Goal: Task Accomplishment & Management: Manage account settings

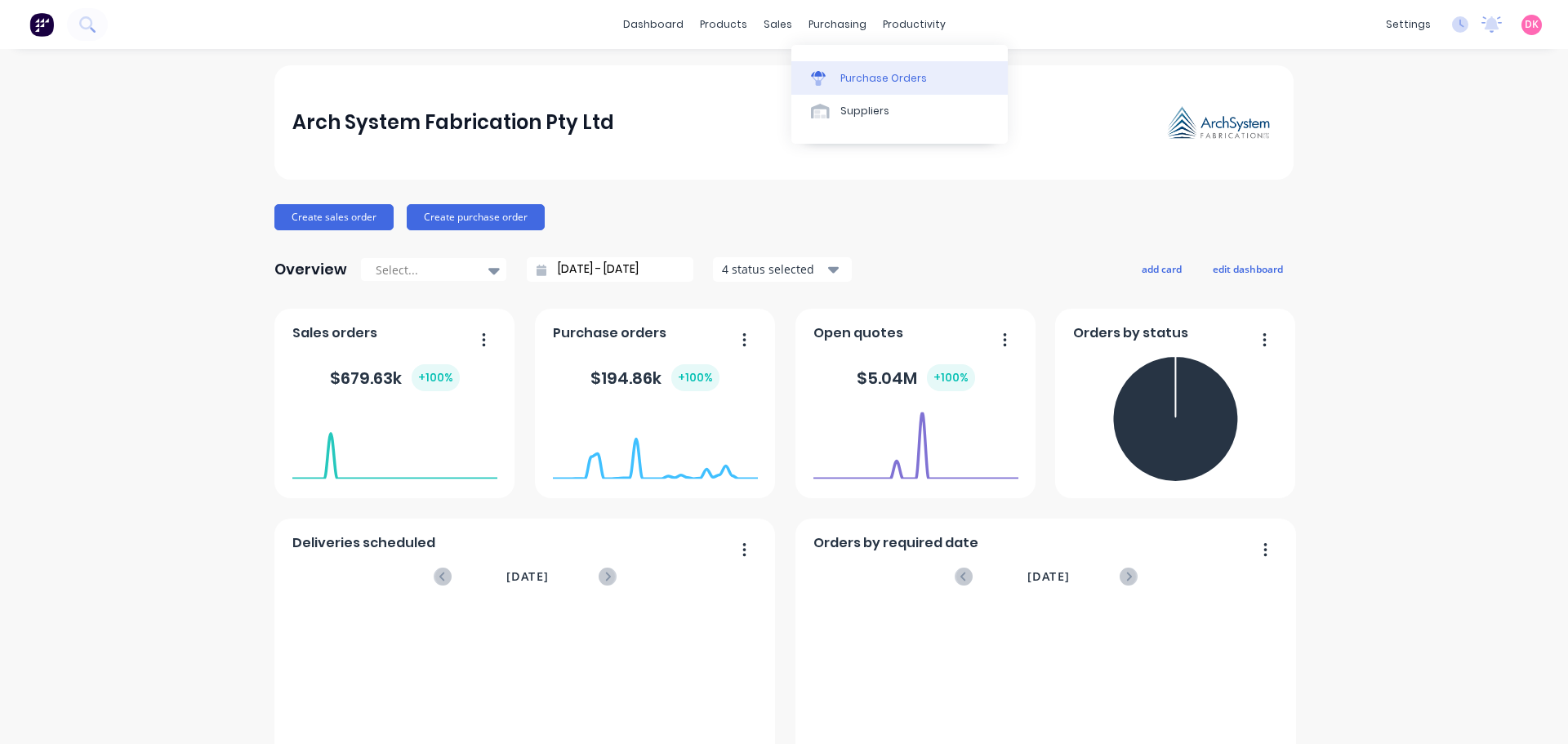
click at [844, 77] on div "Purchase Orders" at bounding box center [884, 78] width 87 height 14
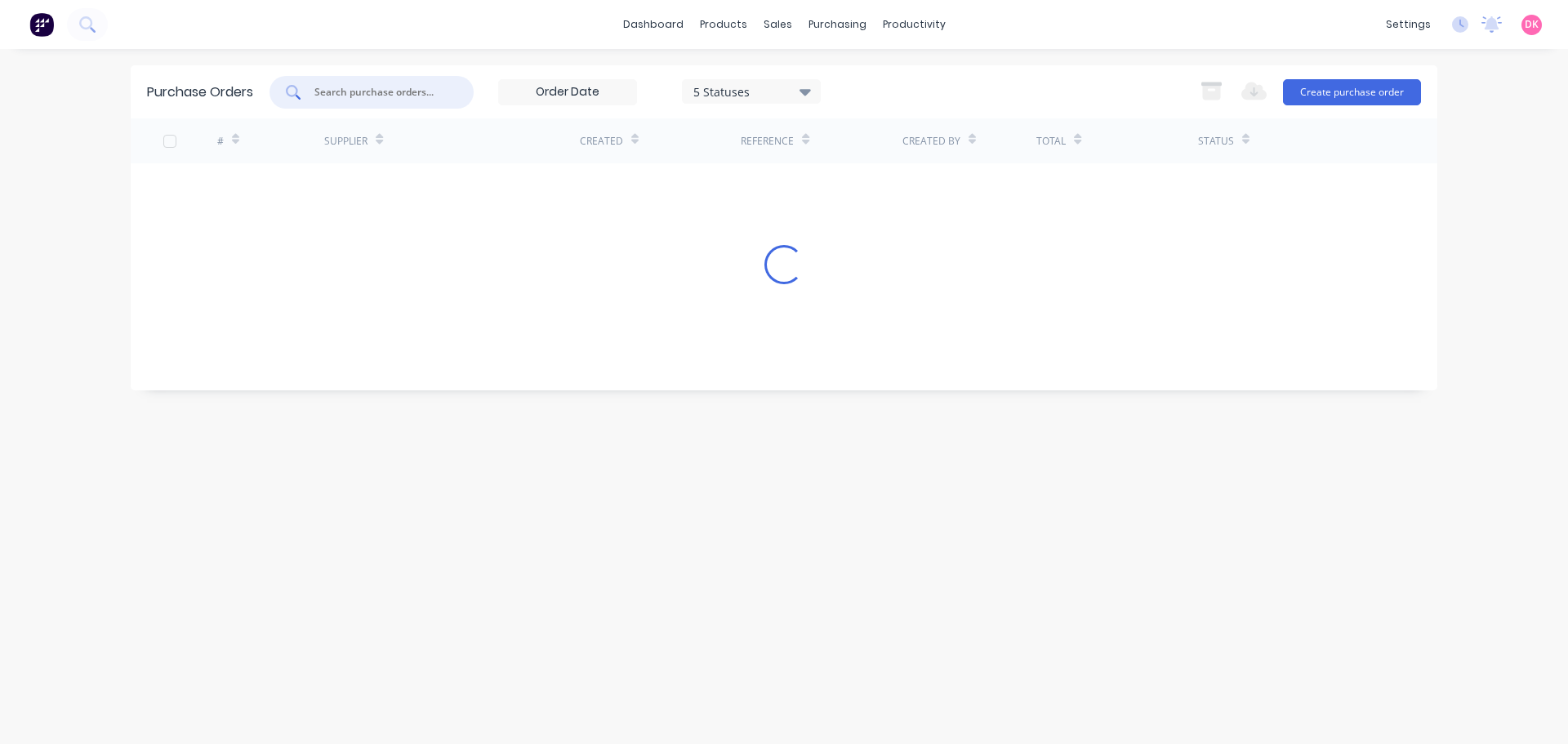
click at [397, 95] on input "text" at bounding box center [380, 92] width 135 height 16
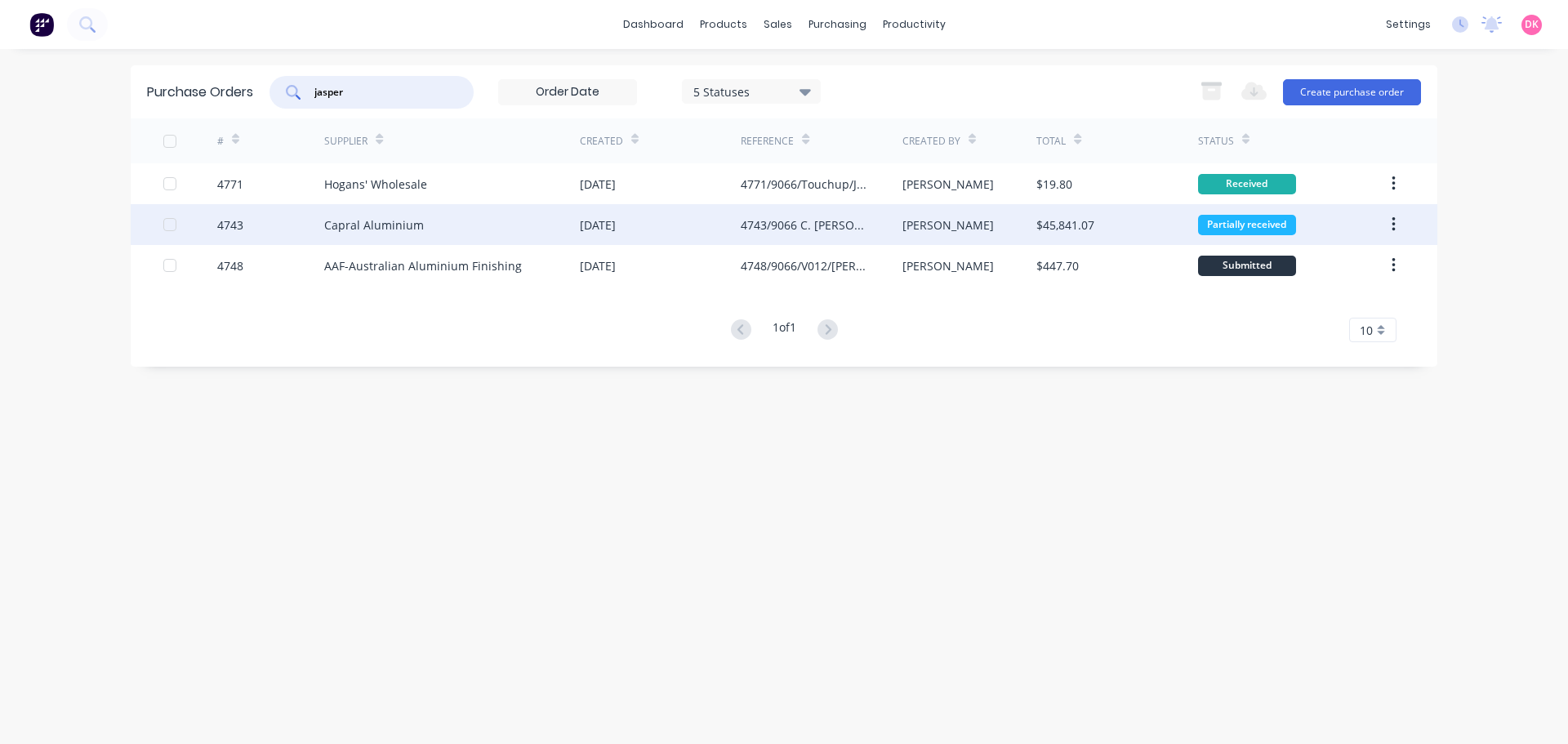
type input "jasper"
click at [832, 218] on div "4743/9066 C. William Clarke Internal Material in Jasper" at bounding box center [805, 224] width 129 height 17
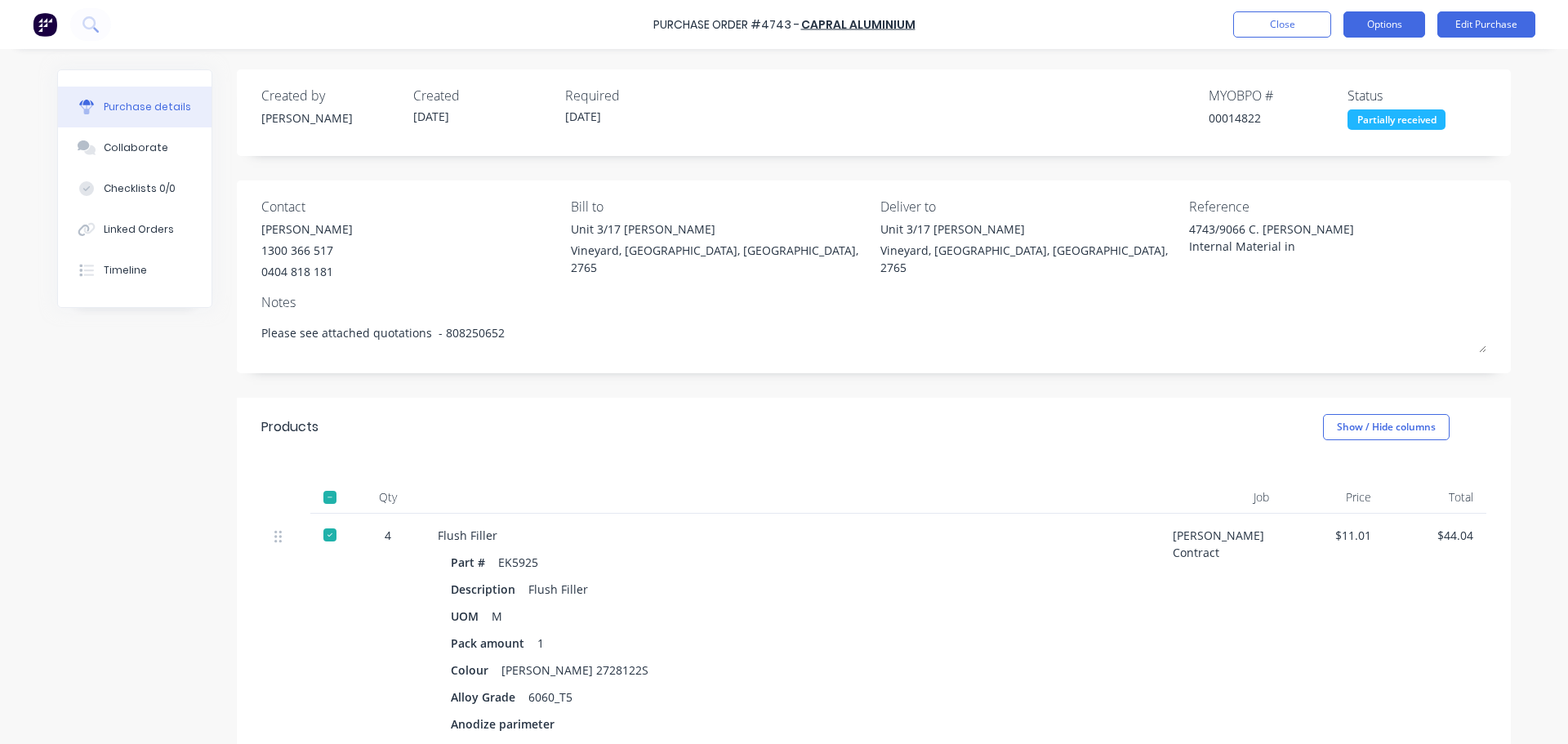
click at [1391, 24] on button "Options" at bounding box center [1384, 24] width 82 height 26
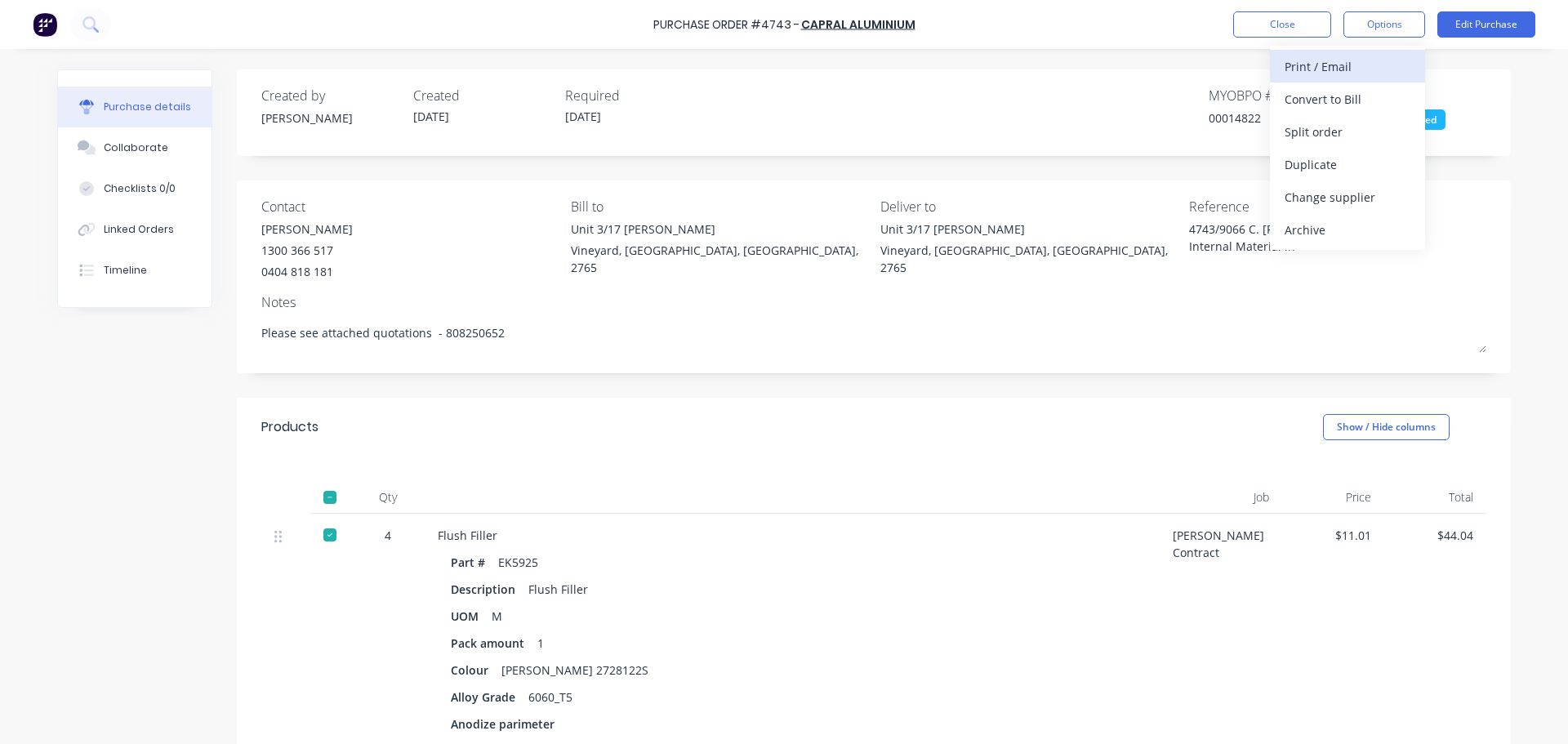
click at [1319, 67] on div "Print / Email" at bounding box center [1348, 66] width 126 height 24
click at [1317, 135] on div "Without pricing" at bounding box center [1348, 132] width 126 height 24
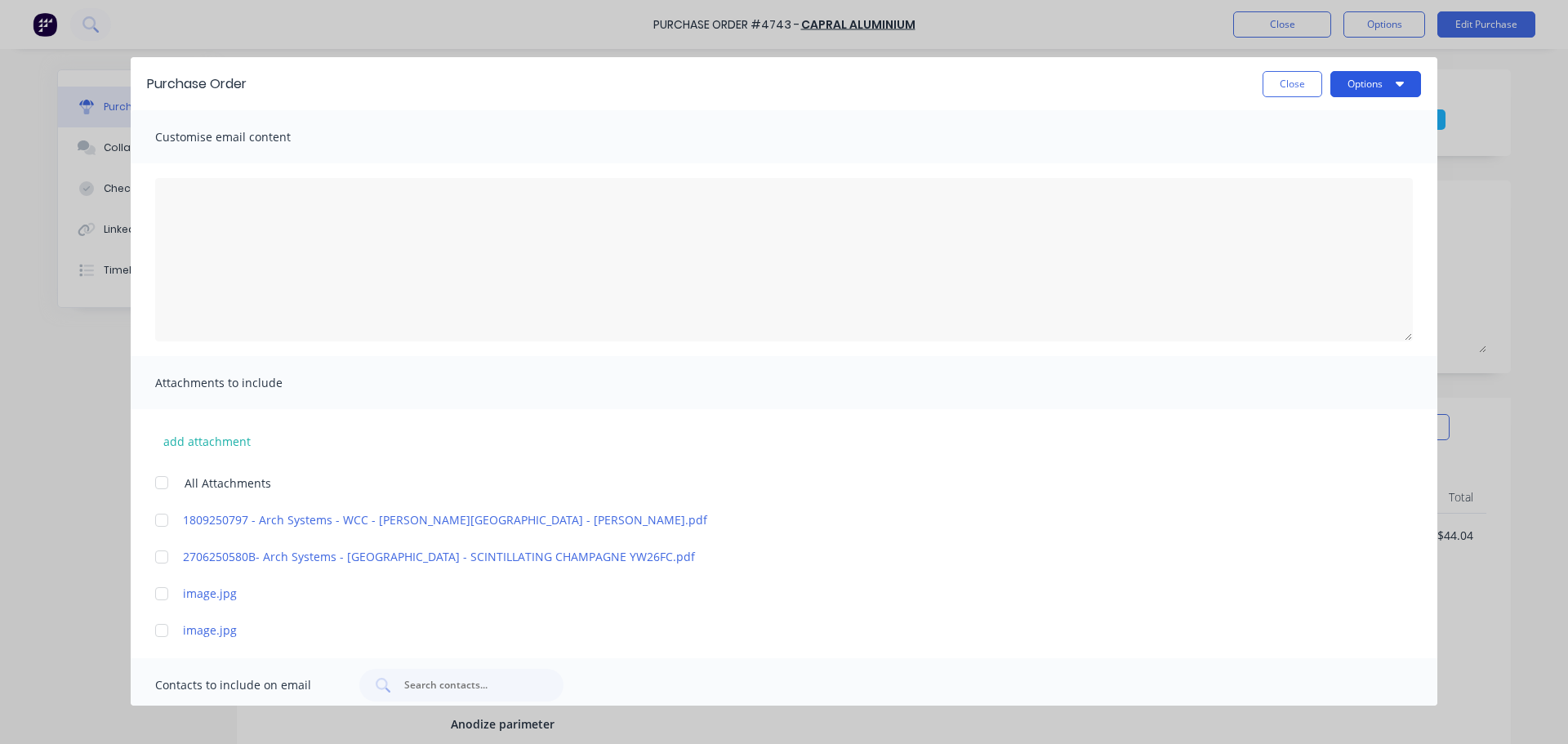
click at [1391, 83] on button "Options" at bounding box center [1376, 84] width 91 height 26
click at [1289, 128] on div "Preview" at bounding box center [1344, 125] width 126 height 24
click at [1280, 85] on button "Close" at bounding box center [1292, 84] width 60 height 26
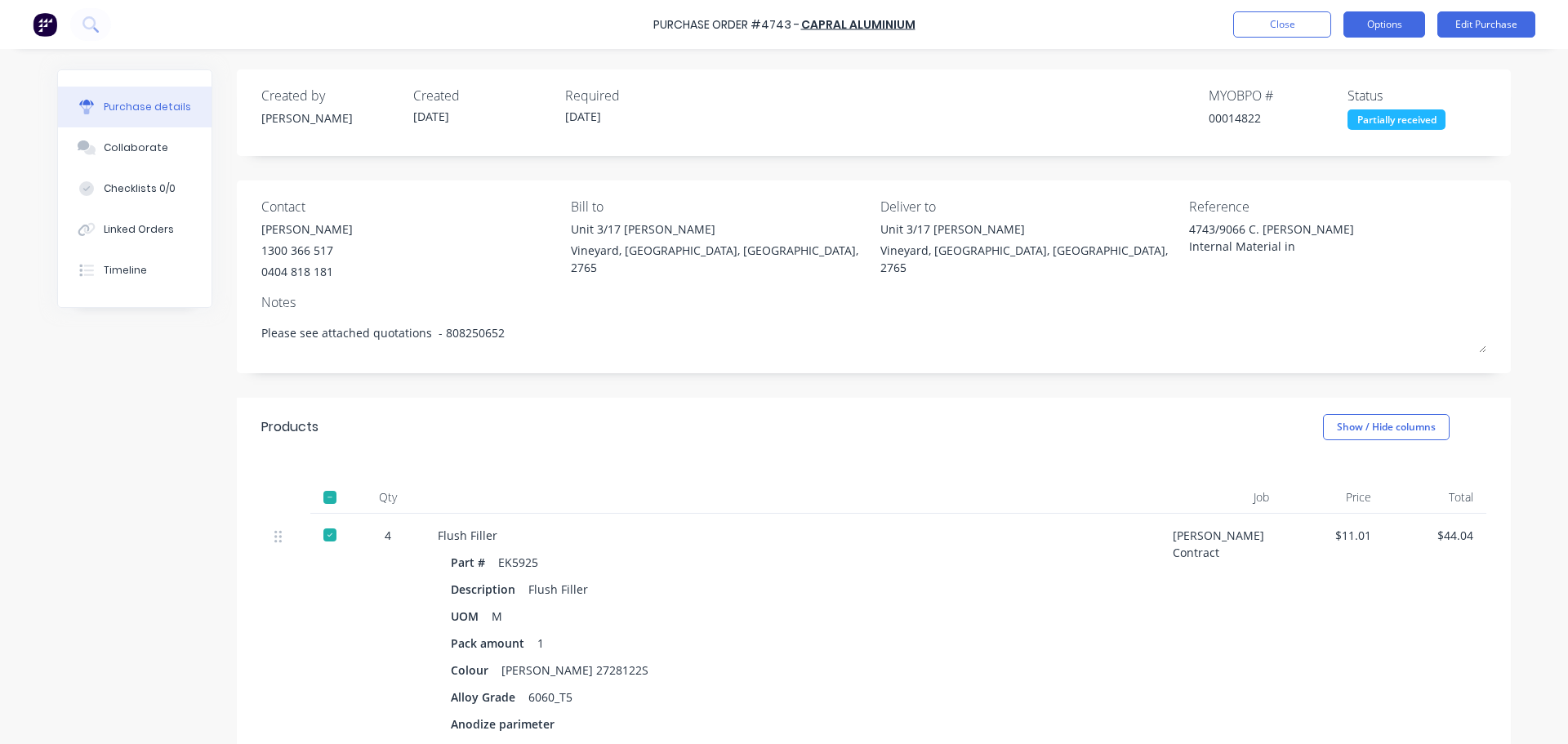
click at [1388, 28] on button "Options" at bounding box center [1384, 24] width 82 height 26
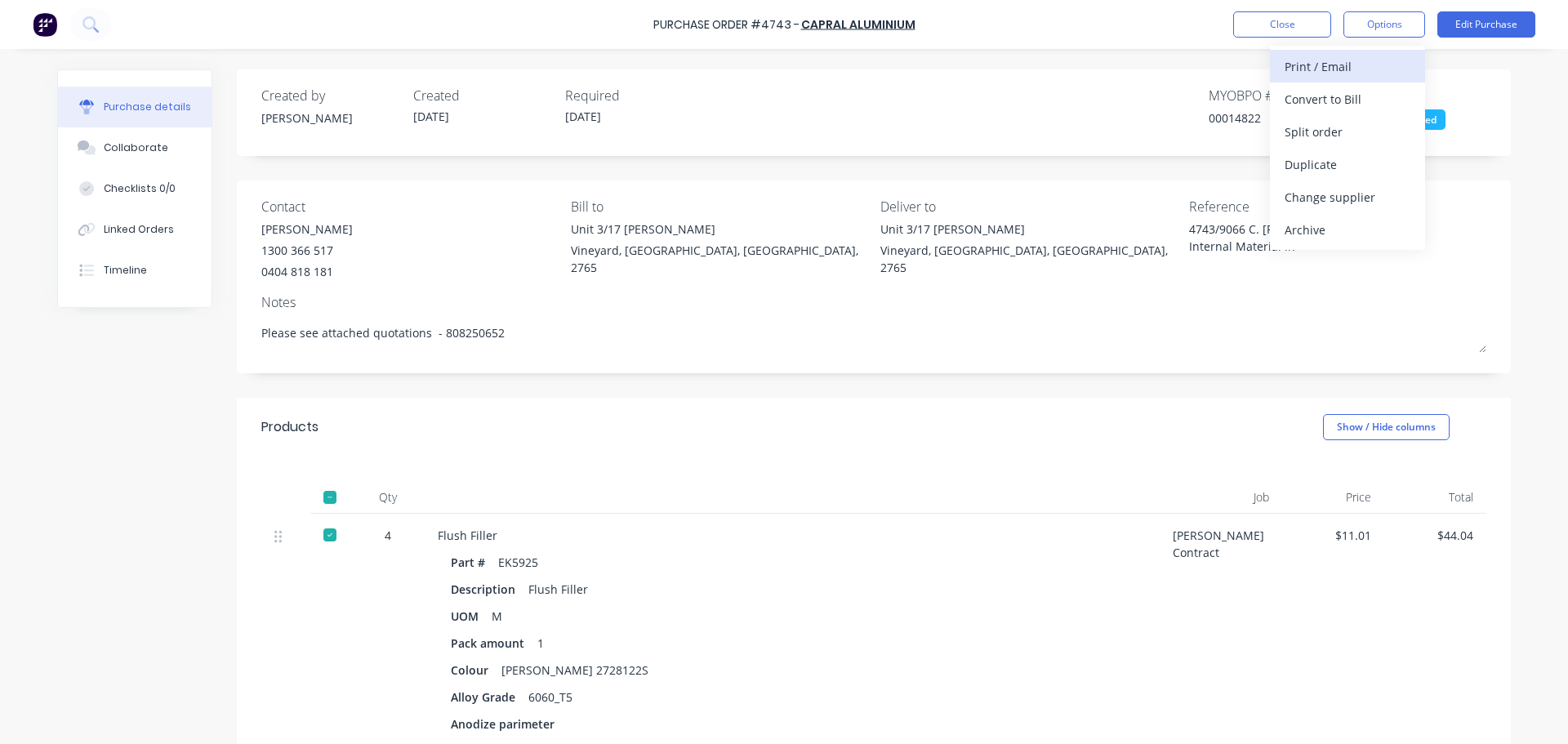
click at [1329, 78] on button "Print / Email" at bounding box center [1348, 66] width 156 height 33
click at [1292, 103] on div "With pricing" at bounding box center [1348, 99] width 126 height 24
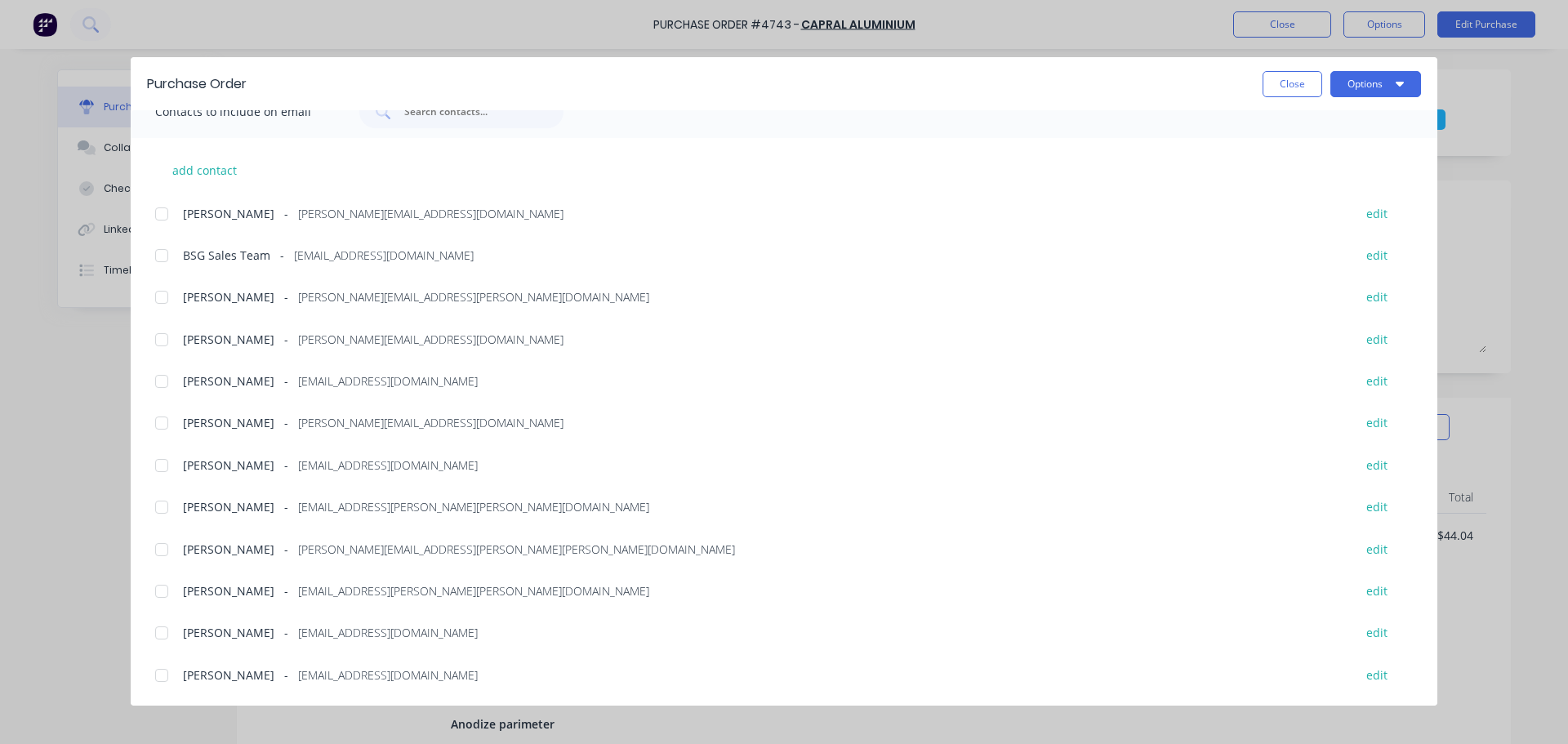
scroll to position [165, 0]
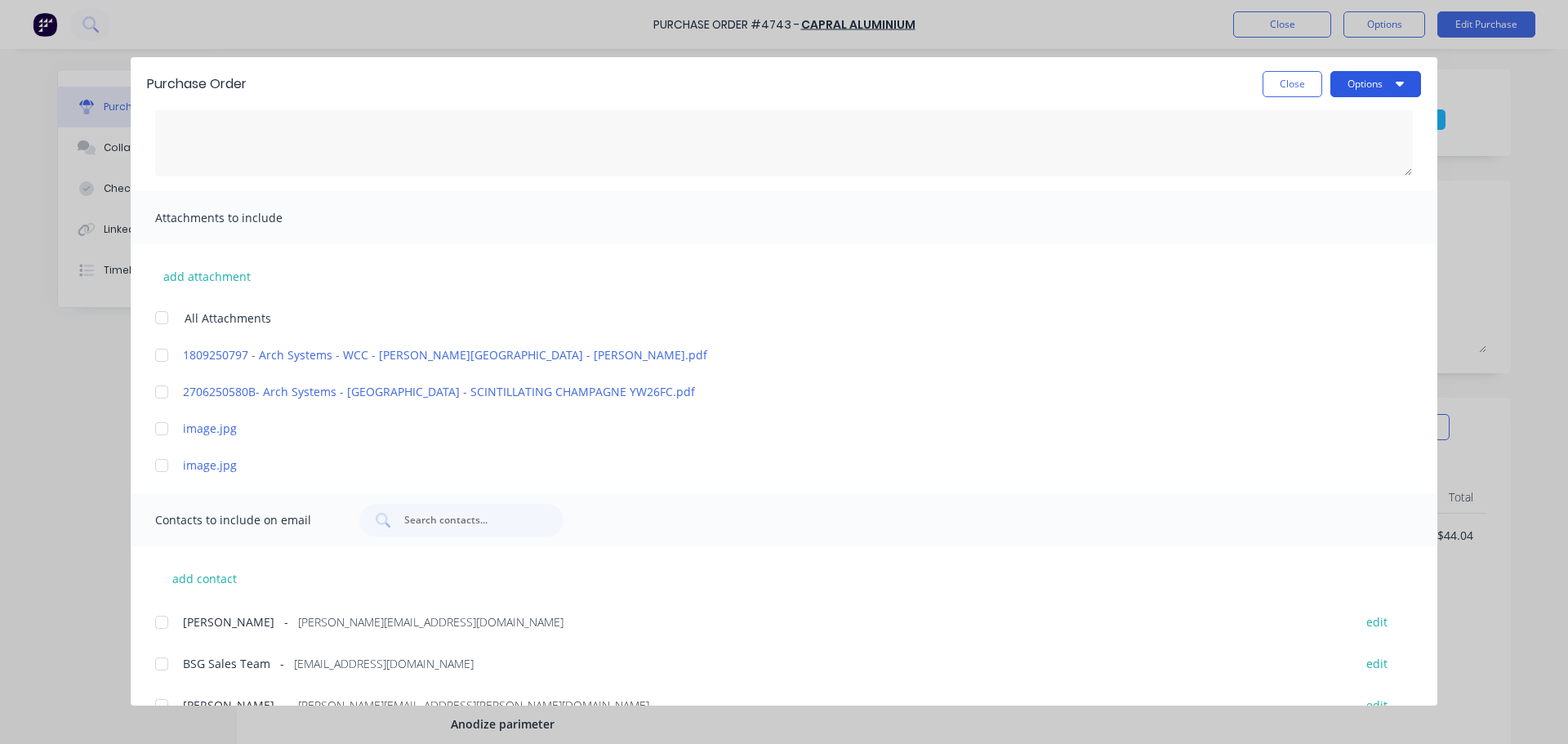
click at [1376, 89] on button "Options" at bounding box center [1376, 84] width 91 height 26
click at [1315, 150] on div "Print" at bounding box center [1344, 158] width 126 height 24
click at [1280, 92] on button "Close" at bounding box center [1292, 84] width 60 height 26
type textarea "x"
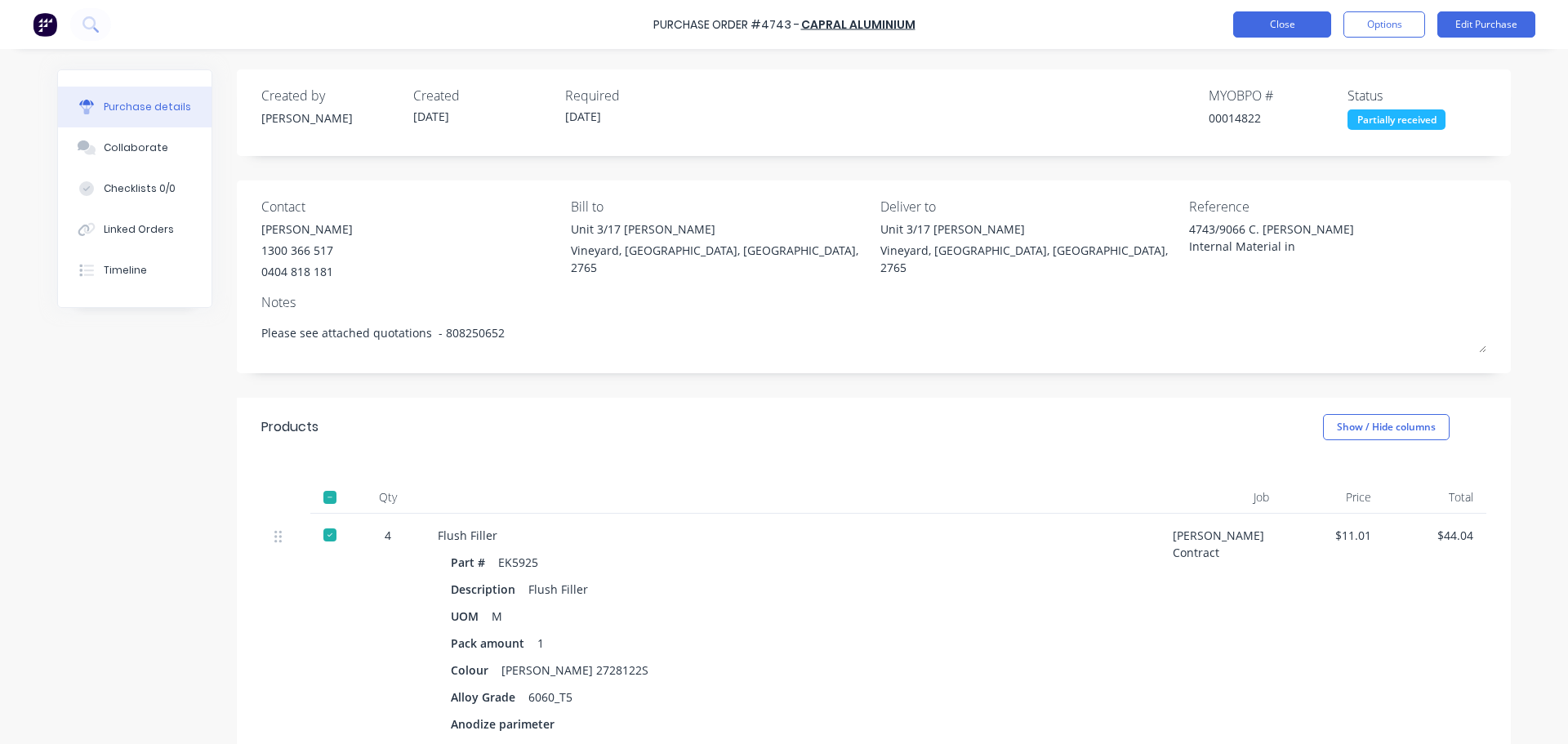
click at [1295, 21] on button "Close" at bounding box center [1282, 24] width 98 height 26
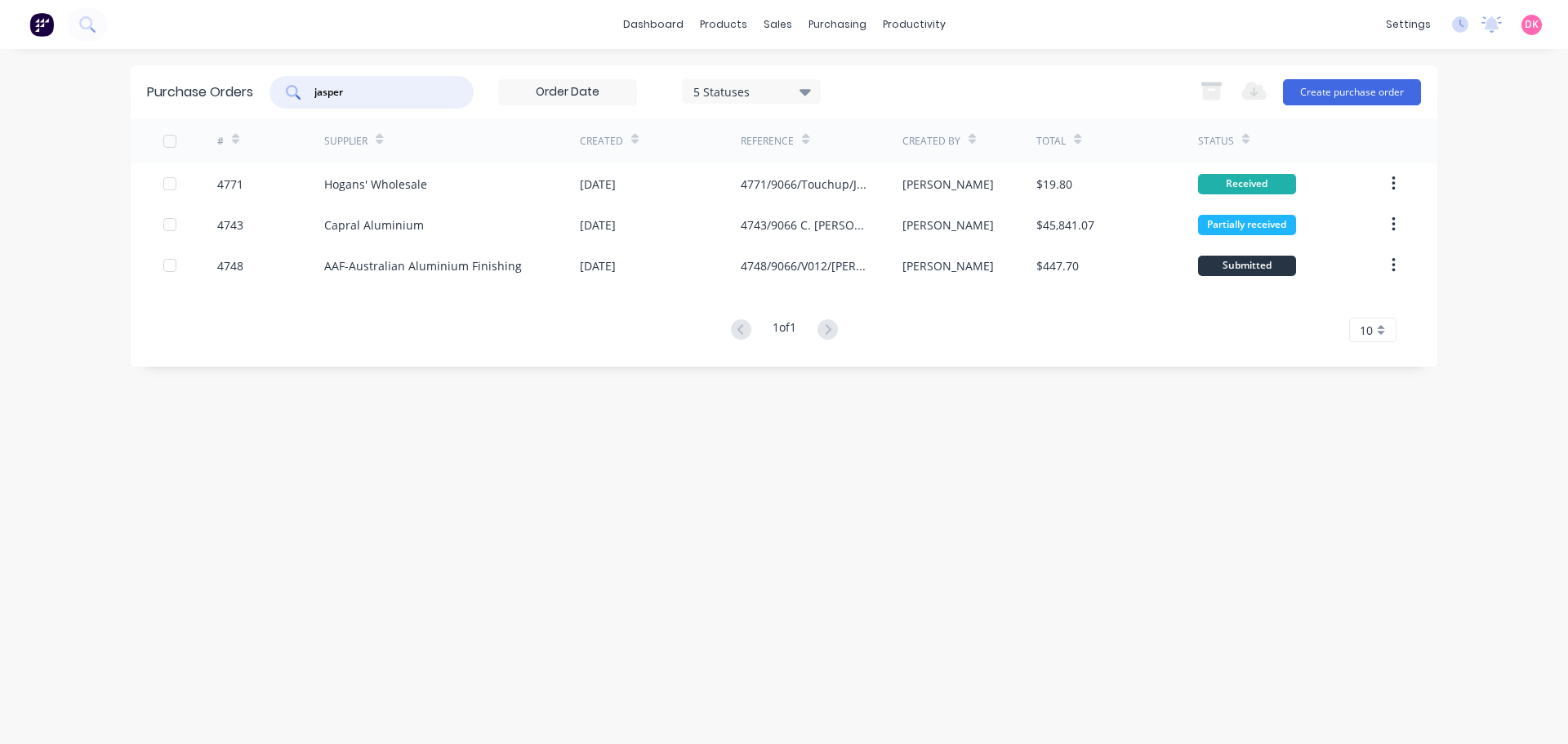
drag, startPoint x: 393, startPoint y: 97, endPoint x: 266, endPoint y: 104, distance: 127.2
click at [266, 104] on div "Purchase Orders jasper 5 Statuses 5 Statuses Export to Excel (XLSX) Create purc…" at bounding box center [784, 92] width 1307 height 53
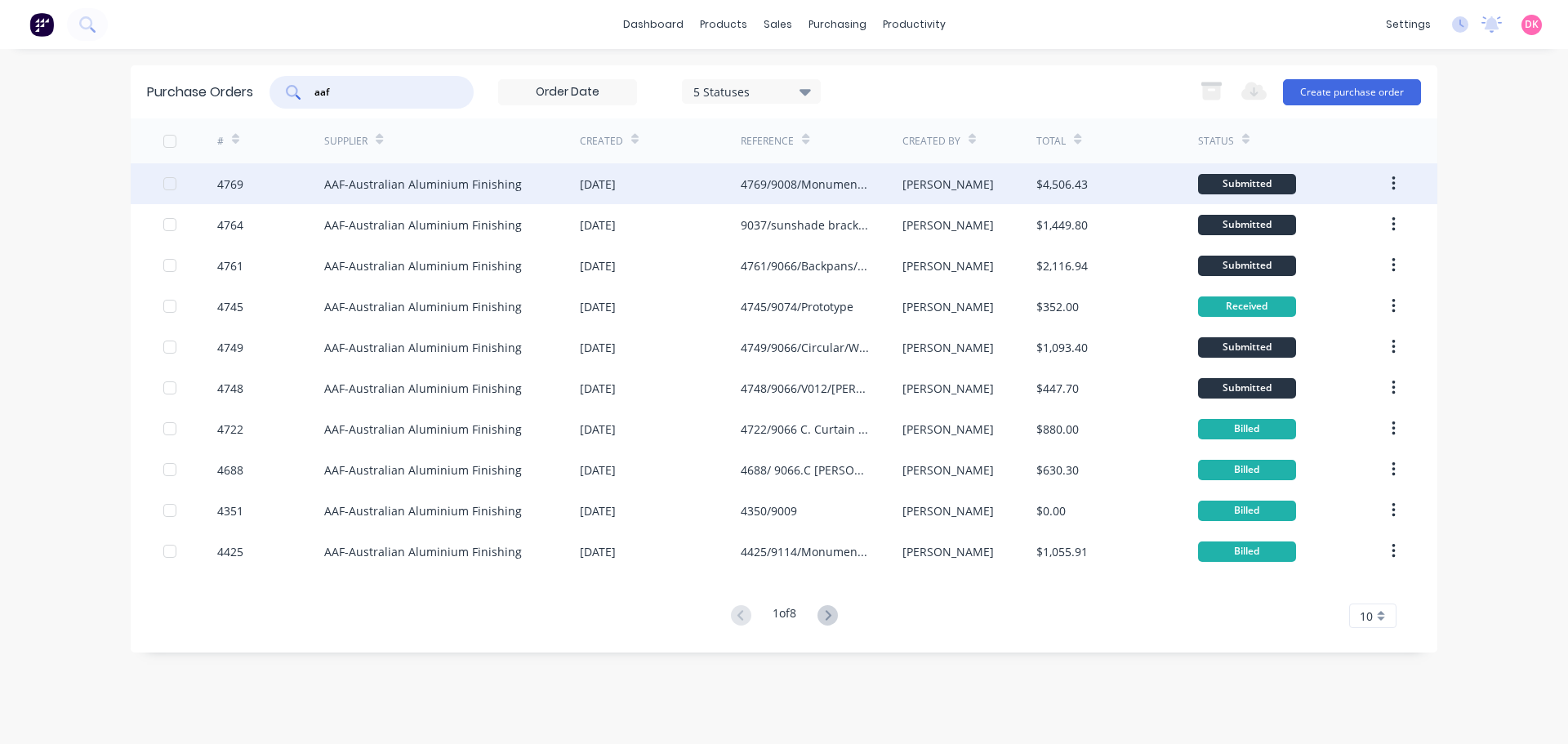
type input "aaf"
click at [780, 173] on div "4769/9008/Monument/Door jambs Louvres/L1,GF External" at bounding box center [821, 183] width 161 height 41
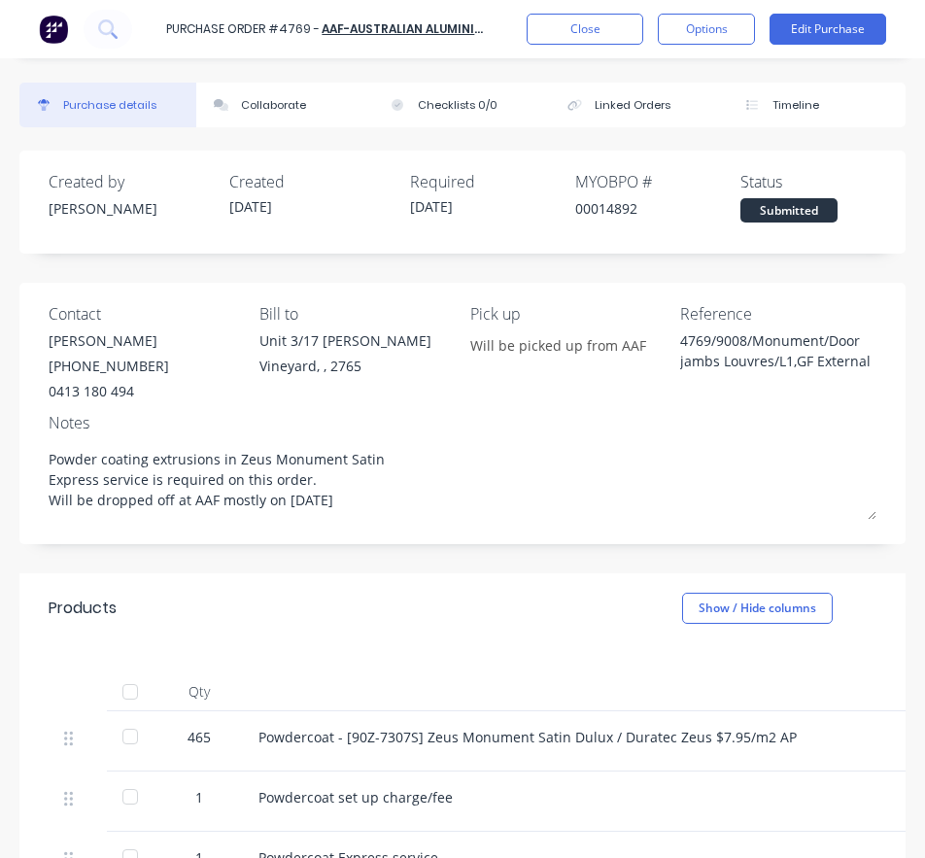
type textarea "x"
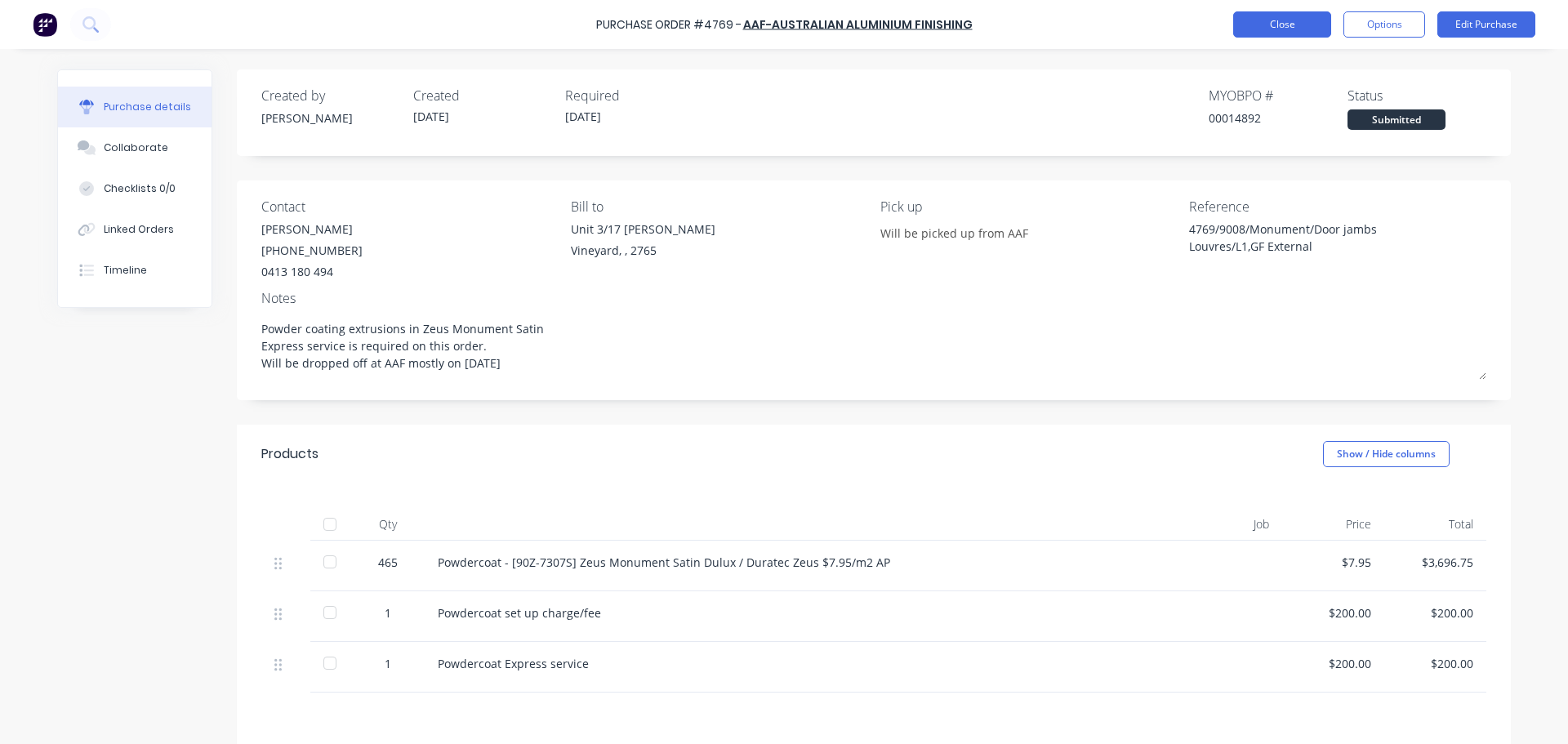
click at [1303, 25] on button "Close" at bounding box center [1282, 24] width 98 height 26
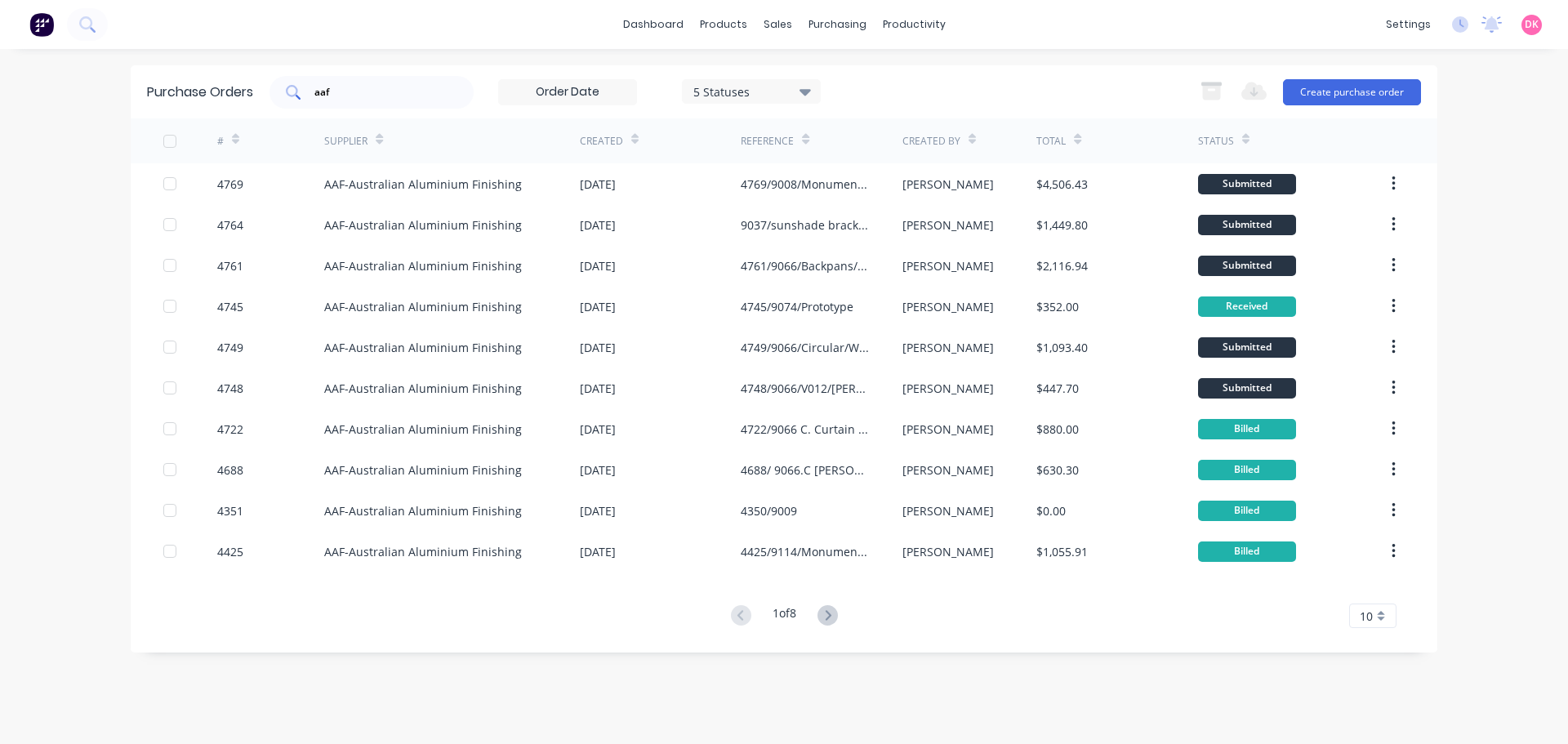
click at [387, 93] on input "aaf" at bounding box center [380, 92] width 135 height 16
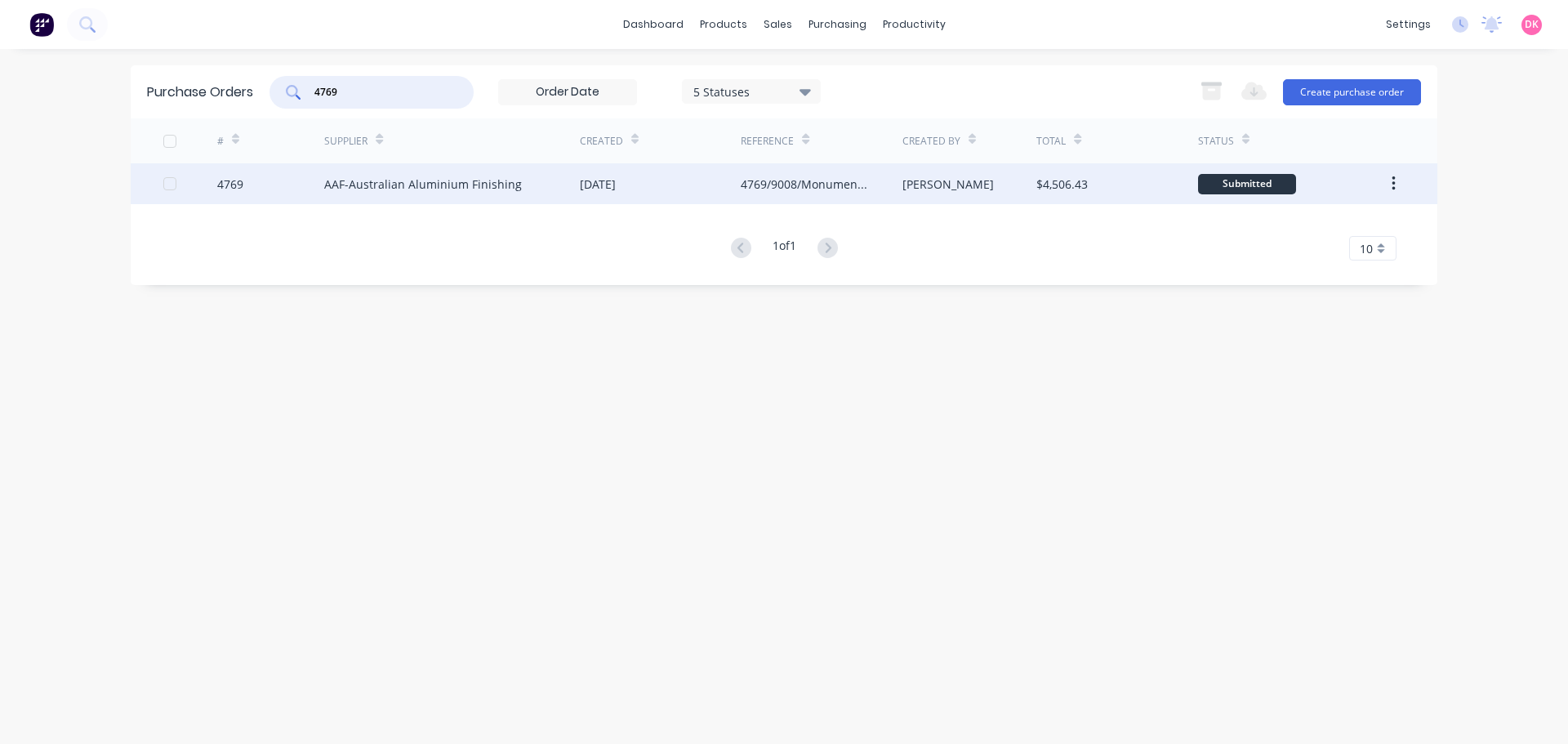
type input "4769"
click at [1402, 175] on button "button" at bounding box center [1394, 183] width 39 height 29
click at [1303, 259] on div "Duplicate" at bounding box center [1336, 259] width 126 height 24
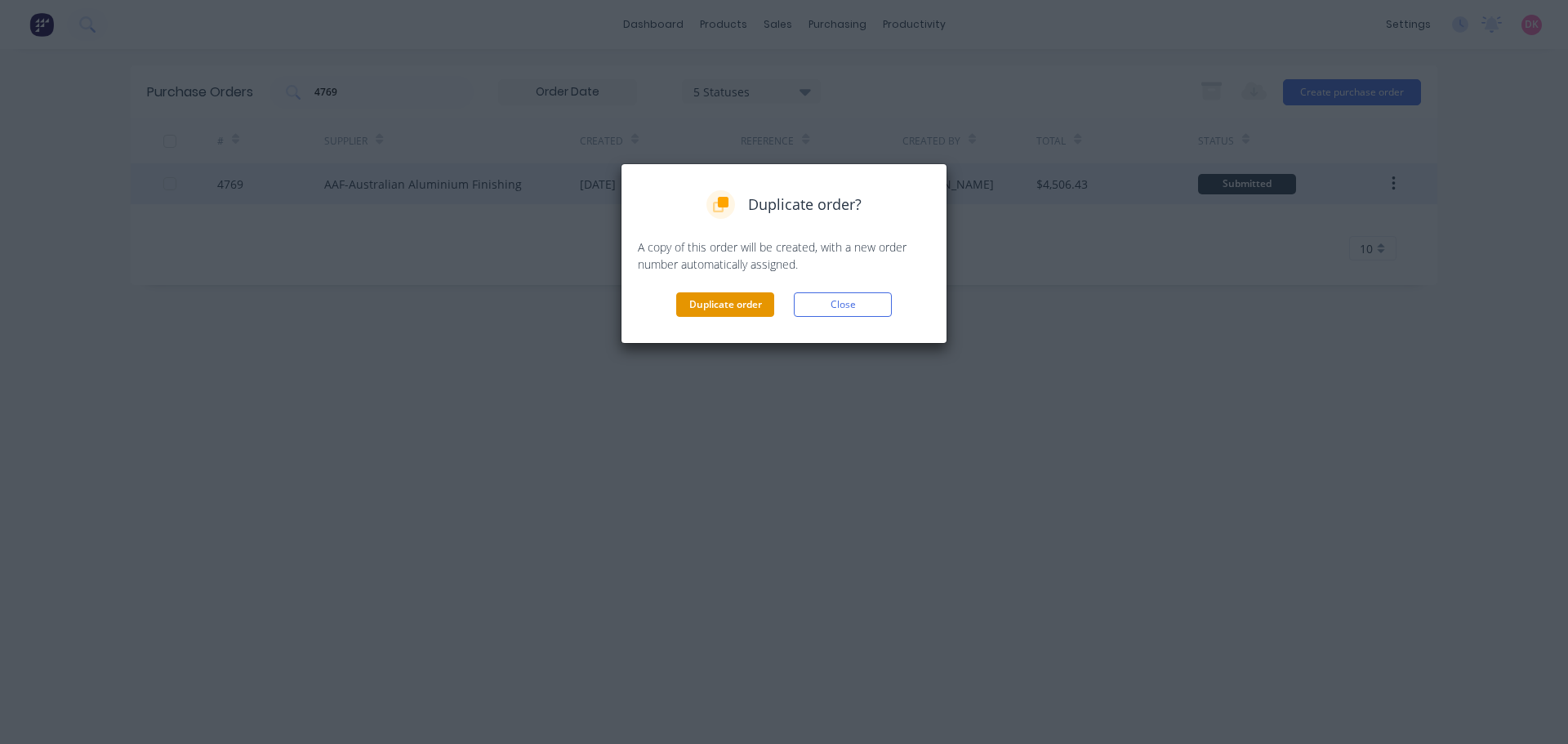
click at [715, 297] on button "Duplicate order" at bounding box center [725, 304] width 98 height 24
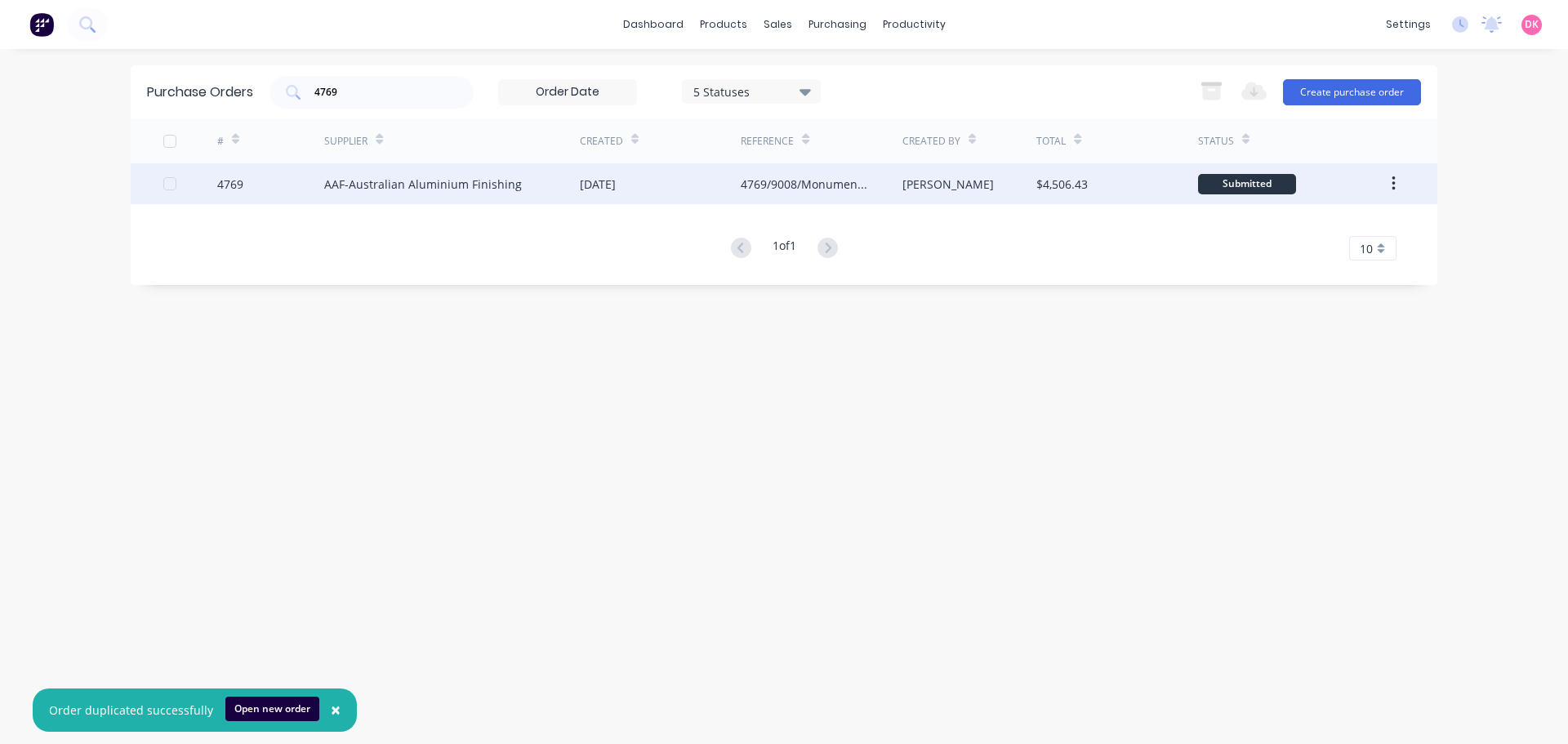
click at [504, 192] on div "AAF-Australian Aluminium Finishing" at bounding box center [423, 184] width 198 height 17
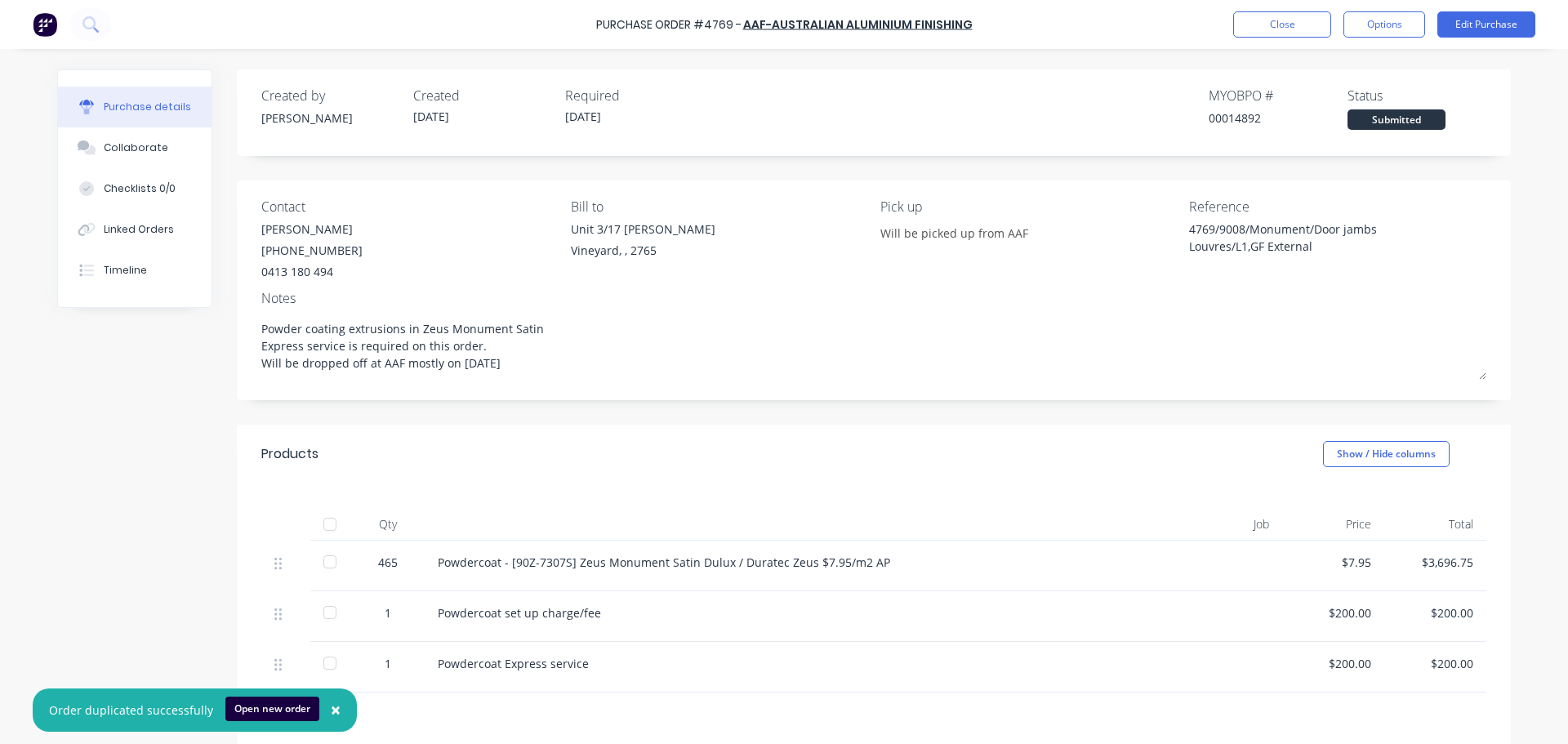
click at [389, 564] on div "465" at bounding box center [388, 562] width 47 height 17
click at [381, 561] on div "465" at bounding box center [388, 562] width 47 height 17
click at [1503, 25] on button "Edit Purchase" at bounding box center [1486, 24] width 98 height 26
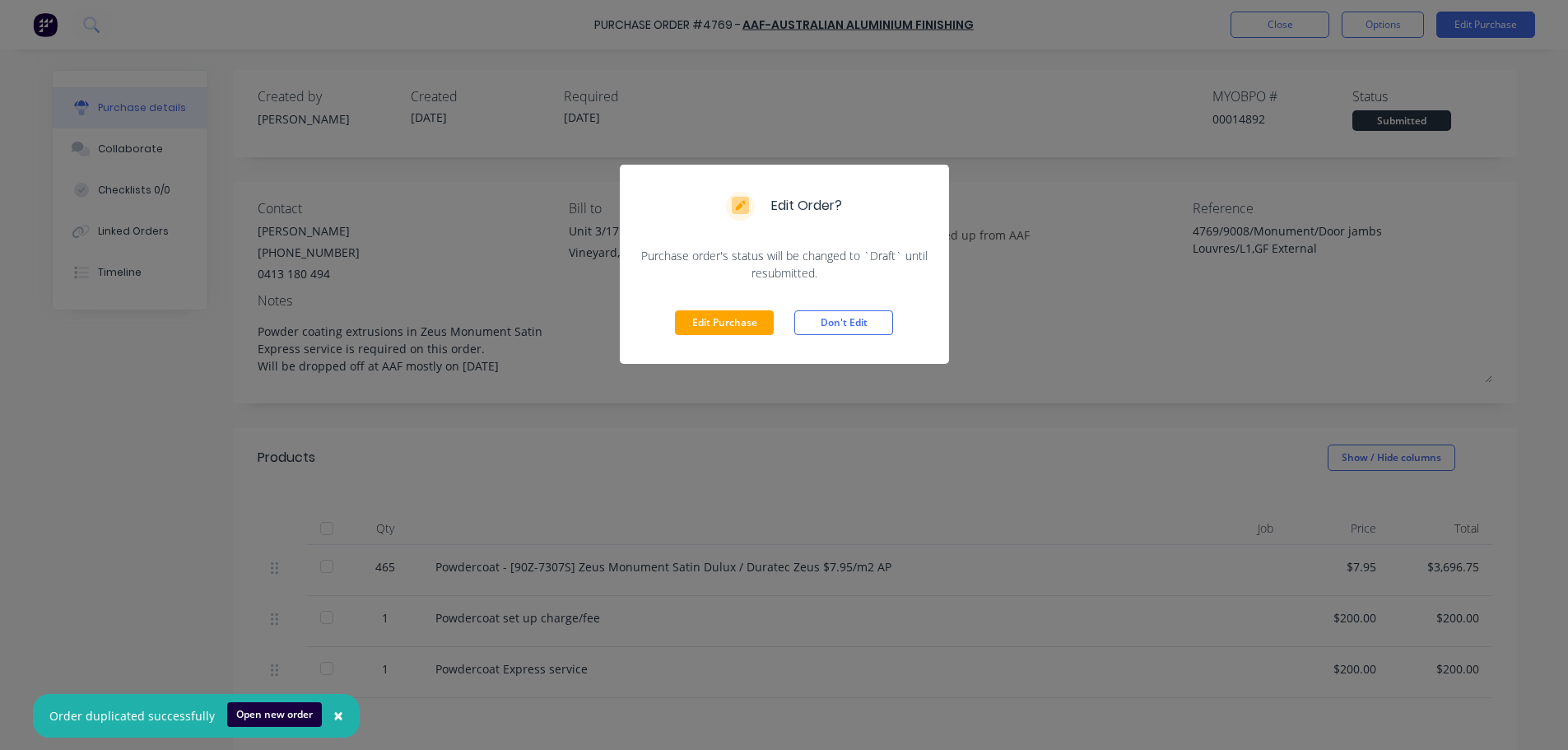
click at [723, 344] on div "Edit Purchase Don't Edit" at bounding box center [784, 322] width 330 height 82
click at [721, 326] on button "Edit Purchase" at bounding box center [724, 322] width 99 height 25
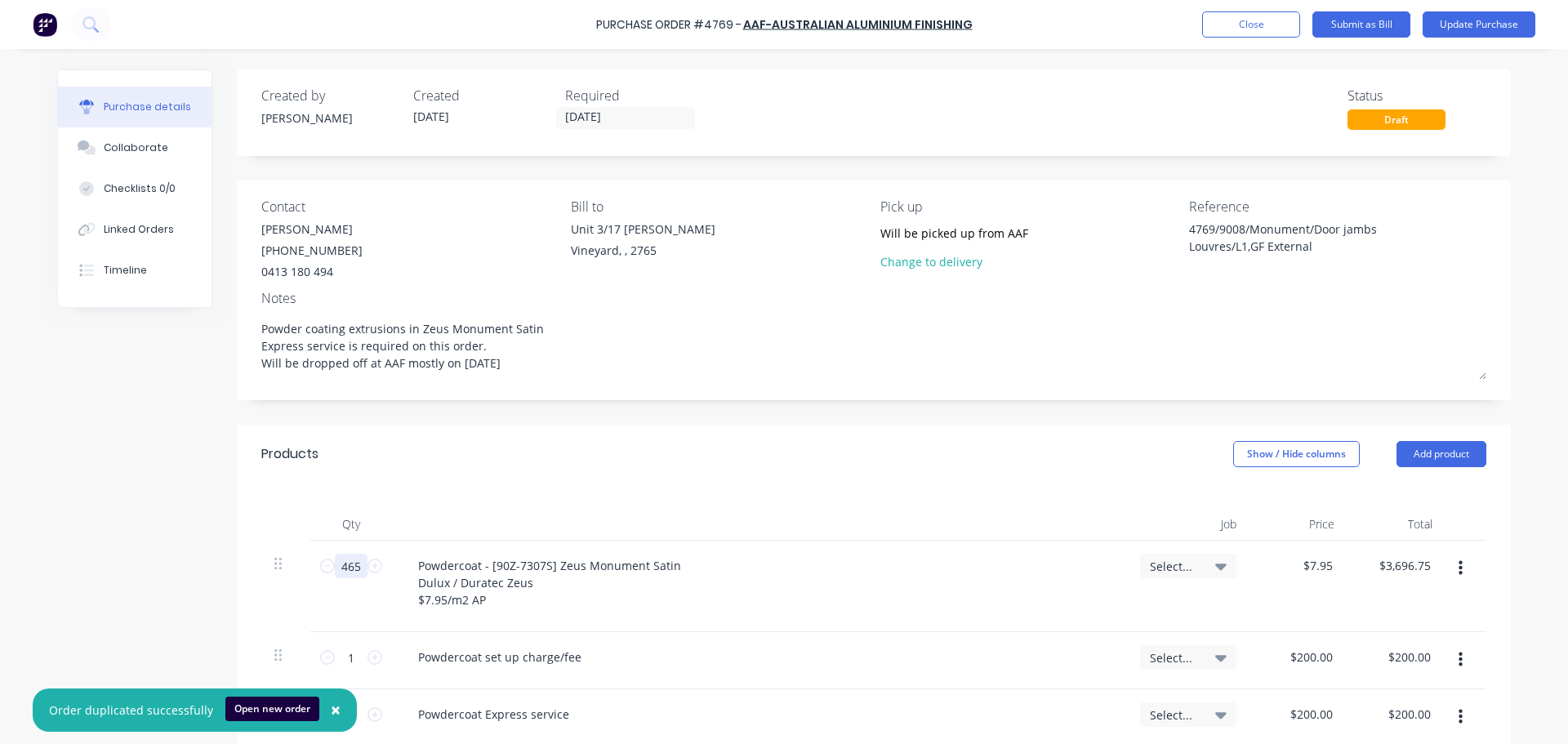
click at [349, 565] on input "465" at bounding box center [351, 566] width 33 height 24
type textarea "x"
type input "4"
type input "$31.80"
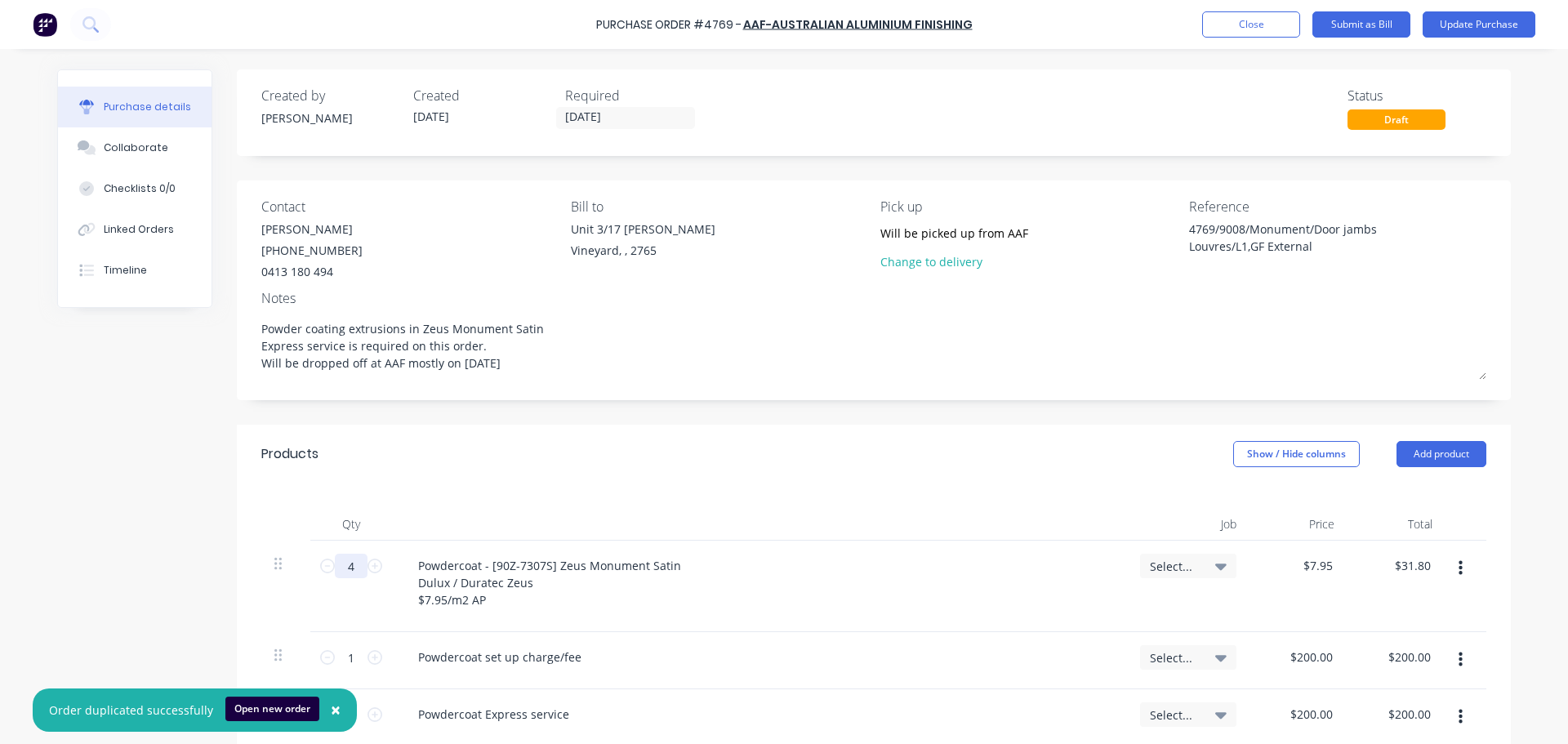
type textarea "x"
type input "41"
type input "$325.95"
type textarea "x"
type input "419"
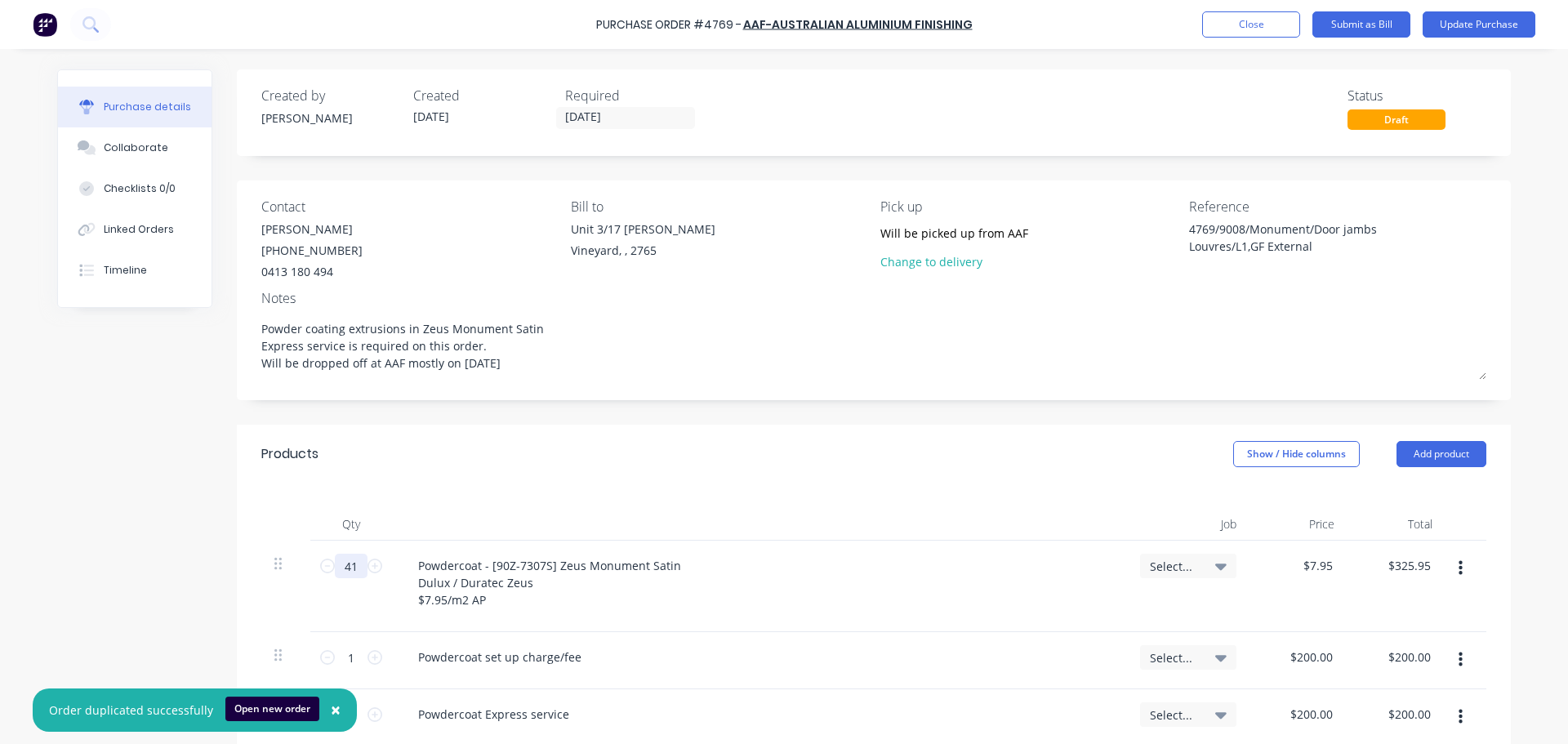
type input "$3,331.05"
type textarea "x"
type input "419"
click at [860, 433] on div "Products Show / Hide columns Add product" at bounding box center [874, 454] width 1274 height 59
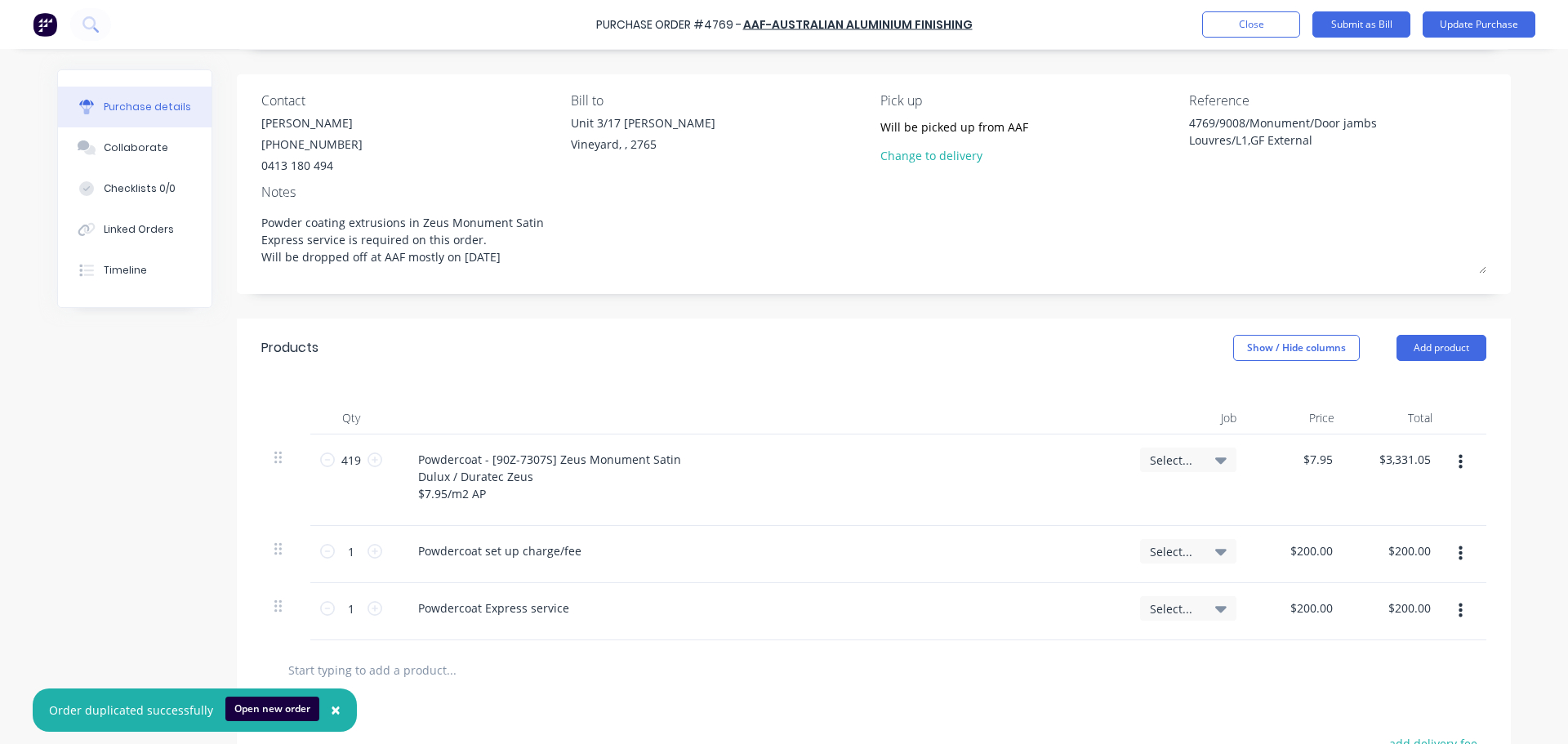
scroll to position [102, 0]
drag, startPoint x: 1314, startPoint y: 147, endPoint x: 1159, endPoint y: 110, distance: 159.4
click at [1159, 110] on div "Contact Richard (02) 8787 3953 0413 180 494 Bill to Unit 3/17 Rob Pl Vineyard, …" at bounding box center [874, 136] width 1225 height 83
click at [131, 155] on div "Collaborate" at bounding box center [135, 147] width 65 height 14
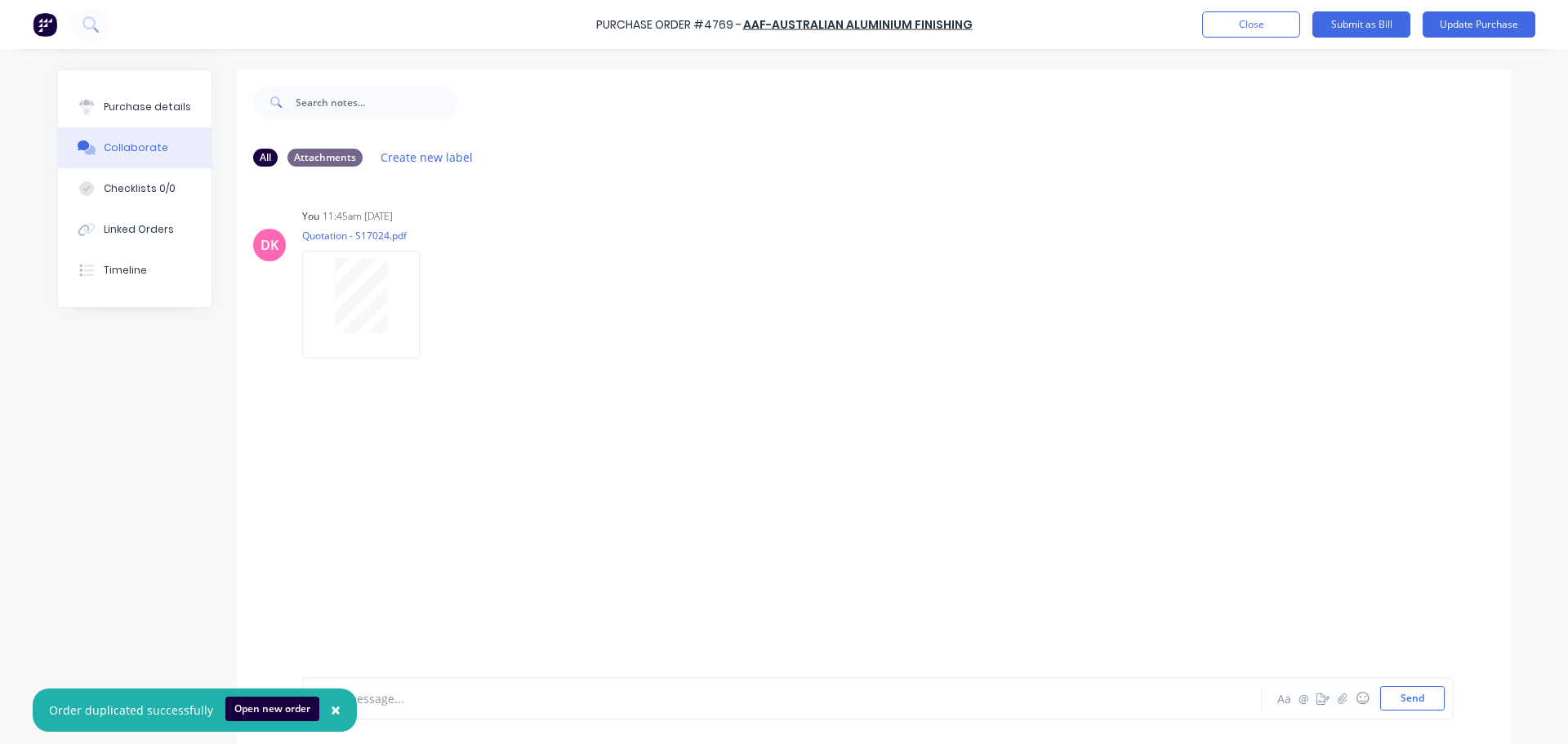
click at [0, 360] on html "× Order duplicated successfully Open new order Purchase Order #4769 - AAF-Austr…" at bounding box center [784, 372] width 1568 height 744
click at [432, 304] on icon "button" at bounding box center [434, 304] width 3 height 14
click at [998, 351] on div "DK You 11:45am 03/10/25 Quotation - S17024.pdf Labels Download Delete" at bounding box center [874, 277] width 1274 height 147
click at [137, 110] on div "Purchase details" at bounding box center [147, 107] width 87 height 14
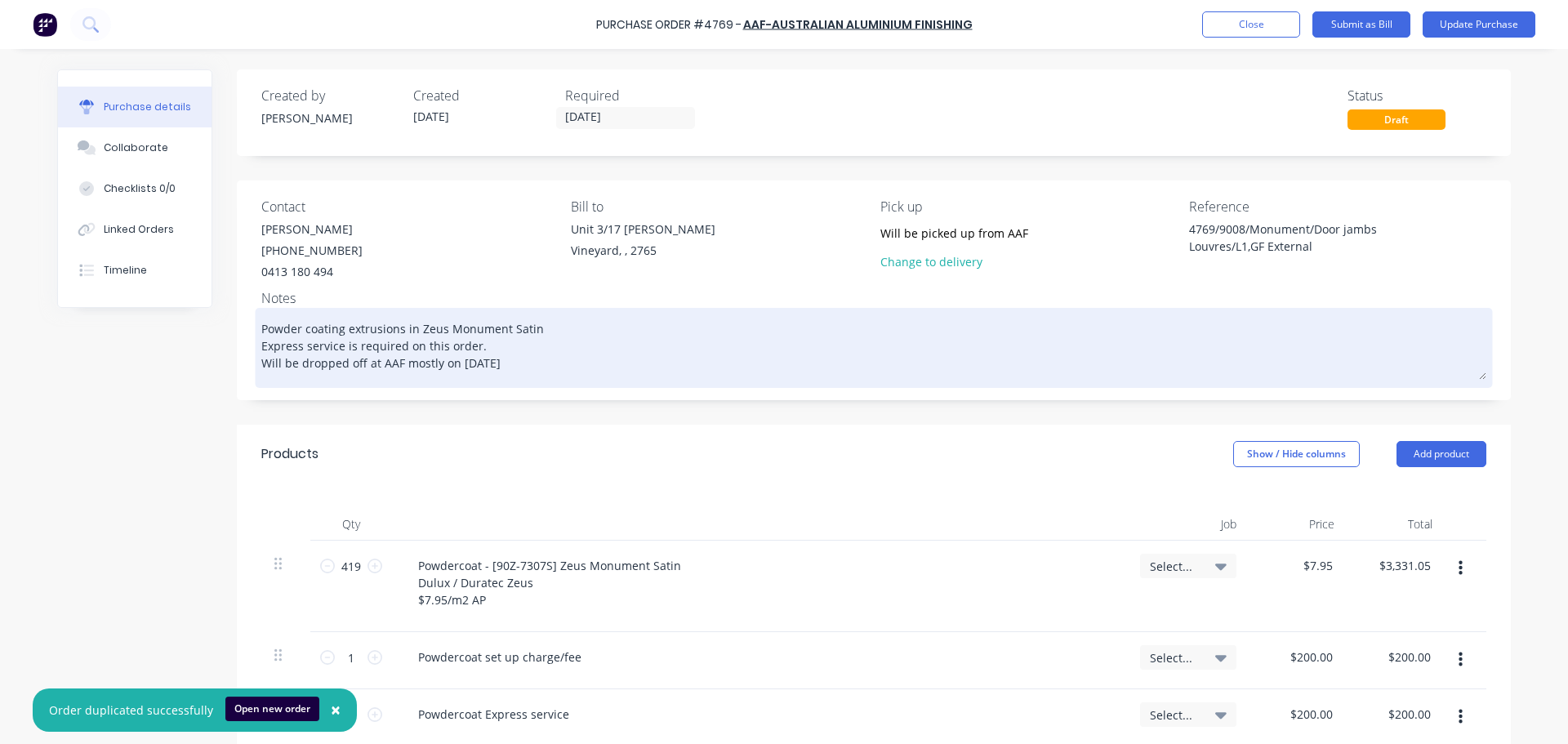
drag, startPoint x: 546, startPoint y: 314, endPoint x: 546, endPoint y: 325, distance: 11.0
click at [546, 324] on textarea "Powder coating extrusions in Zeus Monument Satin Express service is required on…" at bounding box center [874, 346] width 1225 height 68
type textarea "x"
type textarea "Powder coating extrusions in Zeus Monument Satin Express service is required on…"
paste textarea "As per quotation S17024"
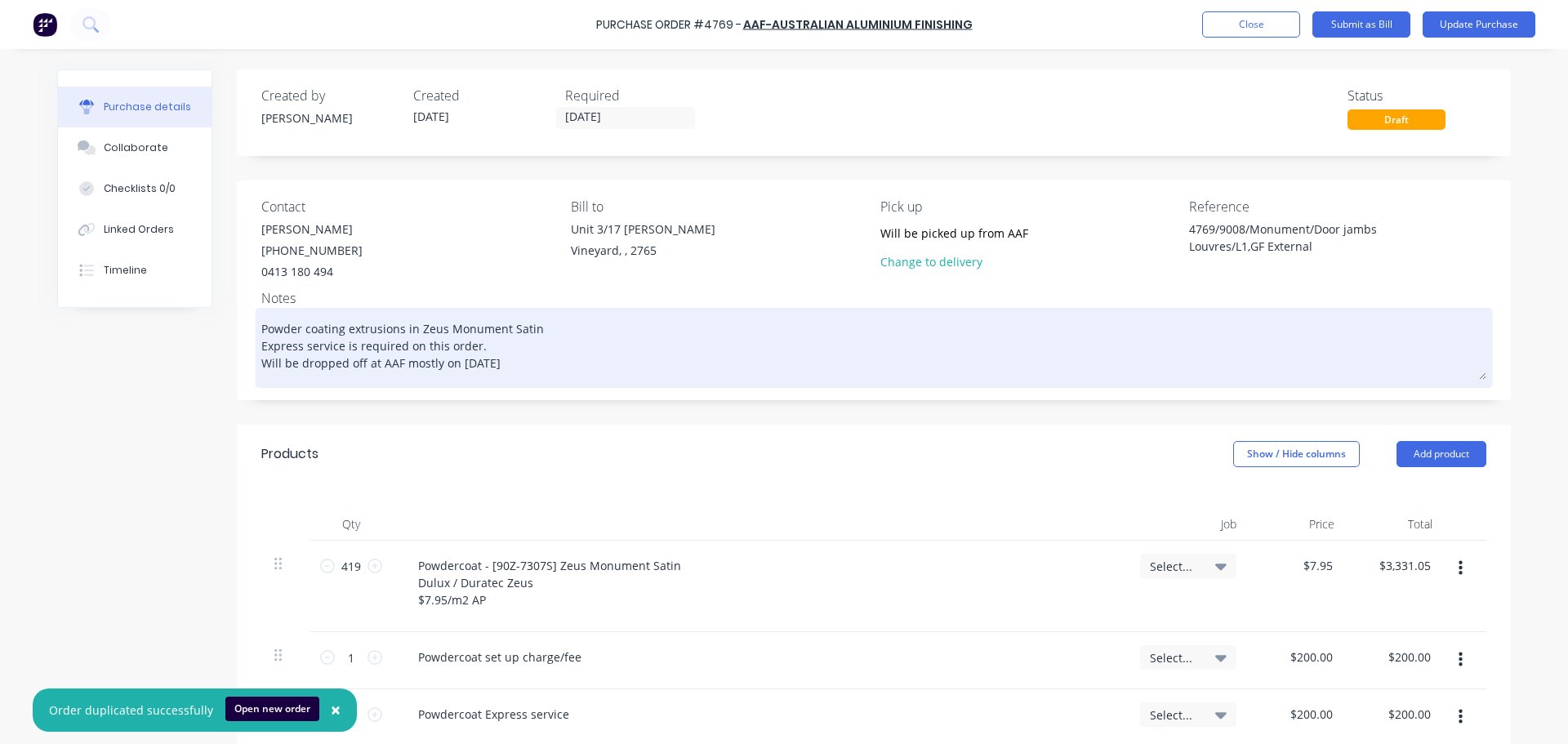
type textarea "x"
type textarea "Powder coating extrusions in Zeus Monument Satin As per quotation S17024 Expres…"
click at [541, 329] on textarea "Powder coating extrusions in Zeus Monument Satin As per quotation S17024 Expres…" at bounding box center [874, 346] width 1225 height 68
type textarea "x"
type textarea "Powder coating extrusions in Zeus Monument Satin s per quotation S17024 Express…"
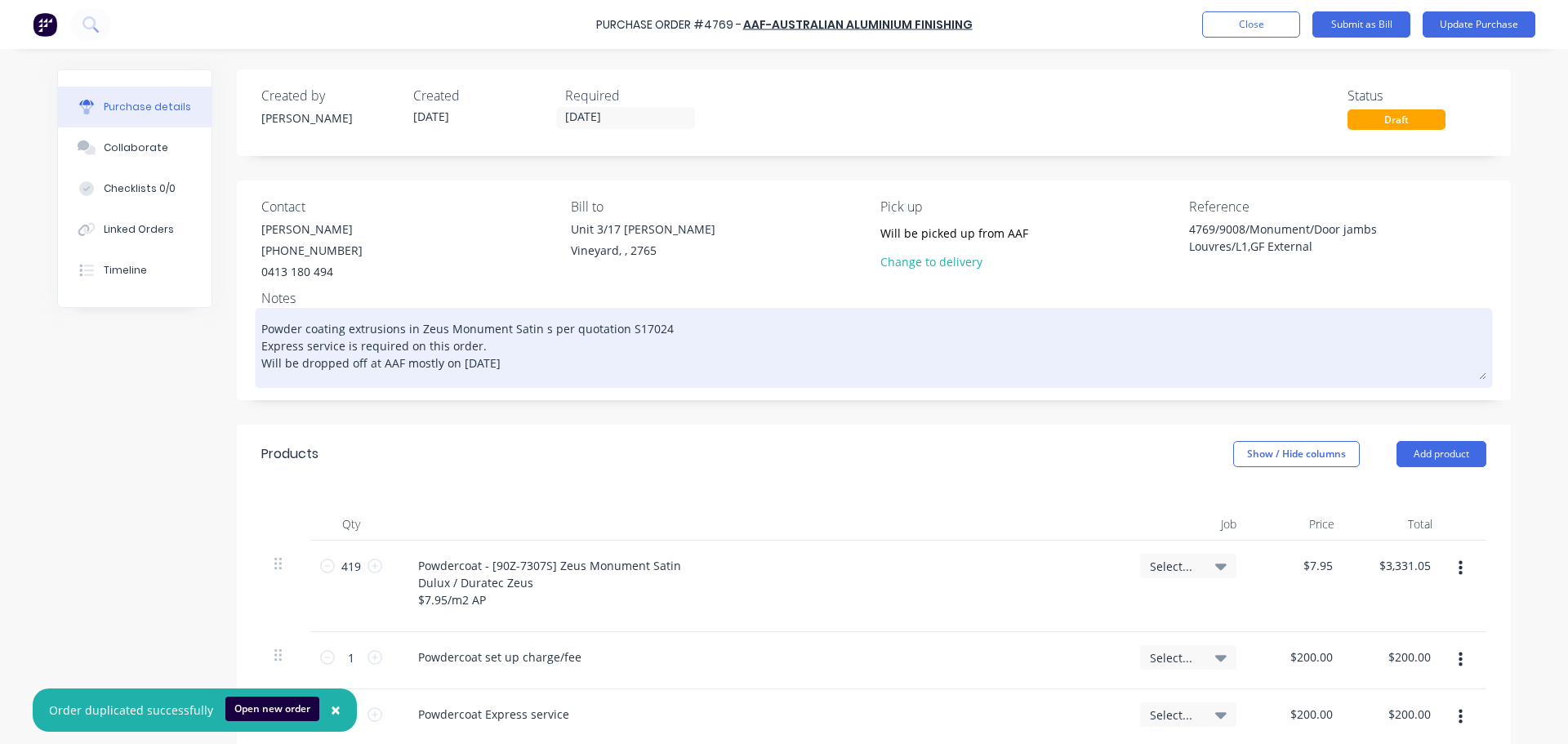
type textarea "x"
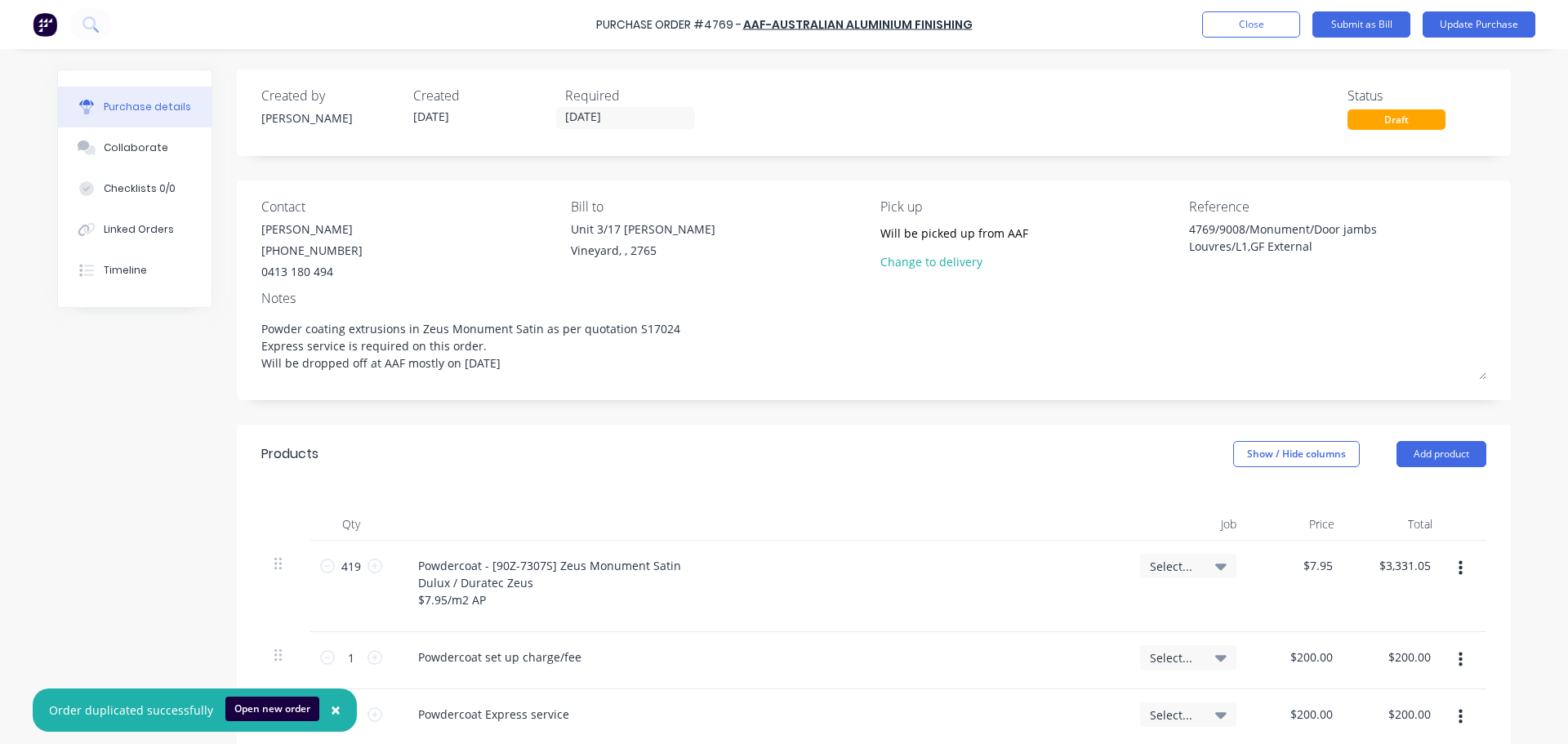
type textarea "Powder coating extrusions in Zeus Monument Satin as per quotation S17024 Expres…"
type textarea "x"
type textarea "Powder coating extrusions in Zeus Monument Satin as per quotation S17024 Expres…"
click at [723, 420] on div "Created by Dee Created 03/10/25 Required 10/10/25 Status Draft Contact Richard …" at bounding box center [874, 573] width 1274 height 1005
click at [87, 140] on button "Collaborate" at bounding box center [135, 148] width 154 height 41
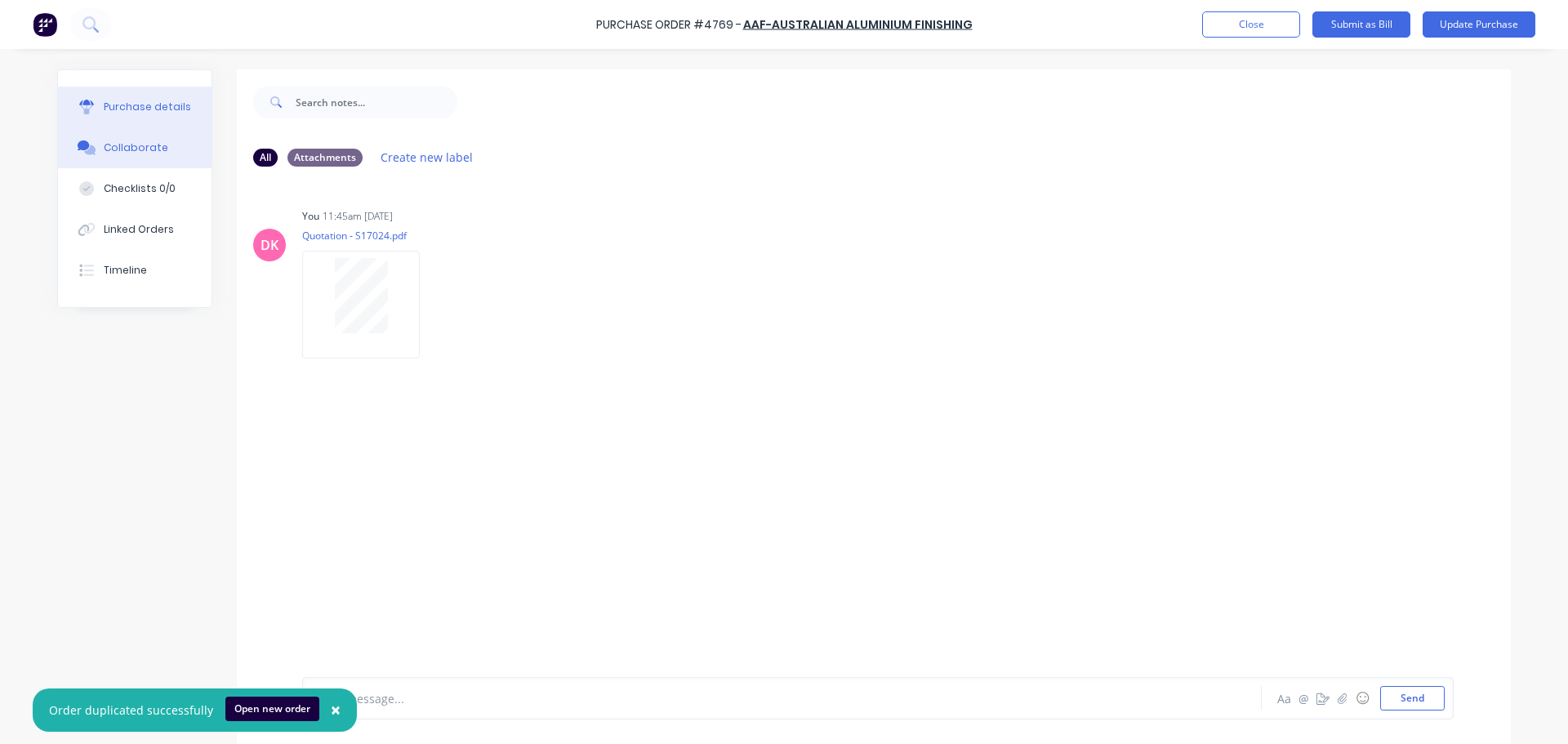
click at [131, 100] on div "Purchase details" at bounding box center [147, 107] width 87 height 14
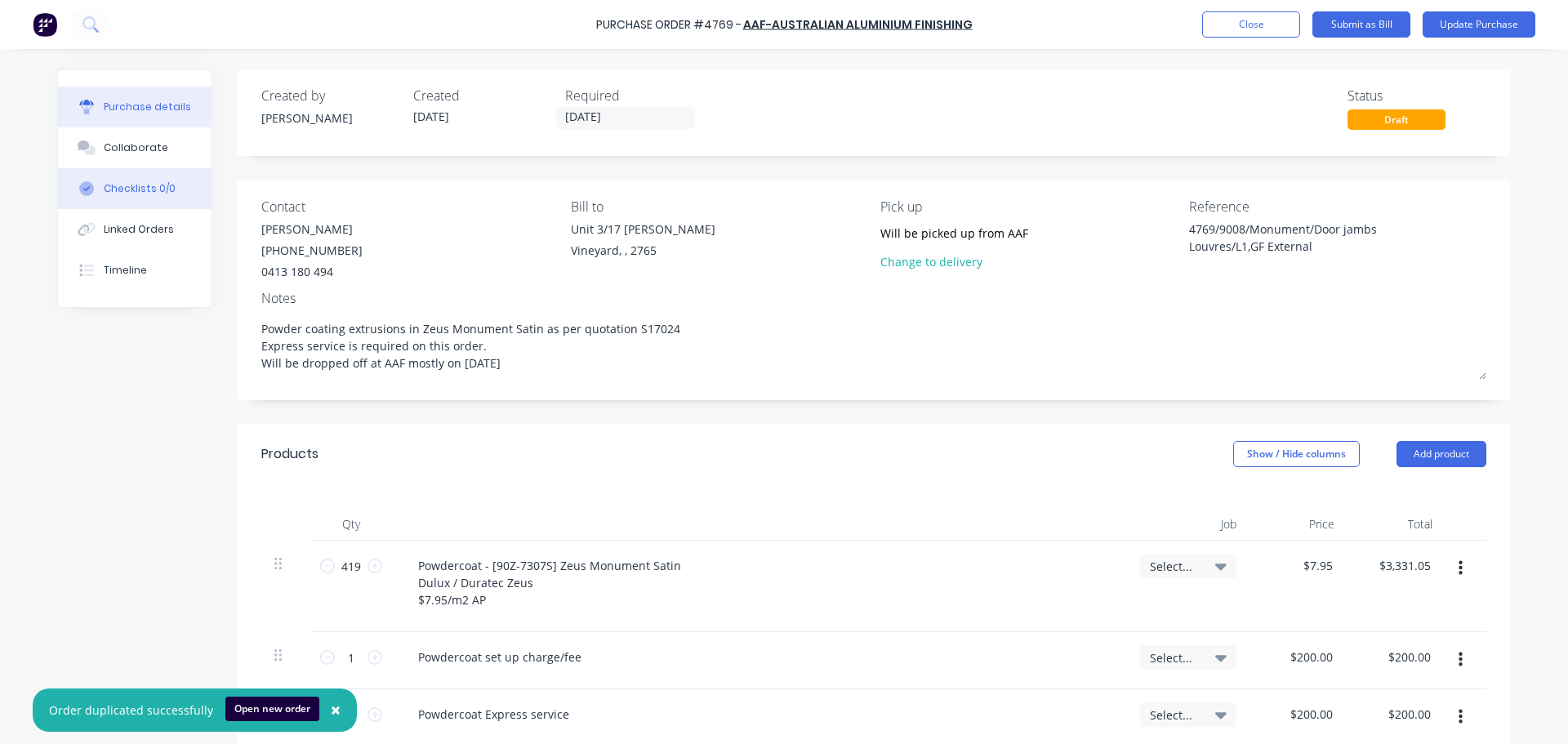
click at [125, 171] on button "Checklists 0/0" at bounding box center [135, 188] width 154 height 41
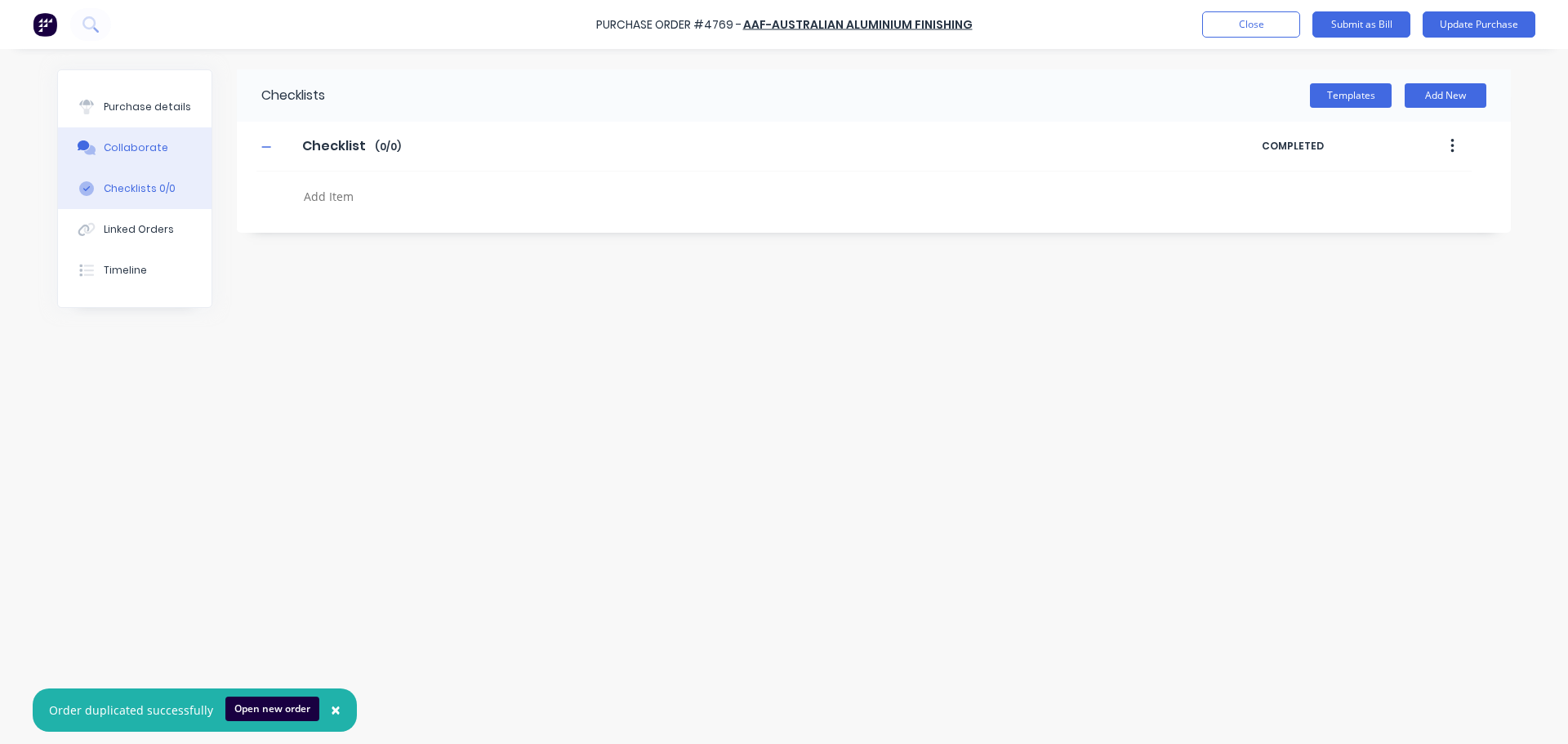
click at [125, 154] on div "Collaborate" at bounding box center [135, 147] width 65 height 14
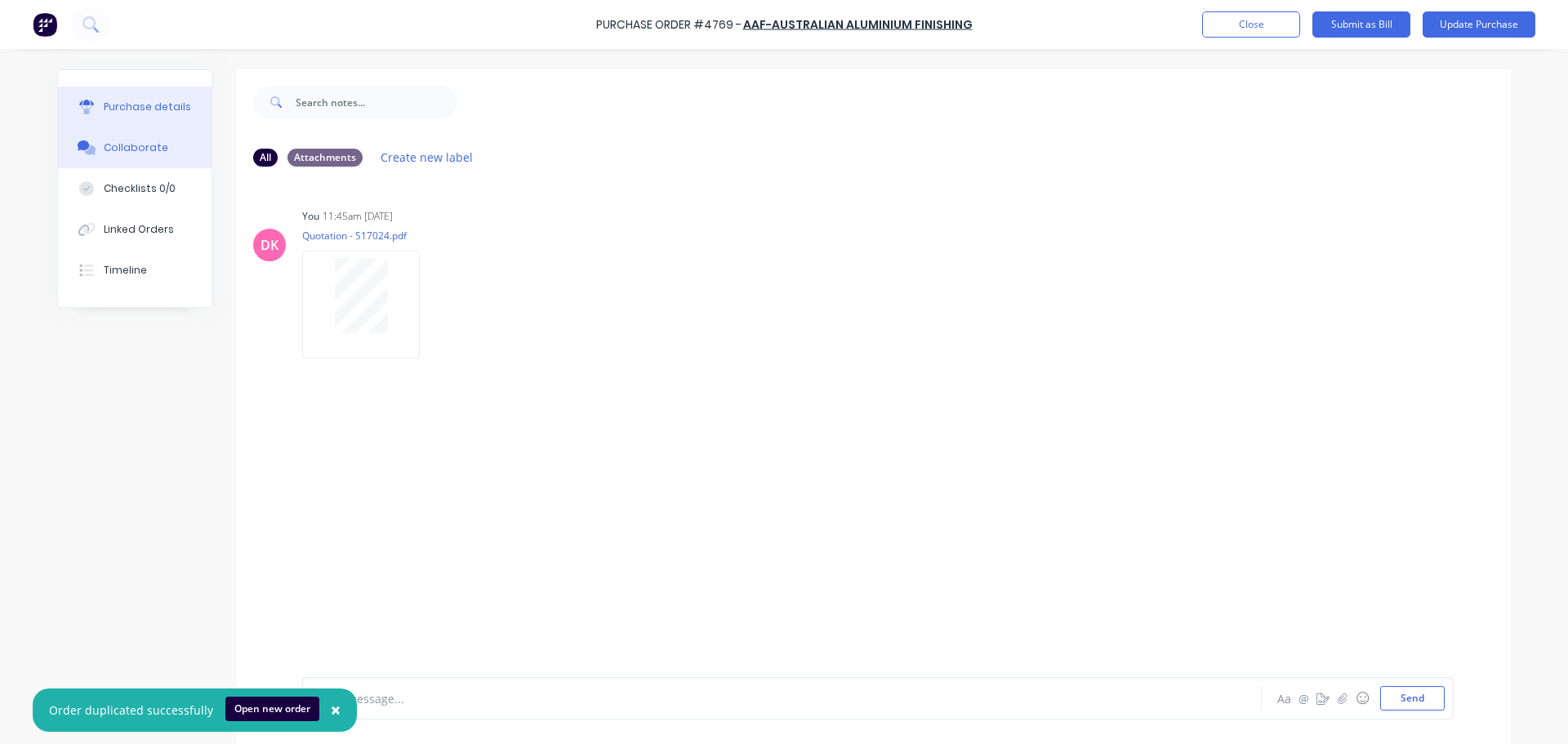
click at [118, 97] on button "Purchase details" at bounding box center [135, 107] width 154 height 41
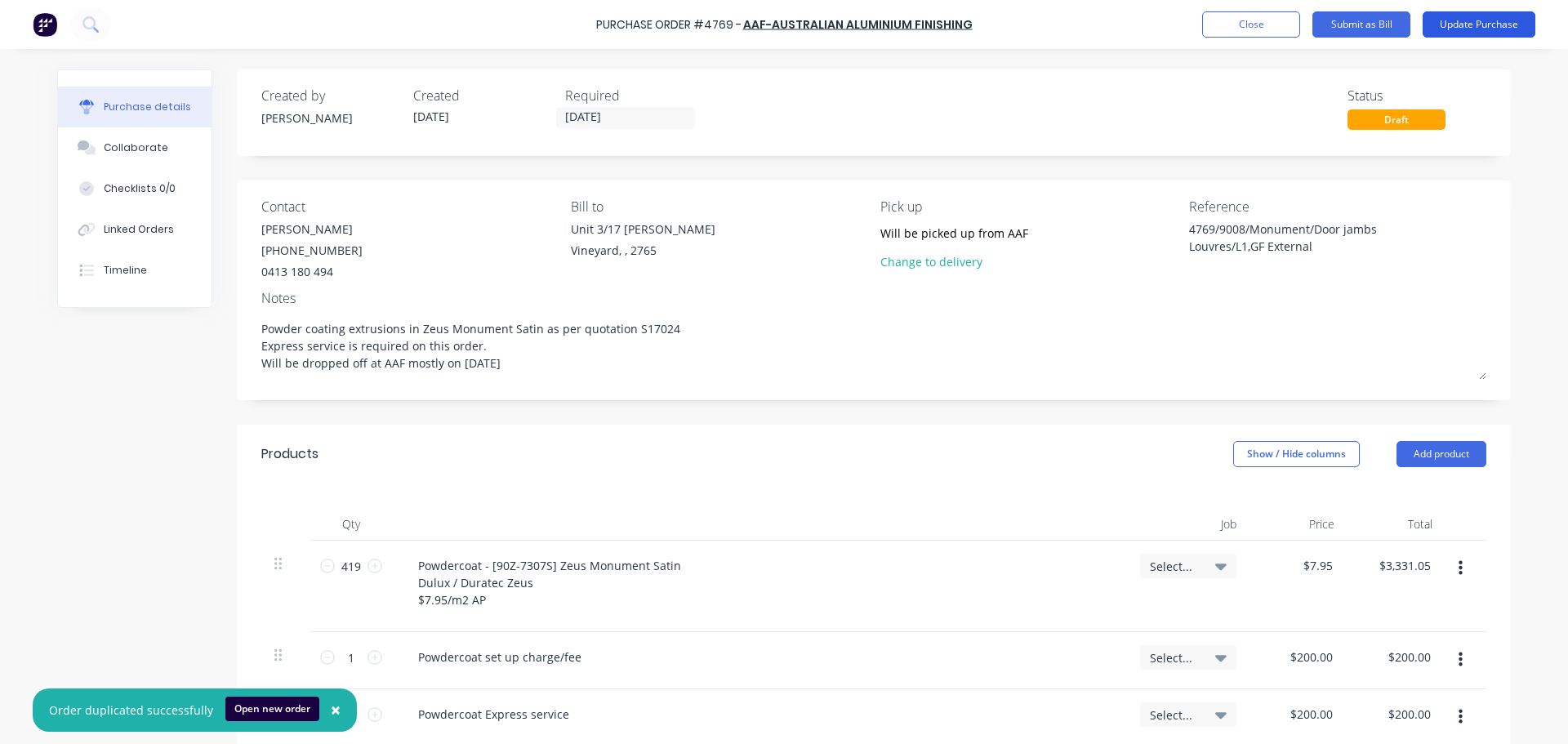
click at [1467, 29] on button "Update Purchase" at bounding box center [1479, 24] width 113 height 26
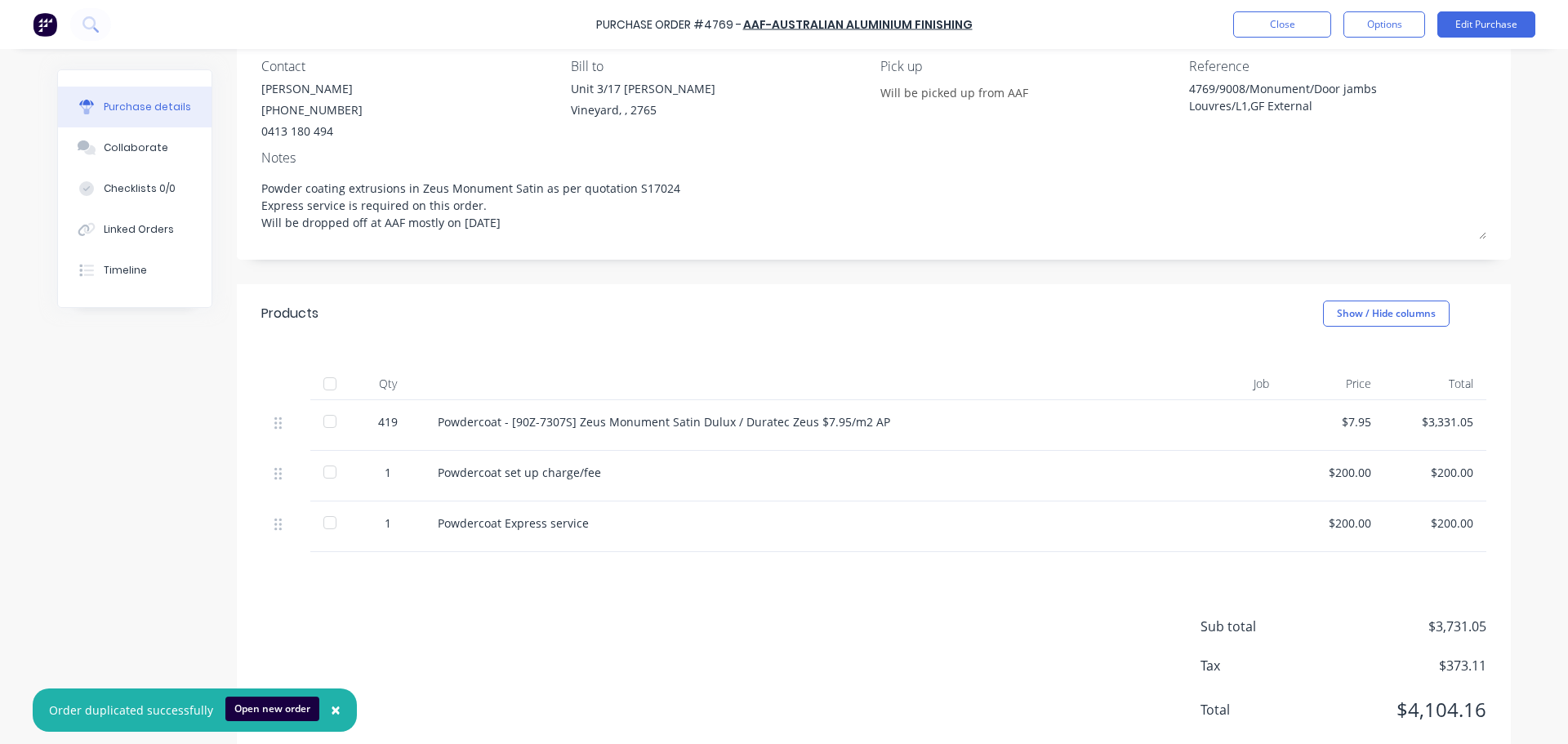
scroll to position [182, 0]
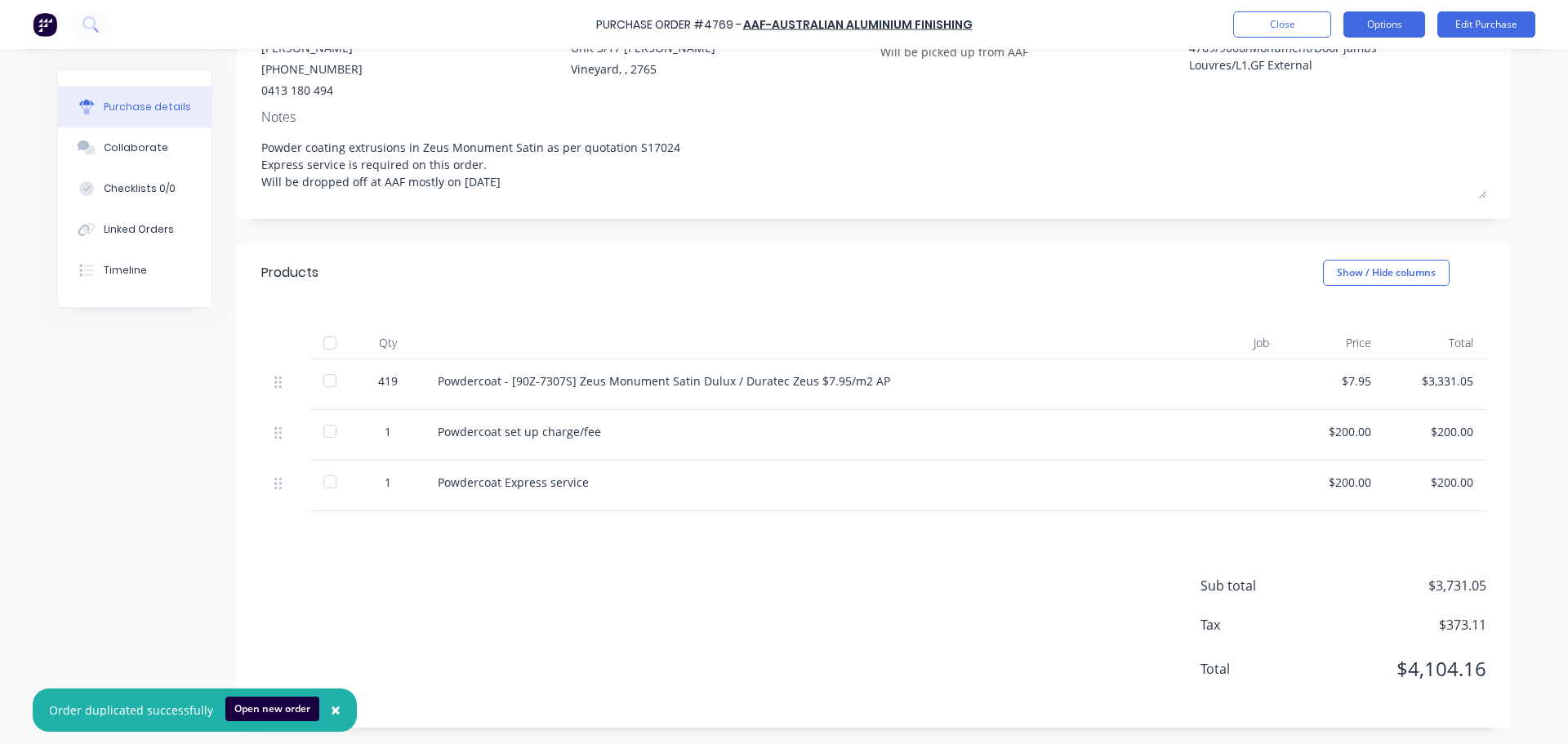
click at [1393, 17] on button "Options" at bounding box center [1384, 24] width 82 height 26
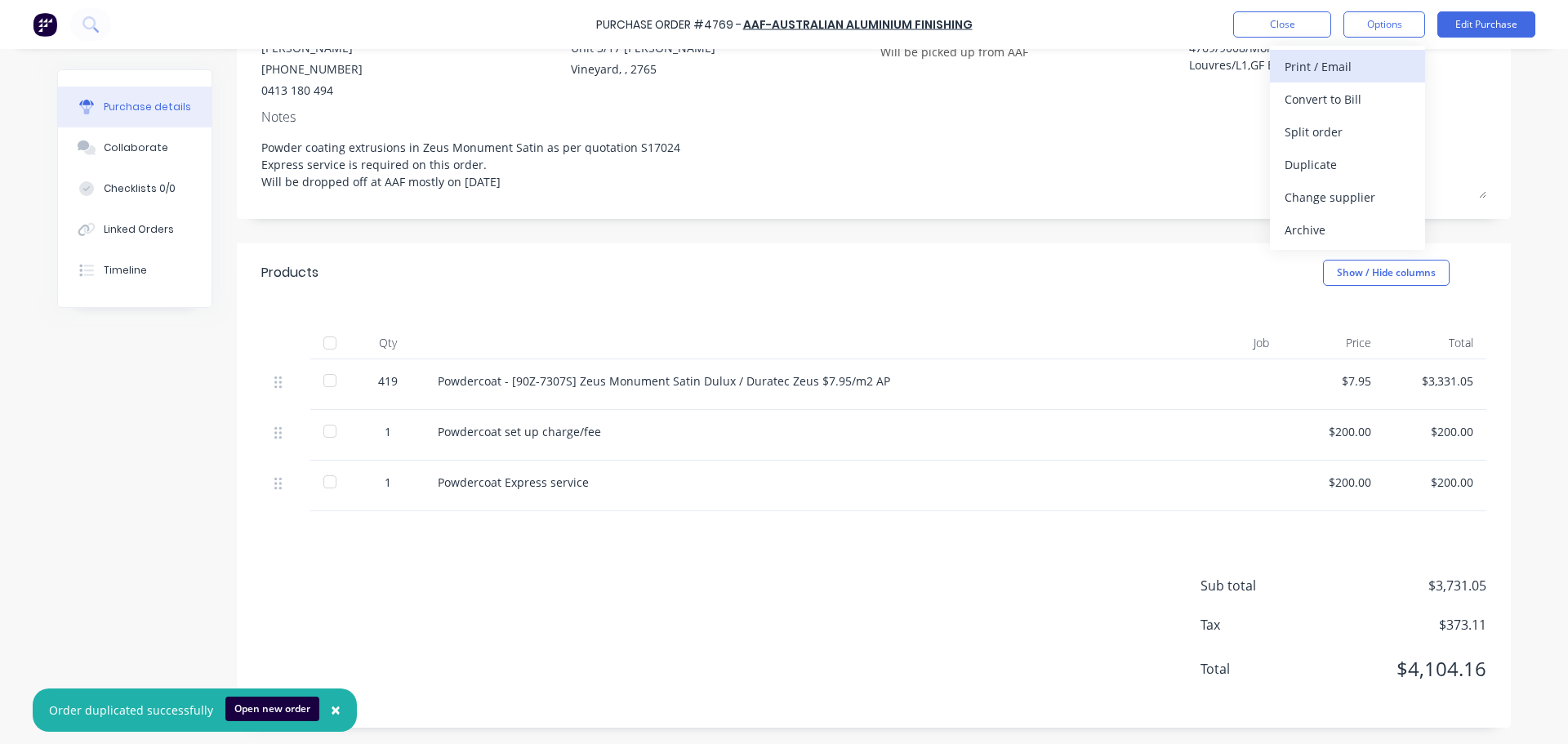
click at [1343, 61] on div "Print / Email" at bounding box center [1348, 66] width 126 height 24
click at [1321, 100] on div "With pricing" at bounding box center [1348, 99] width 126 height 24
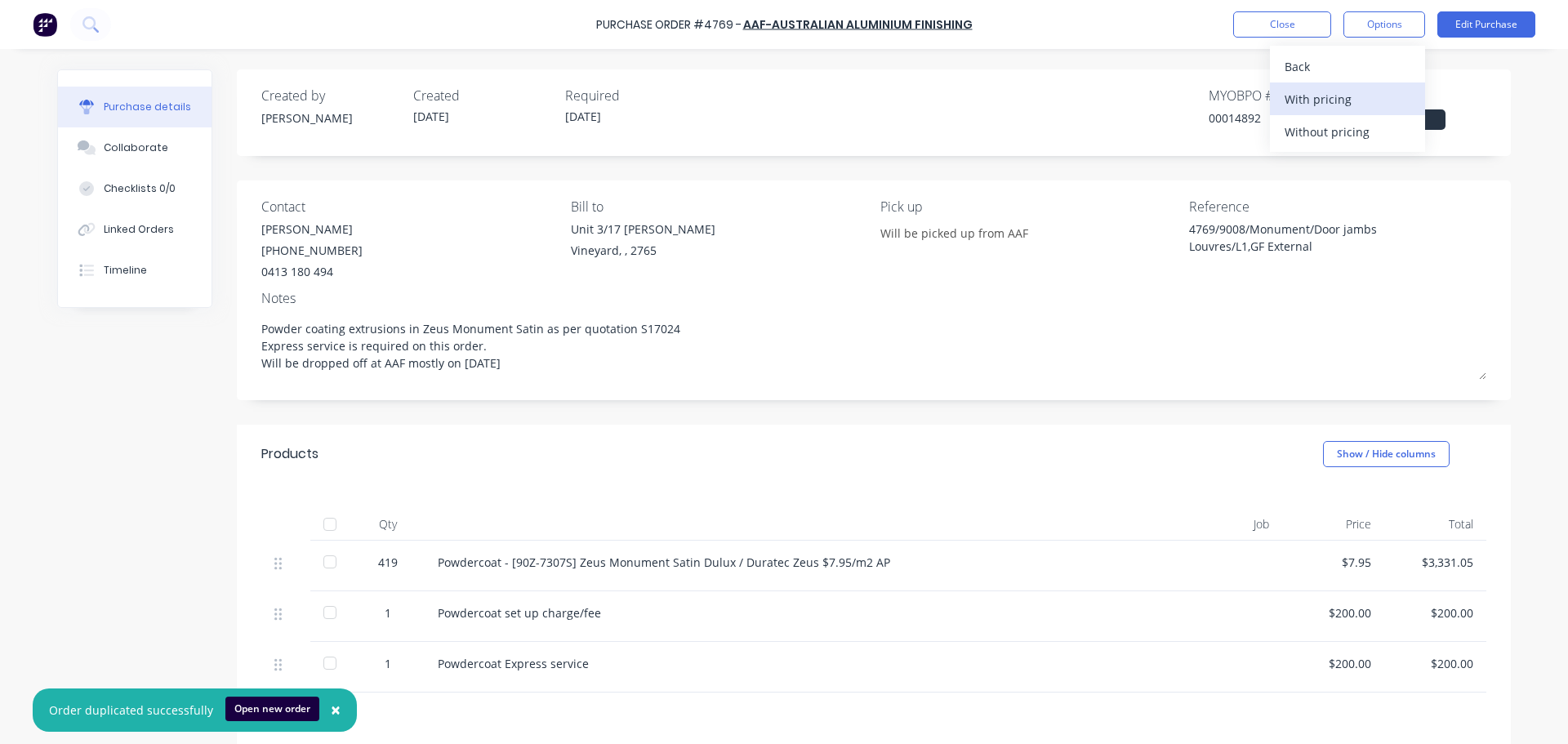
type textarea "x"
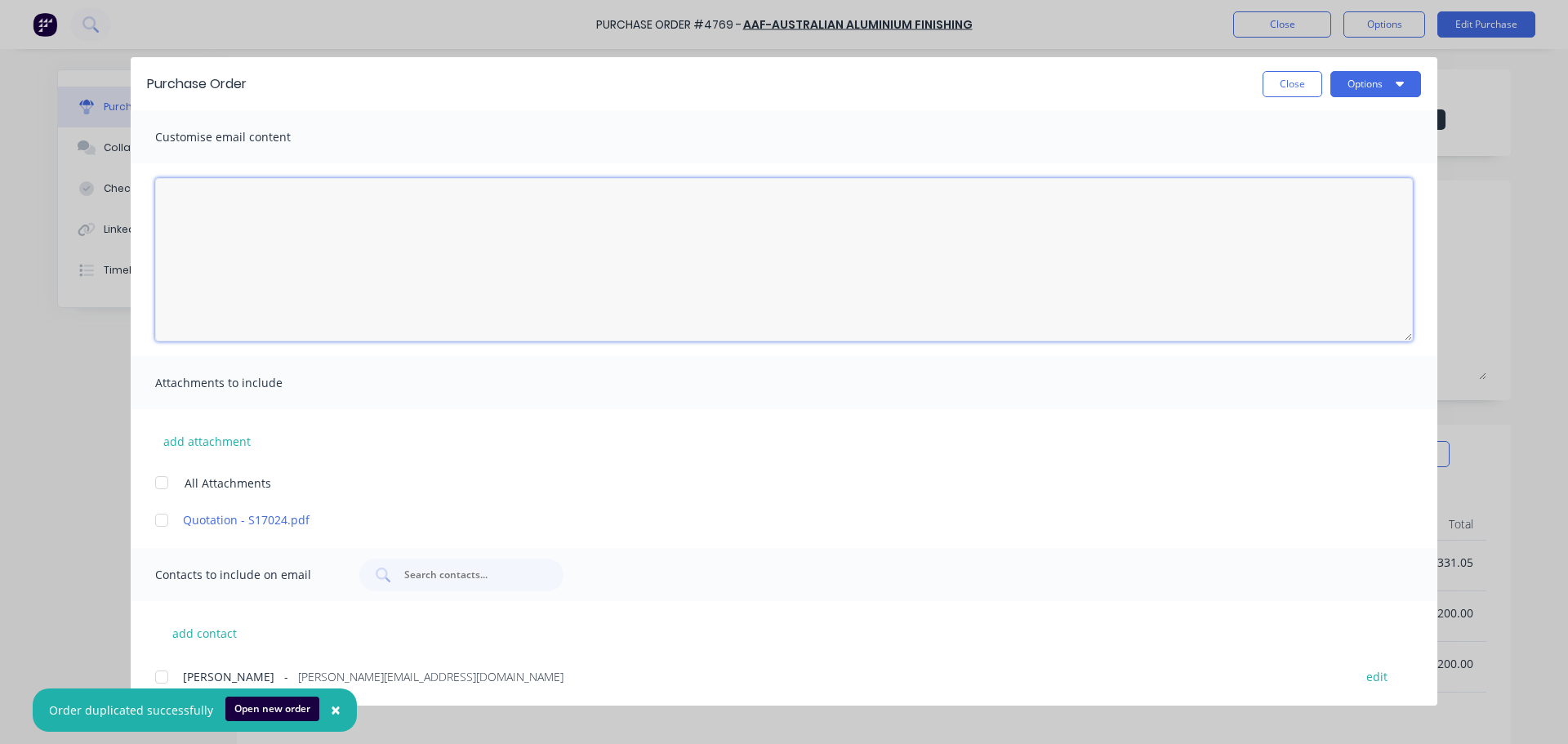
click at [326, 235] on textarea "03/10/25" at bounding box center [784, 260] width 1258 height 163
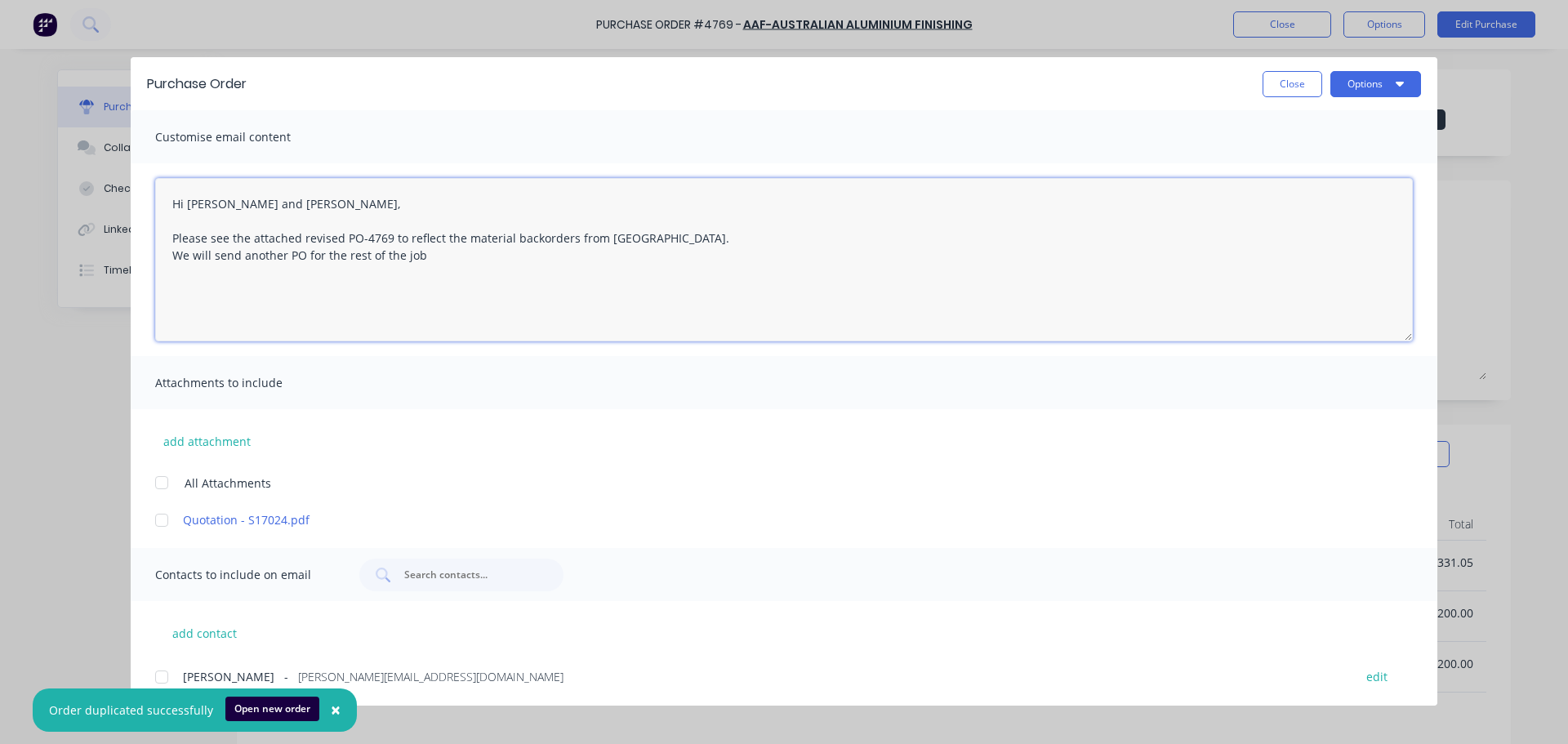
click at [432, 258] on textarea "Hi Richard and Jann, Please see the attached revised PO-4769 to reflect the mat…" at bounding box center [784, 260] width 1258 height 163
click at [438, 251] on textarea "Hi Richard and Jann, Please see the attached revised PO-4769 to reflect the mat…" at bounding box center [784, 260] width 1258 height 163
type textarea "Hi Richard and Jann, Please see the attached revised PO-4769 to reflect the mat…"
click at [278, 301] on textarea "Hi Richard and Jann, Please see the attached revised PO-4769 to reflect the mat…" at bounding box center [784, 260] width 1258 height 163
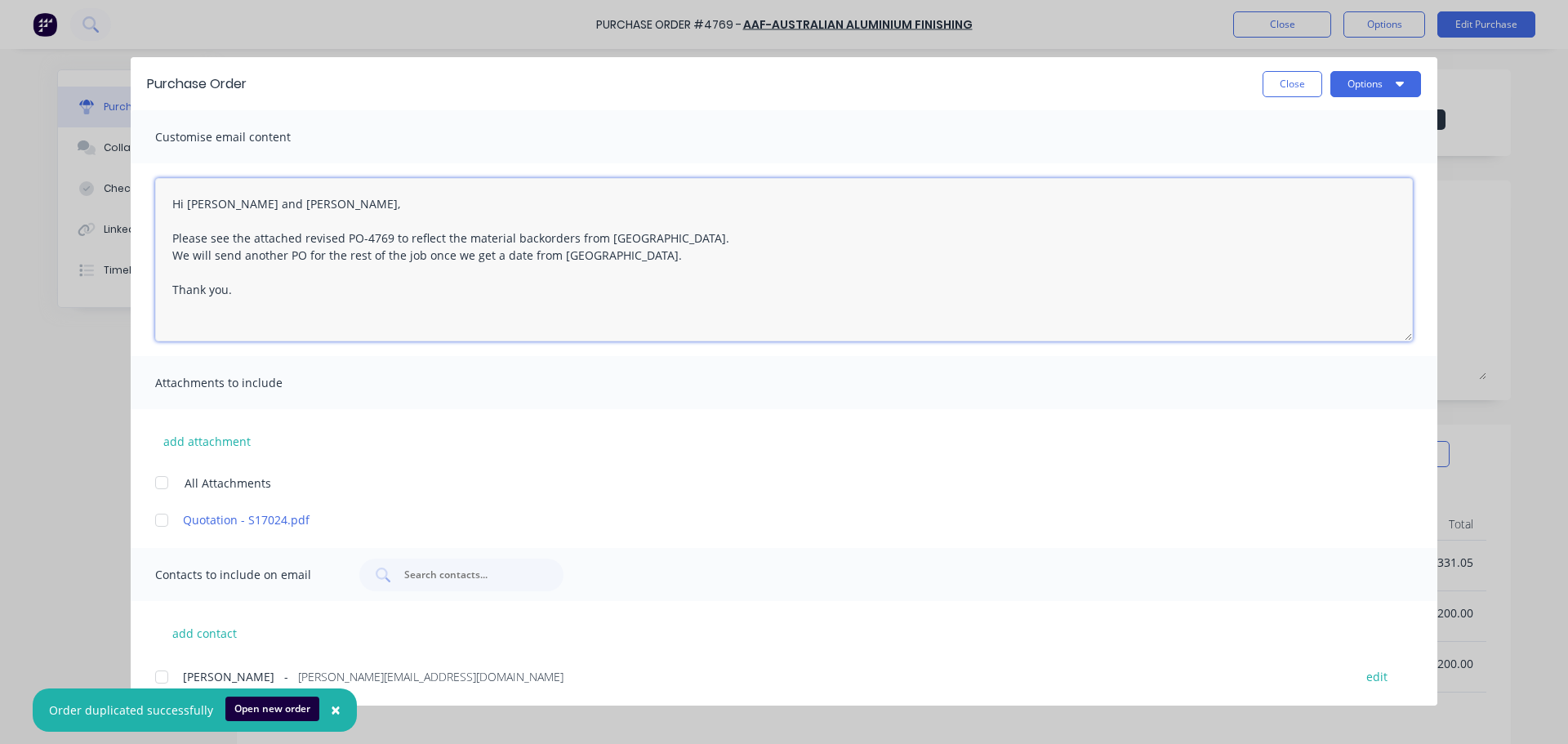
click at [164, 487] on div at bounding box center [161, 483] width 33 height 33
type textarea "x"
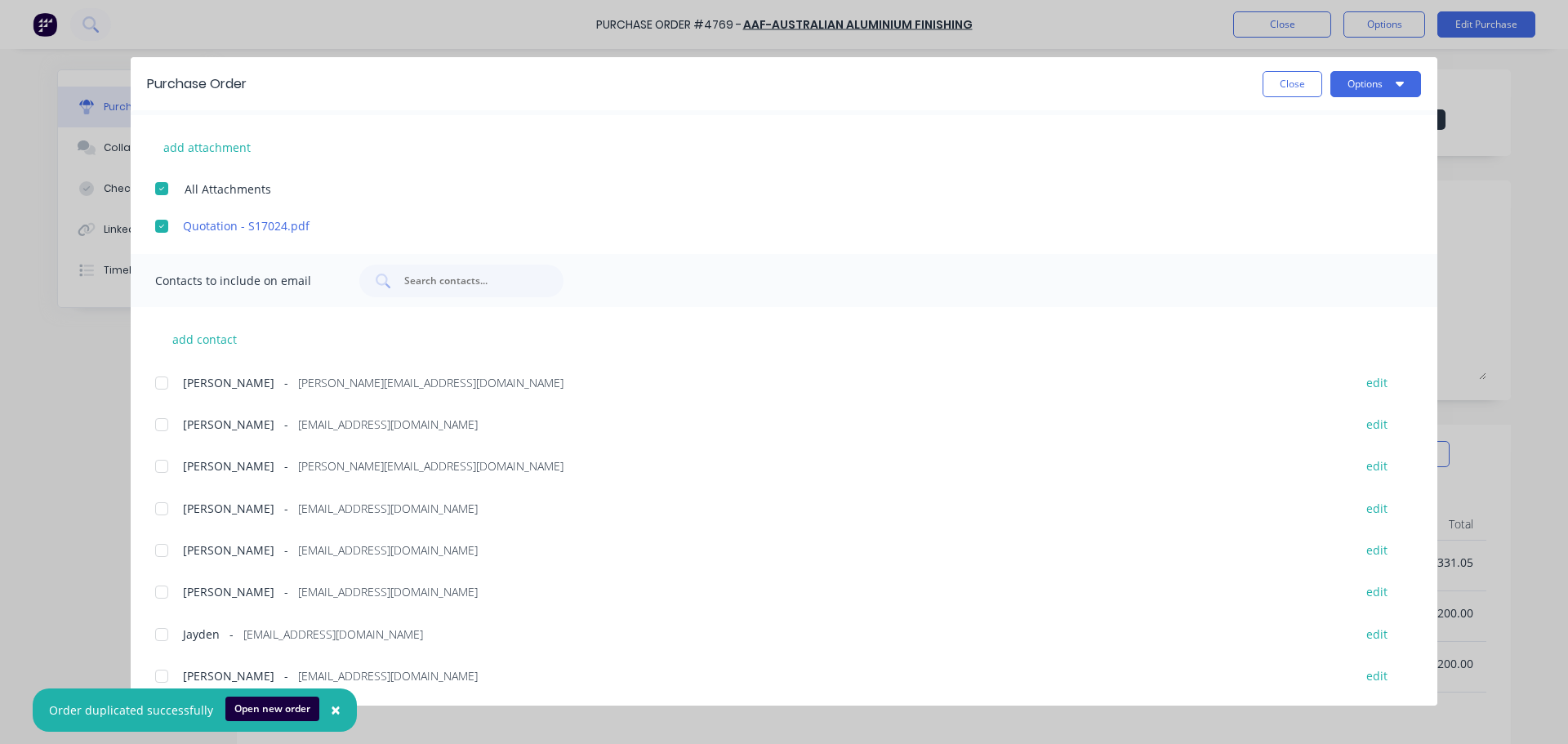
scroll to position [327, 0]
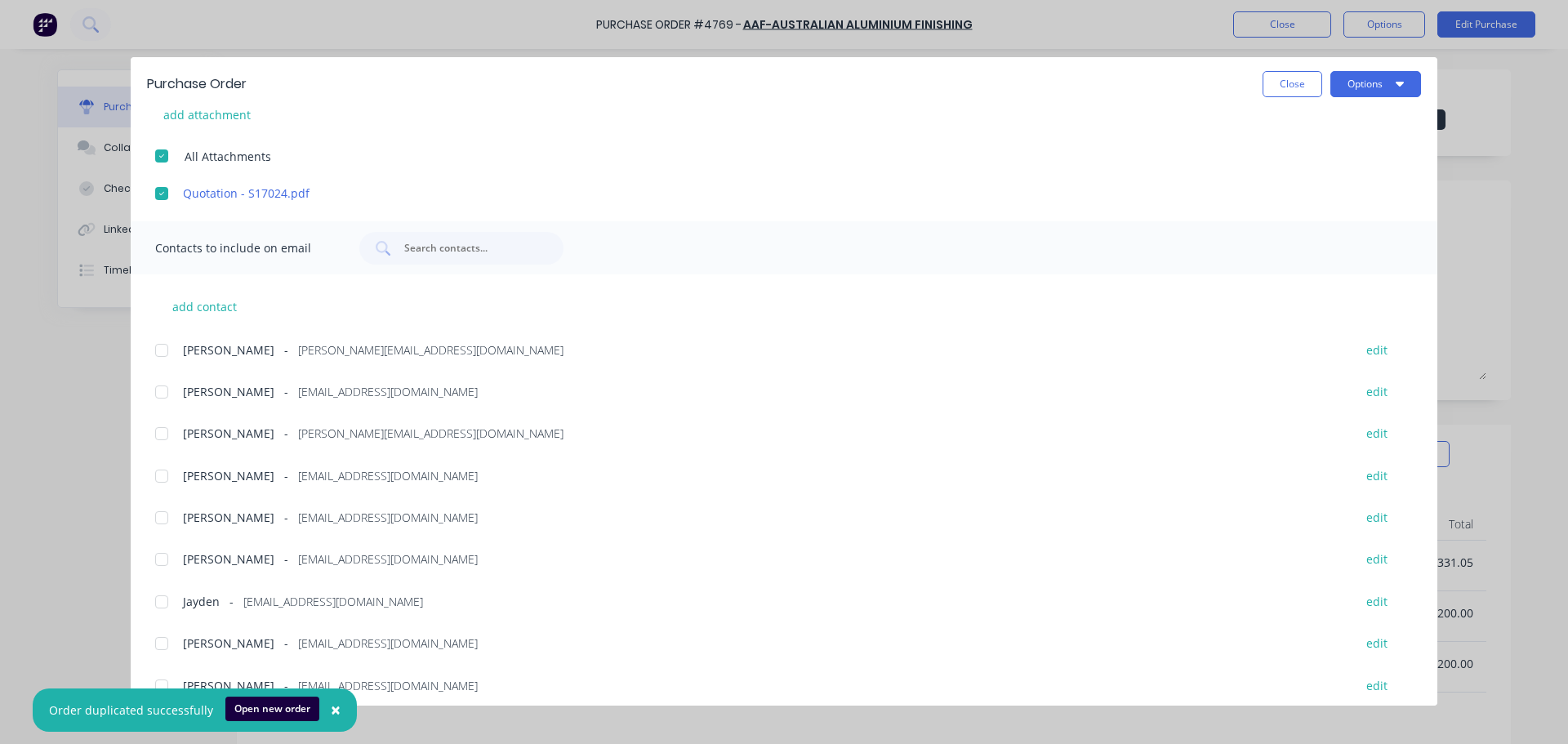
click at [156, 430] on div at bounding box center [161, 433] width 33 height 33
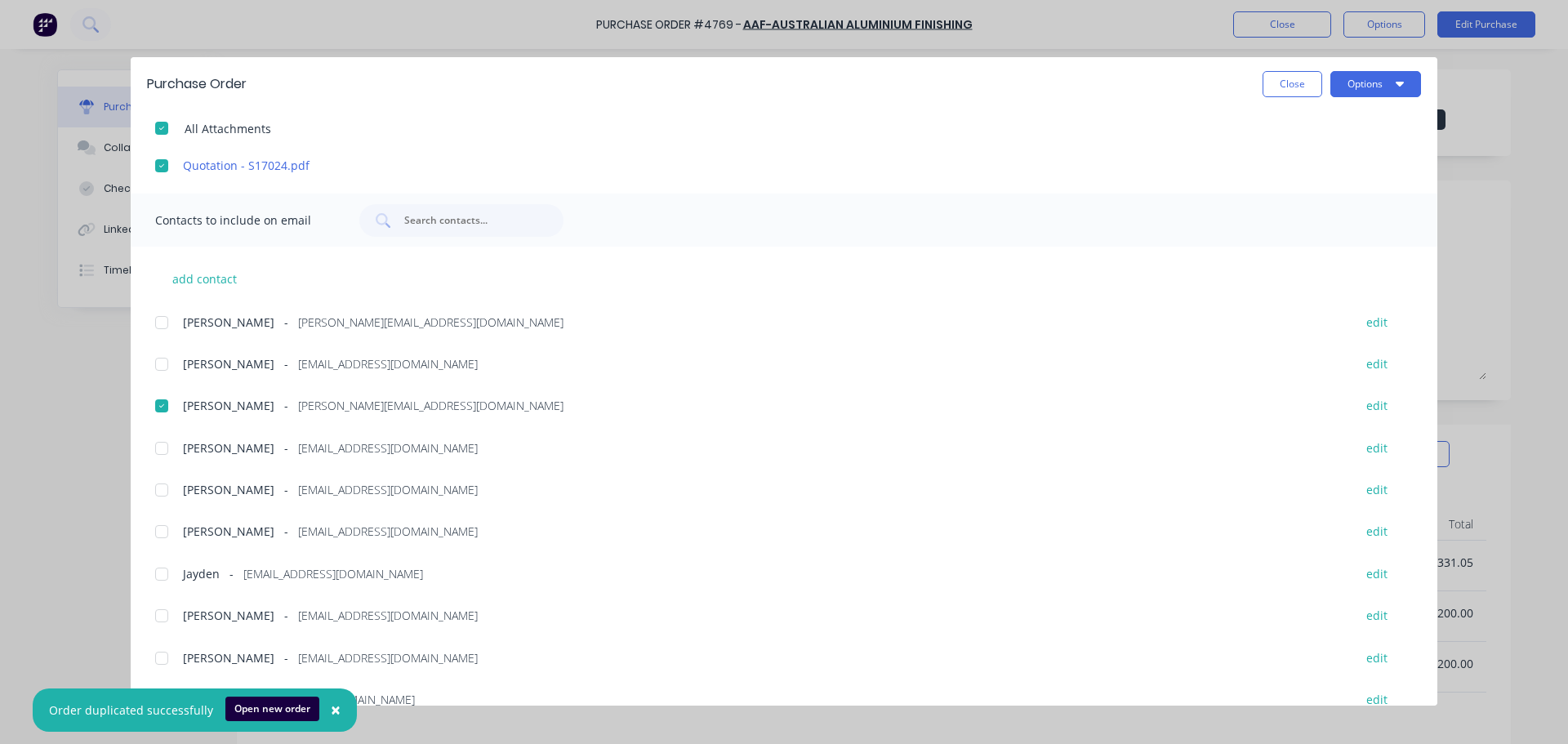
scroll to position [379, 0]
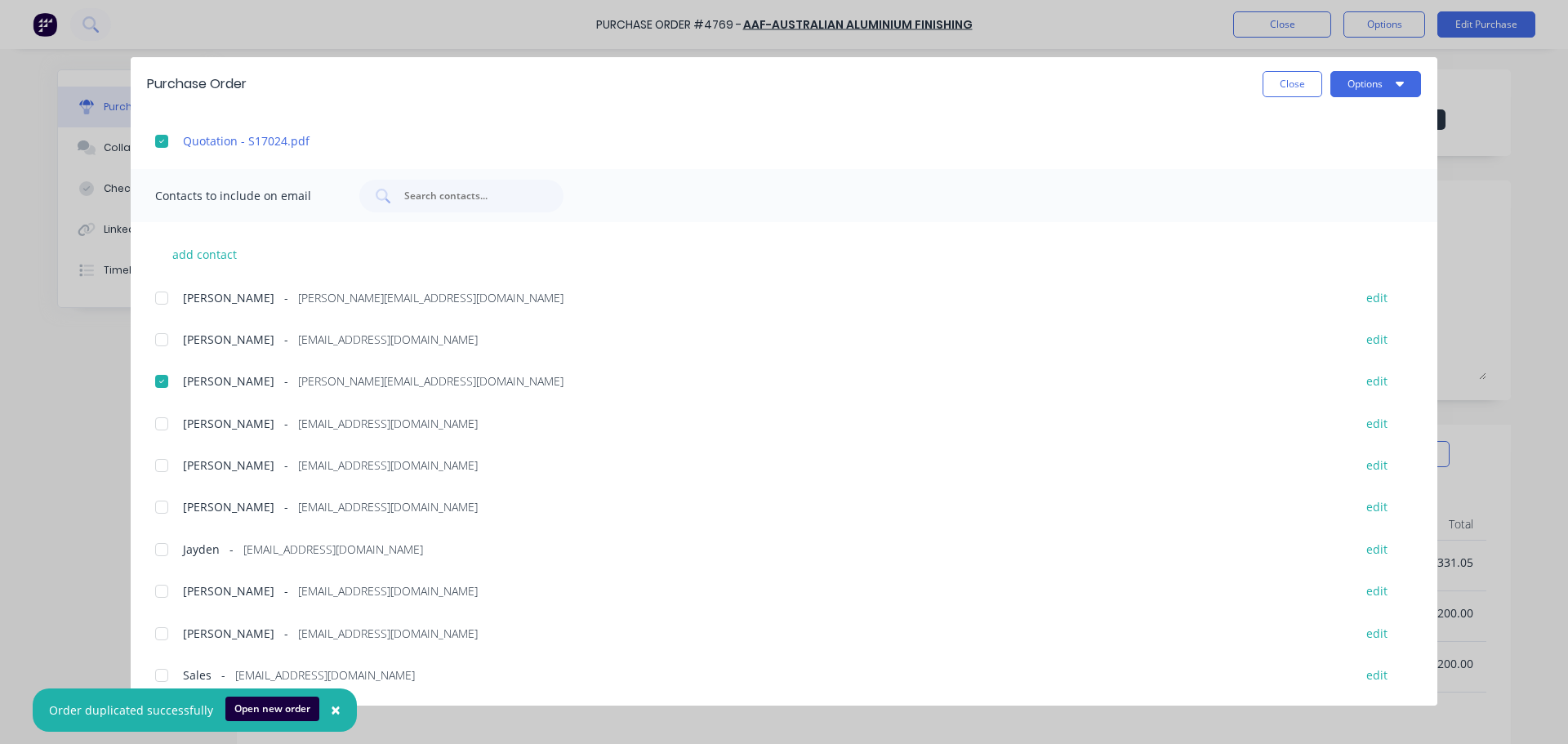
click at [166, 416] on div at bounding box center [161, 424] width 33 height 33
click at [162, 503] on div at bounding box center [161, 507] width 33 height 33
click at [159, 633] on div at bounding box center [161, 633] width 33 height 33
click at [159, 671] on div at bounding box center [161, 675] width 33 height 33
type textarea "Hi Richard and Jann, Please see the attached revised PO-4769 to reflect the mat…"
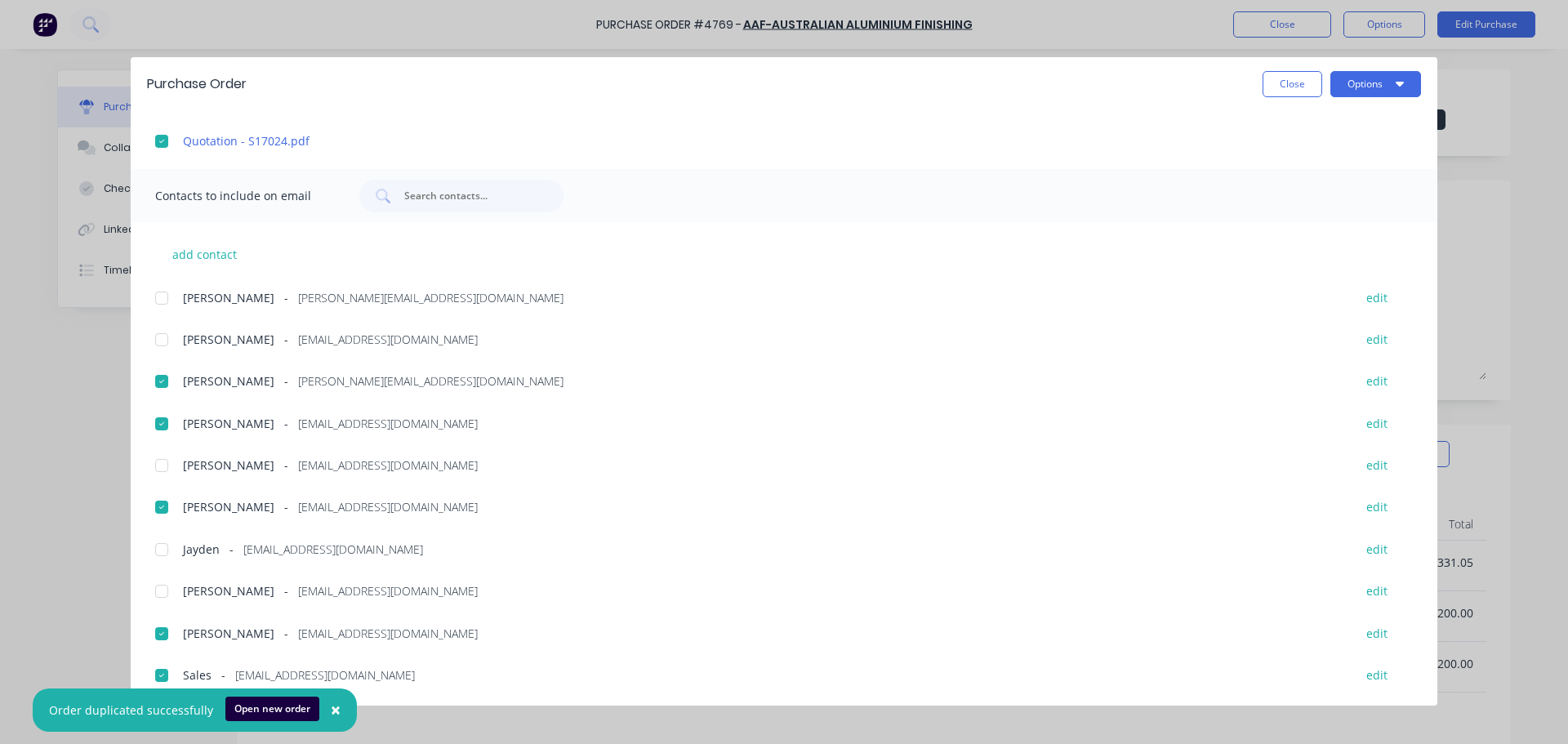
click at [330, 712] on span "×" at bounding box center [335, 710] width 10 height 23
type textarea "x"
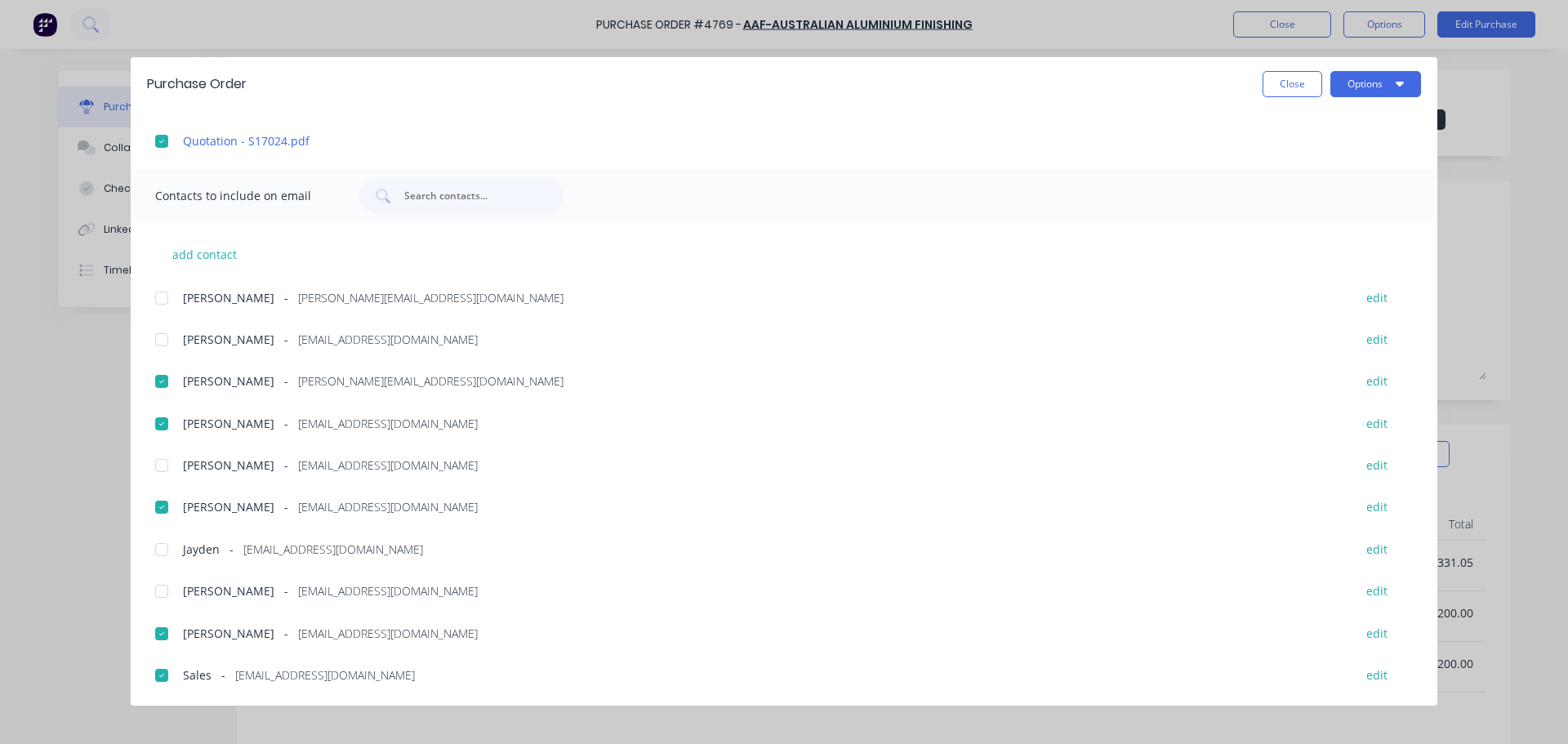
scroll to position [0, 0]
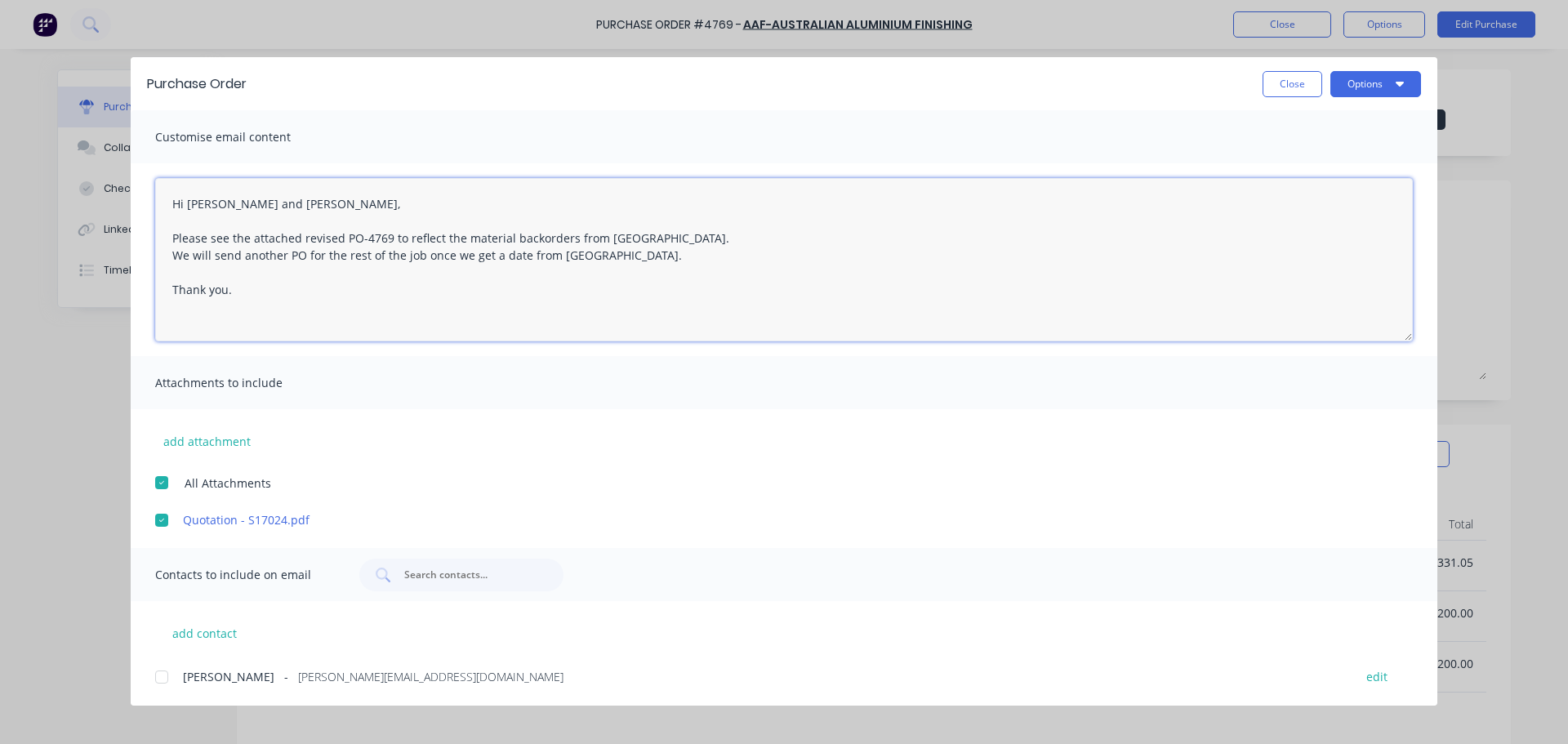
click at [228, 284] on textarea "Hi Richard and Jann, Please see the attached revised PO-4769 to reflect the mat…" at bounding box center [784, 260] width 1258 height 163
type textarea "Hi Richard and Jann, Please see the attached revised PO-4769 to reflect the mat…"
click at [1379, 86] on button "Options" at bounding box center [1376, 84] width 91 height 26
click at [1353, 203] on button "Email" at bounding box center [1344, 191] width 156 height 33
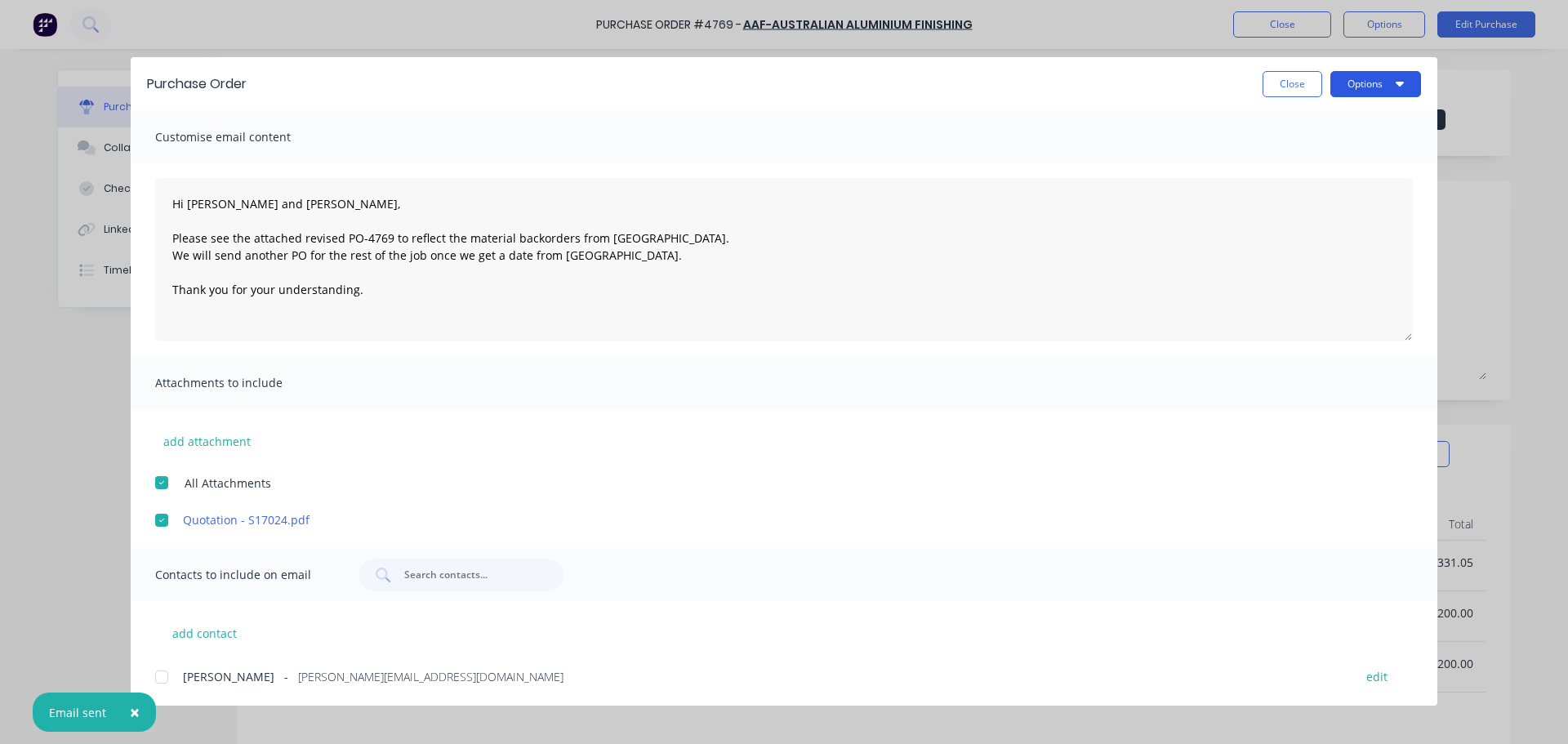
click at [1395, 77] on button "Options" at bounding box center [1376, 84] width 91 height 26
click at [1332, 153] on div "Print" at bounding box center [1344, 158] width 126 height 24
click at [1270, 82] on button "Close" at bounding box center [1292, 84] width 60 height 26
type textarea "x"
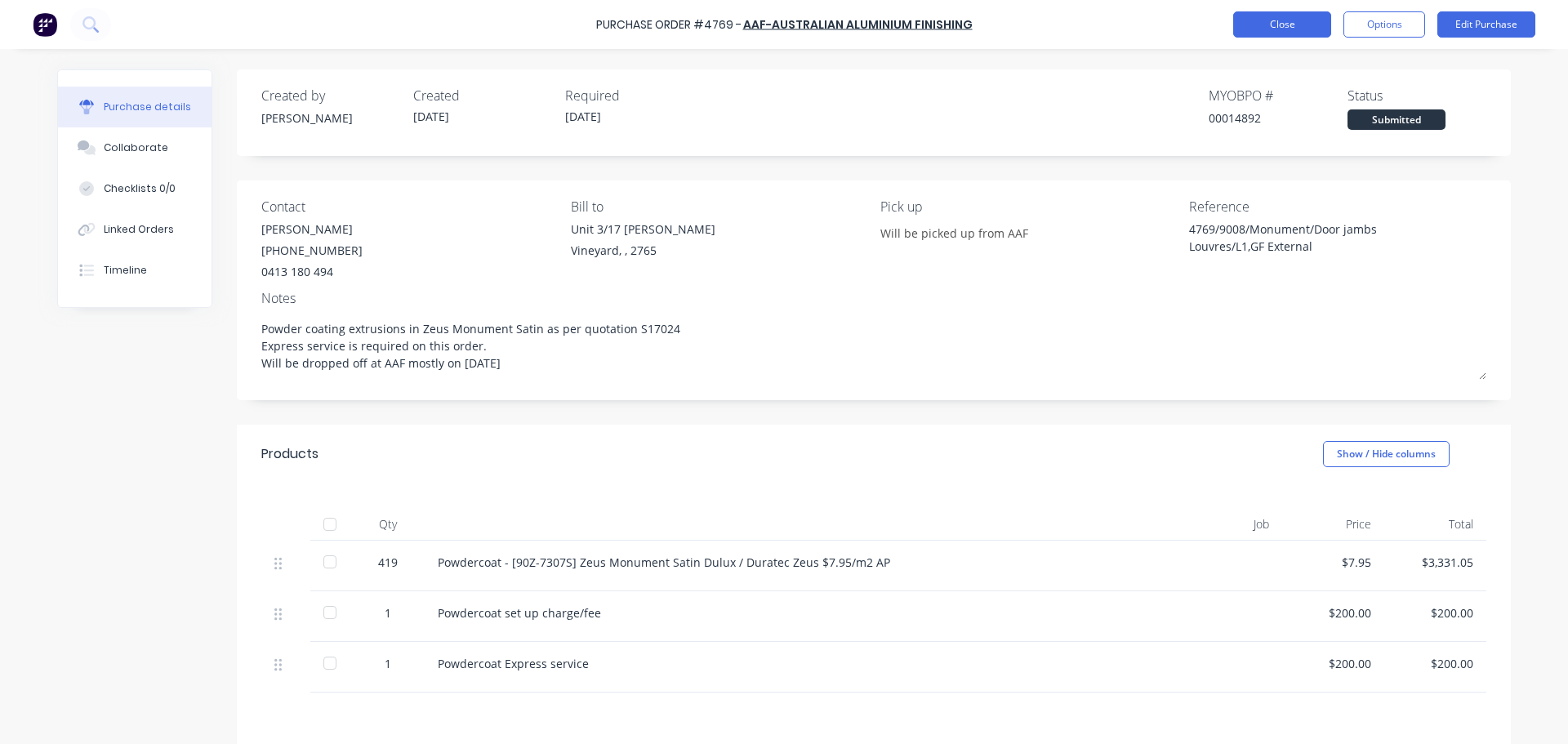
click at [1288, 22] on button "Close" at bounding box center [1282, 24] width 98 height 26
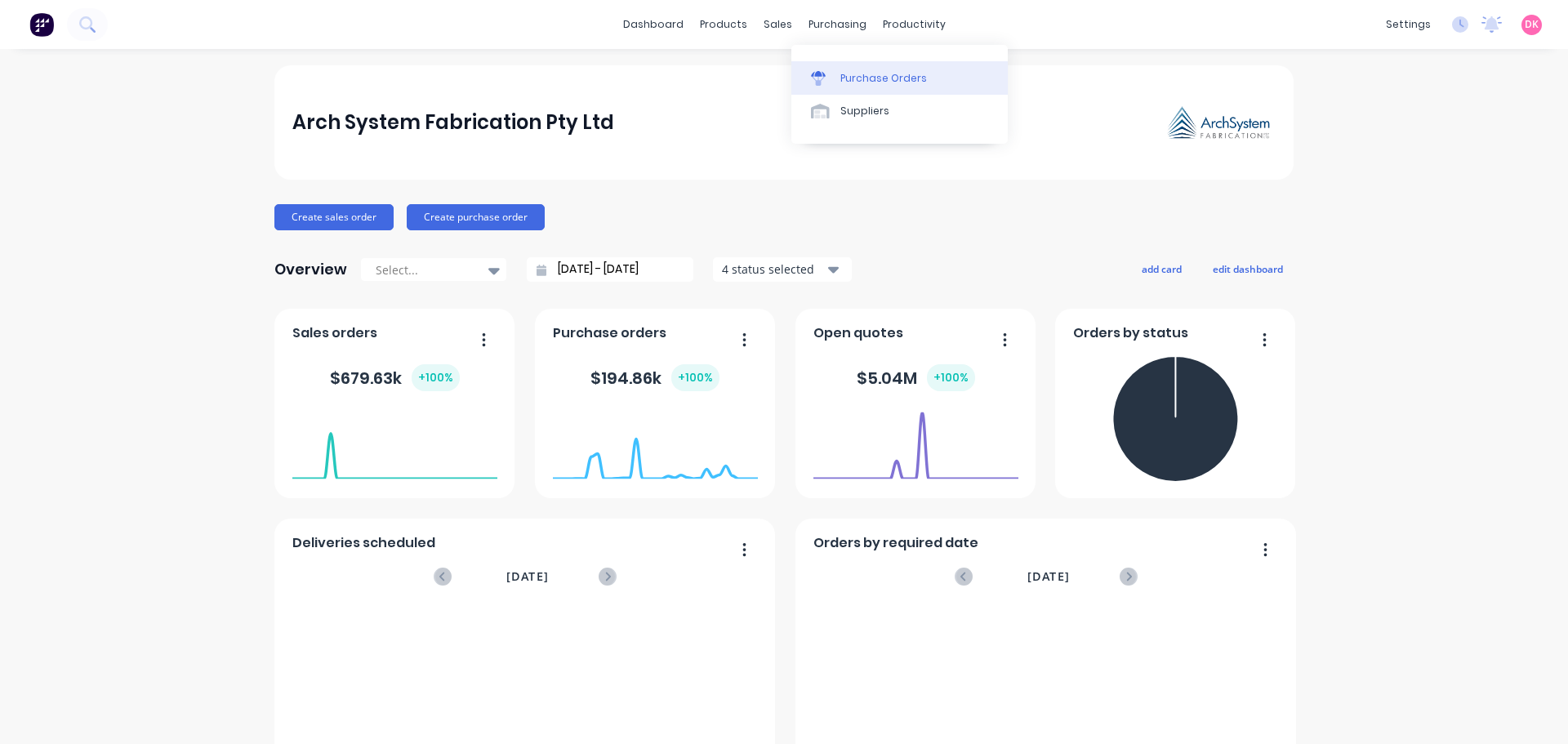
click at [848, 81] on div "Purchase Orders" at bounding box center [884, 78] width 87 height 14
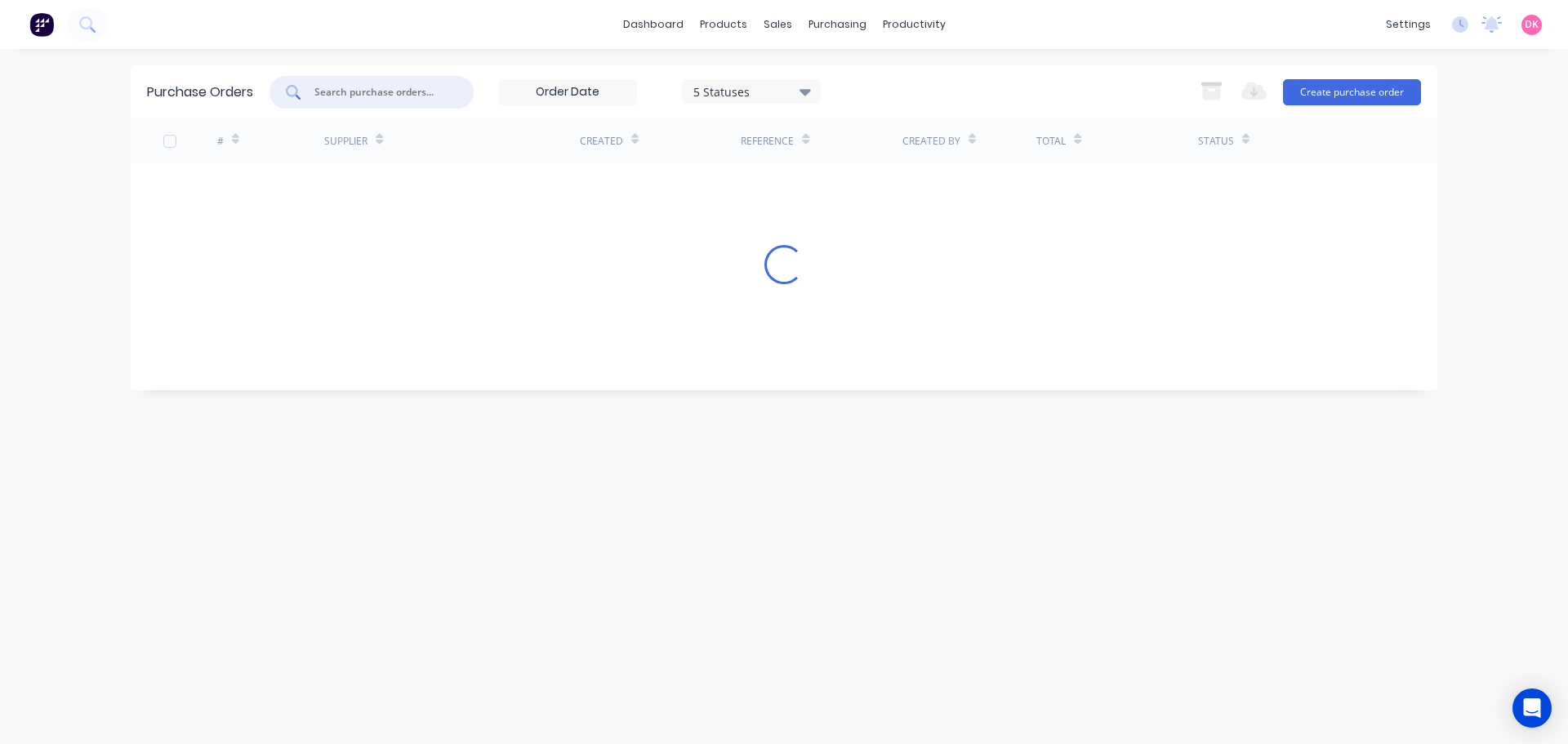
click at [391, 98] on input "text" at bounding box center [380, 92] width 135 height 16
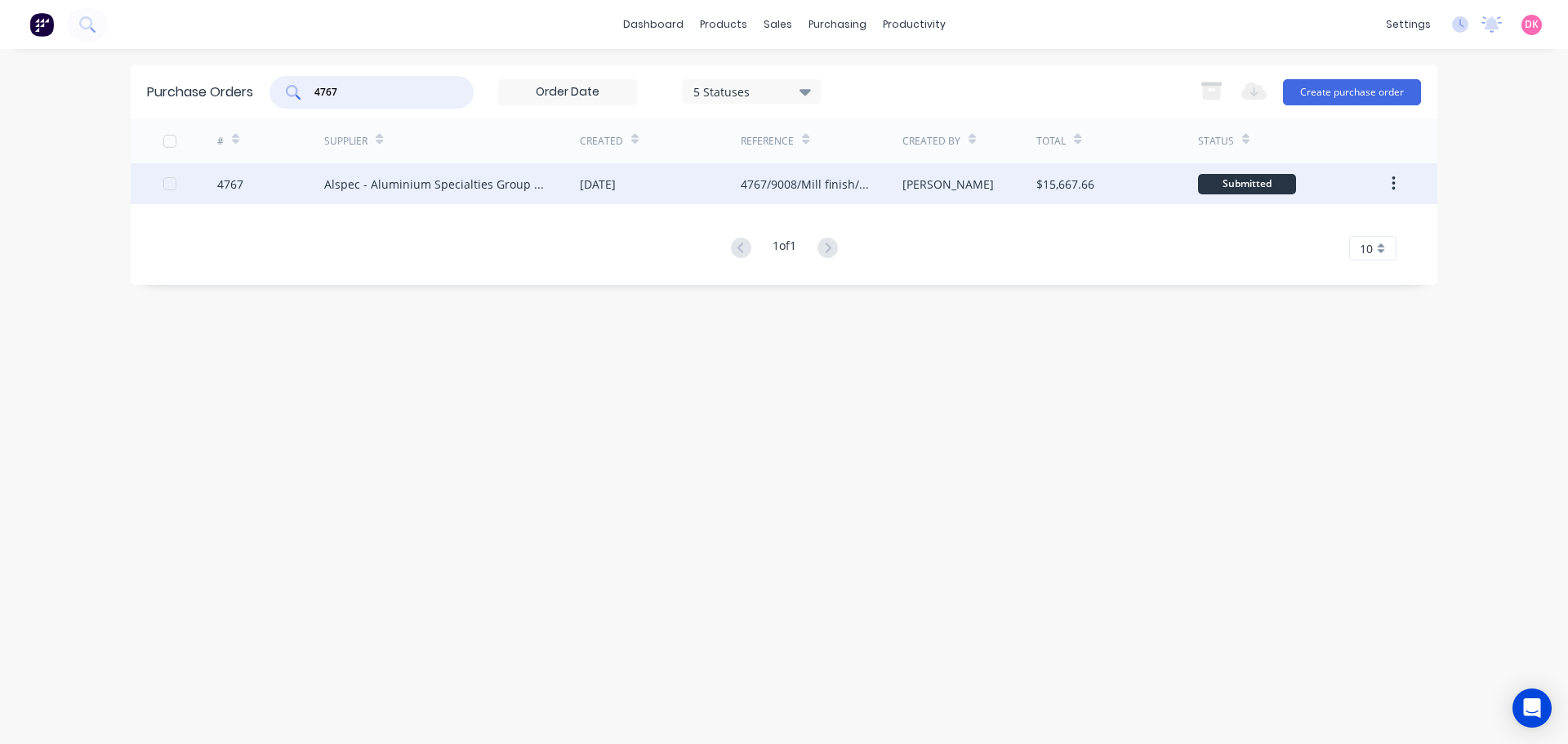
type input "4767"
click at [426, 186] on div "Alspec - Aluminium Specialties Group Pty Ltd" at bounding box center [436, 184] width 223 height 17
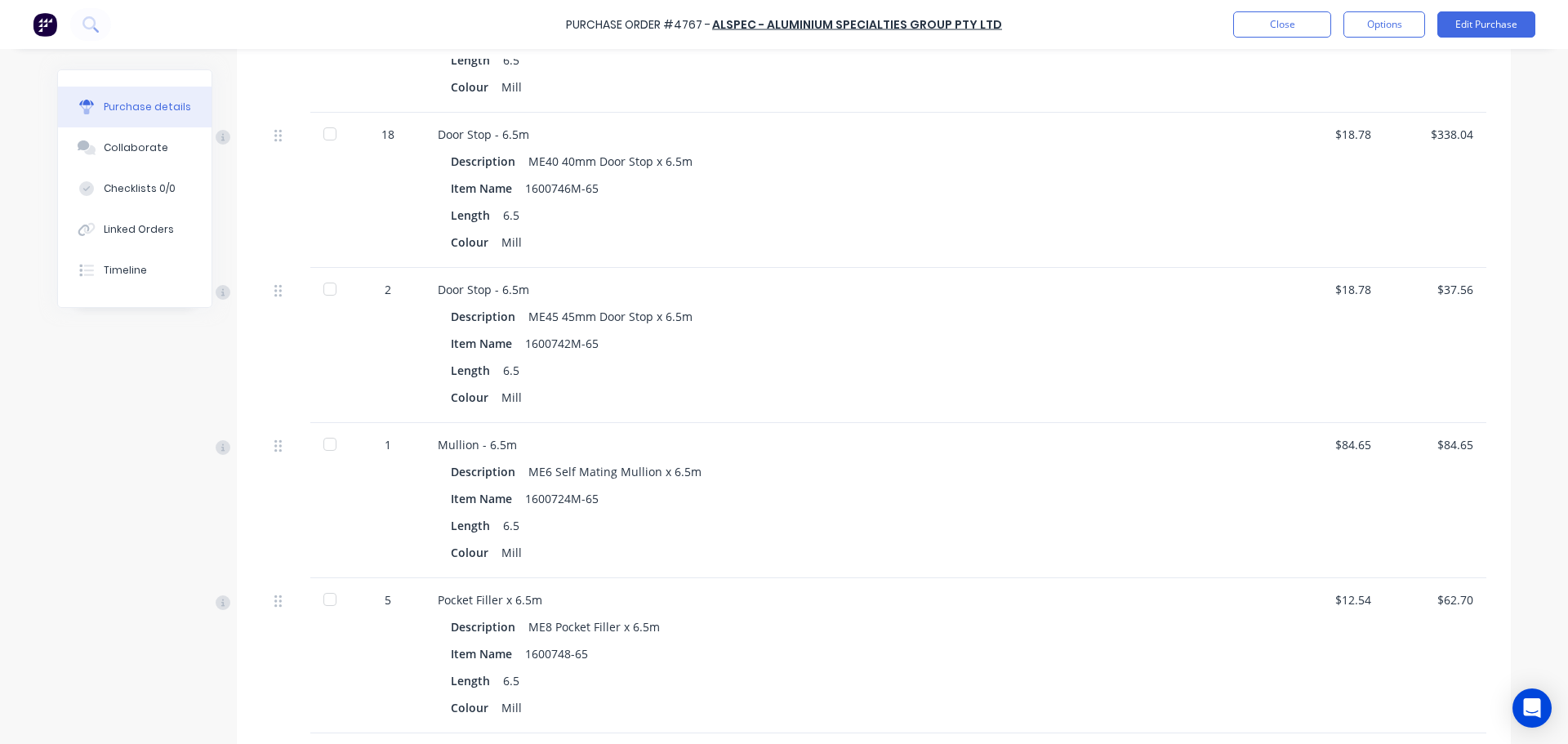
scroll to position [2940, 0]
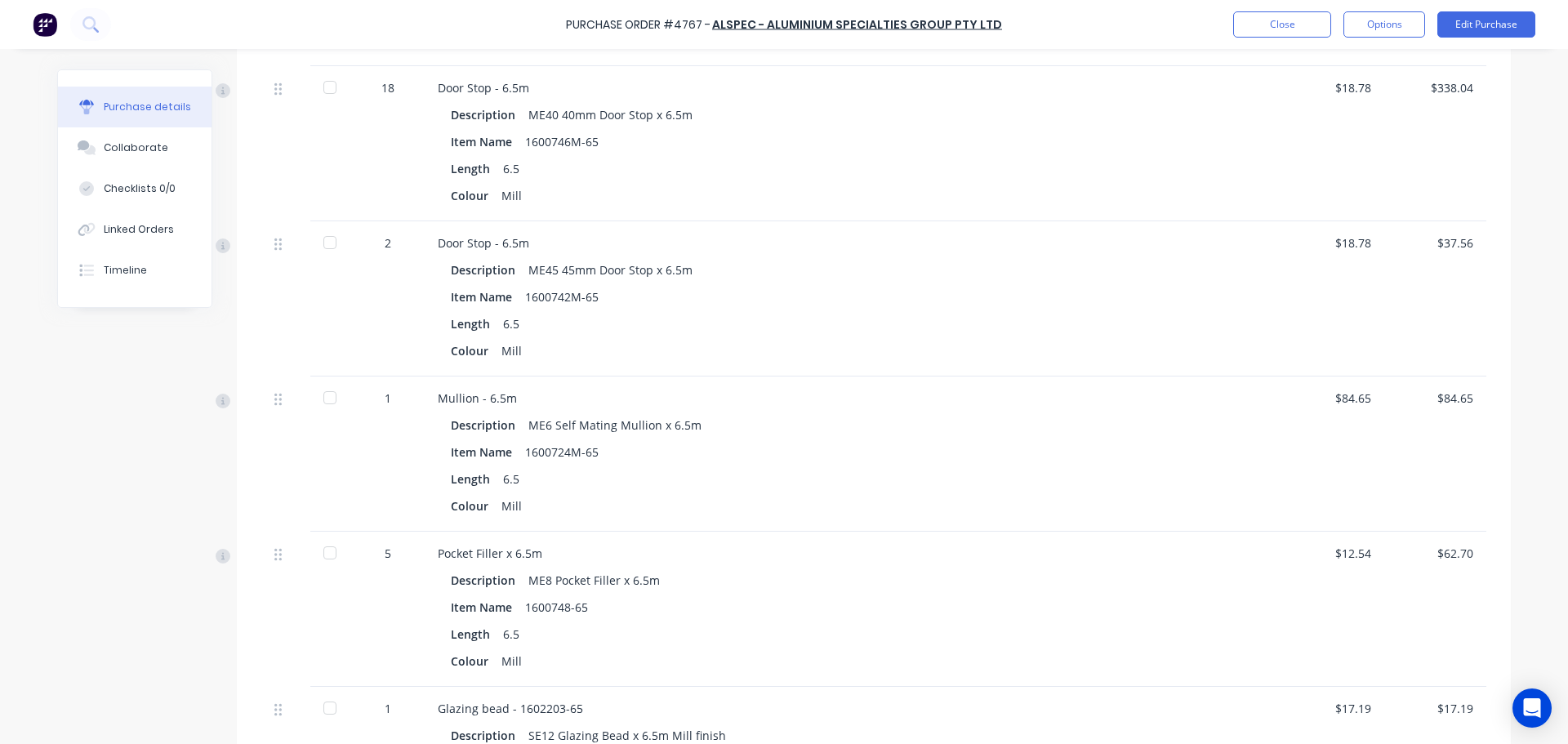
click at [862, 151] on div "Item Name 1600746M-65" at bounding box center [792, 141] width 683 height 24
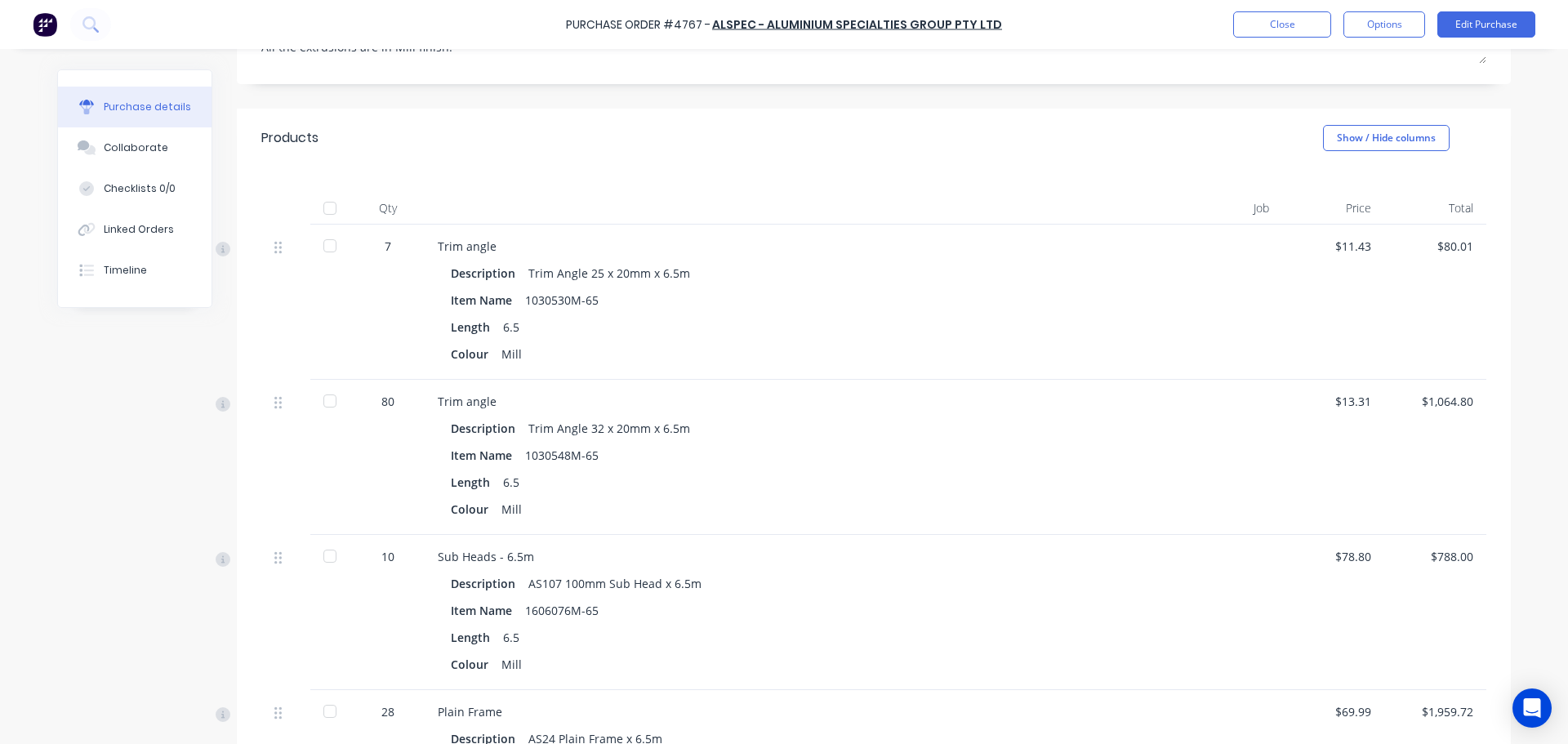
scroll to position [0, 0]
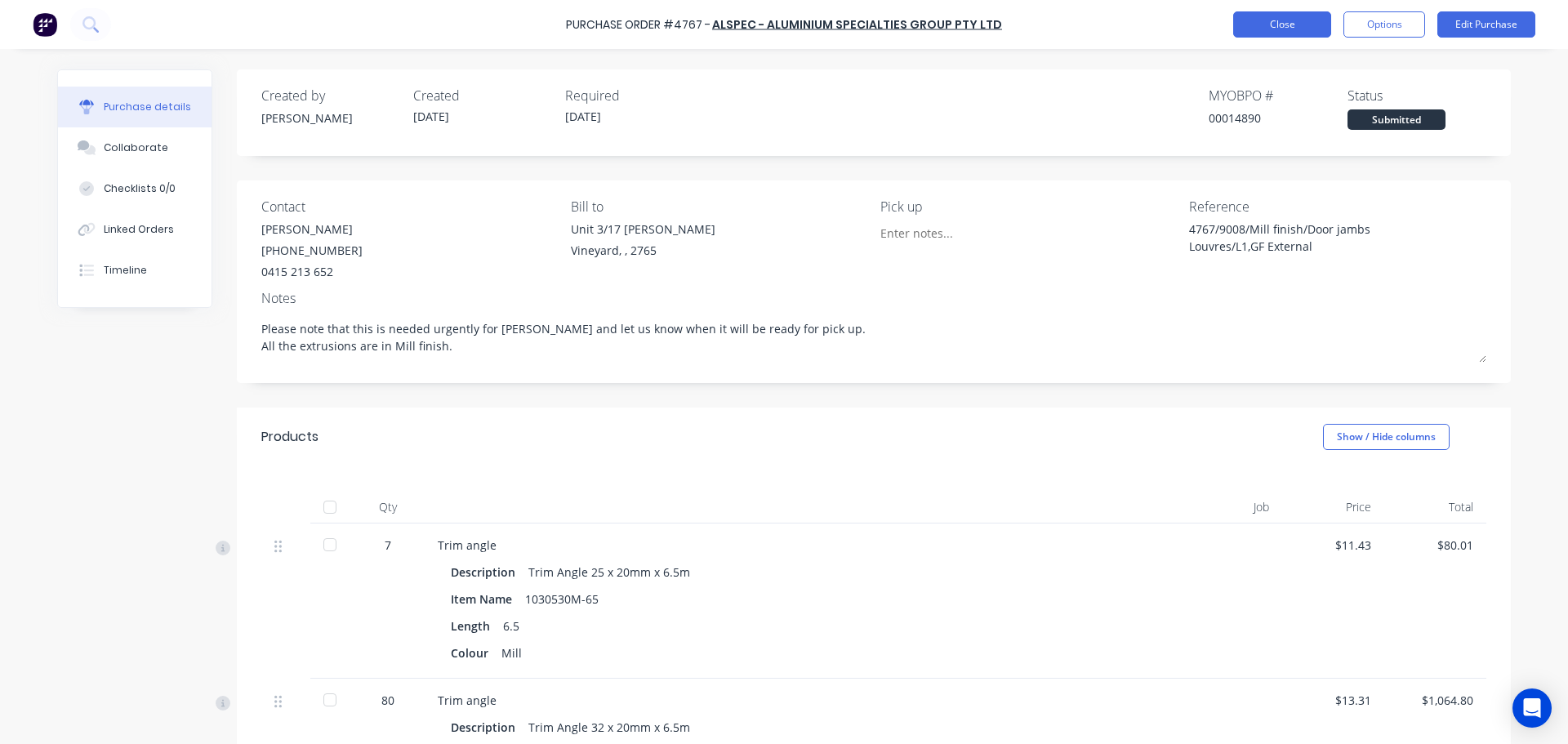
click at [1288, 32] on button "Close" at bounding box center [1282, 24] width 98 height 26
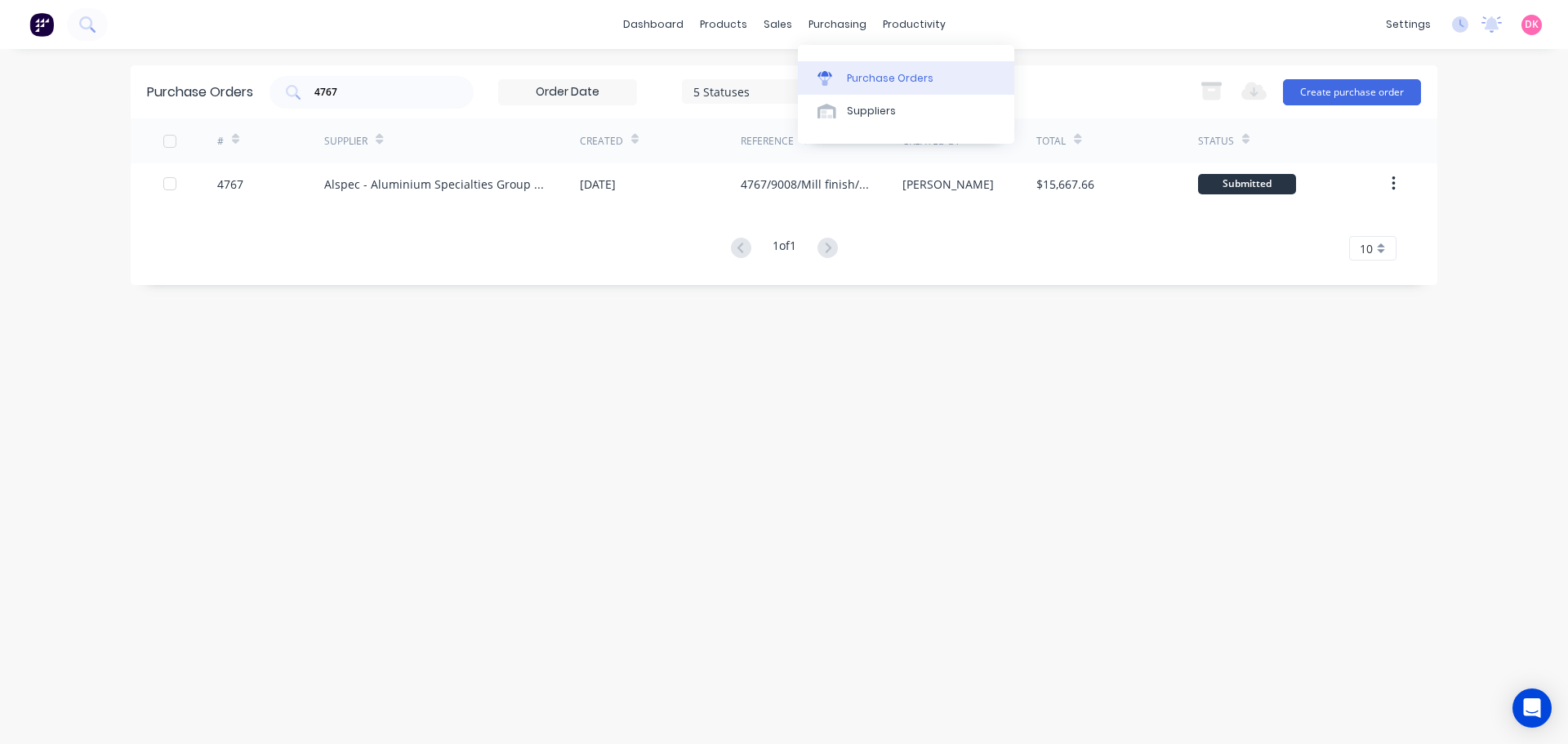
click at [855, 81] on div "Purchase Orders" at bounding box center [890, 78] width 87 height 14
drag, startPoint x: 372, startPoint y: 94, endPoint x: 293, endPoint y: 95, distance: 79.0
click at [293, 95] on div "4767" at bounding box center [372, 92] width 204 height 33
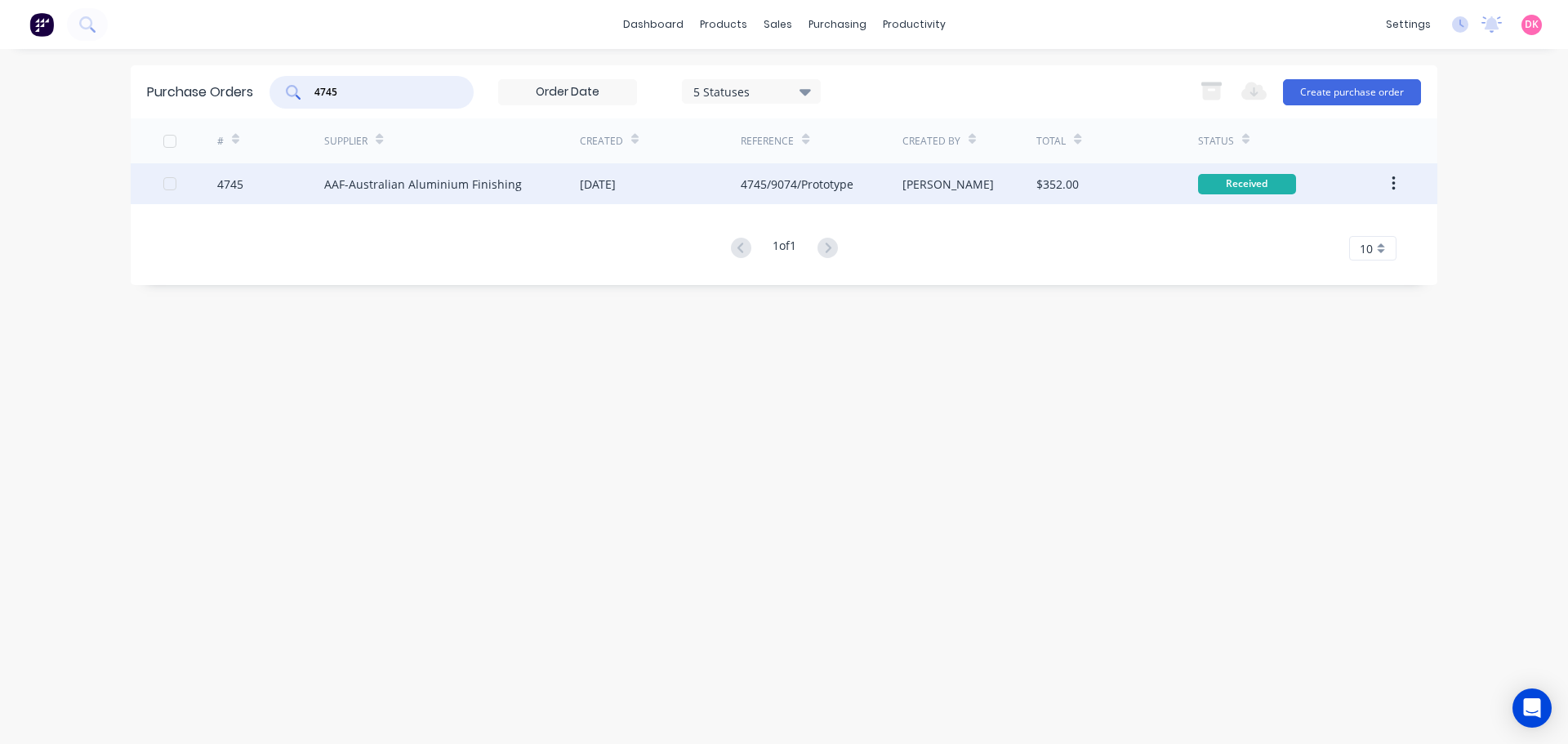
type input "4745"
click at [643, 194] on div "[DATE]" at bounding box center [660, 183] width 161 height 41
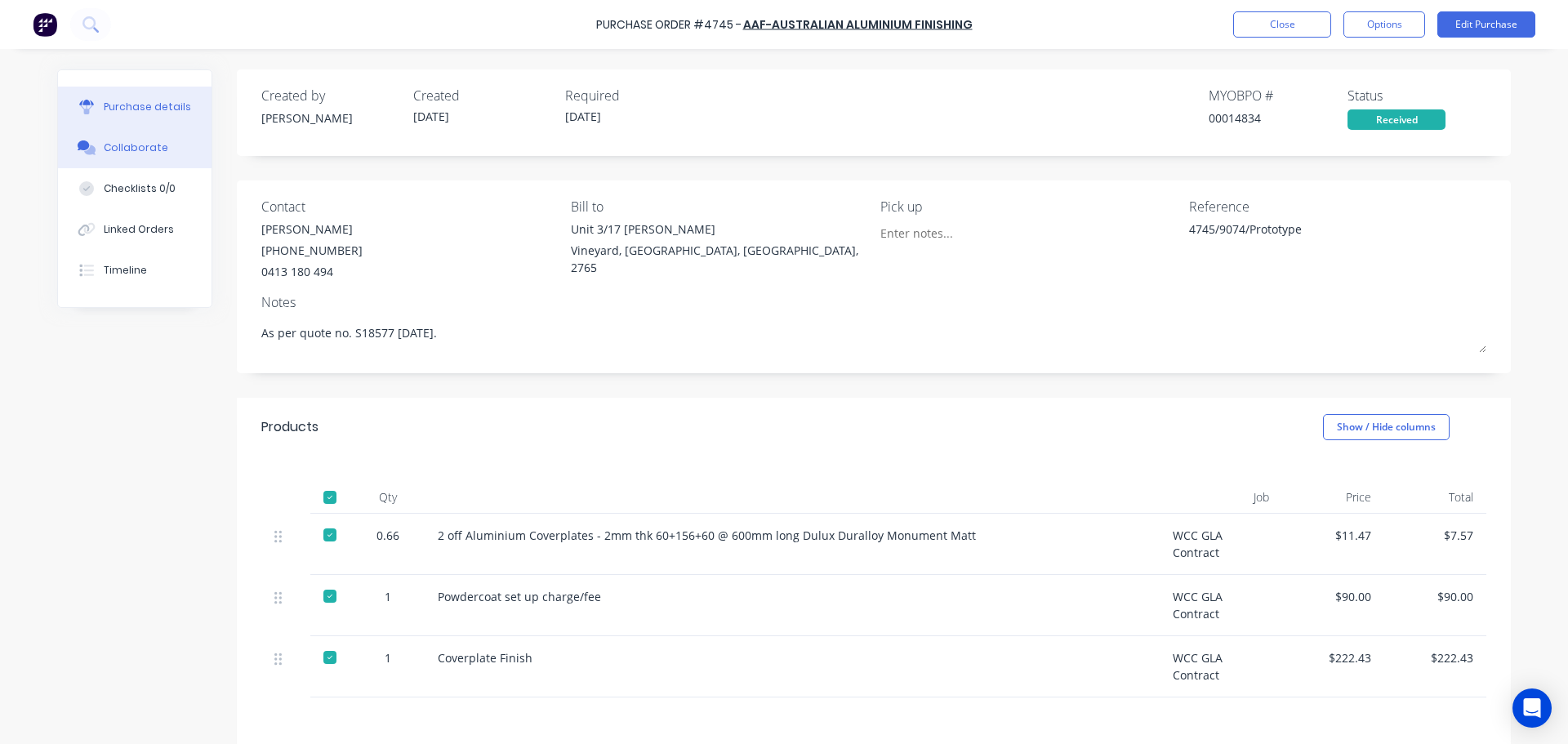
click at [119, 150] on div "Collaborate" at bounding box center [135, 147] width 65 height 14
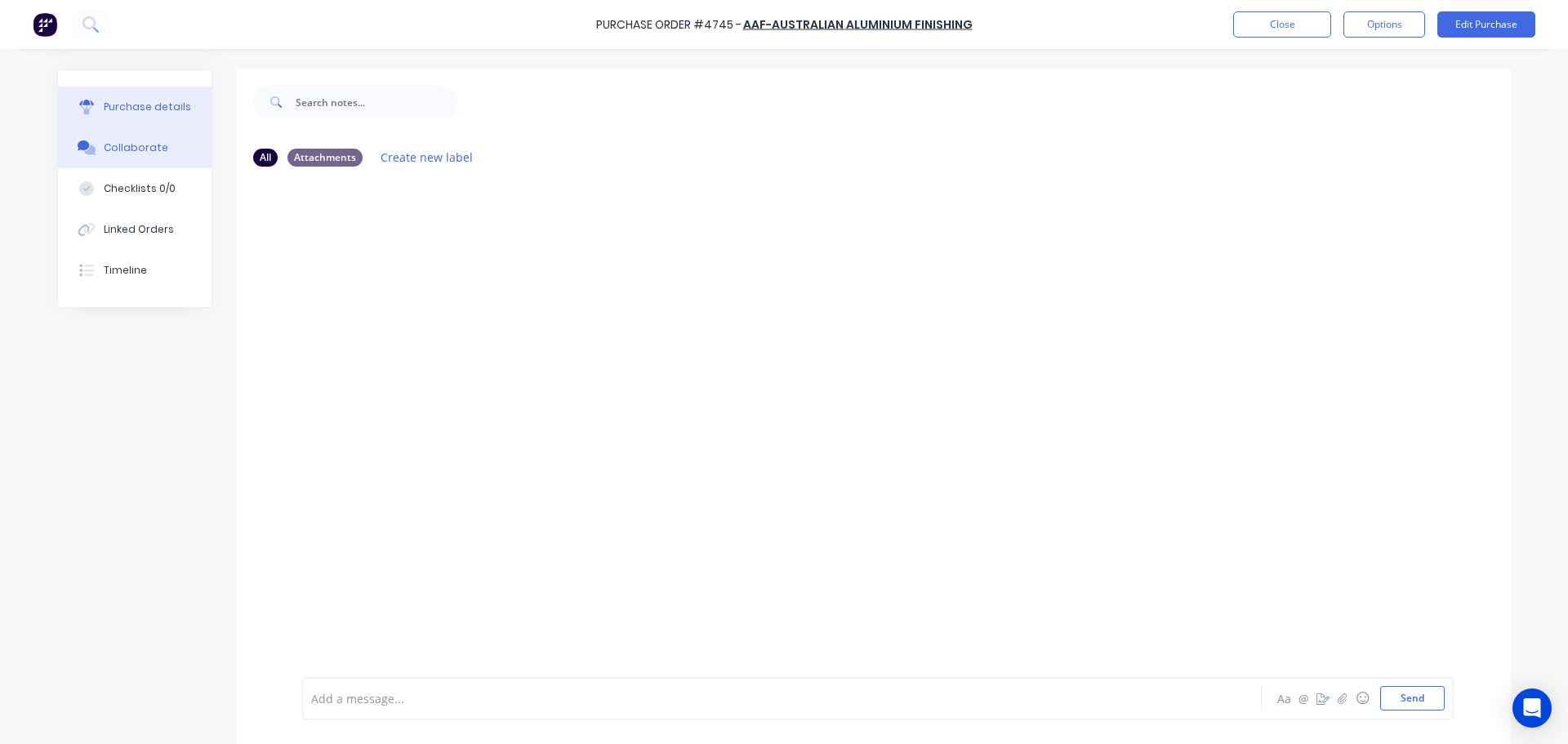
click at [111, 103] on div "Purchase details" at bounding box center [147, 107] width 87 height 14
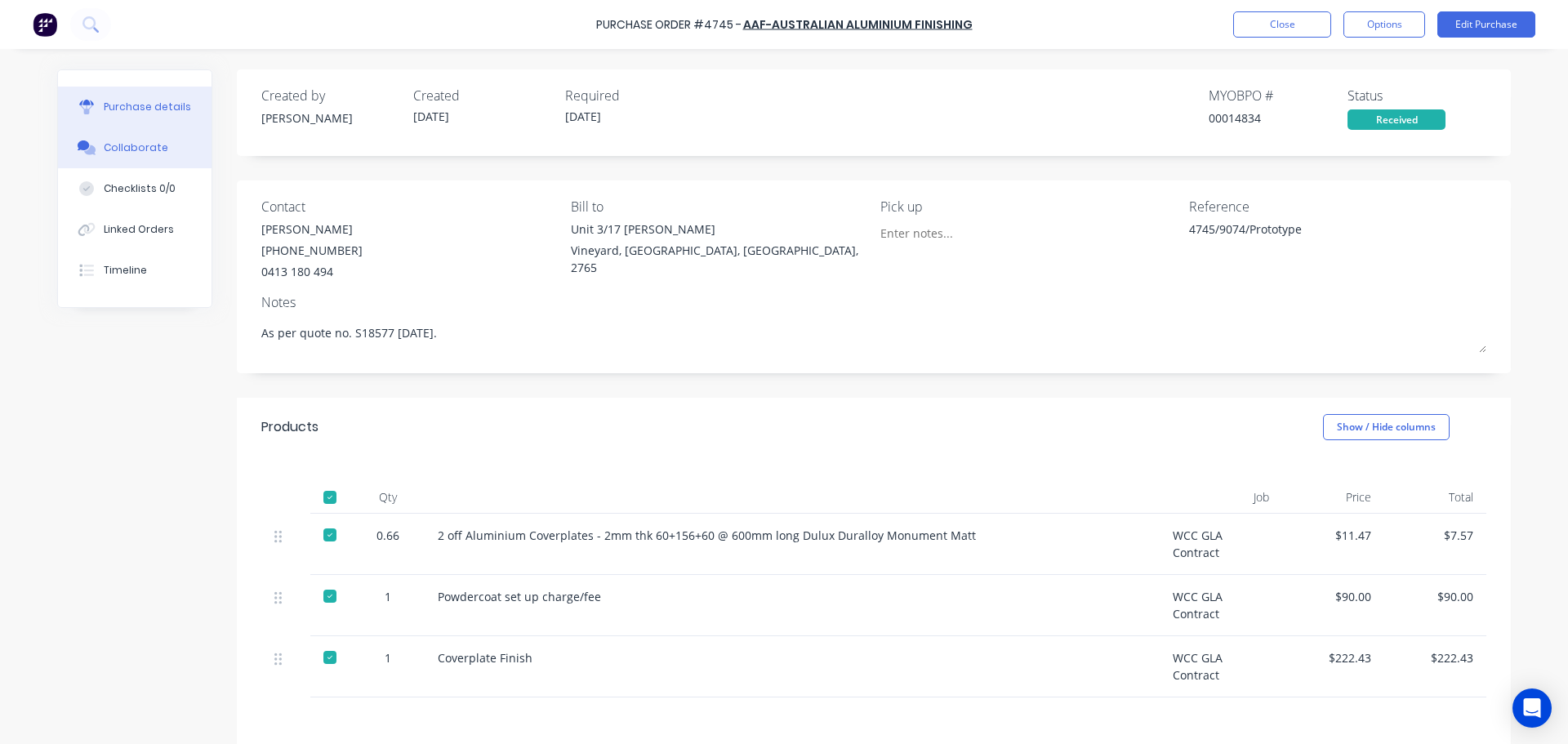
click at [120, 140] on div "Collaborate" at bounding box center [135, 147] width 65 height 14
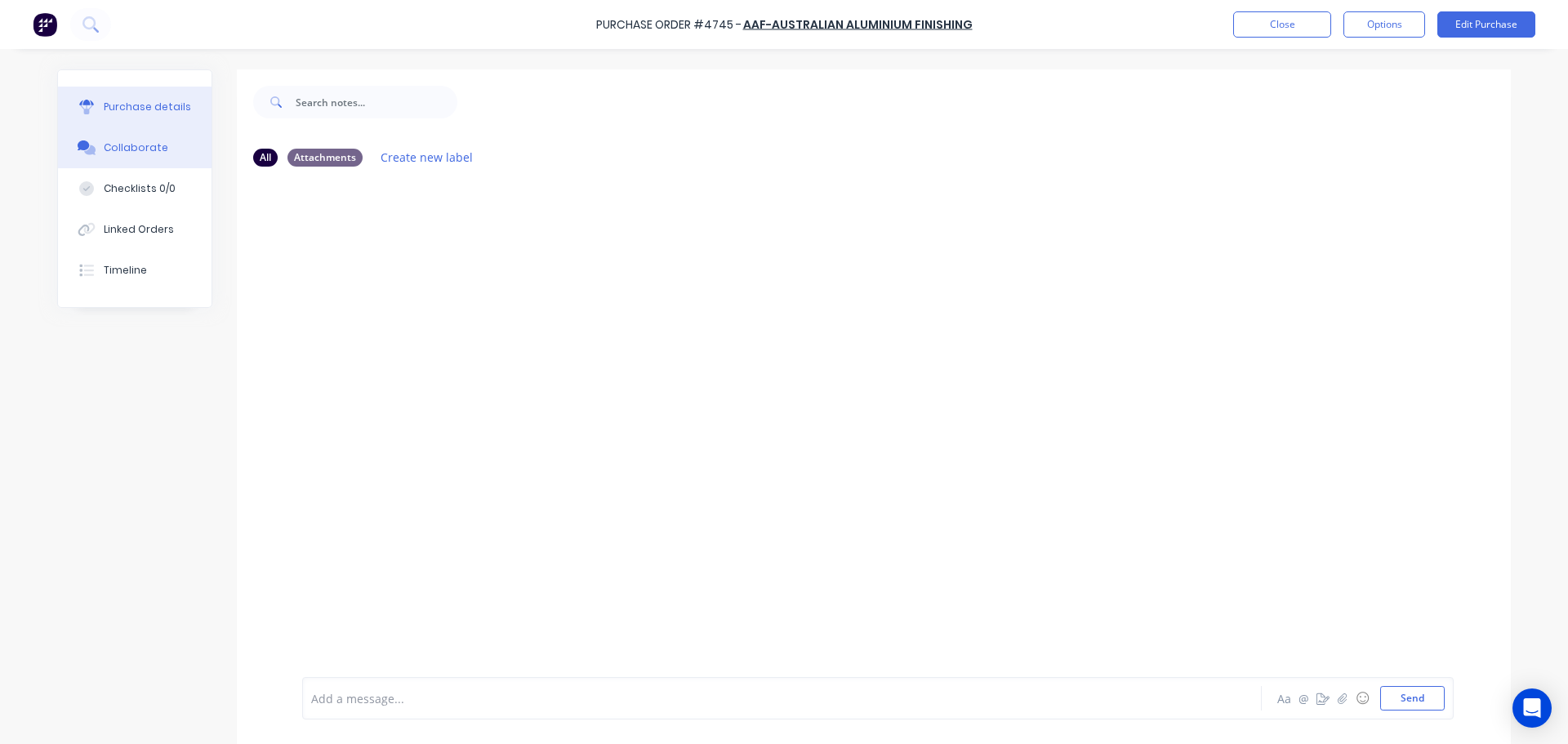
click at [125, 118] on button "Purchase details" at bounding box center [135, 107] width 154 height 41
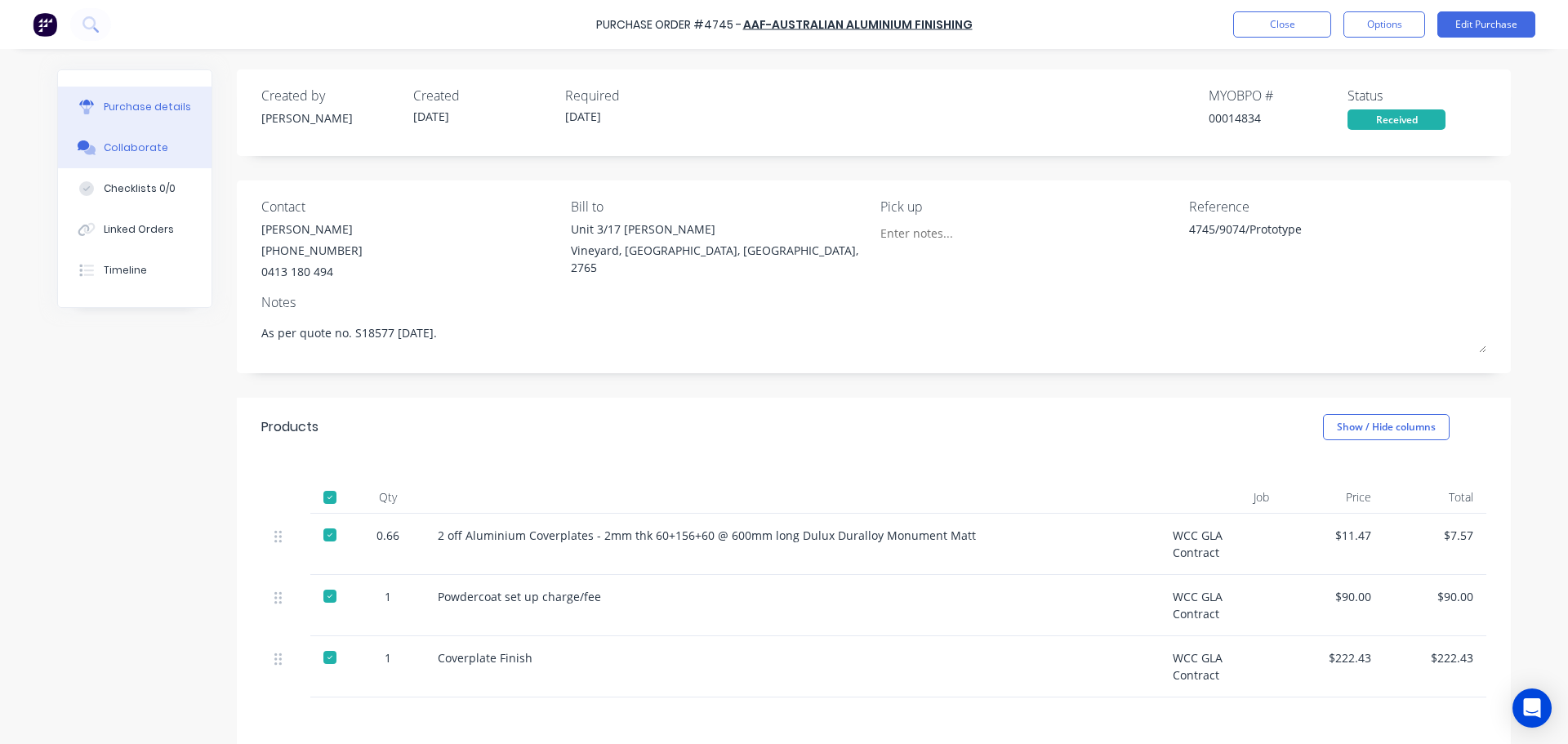
click at [114, 162] on button "Collaborate" at bounding box center [135, 148] width 154 height 41
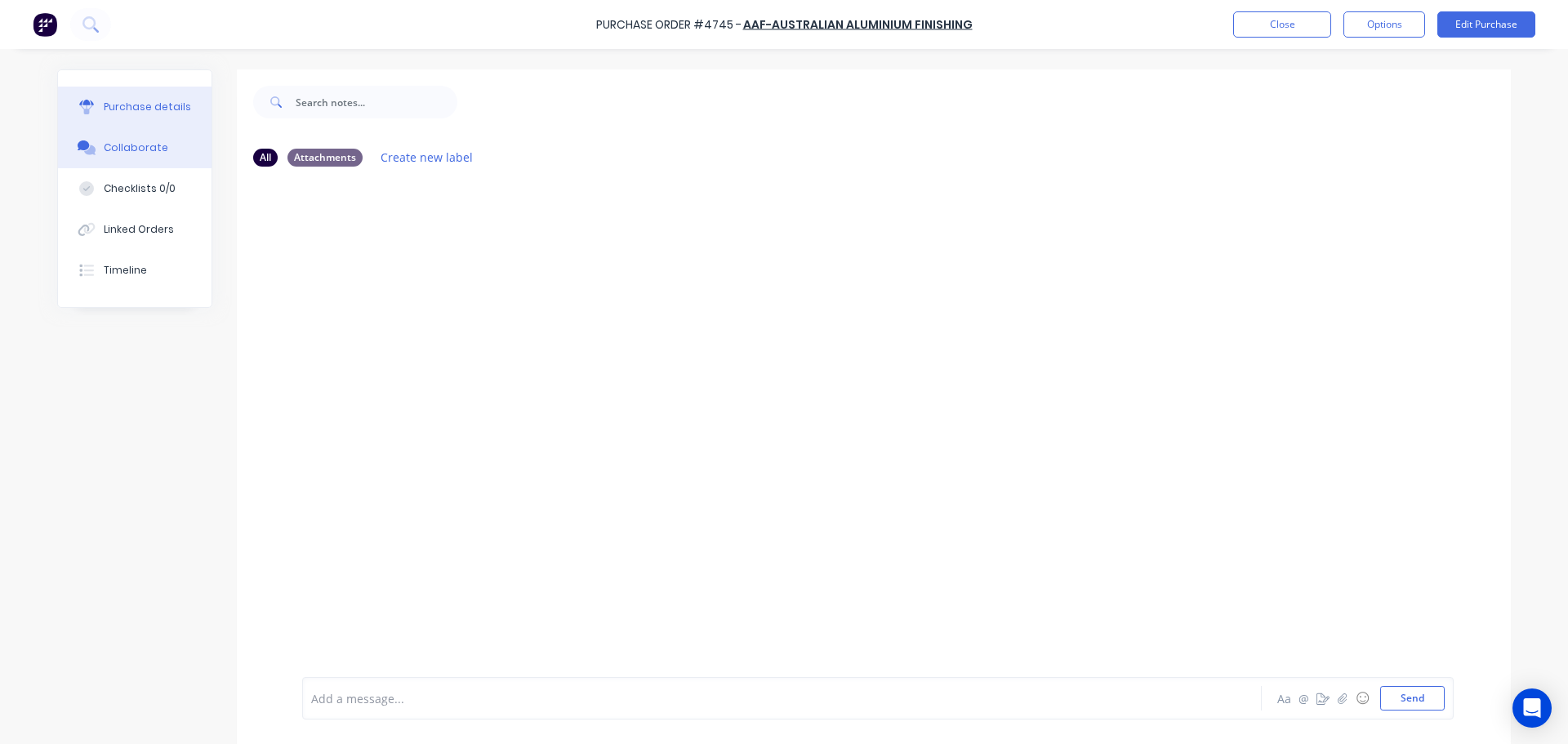
click at [137, 105] on div "Purchase details" at bounding box center [147, 107] width 87 height 14
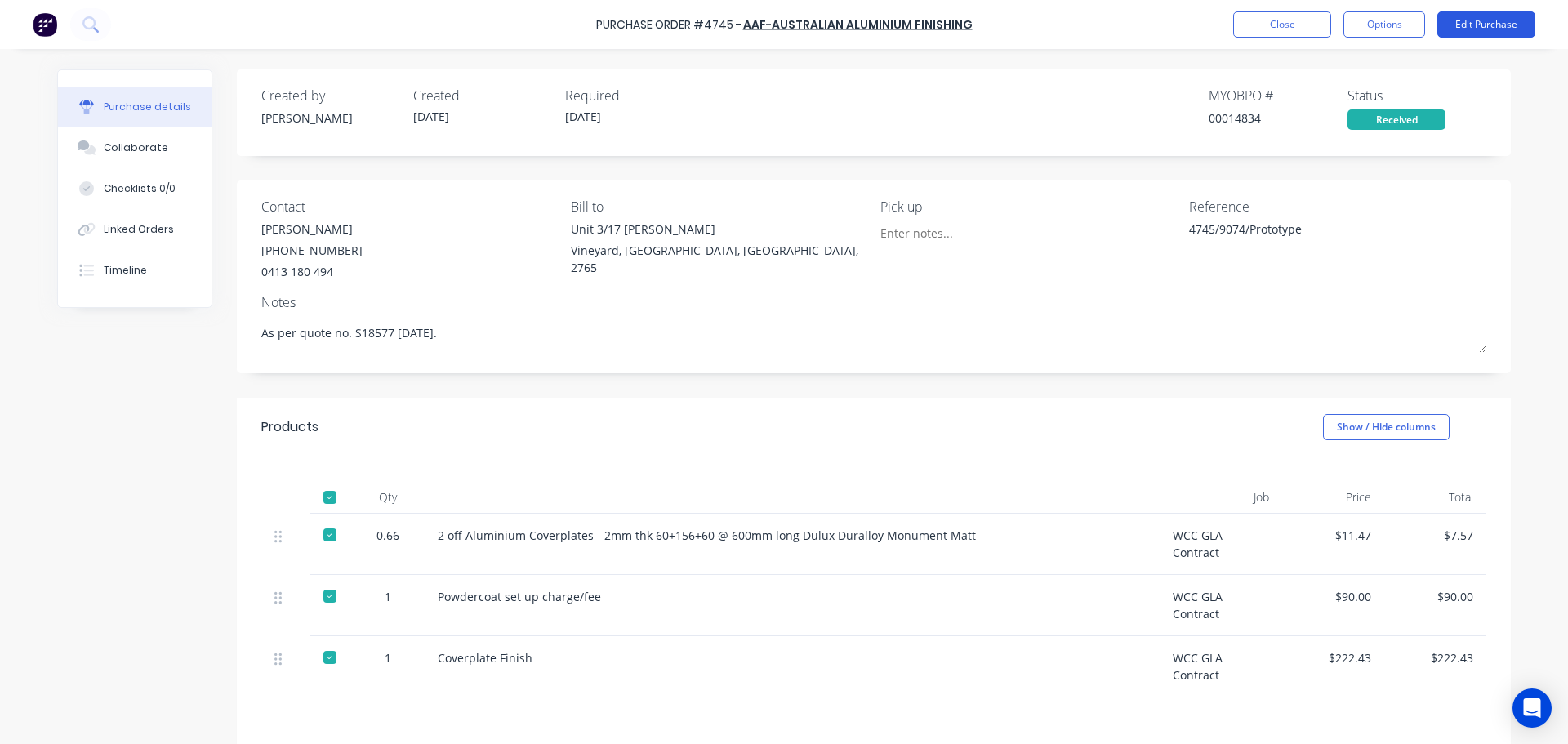
click at [1488, 27] on button "Edit Purchase" at bounding box center [1486, 24] width 98 height 26
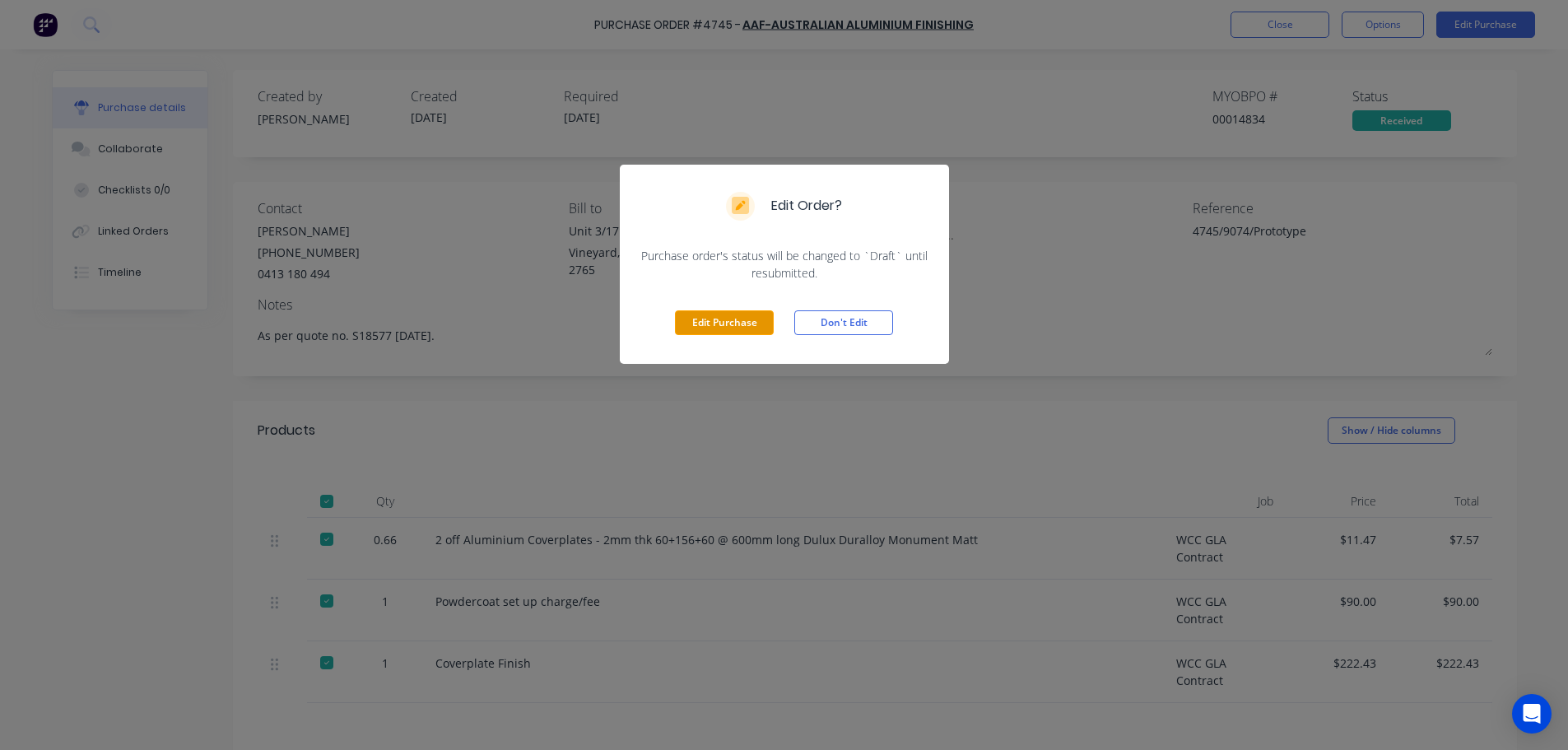
click at [725, 329] on button "Edit Purchase" at bounding box center [724, 322] width 99 height 25
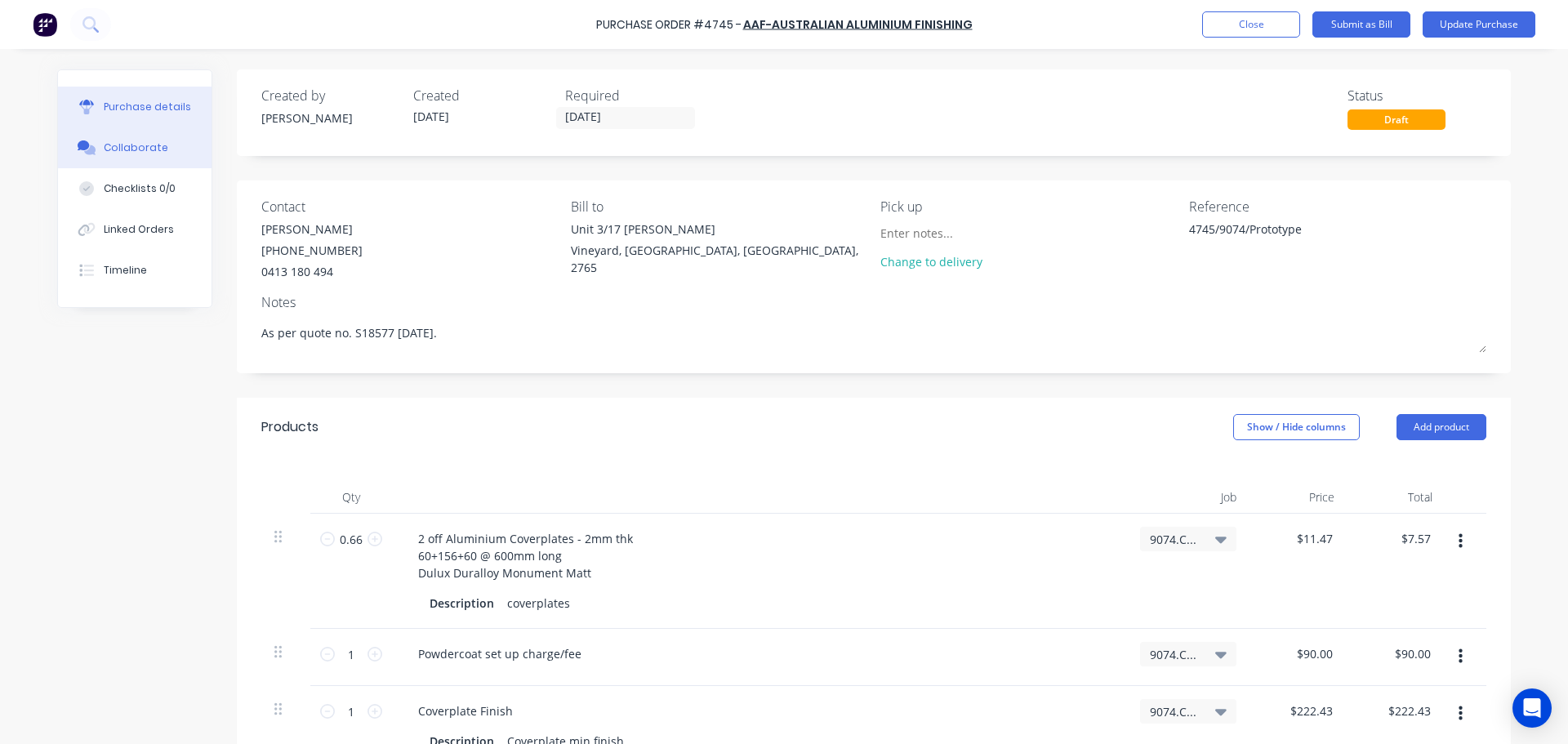
click at [108, 144] on div "Collaborate" at bounding box center [135, 147] width 65 height 14
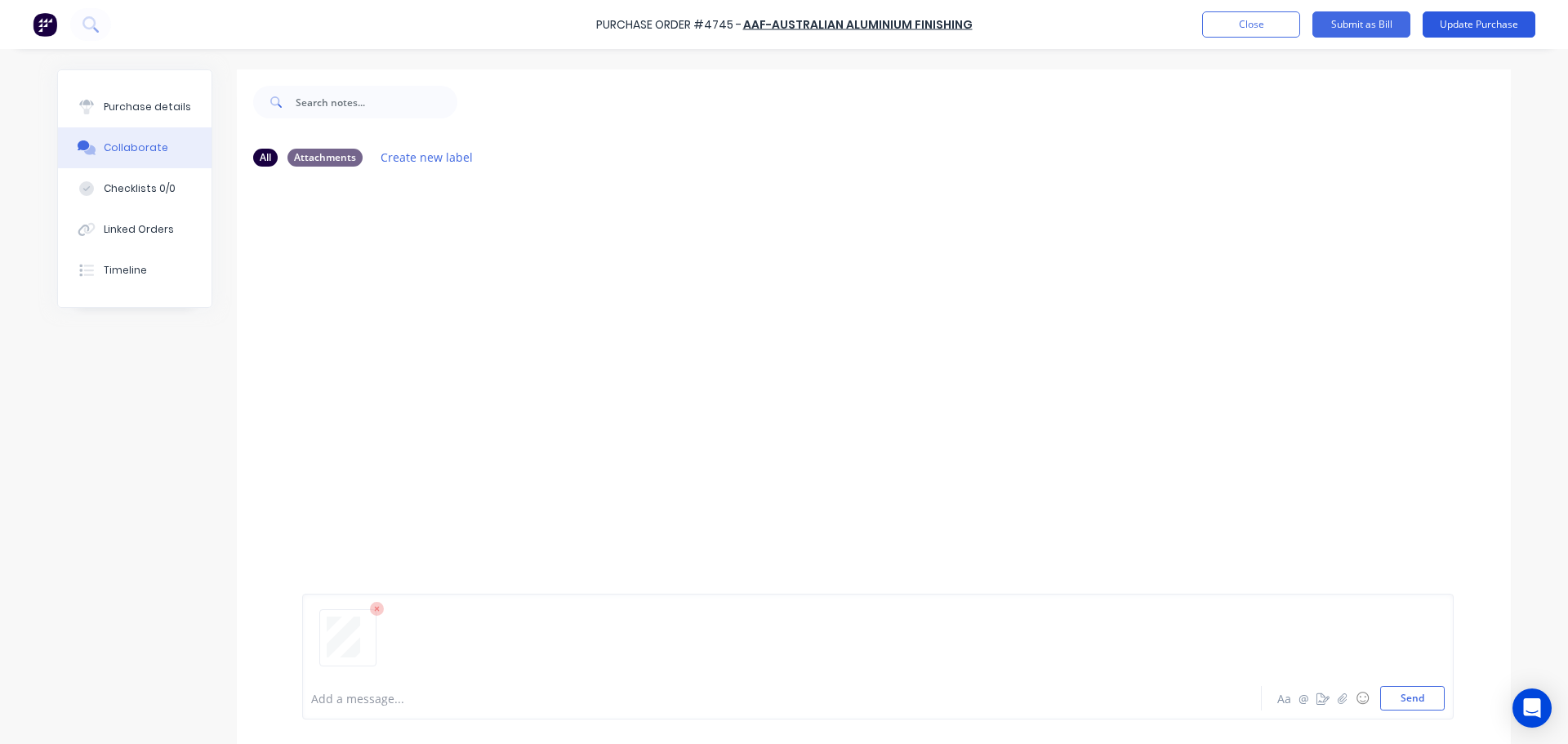
click at [1449, 26] on button "Update Purchase" at bounding box center [1479, 24] width 113 height 26
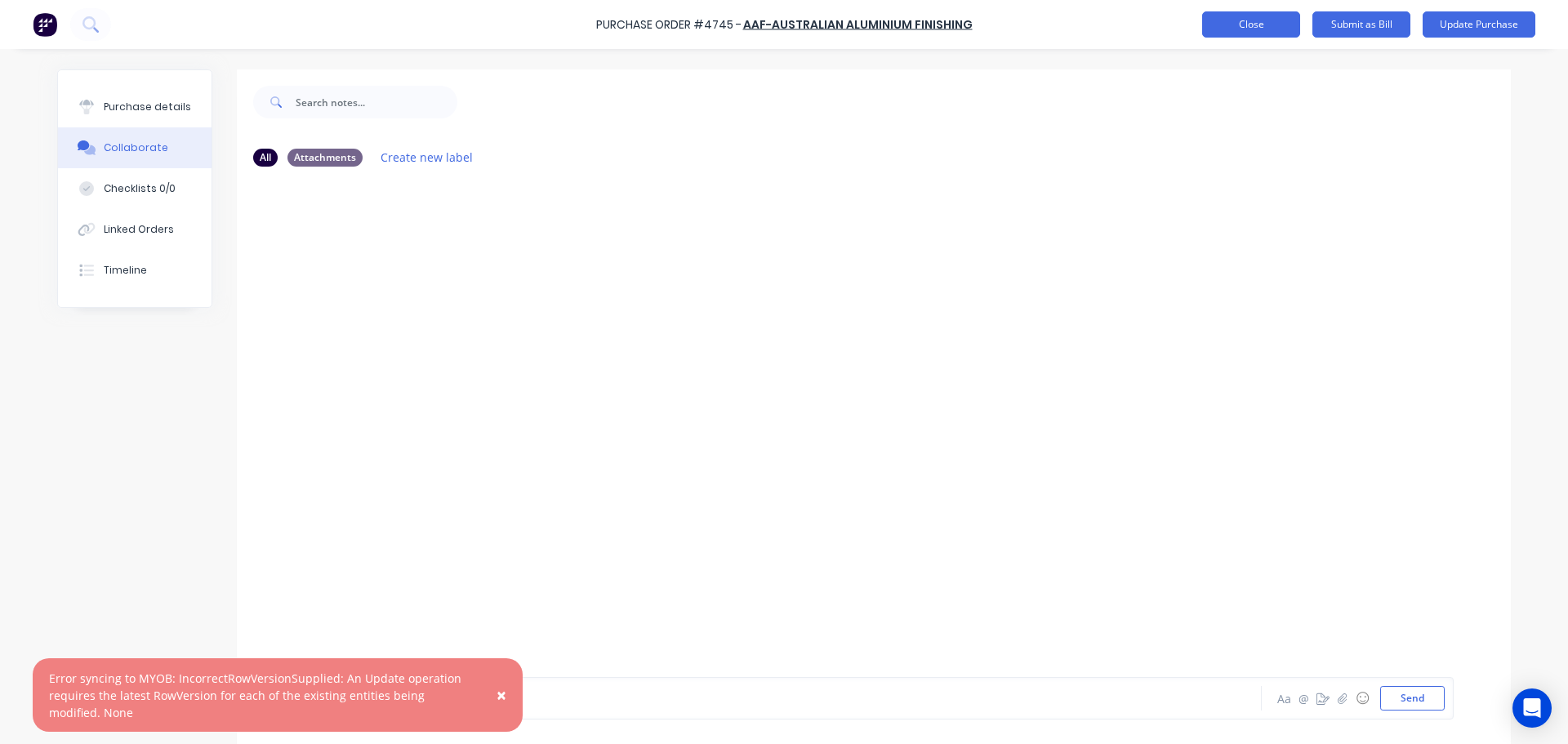
click at [1253, 34] on button "Close" at bounding box center [1251, 24] width 98 height 26
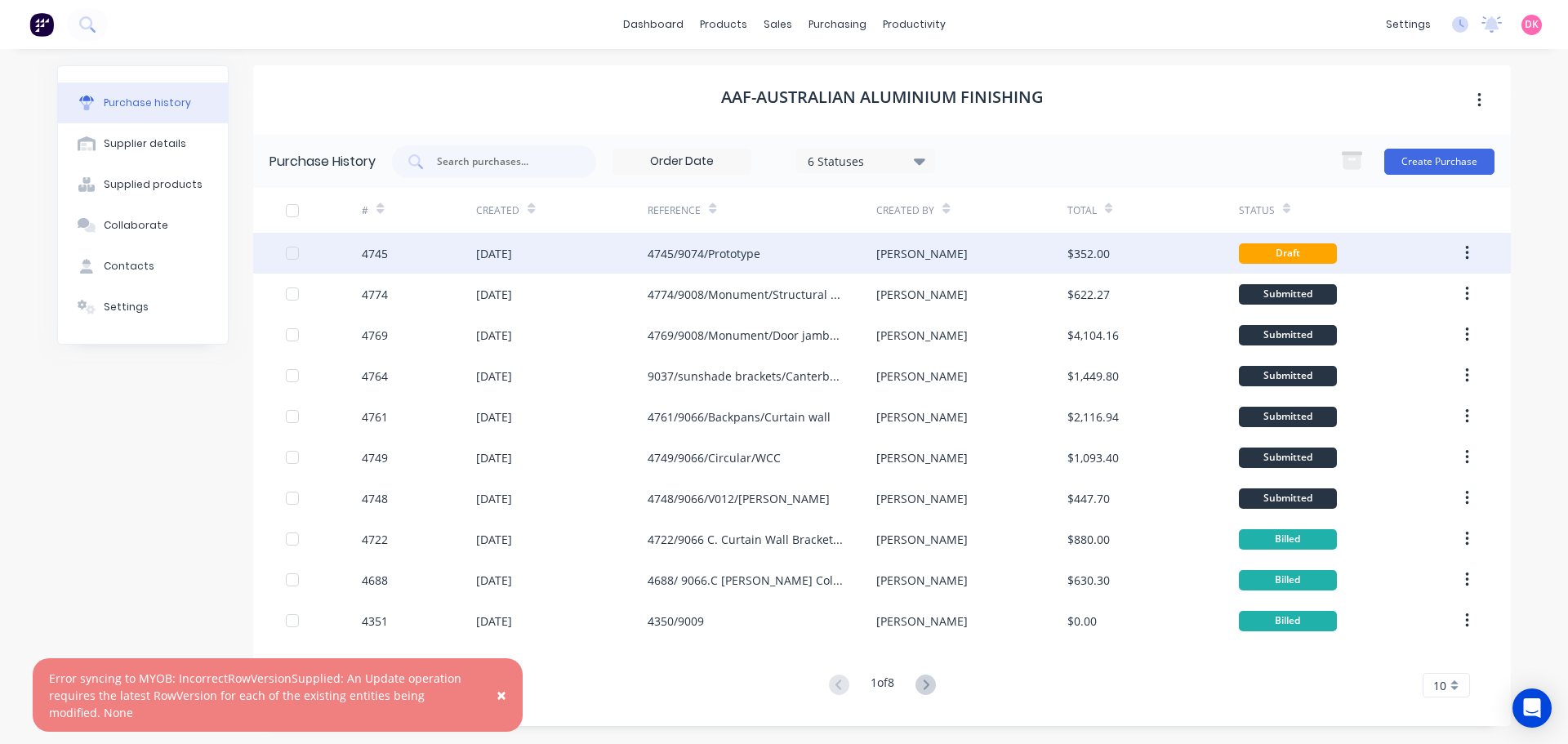
click at [778, 250] on div "4745/9074/Prototype" at bounding box center [762, 253] width 229 height 41
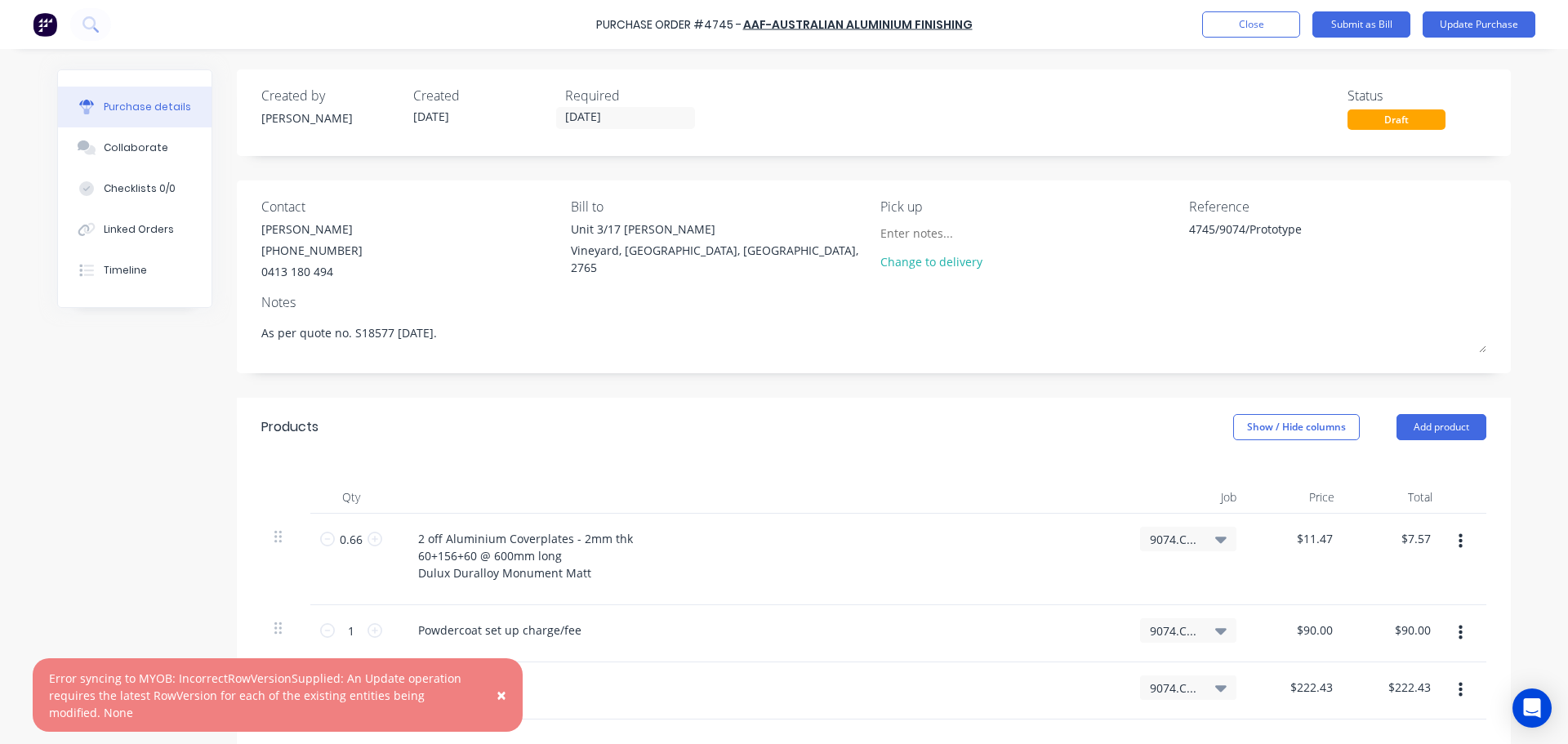
click at [1214, 530] on div "9074.C / WCC GLA Contract" at bounding box center [1188, 539] width 97 height 24
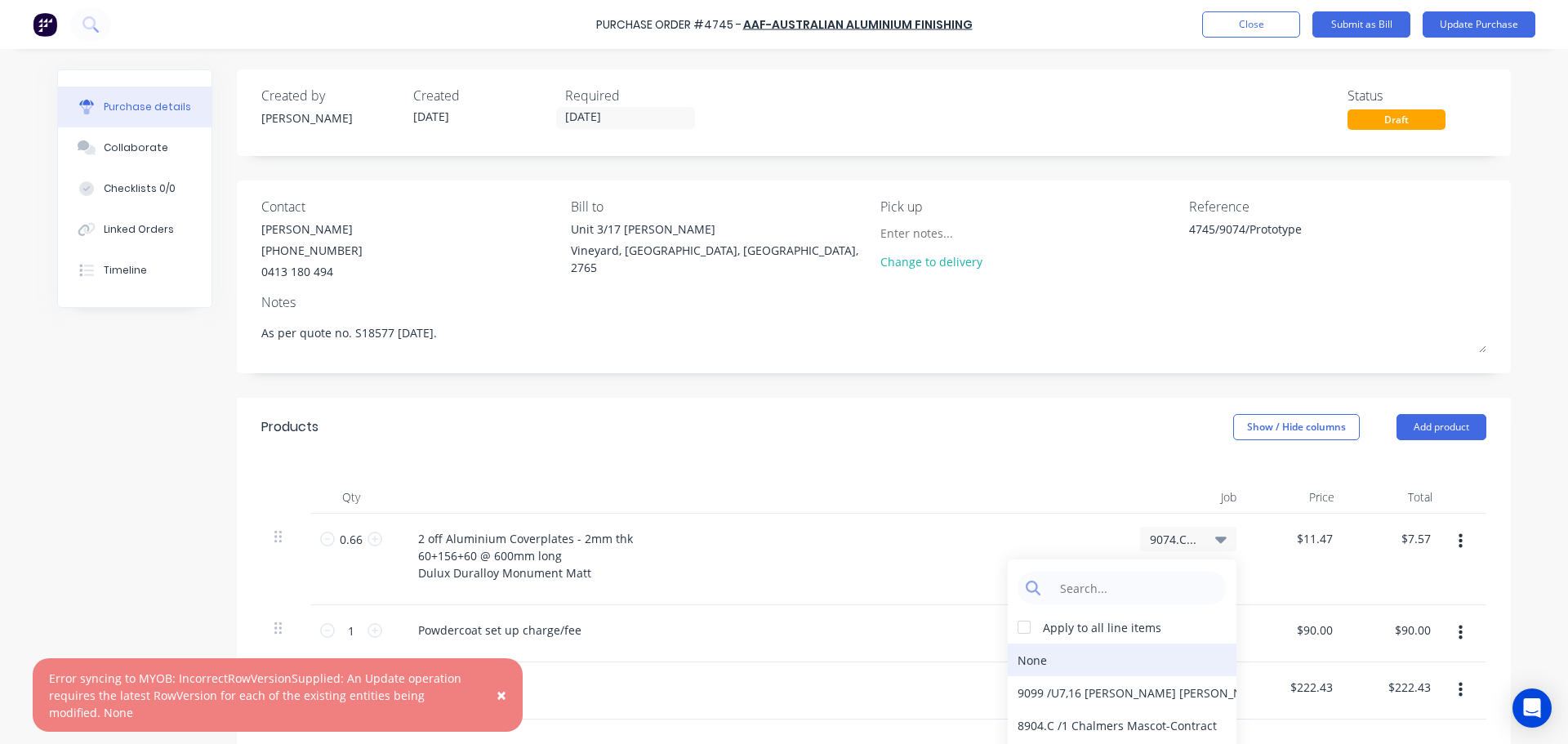
click at [1028, 657] on div "None" at bounding box center [1122, 660] width 229 height 33
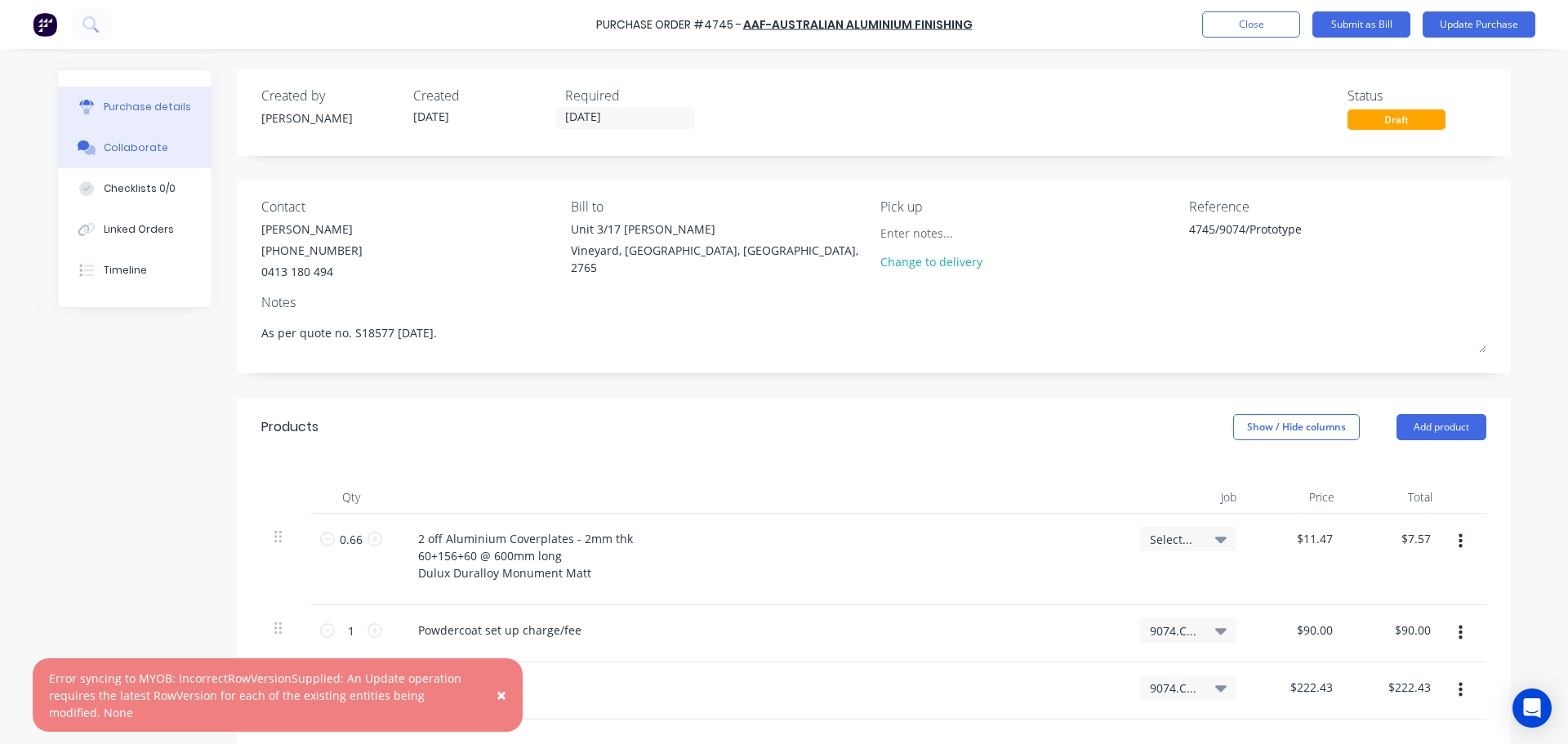
click at [110, 153] on div "Collaborate" at bounding box center [135, 147] width 65 height 14
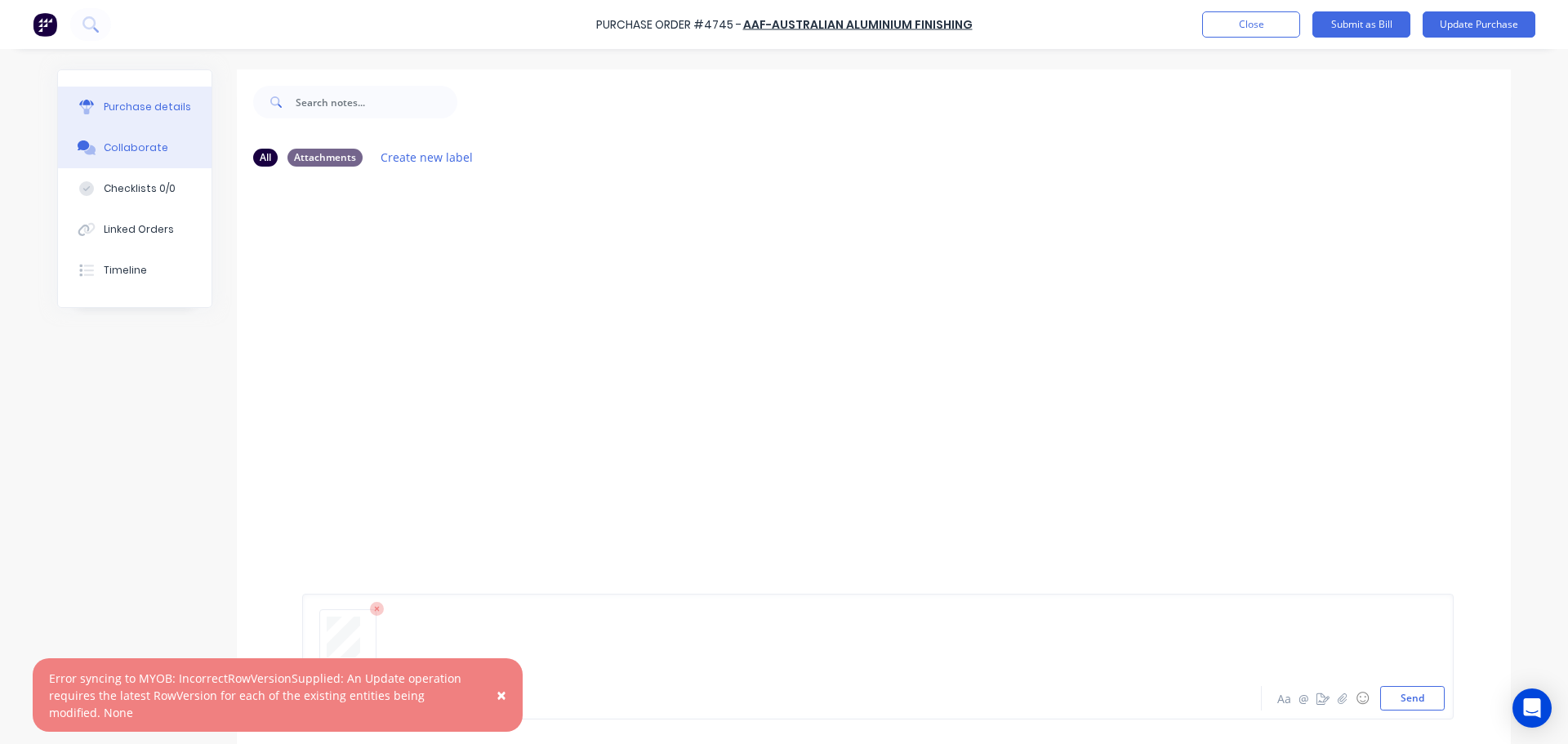
click at [122, 103] on div "Purchase details" at bounding box center [147, 107] width 87 height 14
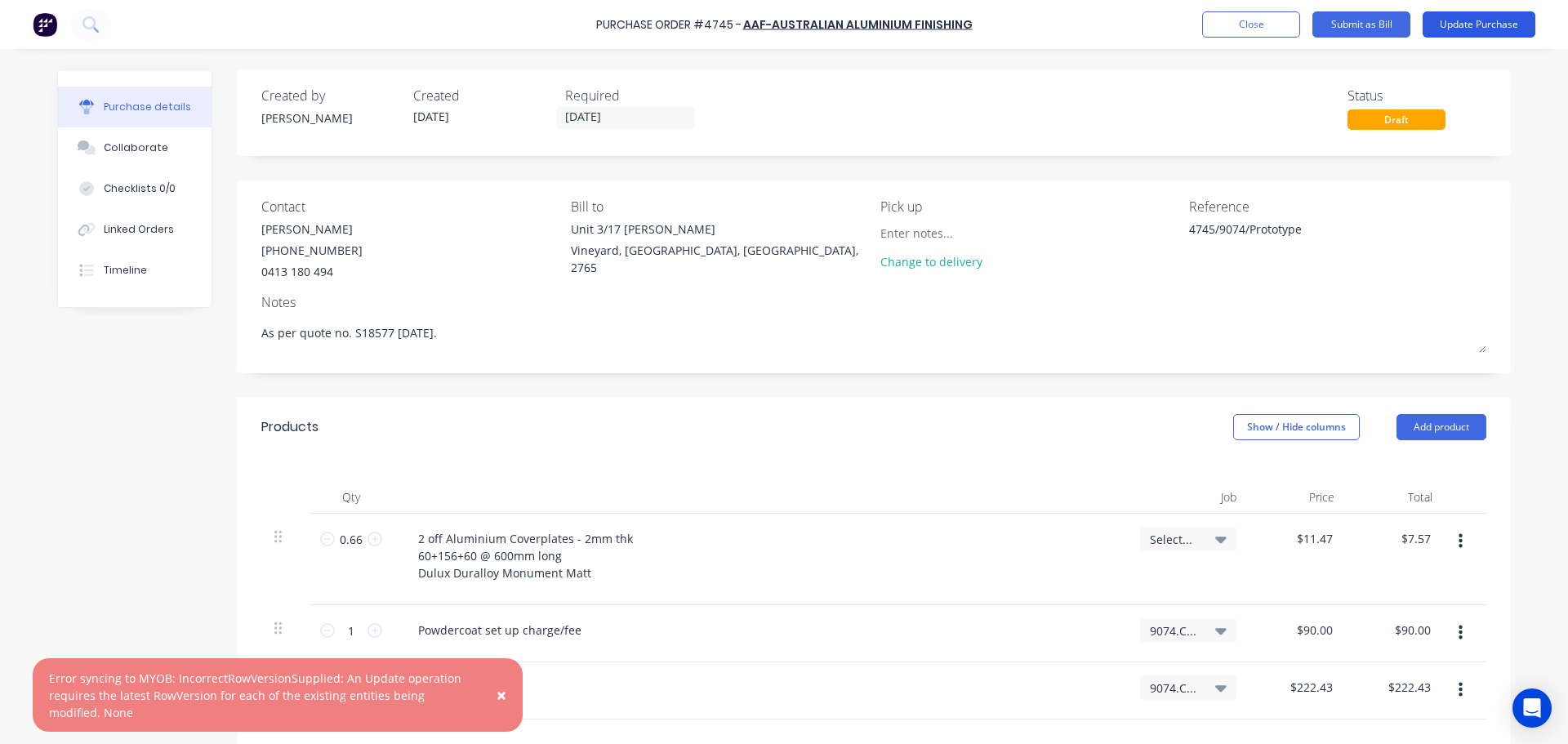
click at [1466, 24] on button "Update Purchase" at bounding box center [1479, 24] width 113 height 26
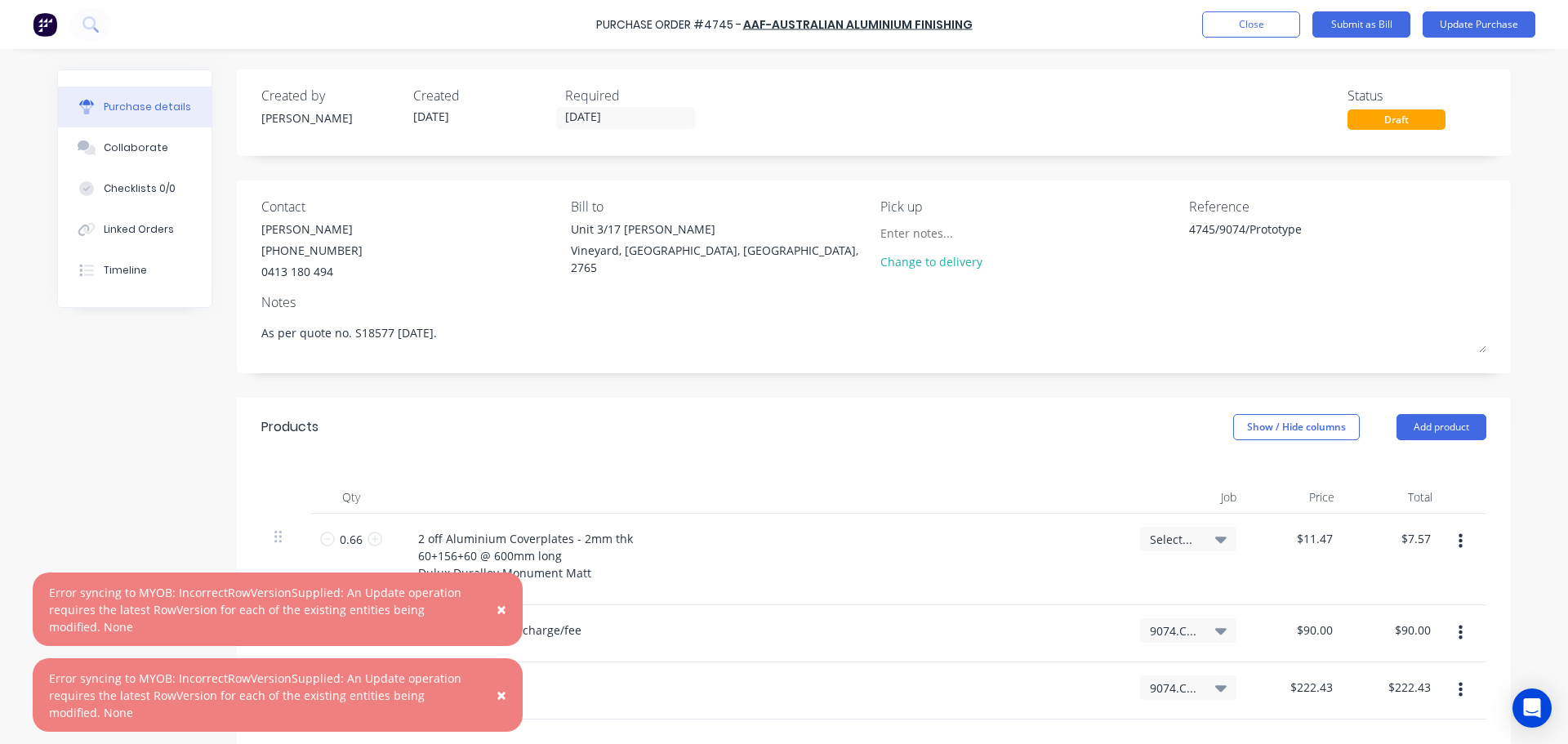
click at [499, 612] on span "×" at bounding box center [502, 609] width 10 height 23
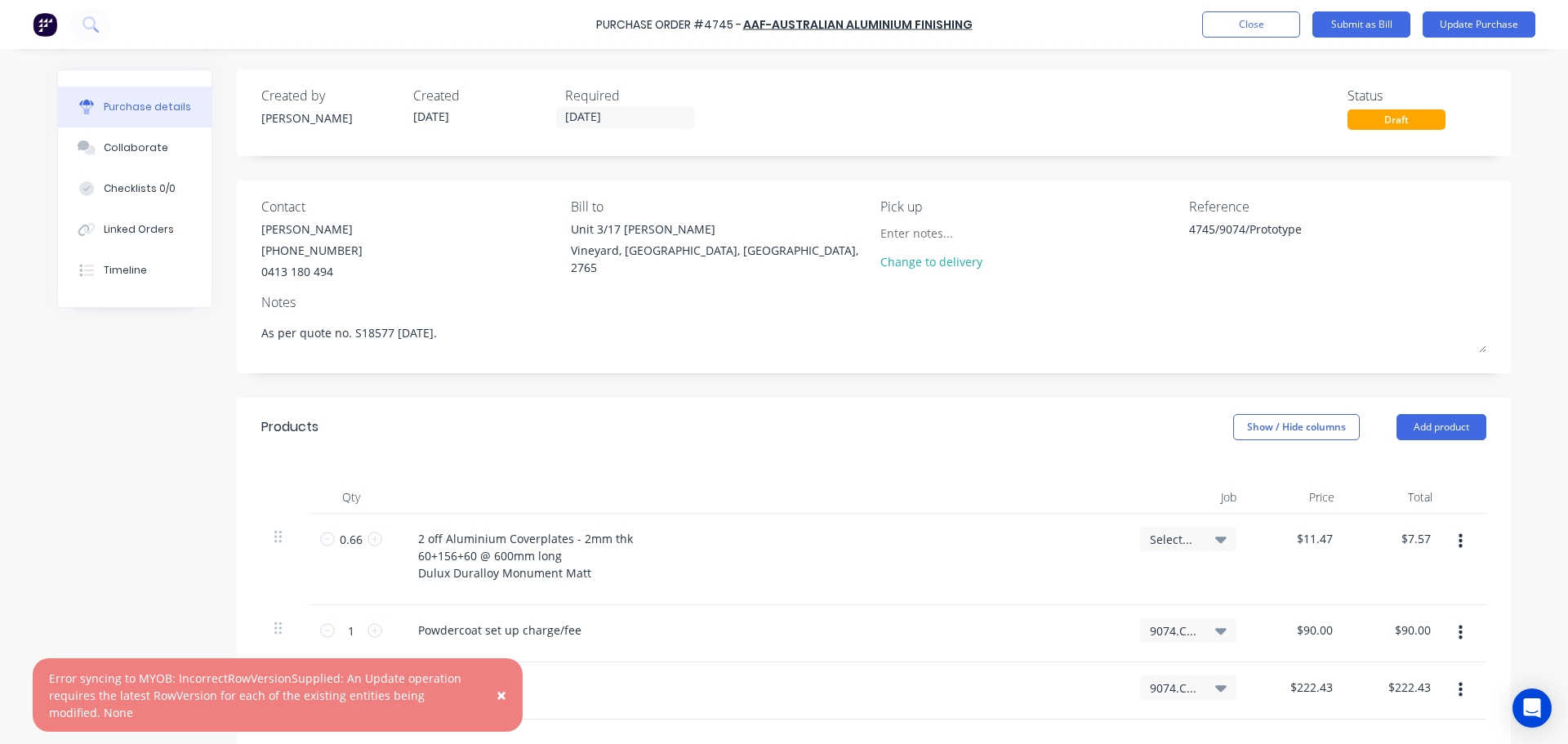
click at [500, 697] on span "×" at bounding box center [502, 694] width 10 height 23
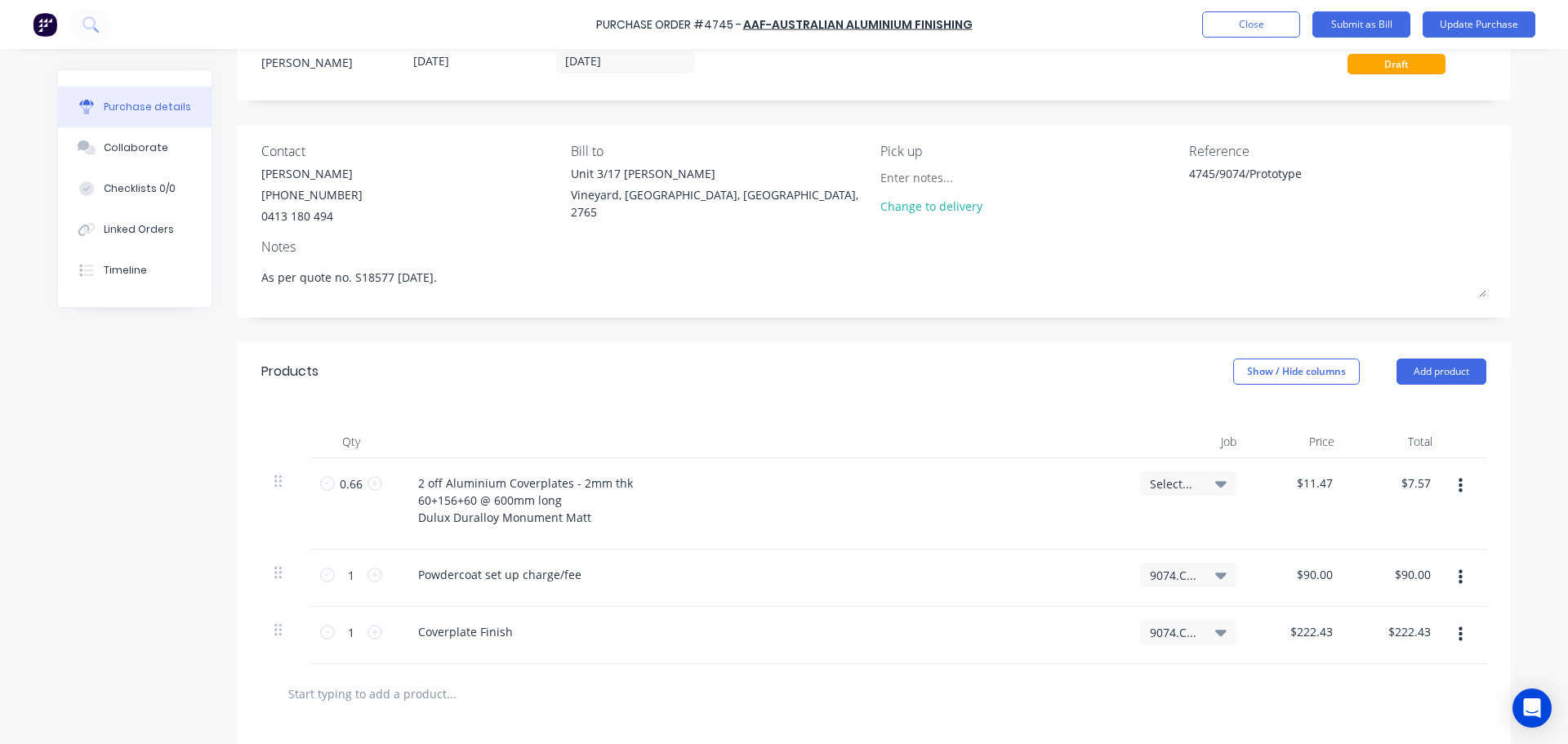
scroll to position [245, 0]
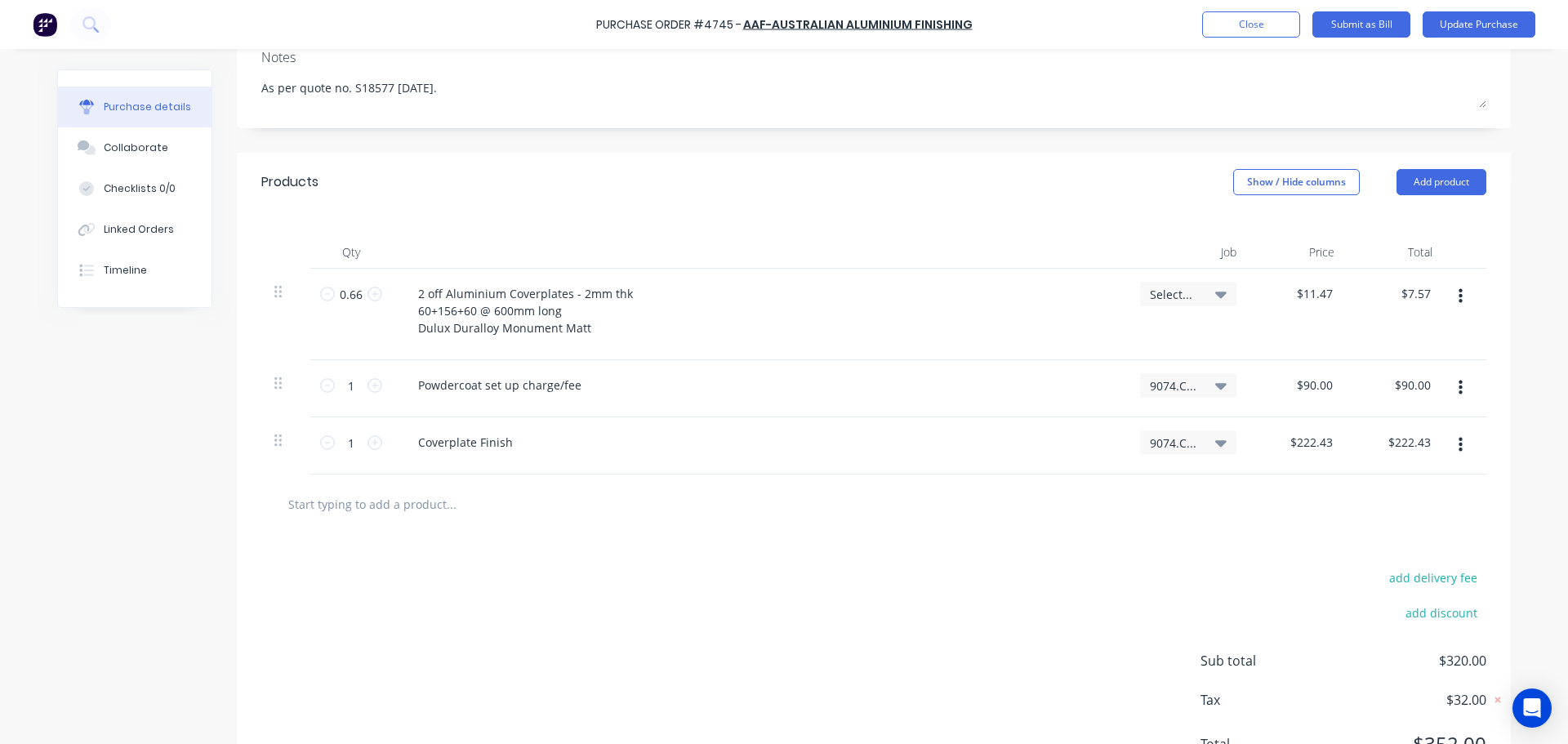
click at [1216, 379] on icon at bounding box center [1222, 385] width 12 height 18
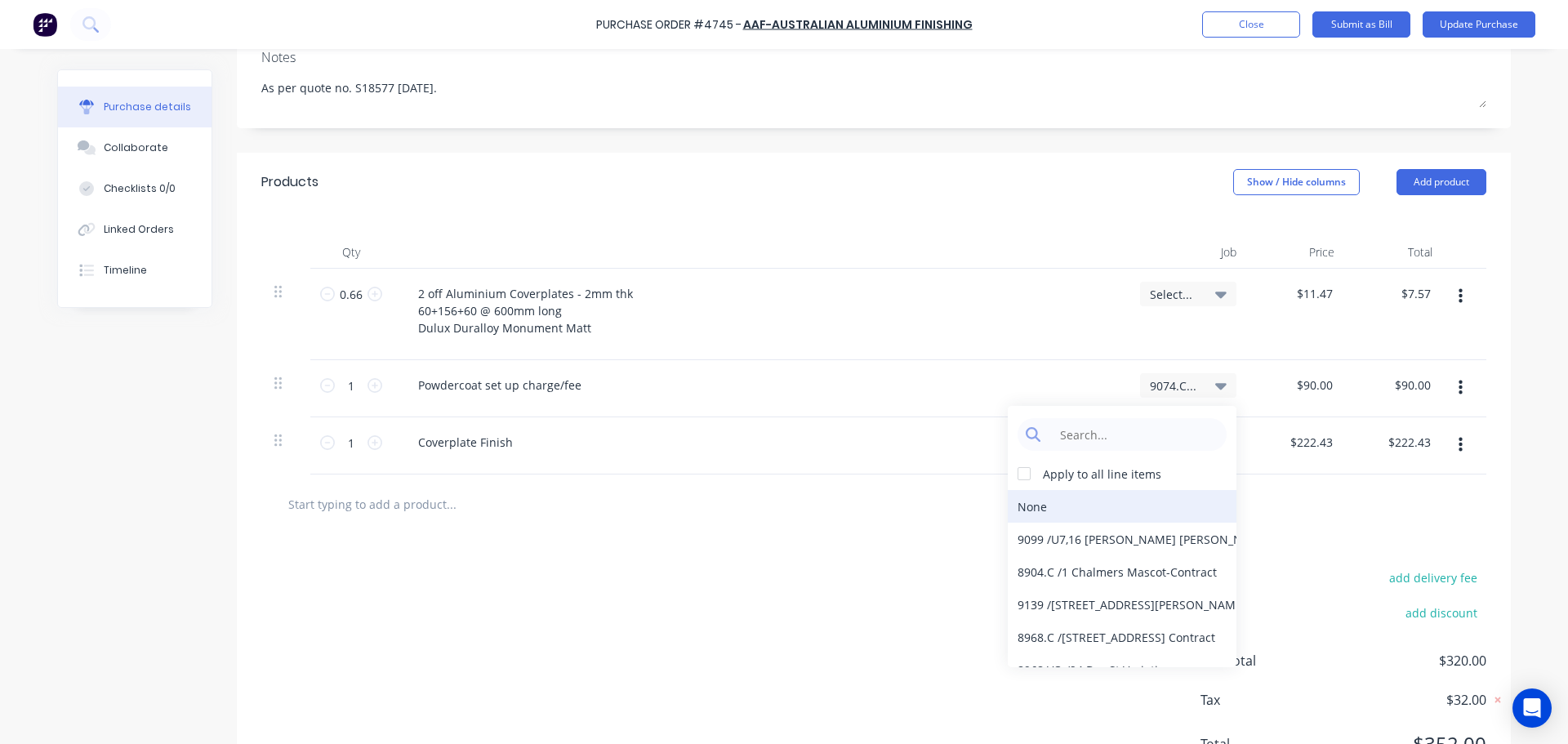
click at [1083, 500] on div "None" at bounding box center [1122, 506] width 229 height 33
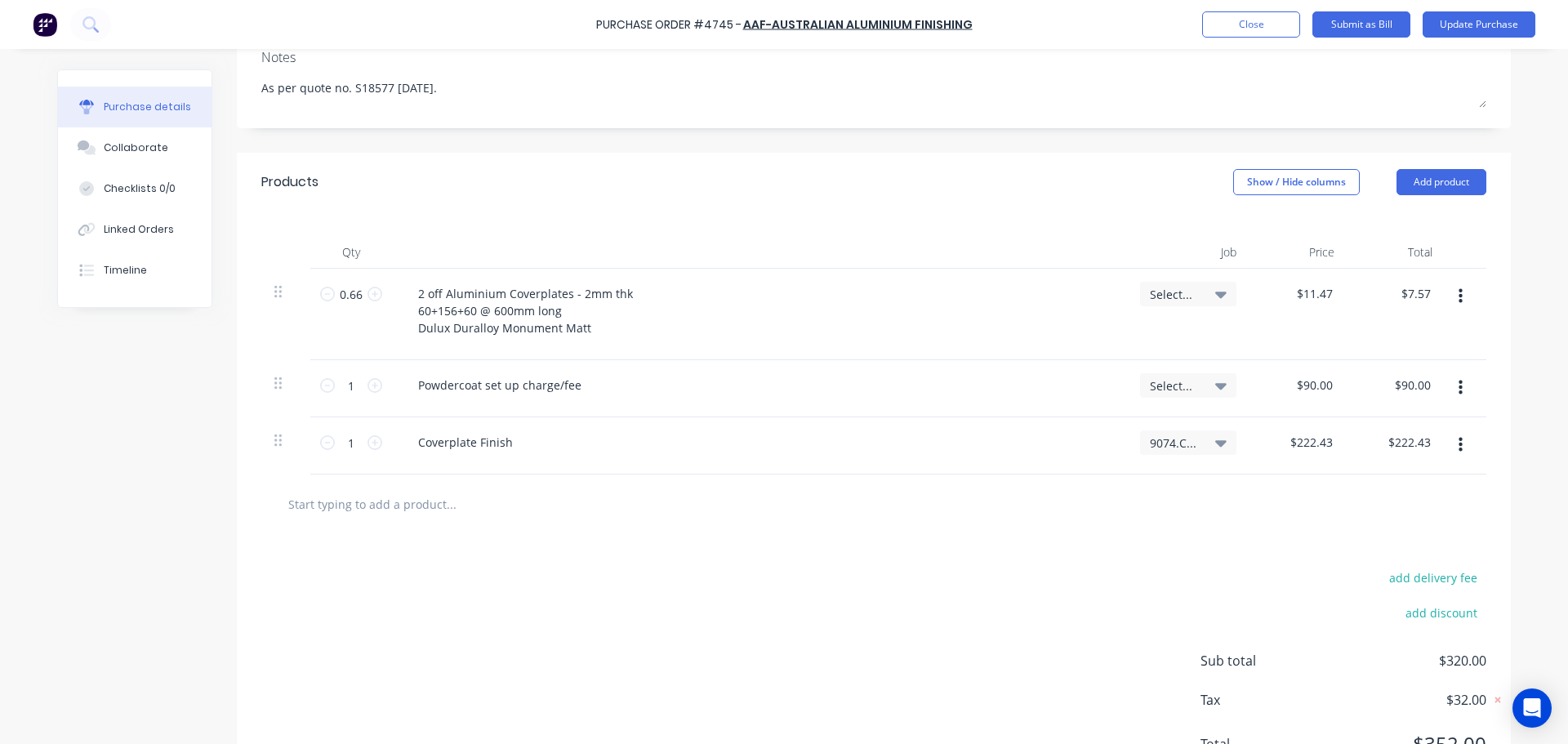
click at [1216, 435] on icon at bounding box center [1222, 442] width 12 height 18
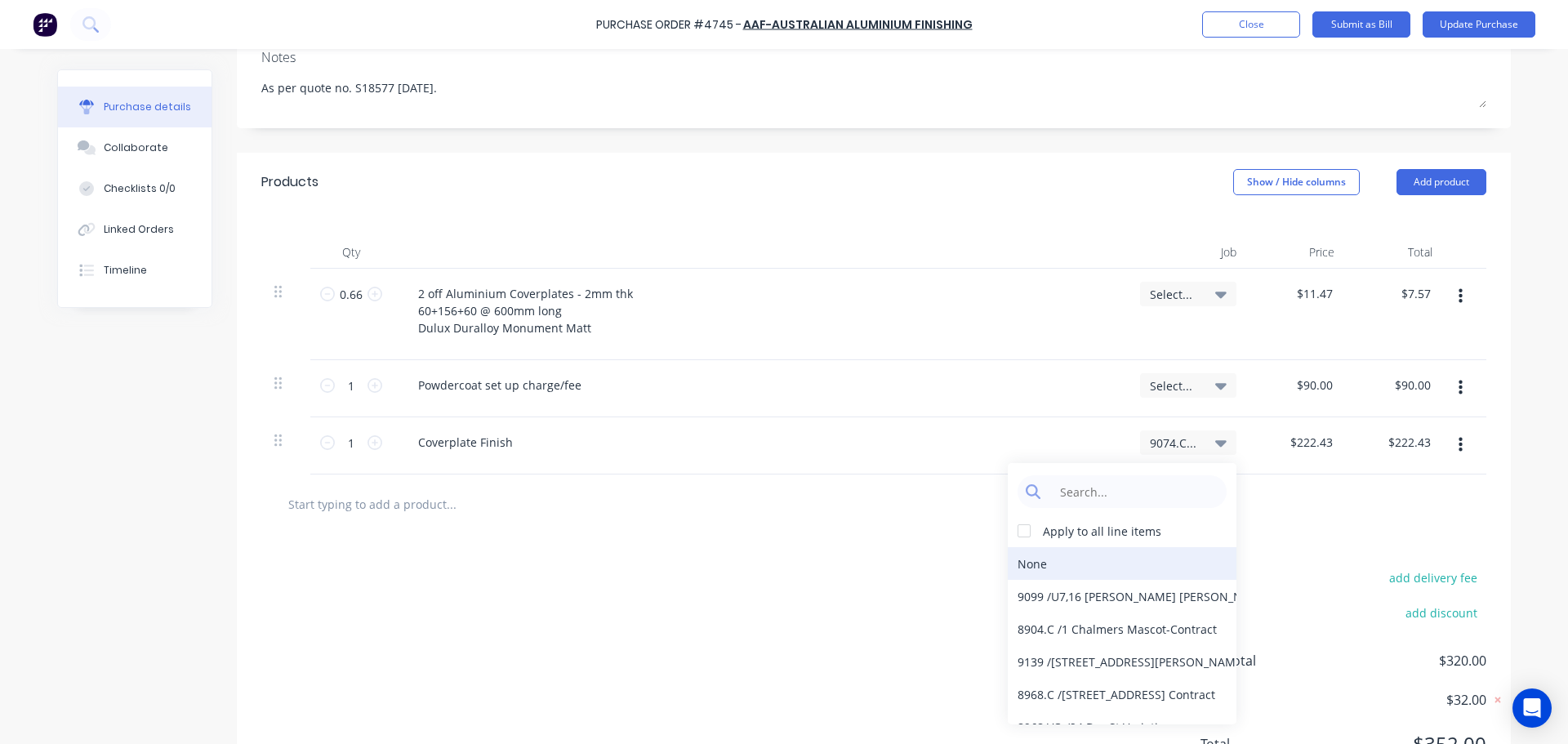
click at [1053, 571] on div "None" at bounding box center [1122, 563] width 229 height 33
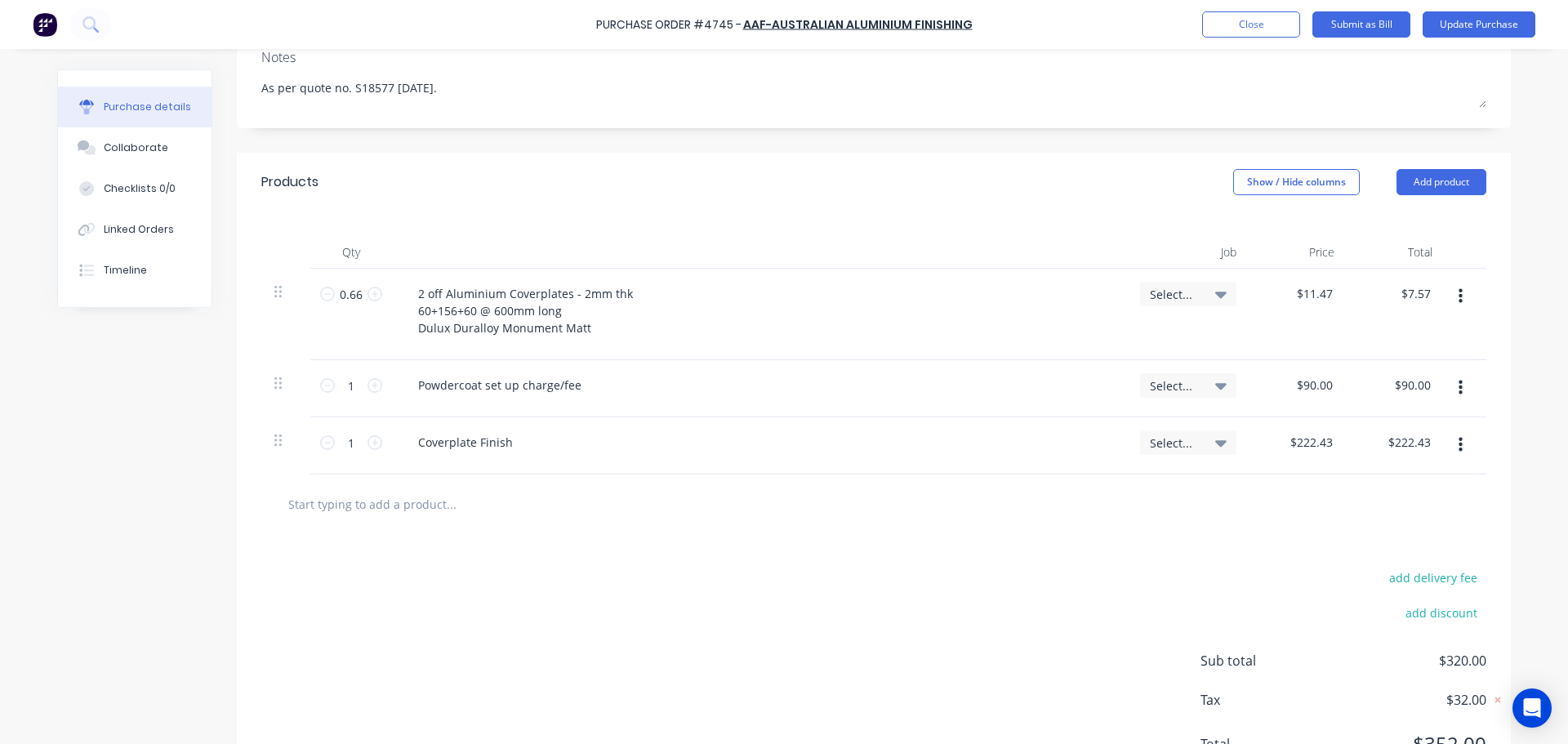
scroll to position [0, 0]
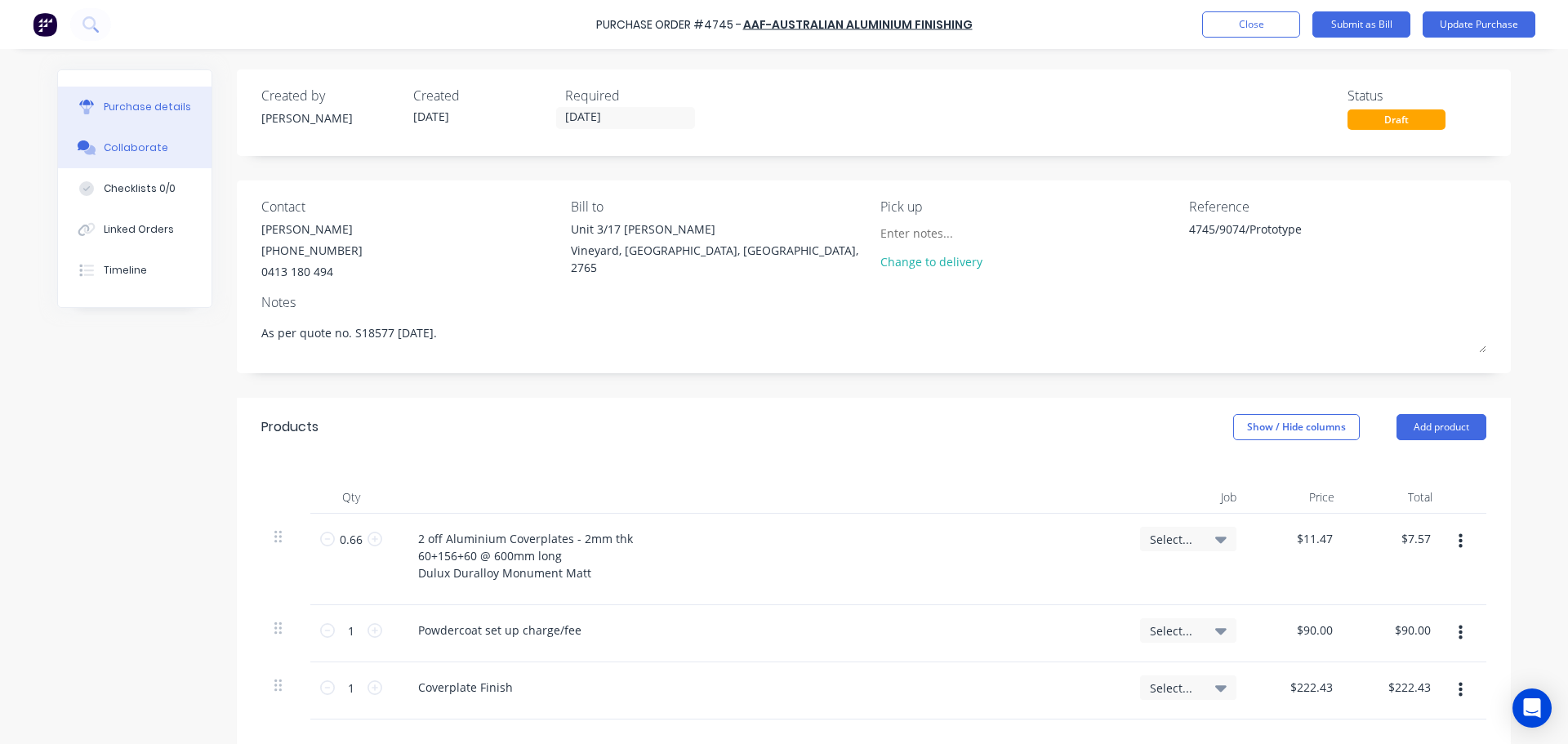
click at [131, 156] on button "Collaborate" at bounding box center [135, 148] width 154 height 41
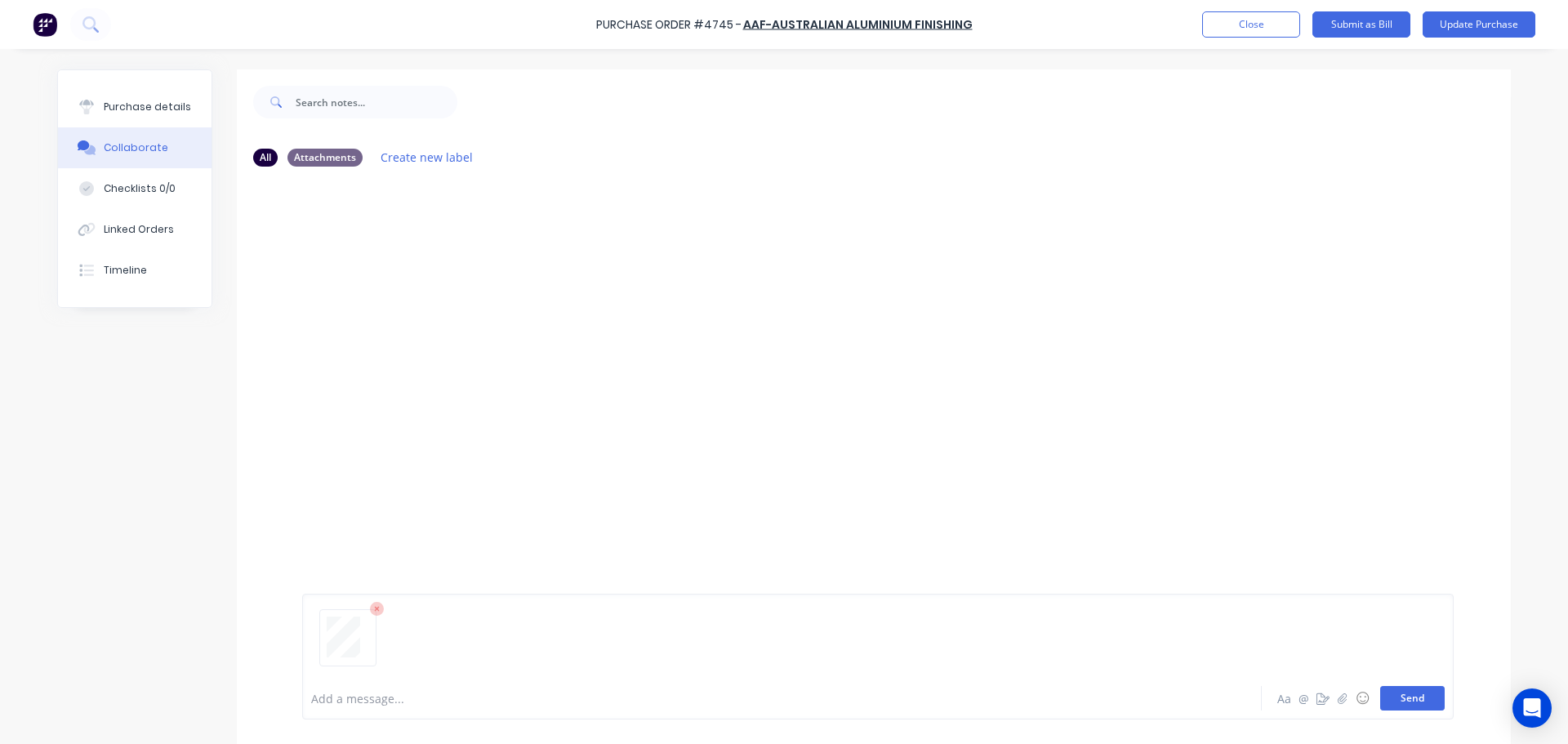
click at [1408, 698] on button "Send" at bounding box center [1412, 698] width 65 height 24
click at [121, 110] on div "Purchase details" at bounding box center [147, 107] width 87 height 14
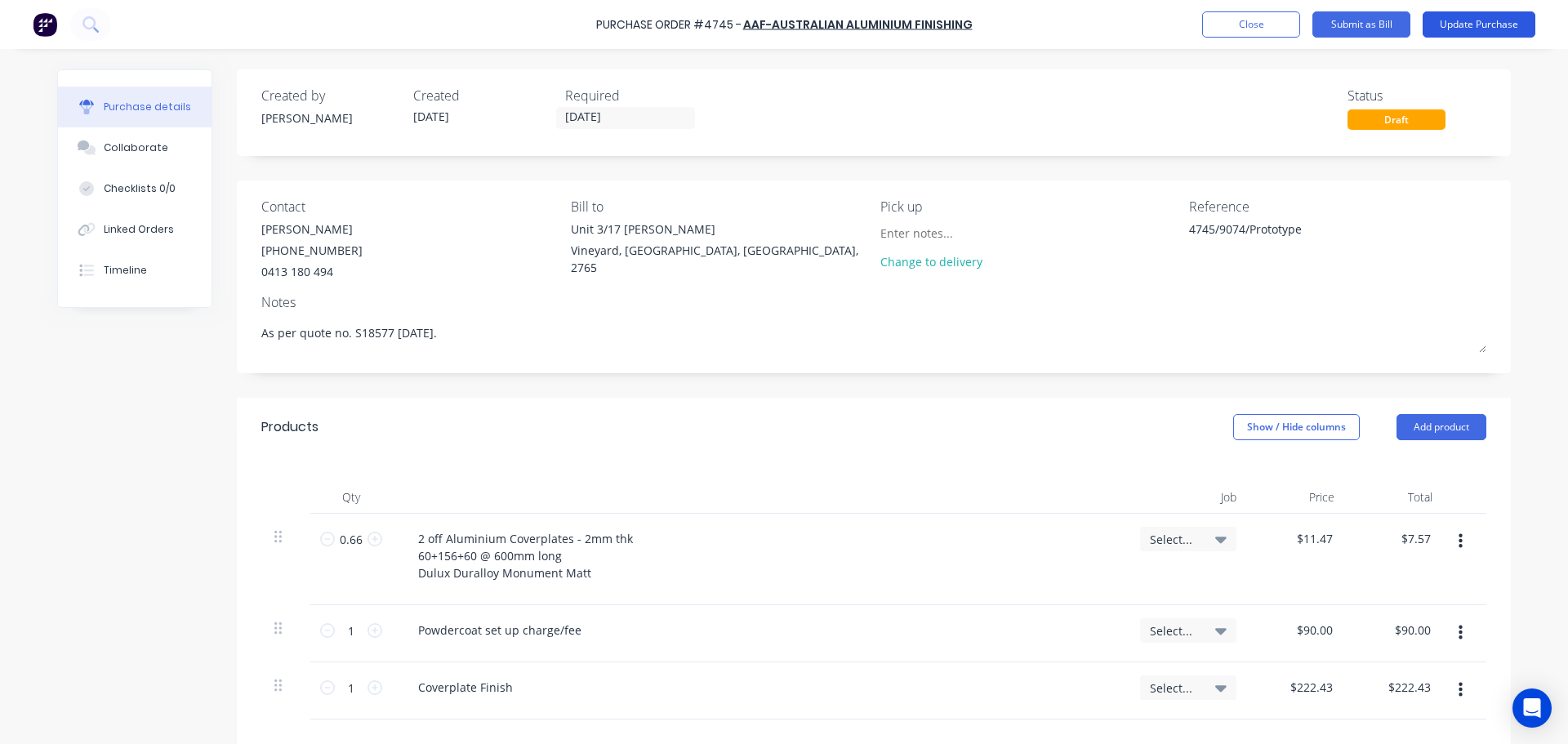
click at [1484, 21] on button "Update Purchase" at bounding box center [1479, 24] width 113 height 26
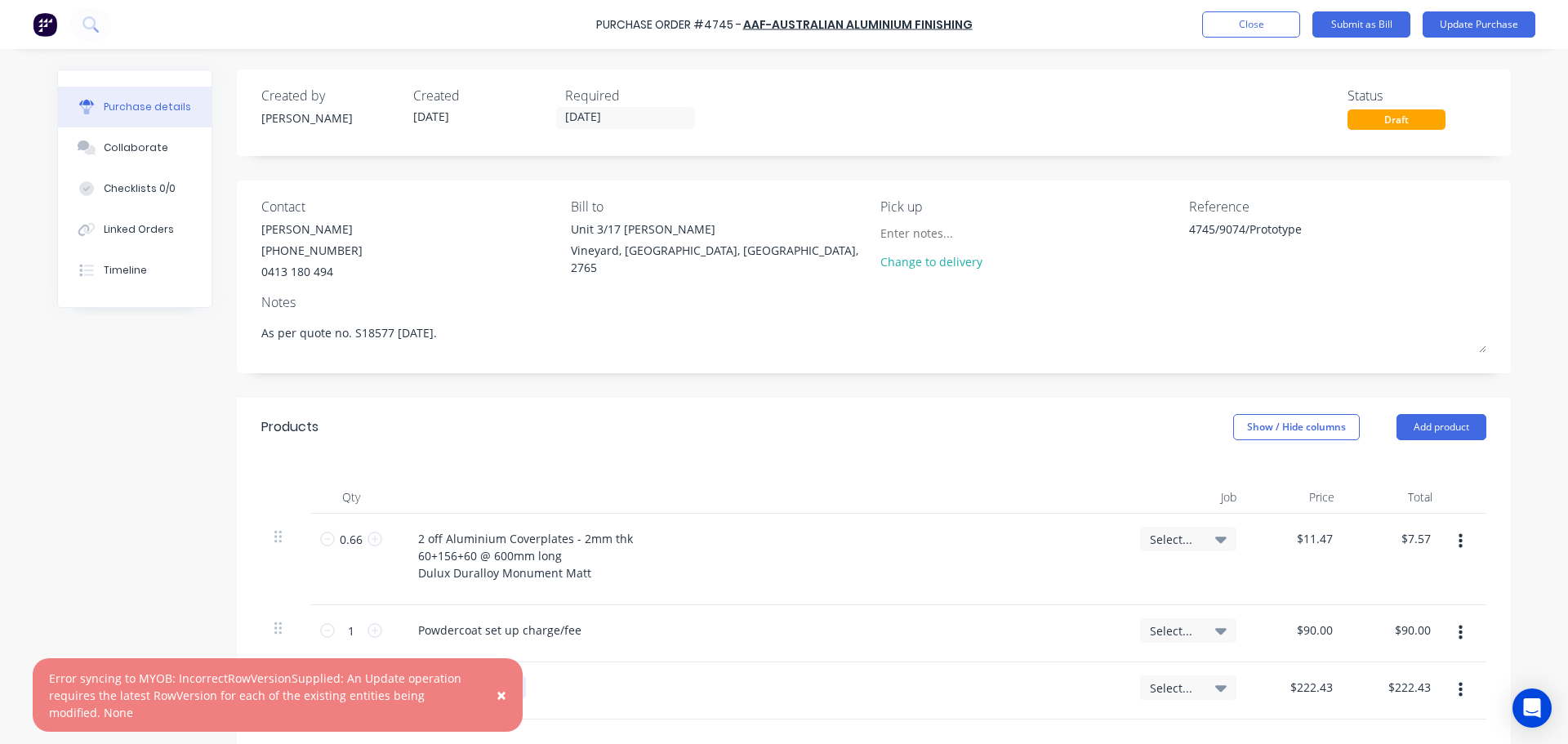
click at [496, 689] on button "×" at bounding box center [501, 694] width 43 height 40
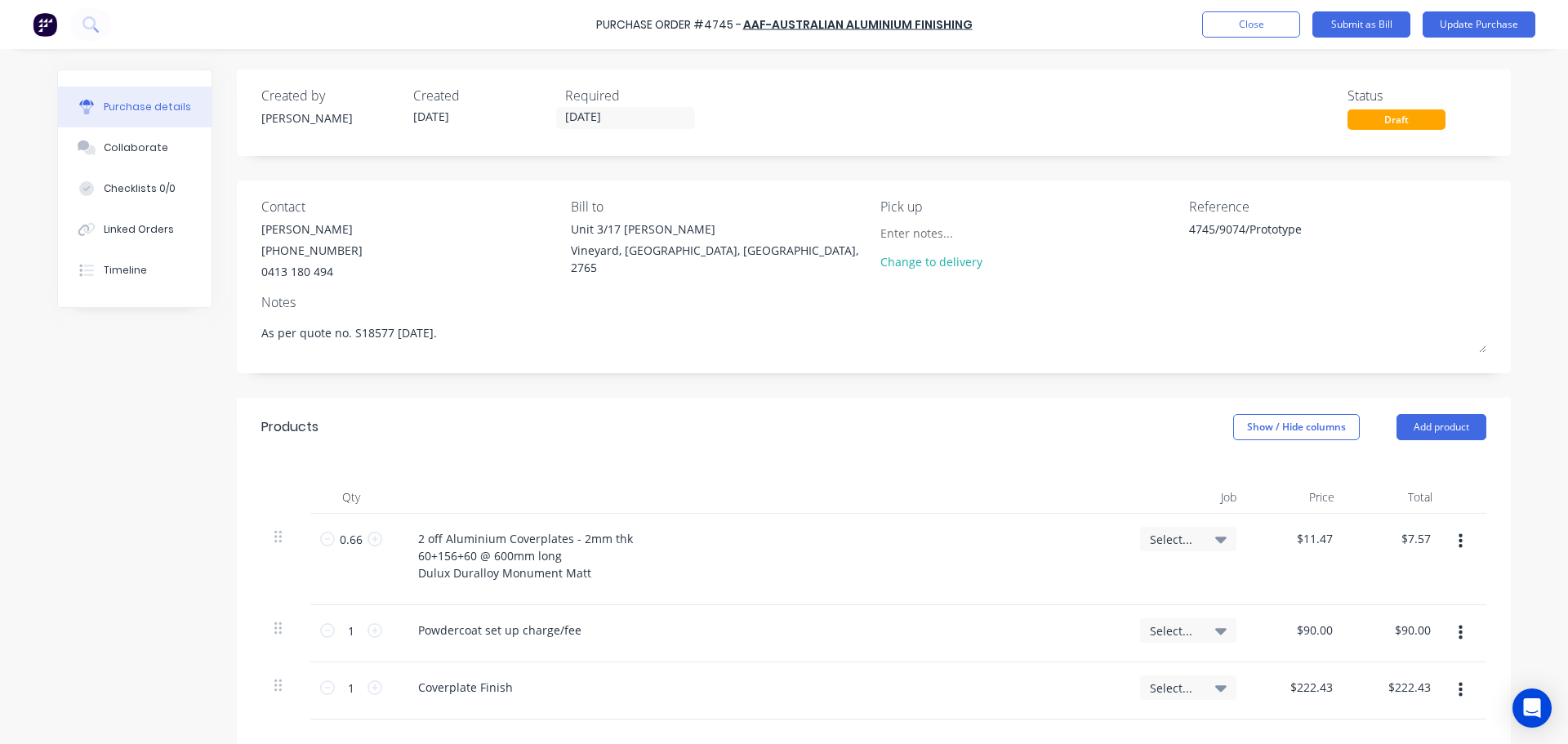
scroll to position [163, 0]
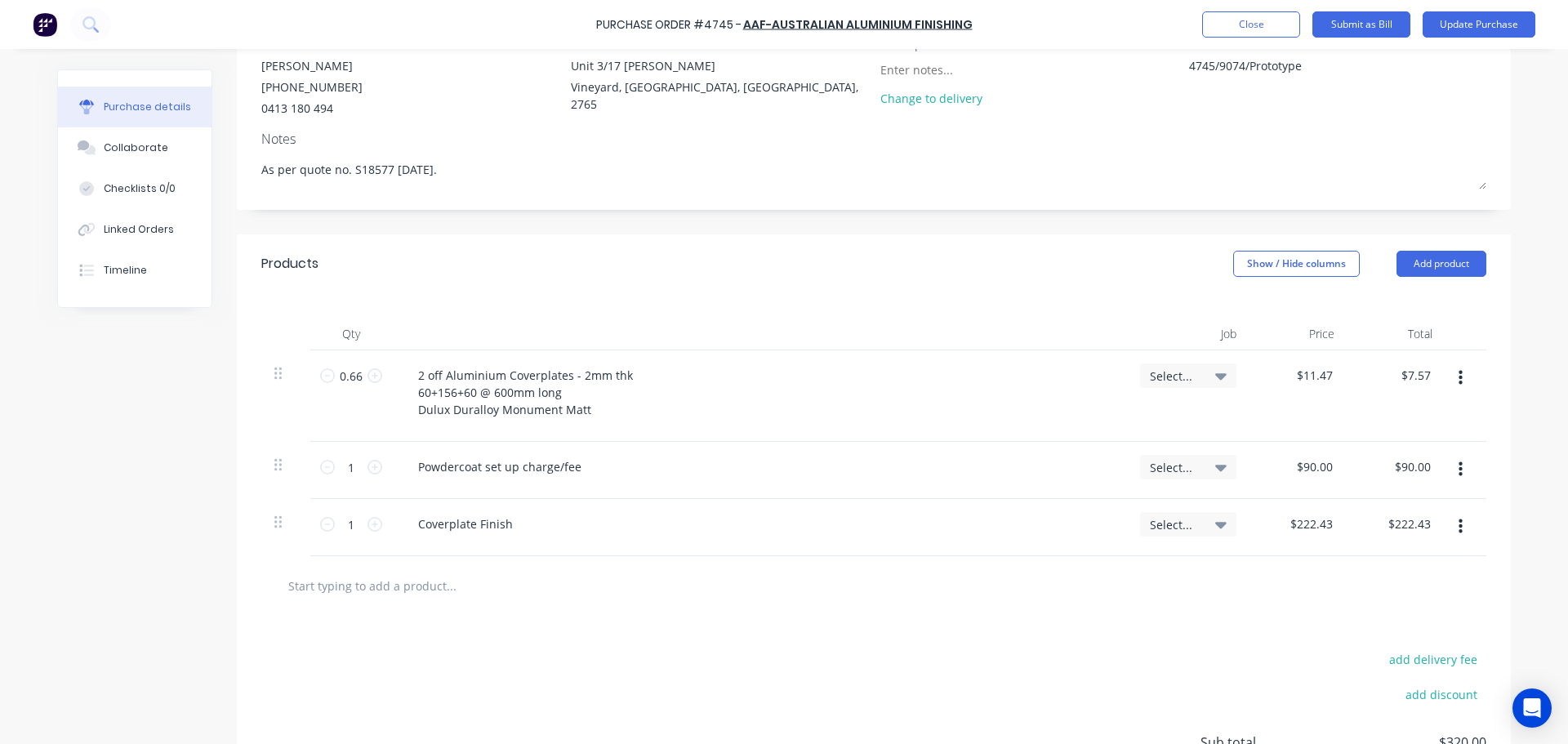
click at [1216, 367] on icon at bounding box center [1222, 375] width 12 height 18
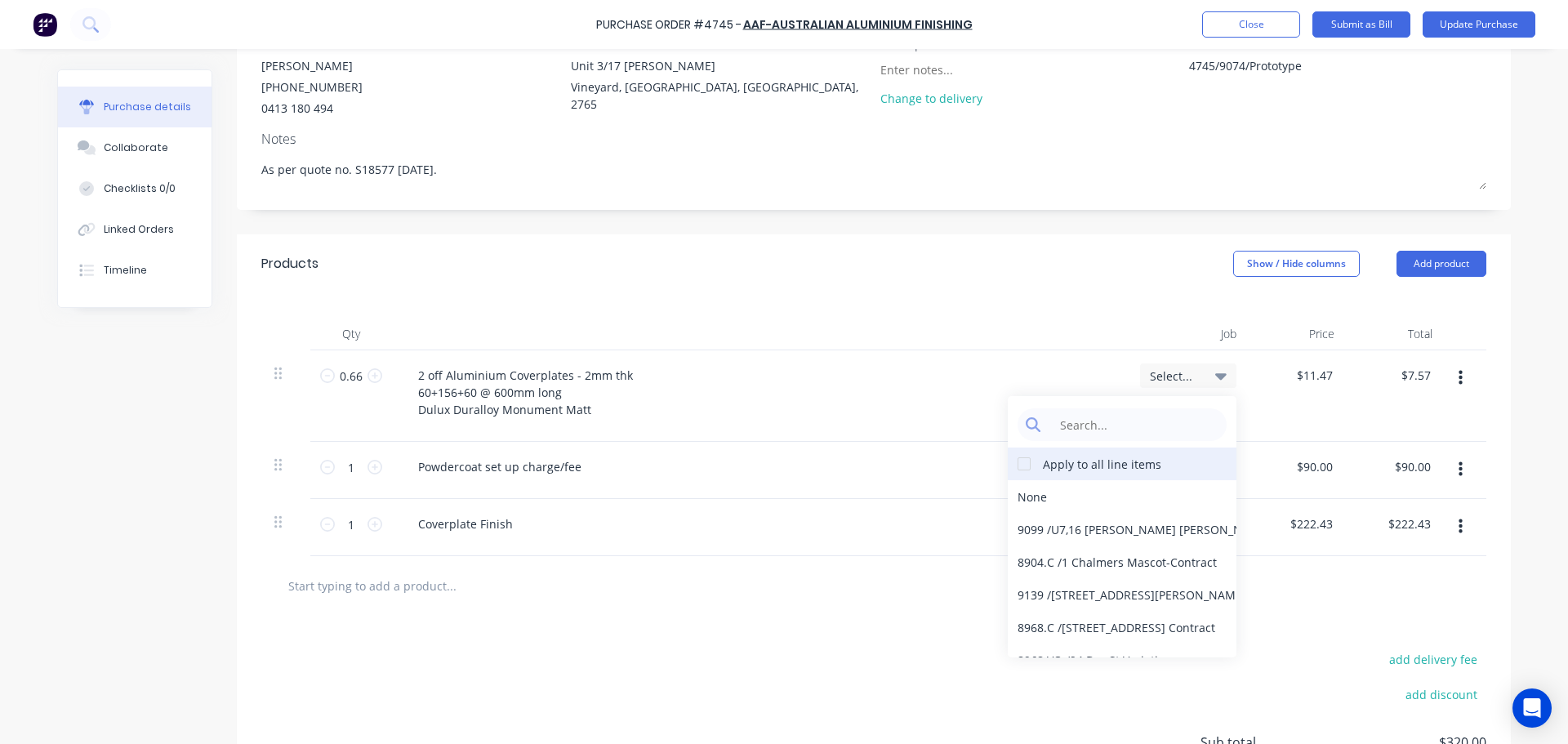
click at [1018, 461] on div at bounding box center [1024, 463] width 33 height 33
click at [1080, 411] on input at bounding box center [1134, 425] width 167 height 33
click at [880, 659] on div "add delivery fee add discount Sub total $320.00 Tax $32.00 Total $352.00" at bounding box center [874, 750] width 1274 height 269
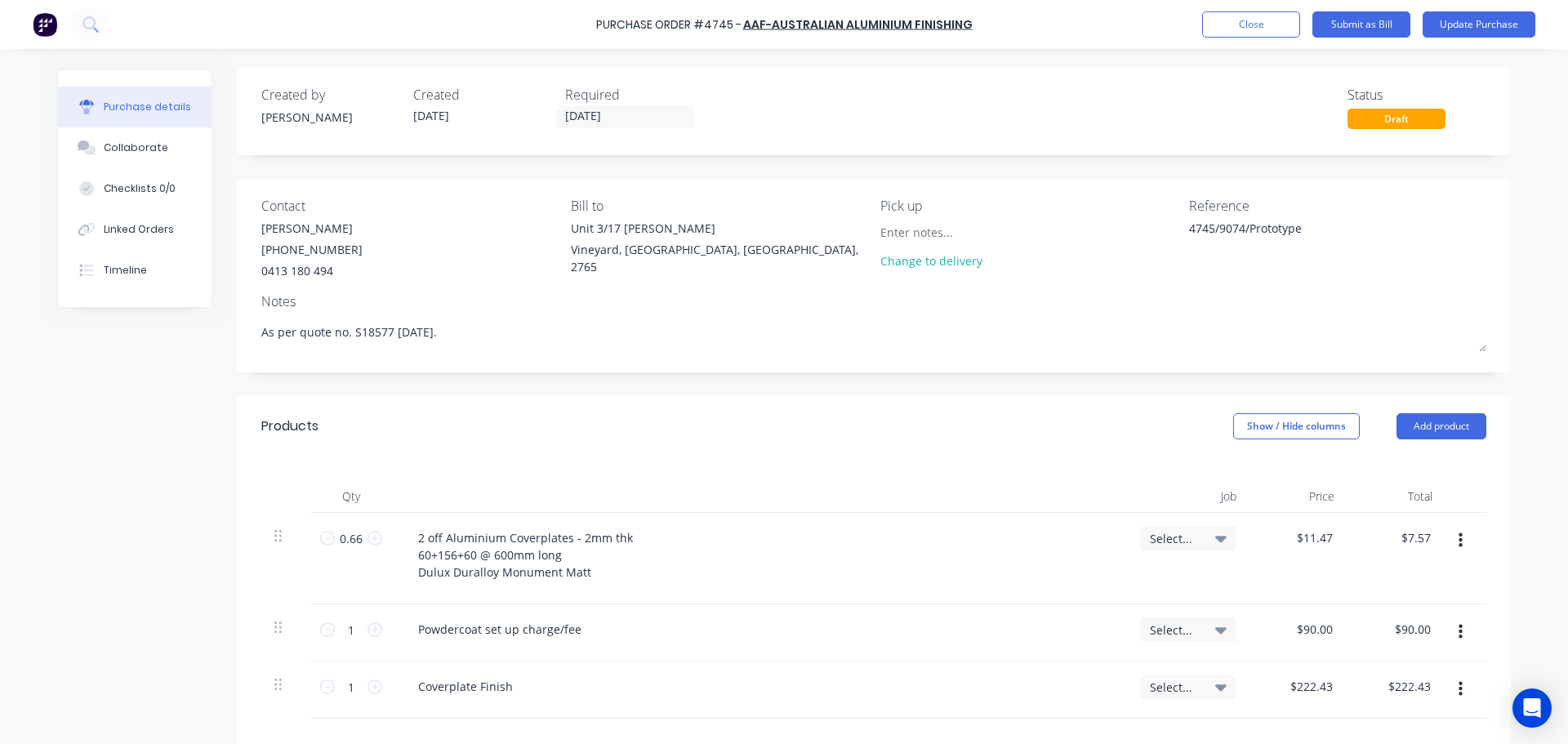
scroll to position [0, 0]
click at [1472, 18] on button "Update Purchase" at bounding box center [1479, 24] width 113 height 26
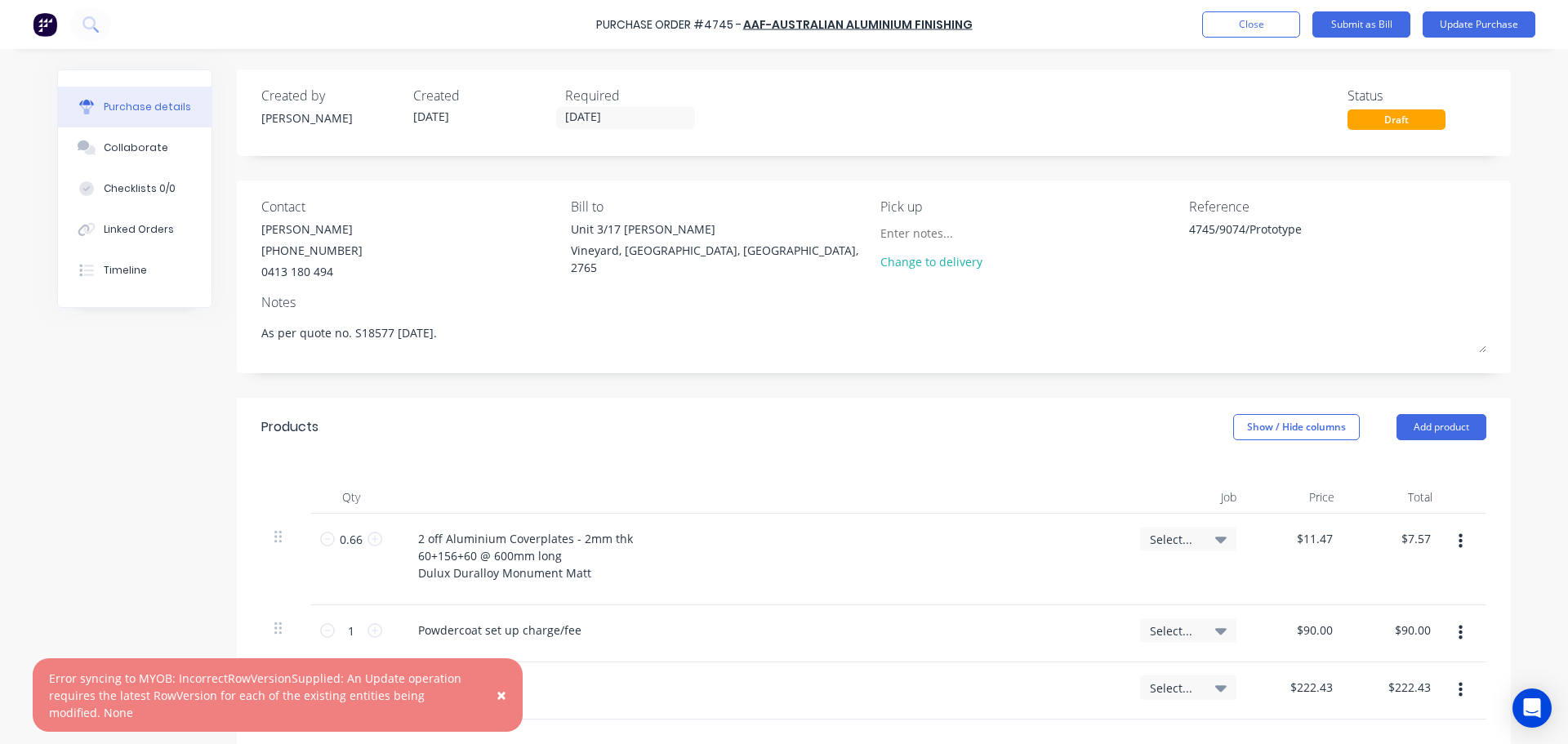
click at [1216, 540] on icon at bounding box center [1222, 538] width 12 height 18
click at [1104, 583] on input at bounding box center [1134, 588] width 167 height 33
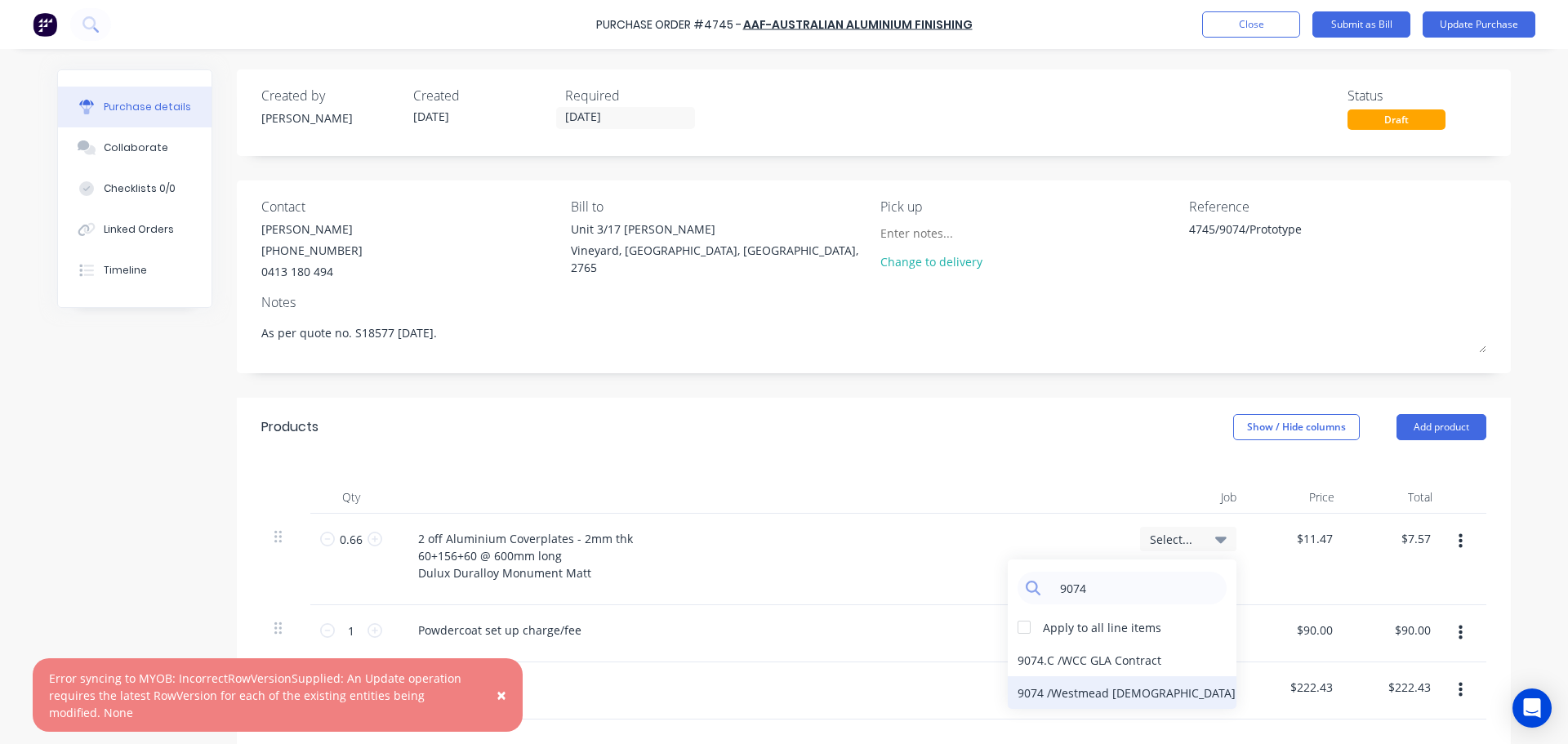
type input "9074"
click at [1106, 694] on div "9074 / Westmead Catholic Comm GLA" at bounding box center [1122, 692] width 229 height 33
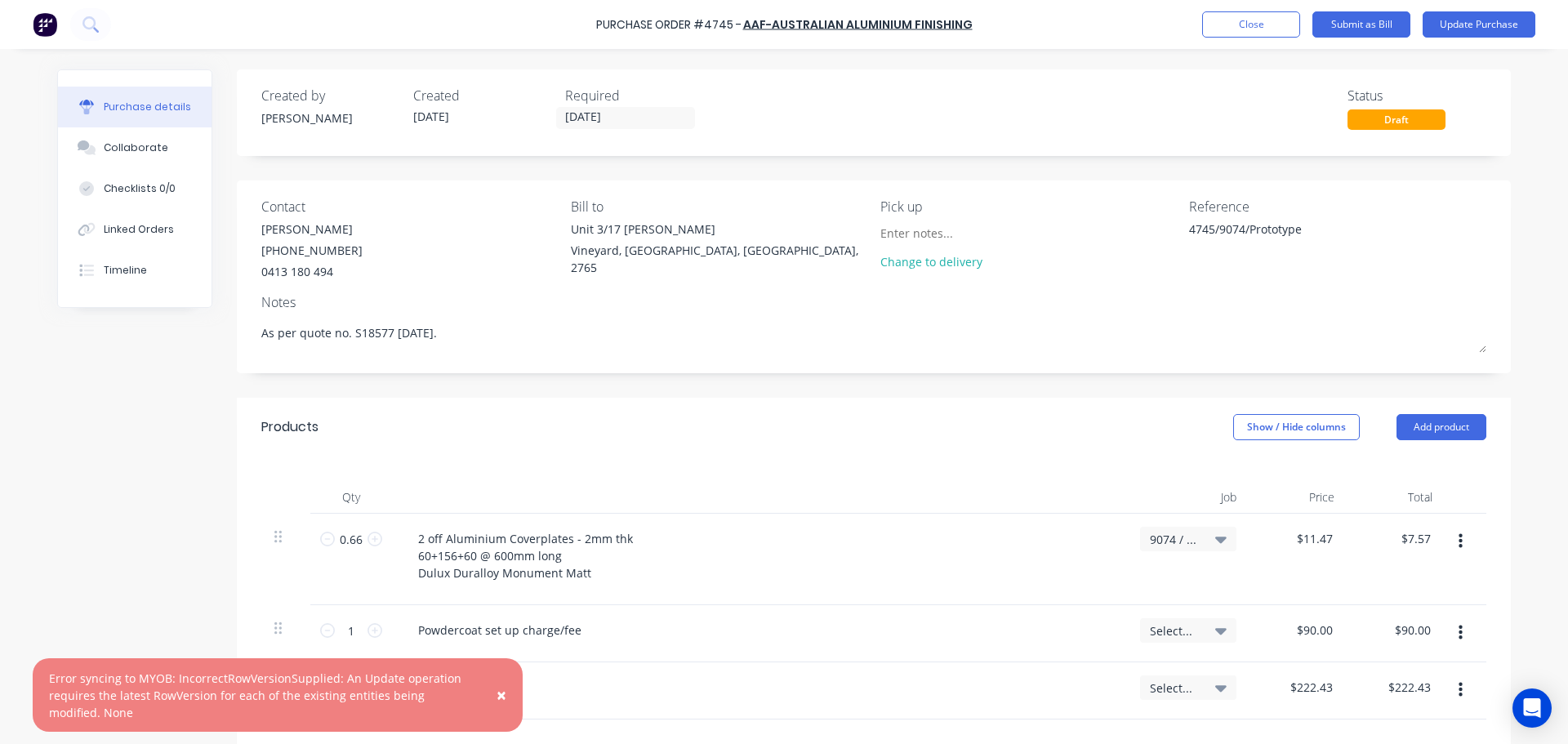
click at [1216, 530] on icon at bounding box center [1222, 538] width 12 height 18
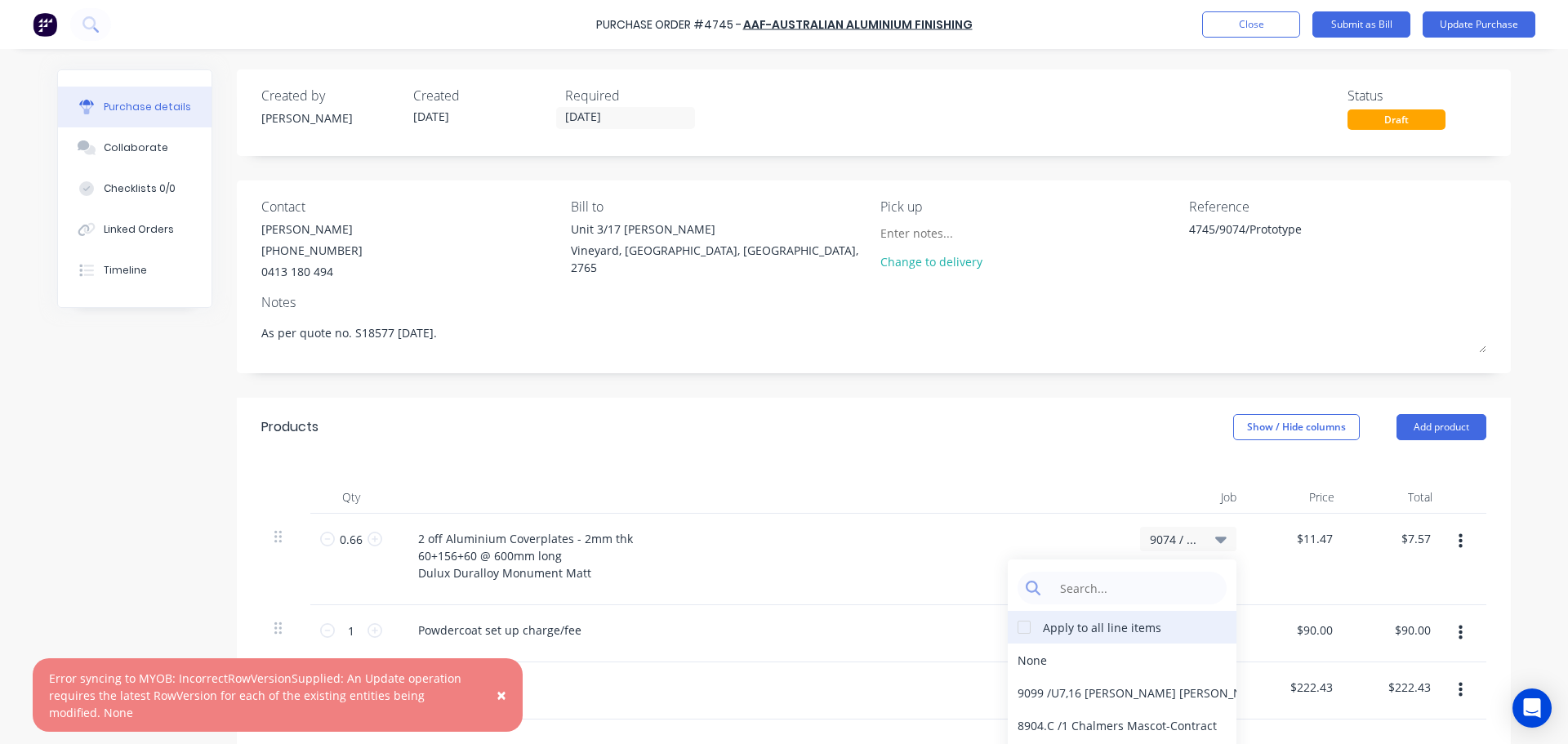
click at [1023, 618] on div at bounding box center [1024, 627] width 33 height 33
click at [1096, 578] on input at bounding box center [1134, 588] width 167 height 33
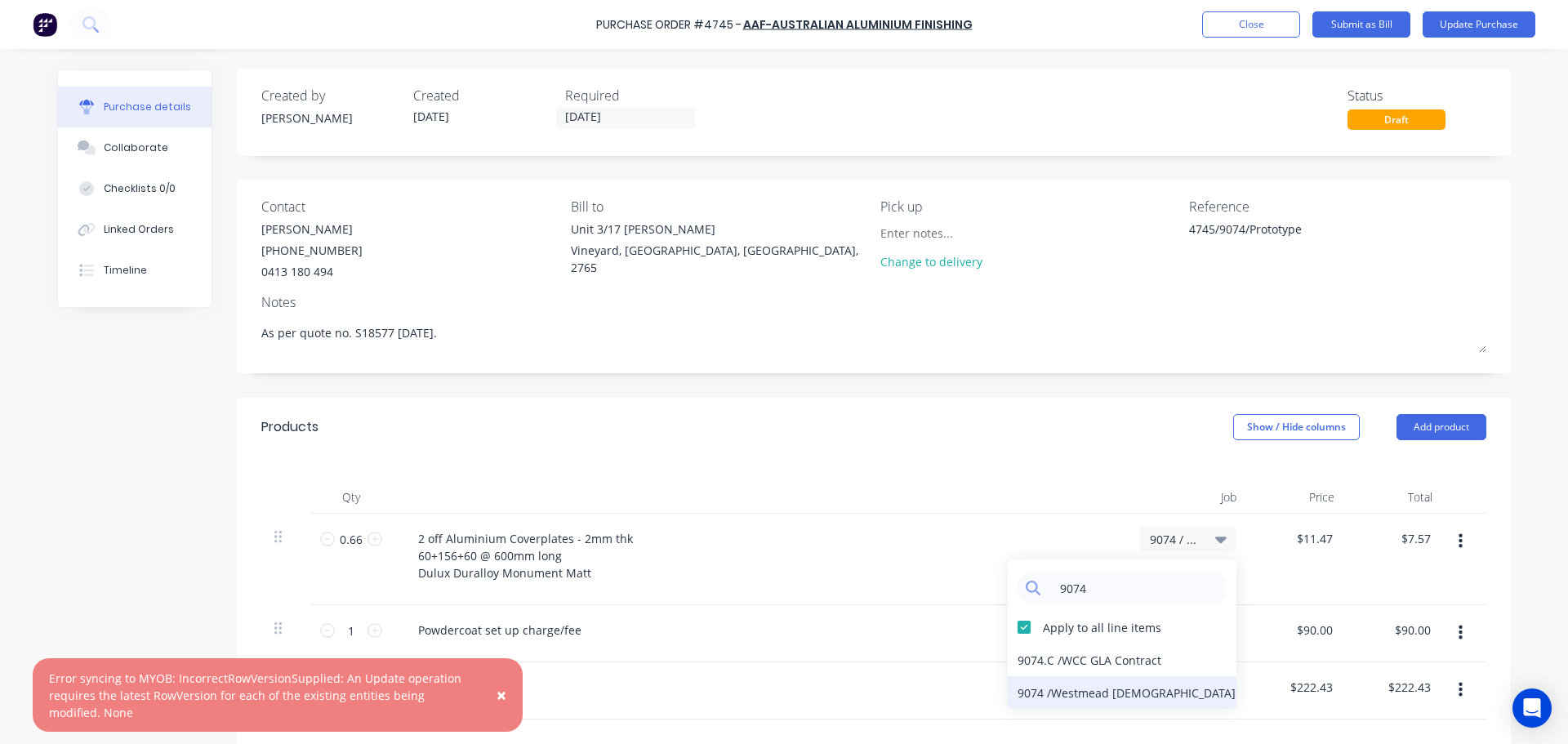
type input "9074"
click at [1127, 689] on div "9074 / Westmead Catholic Comm GLA" at bounding box center [1122, 692] width 229 height 33
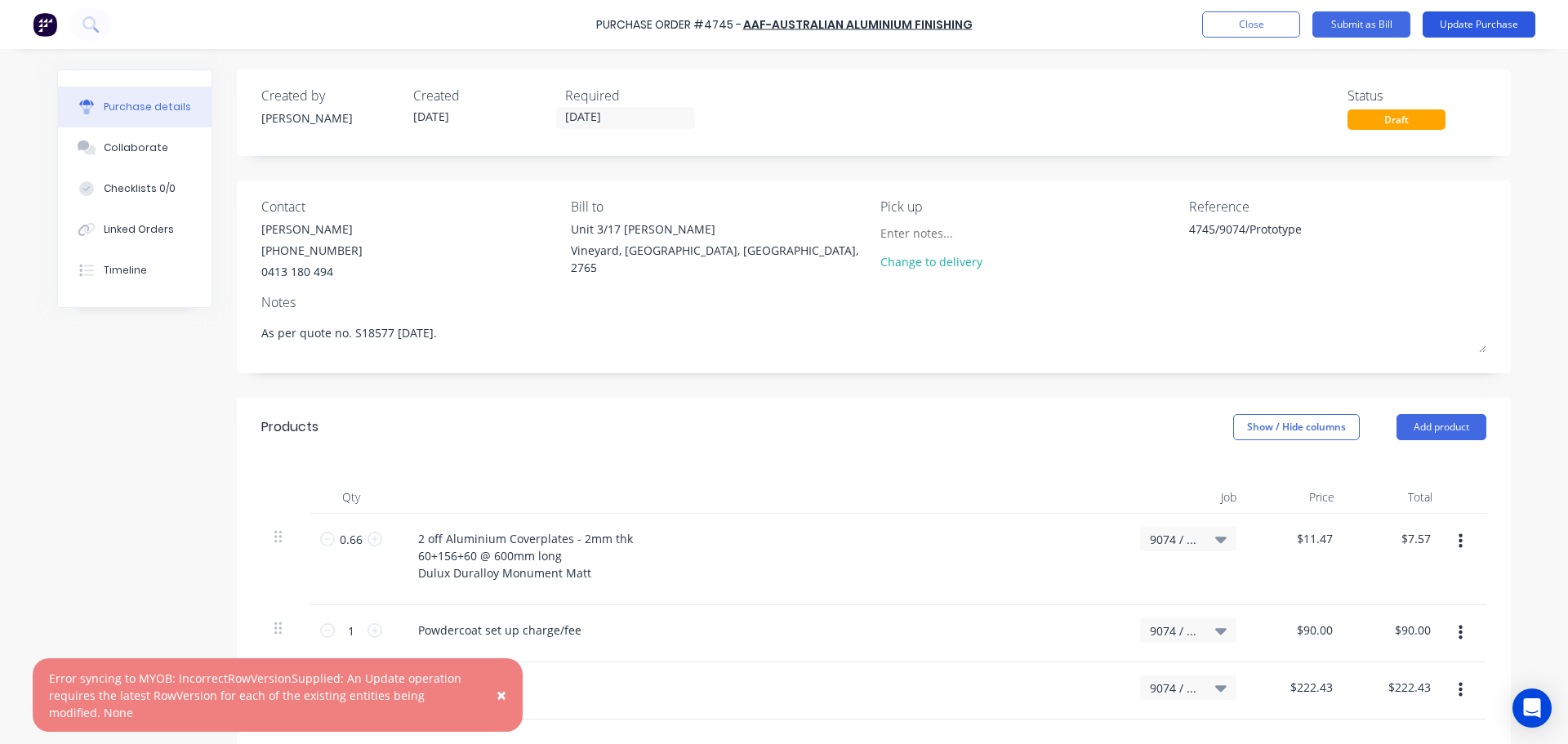
click at [1473, 28] on button "Update Purchase" at bounding box center [1479, 24] width 113 height 26
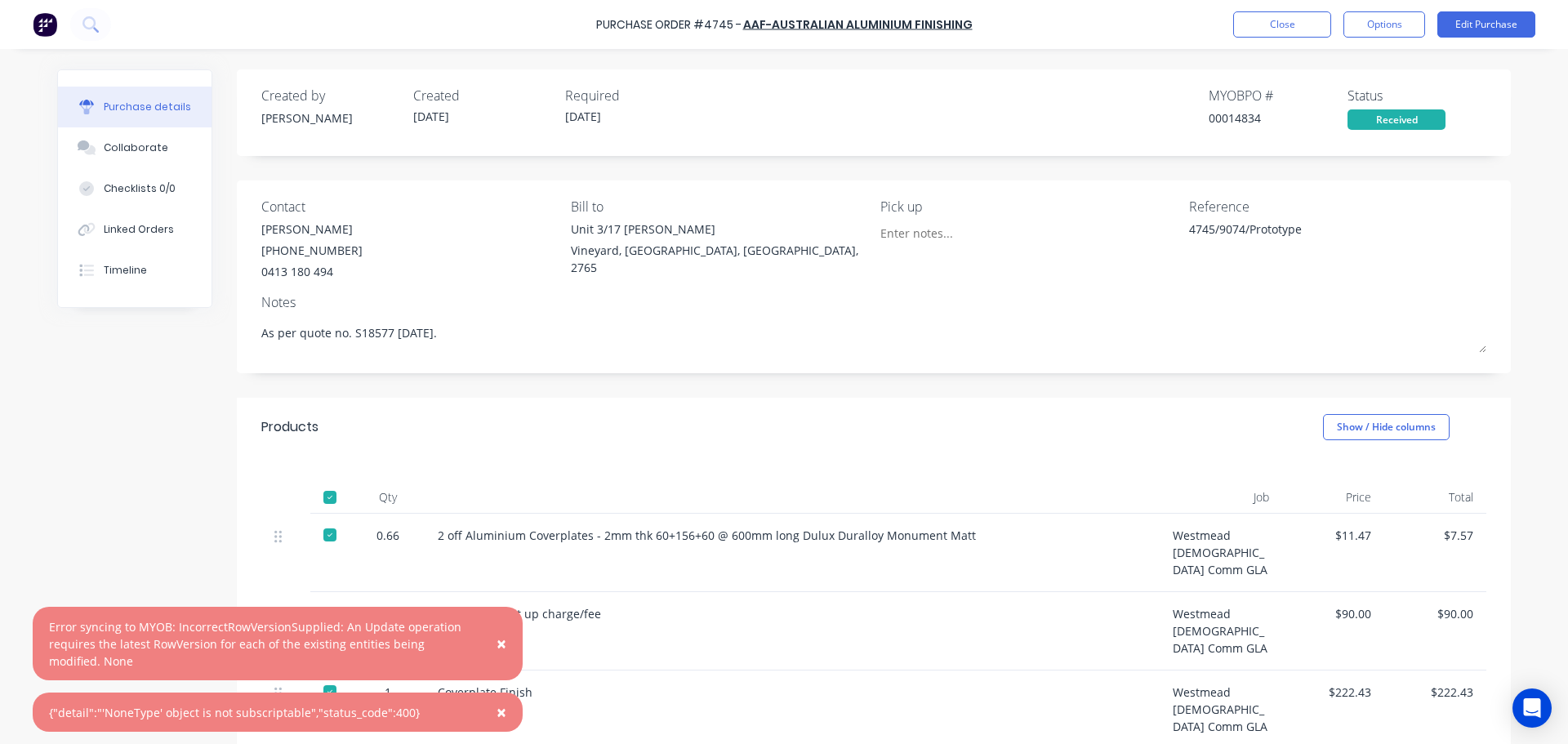
click at [501, 708] on span "×" at bounding box center [502, 712] width 10 height 23
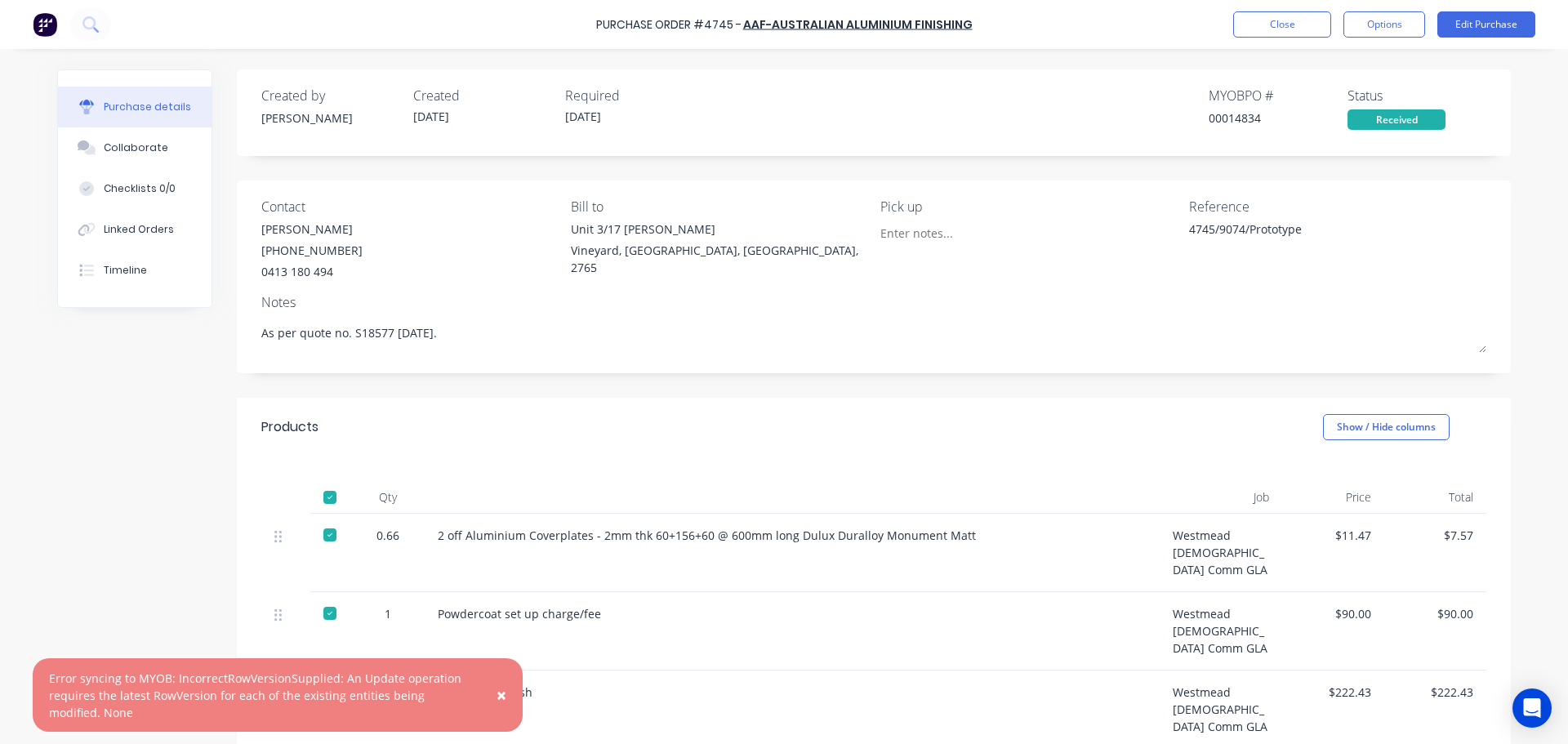
click at [496, 699] on button "×" at bounding box center [501, 694] width 43 height 40
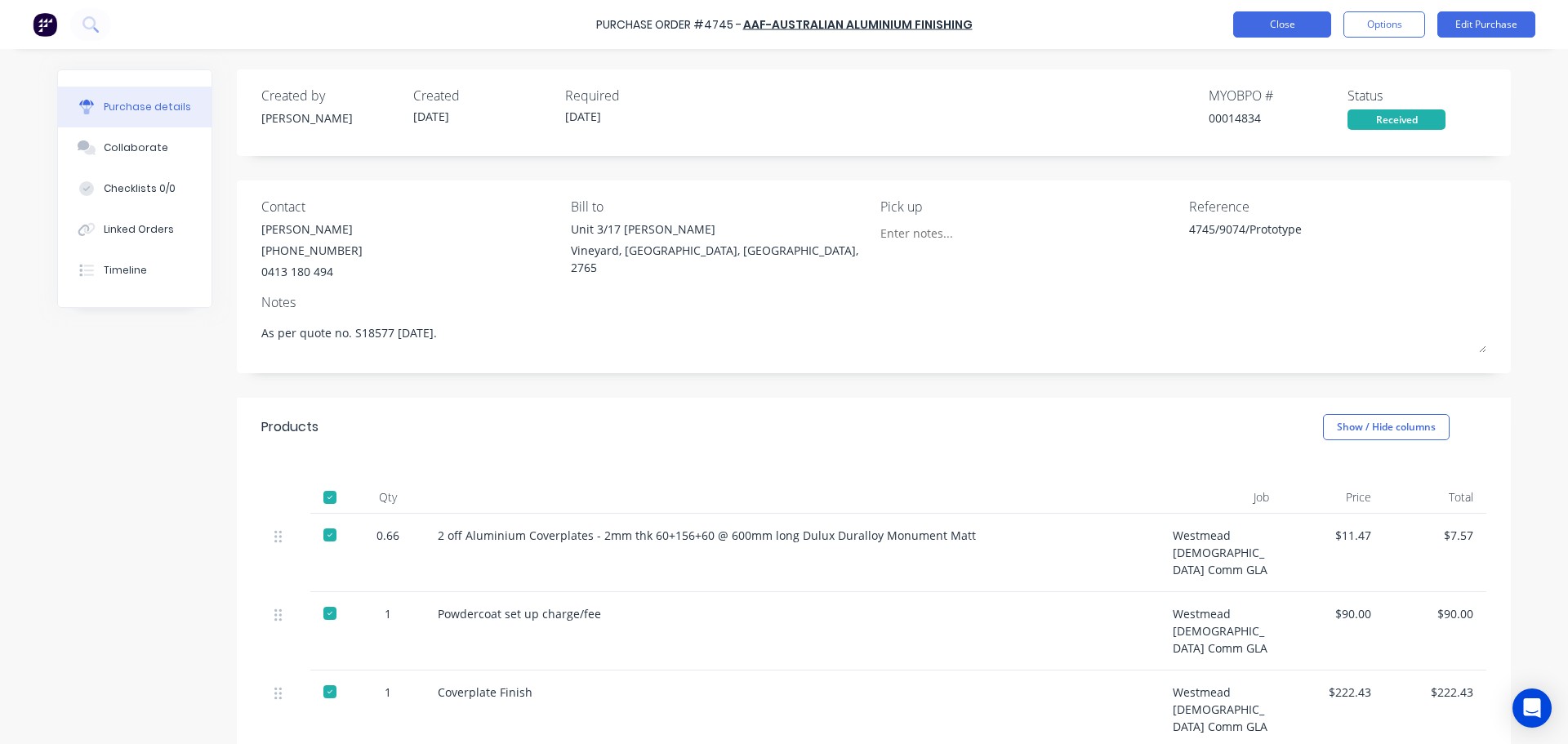
click at [1269, 33] on button "Close" at bounding box center [1282, 24] width 98 height 26
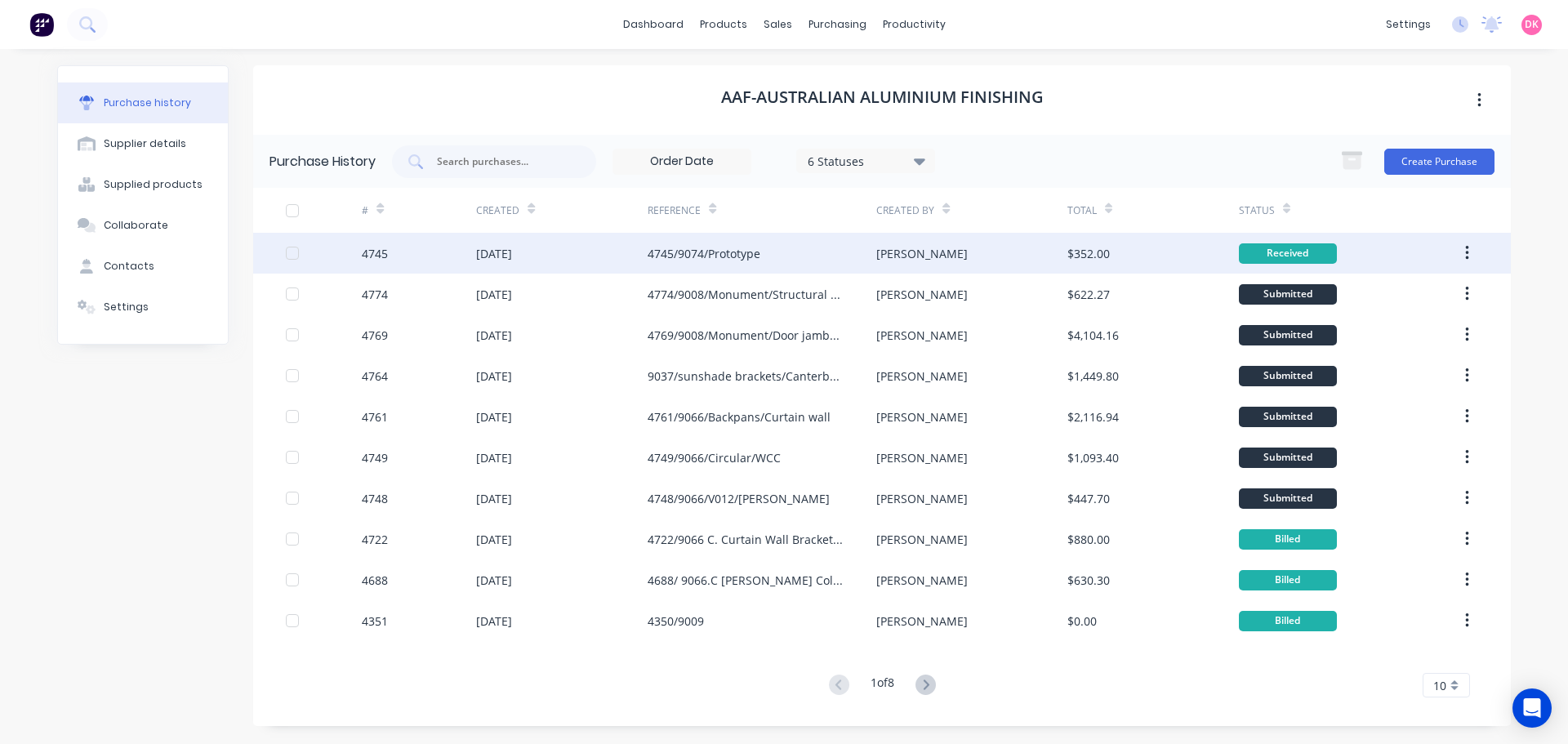
click at [643, 260] on div "23 Sep 2025" at bounding box center [562, 253] width 172 height 41
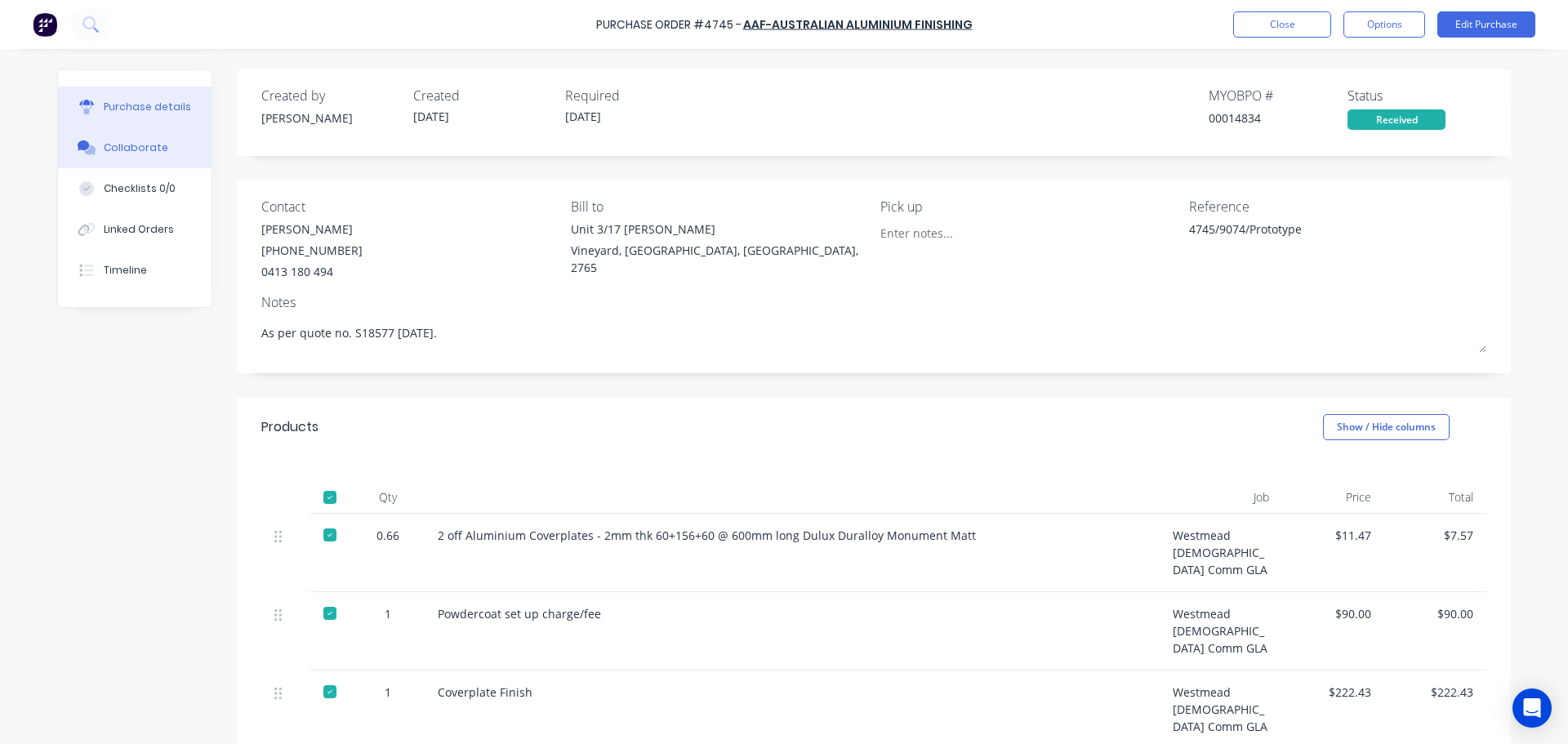
click at [104, 145] on div "Collaborate" at bounding box center [135, 147] width 65 height 14
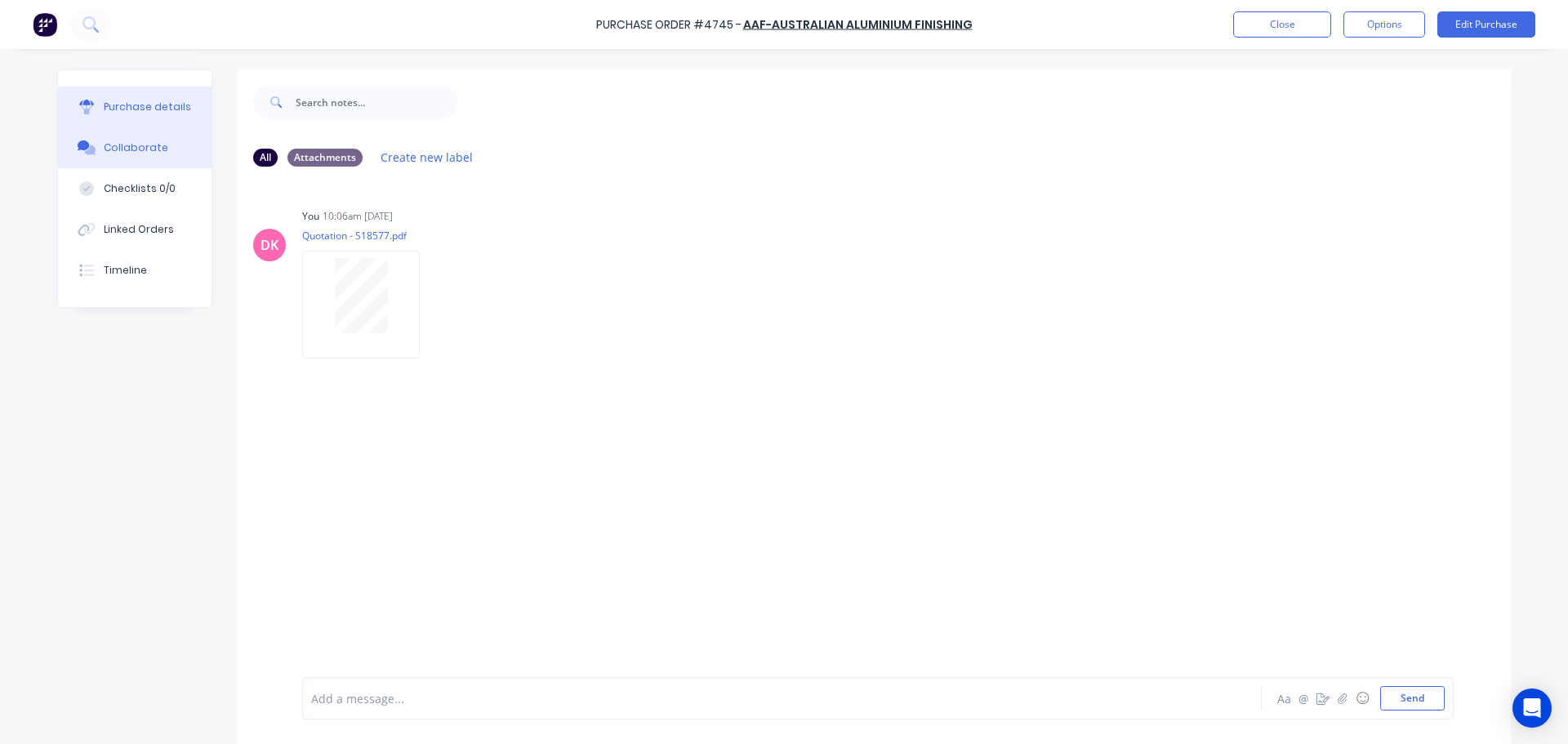
click at [120, 106] on div "Purchase details" at bounding box center [147, 107] width 87 height 14
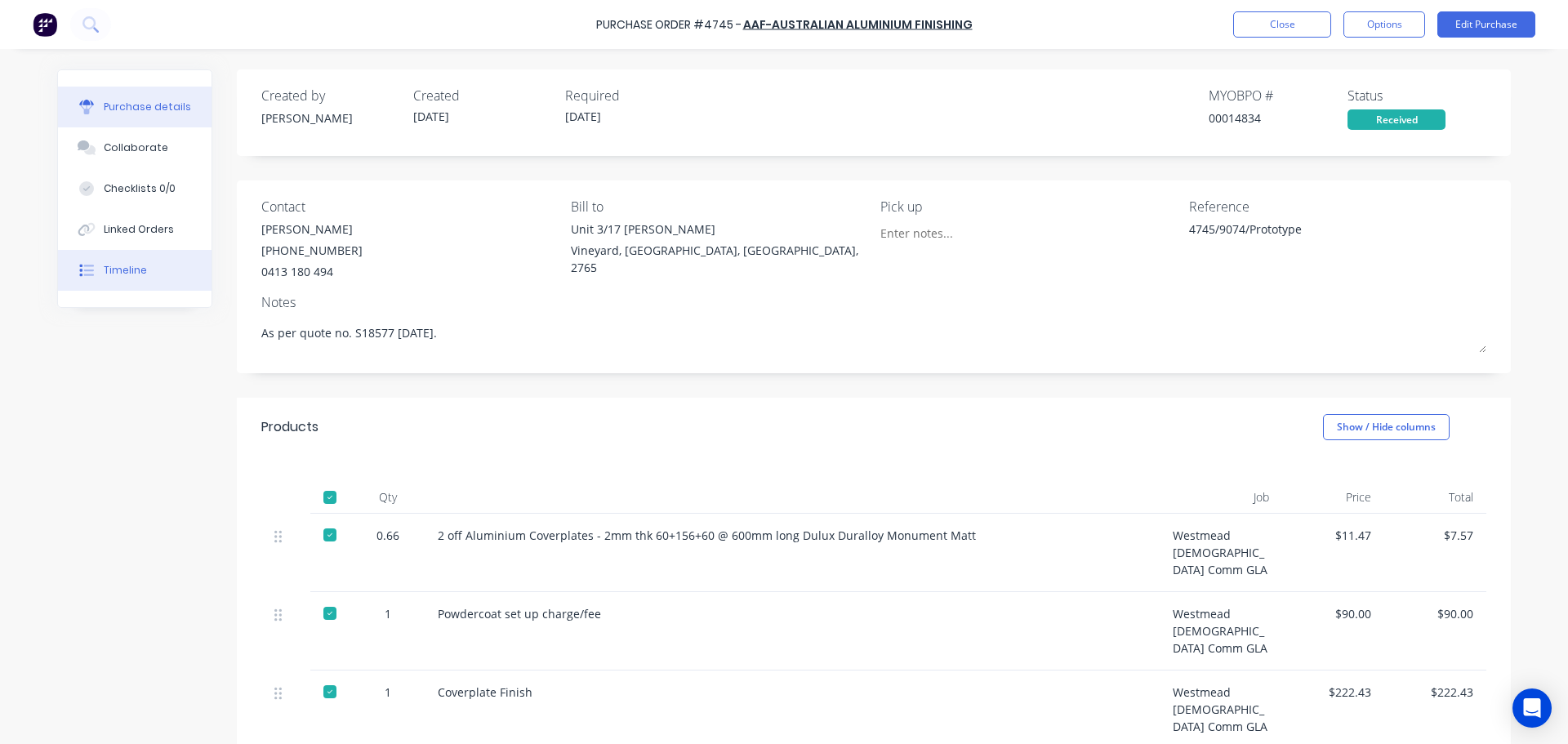
click at [126, 259] on button "Timeline" at bounding box center [135, 270] width 154 height 41
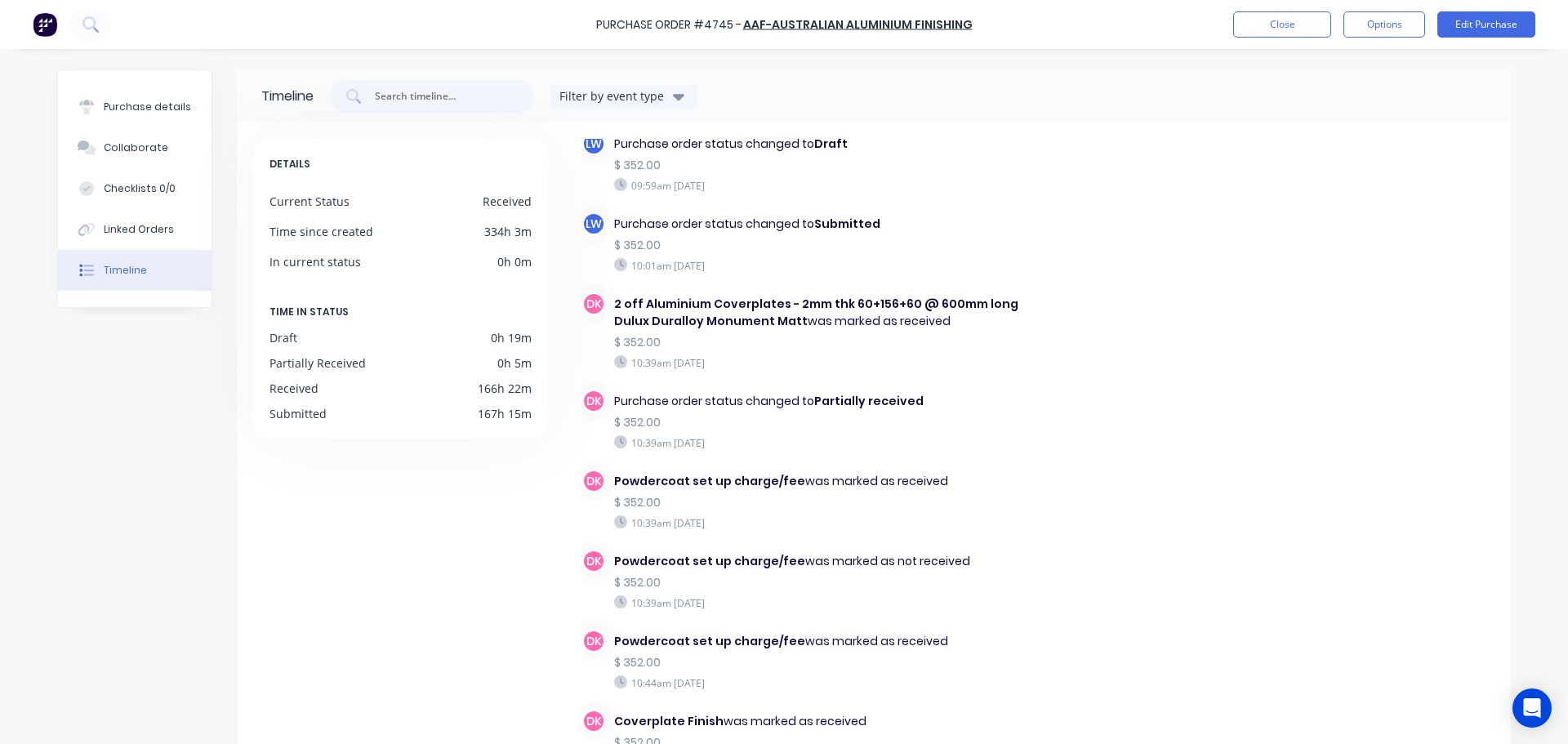
scroll to position [1122, 0]
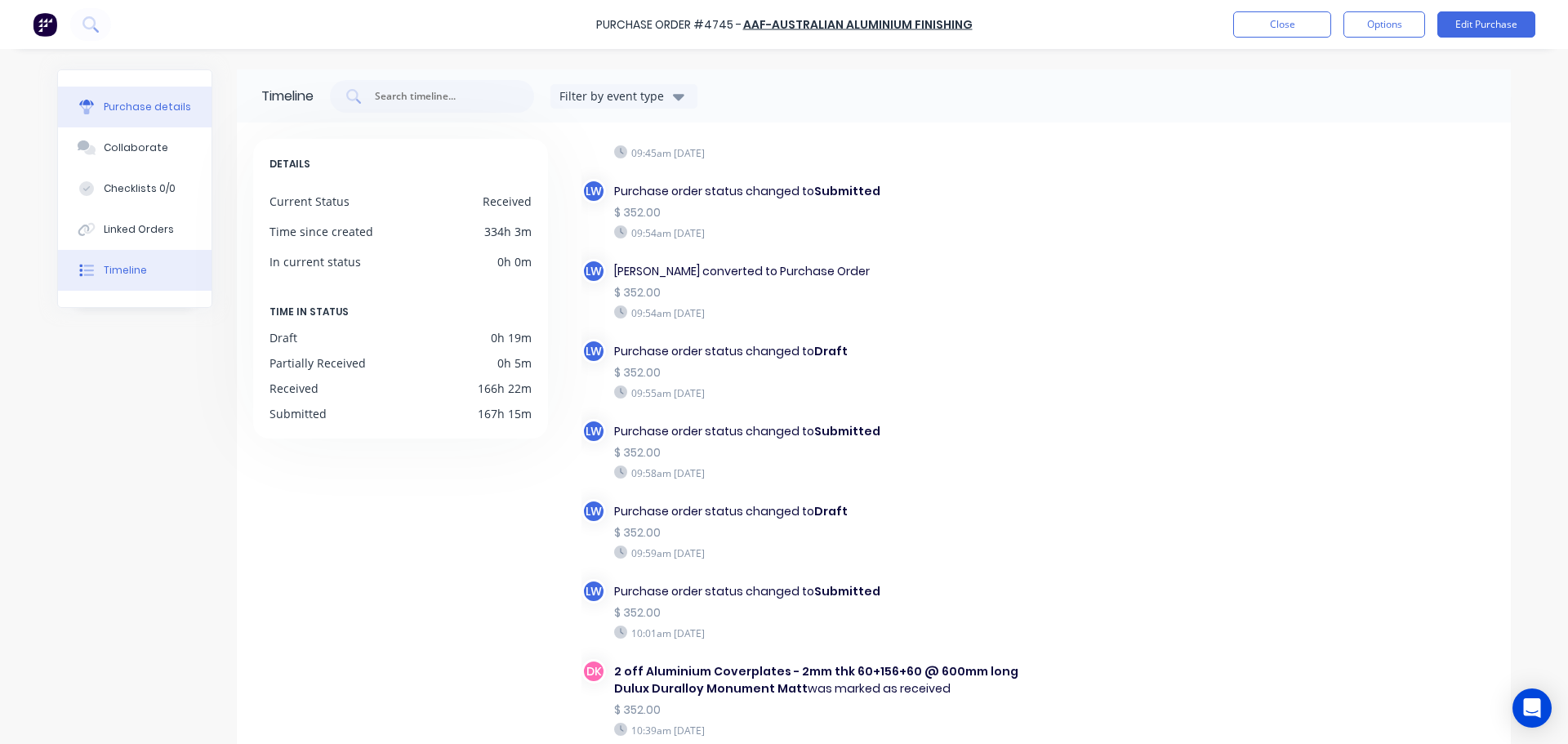
click at [93, 116] on button "Purchase details" at bounding box center [135, 107] width 154 height 41
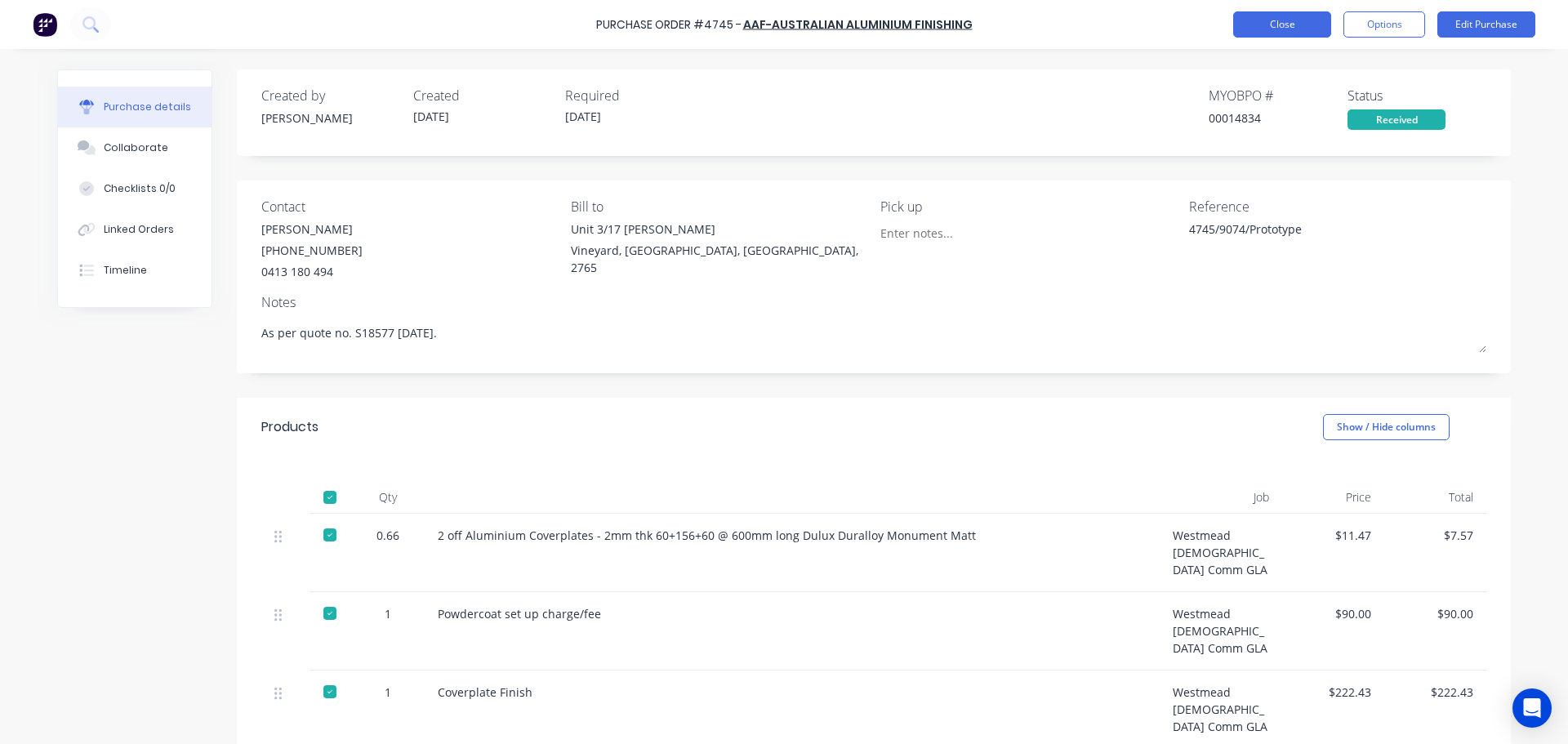
click at [1245, 18] on button "Close" at bounding box center [1282, 24] width 98 height 26
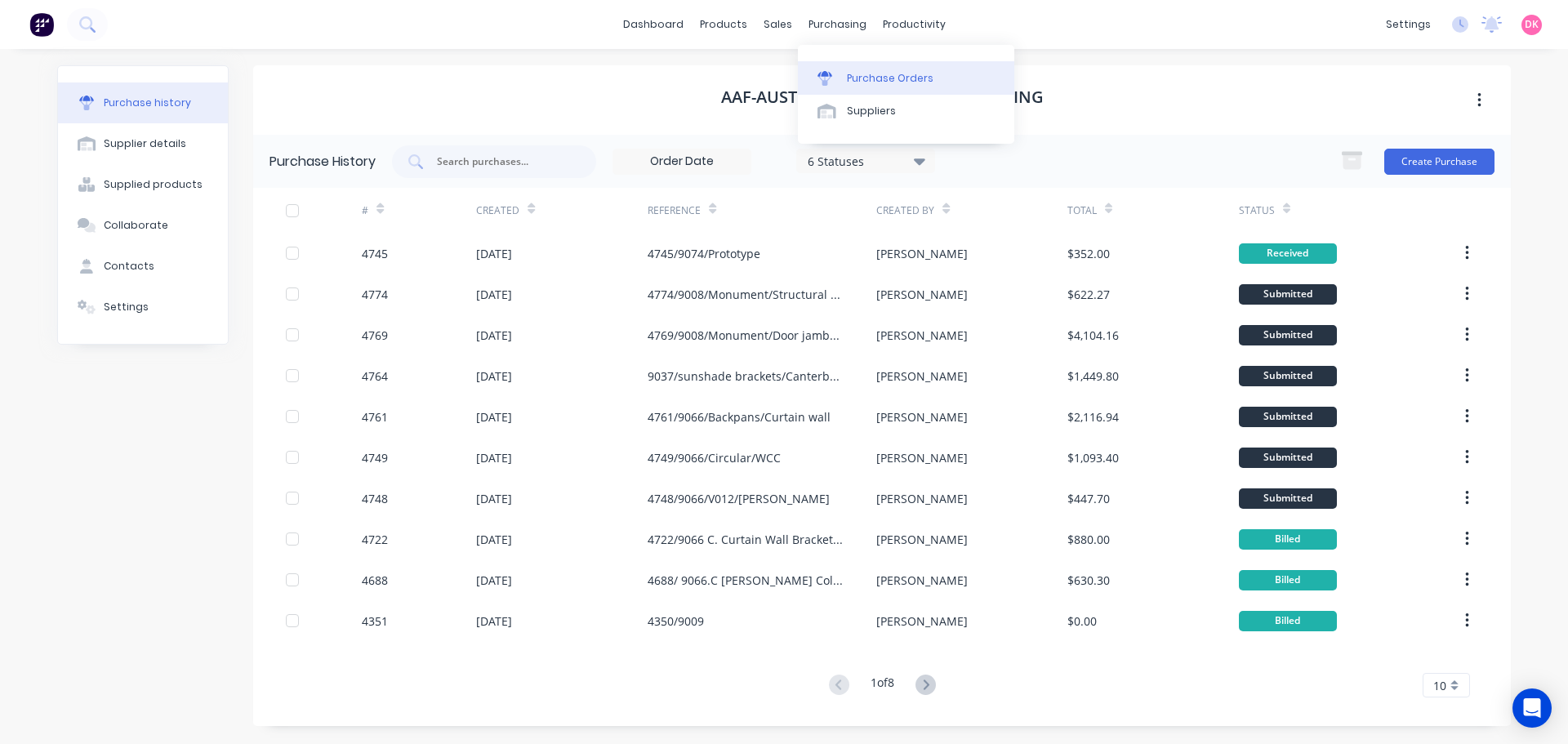
click at [858, 76] on div "Purchase Orders" at bounding box center [890, 78] width 87 height 14
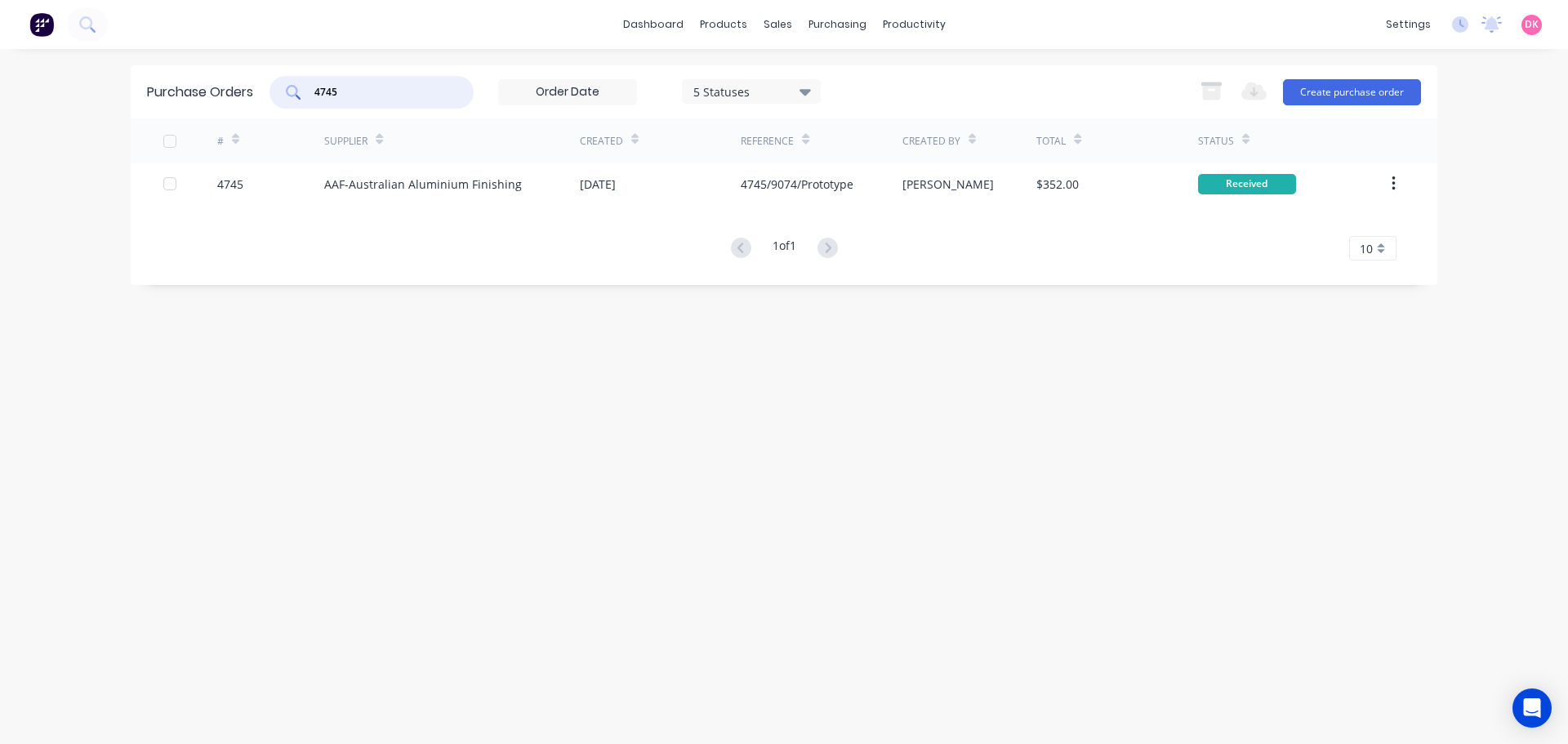
drag, startPoint x: 372, startPoint y: 90, endPoint x: 240, endPoint y: 126, distance: 136.8
click at [240, 126] on div "Purchase Orders 4745 5 Statuses 5 Statuses Export to Excel (XLSX) Create purcha…" at bounding box center [784, 175] width 1307 height 219
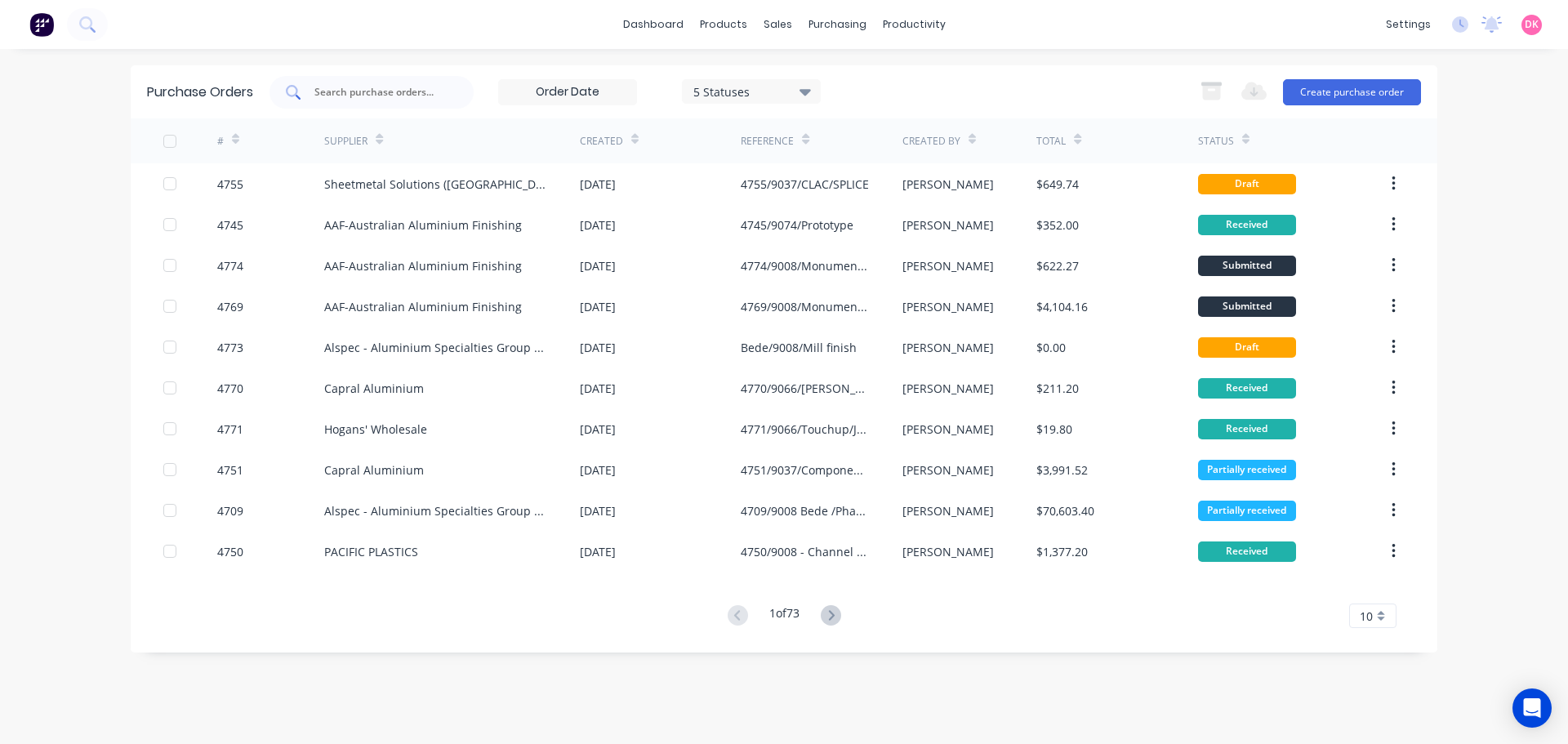
click at [340, 96] on input "text" at bounding box center [380, 92] width 135 height 16
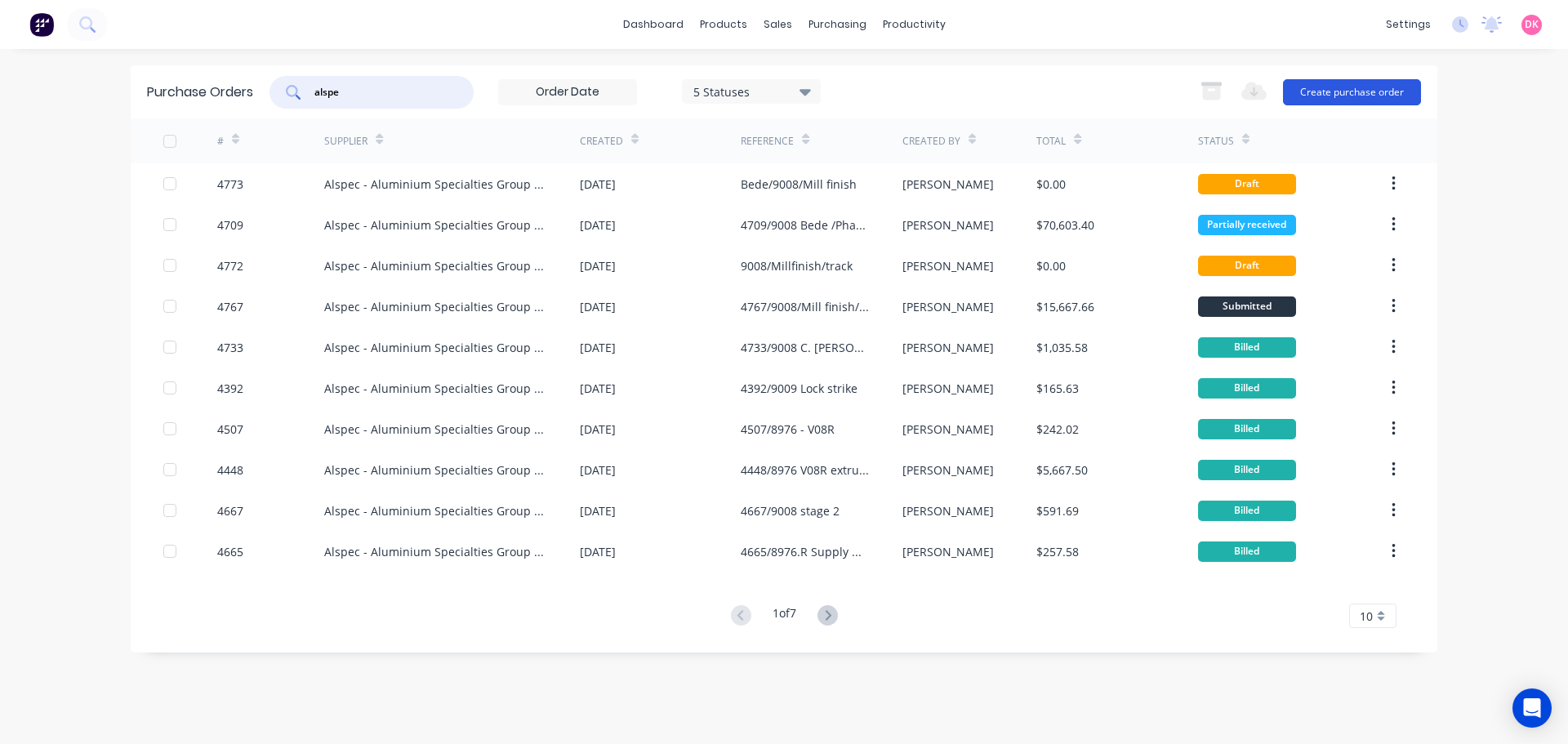
type input "alspe"
click at [1327, 87] on button "Create purchase order" at bounding box center [1352, 92] width 138 height 26
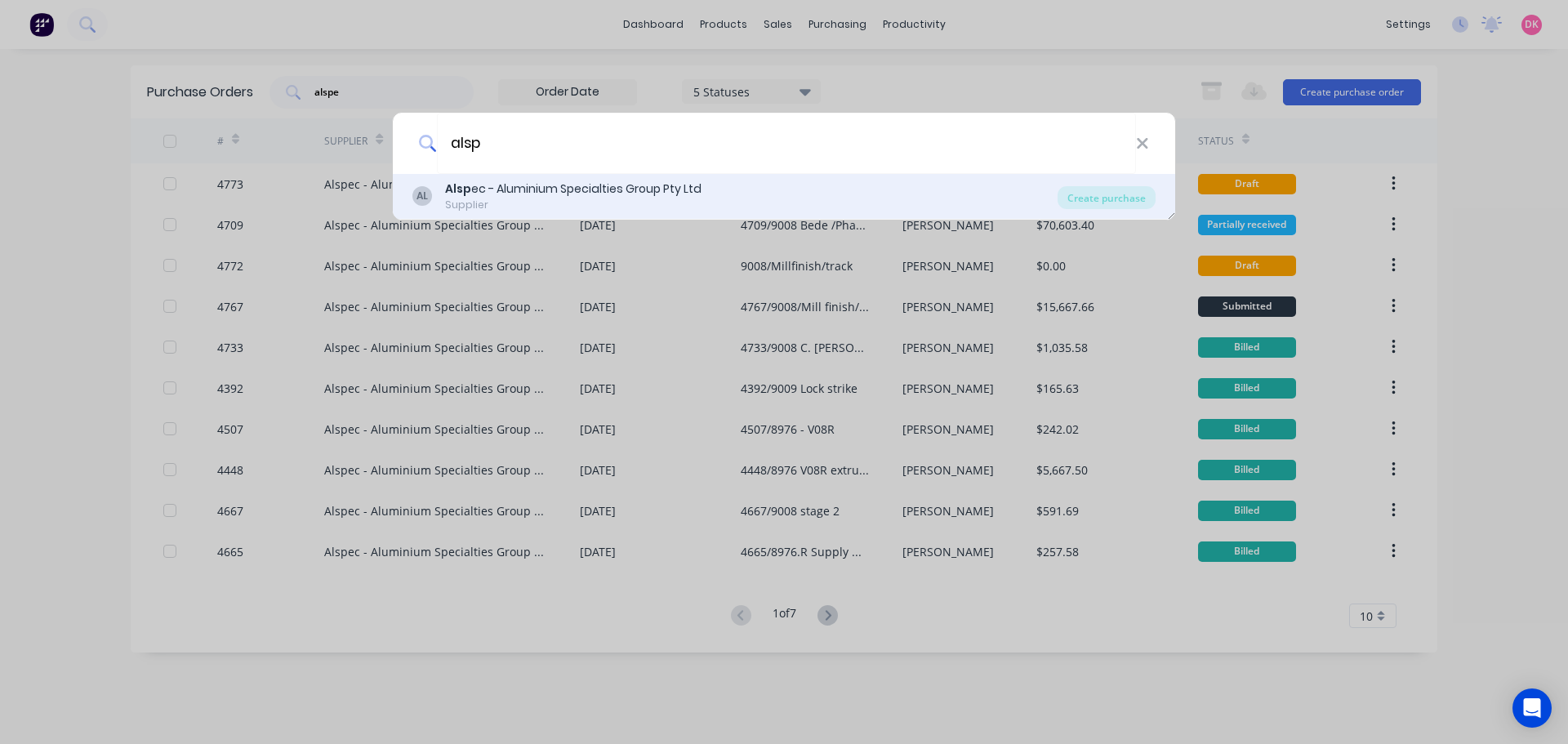
type input "alsp"
click at [586, 208] on div "Supplier" at bounding box center [573, 204] width 256 height 14
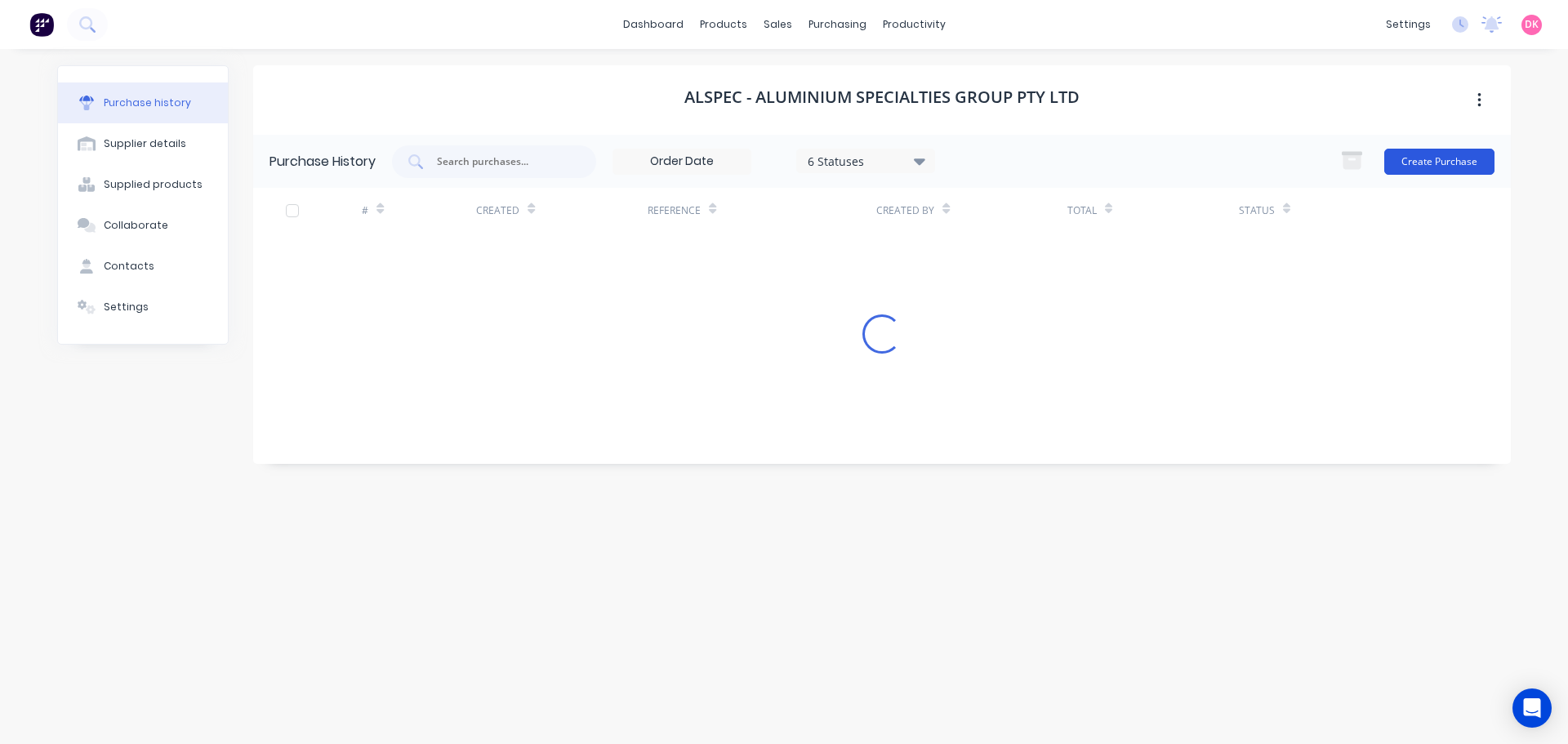
click at [1447, 157] on button "Create Purchase" at bounding box center [1439, 161] width 110 height 26
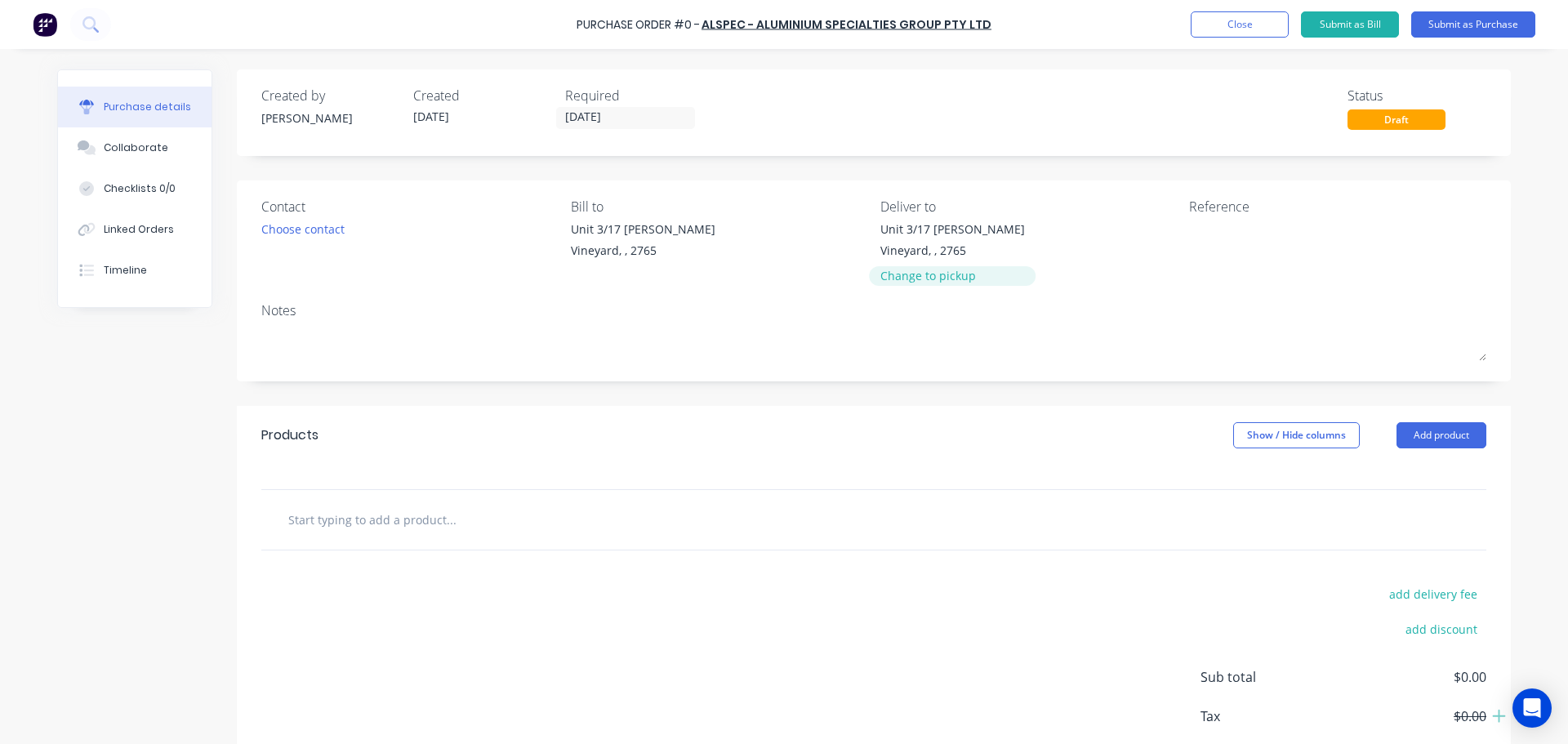
click at [924, 273] on div "Change to pickup" at bounding box center [953, 276] width 145 height 17
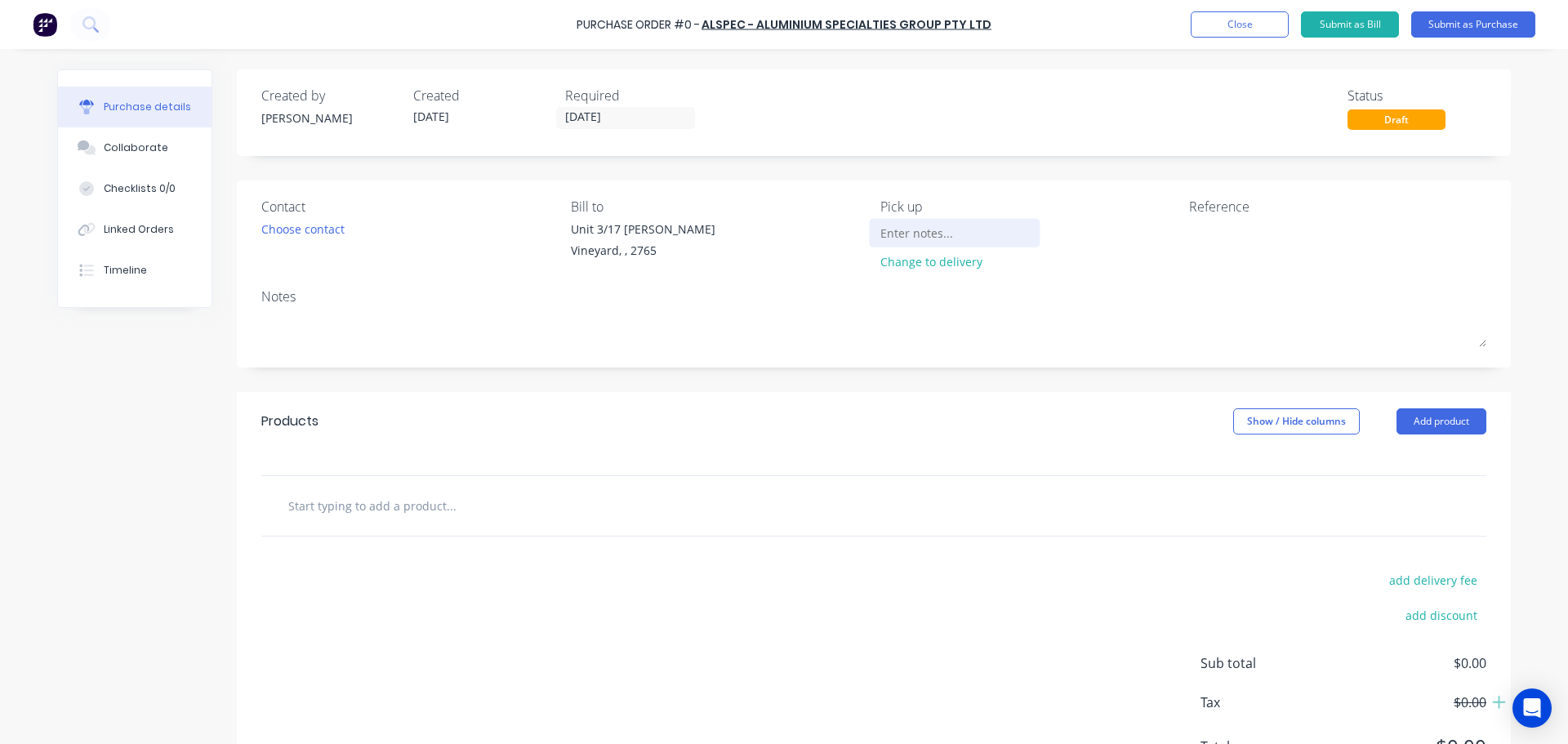
click at [937, 238] on input at bounding box center [954, 232] width 149 height 24
type input "Will be picked up in the noon - 07/10/25"
click at [1212, 240] on textarea at bounding box center [1291, 239] width 204 height 37
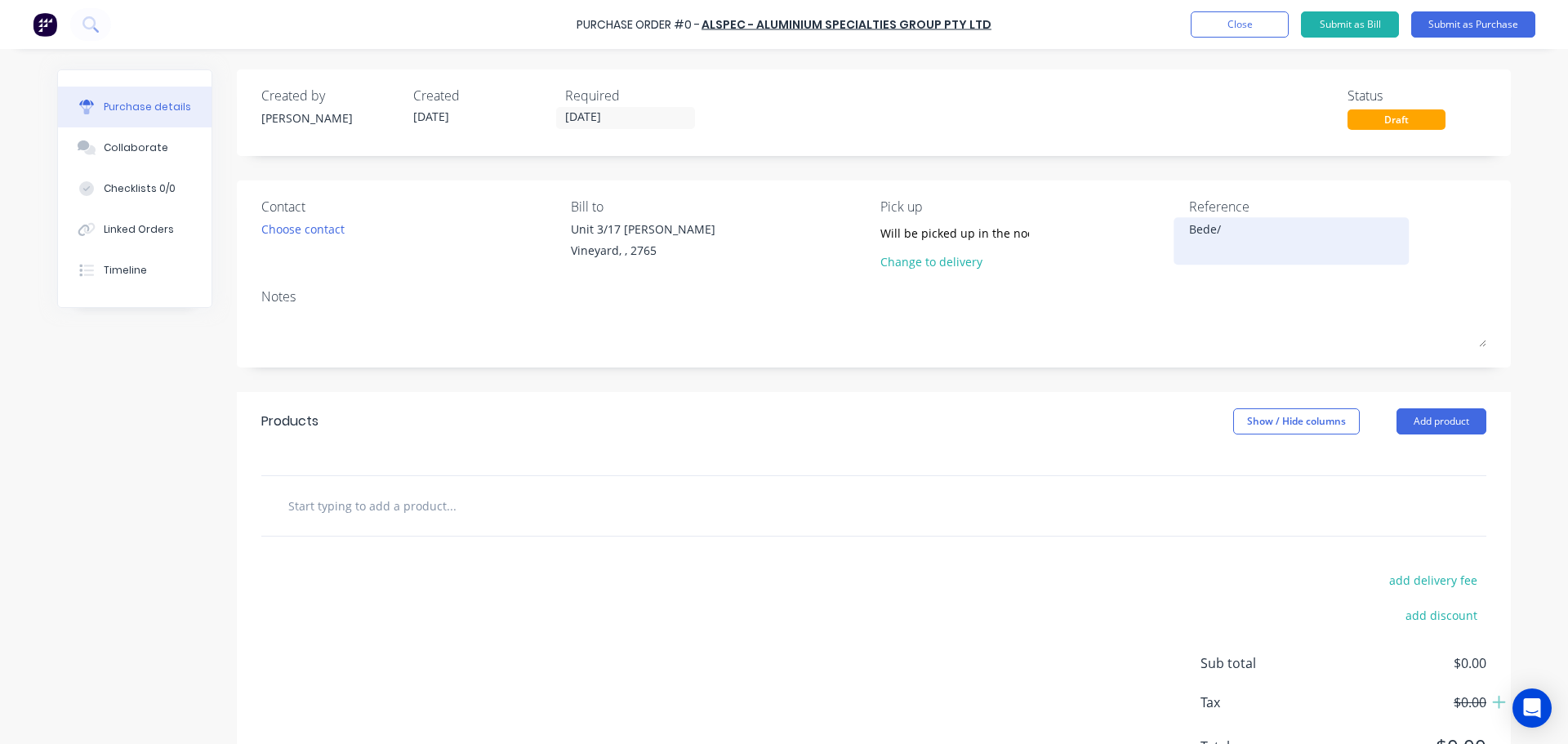
click at [1255, 234] on textarea "Bede/" at bounding box center [1291, 239] width 204 height 37
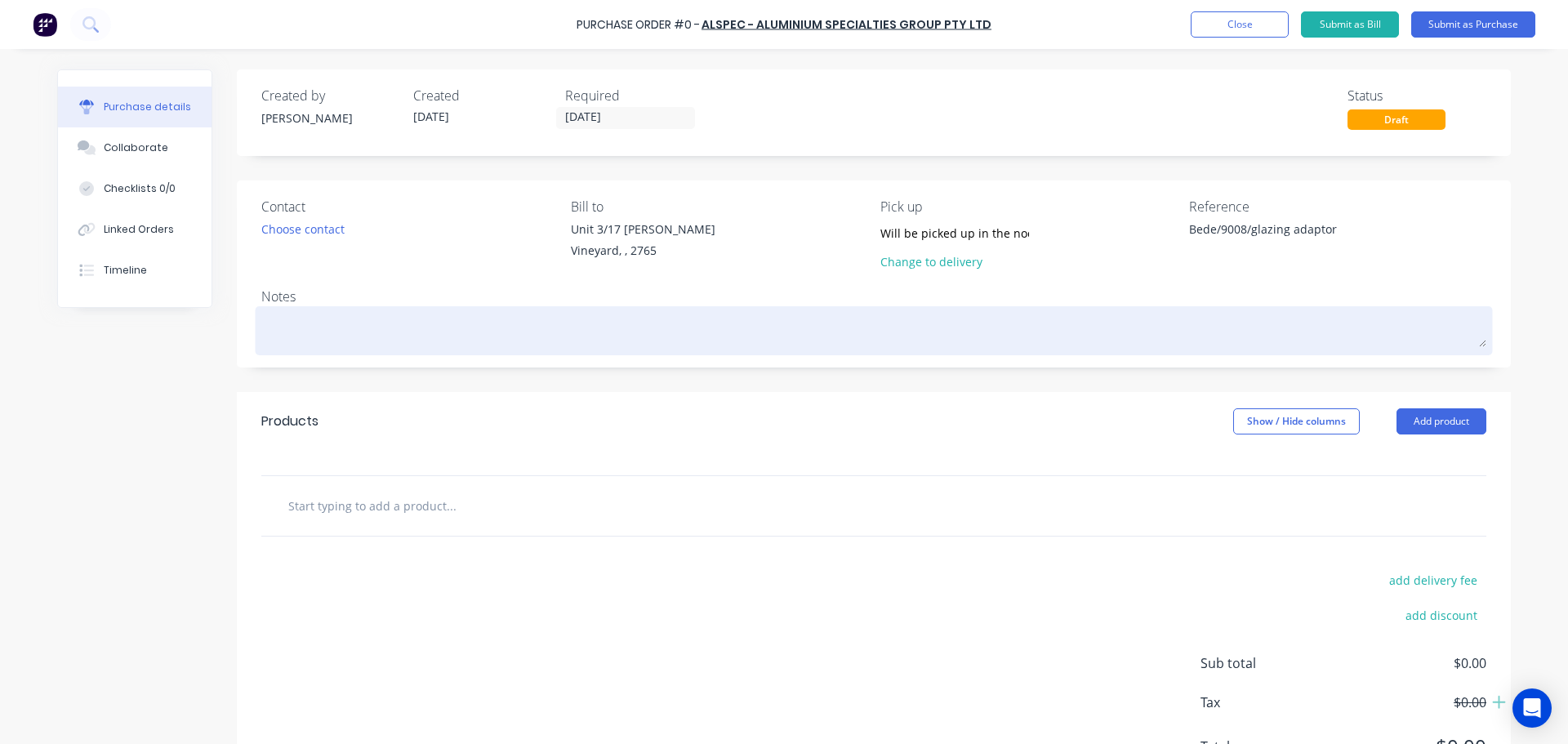
type textarea "Bede/9008/glazing adaptor"
click at [514, 334] on textarea at bounding box center [874, 329] width 1225 height 37
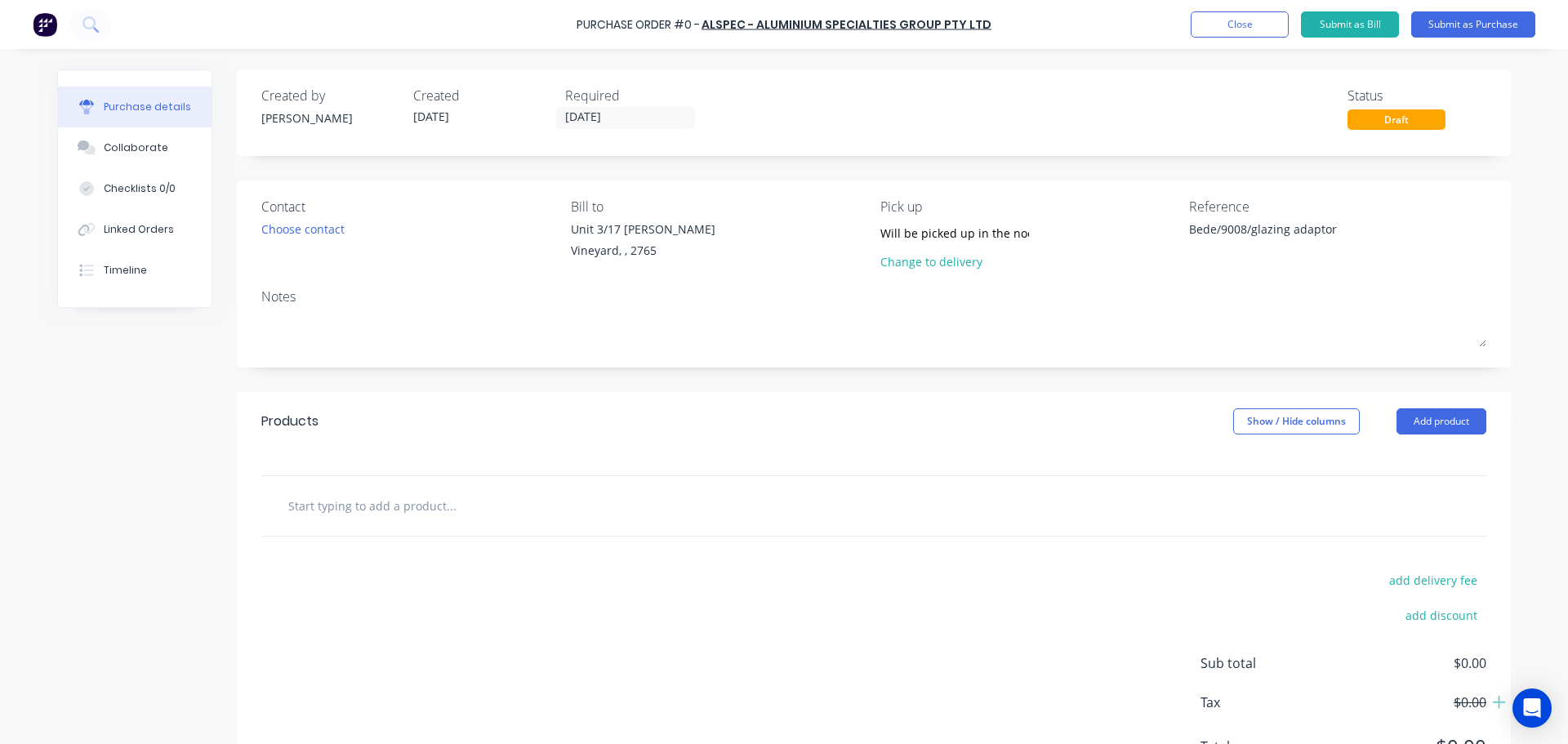
click at [327, 507] on input "text" at bounding box center [451, 505] width 327 height 33
click at [330, 507] on input "text" at bounding box center [451, 505] width 327 height 33
paste input "1600704"
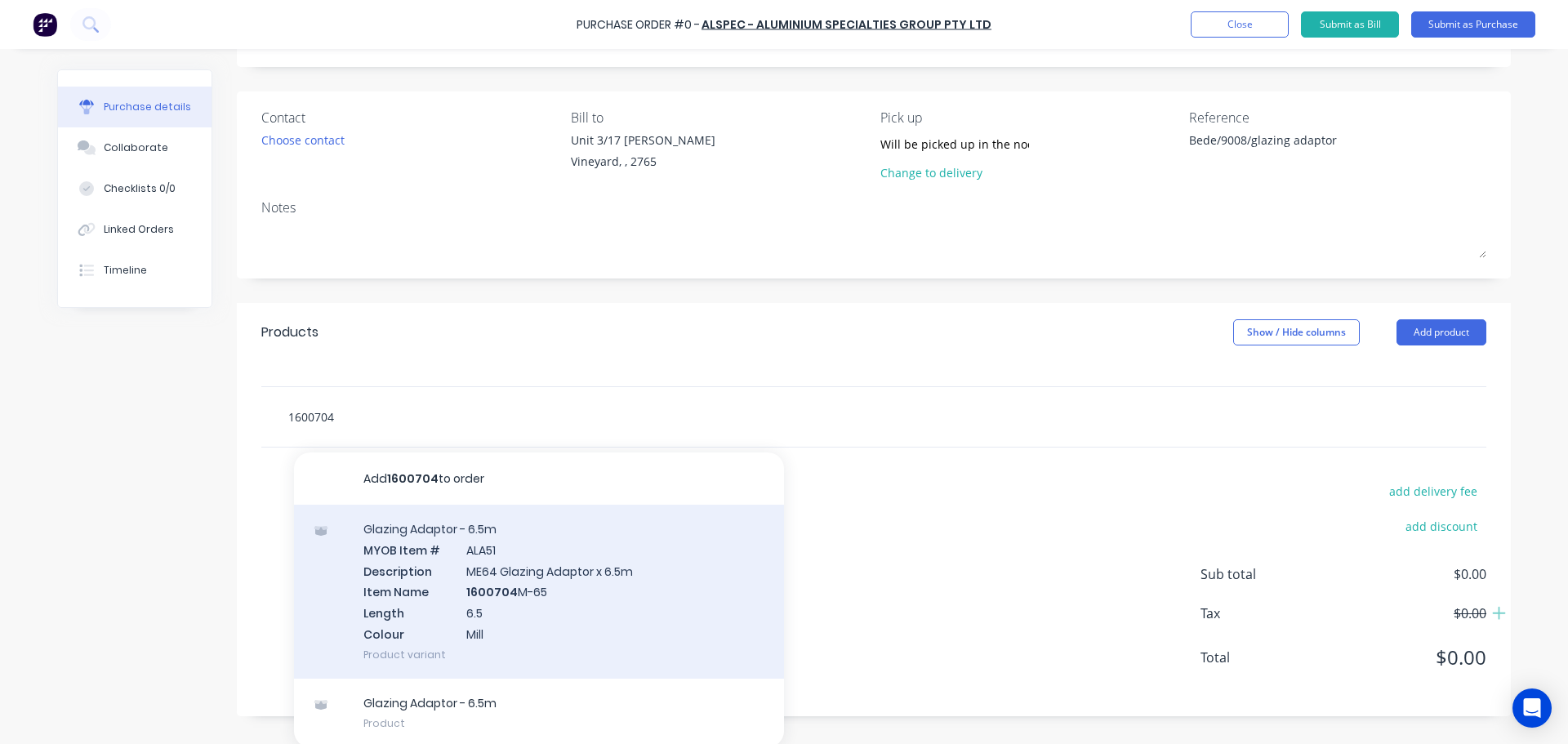
scroll to position [92, 0]
type input "1600704"
click at [453, 610] on div "Glazing Adaptor - 6.5m MYOB Item # ALA51 Description ME64 Glazing Adaptor x 6.5…" at bounding box center [539, 588] width 490 height 174
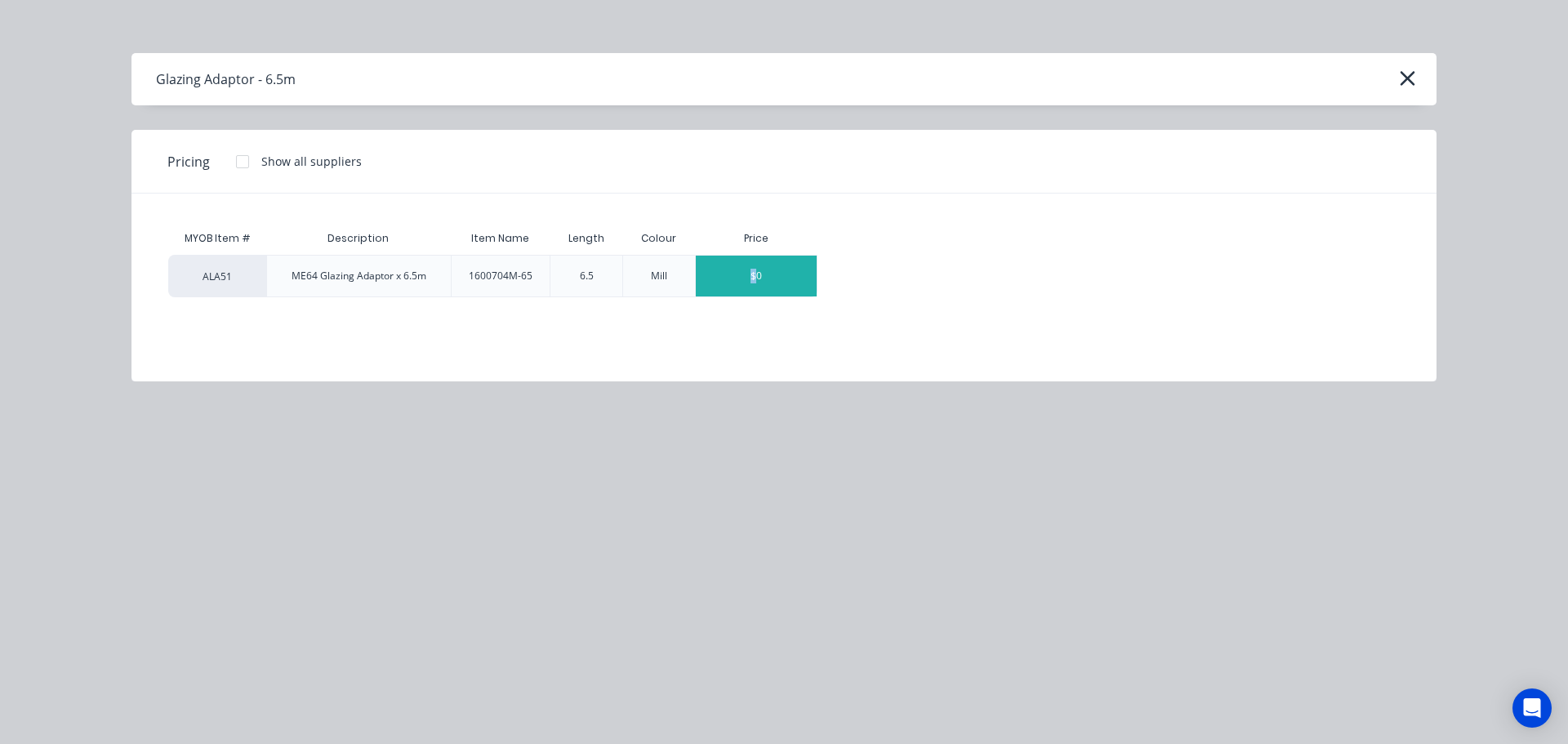
click at [753, 280] on div "$0" at bounding box center [757, 276] width 121 height 41
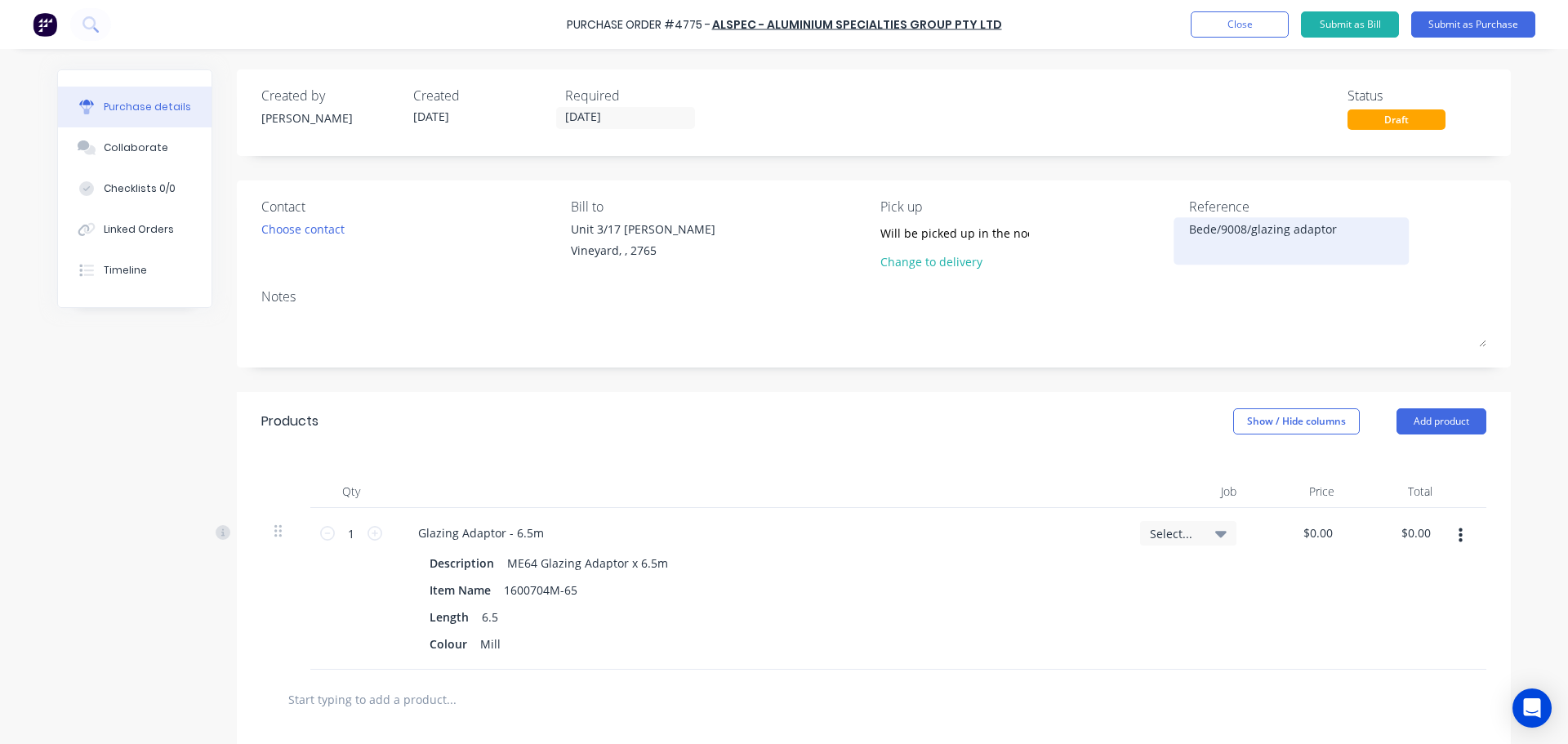
click at [1189, 234] on div "Bede/9008/glazing adaptor" at bounding box center [1291, 240] width 204 height 41
click at [1189, 224] on textarea "Bede/9008/glazing adaptor" at bounding box center [1291, 239] width 204 height 37
type textarea "4775/Bede/9008/glazing adaptor"
click at [1315, 536] on input "0.00" at bounding box center [1317, 533] width 38 height 24
click at [1315, 536] on input "0.00" at bounding box center [1320, 533] width 31 height 24
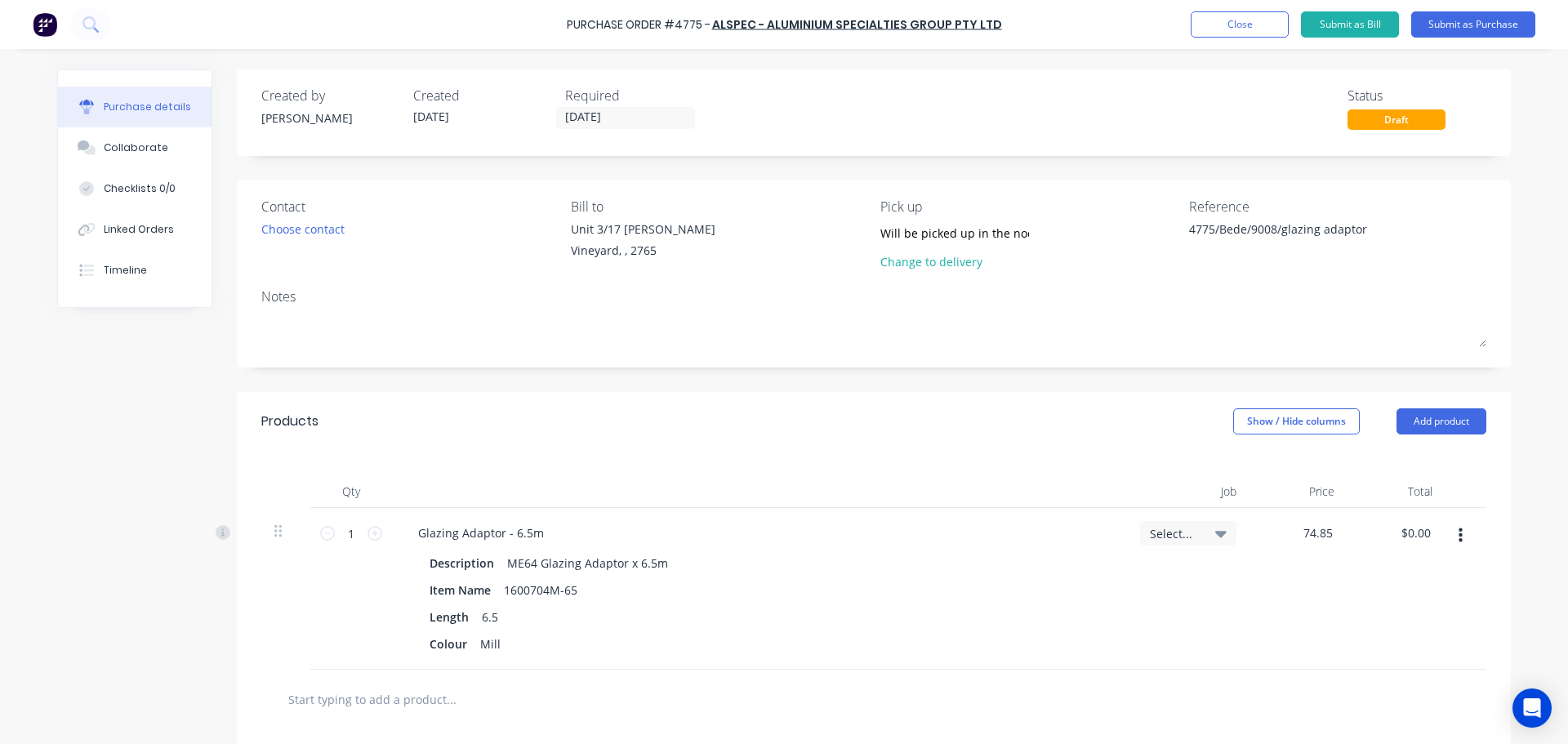
type input "$74.85"
click at [1243, 640] on div "Select..." at bounding box center [1189, 588] width 123 height 161
click at [371, 535] on icon at bounding box center [374, 533] width 14 height 14
type input "2"
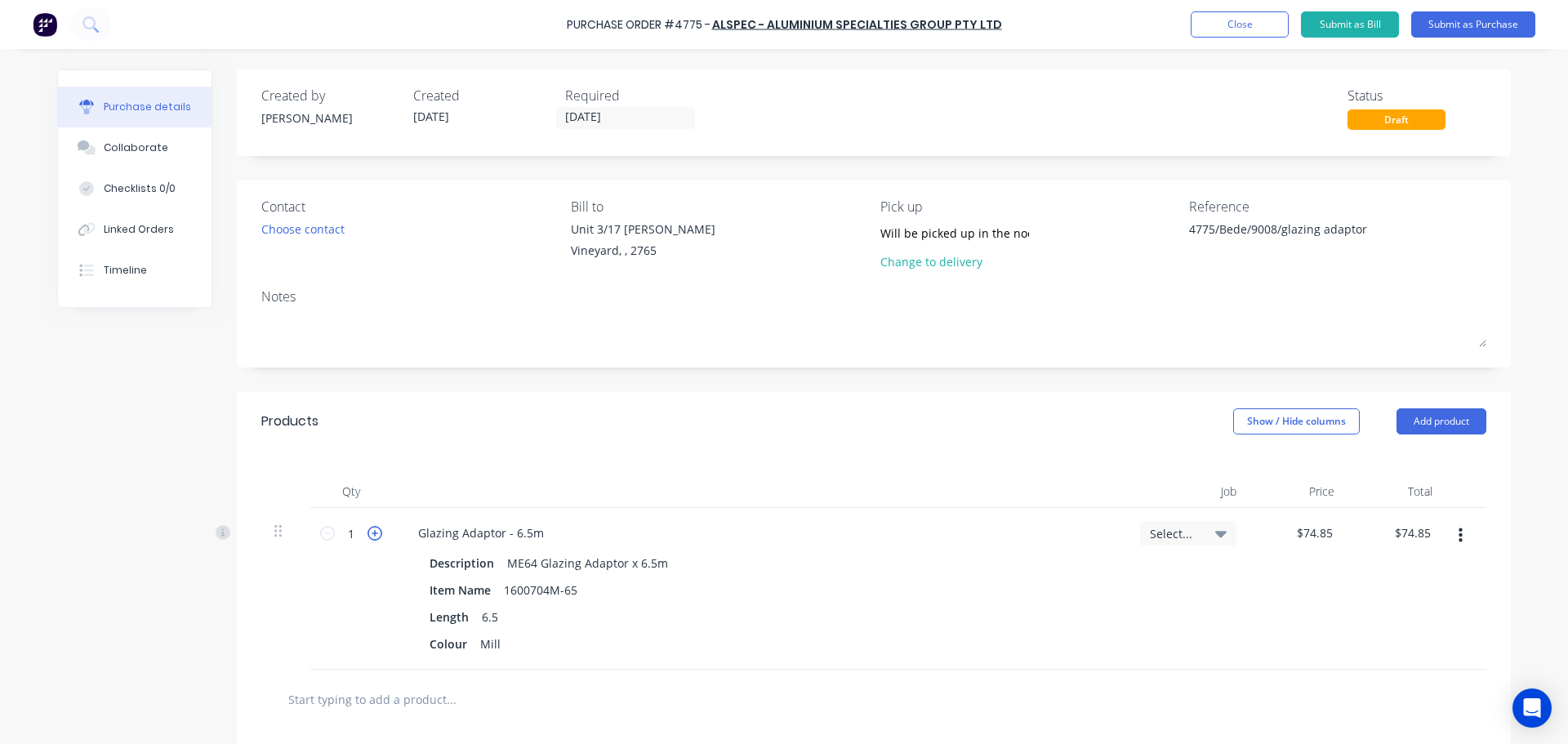
type input "$149.70"
click at [371, 535] on icon at bounding box center [374, 533] width 14 height 14
type input "3"
type input "$224.55"
click at [371, 535] on icon at bounding box center [374, 533] width 14 height 14
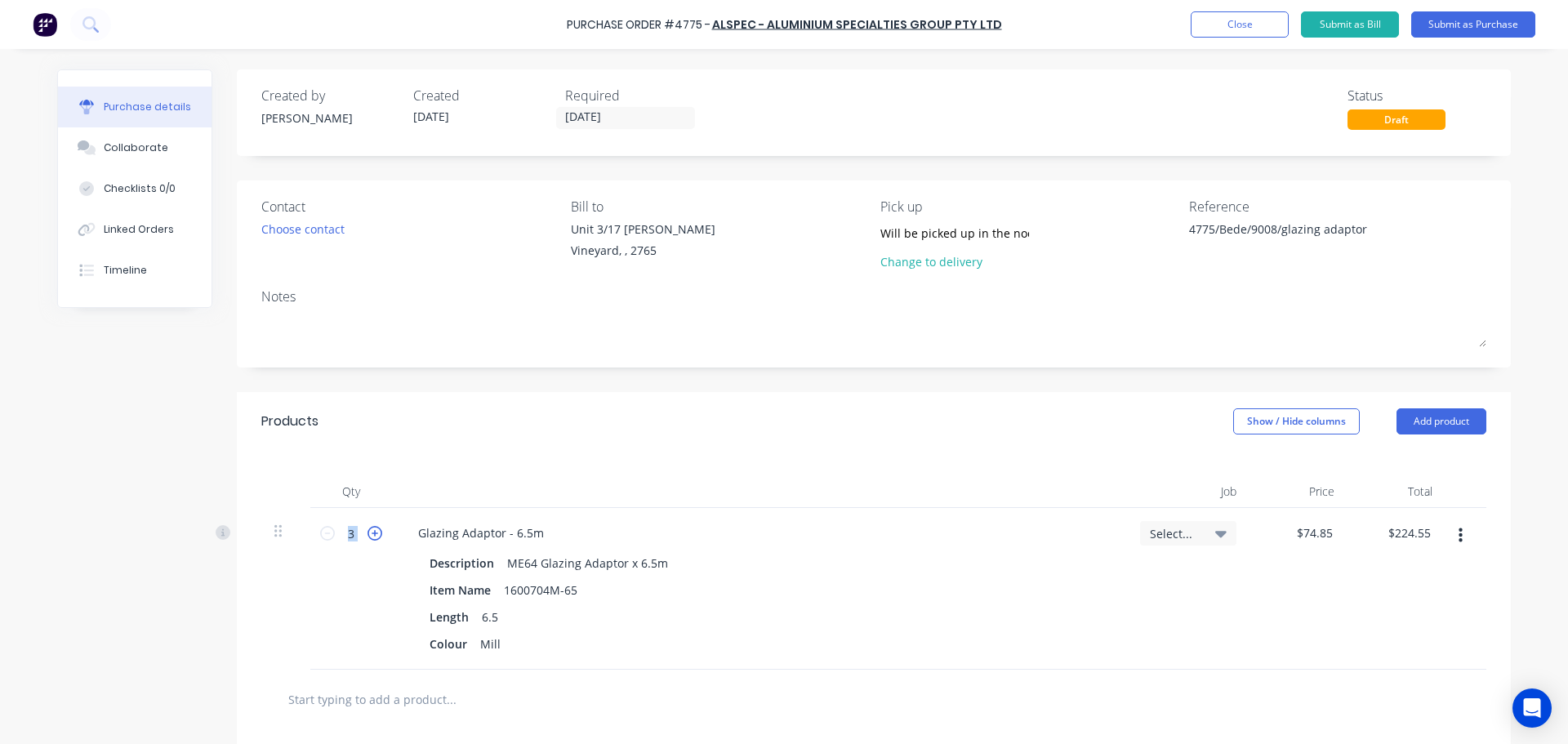
type input "4"
type input "$299.40"
click at [990, 627] on div "Length 6.5" at bounding box center [756, 617] width 667 height 24
click at [309, 235] on div "Choose contact" at bounding box center [303, 229] width 83 height 17
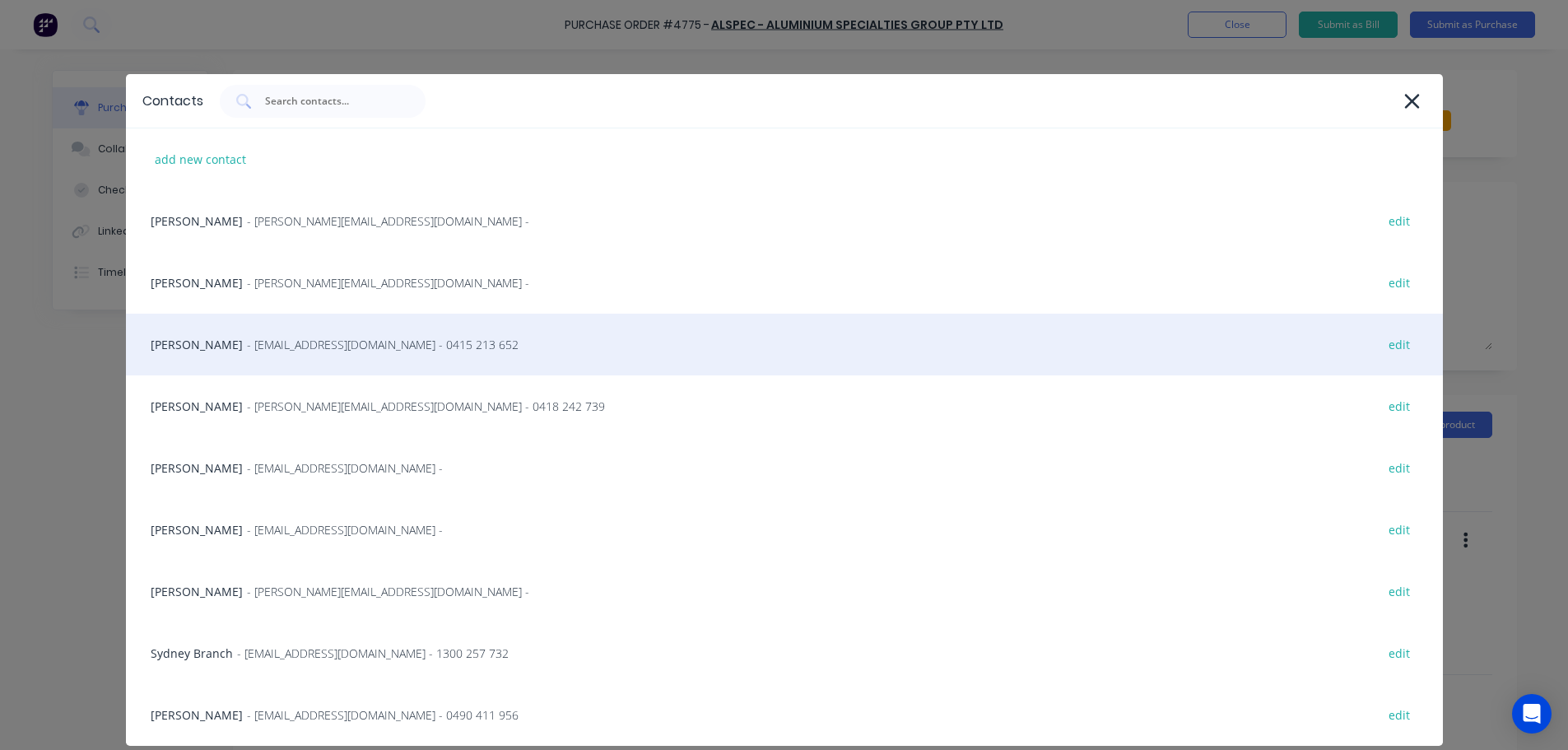
click at [233, 356] on div "Cody Burton - cburton@alspec.com.au - 0415 213 652 edit" at bounding box center [784, 344] width 1316 height 62
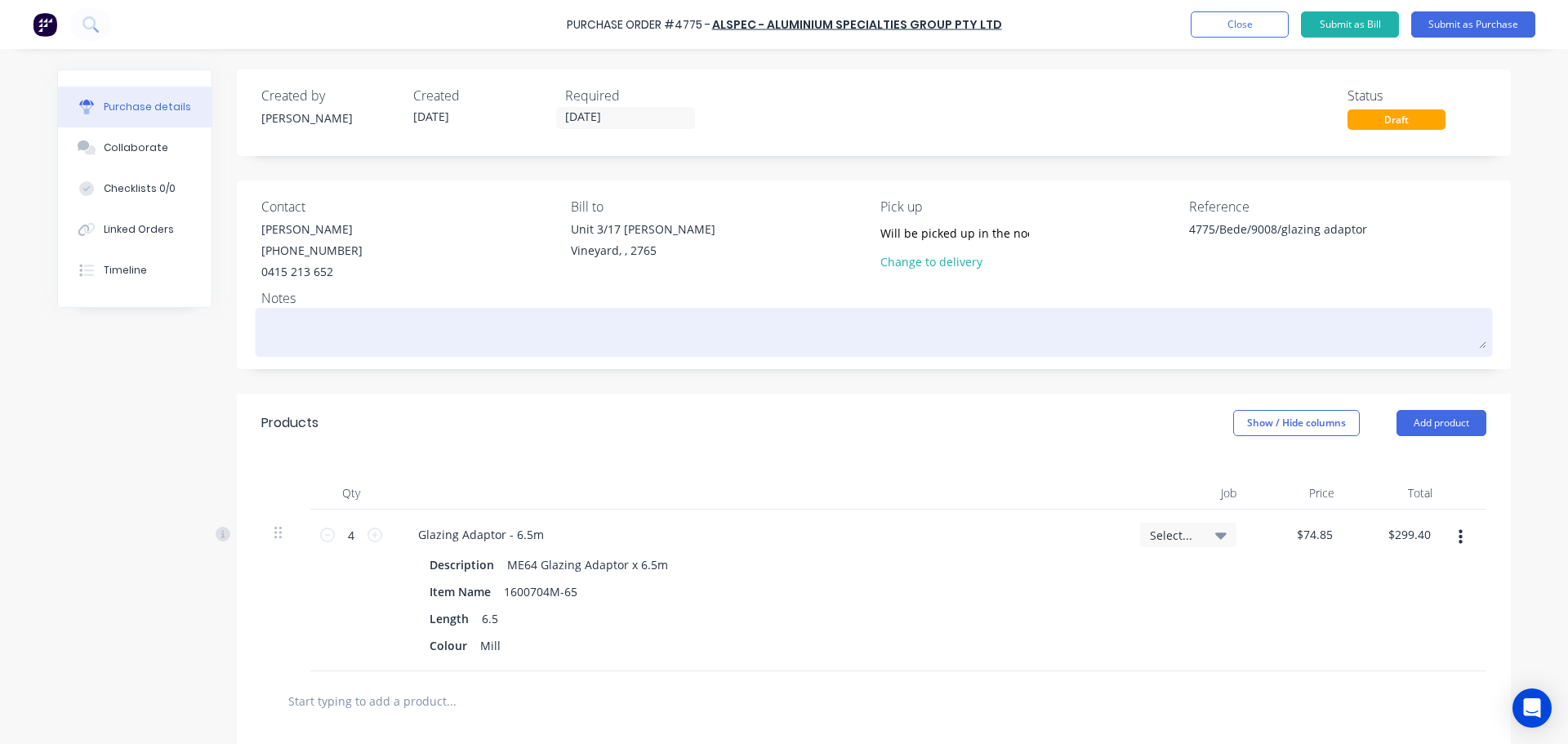
click at [261, 325] on textarea at bounding box center [874, 330] width 1225 height 37
click at [301, 325] on textarea at bounding box center [874, 330] width 1225 height 37
paste textarea "SQ0229675-2"
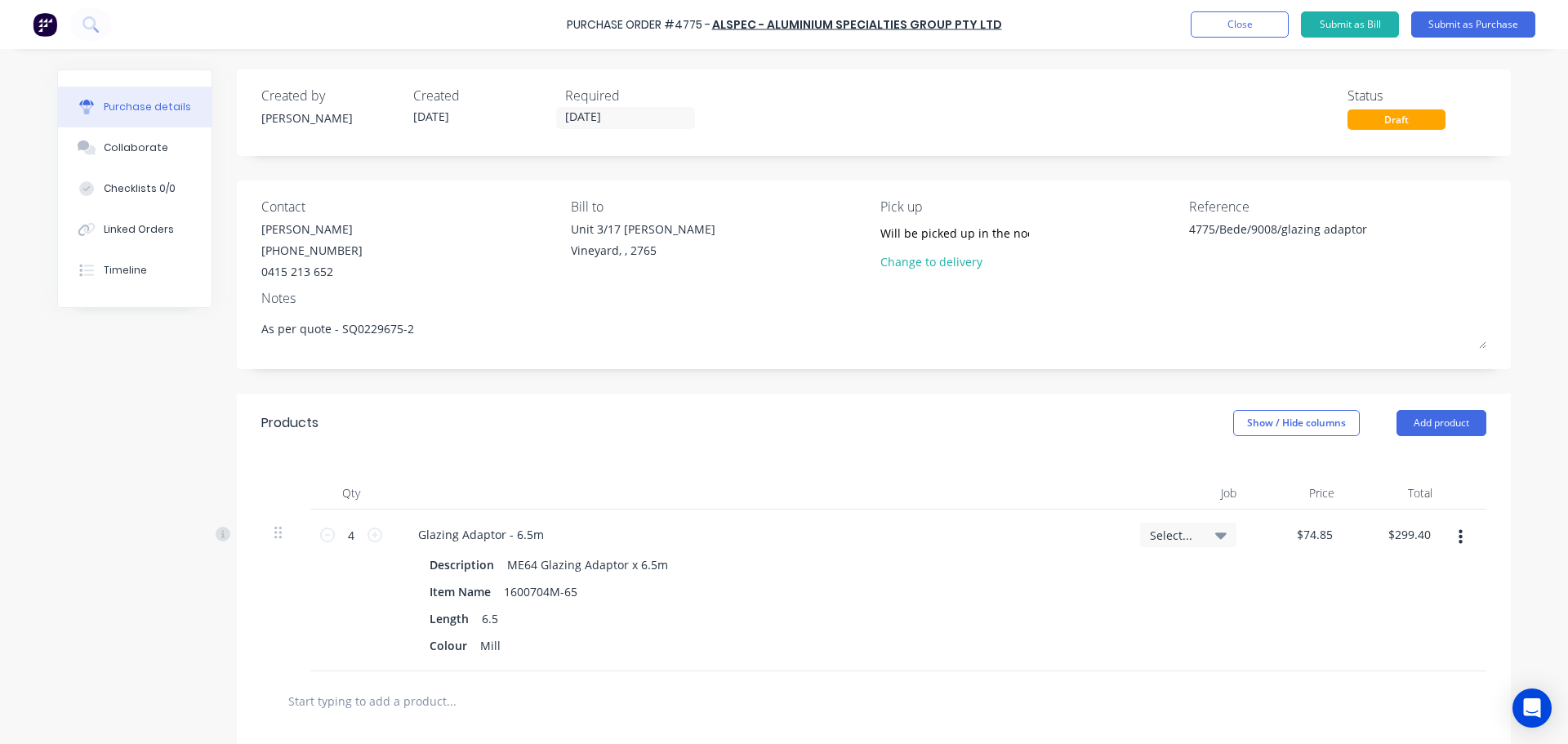
scroll to position [272, 0]
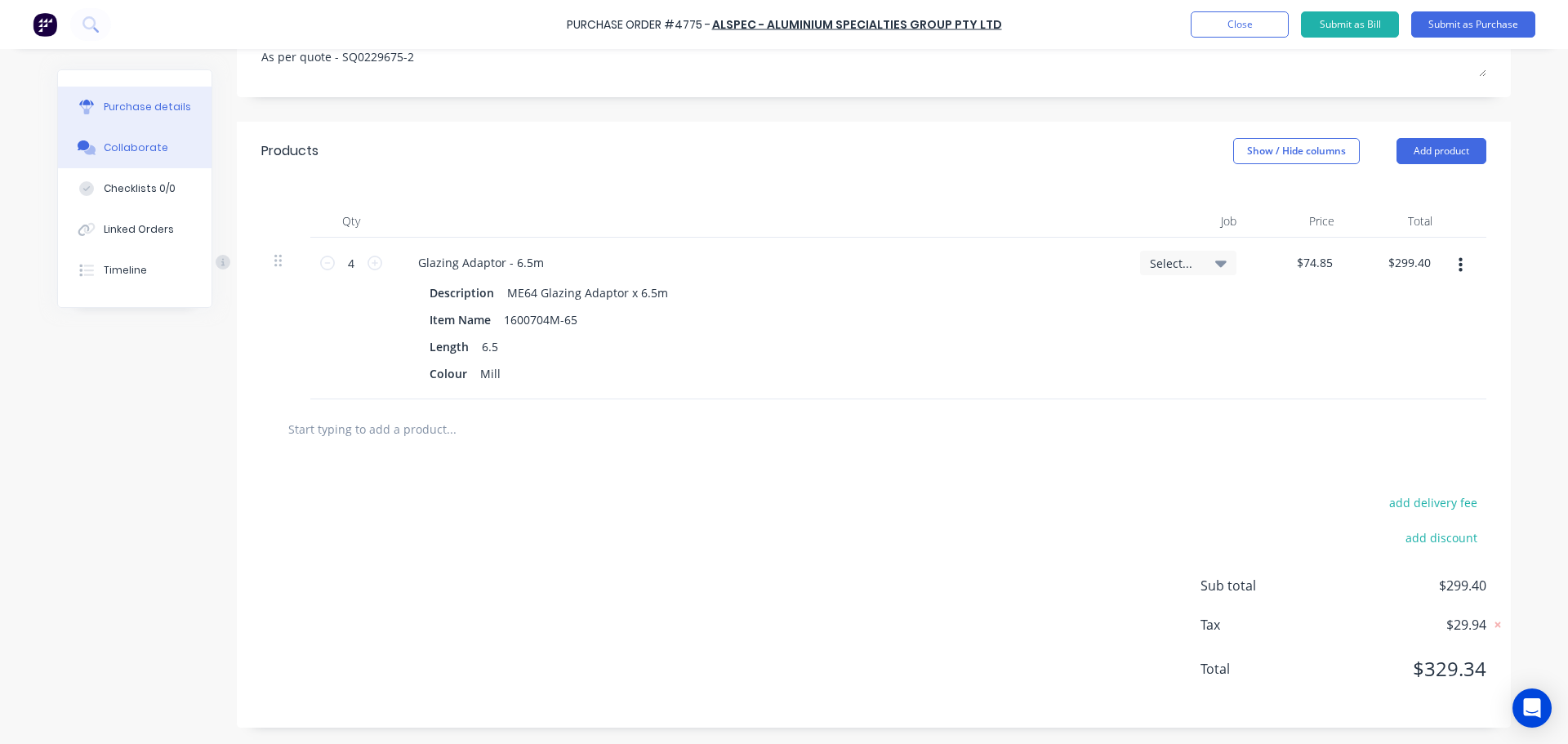
type textarea "As per quote - SQ0229675-2"
click at [140, 154] on div "Collaborate" at bounding box center [135, 147] width 65 height 14
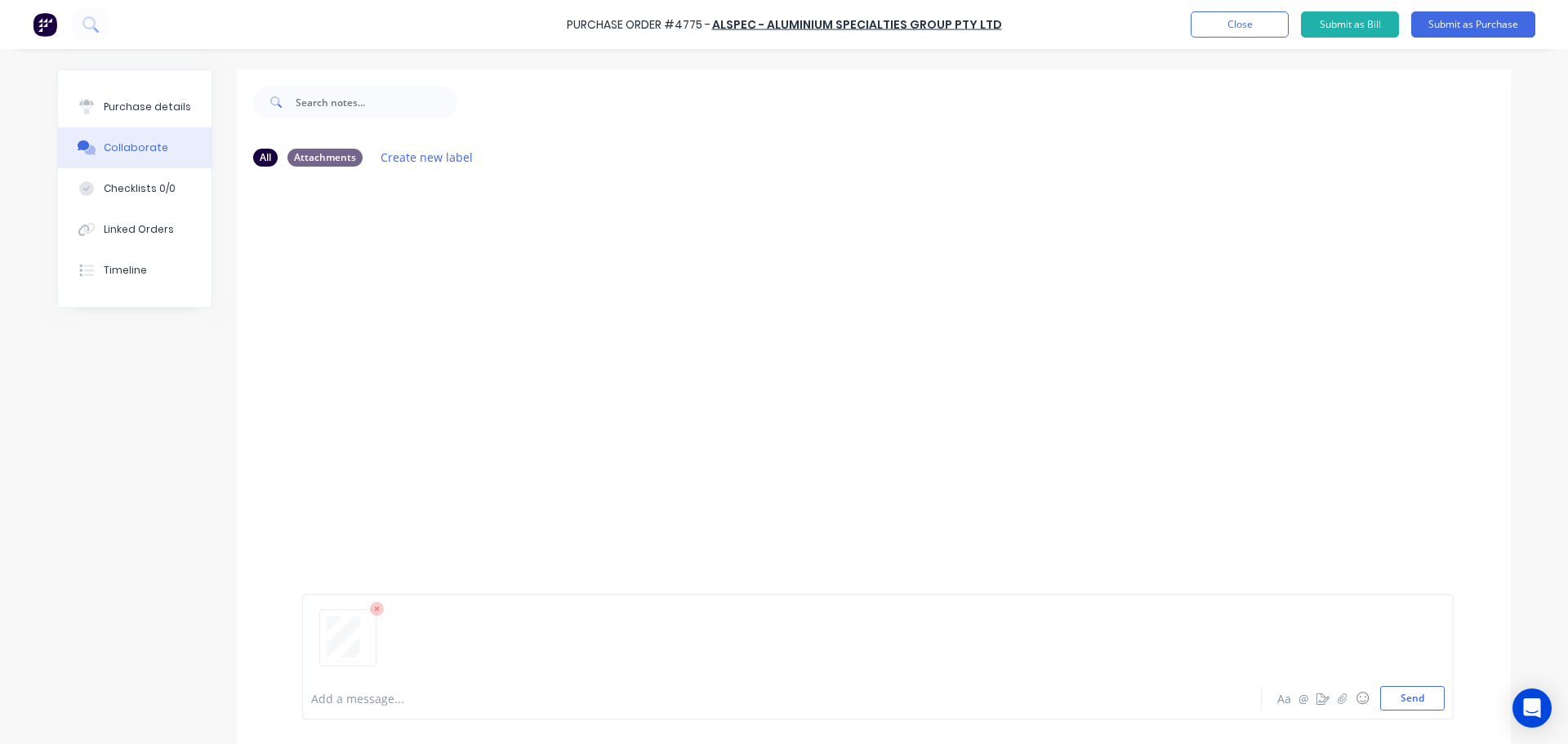
drag, startPoint x: 1399, startPoint y: 705, endPoint x: 1390, endPoint y: 722, distance: 19.2
click at [1398, 705] on button "Send" at bounding box center [1412, 698] width 65 height 24
click at [138, 107] on div "Purchase details" at bounding box center [147, 107] width 87 height 14
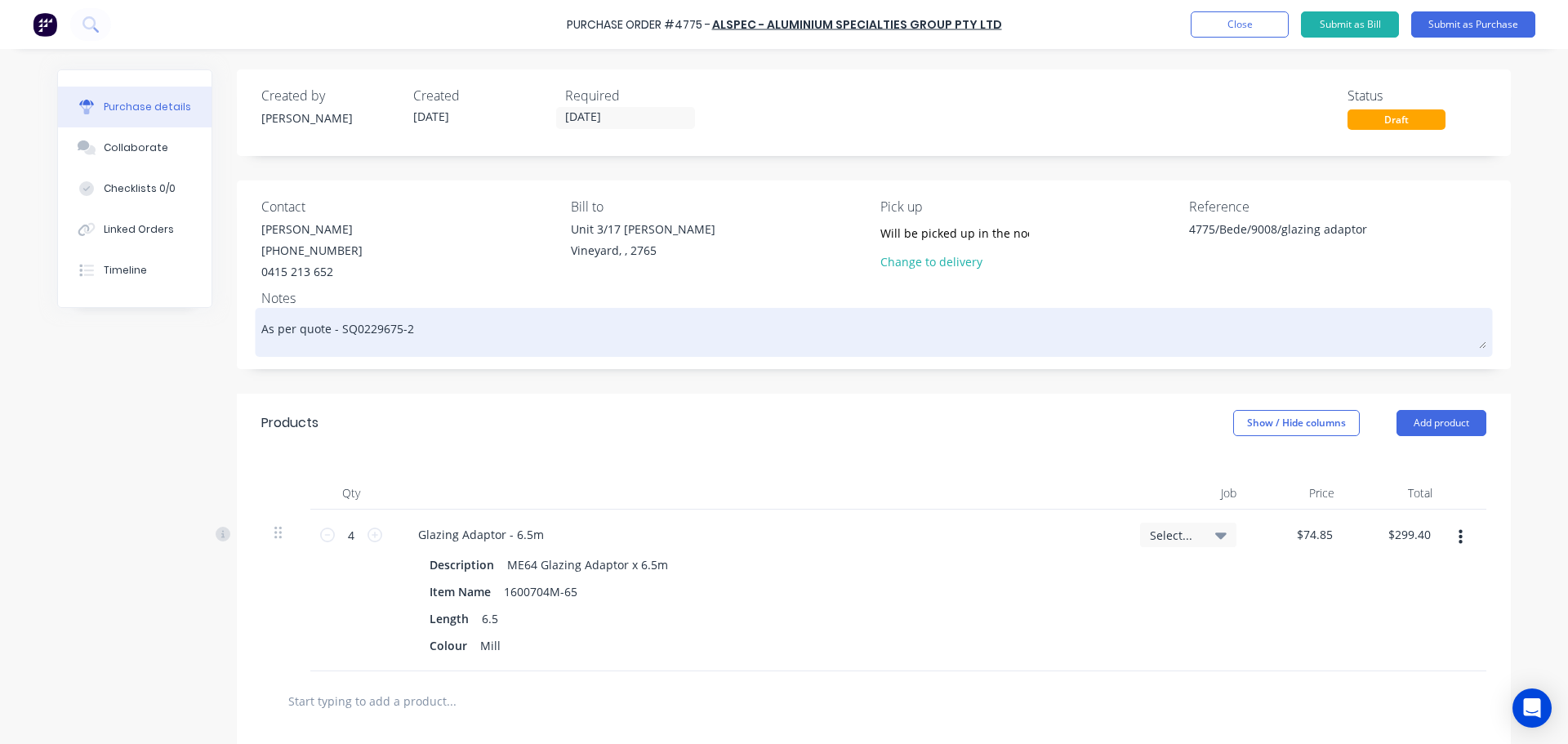
click at [440, 329] on textarea "As per quote - SQ0229675-2" at bounding box center [874, 330] width 1225 height 37
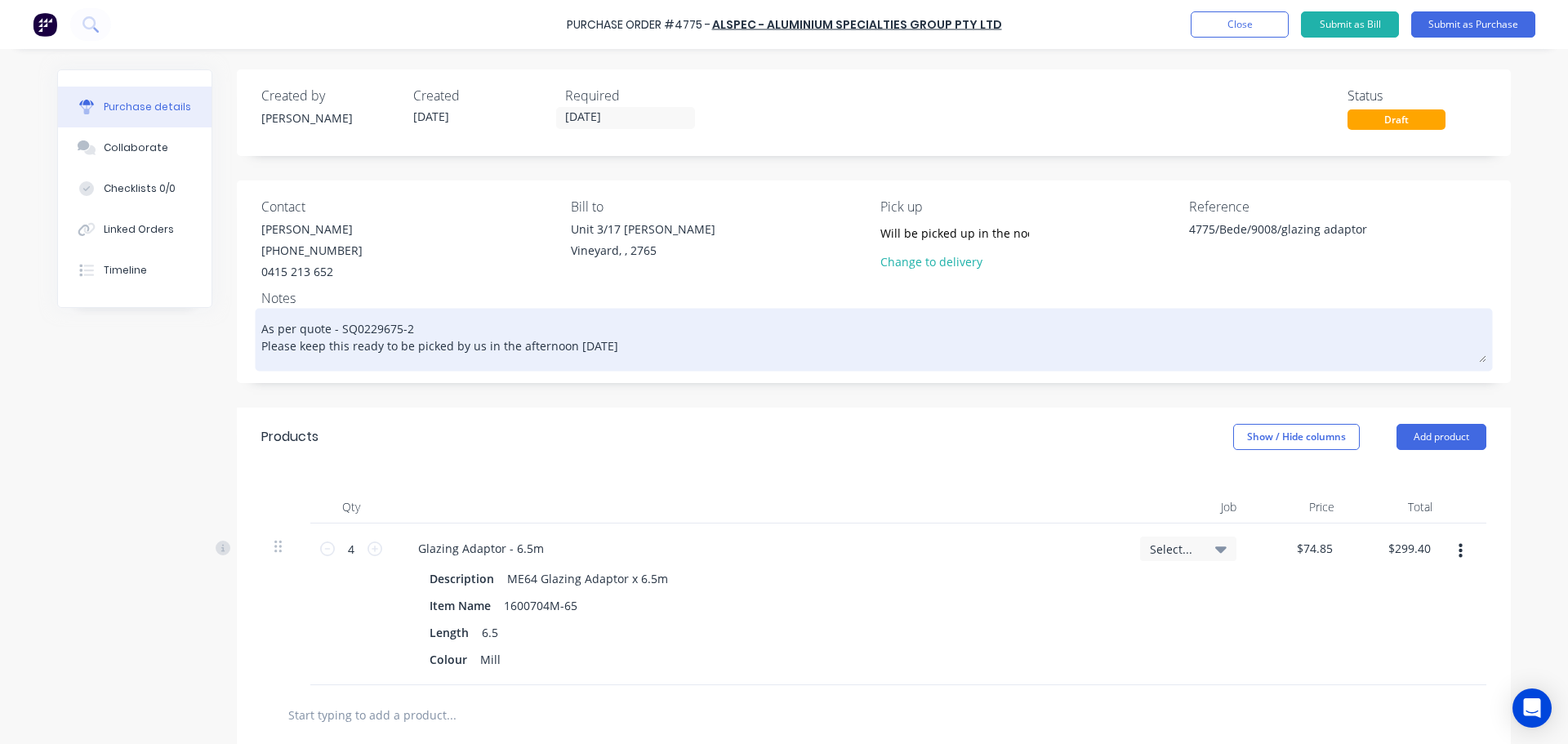
click at [566, 350] on textarea "As per quote - SQ0229675-2 Please keep this ready to be picked by us in the aft…" at bounding box center [874, 337] width 1225 height 50
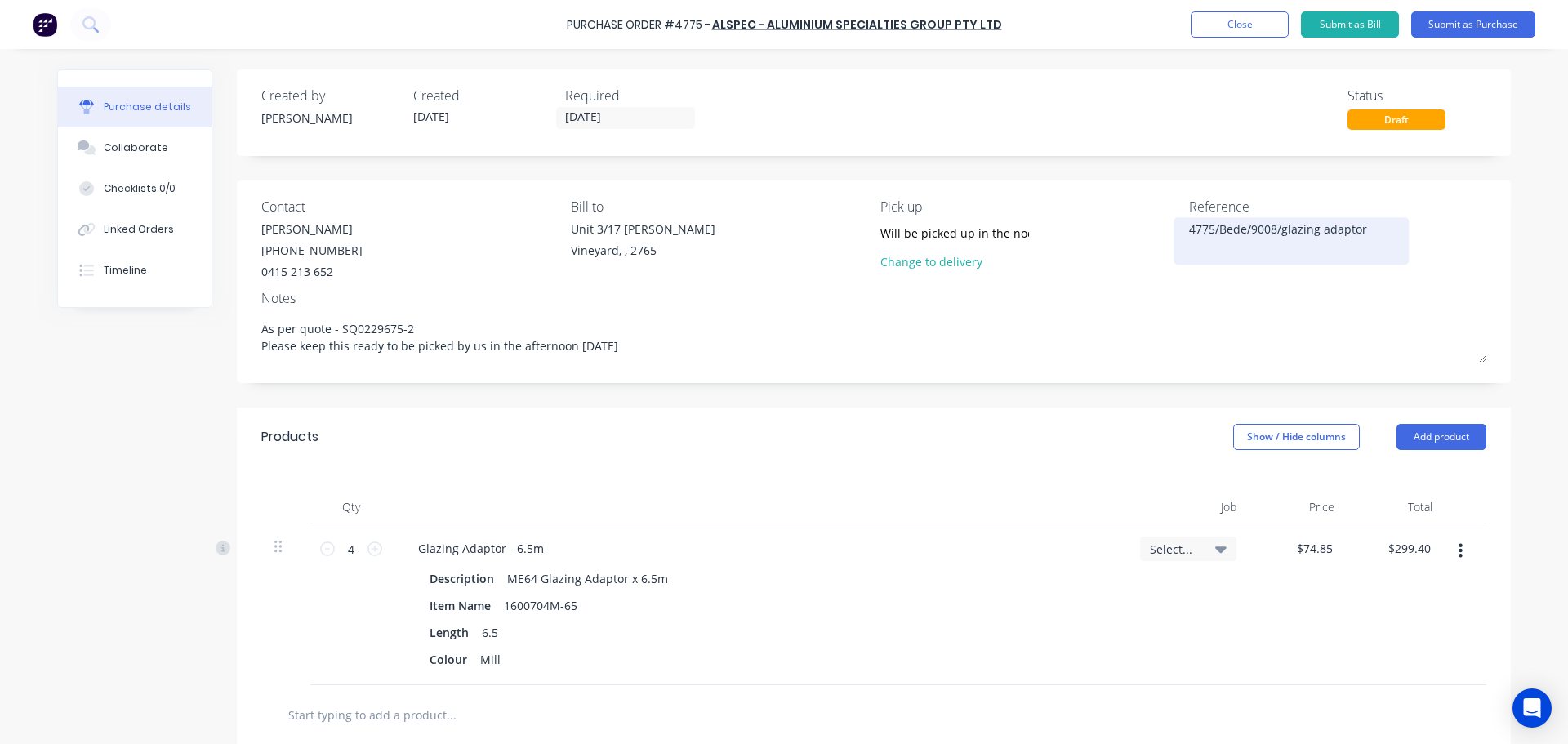
type textarea "As per quote - SQ0229675-2 Please keep this ready to be picked by us in the aft…"
click at [1360, 225] on textarea "4775/Bede/9008/glazing adaptor" at bounding box center [1291, 239] width 204 height 37
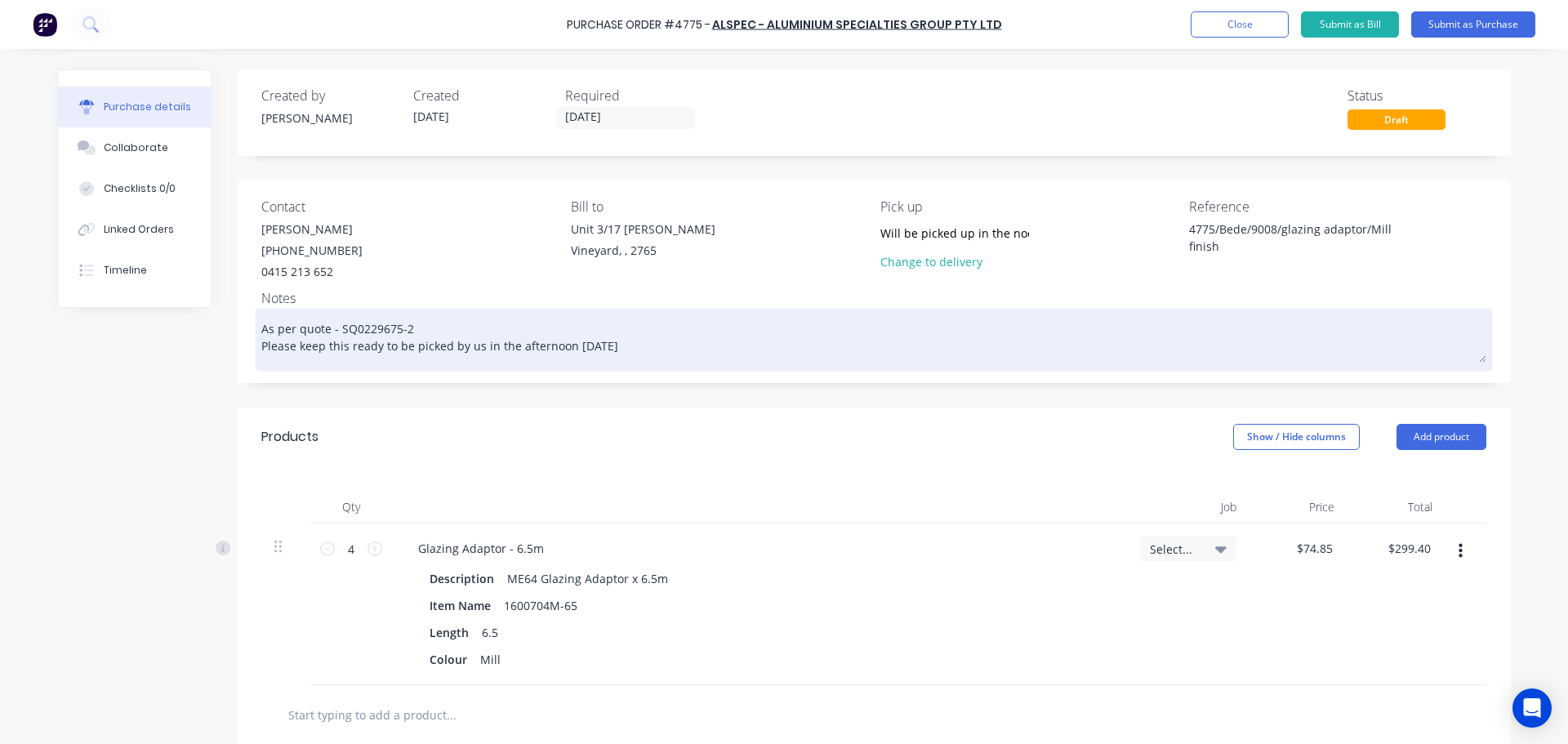
type textarea "4775/Bede/9008/glazing adaptor/Mill finish"
click at [627, 345] on textarea "As per quote - SQ0229675-2 Please keep this ready to be picked by us in the aft…" at bounding box center [874, 337] width 1225 height 50
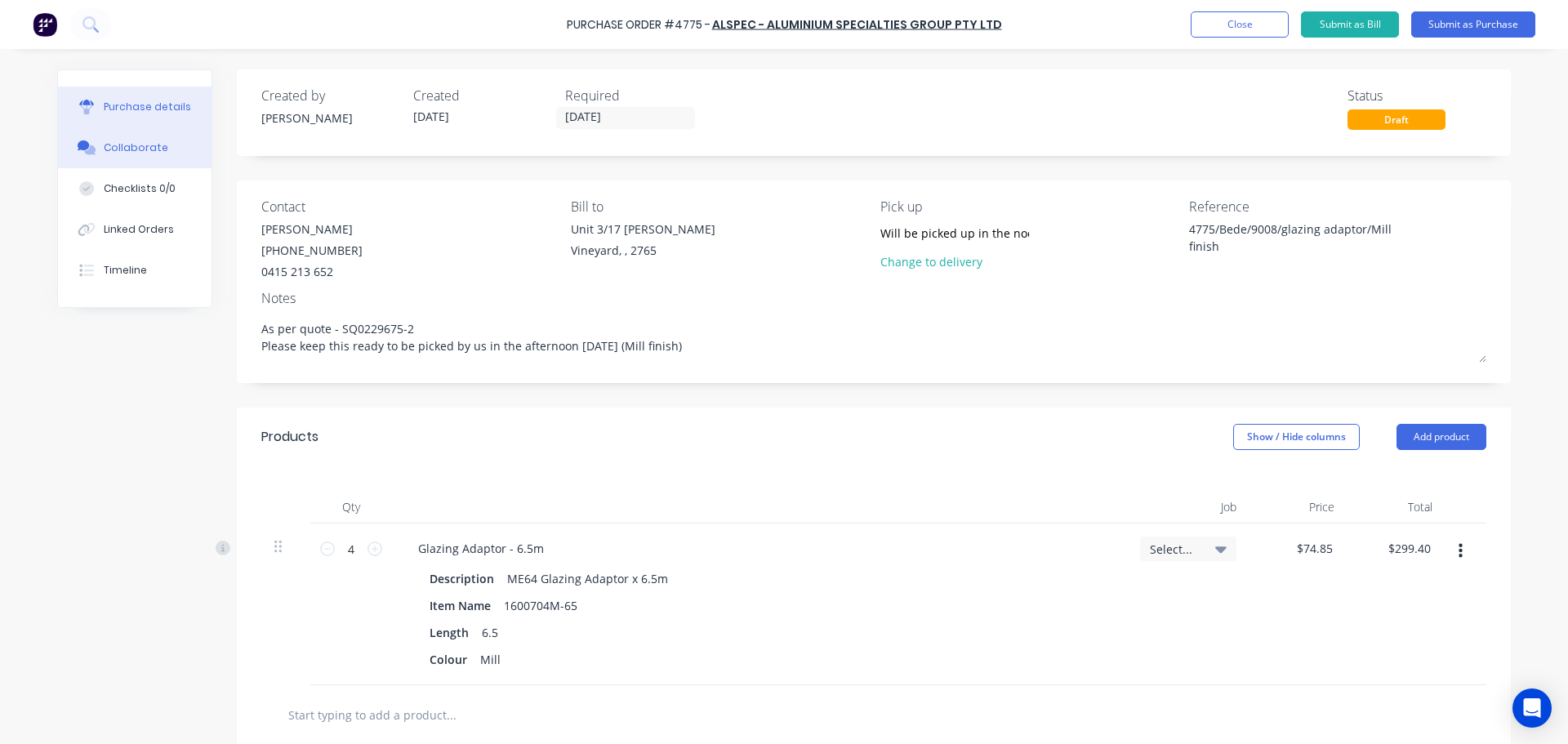
type textarea "As per quote - SQ0229675-2 Please keep this ready to be picked by us in the aft…"
click at [117, 150] on div "Collaborate" at bounding box center [135, 147] width 65 height 14
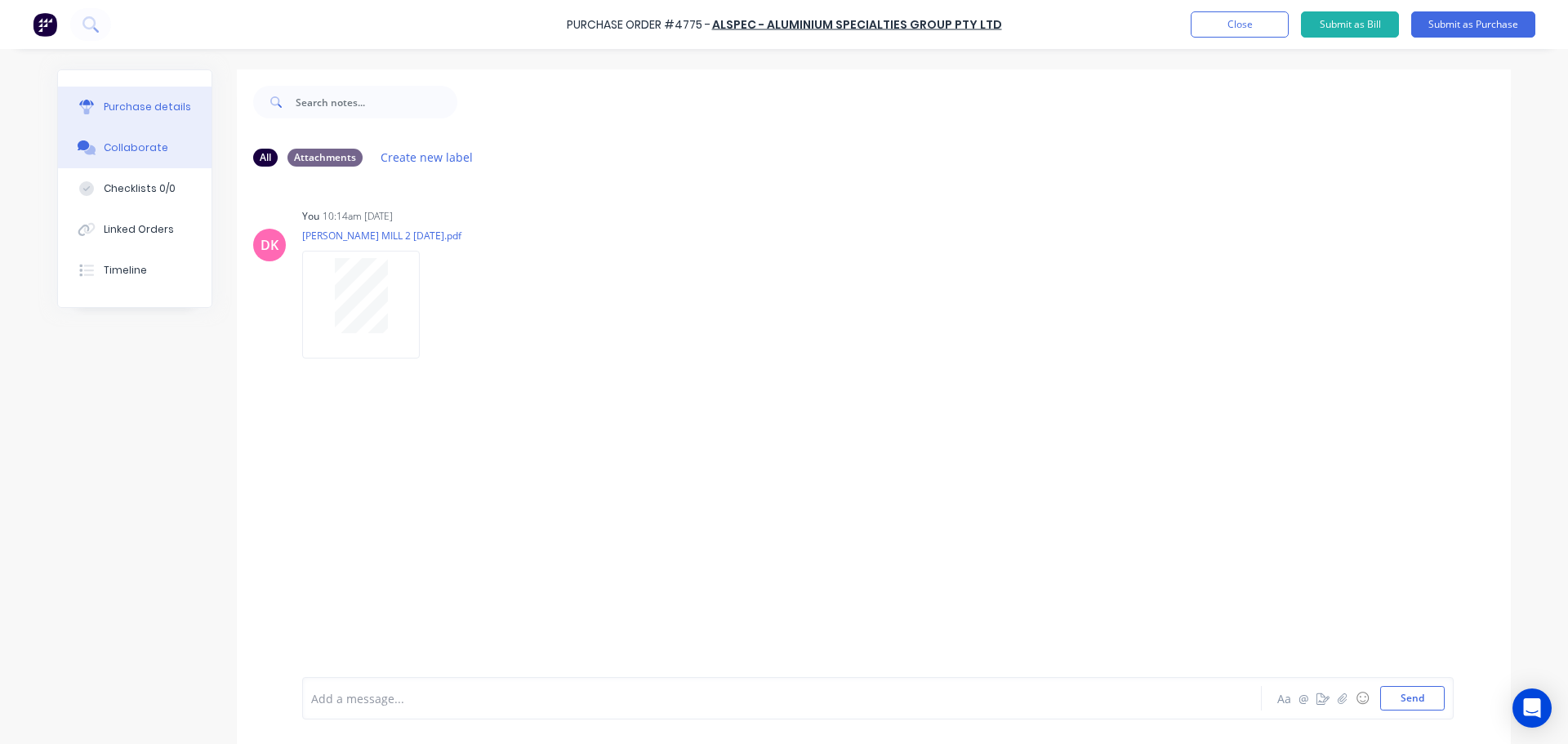
click at [133, 113] on div "Purchase details" at bounding box center [147, 107] width 87 height 14
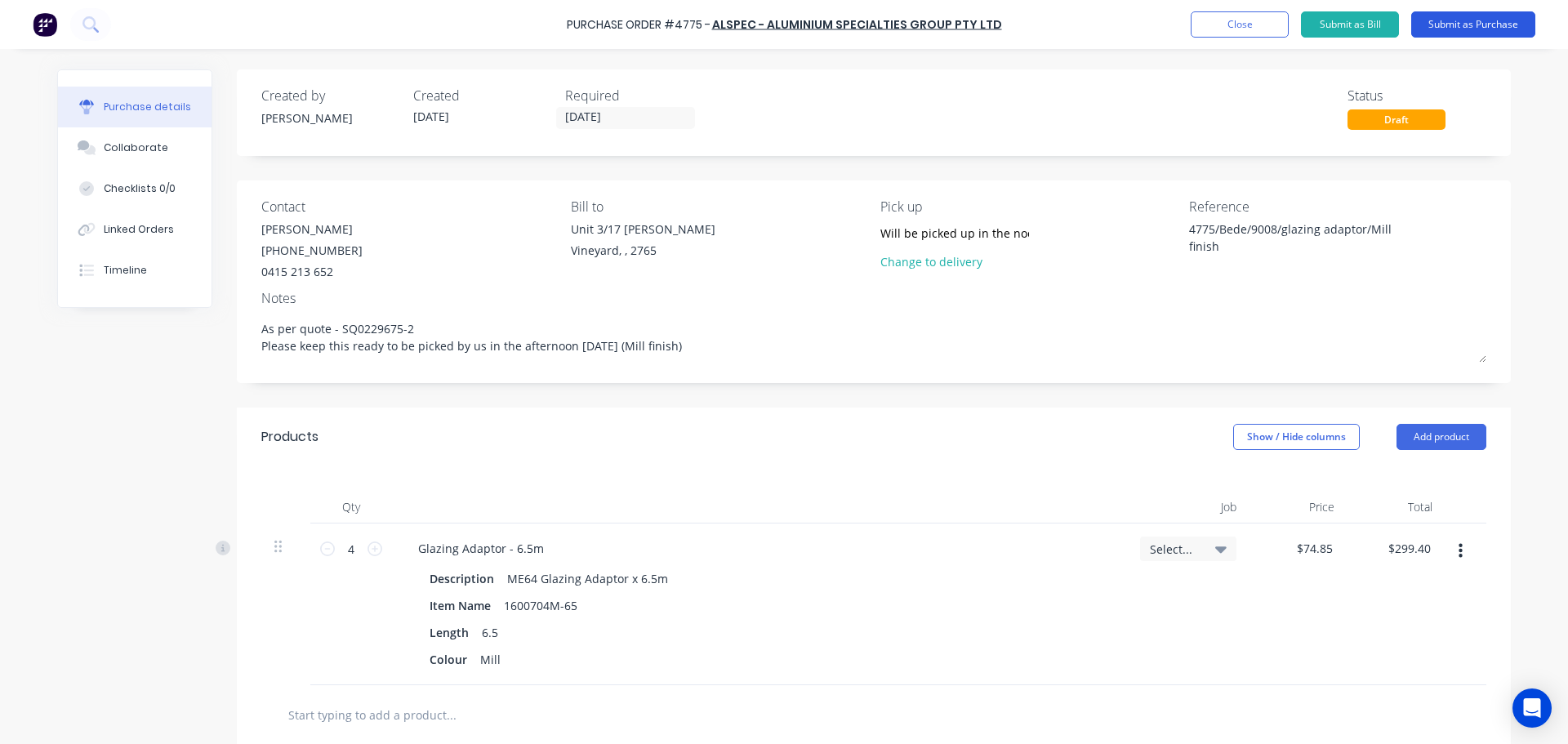
click at [1452, 15] on button "Submit as Purchase" at bounding box center [1474, 24] width 124 height 26
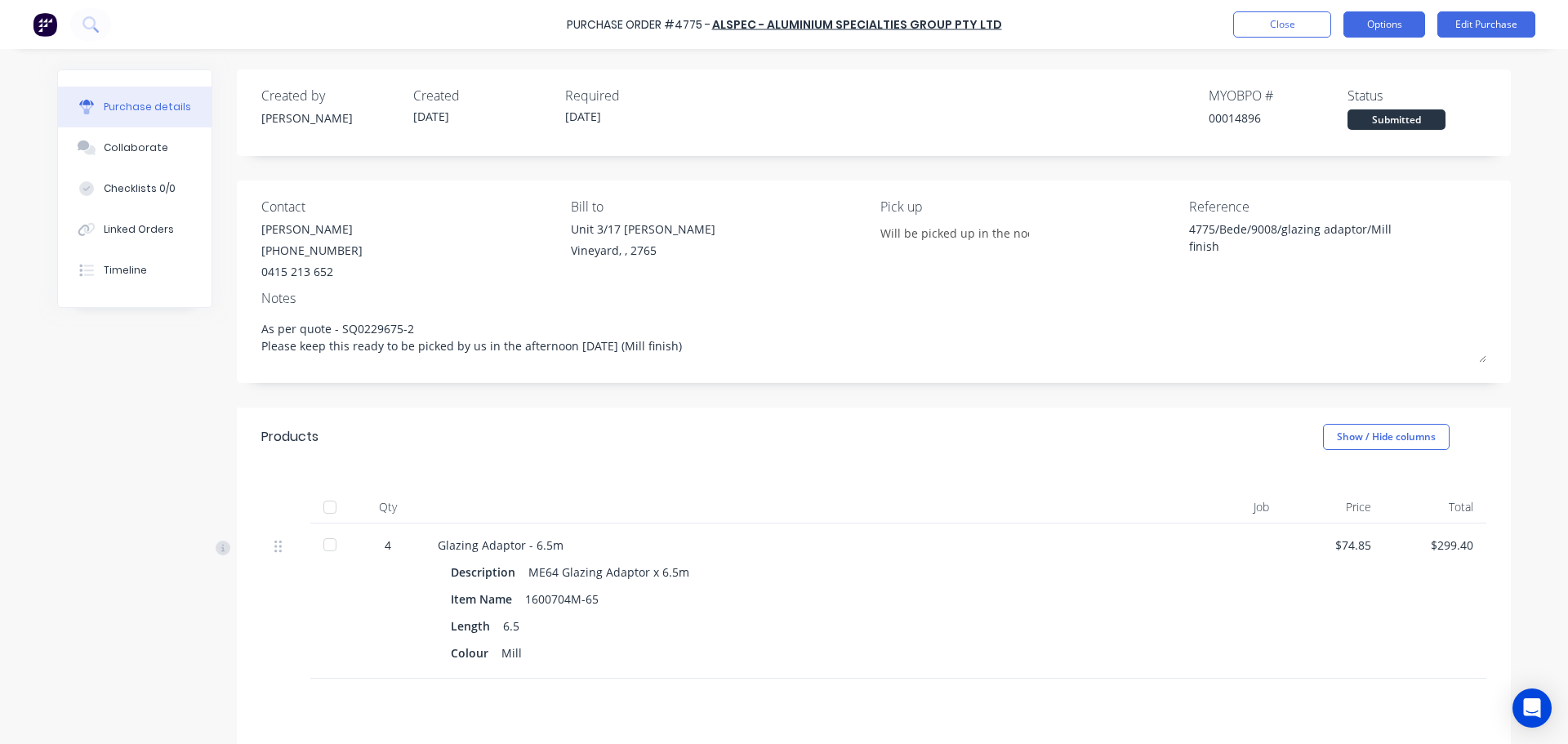
click at [1389, 27] on button "Options" at bounding box center [1384, 24] width 82 height 26
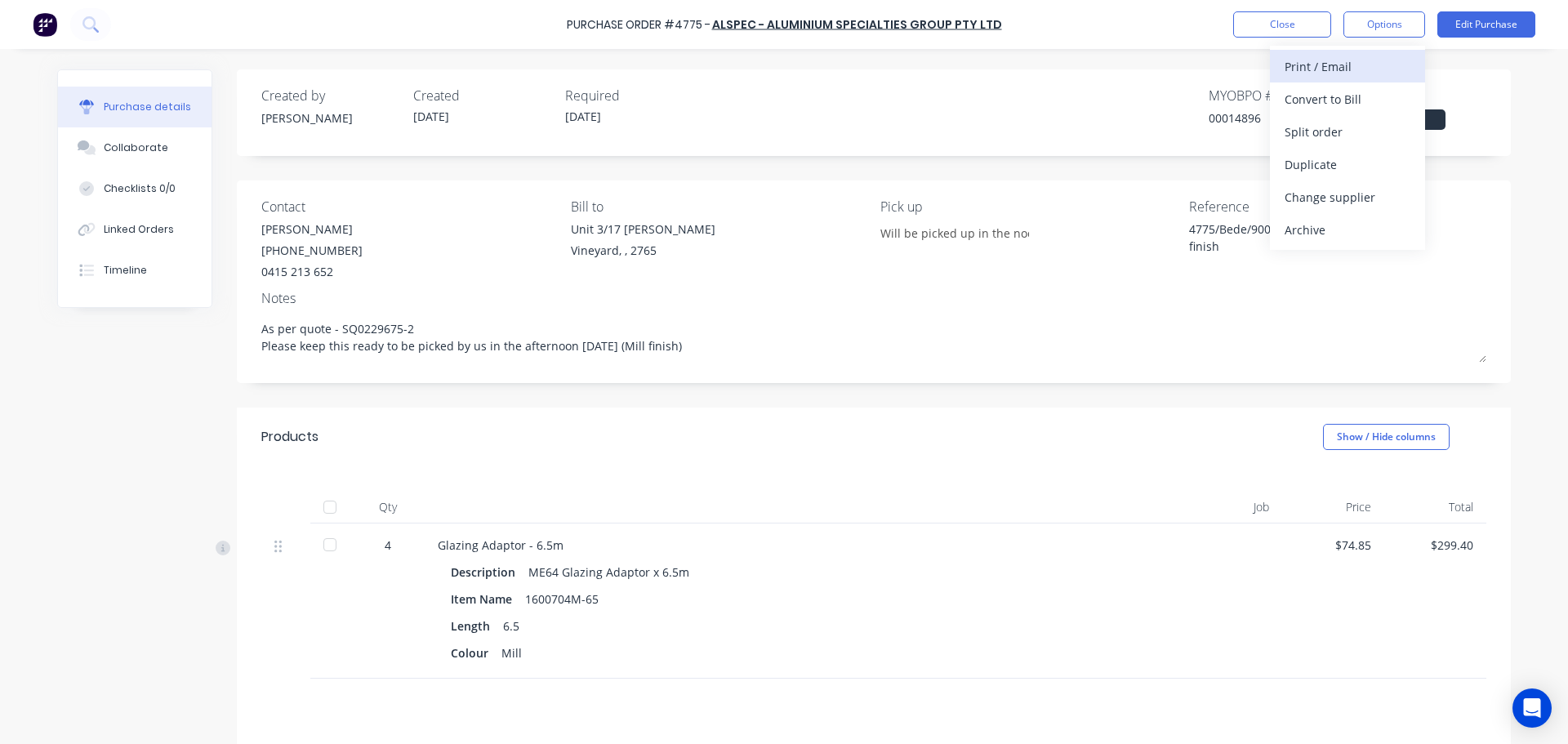
click at [1338, 76] on div "Print / Email" at bounding box center [1348, 66] width 126 height 24
click at [1330, 101] on div "With pricing" at bounding box center [1348, 99] width 126 height 24
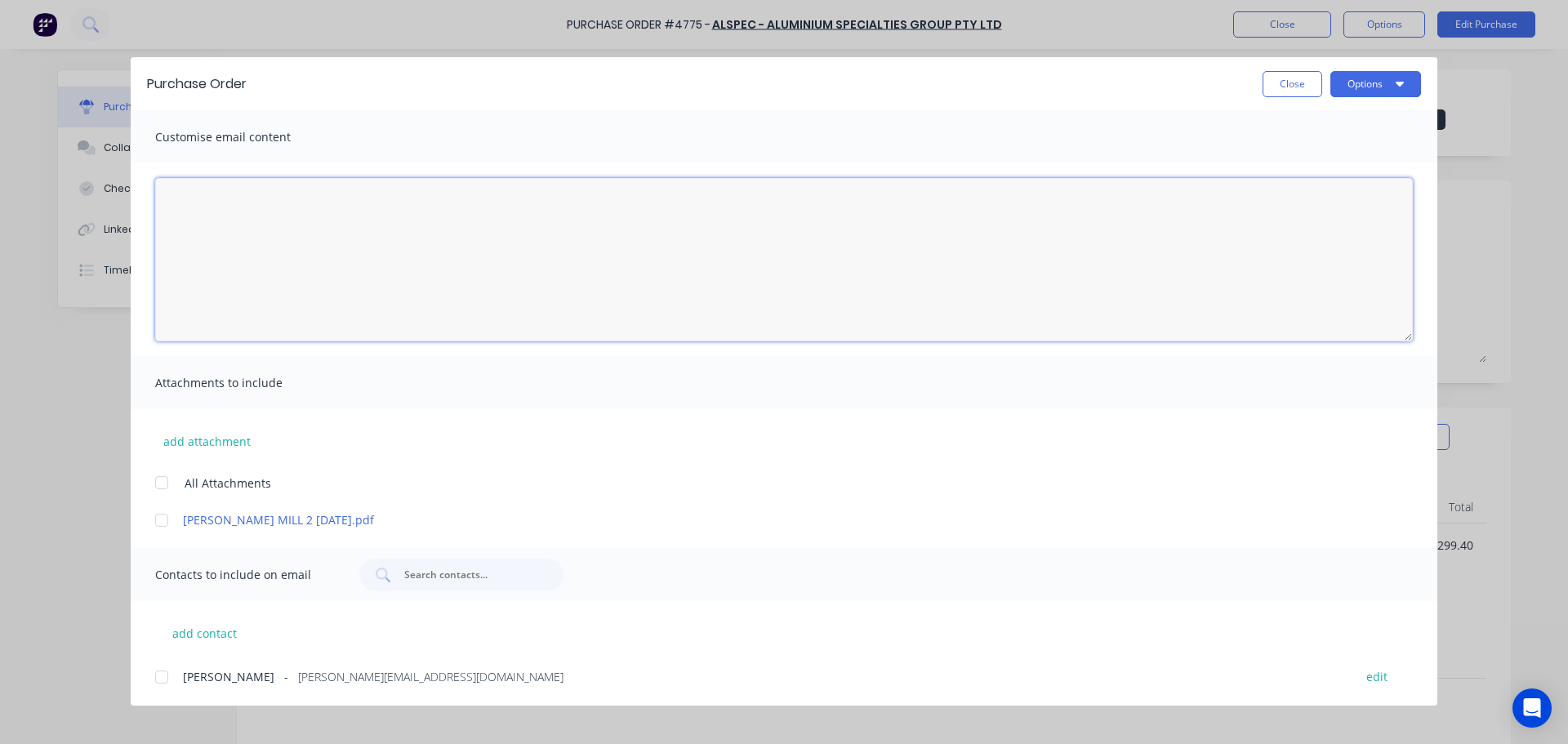
click at [328, 254] on textarea "[DATE]" at bounding box center [784, 260] width 1258 height 163
type textarea "B"
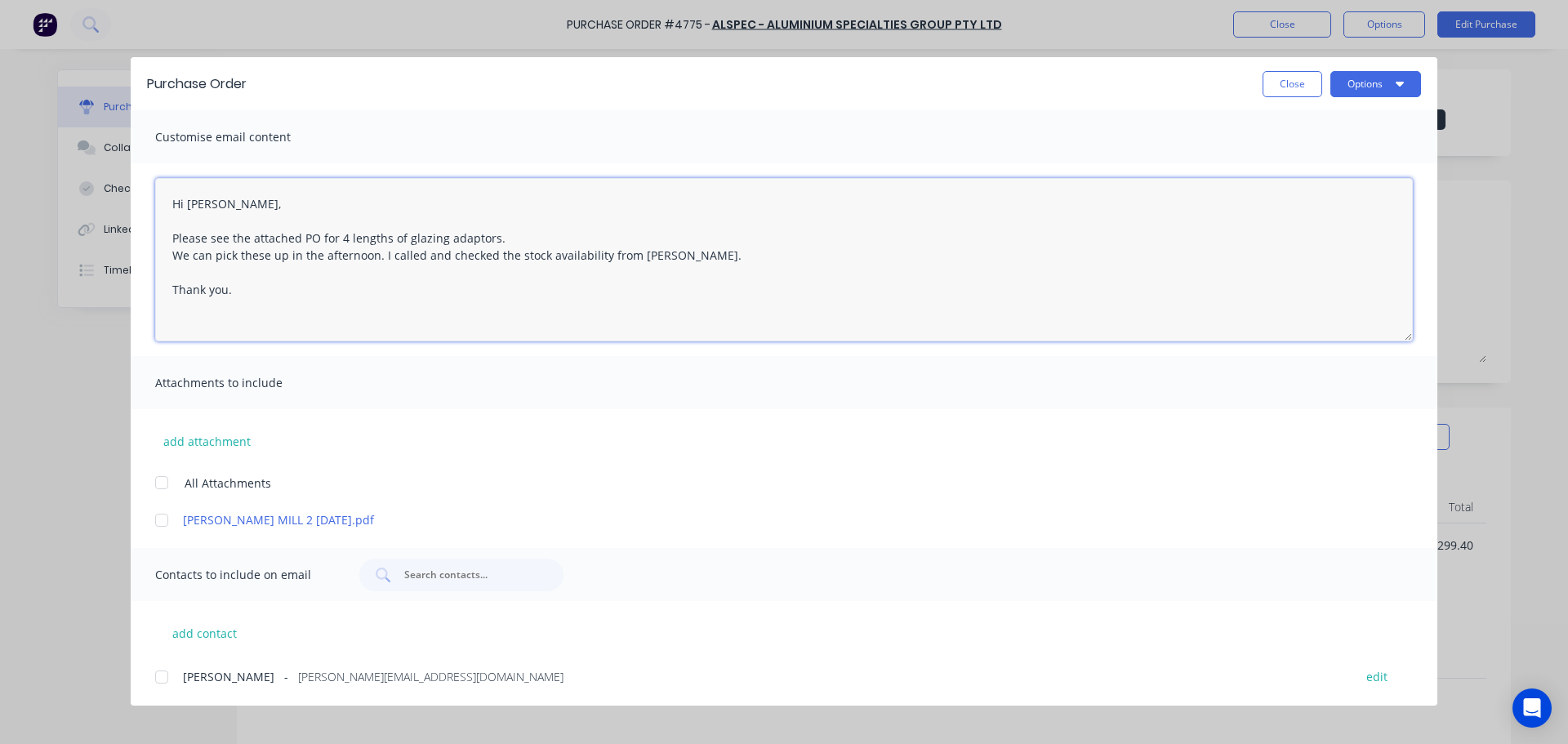
click at [160, 482] on div at bounding box center [161, 483] width 33 height 33
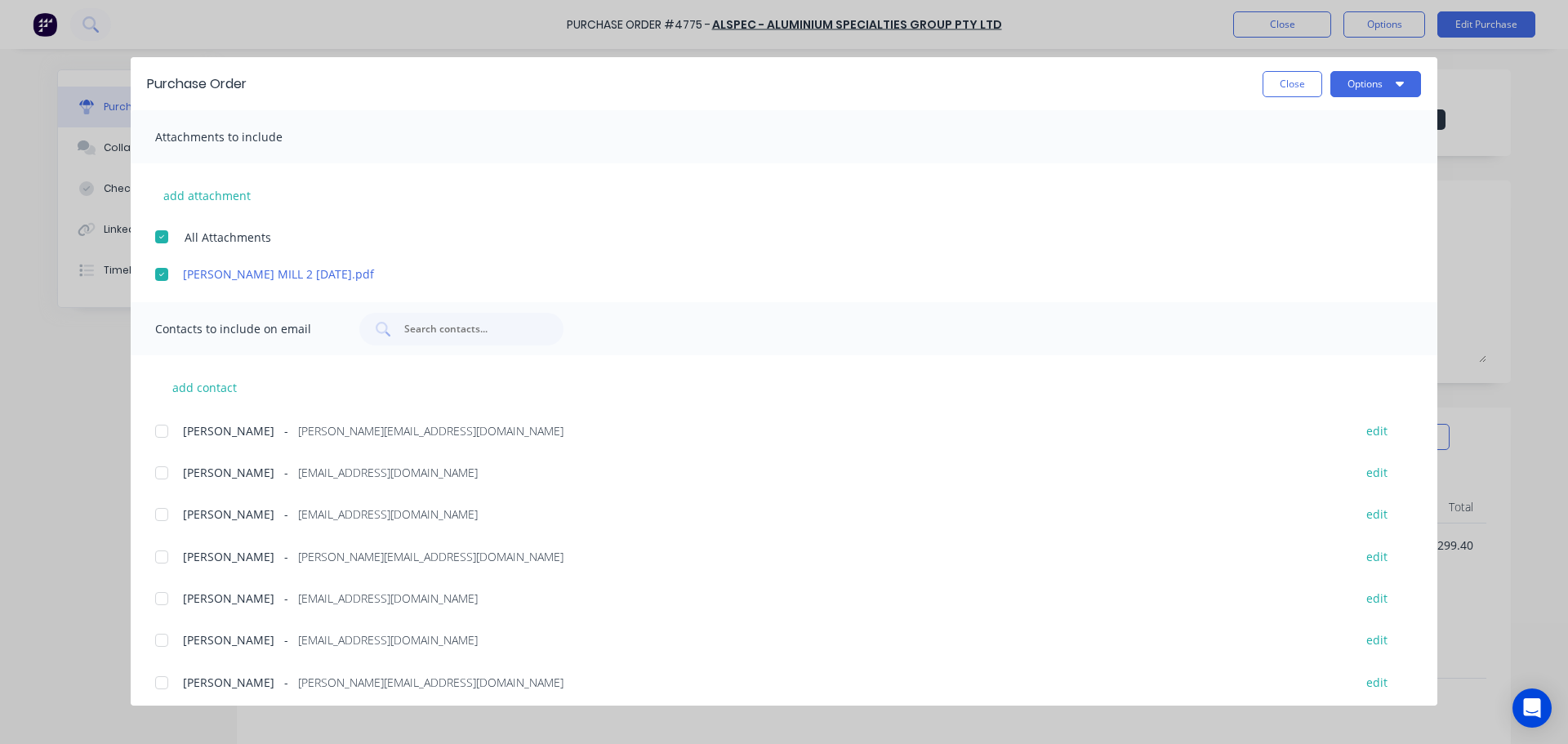
scroll to position [327, 0]
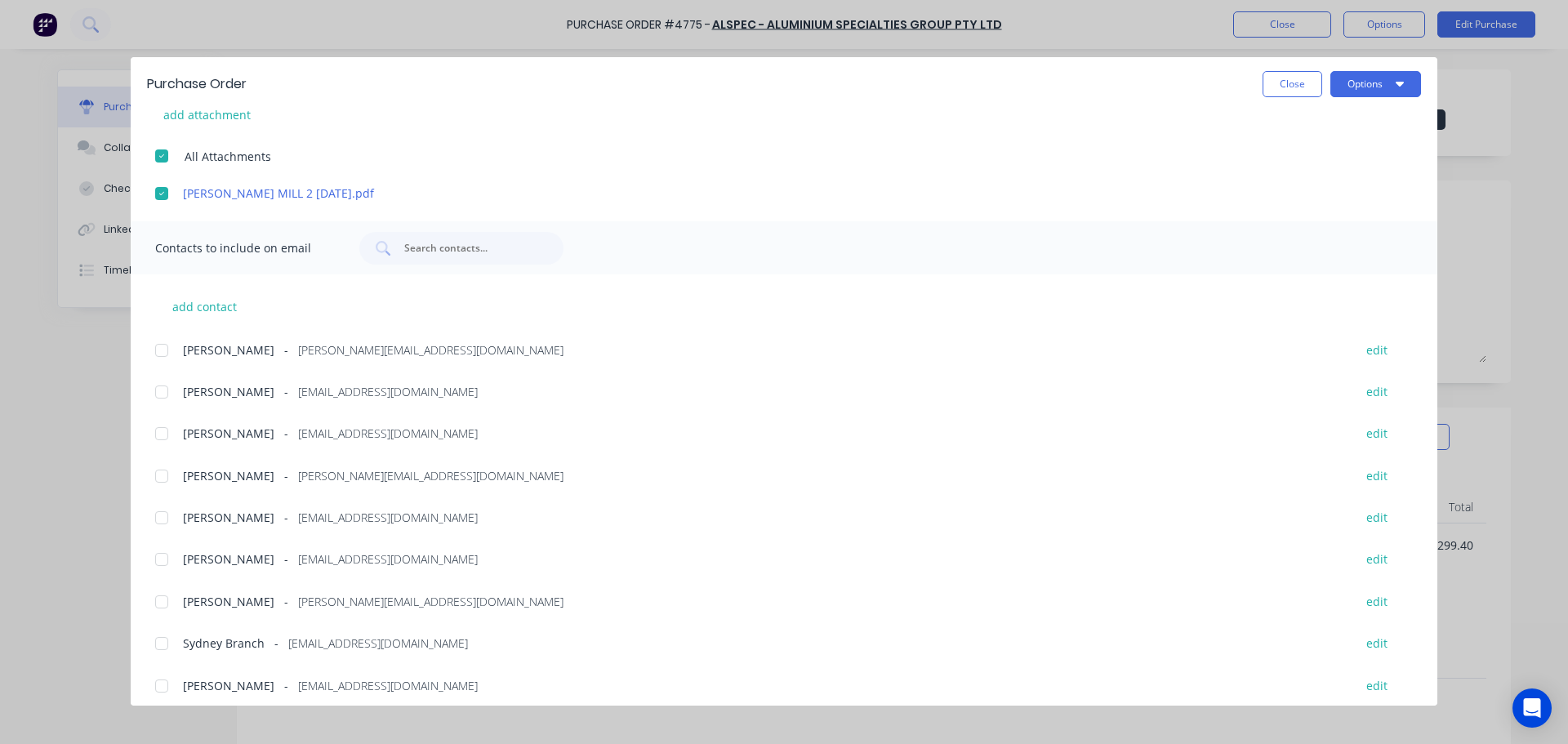
click at [151, 423] on div at bounding box center [161, 433] width 33 height 33
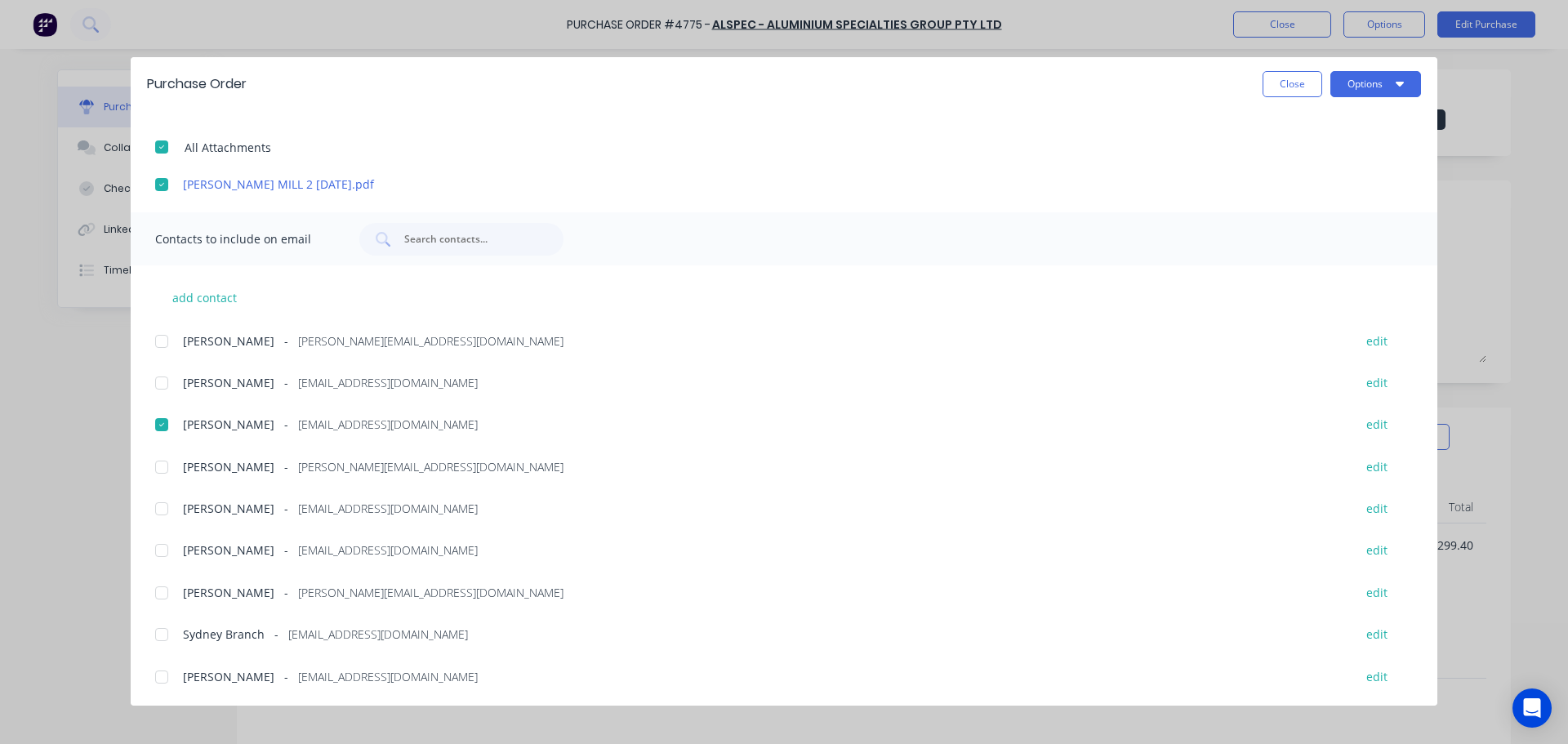
scroll to position [336, 0]
click at [166, 634] on div at bounding box center [161, 633] width 33 height 33
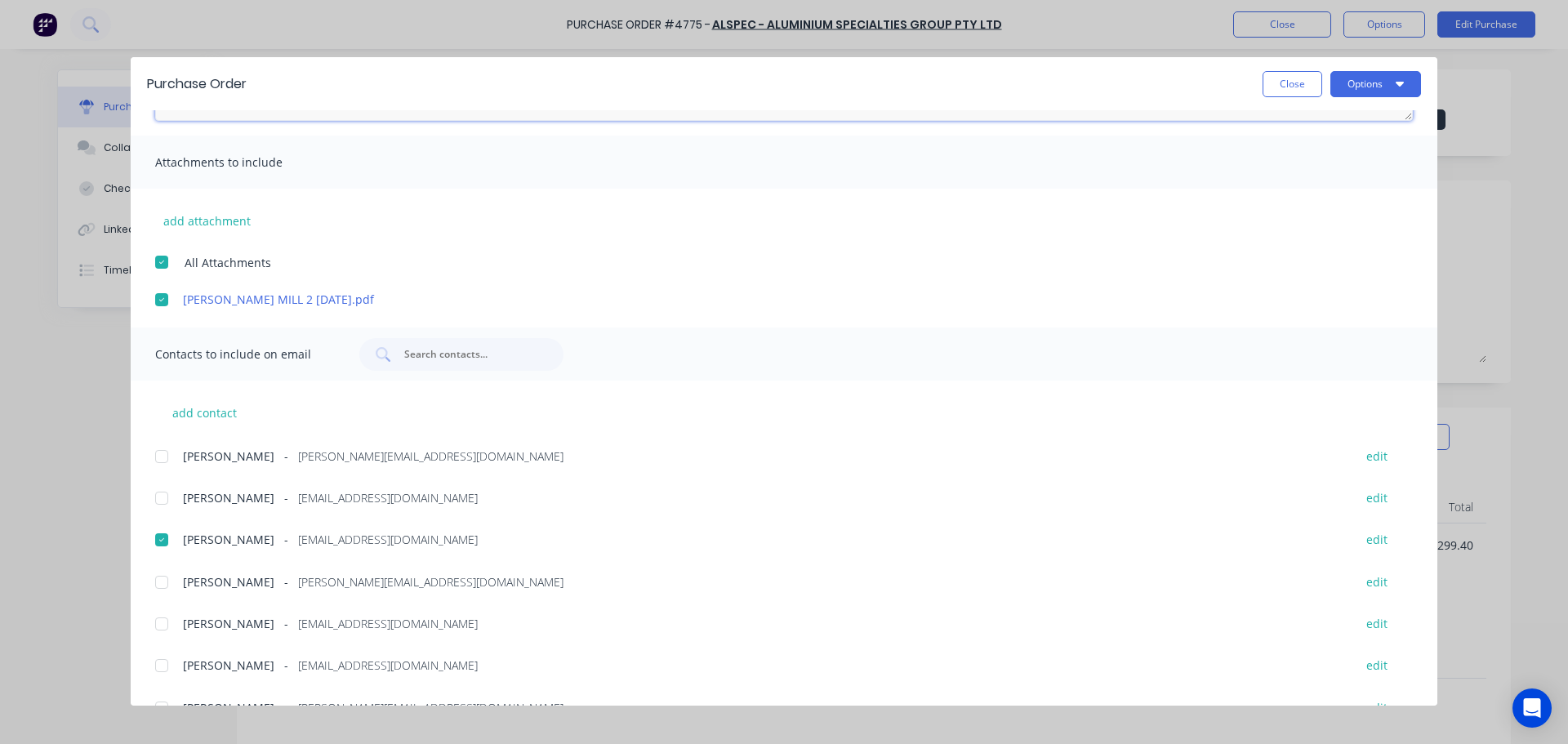
scroll to position [0, 0]
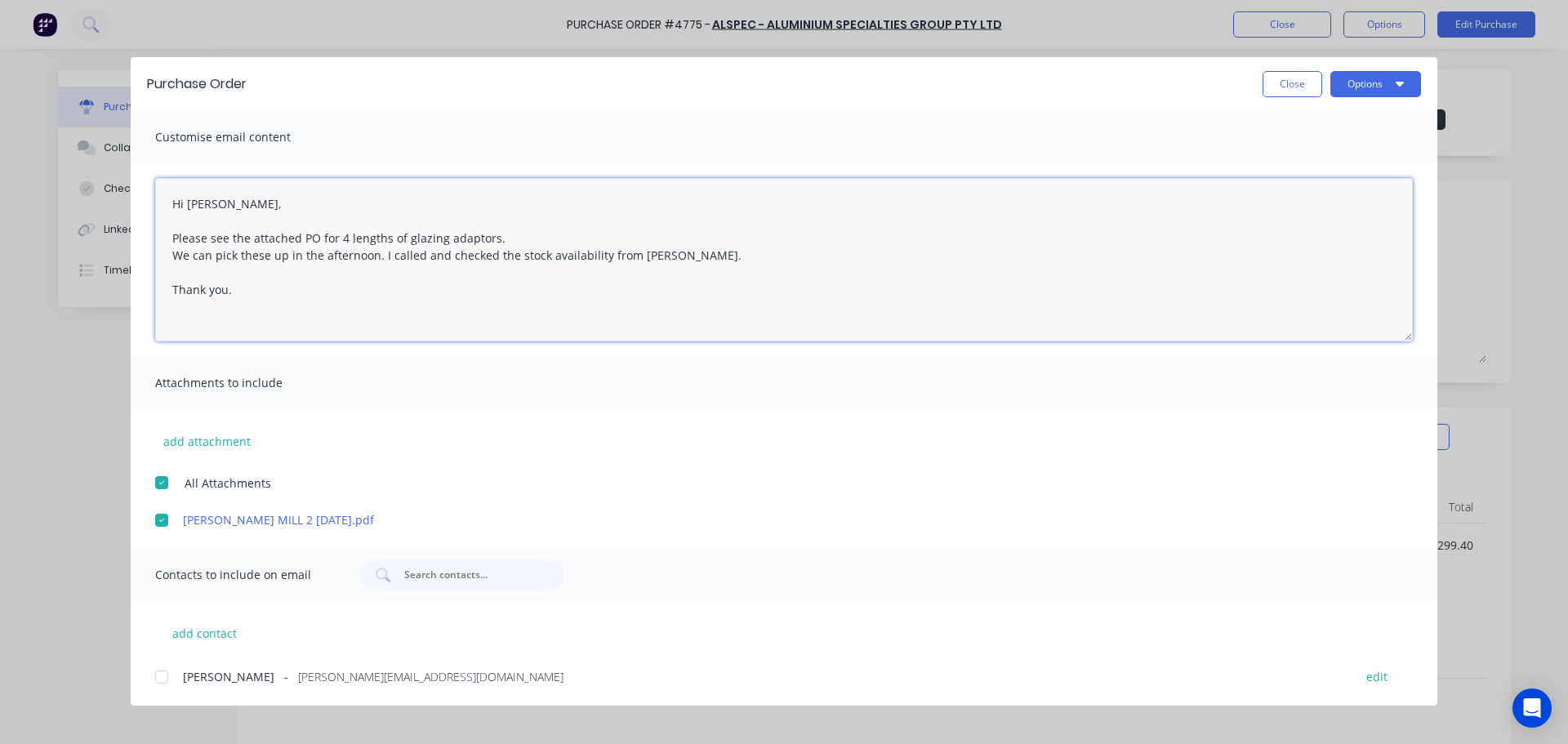
click at [613, 264] on textarea "Hi Cody, Please see the attached PO for 4 lengths of glazing adaptors. We can p…" at bounding box center [784, 260] width 1258 height 163
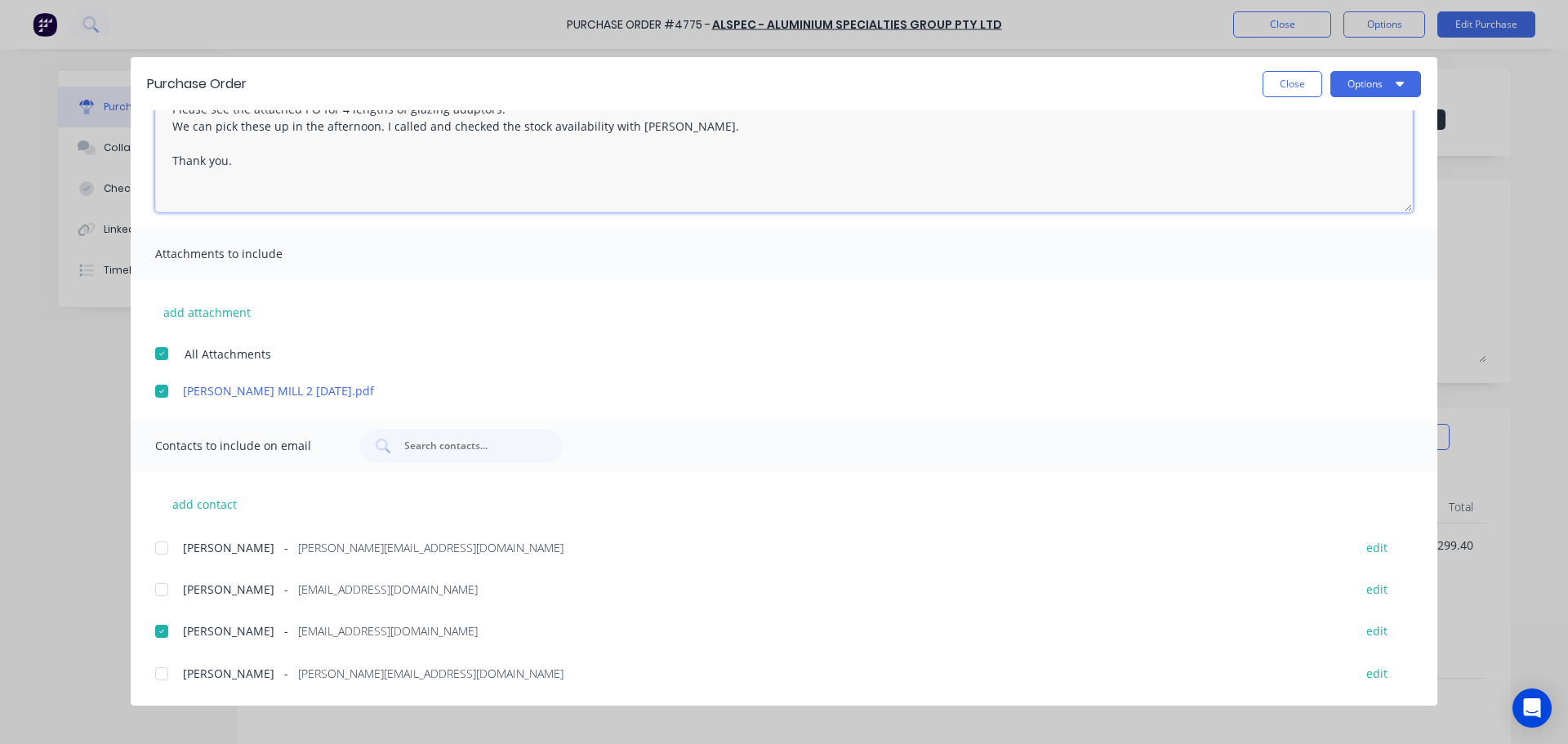
scroll to position [245, 0]
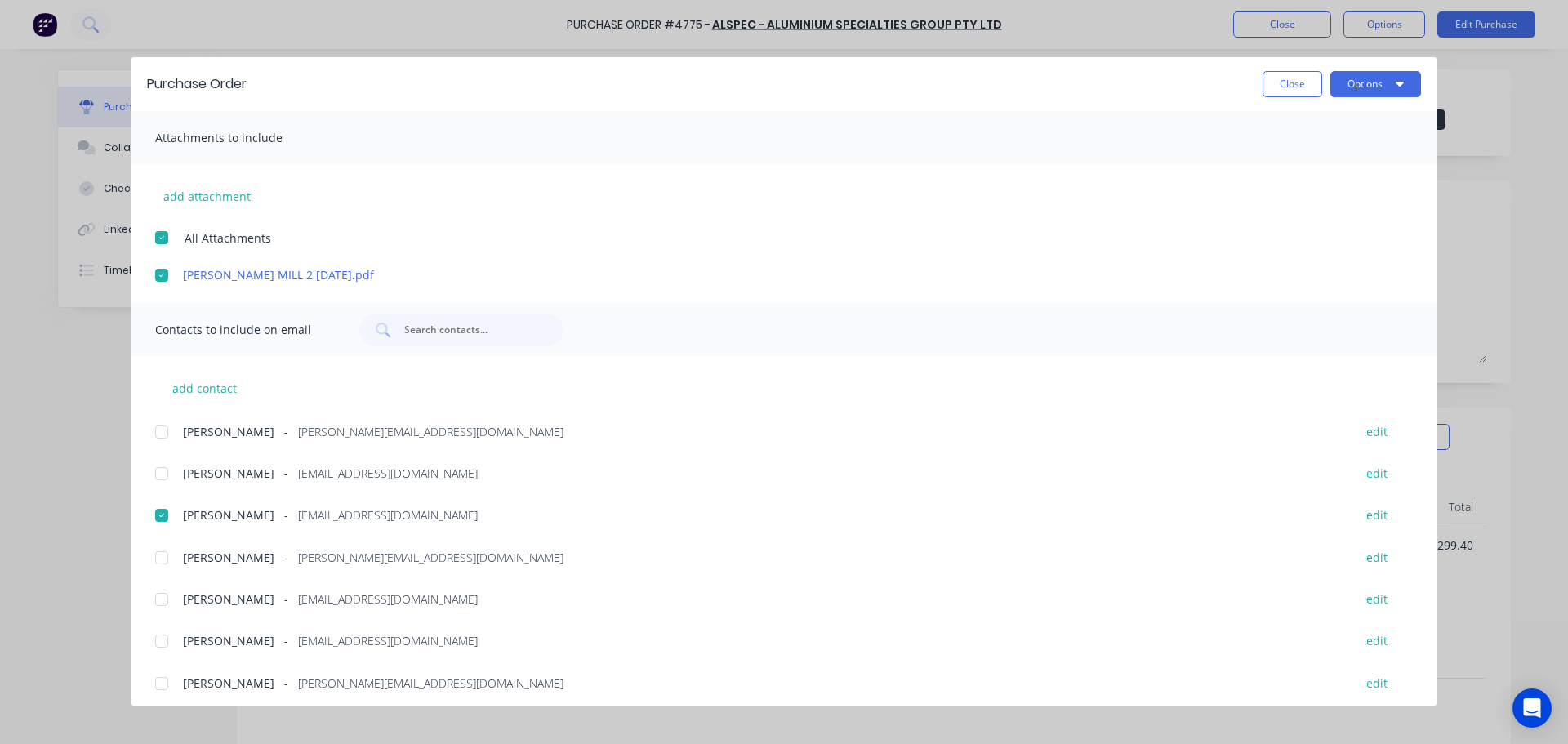
click at [165, 559] on div at bounding box center [161, 557] width 33 height 33
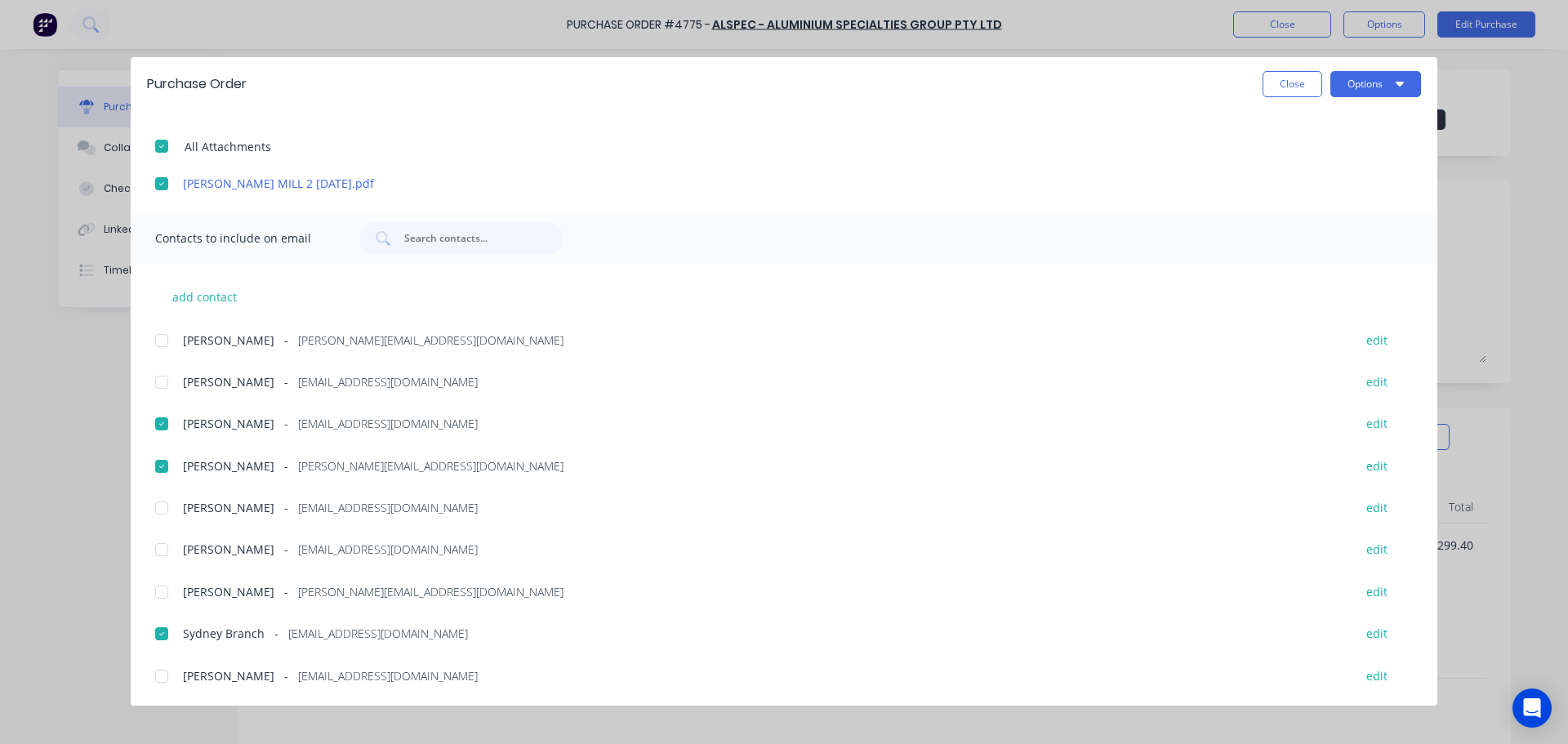
scroll to position [0, 0]
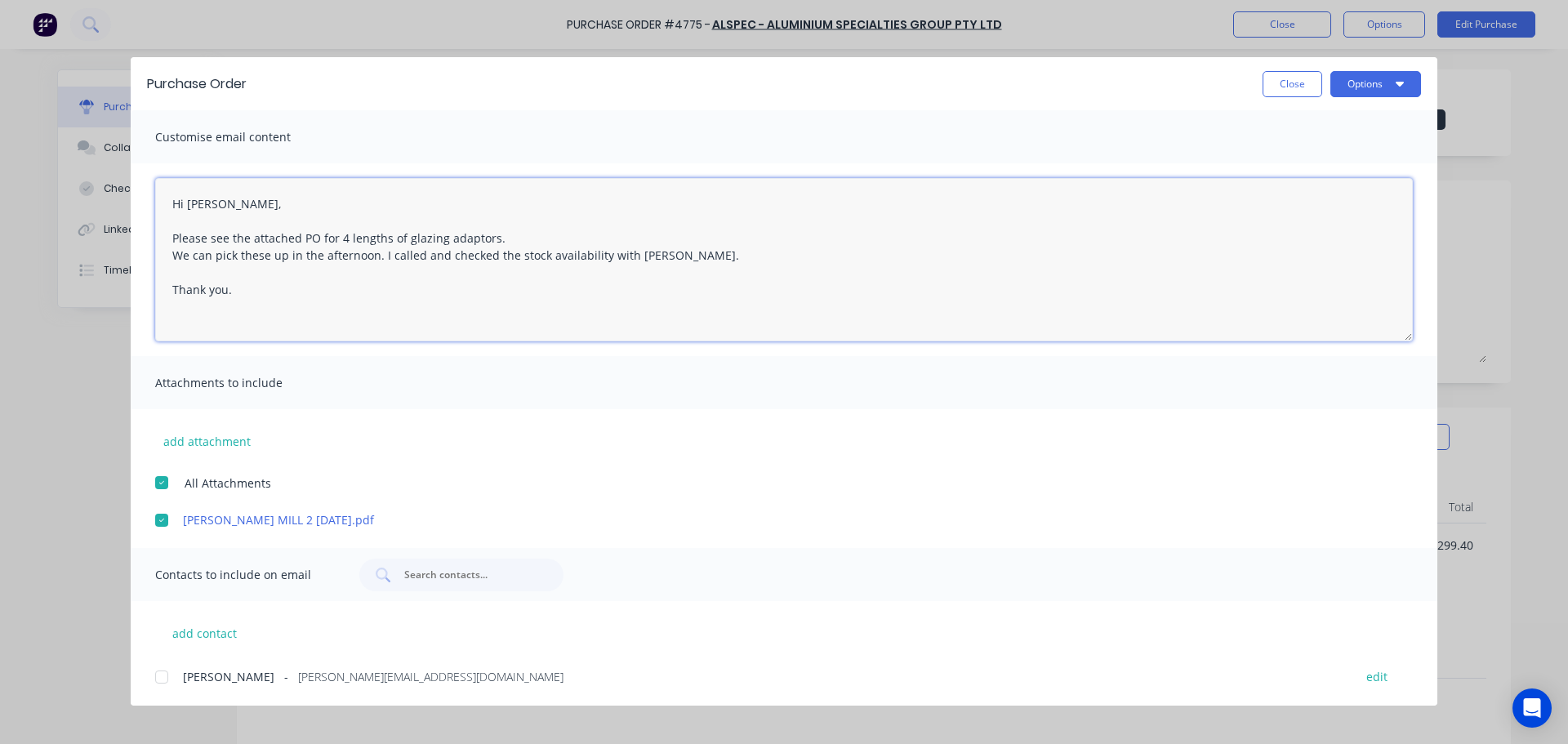
click at [314, 239] on textarea "Hi Cody, Please see the attached PO for 4 lengths of glazing adaptors. We can p…" at bounding box center [784, 260] width 1258 height 163
type textarea "Hi Cody, Please see the attached PO 4775 for 4 lengths of glazing adaptors. We …"
click at [1379, 78] on button "Options" at bounding box center [1376, 84] width 91 height 26
click at [1334, 195] on div "Email" at bounding box center [1344, 191] width 126 height 24
click at [1392, 86] on button "Options" at bounding box center [1376, 84] width 91 height 26
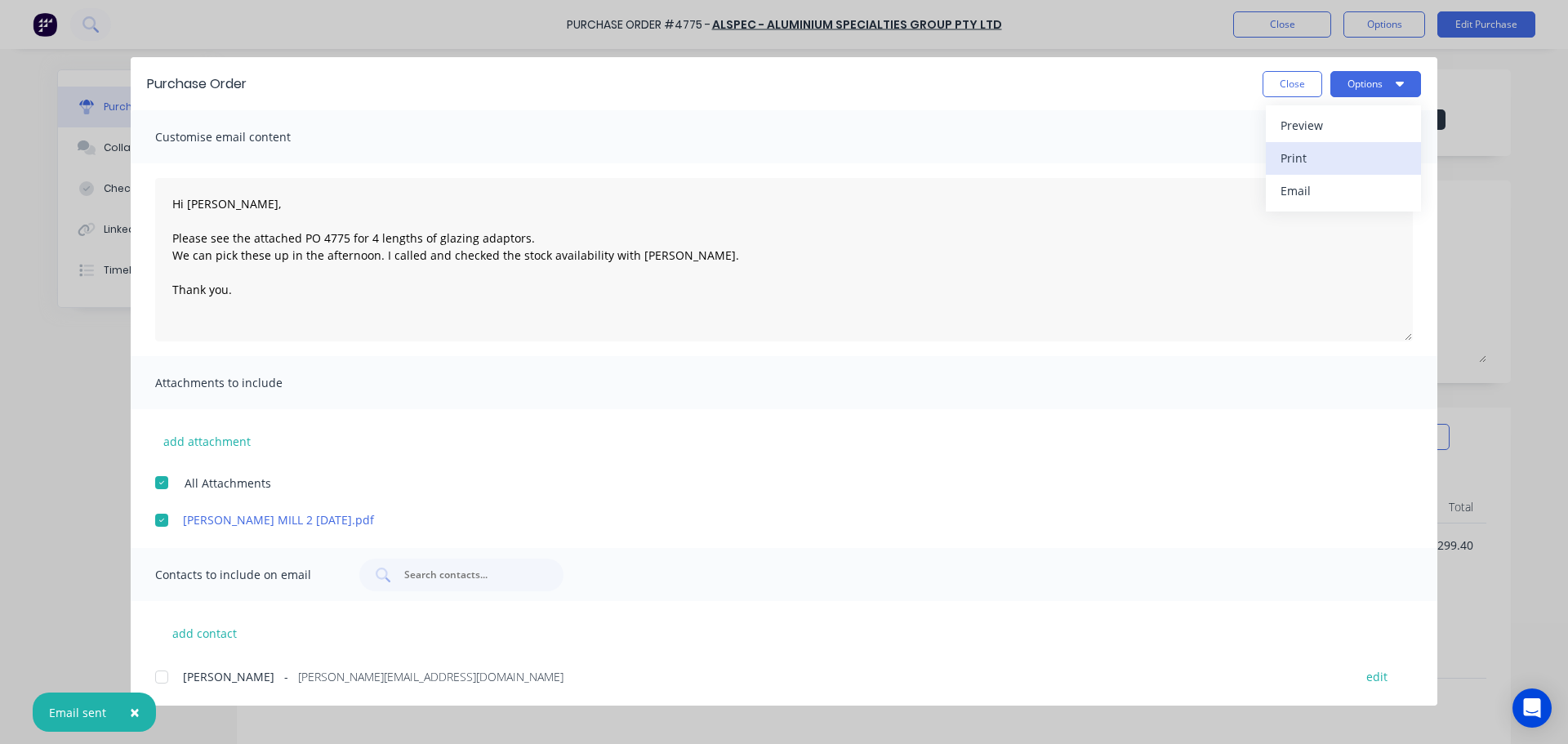
click at [1328, 161] on div "Print" at bounding box center [1344, 158] width 126 height 24
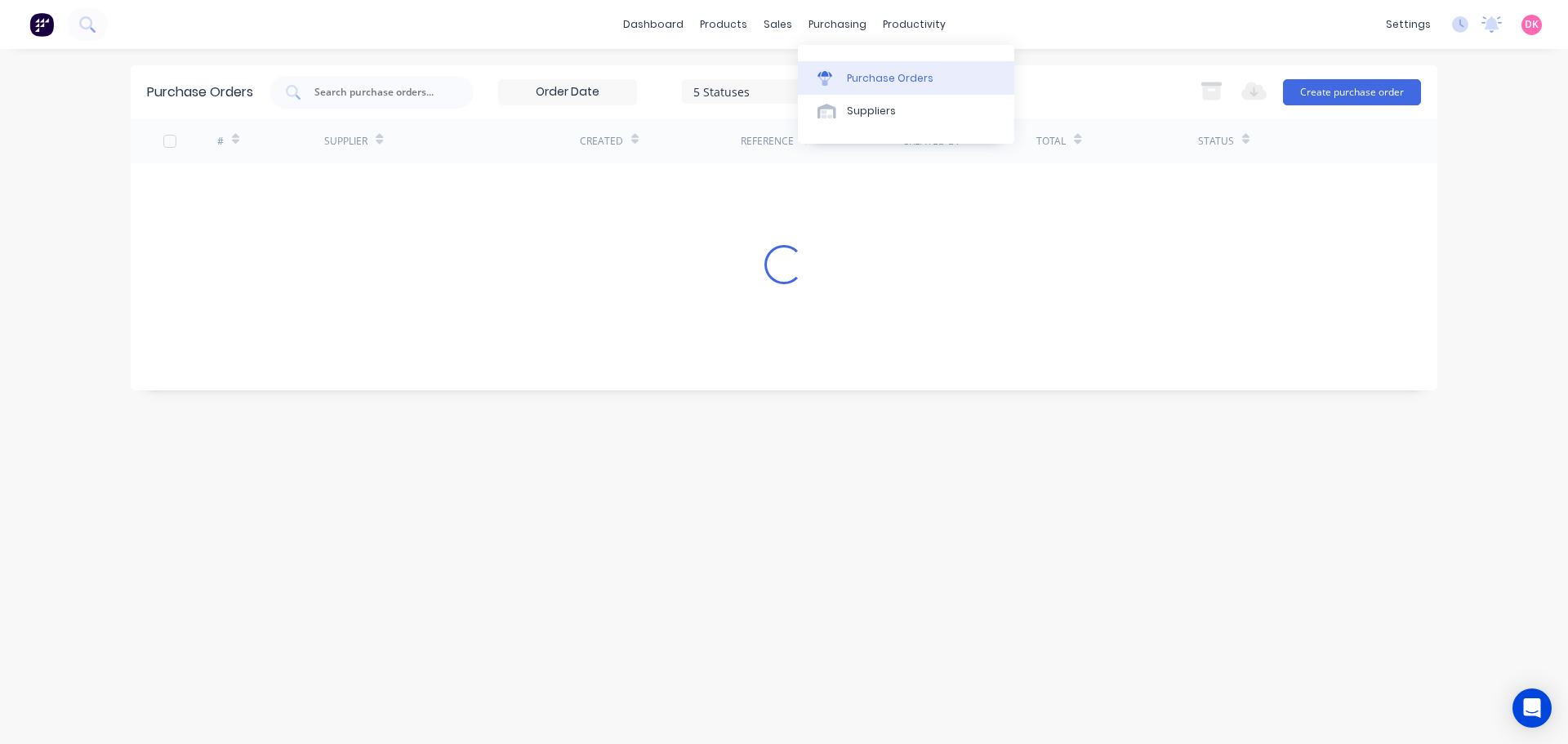
click at [856, 73] on div "Purchase Orders" at bounding box center [890, 78] width 87 height 14
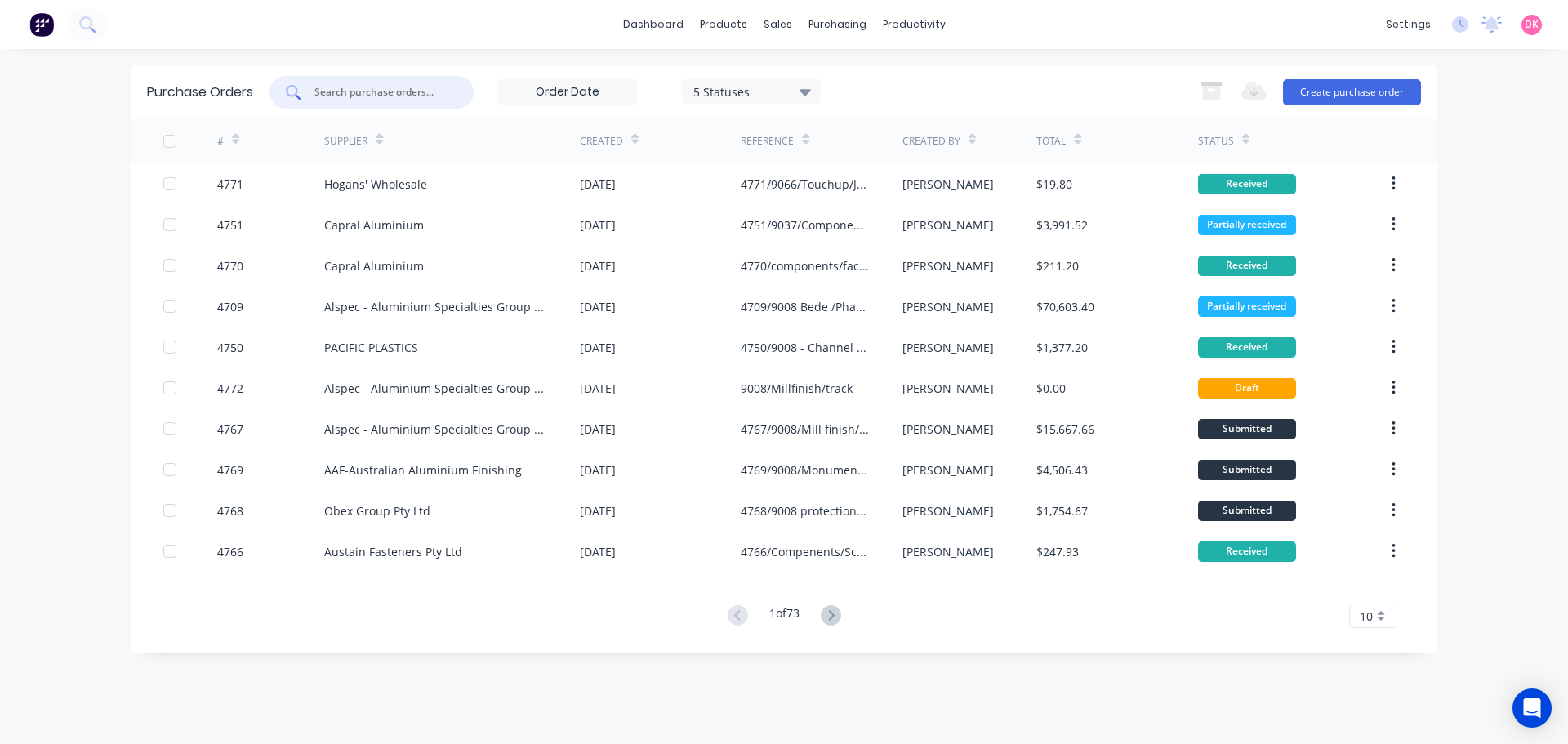
click at [332, 92] on input "text" at bounding box center [380, 92] width 135 height 16
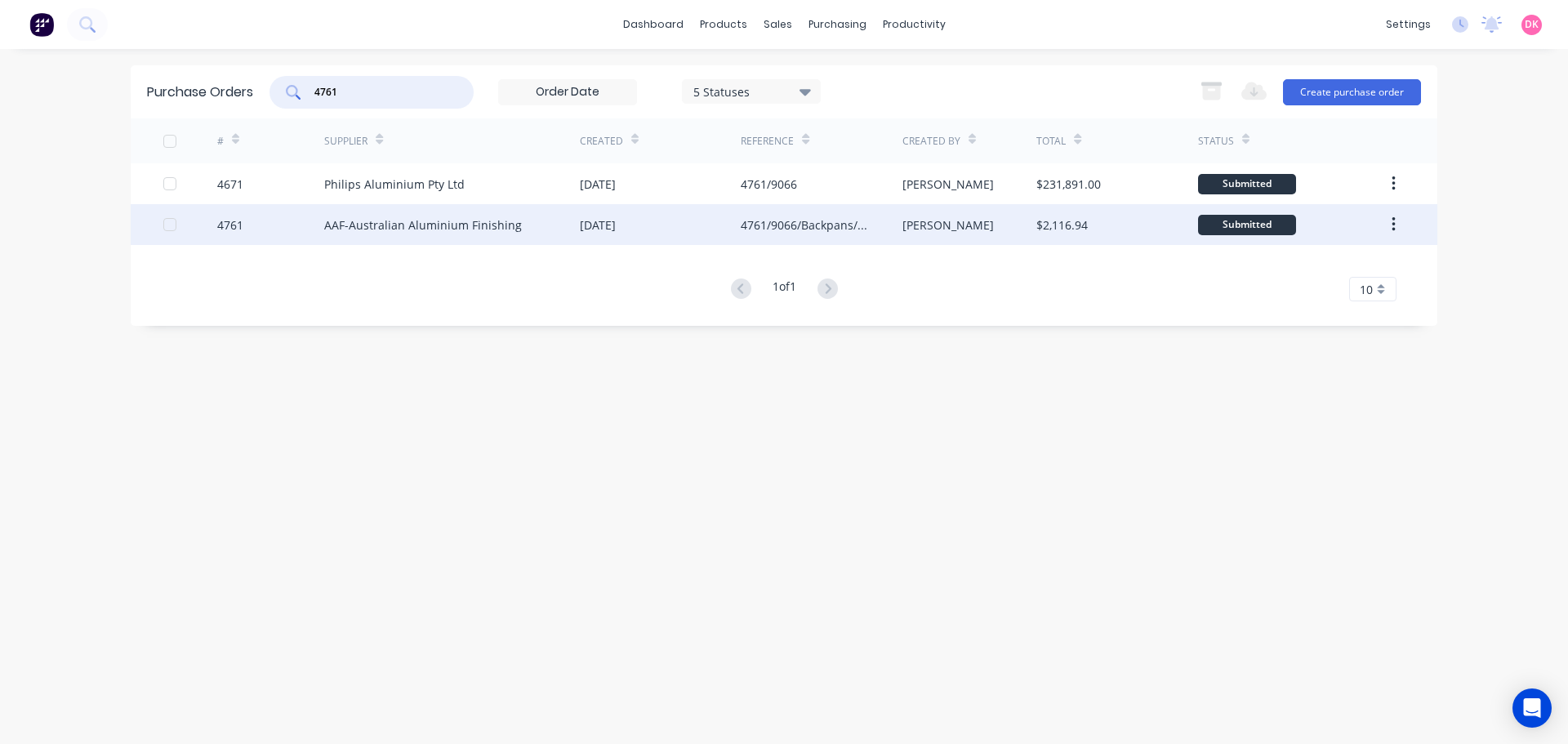
type input "4761"
click at [351, 239] on div "AAF-Australian Aluminium Finishing" at bounding box center [452, 224] width 256 height 41
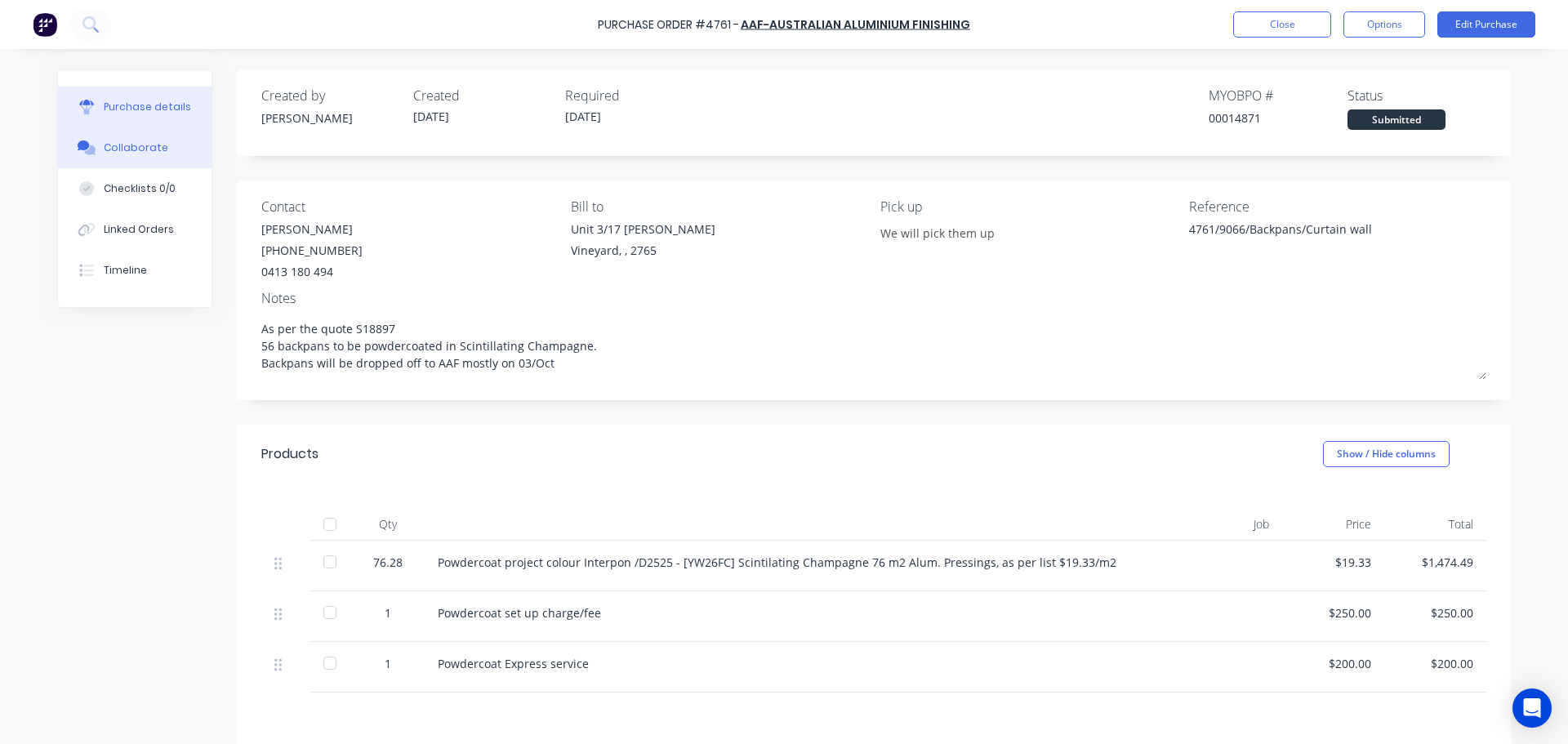
click at [119, 135] on button "Collaborate" at bounding box center [135, 148] width 154 height 41
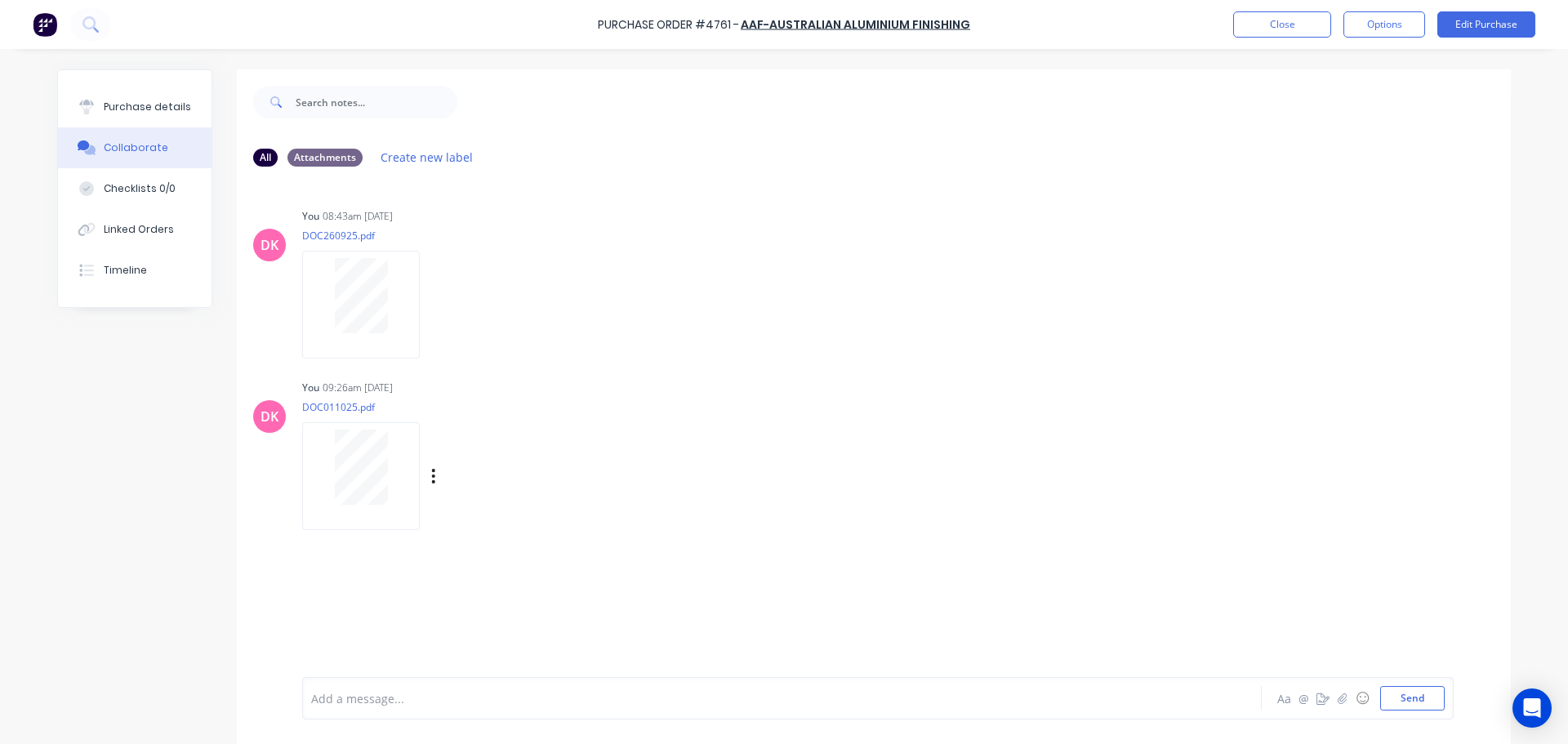
click at [362, 511] on div at bounding box center [361, 475] width 118 height 107
click at [154, 101] on div "Purchase details" at bounding box center [147, 107] width 87 height 14
type textarea "x"
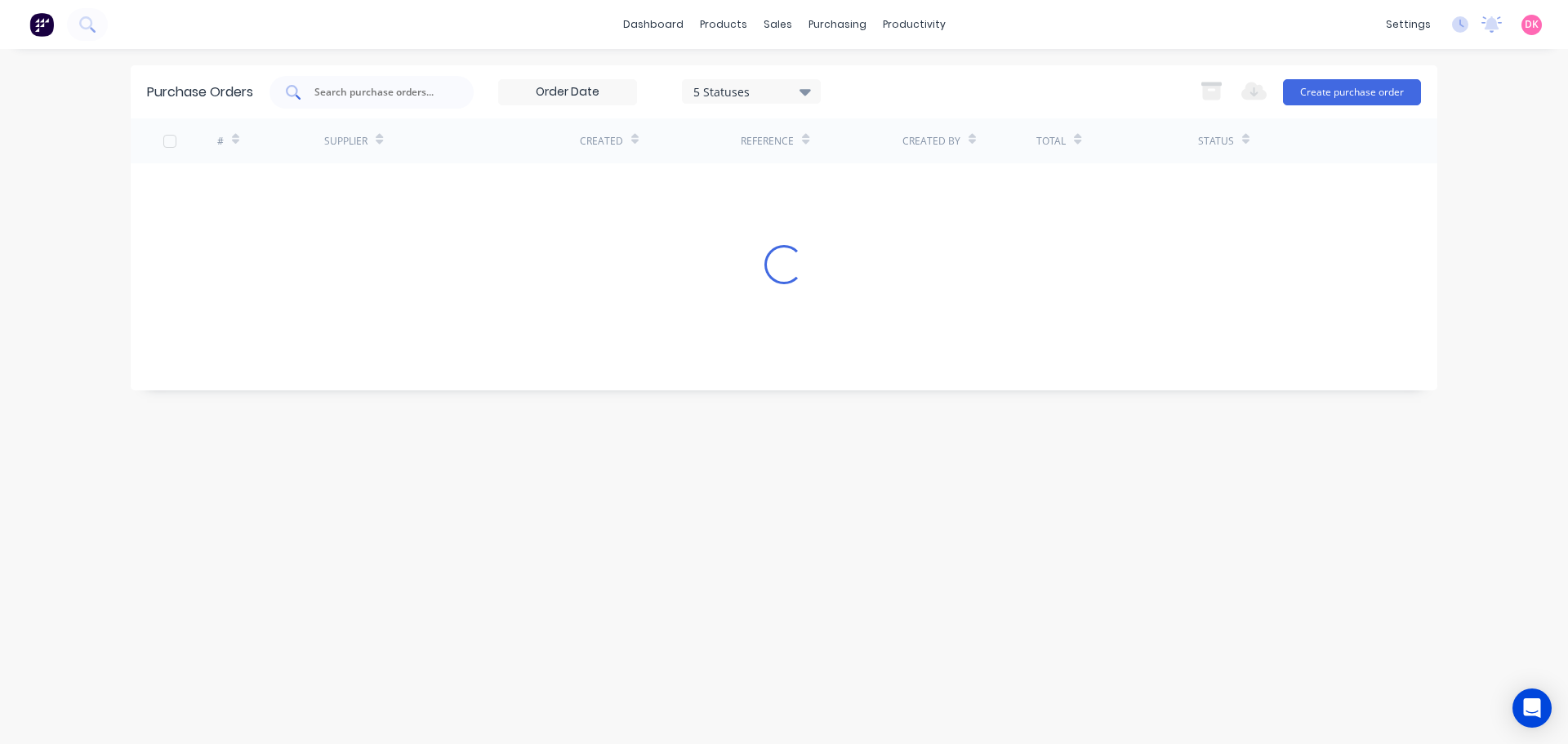
click at [346, 88] on input "text" at bounding box center [380, 92] width 135 height 16
type input "1"
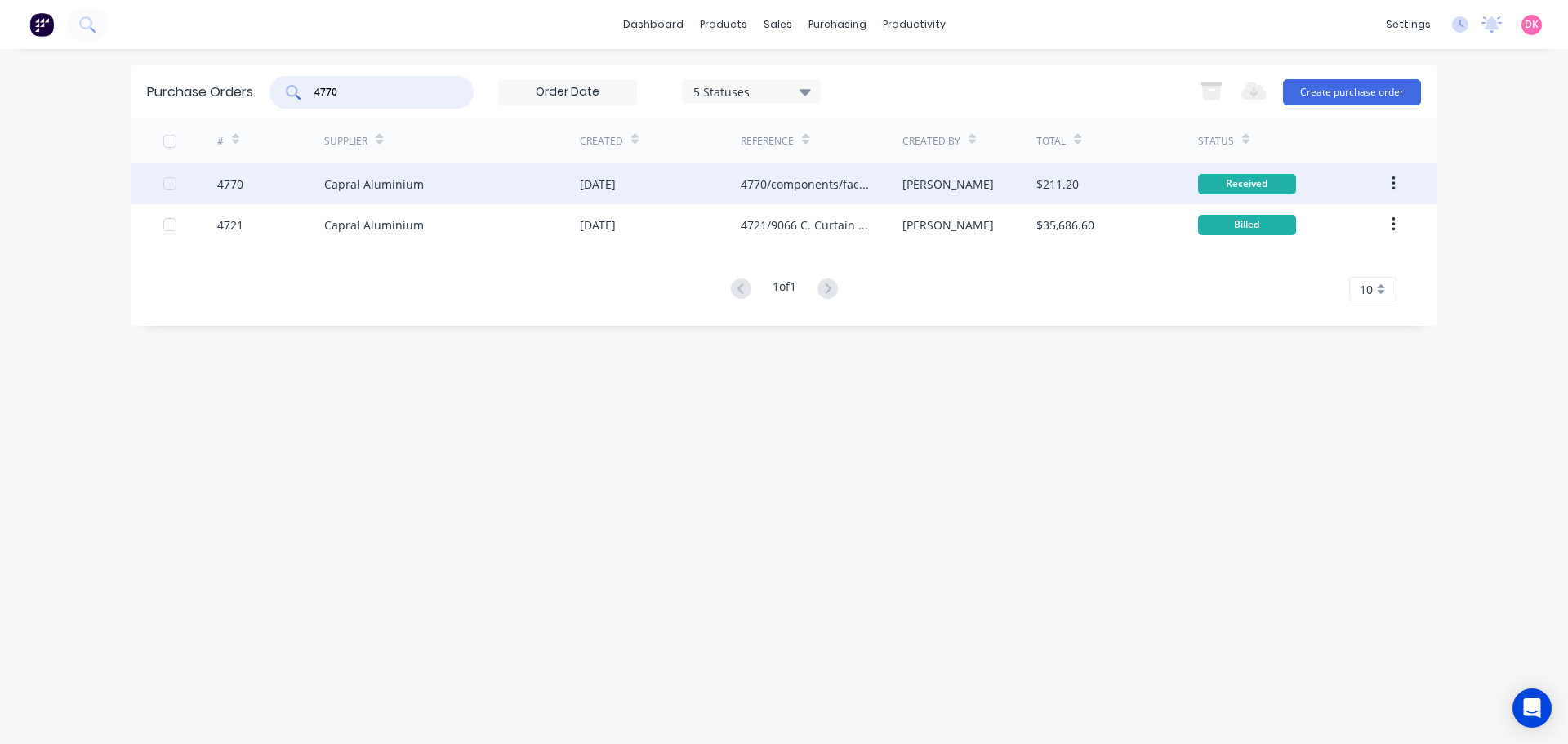
type input "4770"
click at [367, 190] on div "Capral Aluminium" at bounding box center [374, 184] width 100 height 17
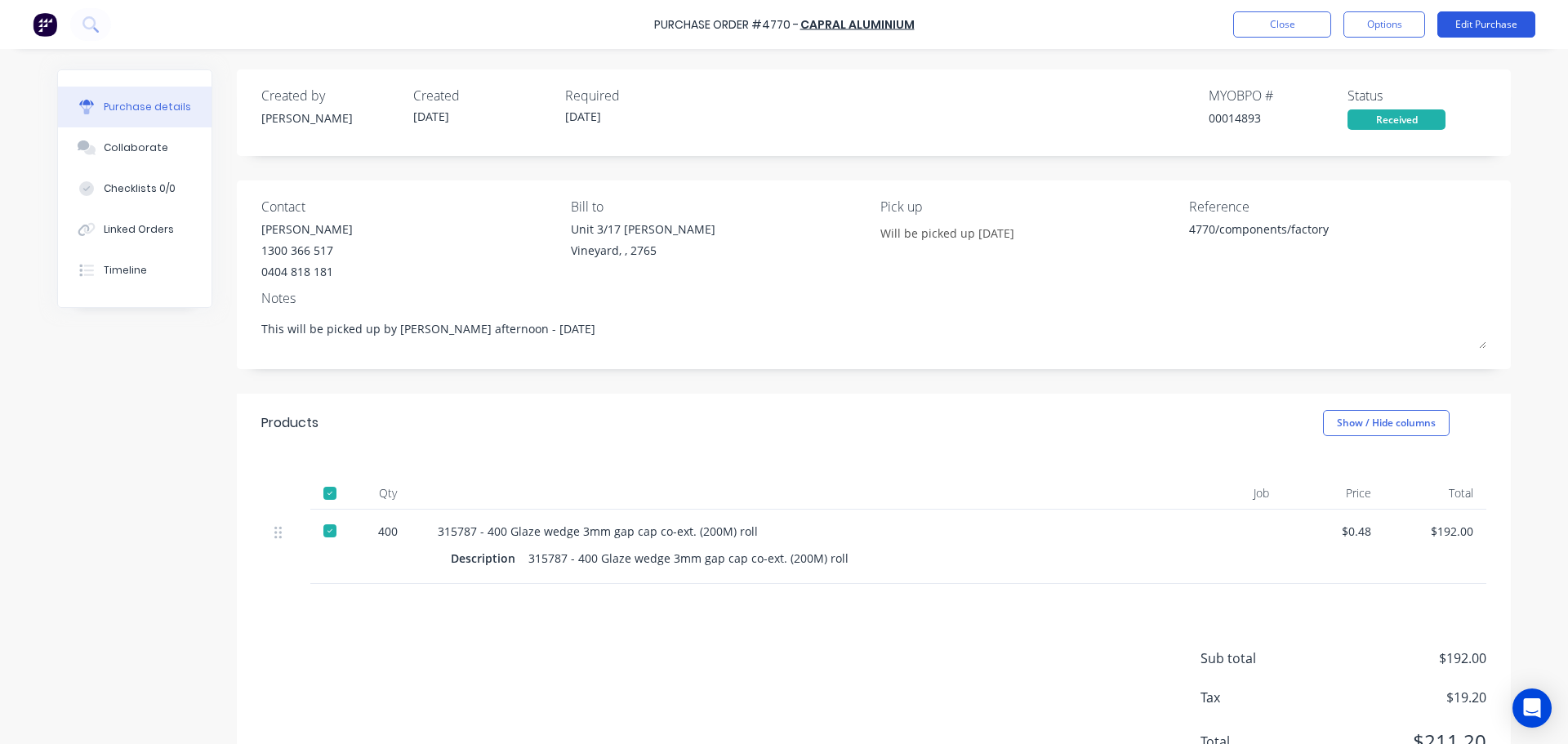
click at [1482, 19] on button "Edit Purchase" at bounding box center [1486, 24] width 98 height 26
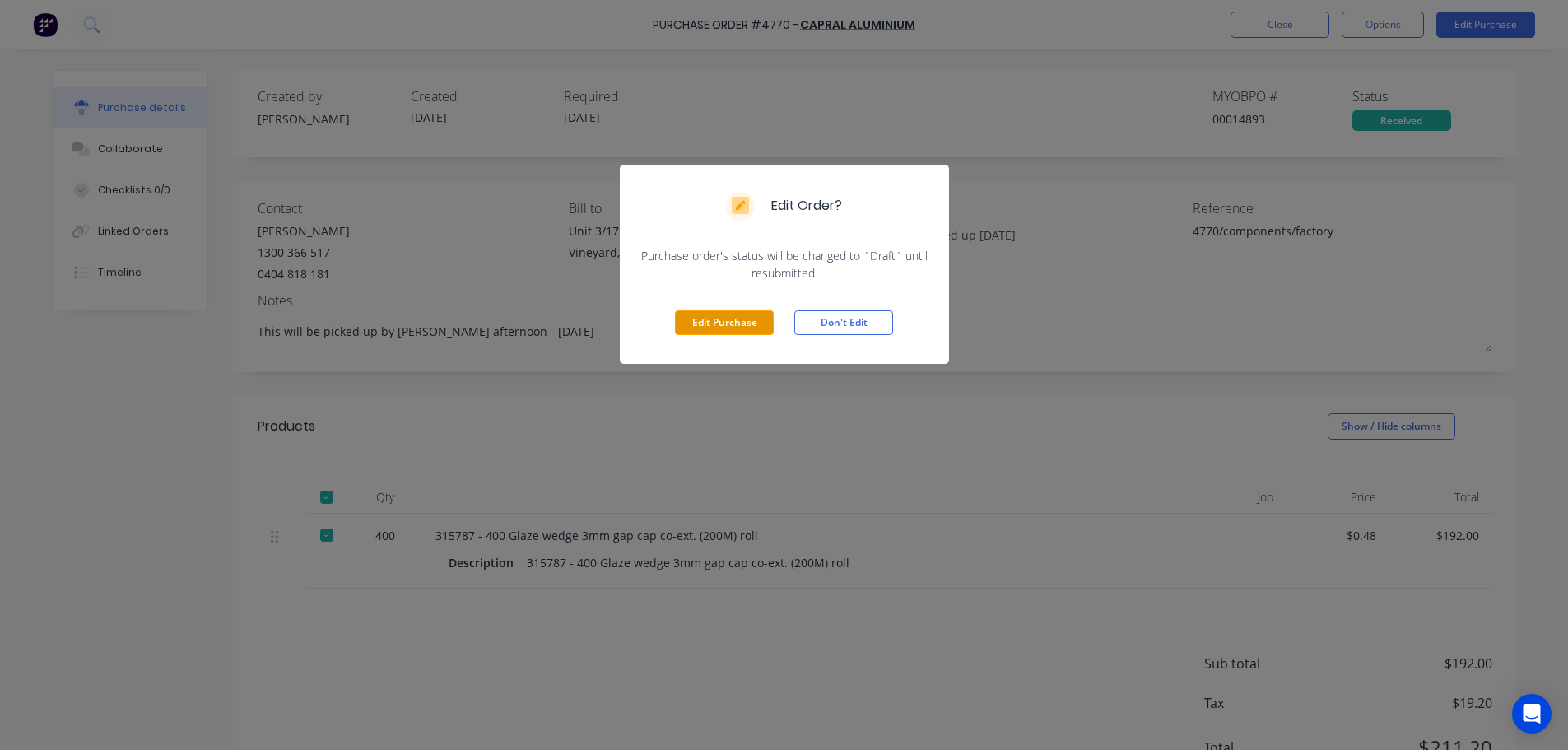
click at [713, 320] on button "Edit Purchase" at bounding box center [724, 322] width 99 height 25
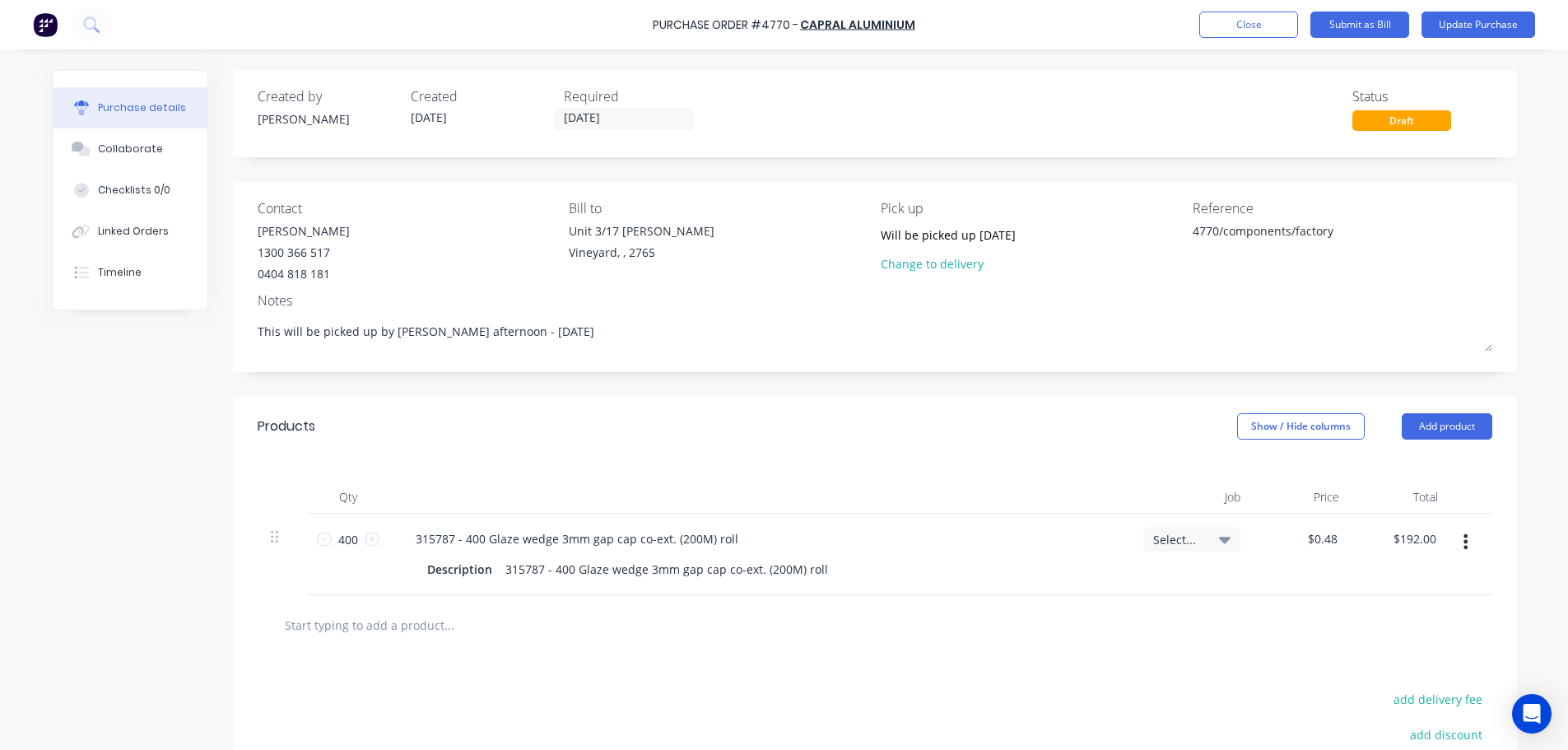
type textarea "x"
click at [1225, 227] on textarea "4770/components/factory" at bounding box center [1300, 241] width 206 height 37
type textarea "4770/9066/[PERSON_NAME]/components/factory"
type textarea "x"
type textarea "4770/9066/[PERSON_NAME]/components/factory"
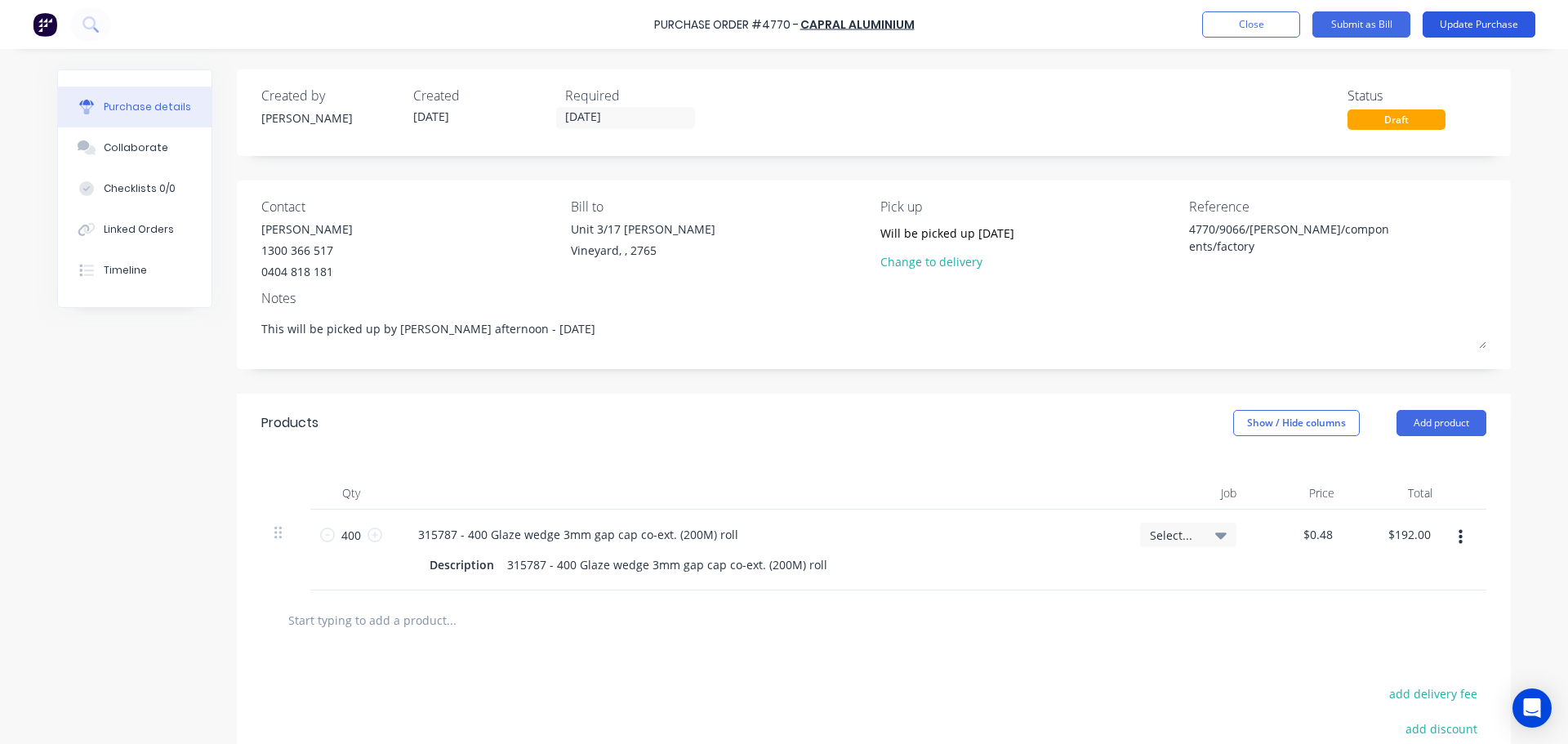
click at [1474, 29] on button "Update Purchase" at bounding box center [1479, 24] width 113 height 26
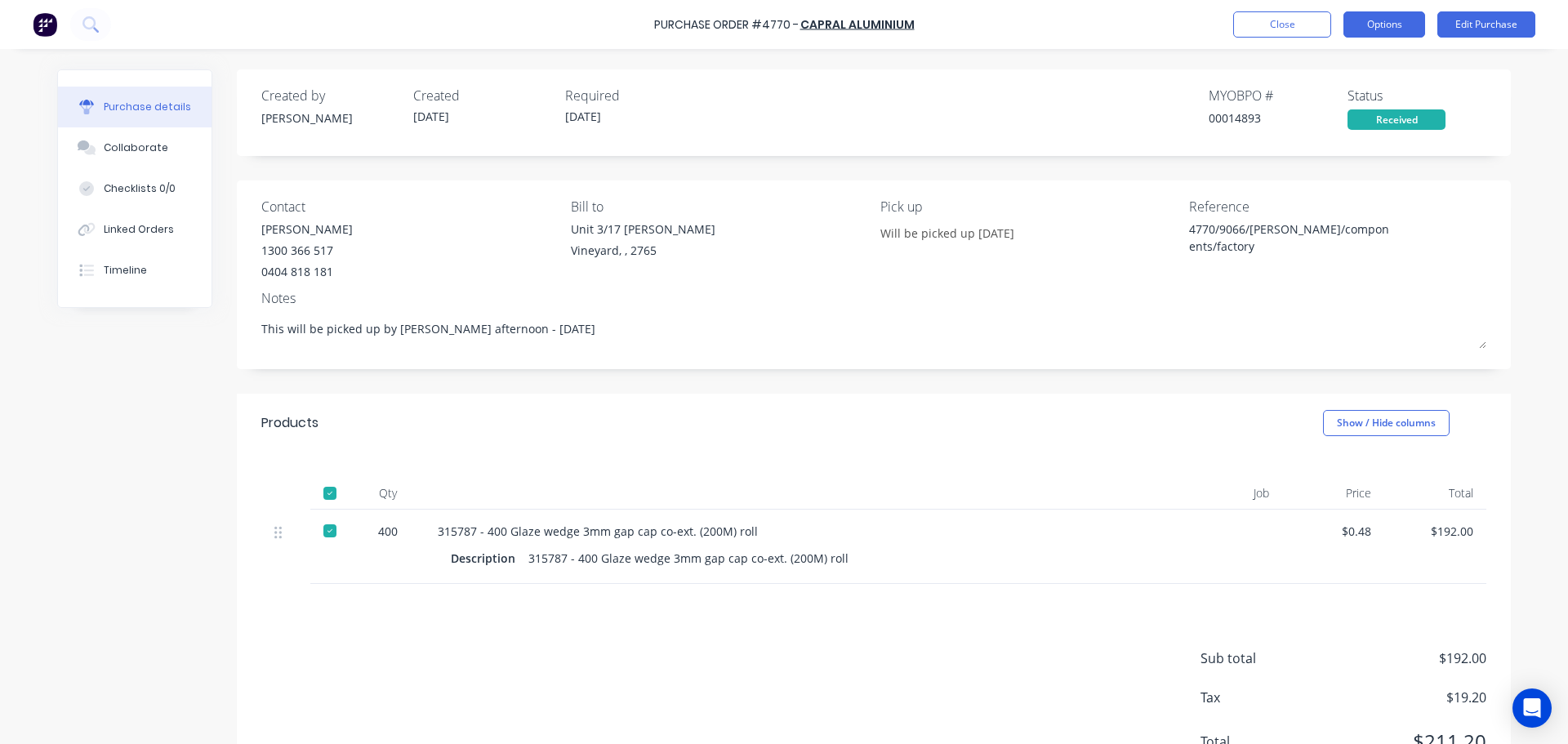
click at [1393, 24] on button "Options" at bounding box center [1384, 24] width 82 height 26
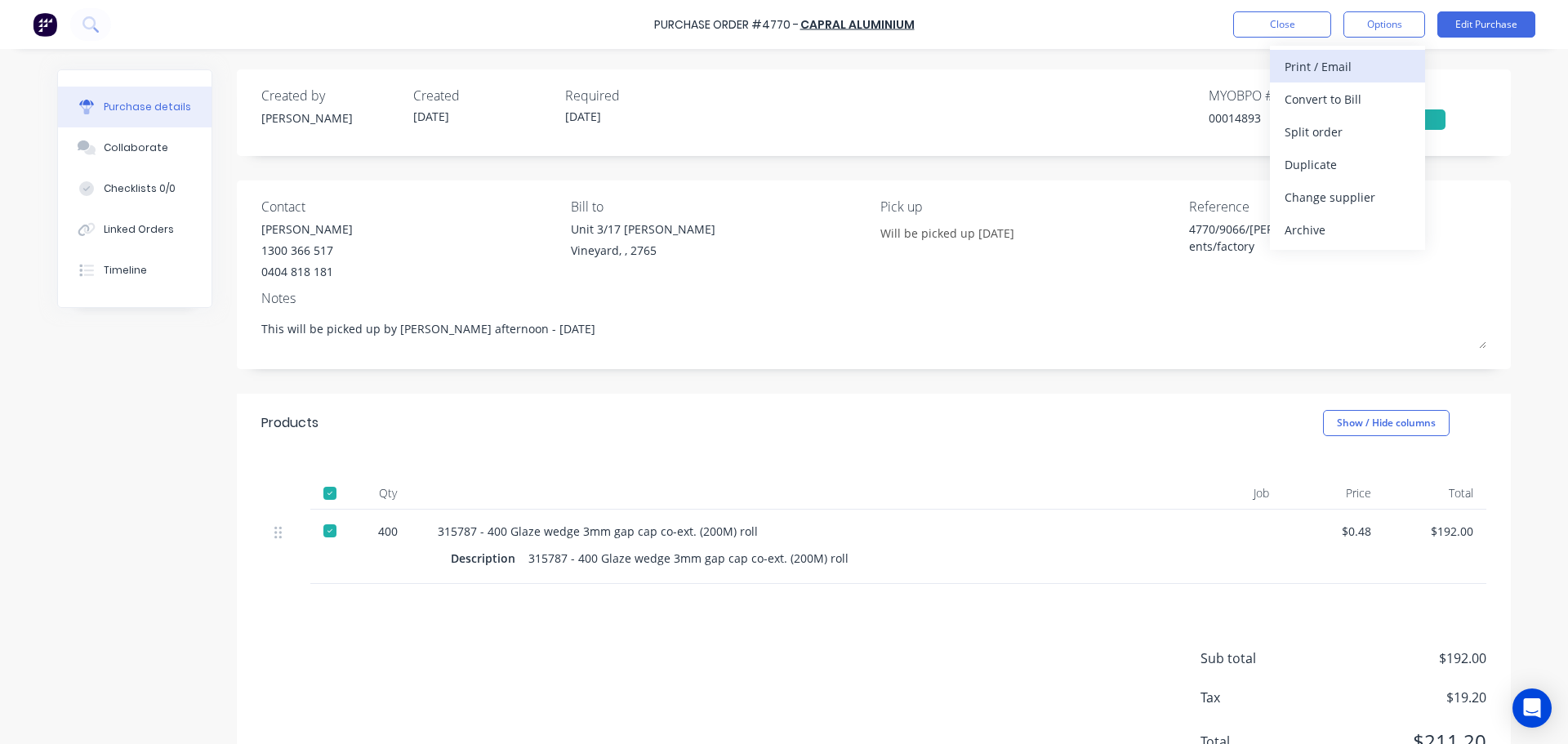
click at [1333, 62] on div "Print / Email" at bounding box center [1348, 66] width 126 height 24
click at [1359, 103] on div "With pricing" at bounding box center [1348, 99] width 126 height 24
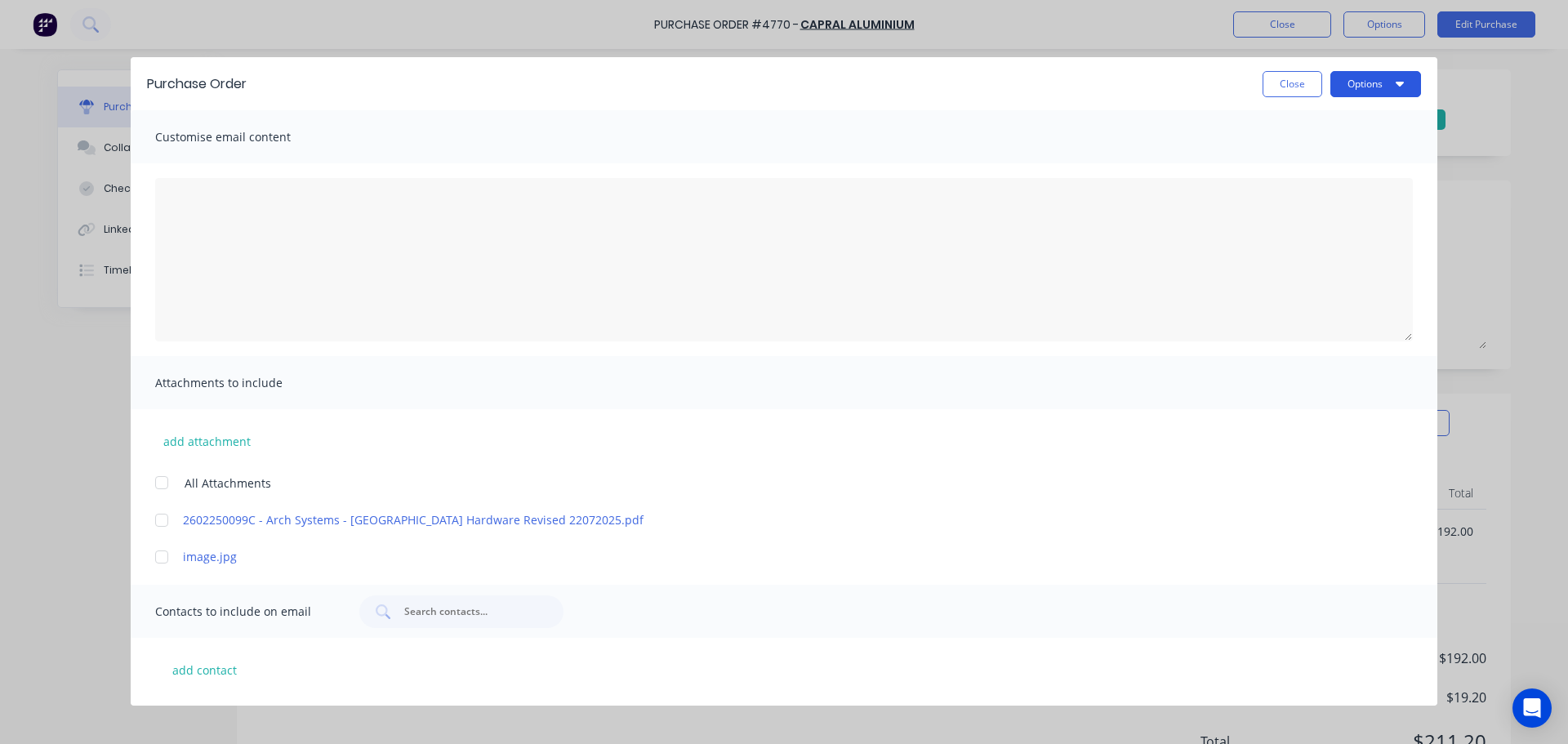
click at [1382, 82] on button "Options" at bounding box center [1376, 84] width 91 height 26
click at [1365, 150] on div "Print" at bounding box center [1344, 158] width 126 height 24
click at [1301, 87] on button "Close" at bounding box center [1292, 84] width 60 height 26
type textarea "x"
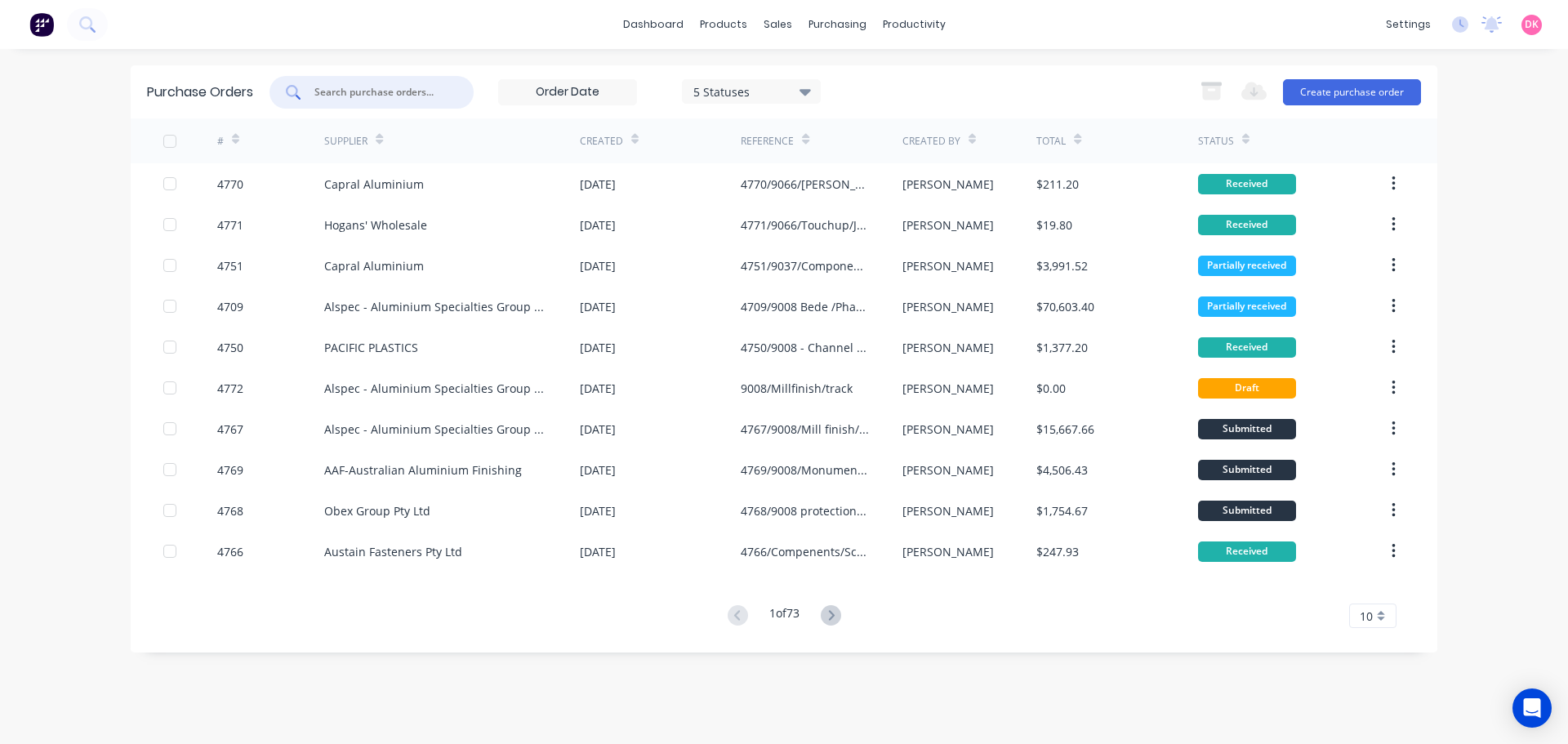
click at [389, 94] on input "text" at bounding box center [380, 92] width 135 height 16
click at [1322, 84] on button "Create purchase order" at bounding box center [1352, 92] width 138 height 26
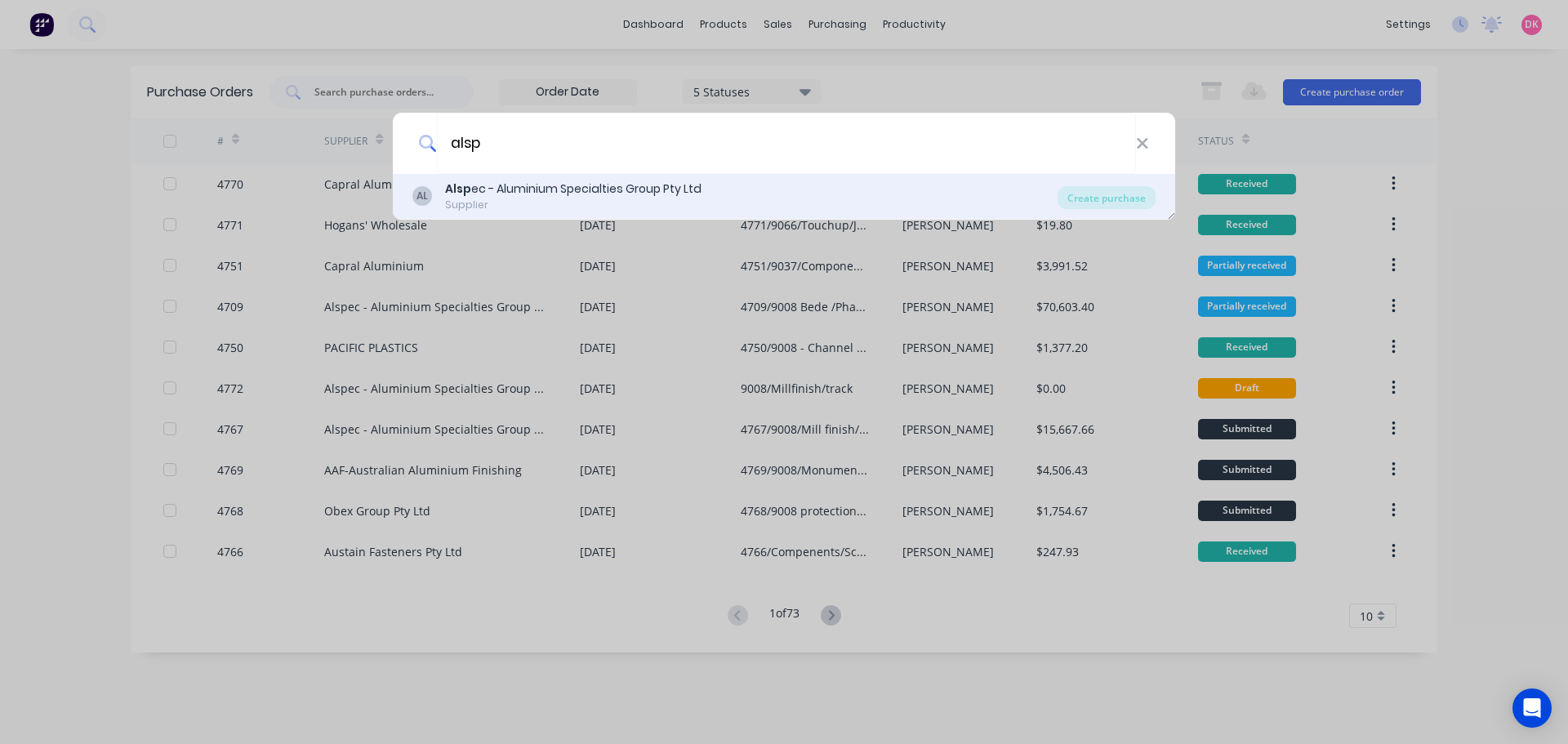
type input "alsp"
click at [593, 201] on div "Supplier" at bounding box center [573, 204] width 256 height 14
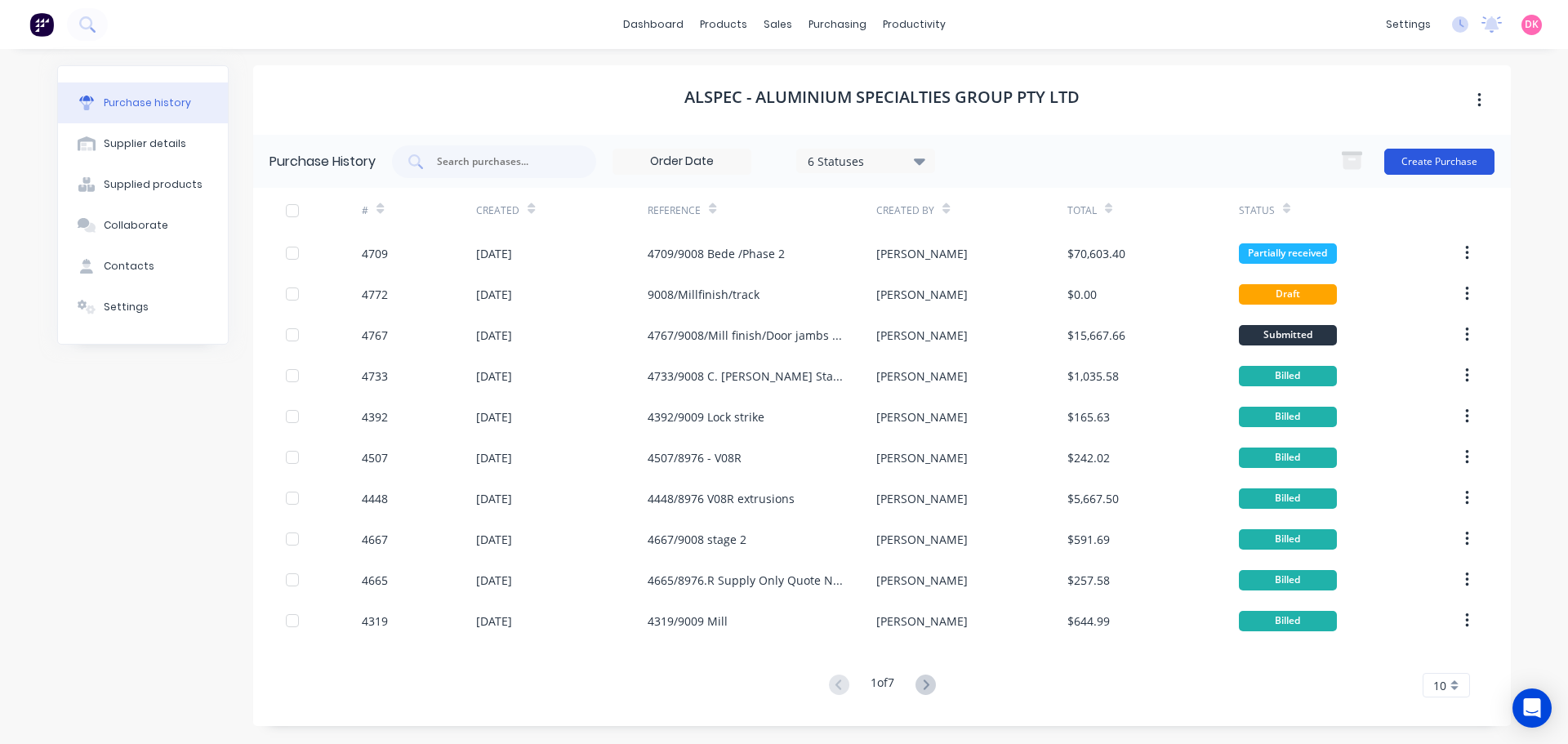
click at [1439, 164] on button "Create Purchase" at bounding box center [1439, 161] width 110 height 26
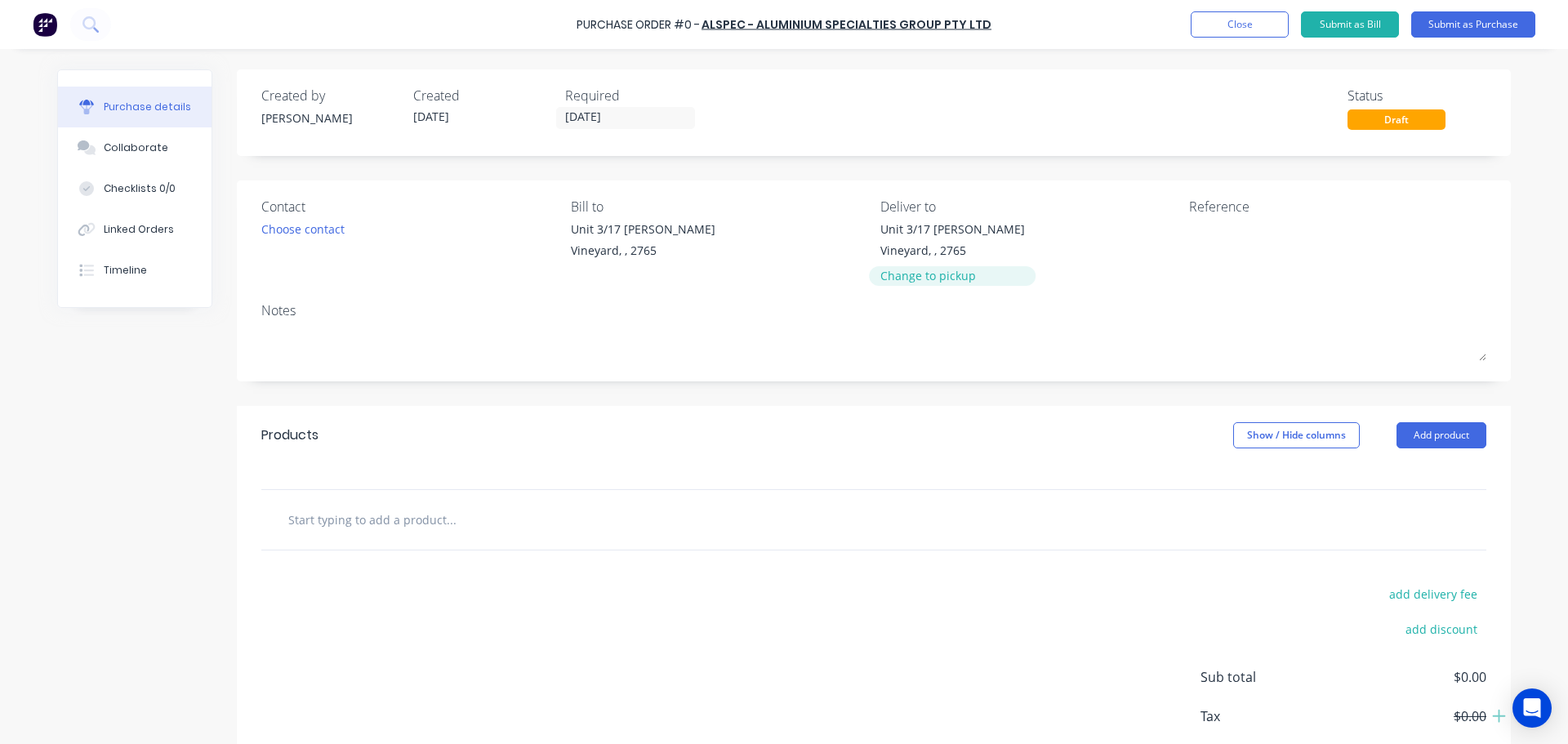
click at [935, 281] on div "Change to pickup" at bounding box center [953, 276] width 145 height 17
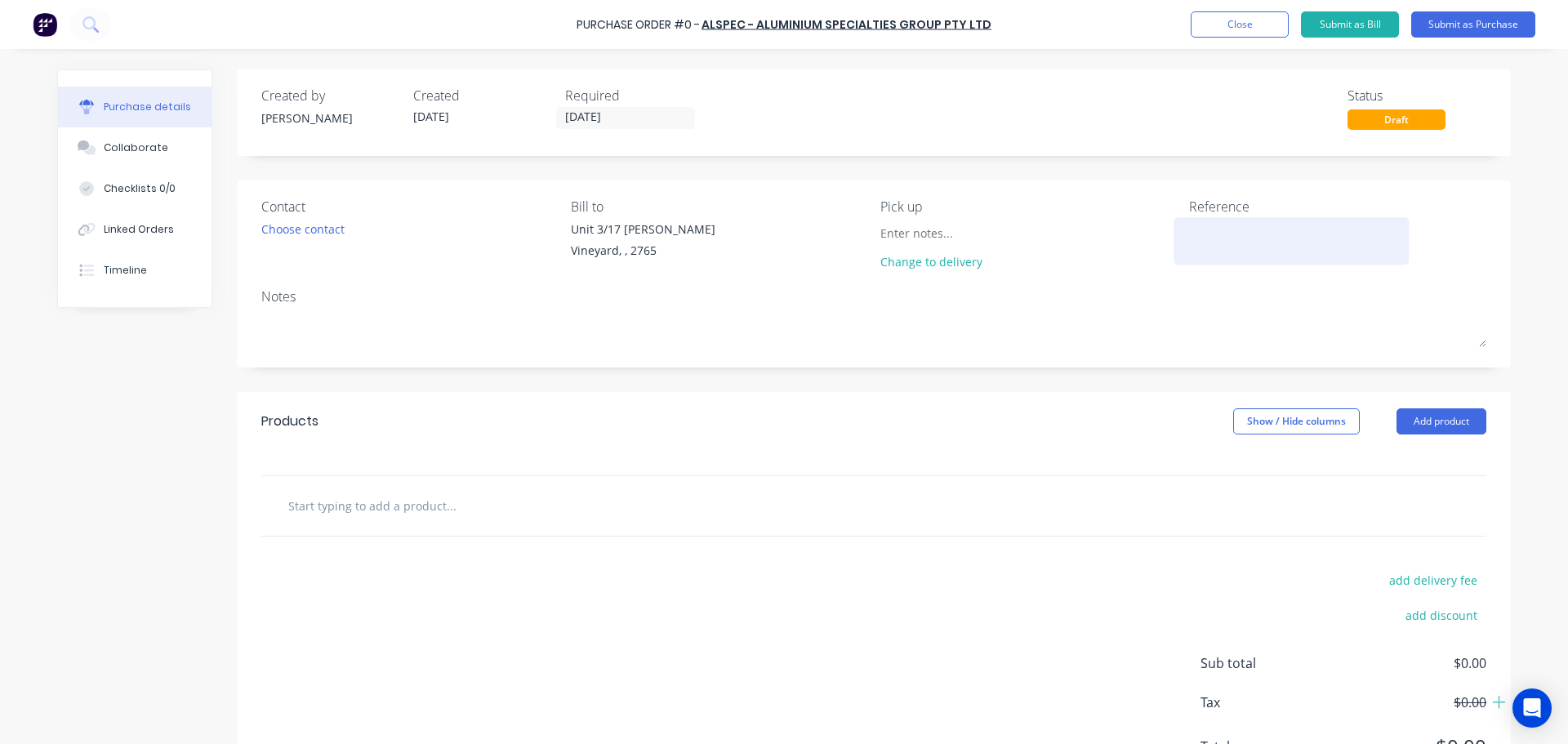
click at [1208, 232] on textarea at bounding box center [1291, 239] width 204 height 37
type textarea "Bede/9008/Mill finis"
type textarea "x"
type textarea "Bede/9008/Mill finish"
type textarea "x"
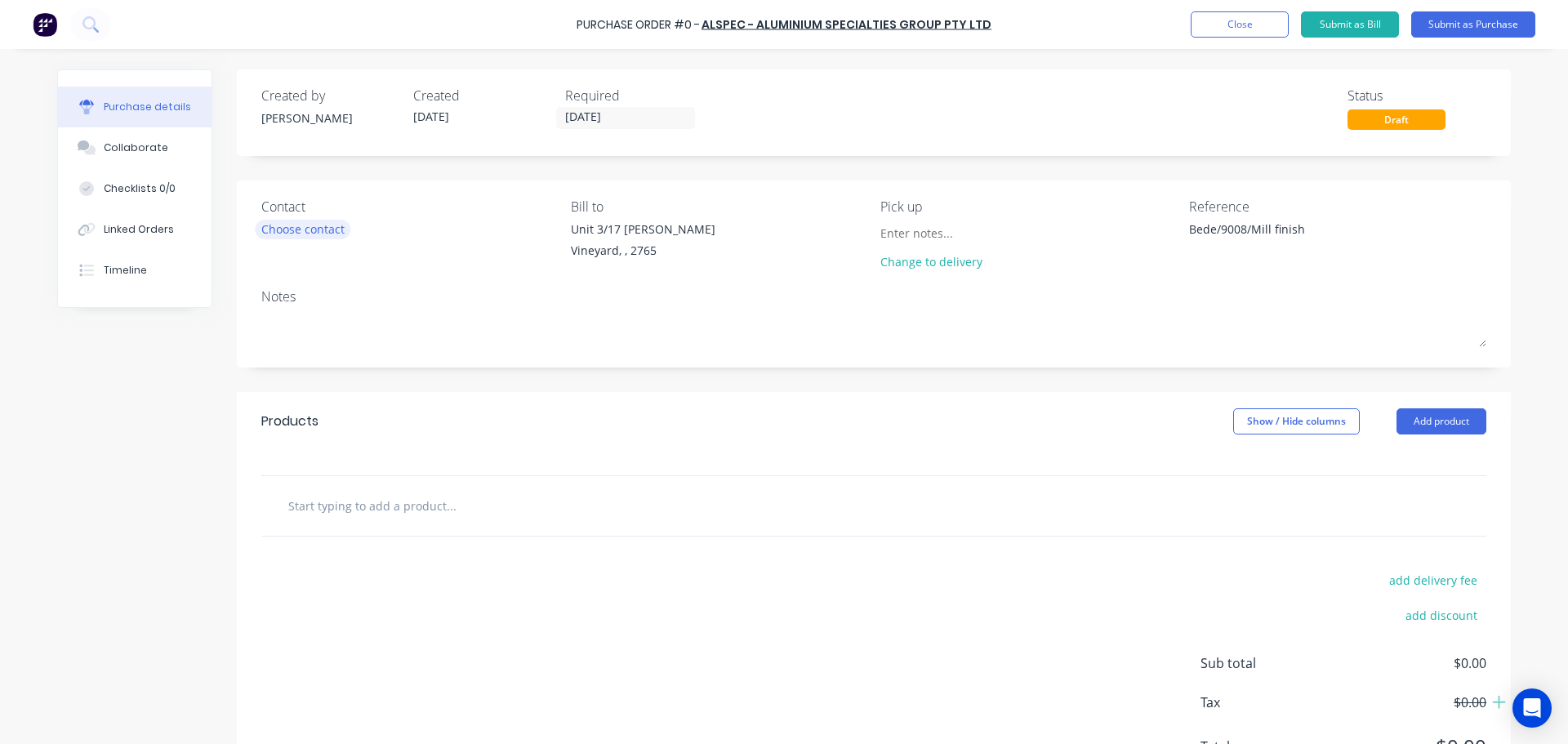
type textarea "Bede/9008/Mill finish"
click at [277, 233] on div "Choose contact" at bounding box center [303, 229] width 83 height 17
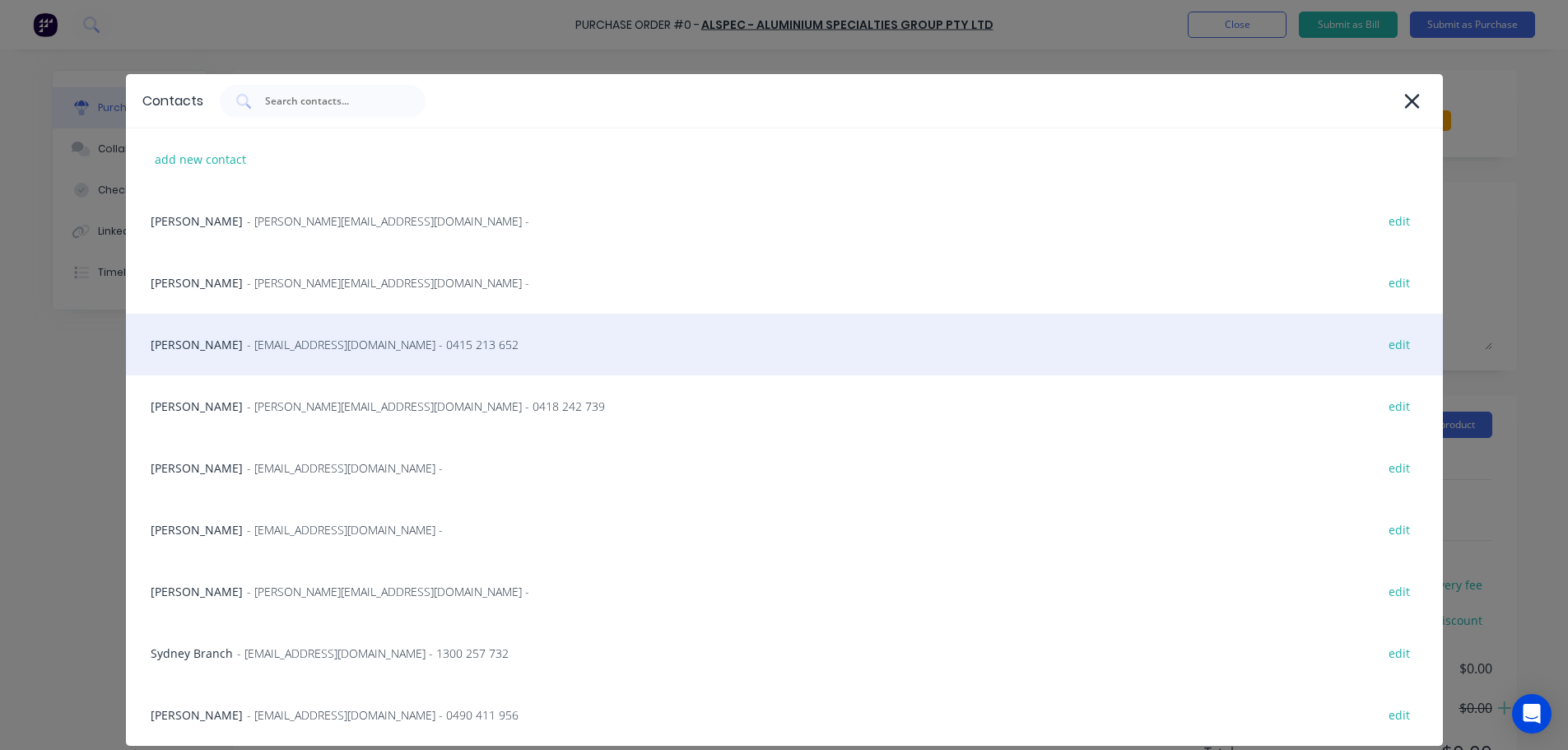
click at [247, 346] on span "- [EMAIL_ADDRESS][DOMAIN_NAME] - 0415 213 652" at bounding box center [382, 344] width 272 height 17
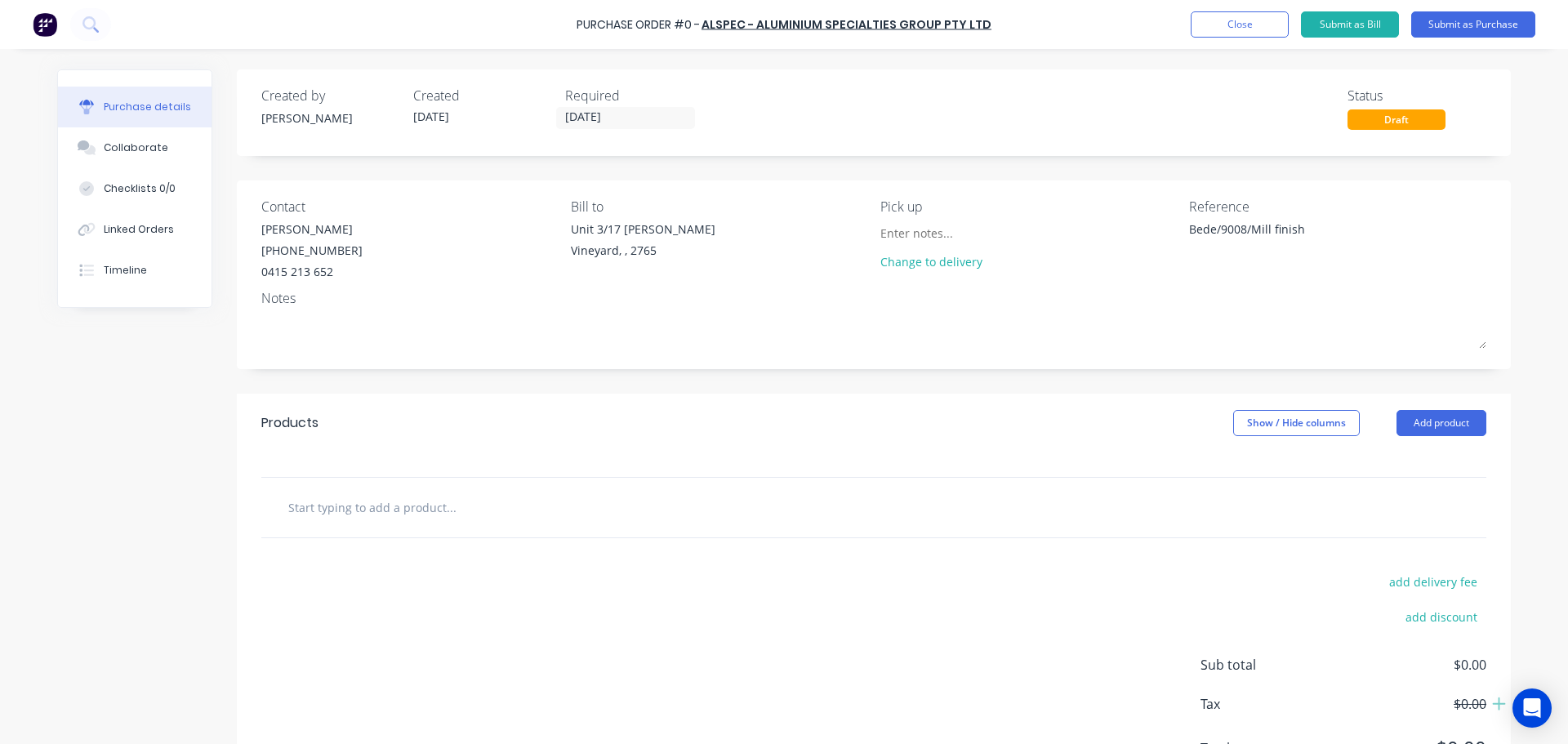
click at [330, 522] on input "text" at bounding box center [451, 507] width 327 height 33
type textarea "x"
type input "a"
type textarea "x"
type input "as"
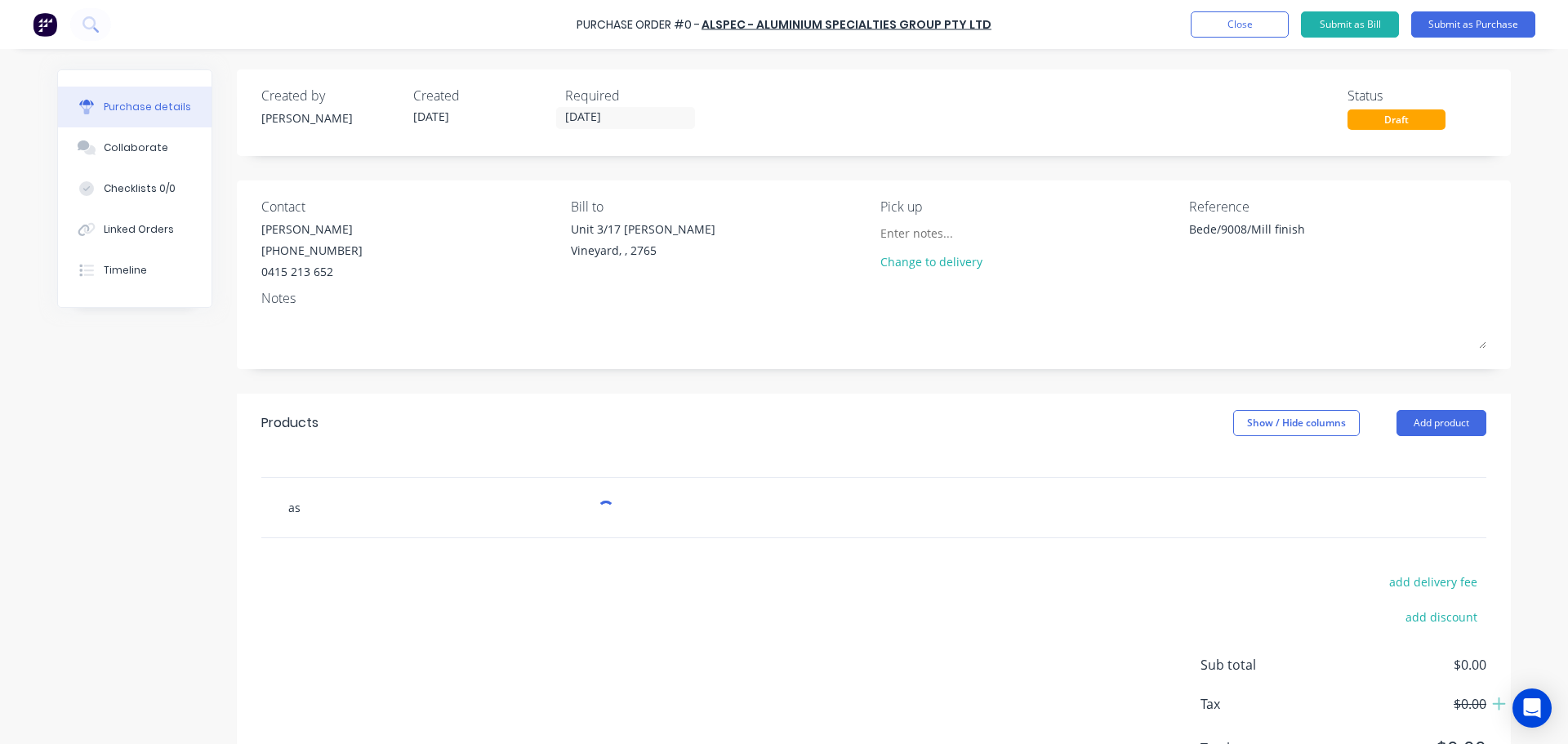
type textarea "x"
type input "a"
type textarea "x"
type input "ad790"
type textarea "x"
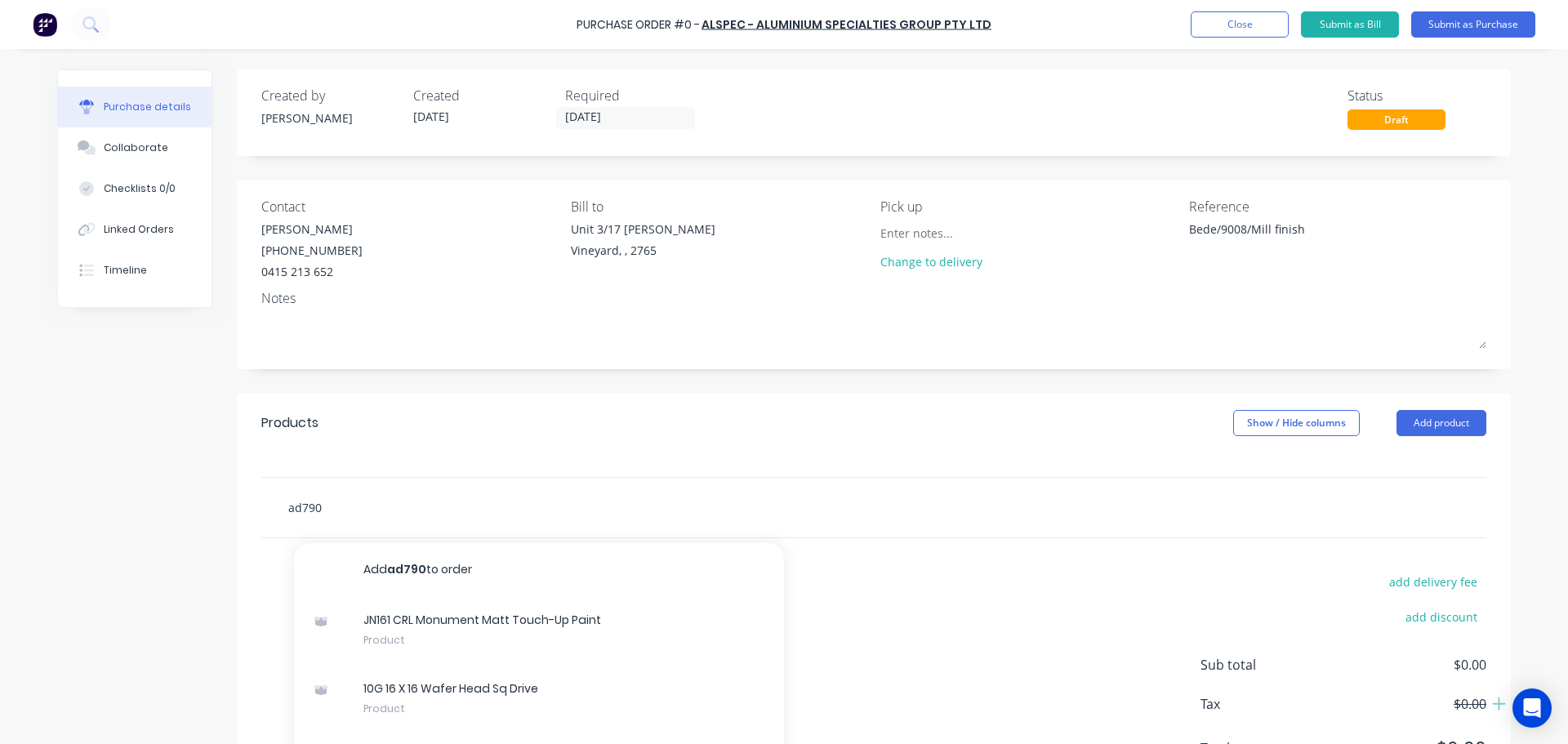
type input "ad79"
type textarea "x"
type input "ad790"
type textarea "x"
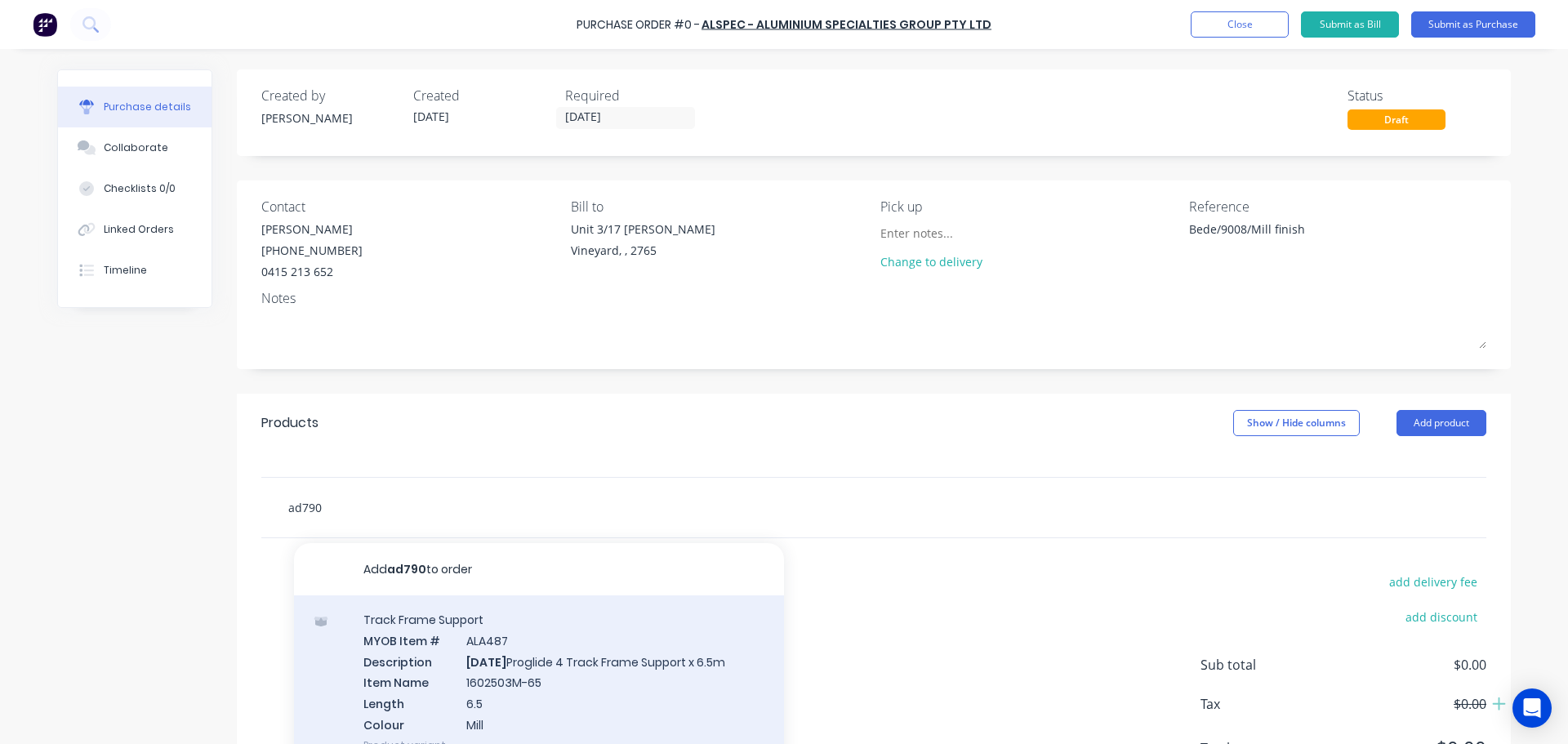
type input "ad790"
click at [536, 704] on div "Track Frame Support MYOB Item # ALA487 Description AD790 Proglide 4 Track Frame…" at bounding box center [539, 682] width 490 height 174
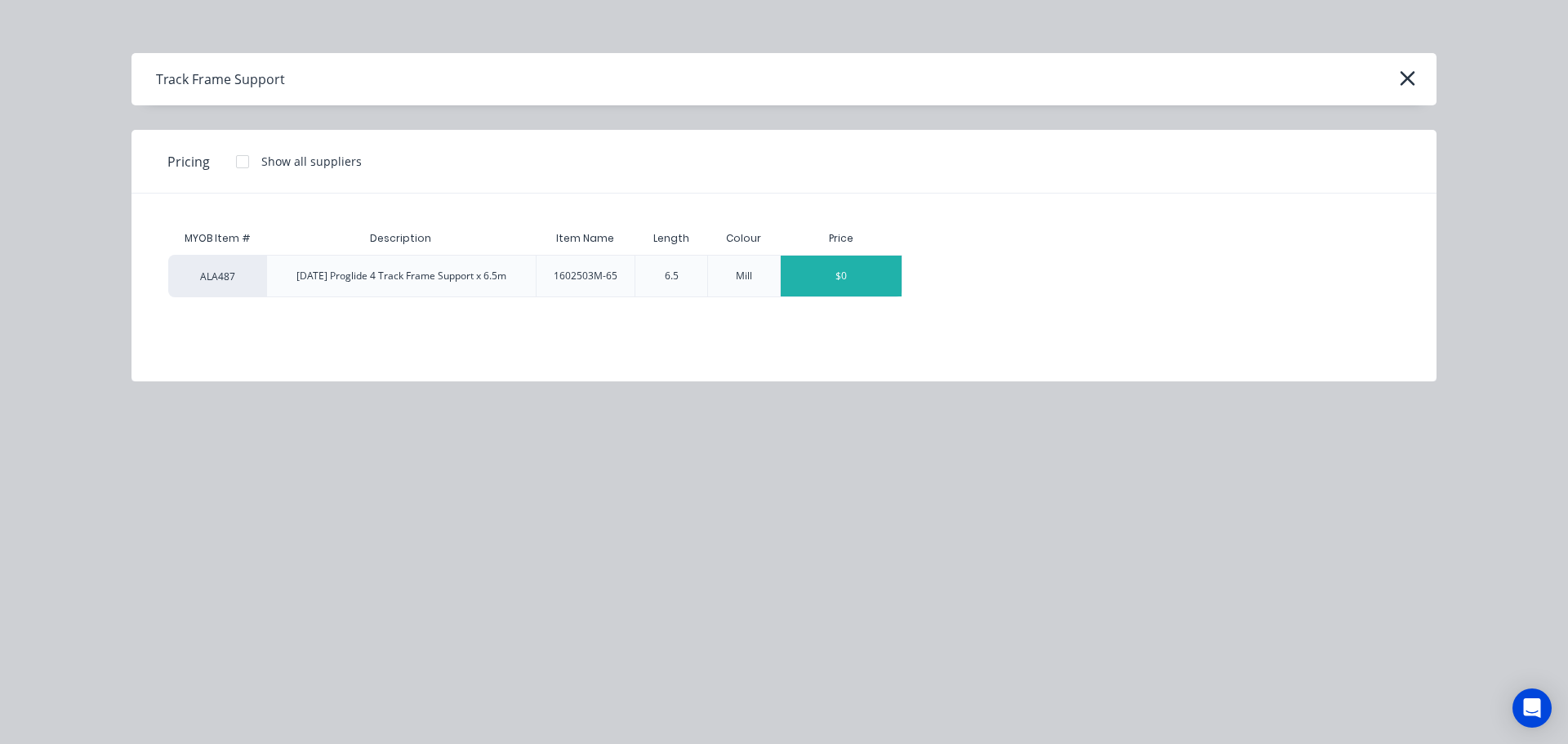
click at [863, 274] on div "$0" at bounding box center [842, 276] width 121 height 41
type textarea "x"
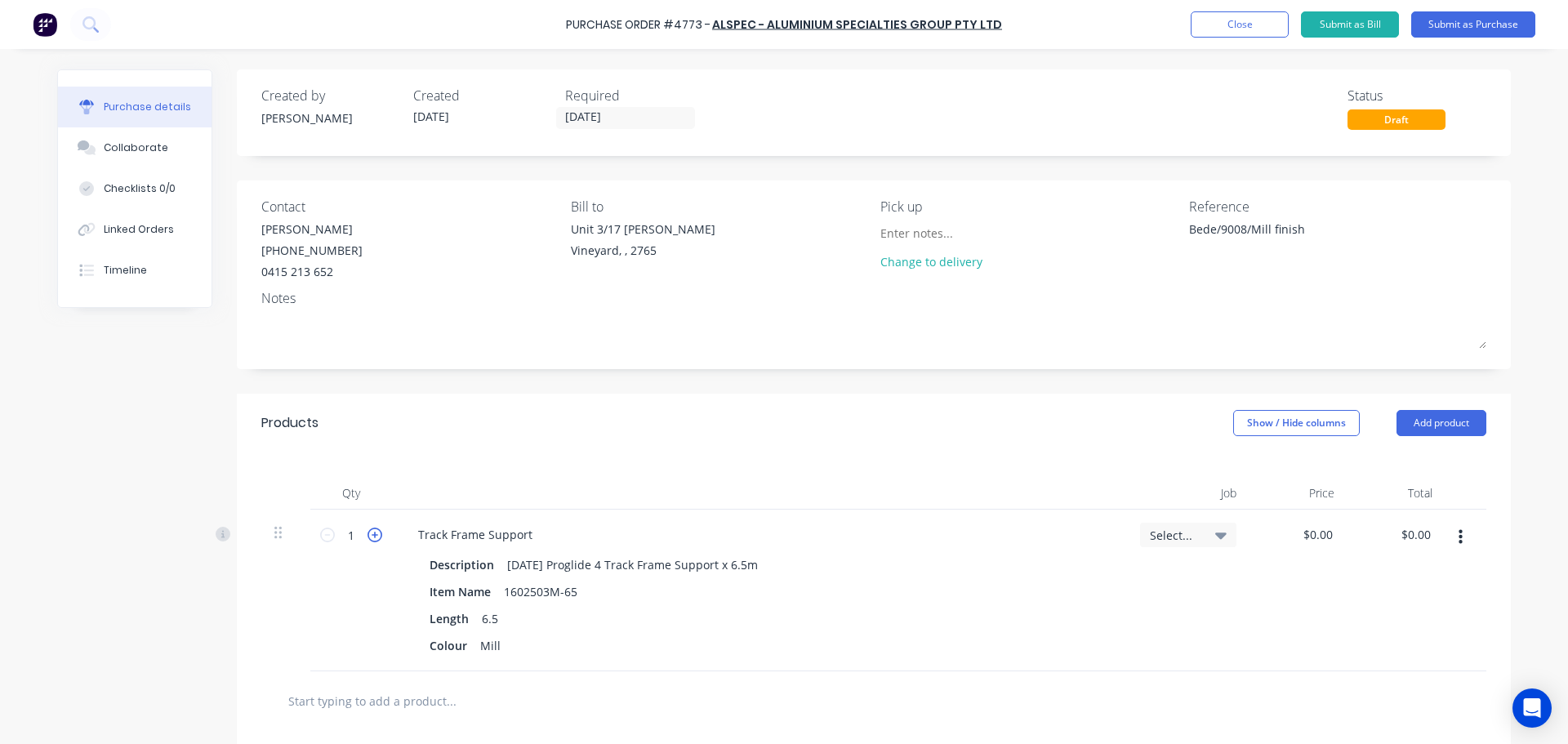
click at [372, 530] on icon at bounding box center [374, 535] width 14 height 14
type textarea "x"
type input "2"
click at [1154, 623] on div "Select..." at bounding box center [1189, 590] width 123 height 161
type textarea "x"
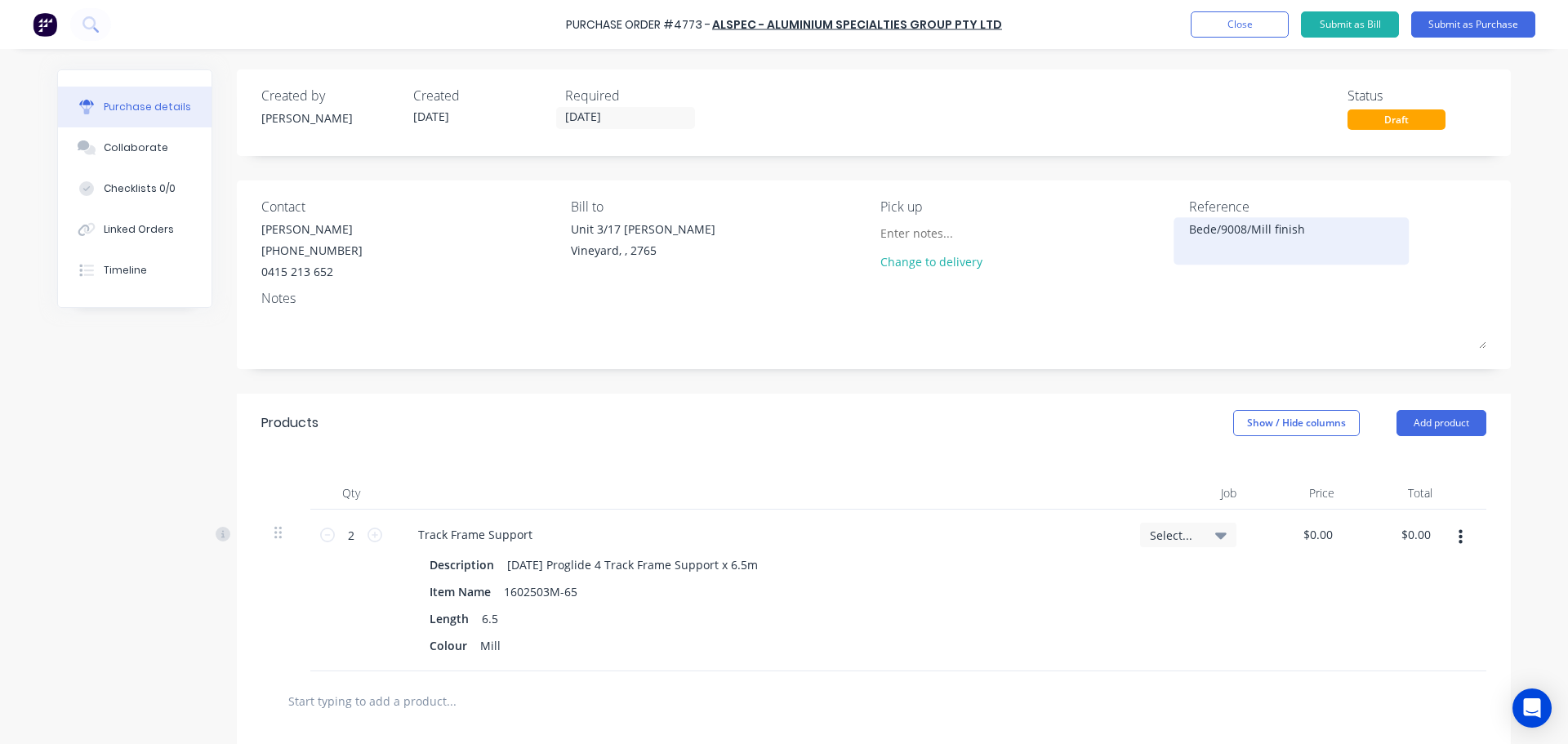
click at [1189, 235] on div "Bede/9008/Mill finish" at bounding box center [1291, 240] width 204 height 41
click at [1189, 233] on textarea "Bede/9008/Mill finish" at bounding box center [1291, 239] width 204 height 37
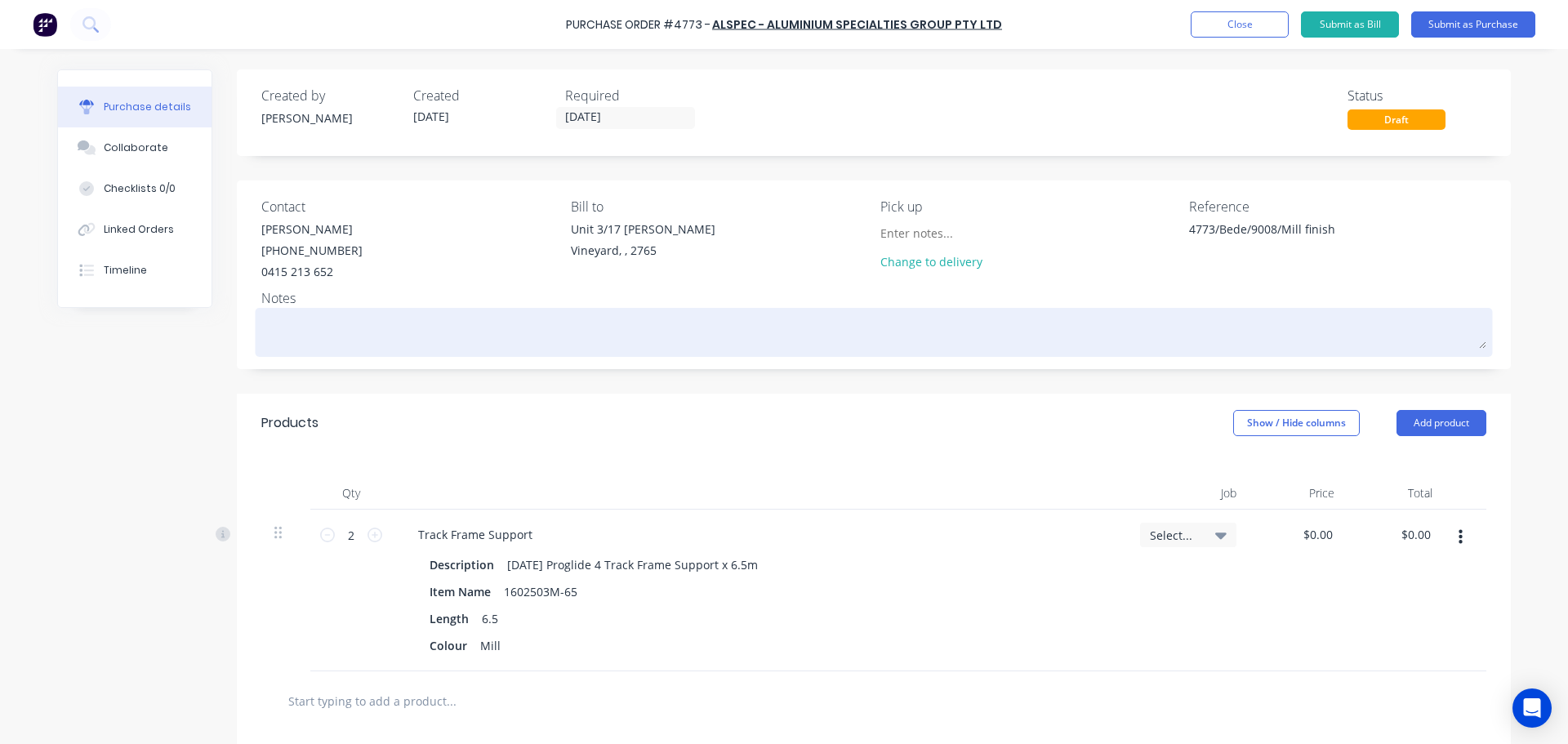
type textarea "4773/Bede/9008/Mill finish"
type textarea "x"
type textarea "4773/Bede/9008/Mill finish"
click at [405, 324] on textarea at bounding box center [874, 330] width 1225 height 37
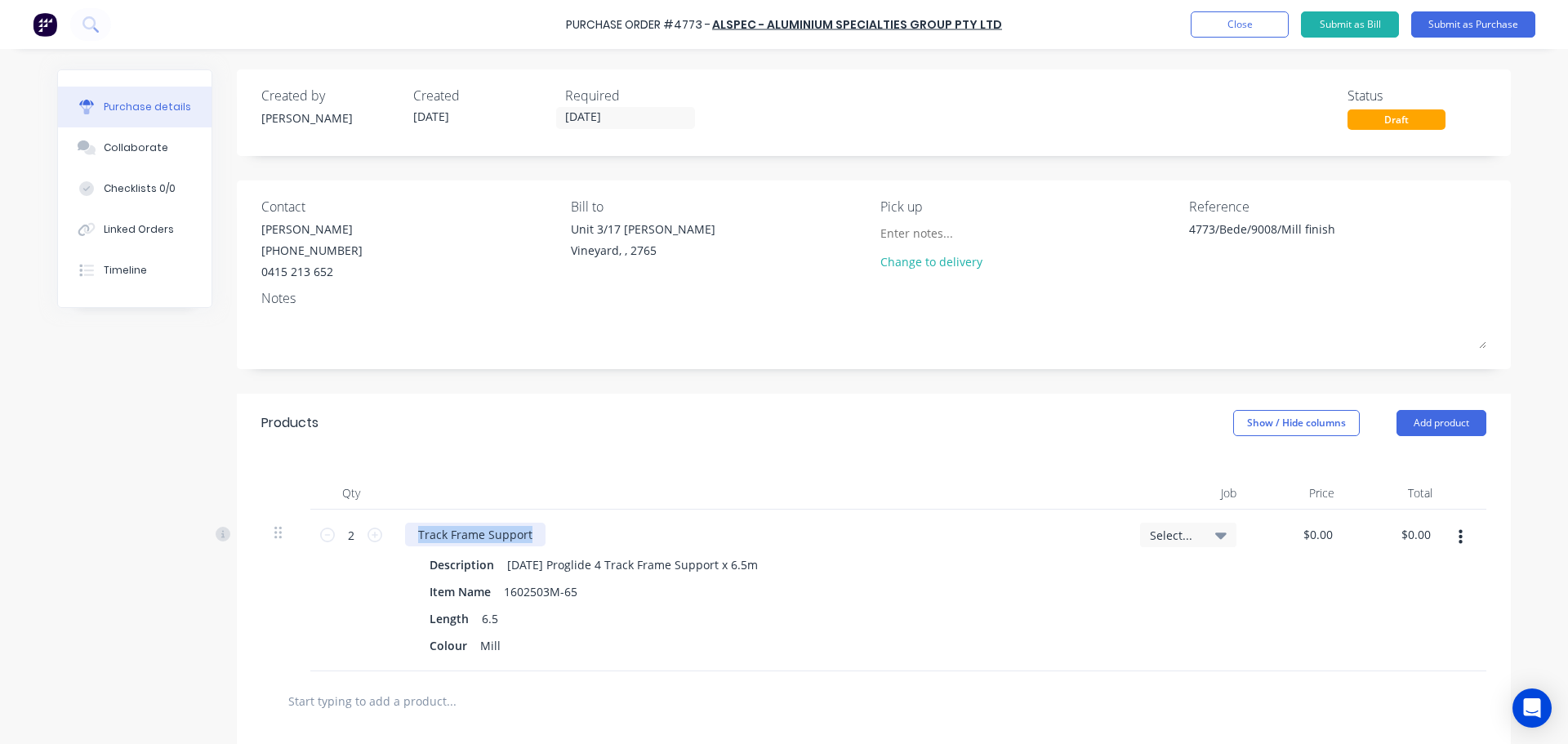
drag, startPoint x: 413, startPoint y: 536, endPoint x: 546, endPoint y: 537, distance: 133.0
click at [546, 537] on div "Track Frame Support" at bounding box center [759, 535] width 709 height 24
copy div "Track Frame Support"
drag, startPoint x: 499, startPoint y: 562, endPoint x: 772, endPoint y: 570, distance: 273.1
click at [772, 570] on div "Description AD790 Proglide 4 Track Frame Support x 6.5m" at bounding box center [756, 565] width 667 height 24
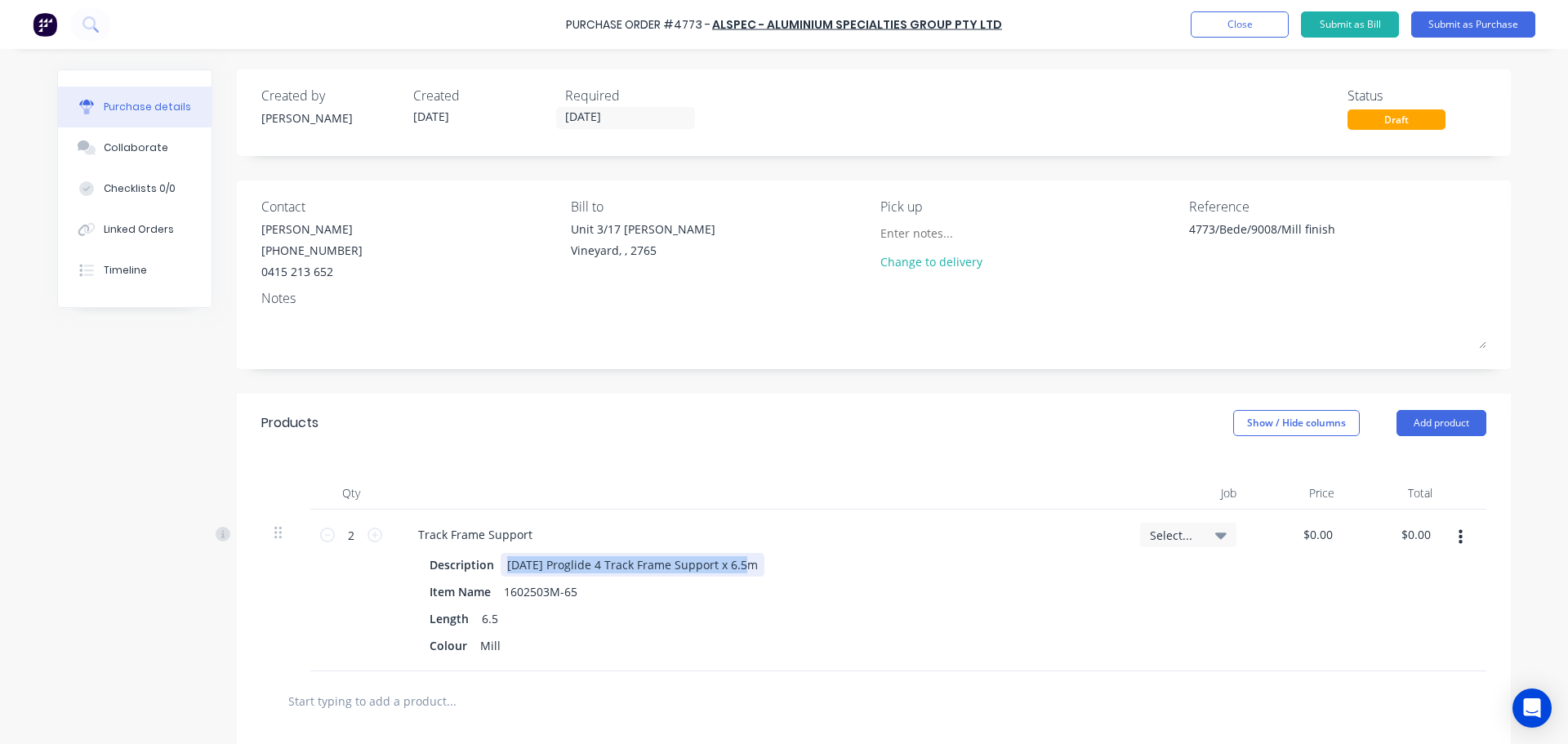
copy div "AD790 Proglide 4 Track Frame Support x 6.5m"
drag, startPoint x: 499, startPoint y: 588, endPoint x: 576, endPoint y: 588, distance: 77.0
click at [576, 588] on div "1602503M-65" at bounding box center [541, 592] width 87 height 24
copy div "1602503M-65"
type textarea "x"
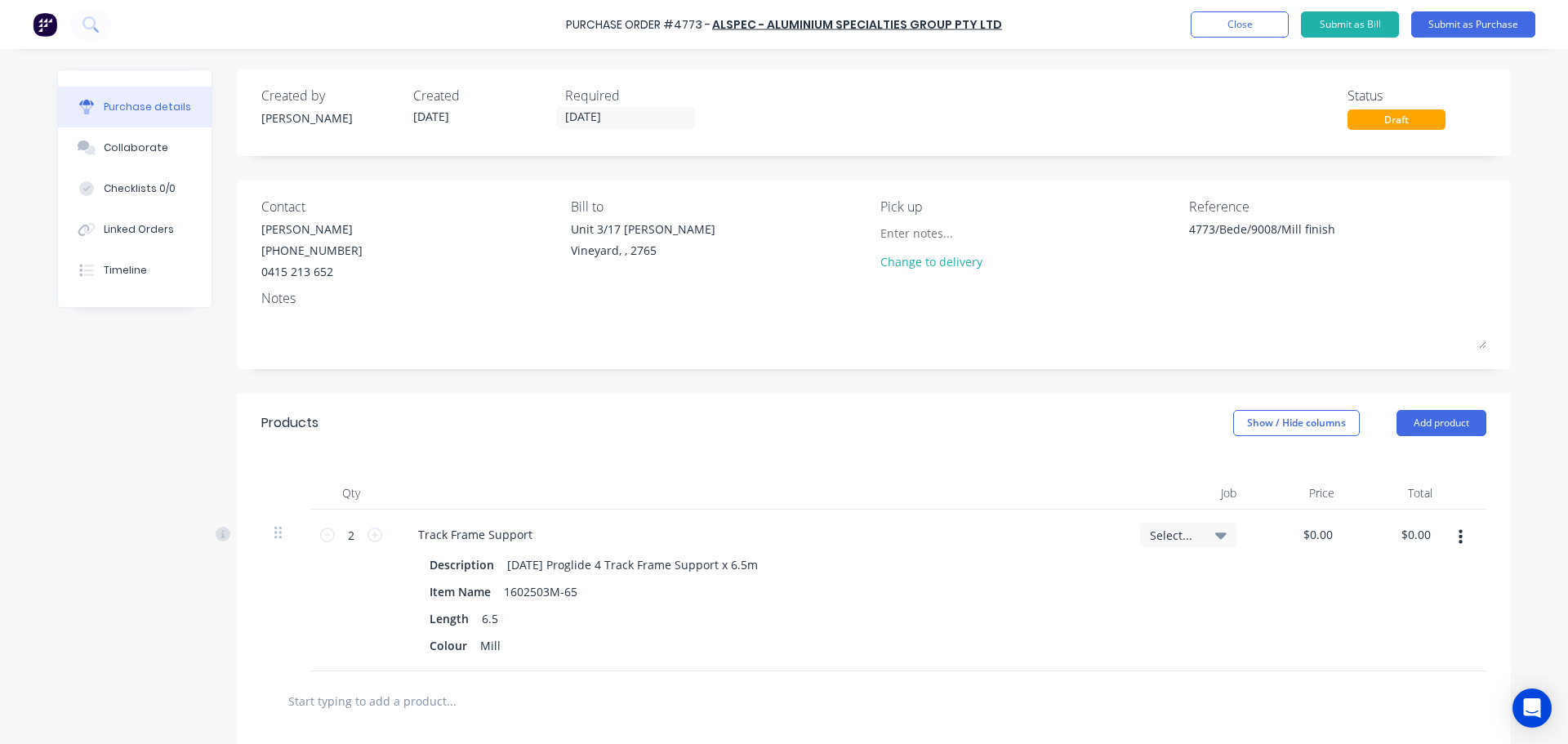
click at [726, 432] on div "Products Show / Hide columns Add product" at bounding box center [874, 423] width 1274 height 59
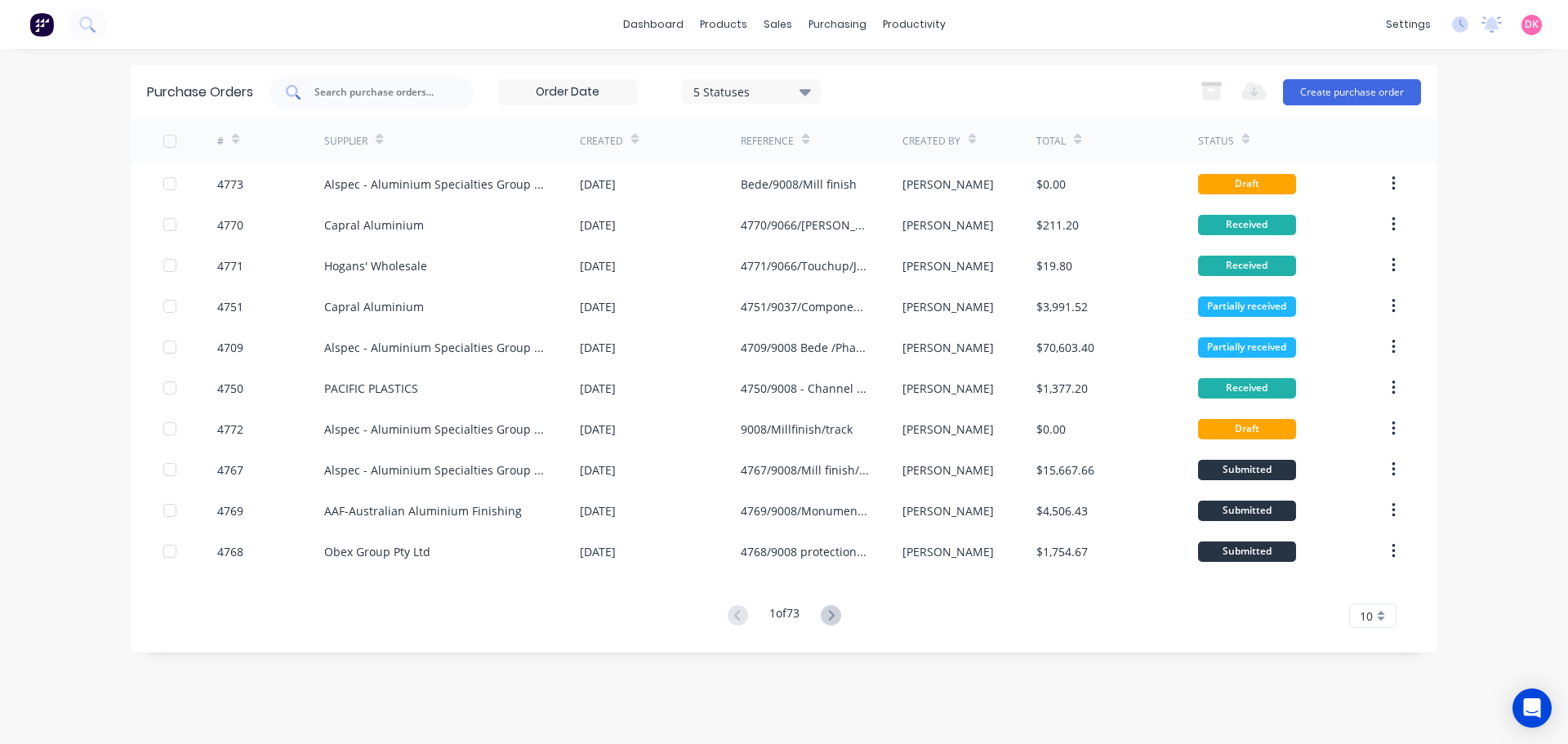
click at [339, 98] on input "text" at bounding box center [380, 92] width 135 height 16
type input "1602503"
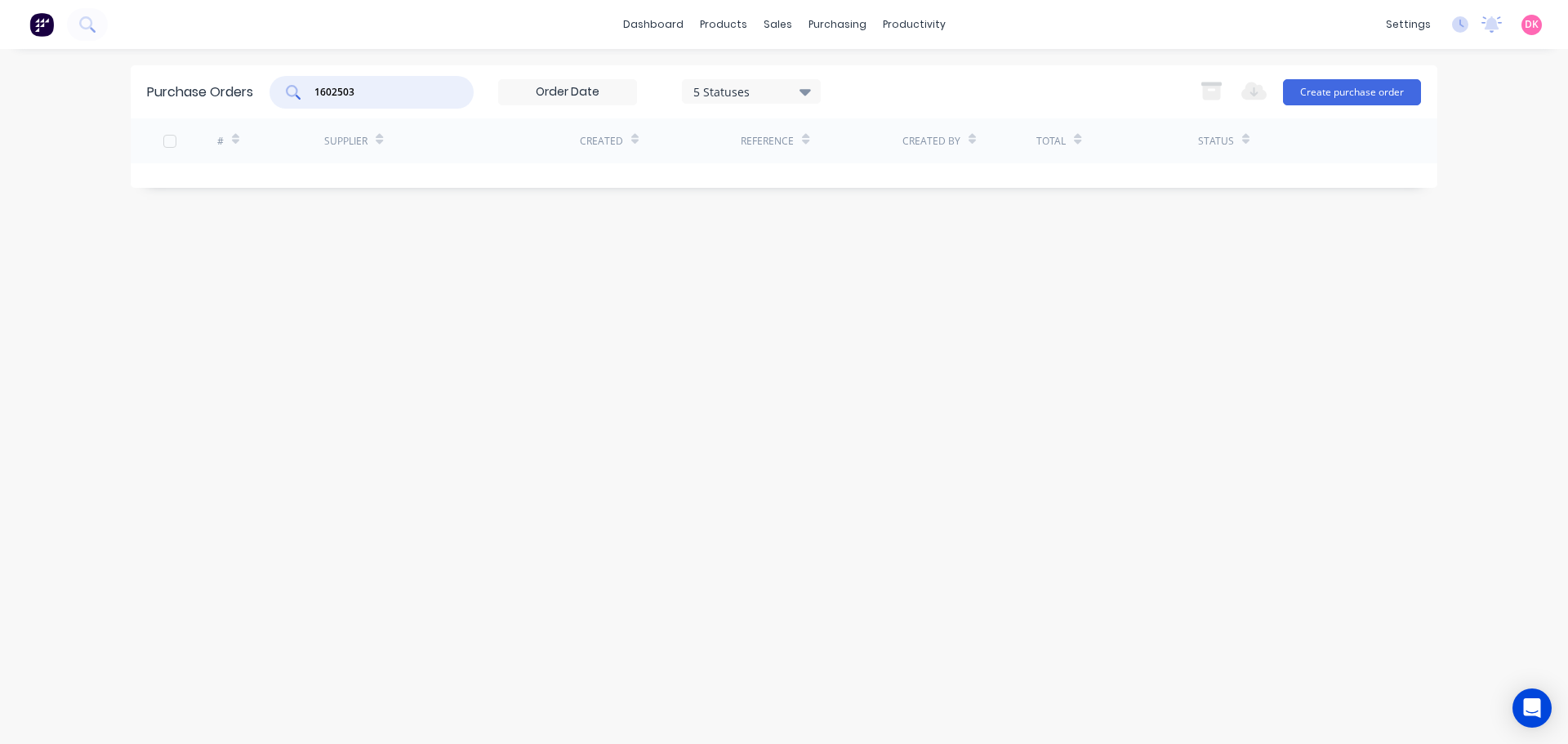
drag, startPoint x: 405, startPoint y: 87, endPoint x: 212, endPoint y: 115, distance: 195.0
click at [212, 115] on div "Purchase Orders 1602503 5 Statuses 5 Statuses Export to Excel (XLSX) Create pur…" at bounding box center [784, 92] width 1307 height 53
click at [88, 29] on icon at bounding box center [87, 24] width 15 height 15
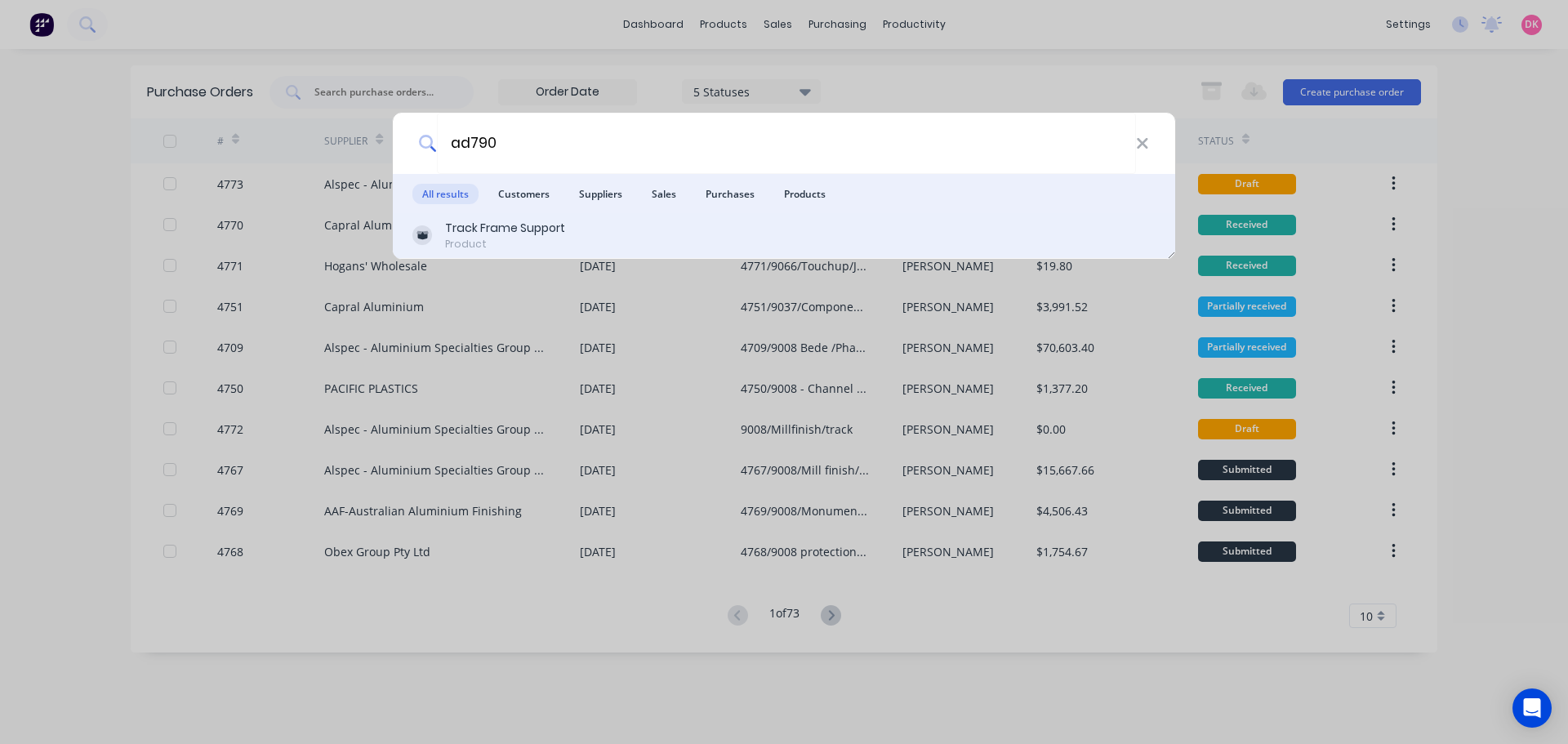
type input "ad790"
click at [530, 243] on div "Product" at bounding box center [504, 244] width 120 height 14
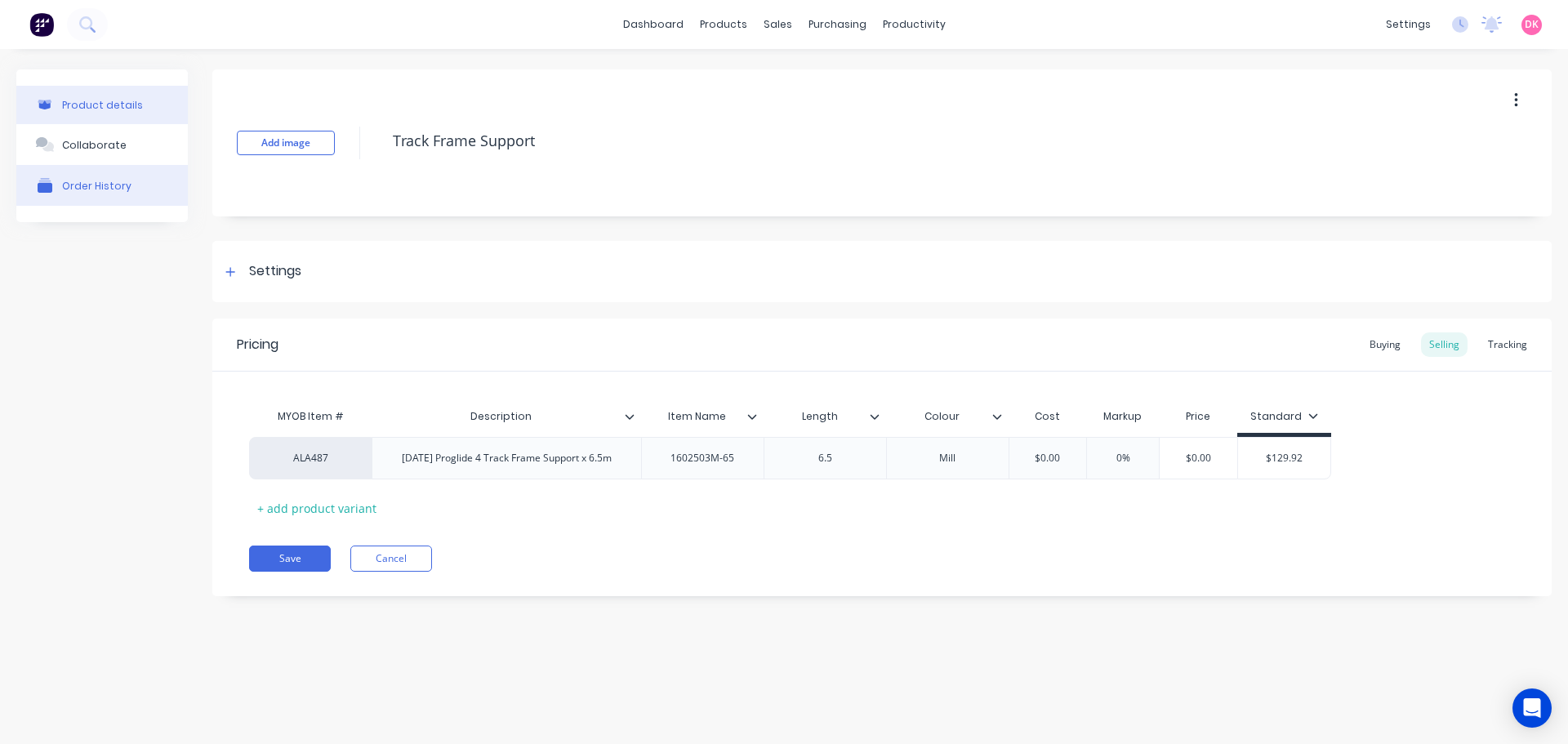
click at [119, 195] on button "Order History" at bounding box center [102, 185] width 172 height 41
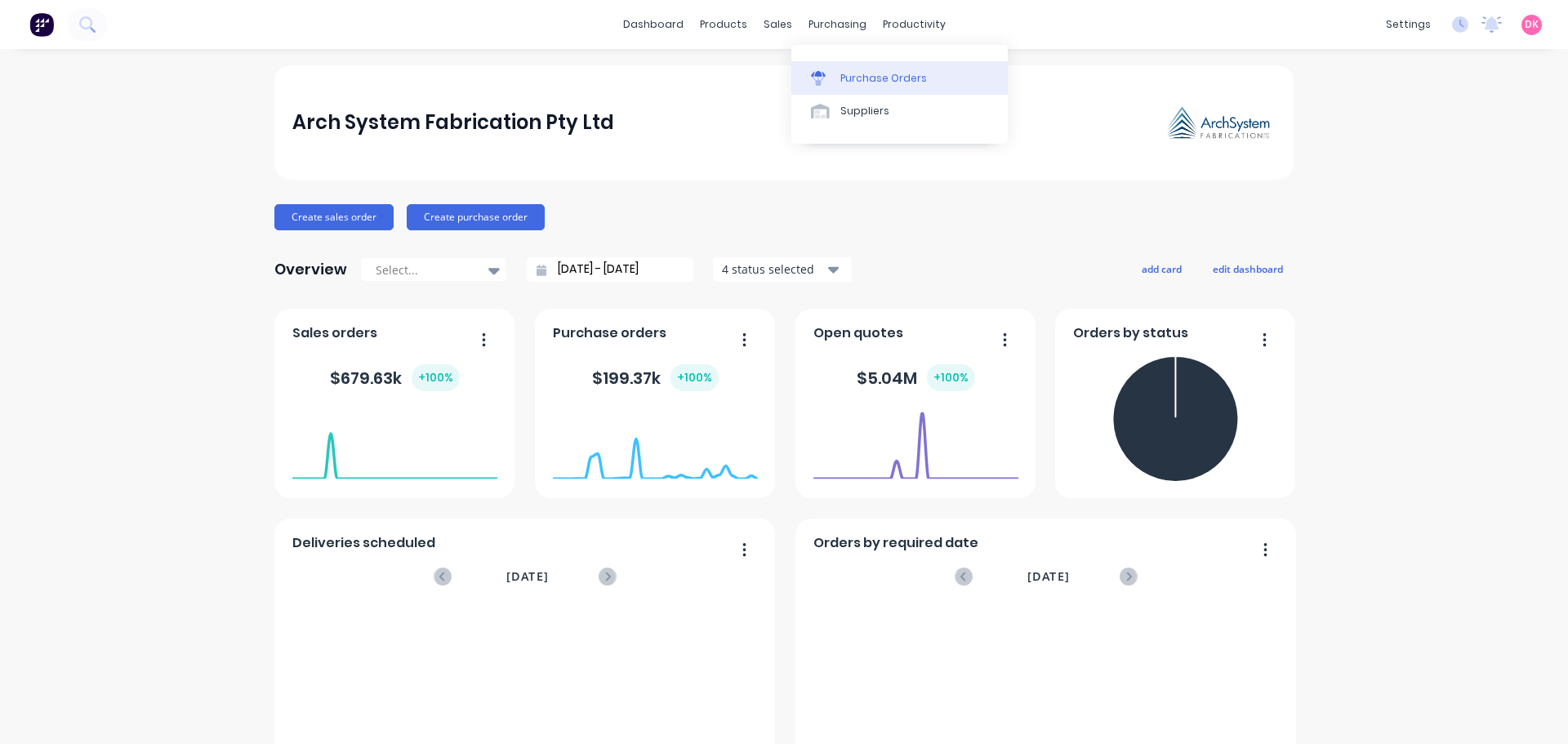
click at [844, 70] on link "Purchase Orders" at bounding box center [899, 77] width 216 height 33
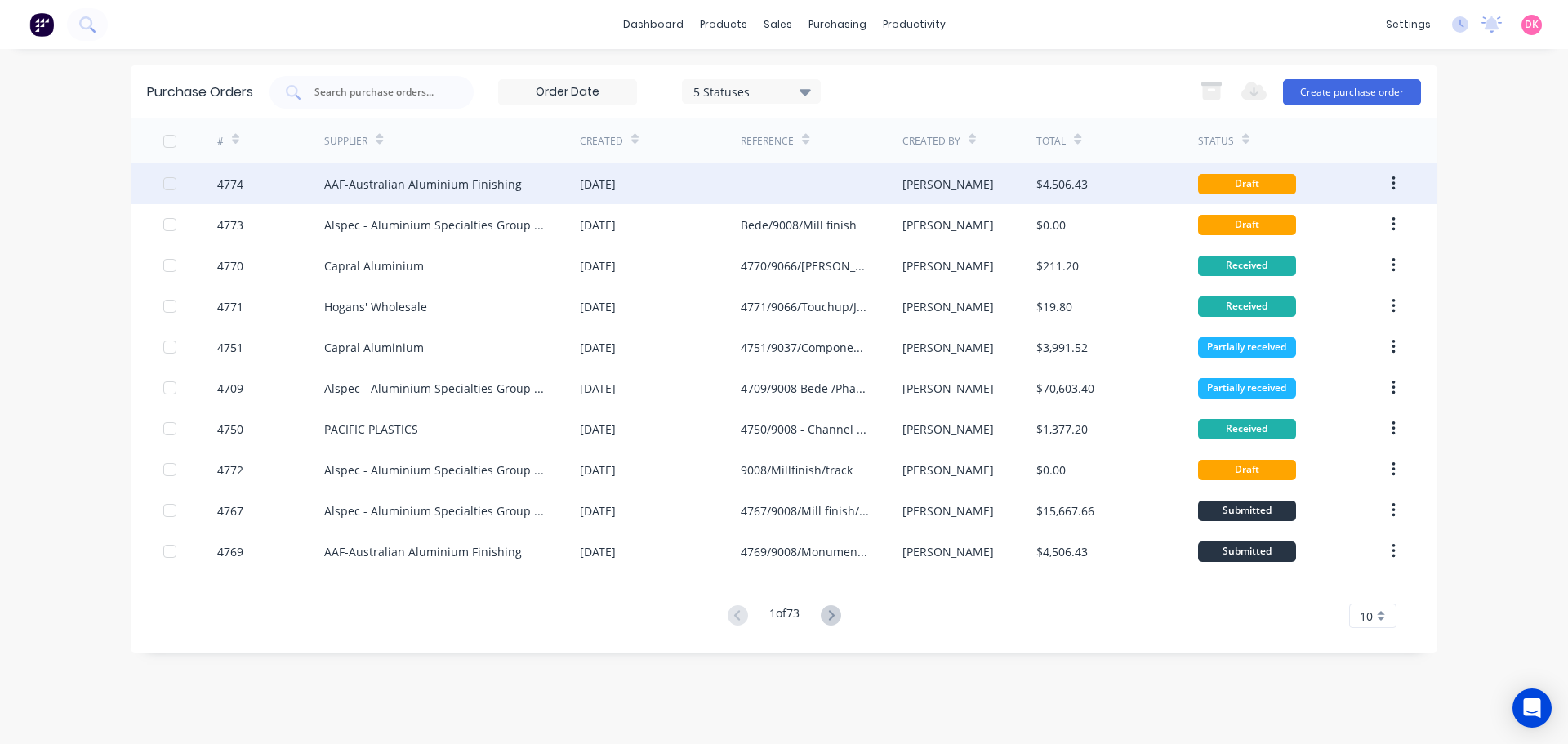
click at [462, 192] on div "AAF-Australian Aluminium Finishing" at bounding box center [423, 184] width 198 height 17
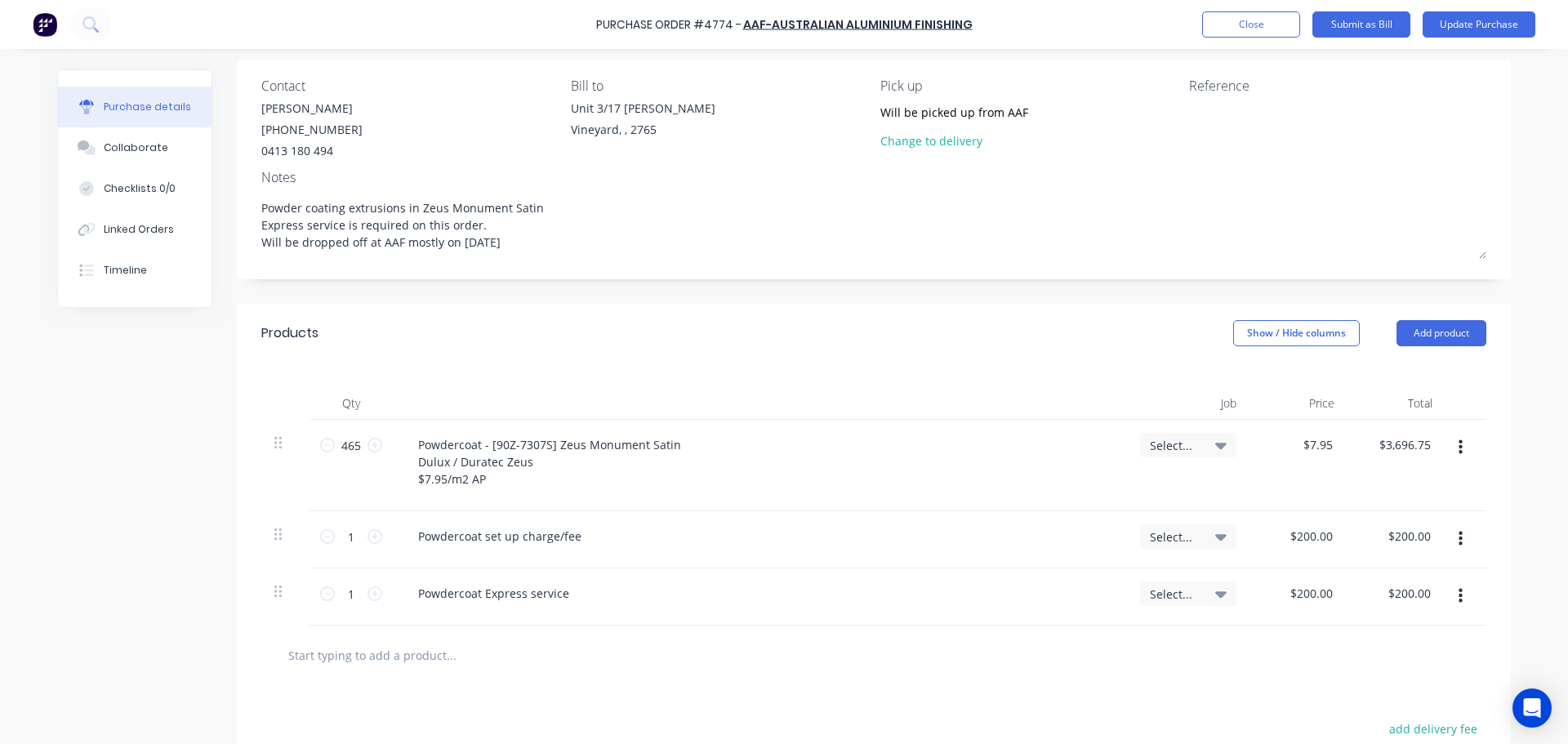
scroll to position [163, 0]
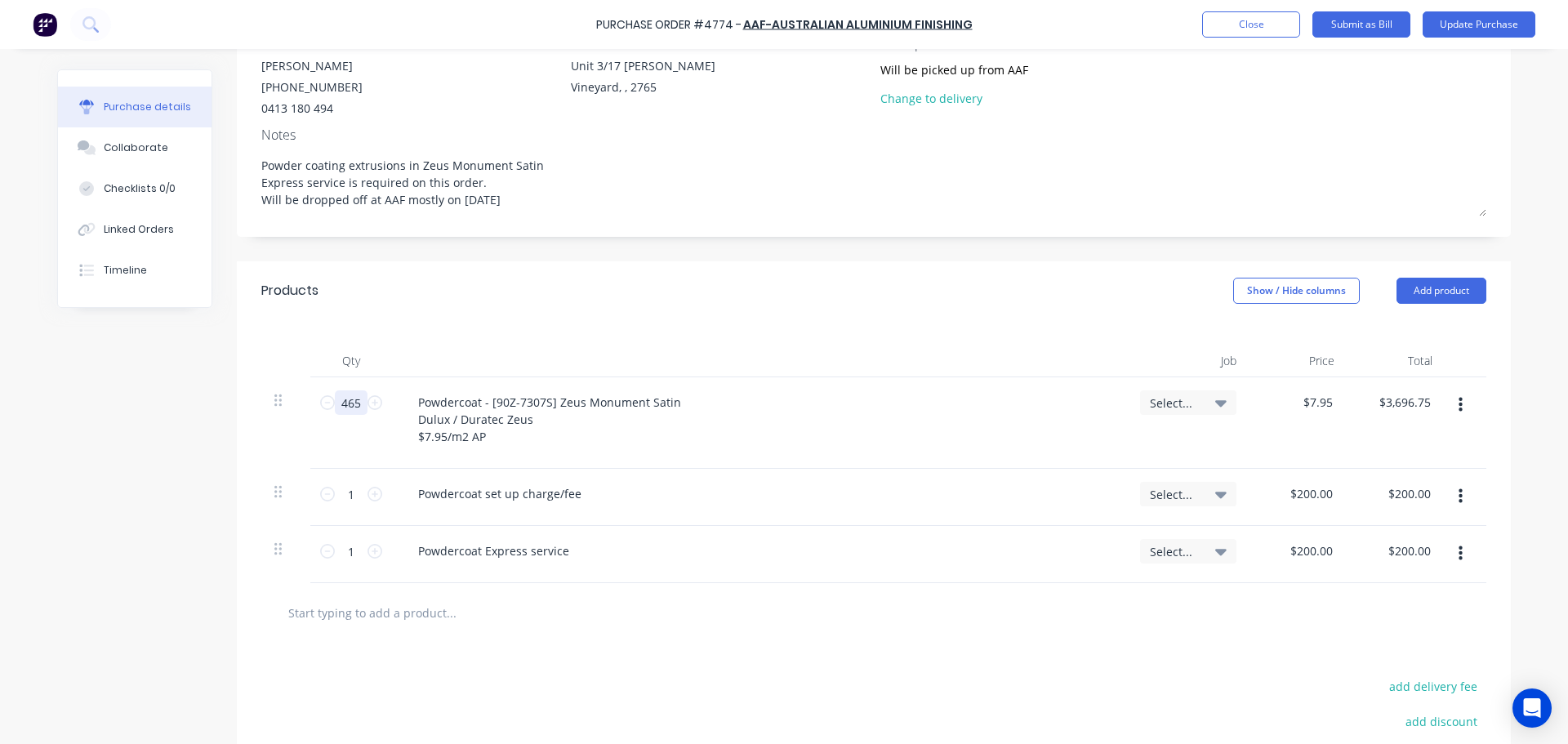
click at [348, 395] on input "465" at bounding box center [351, 402] width 33 height 24
type textarea "x"
type input "4"
type input "$31.80"
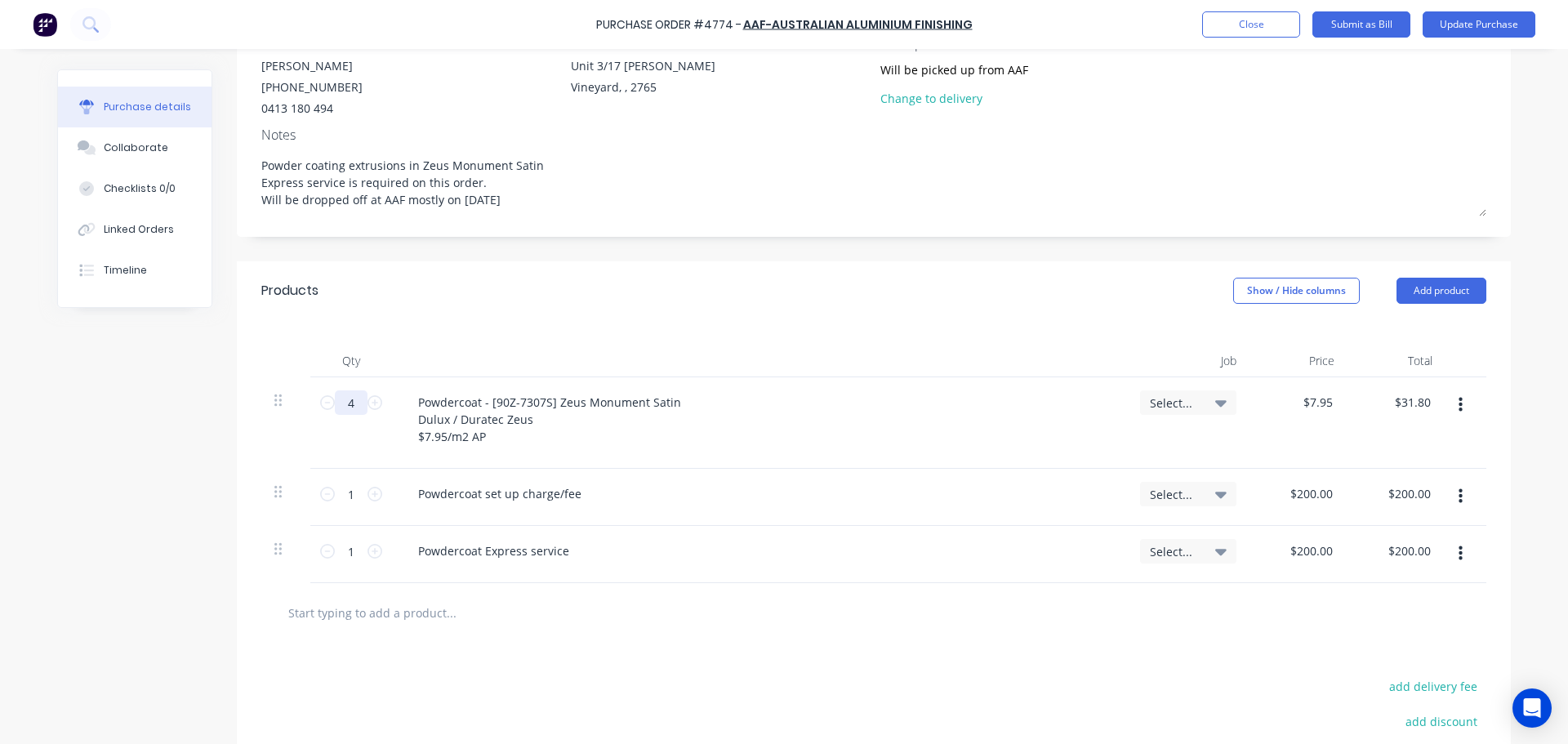
type textarea "x"
type input "46"
type input "$365.70"
type textarea "x"
type input "46"
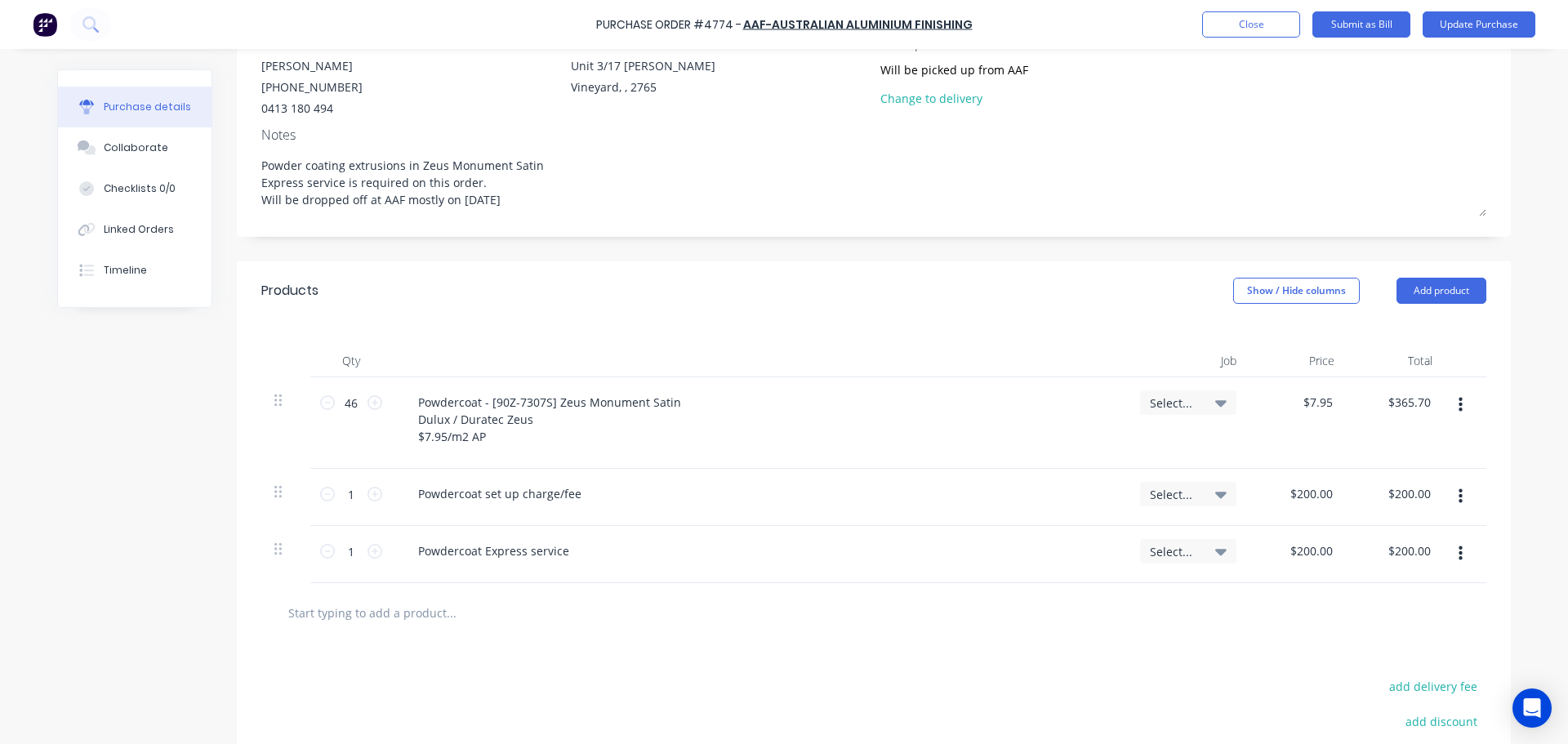
click at [881, 424] on div "Powdercoat - [90Z-7307S] Zeus Monument Satin Dulux / Duratec Zeus $7.95/m2 AP" at bounding box center [759, 419] width 709 height 58
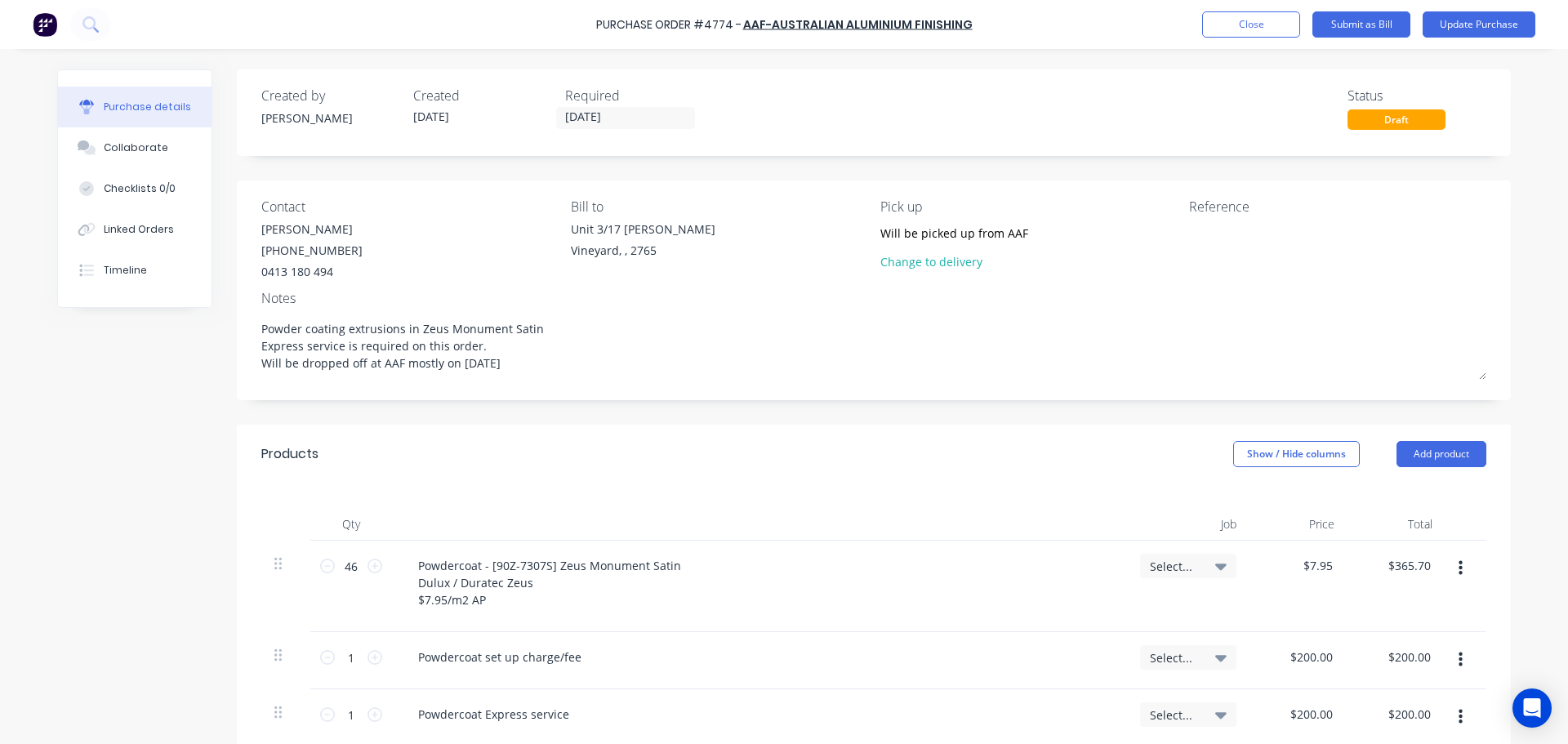
drag, startPoint x: 520, startPoint y: 376, endPoint x: 211, endPoint y: 346, distance: 310.5
click at [211, 346] on div "Created by [PERSON_NAME] Created [DATE] Required [DATE] Status Draft Contact [P…" at bounding box center [784, 573] width 1454 height 1005
type textarea "x"
type textarea "Powder coating extrusions in Zeus Monument Satin"
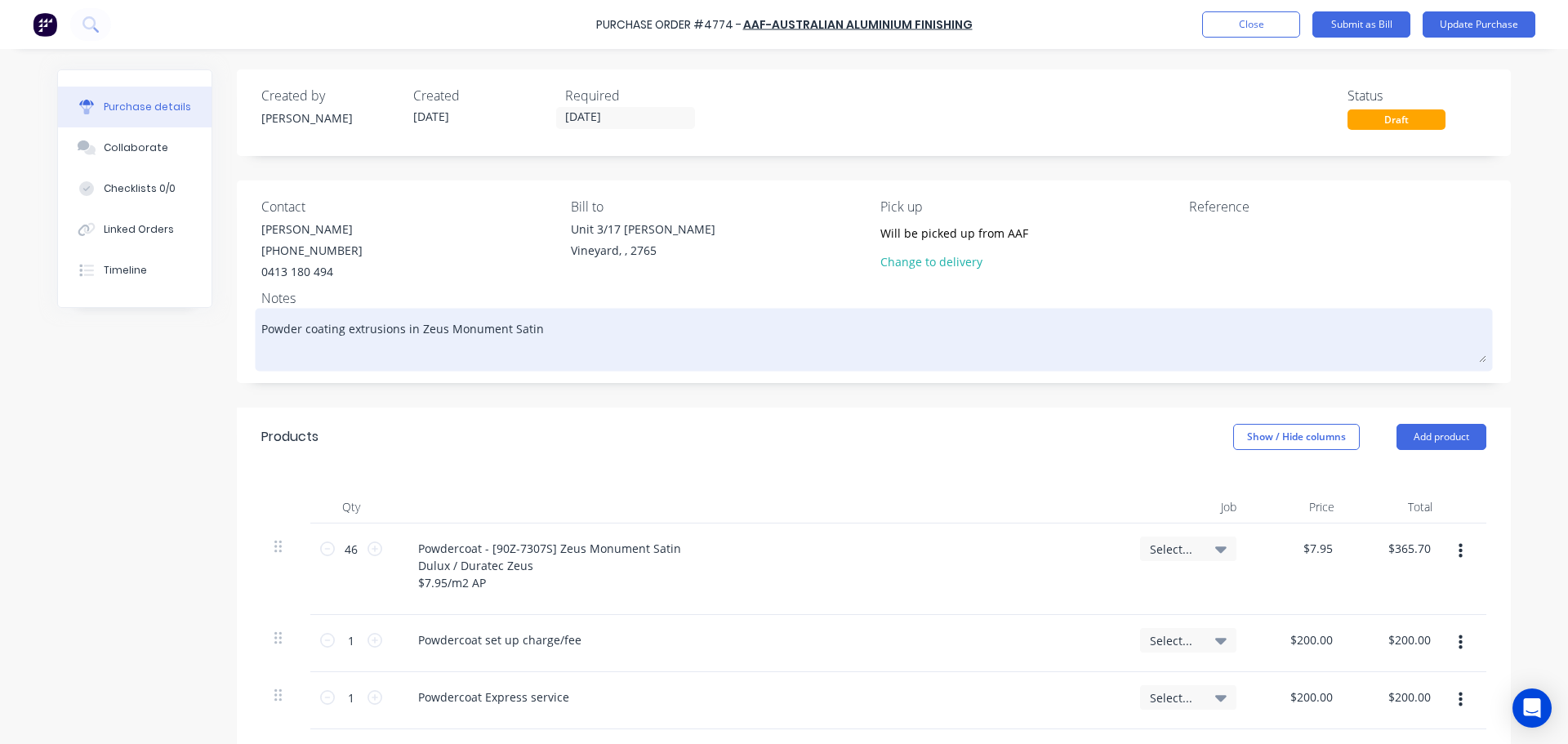
type textarea "x"
type textarea "Powder coating extrusions in Zeus Monument Satin F"
type textarea "x"
type textarea "Powder coating extrusions in Zeus Monument Satin Fo"
type textarea "x"
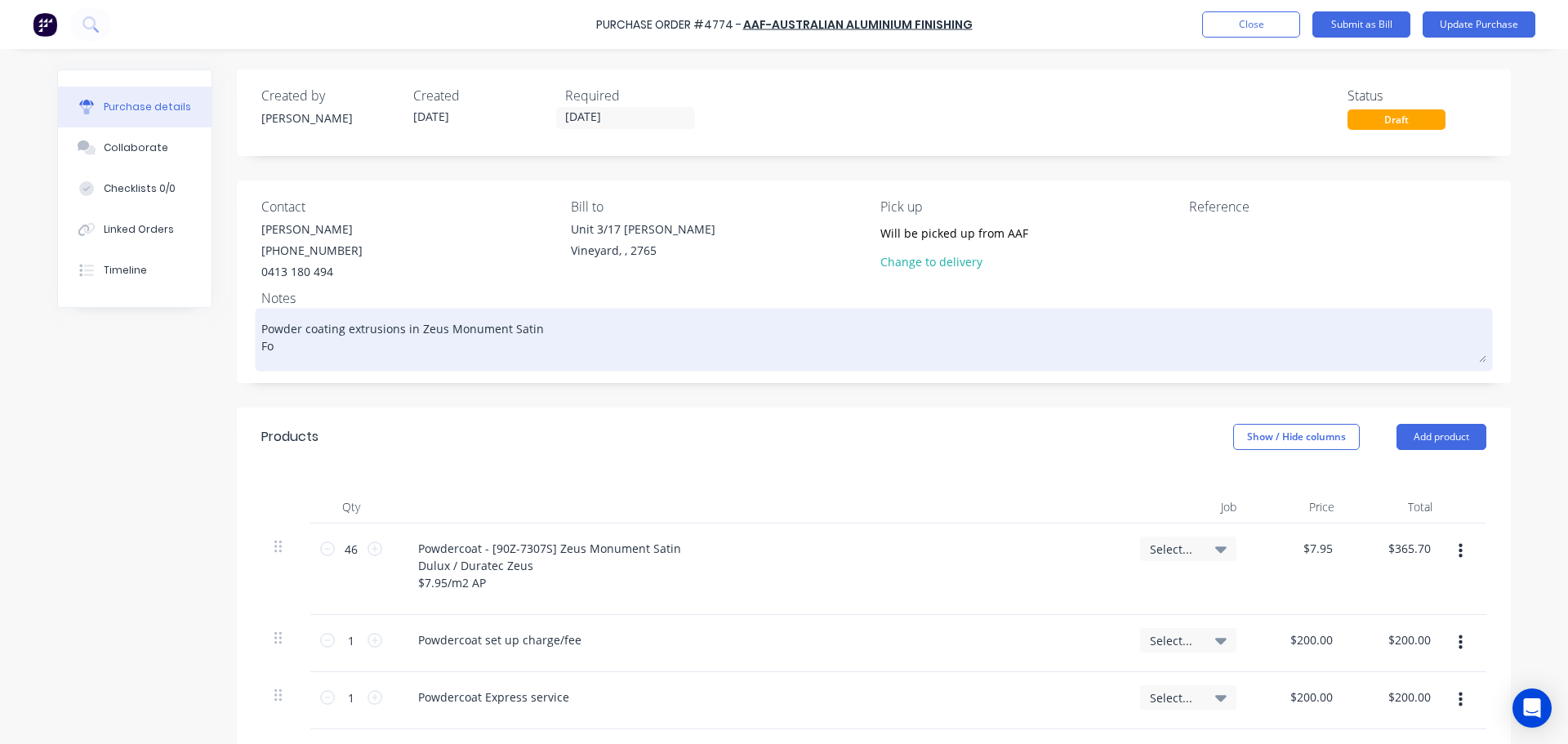
type textarea "Powder coating extrusions in Zeus Monument Satin For"
type textarea "x"
type textarea "Powder coating extrusions in Zeus Monument Satin For"
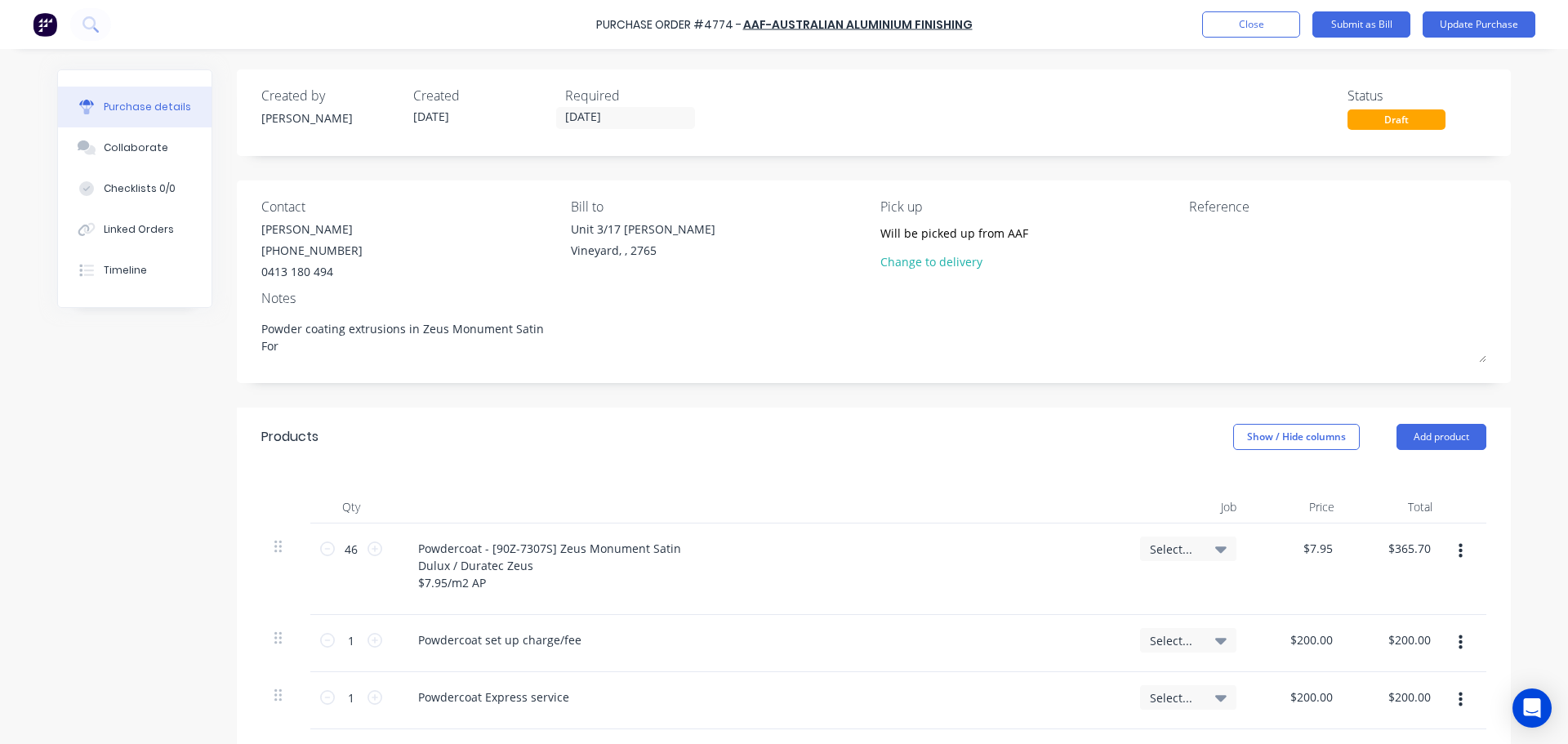
drag, startPoint x: 288, startPoint y: 347, endPoint x: 247, endPoint y: 348, distance: 41.0
click at [247, 348] on div "Contact Richard (02) 8787 3953 0413 180 494 Bill to Unit 3/17 Rob Pl Vineyard, …" at bounding box center [874, 282] width 1274 height 203
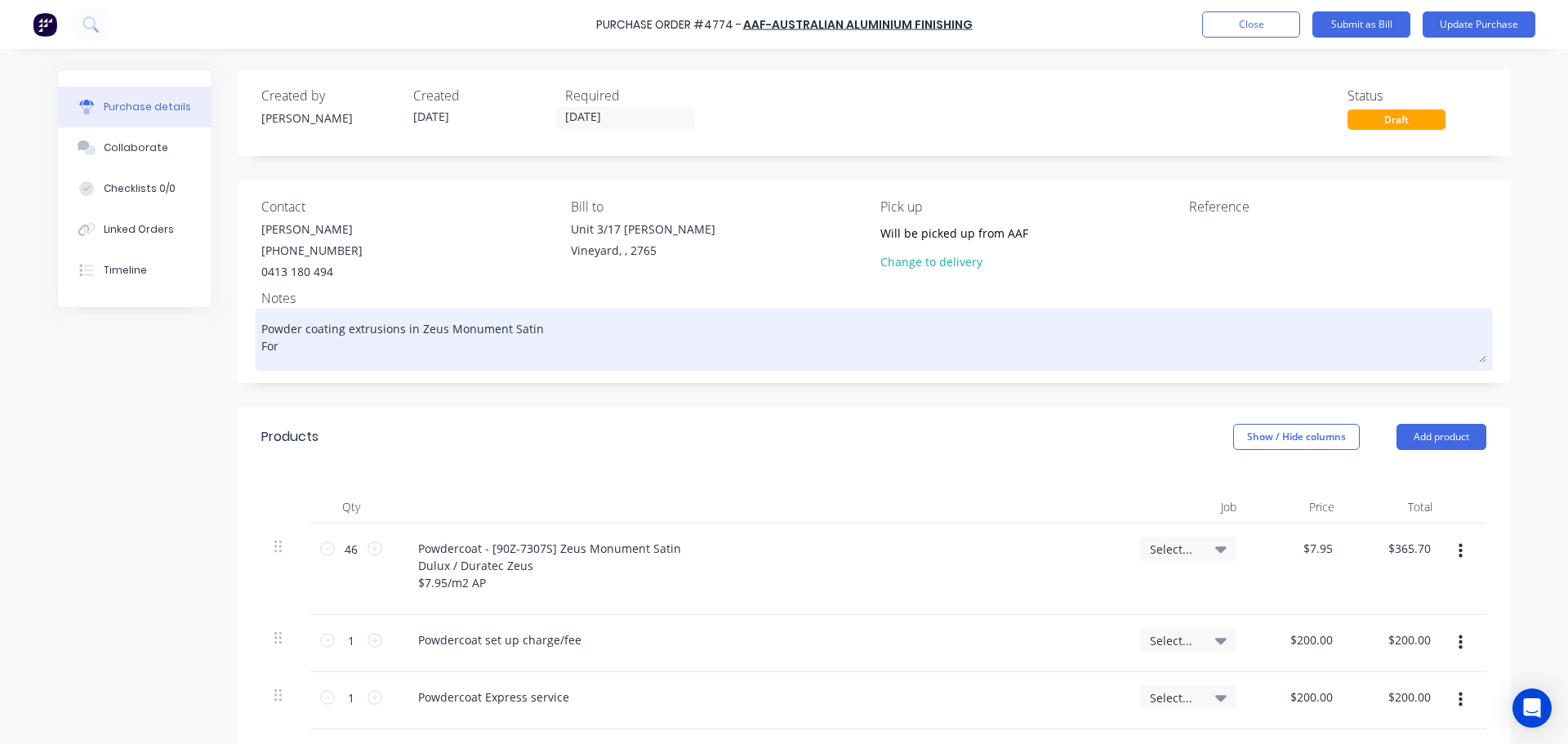
click at [539, 331] on textarea "Powder coating extrusions in Zeus Monument Satin For" at bounding box center [874, 337] width 1225 height 50
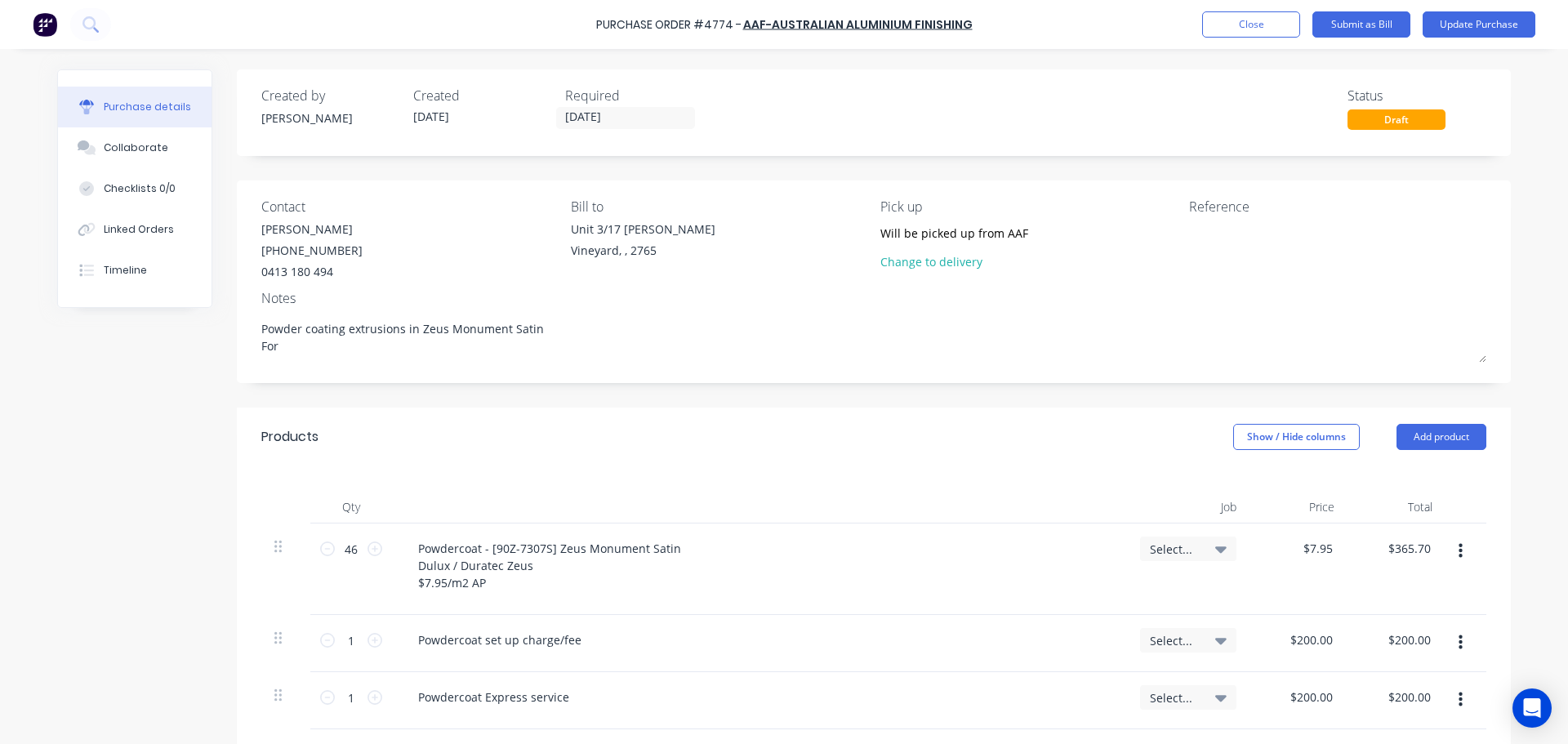
drag, startPoint x: 288, startPoint y: 346, endPoint x: 244, endPoint y: 346, distance: 44.0
click at [244, 346] on div "Contact Richard (02) 8787 3953 0413 180 494 Bill to Unit 3/17 Rob Pl Vineyard, …" at bounding box center [874, 282] width 1274 height 203
type textarea "x"
type textarea "Powder coating extrusions in Zeus Monument Satin"
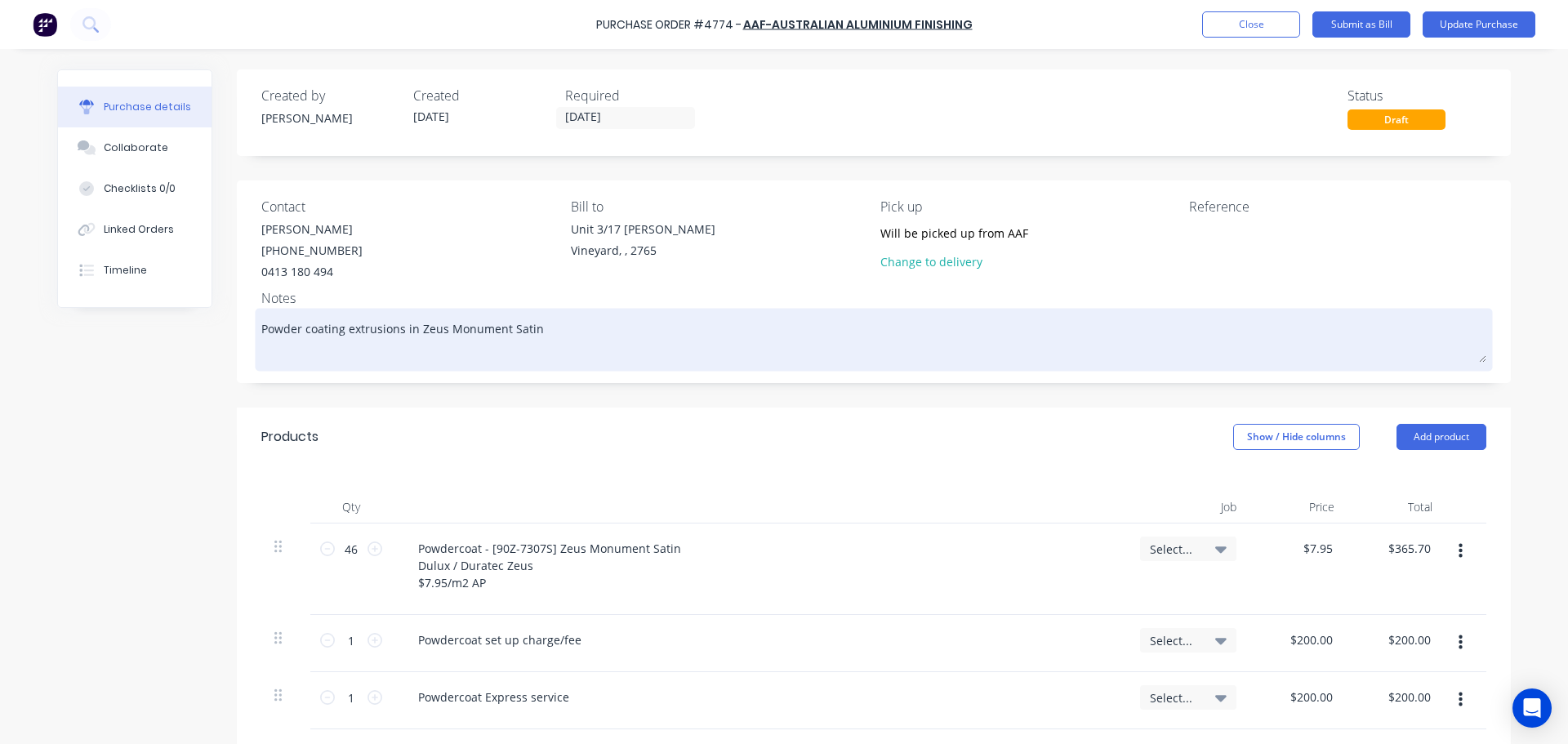
click at [353, 326] on textarea "Powder coating extrusions in Zeus Monument Satin" at bounding box center [874, 337] width 1225 height 50
type textarea "x"
click at [353, 326] on textarea "Powder coating extrusions in Zeus Monument Satin" at bounding box center [874, 337] width 1225 height 50
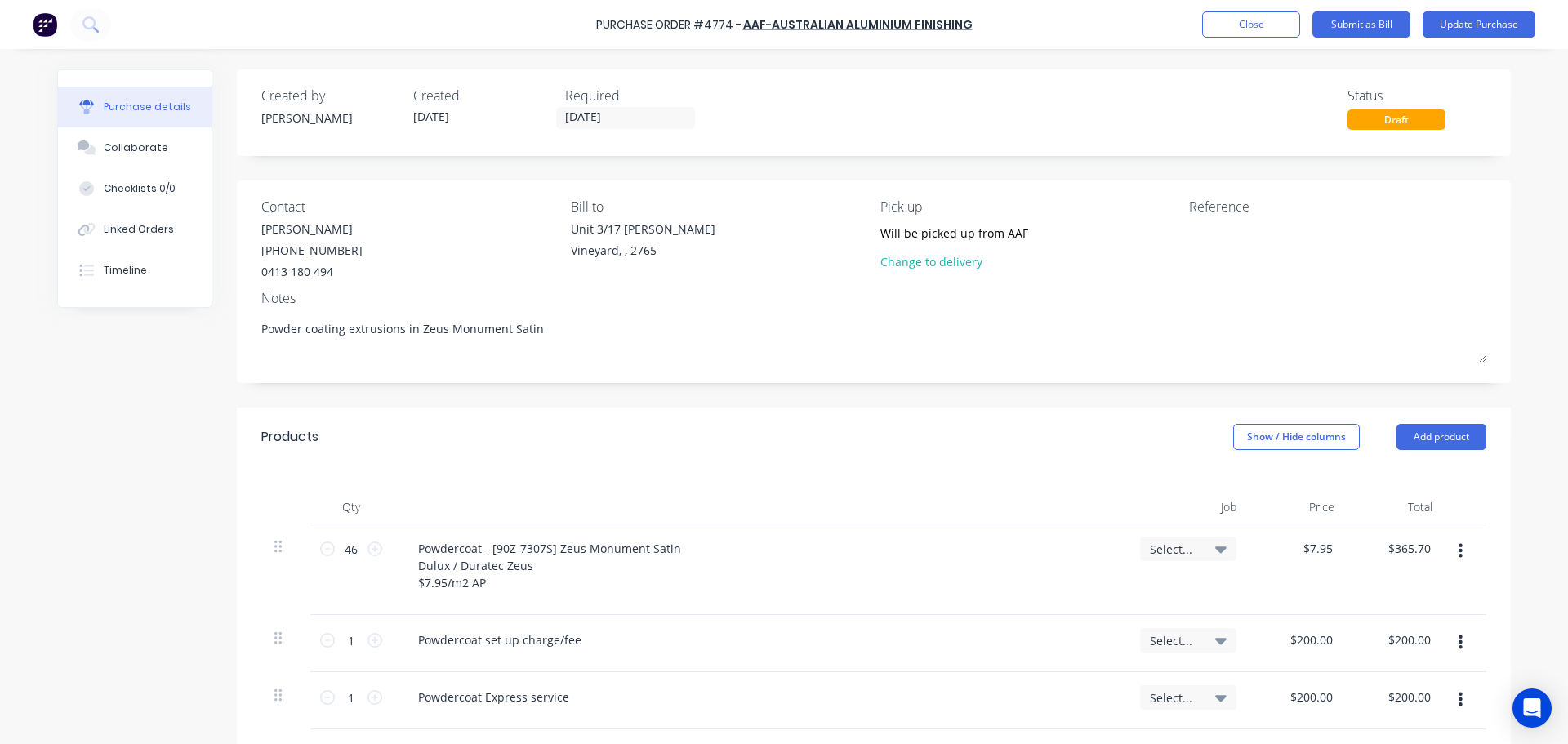
type textarea "Powder coating extrusions in Zeus Monument Satin"
type textarea "x"
type textarea "Powder coating extrusions in Zeus Monument Satin"
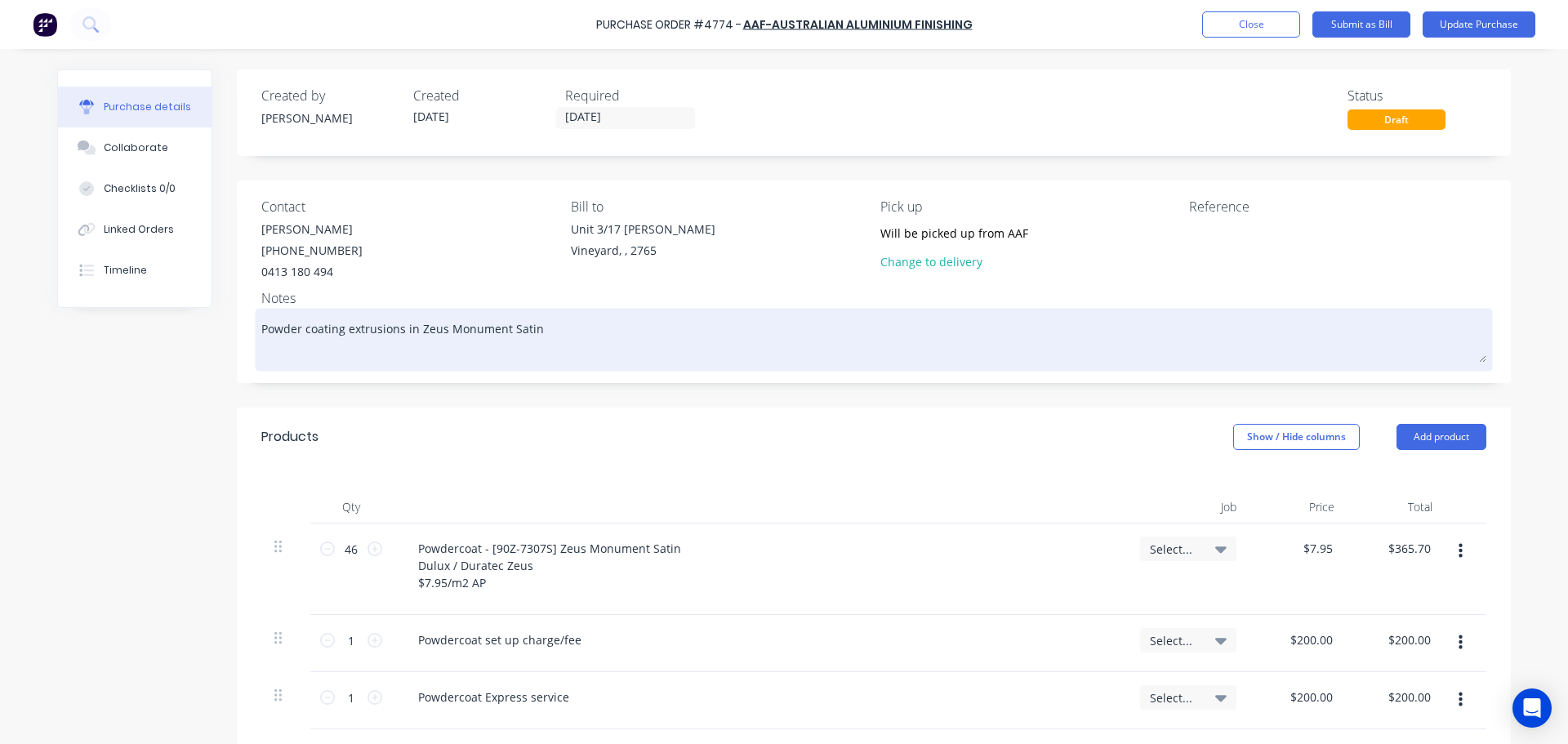
click at [397, 330] on textarea "Powder coating extrusions in Zeus Monument Satin" at bounding box center [874, 337] width 1225 height 50
type textarea "x"
type textarea "Powder coating extrusions- in Zeus Monument Satin"
type textarea "x"
type textarea "Powder coating extrusions- in Zeus Monument Satin"
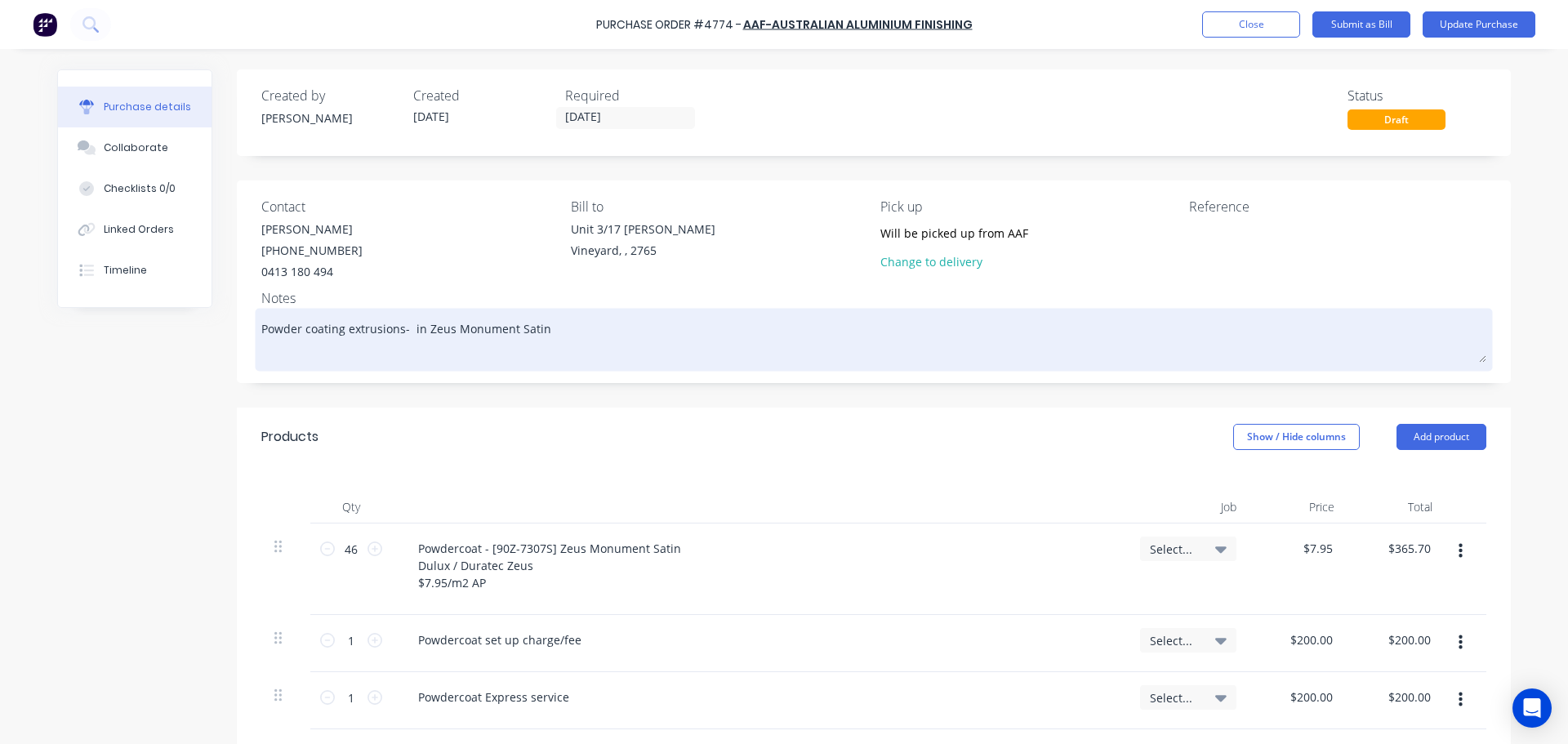
paste textarea "LVB1"
type textarea "x"
type textarea "Powder coating extrusions- LVB1 in Zeus Monument Satin"
type textarea "x"
type textarea "Powder coating extrusions- LVB1 in Zeus Monument Satin"
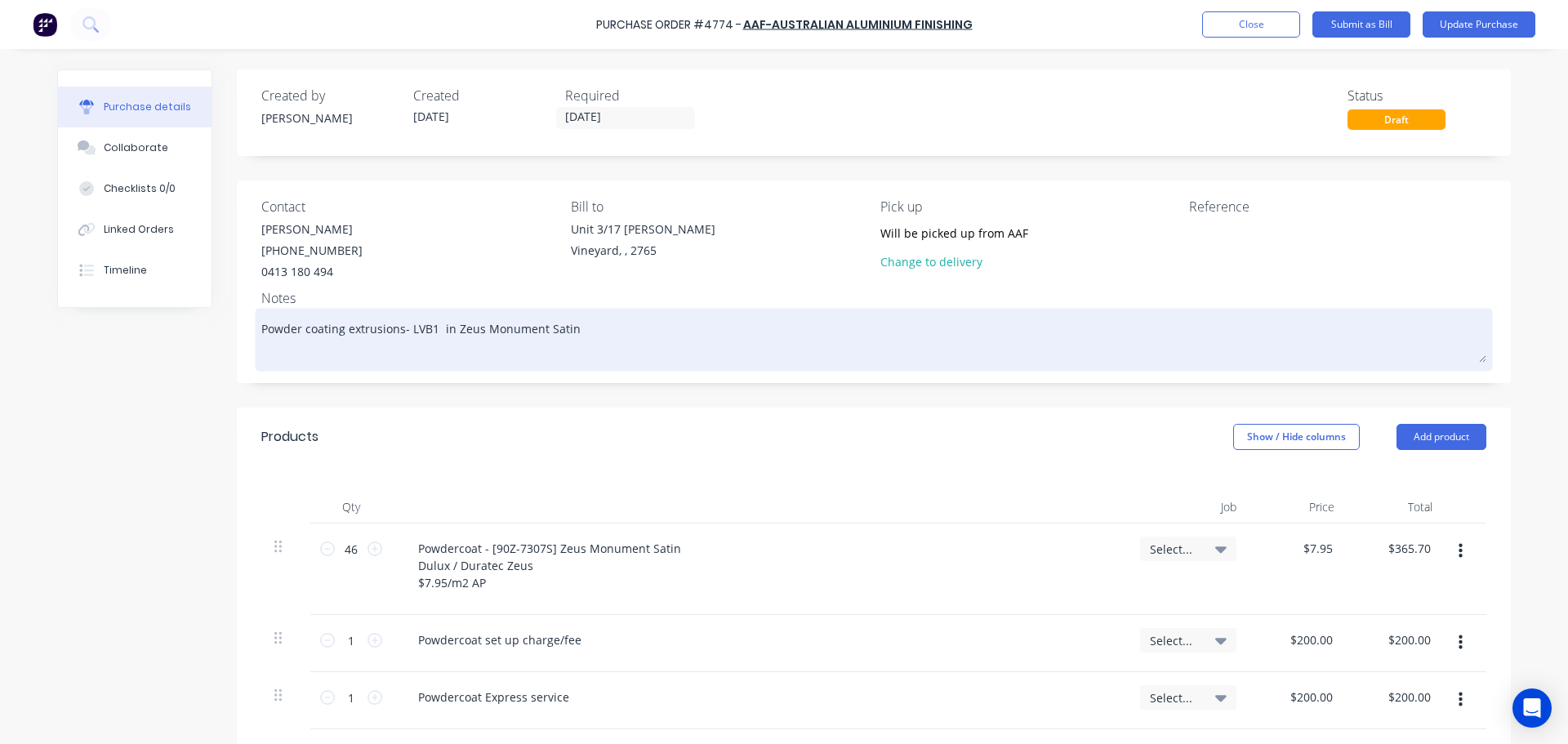
type textarea "x"
type textarea "Powder coating extrusions- LVB1 a in Zeus Monument Satin"
type textarea "x"
type textarea "Powder coating extrusions- LVB1 an in Zeus Monument Satin"
type textarea "x"
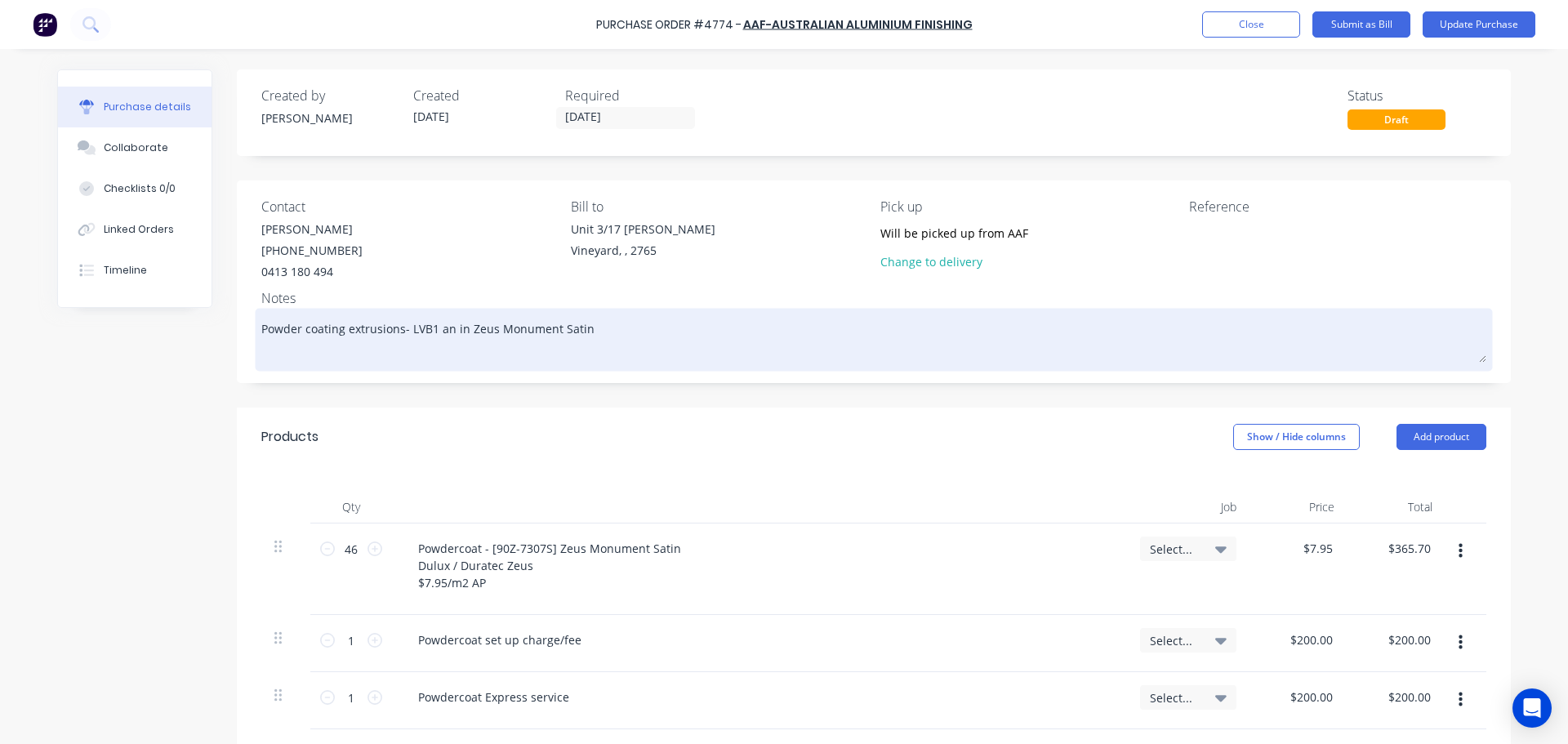
type textarea "Powder coating extrusions- LVB1 and in Zeus Monument Satin"
type textarea "x"
type textarea "Powder coating extrusions- LVB1 and in Zeus Monument Satin"
type textarea "x"
type textarea "Powder coating extrusions- LVB1 and L in Zeus Monument Satin"
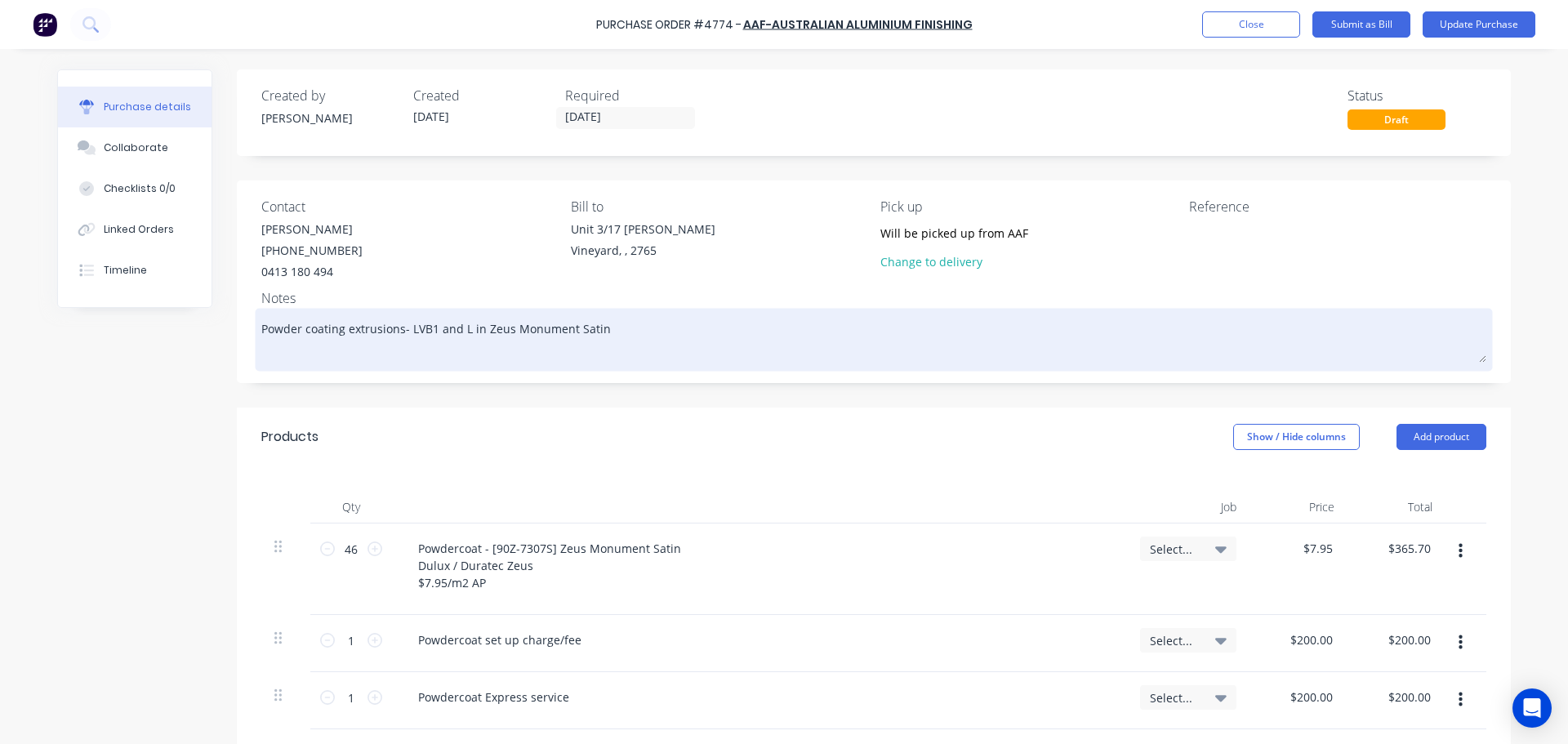
type textarea "x"
type textarea "Powder coating extrusions- LVB1 and LV in Zeus Monument Satin"
type textarea "x"
type textarea "Powder coating extrusions- LVB1 and LV1 in Zeus Monument Satin"
type textarea "x"
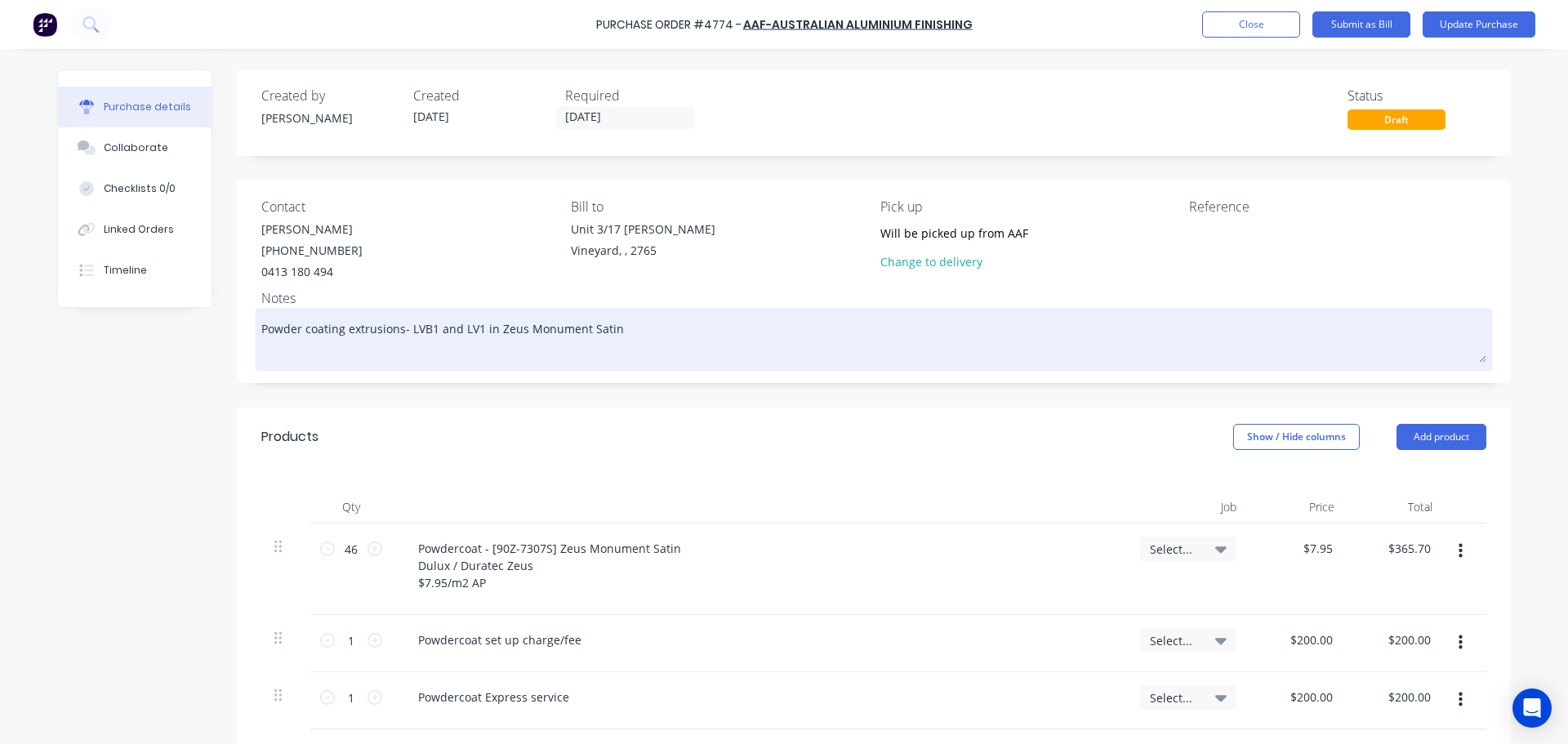
type textarea "Powder coating extrusions- LVB1 and LV10 in Zeus Monument Satin"
type textarea "x"
type textarea "Powder coating extrusions- LVB1 and LV103 in Zeus Monument Satin"
click at [431, 325] on textarea "Powder coating extrusions- LVB1 and LV103 in Zeus Monument Satin" at bounding box center [874, 337] width 1225 height 50
type textarea "x"
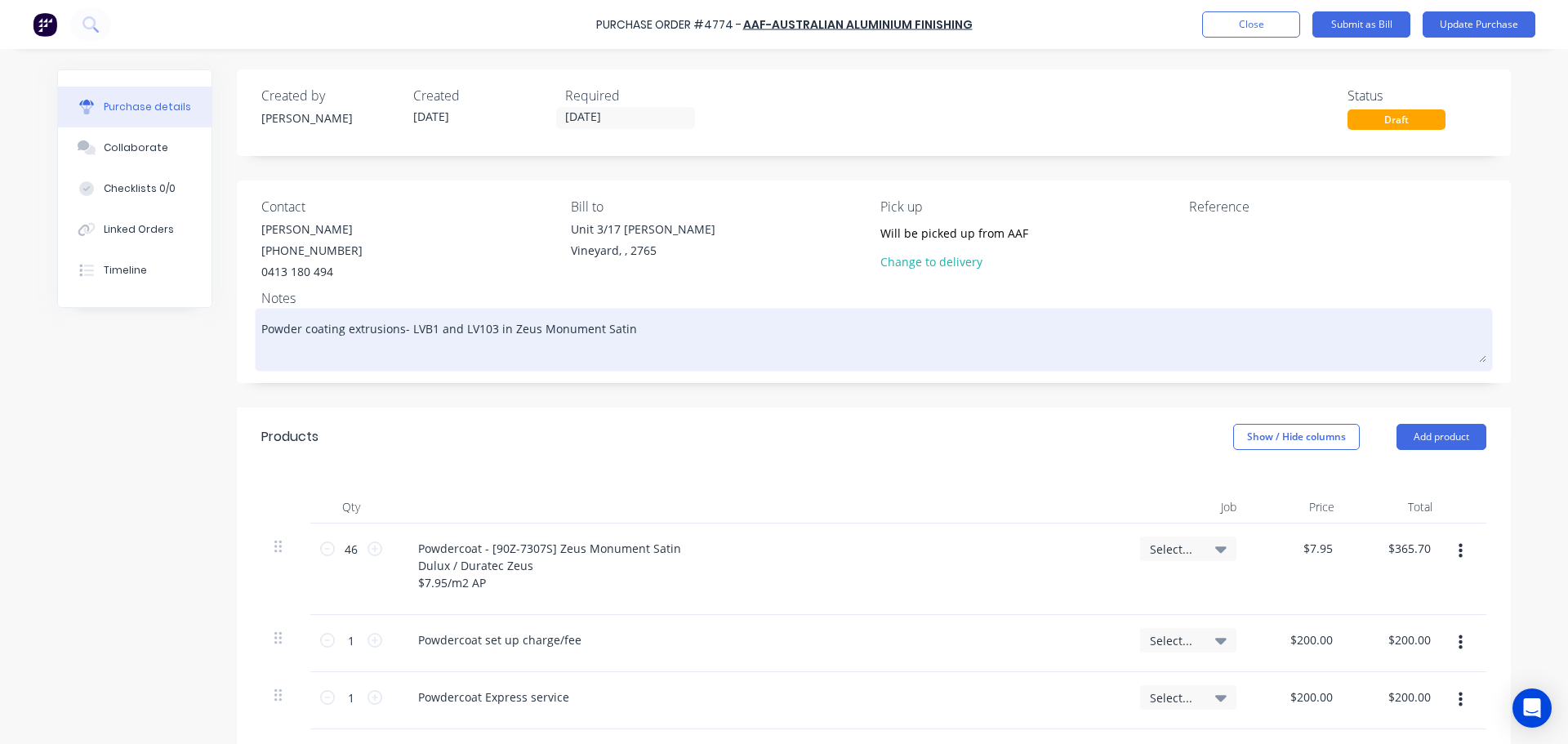
type textarea "Powder coating extrusions- LVB1 (and LV103 in Zeus Monument Satin"
type textarea "x"
type textarea "Powder coating extrusions- LVB1 (sand LV103 in Zeus Monument Satin"
type textarea "x"
type textarea "Powder coating extrusions- LVB1 (stand LV103 in Zeus Monument Satin"
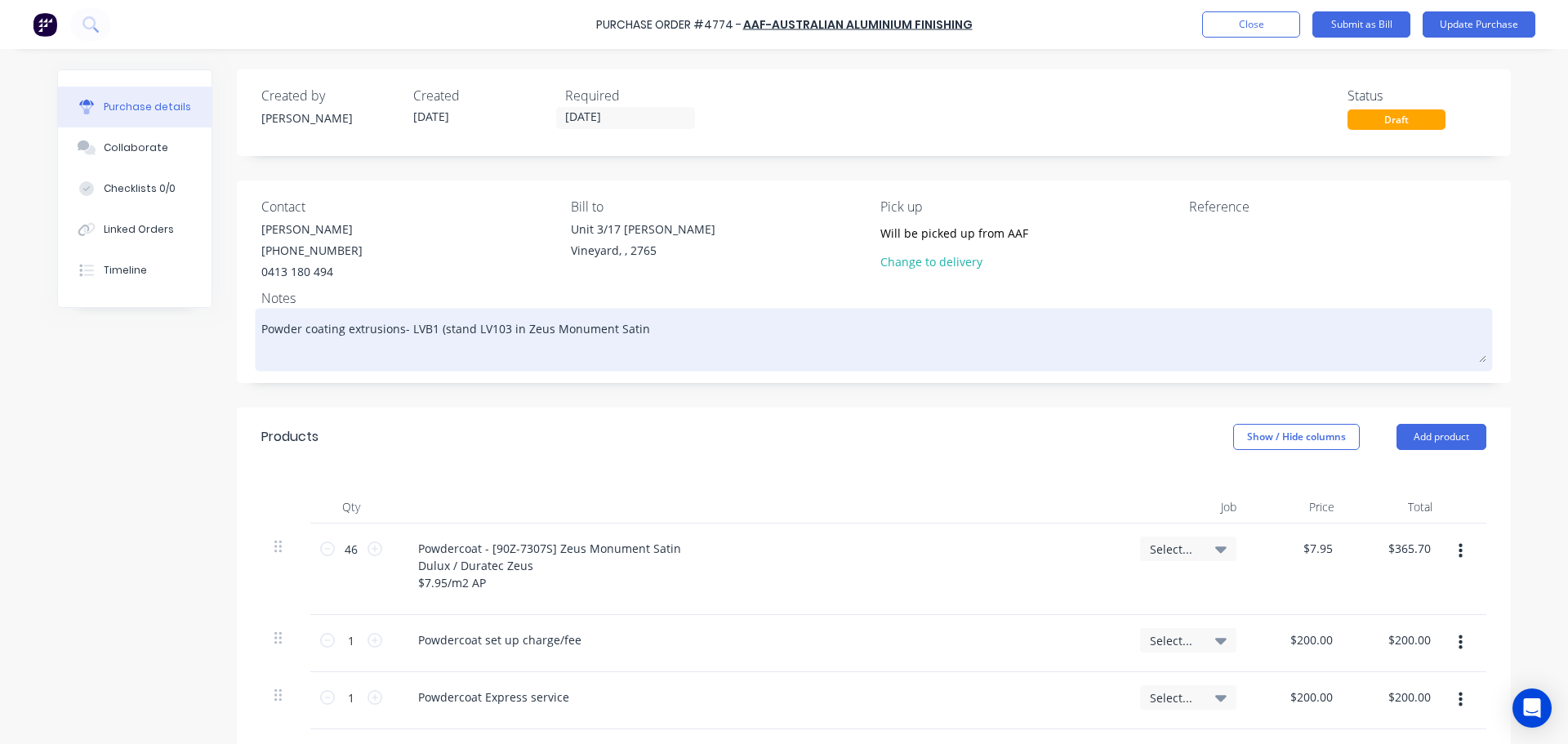
type textarea "x"
type textarea "Powder coating extrusions- LVB1 (strand LV103 in Zeus Monument Satin"
type textarea "x"
type textarea "Powder coating extrusions- LVB1 (struand LV103 in Zeus Monument Satin"
type textarea "x"
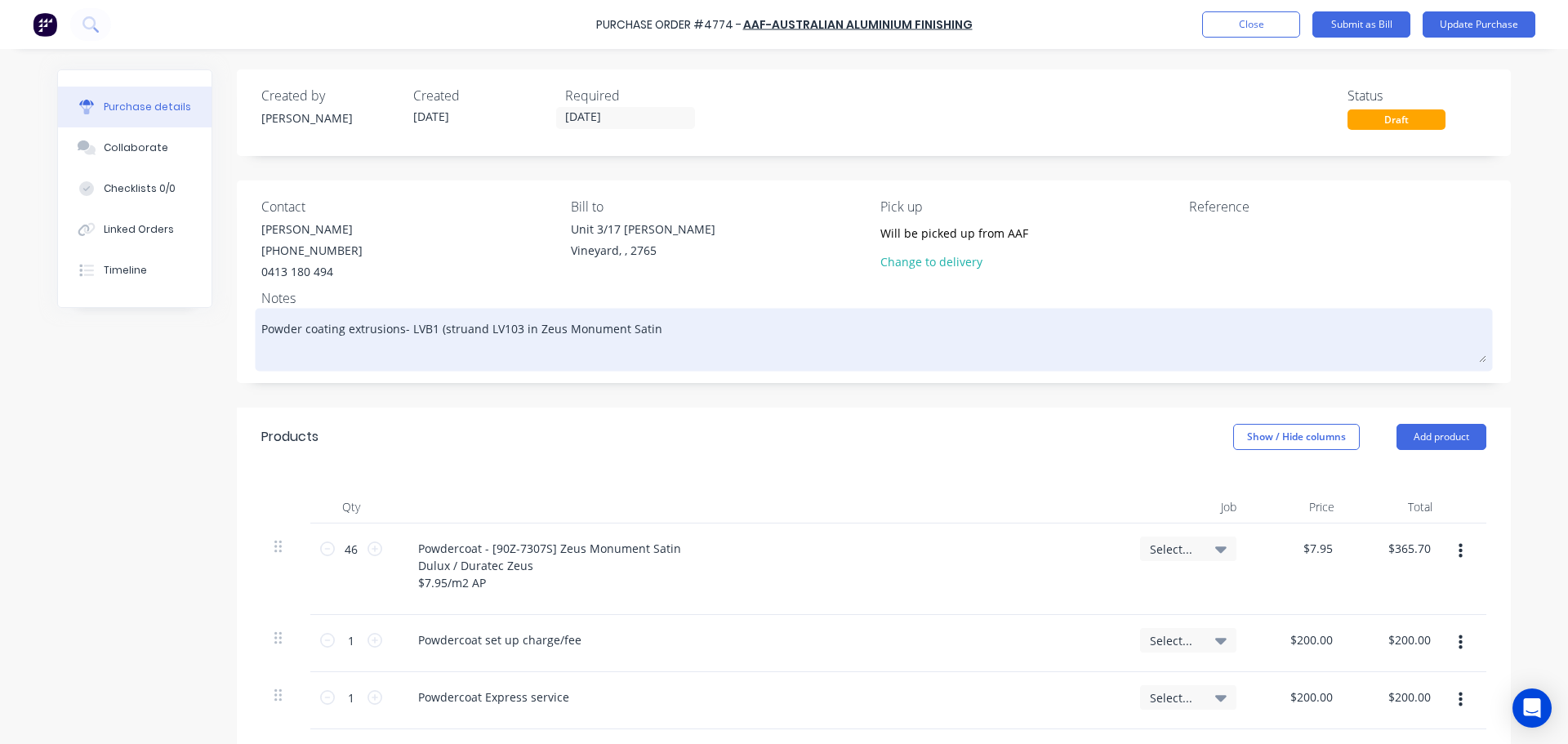
type textarea "Powder coating extrusions- LVB1 (strucand LV103 in Zeus Monument Satin"
type textarea "x"
type textarea "Powder coating extrusions- LVB1 (structand LV103 in Zeus Monument Satin"
type textarea "x"
type textarea "Powder coating extrusions- LVB1 (structuand LV103 in Zeus Monument Satin"
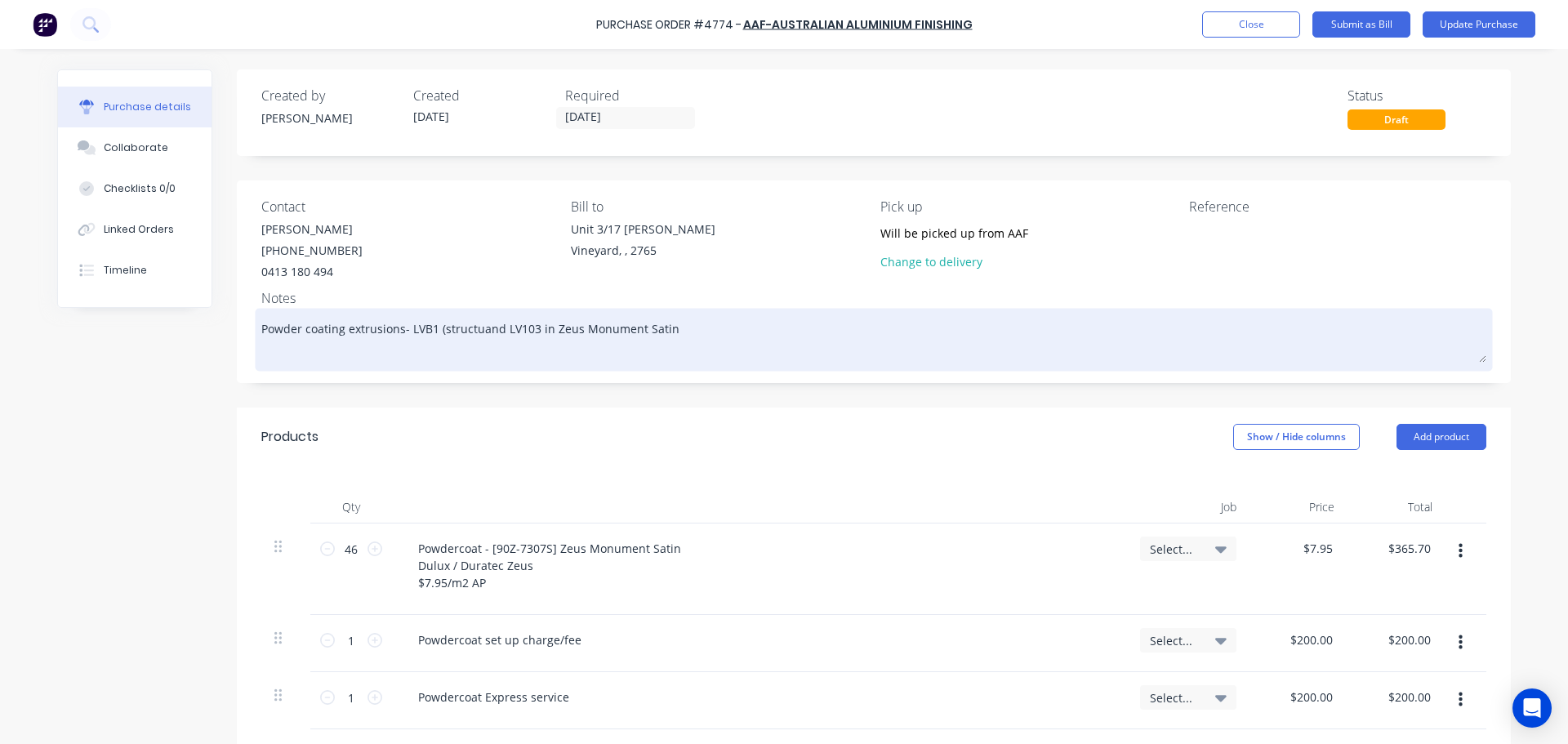
type textarea "x"
type textarea "Powder coating extrusions- LVB1 (structurand LV103 in Zeus Monument Satin"
type textarea "x"
type textarea "Powder coating extrusions- LVB1 (structuraand LV103 in Zeus Monument Satin"
type textarea "x"
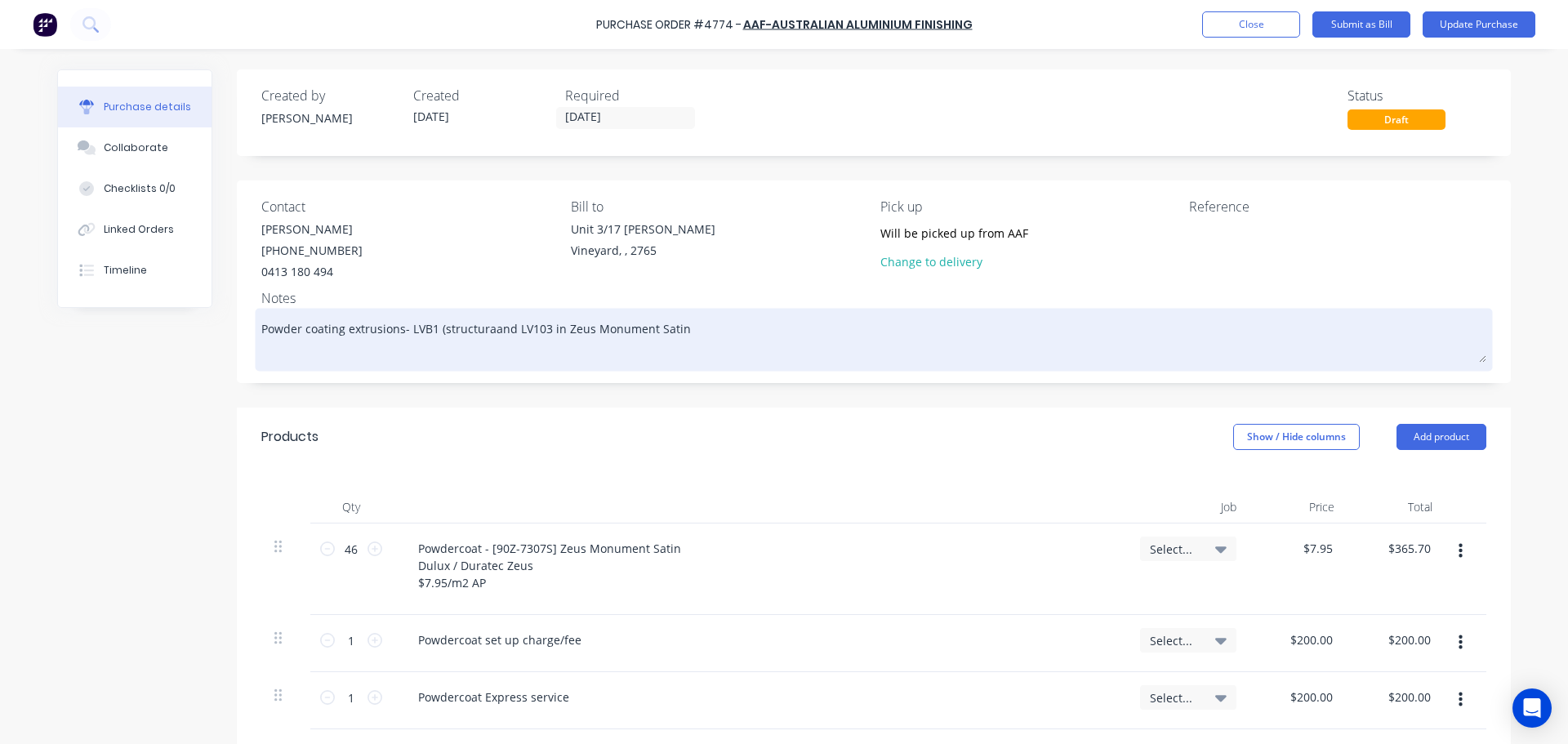
type textarea "Powder coating extrusions- LVB1 (structuraland LV103 in Zeus Monument Satin"
type textarea "x"
type textarea "Powder coating extrusions- LVB1 (structural and LV103 in Zeus Monument Satin"
type textarea "x"
type textarea "Powder coating extrusions- LVB1 (structural band LV103 in Zeus Monument Satin"
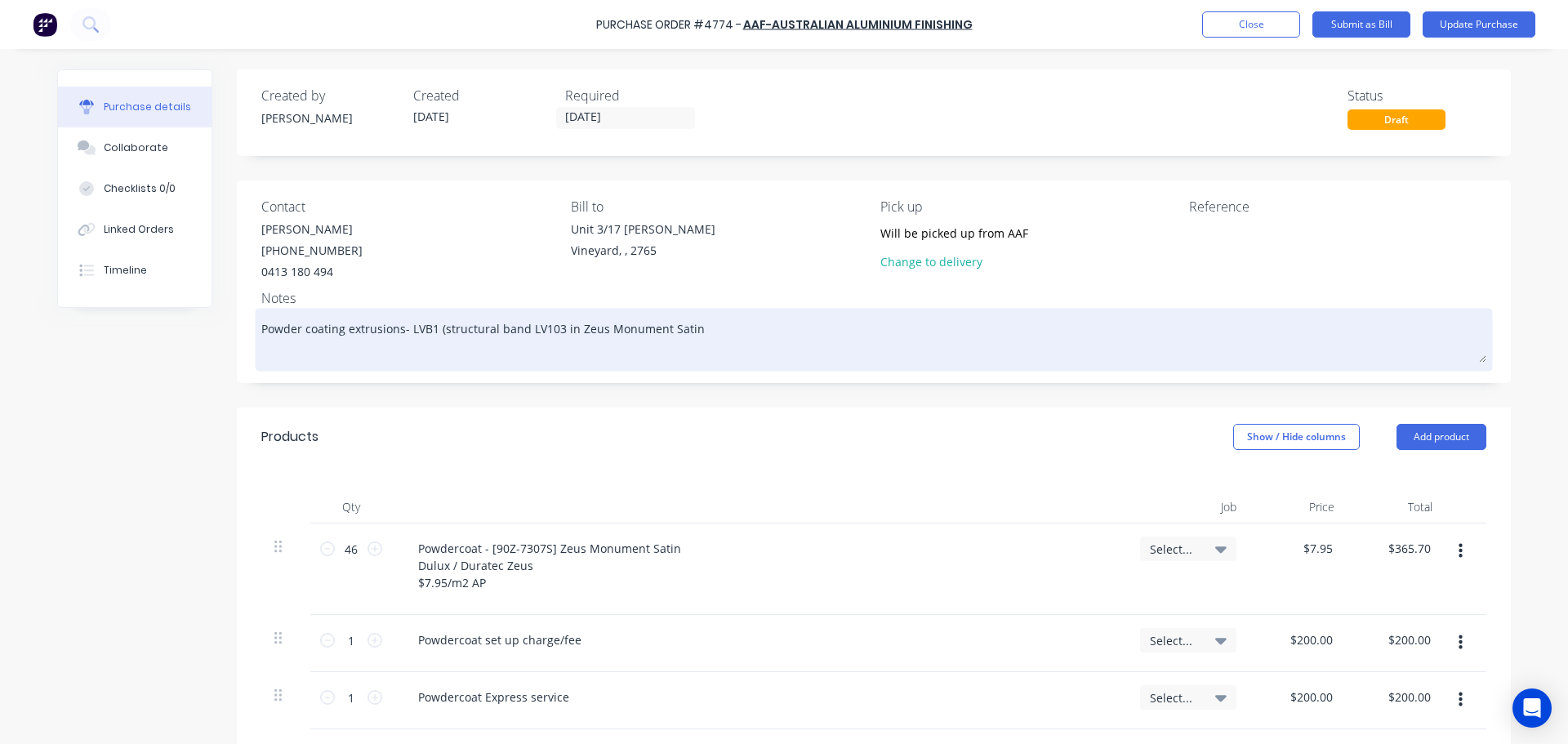
type textarea "x"
type textarea "Powder coating extrusions- LVB1 (structural brand LV103 in Zeus Monument Satin"
type textarea "x"
type textarea "Powder coating extrusions- LVB1 (structural braand LV103 in Zeus Monument Satin"
type textarea "x"
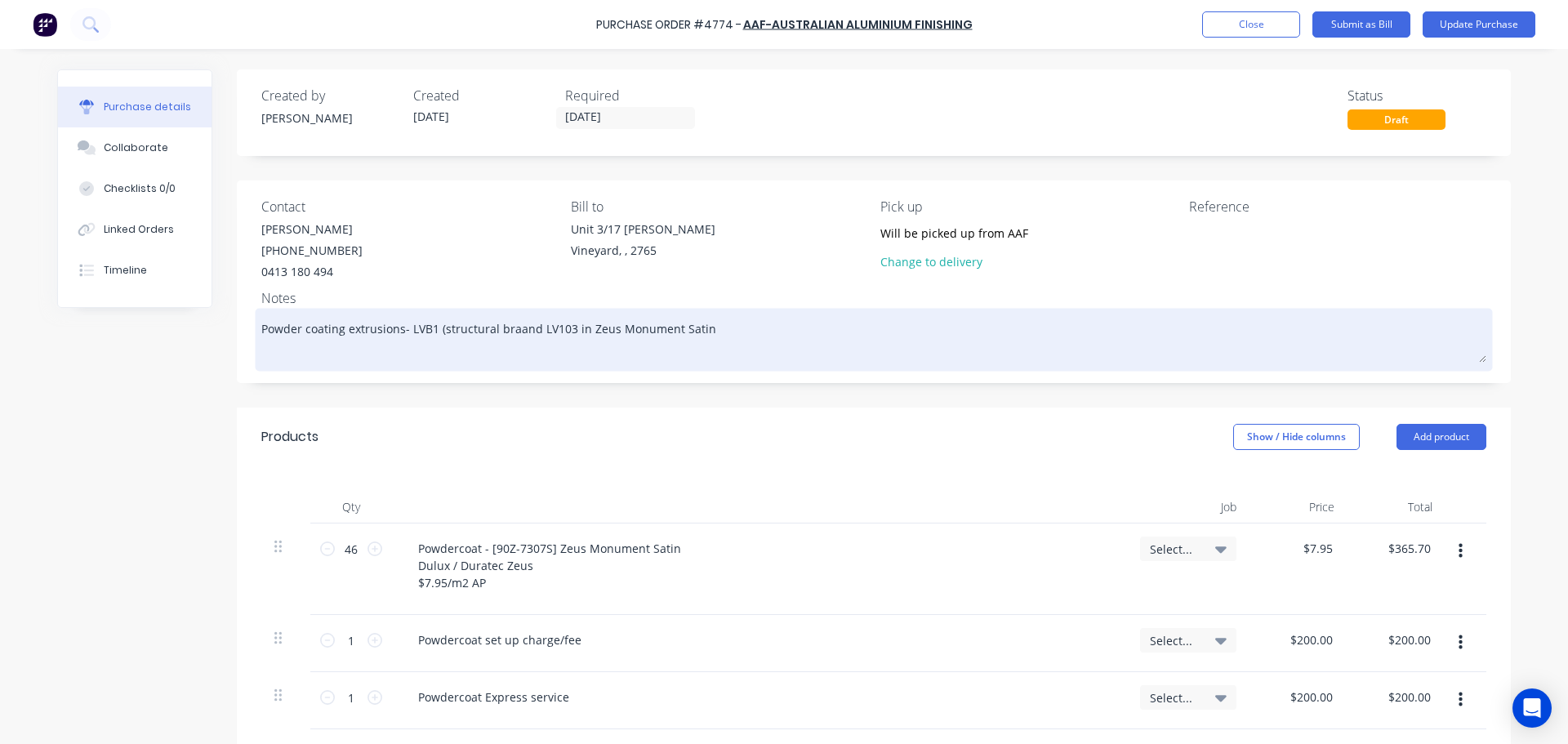
type textarea "Powder coating extrusions- LVB1 (structural bracand LV103 in Zeus Monument Satin"
type textarea "x"
type textarea "Powder coating extrusions- LVB1 (structural brackand LV103 in Zeus Monument Sat…"
type textarea "x"
type textarea "Powder coating extrusions- LVB1 (structural brackeand LV103 in Zeus Monument Sa…"
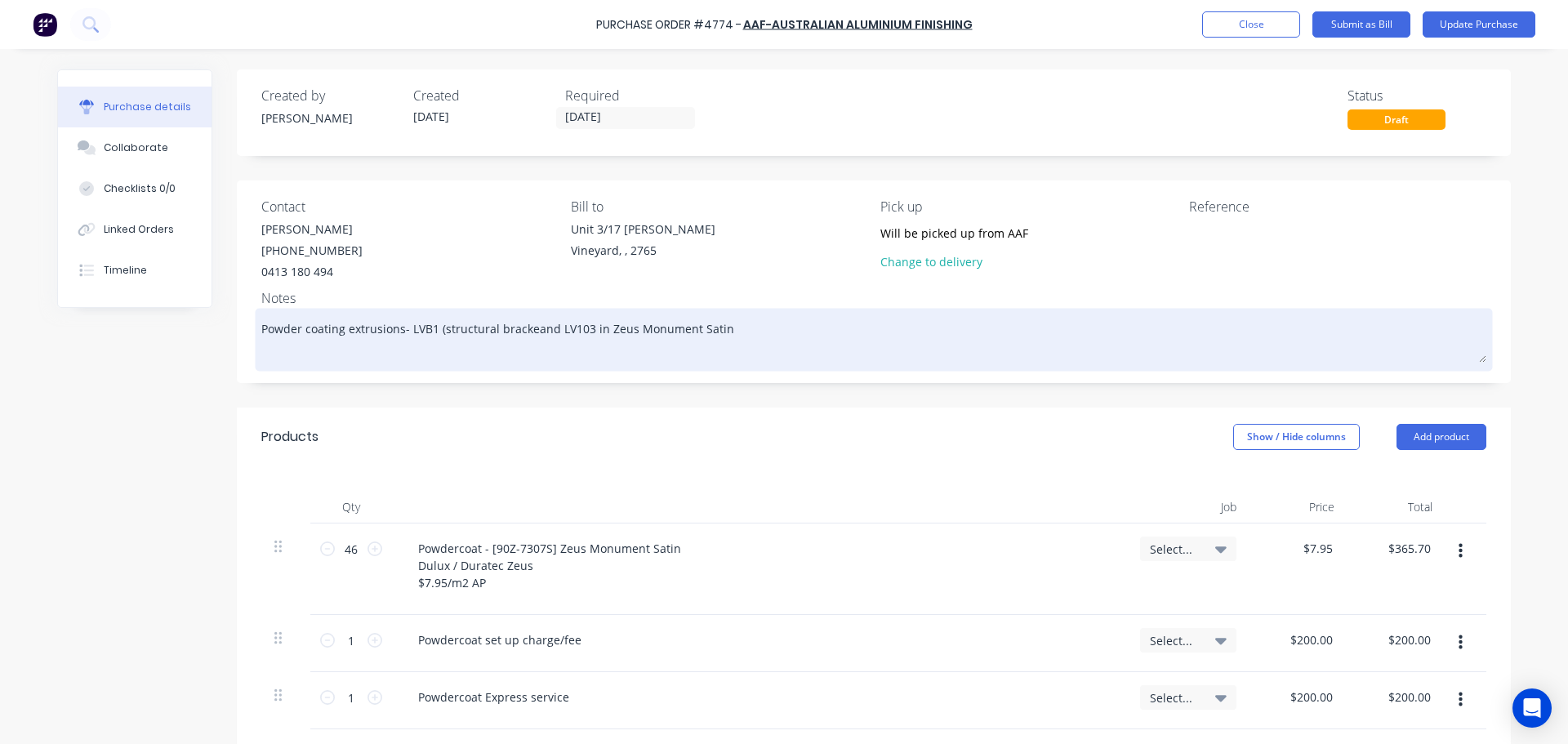
type textarea "x"
type textarea "Powder coating extrusions- LVB1 (structural bracketand LV103 in Zeus Monument S…"
type textarea "x"
type textarea "Powder coating extrusions- LVB1 (structural bracket)and LV103 in Zeus Monument …"
type textarea "x"
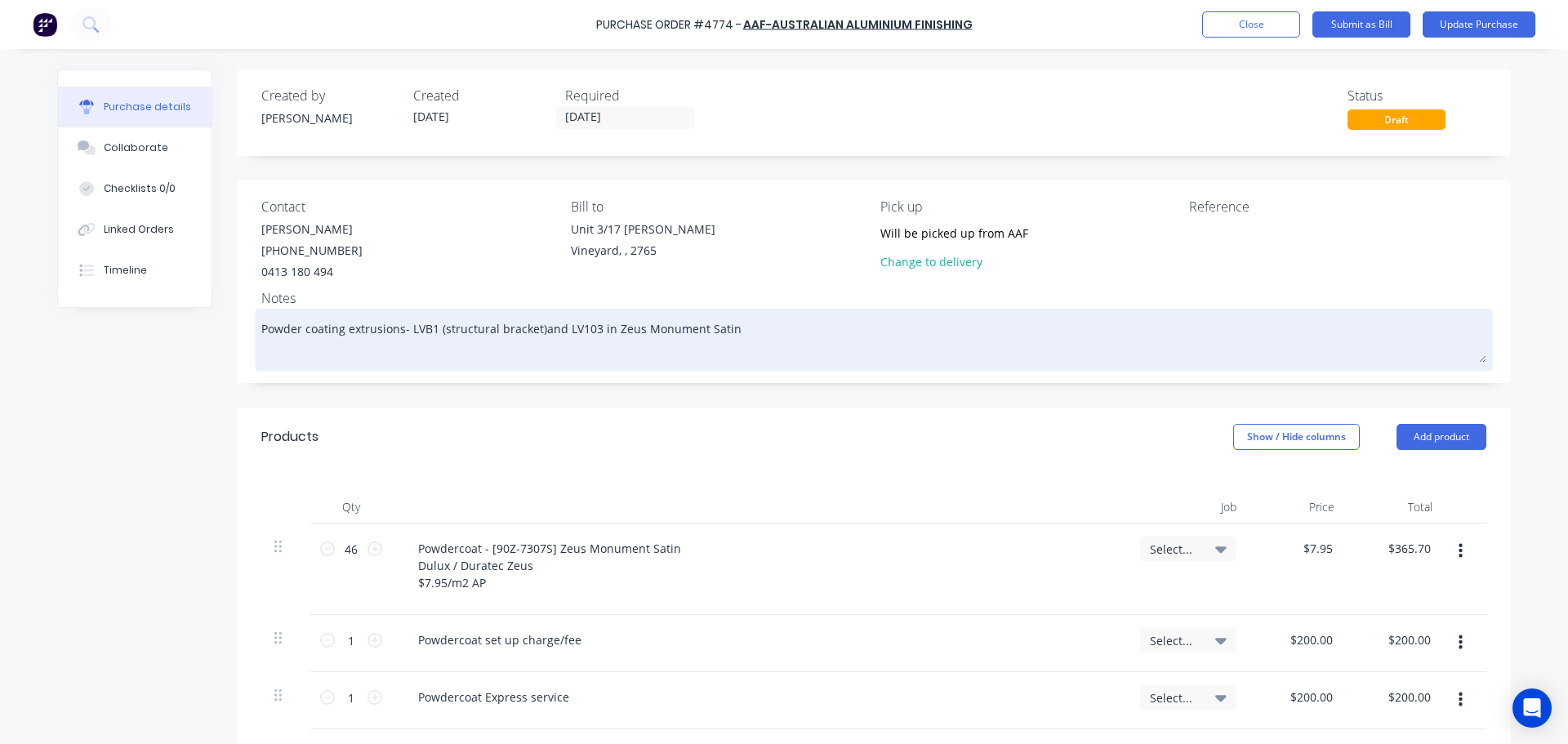
type textarea "Powder coating extrusions- LVB1 (structural bracket) and LV103 in Zeus Monument…"
drag, startPoint x: 587, startPoint y: 323, endPoint x: 598, endPoint y: 330, distance: 13.0
click at [589, 325] on textarea "Powder coating extrusions- LVB1 (structural bracket) and LV103 in Zeus Monument…" at bounding box center [874, 337] width 1225 height 50
click at [587, 326] on textarea "Powder coating extrusions- LVB1 (structural bracket) and LV103 in Zeus Monument…" at bounding box center [874, 337] width 1225 height 50
click at [590, 327] on textarea "Powder coating extrusions- LVB1 (structural bracket) and LV103 in Zeus Monument…" at bounding box center [874, 337] width 1225 height 50
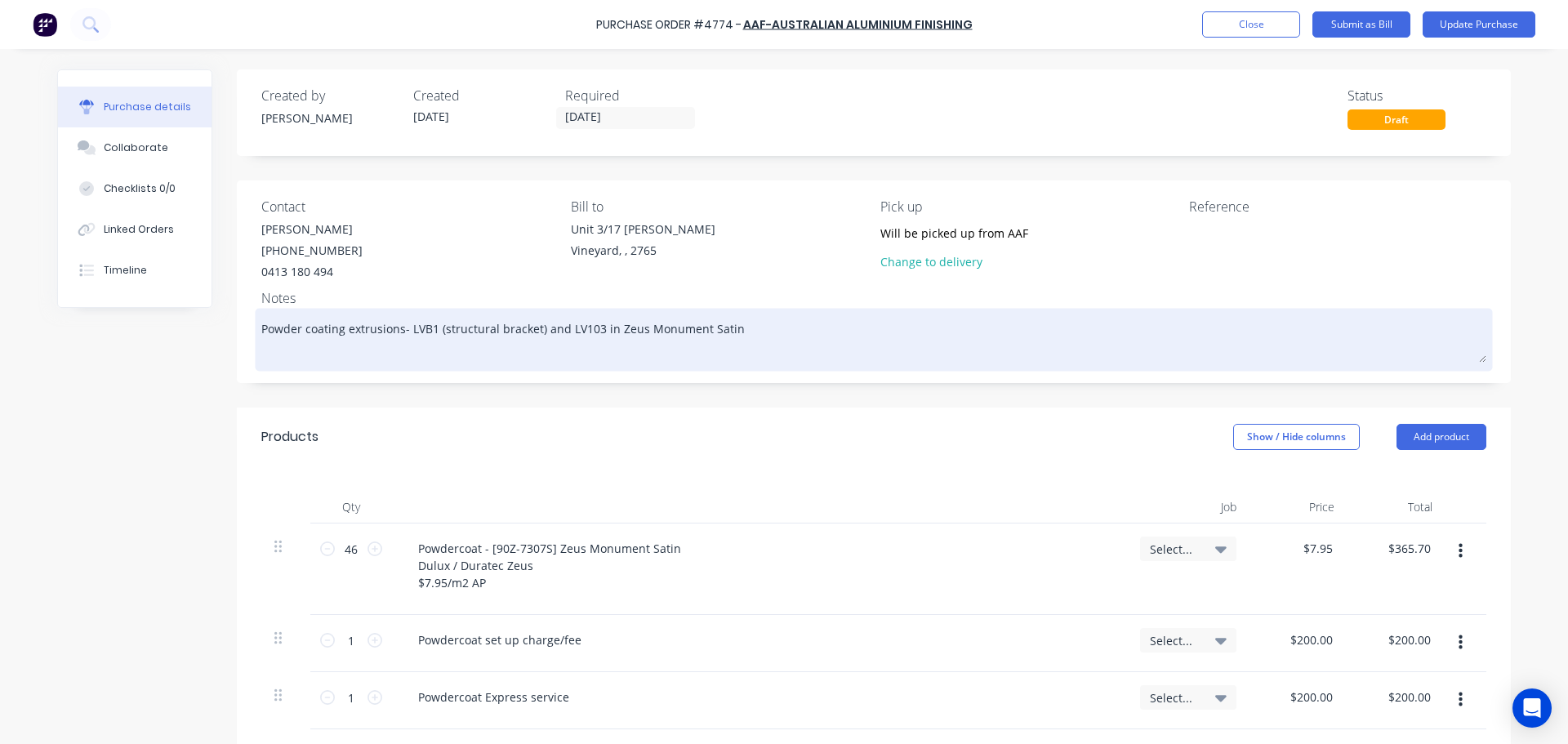
type textarea "x"
type textarea "Powder coating extrusions- LVB1 (structural bracket) and LV103 in Zeus Monument…"
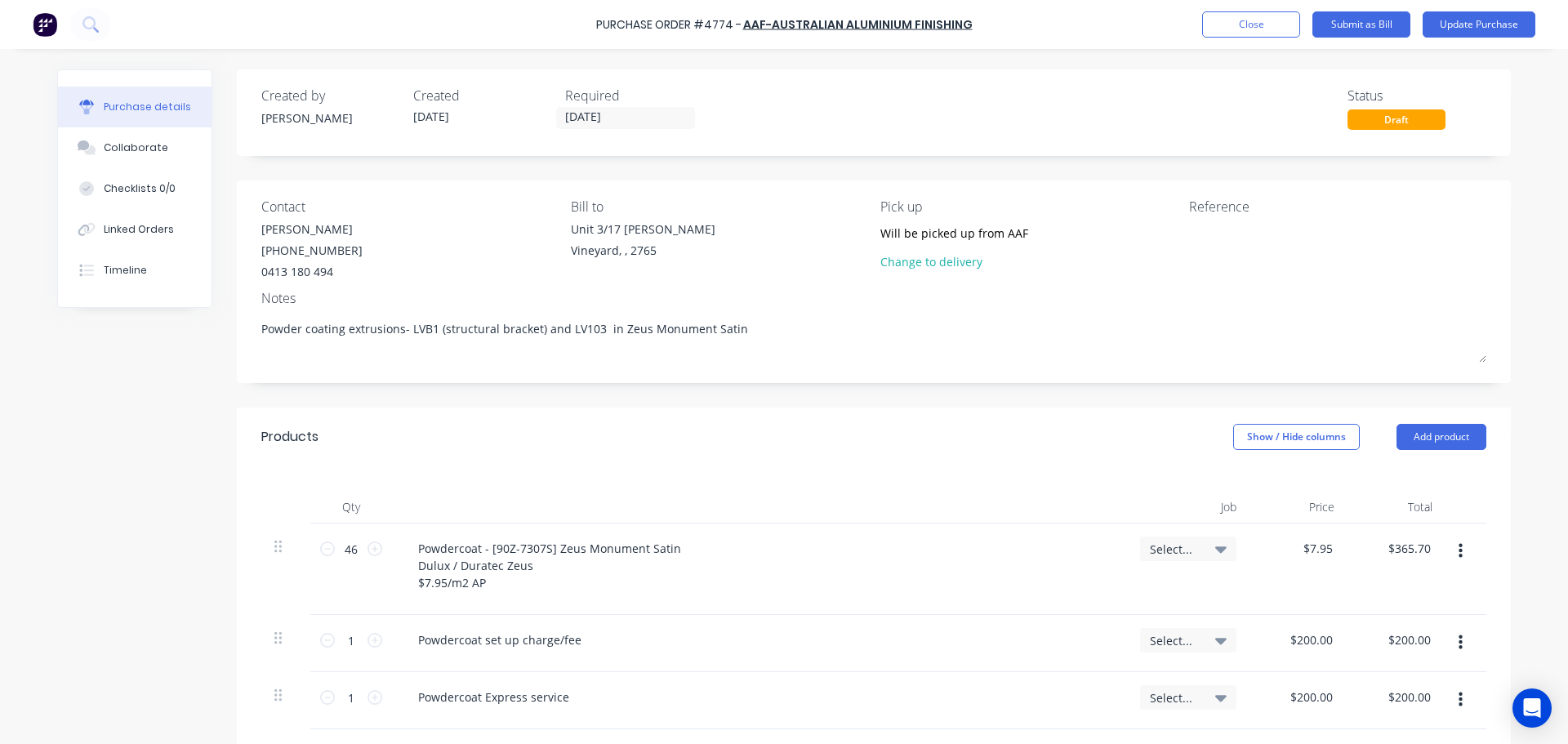
type textarea "x"
type textarea "Powder coating extrusions- LVB1 (structural bracket) and LV103 ( in Zeus Monume…"
type textarea "x"
type textarea "Powder coating extrusions- LVB1 (structural bracket) and LV103 (L in Zeus Monum…"
type textarea "x"
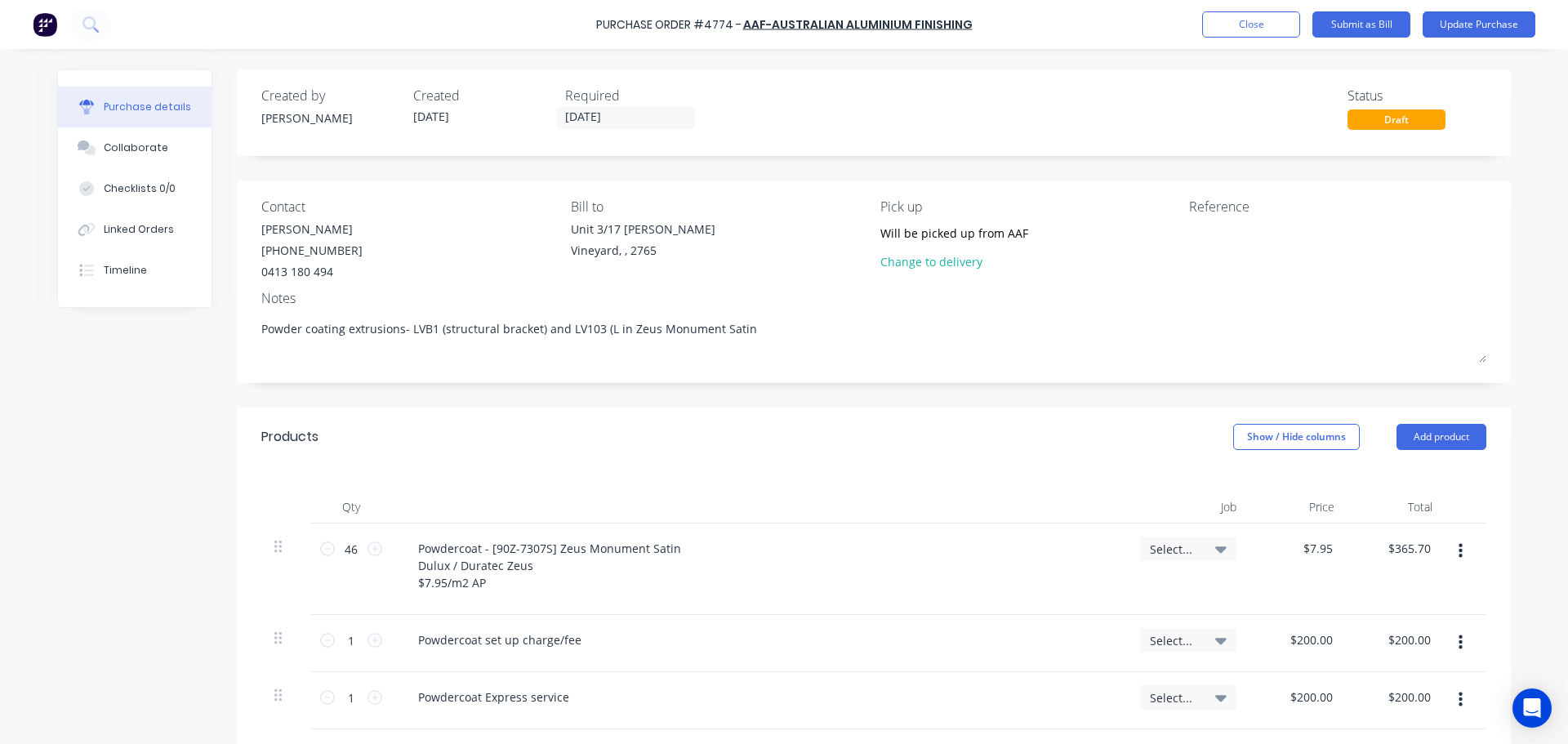
type textarea "Powder coating extrusions- LVB1 (structural bracket) and LV103 (Lo in Zeus Monu…"
type textarea "x"
type textarea "Powder coating extrusions- LVB1 (structural bracket) and LV103 (Lou in Zeus Mon…"
type textarea "x"
type textarea "Powder coating extrusions- LVB1 (structural bracket) and LV103 (Louv in Zeus Mo…"
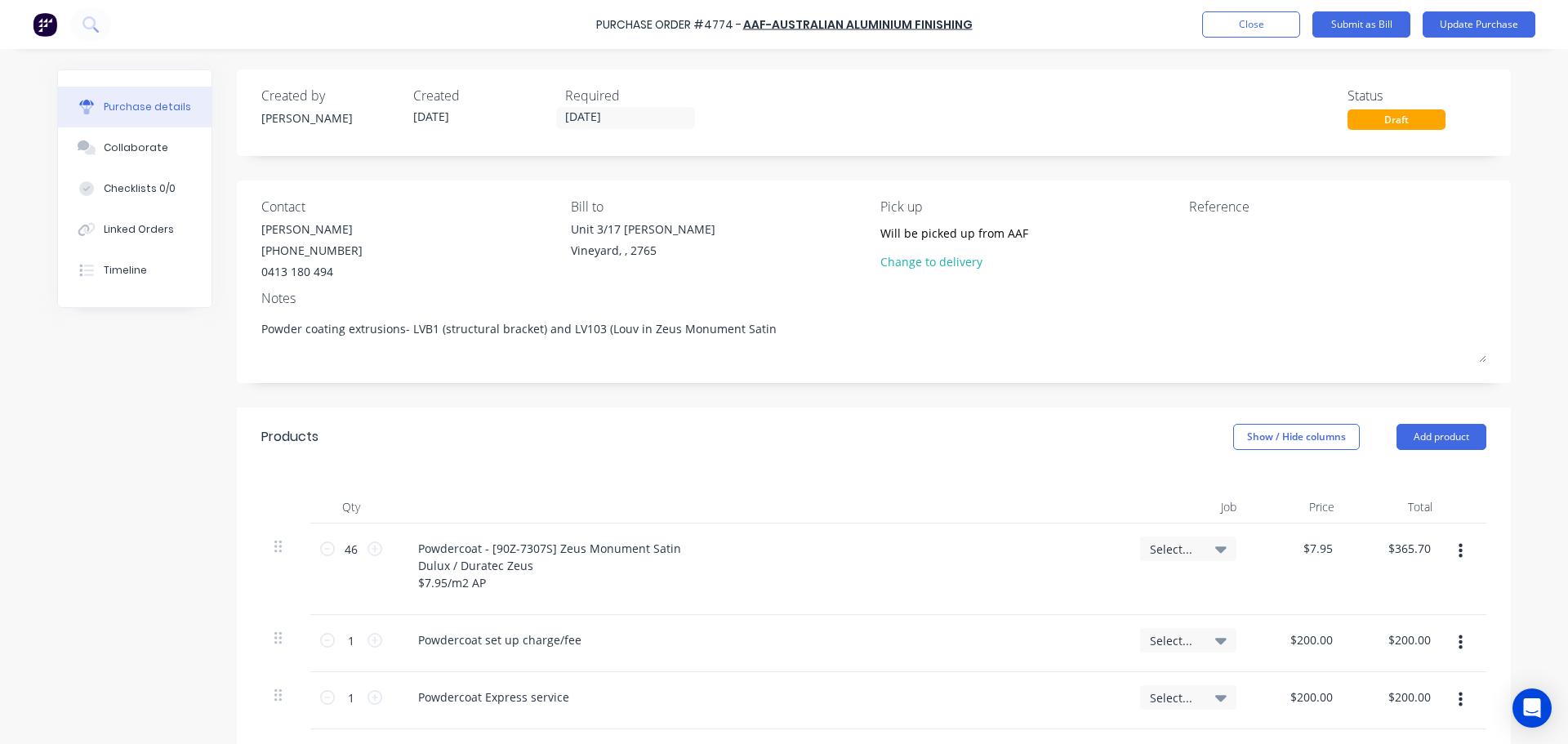
type textarea "x"
type textarea "Powder coating extrusions- LVB1 (structural bracket) and LV103 (Louvr in Zeus M…"
type textarea "x"
type textarea "Powder coating extrusions- LVB1 (structural bracket) and LV103 (Louvre in Zeus …"
type textarea "x"
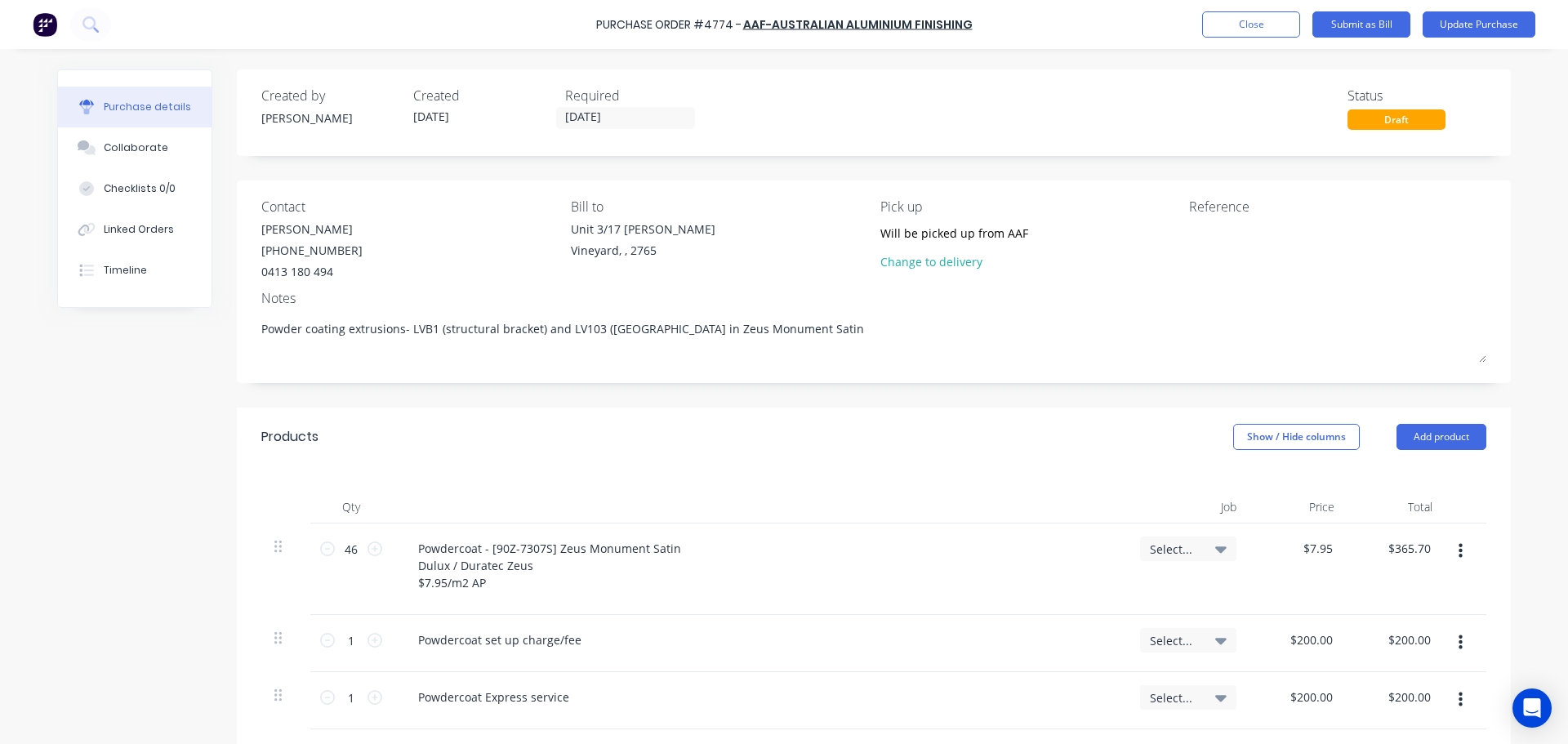
type textarea "Powder coating extrusions- LVB1 (structural bracket) and LV103 (Louvre in Zeus …"
type textarea "x"
type textarea "Powder coating extrusions- LVB1 (structural bracket) and LV103 (Louvre b in Zeu…"
type textarea "x"
type textarea "Powder coating extrusions- LVB1 (structural bracket) and LV103 (Louvre bl in Ze…"
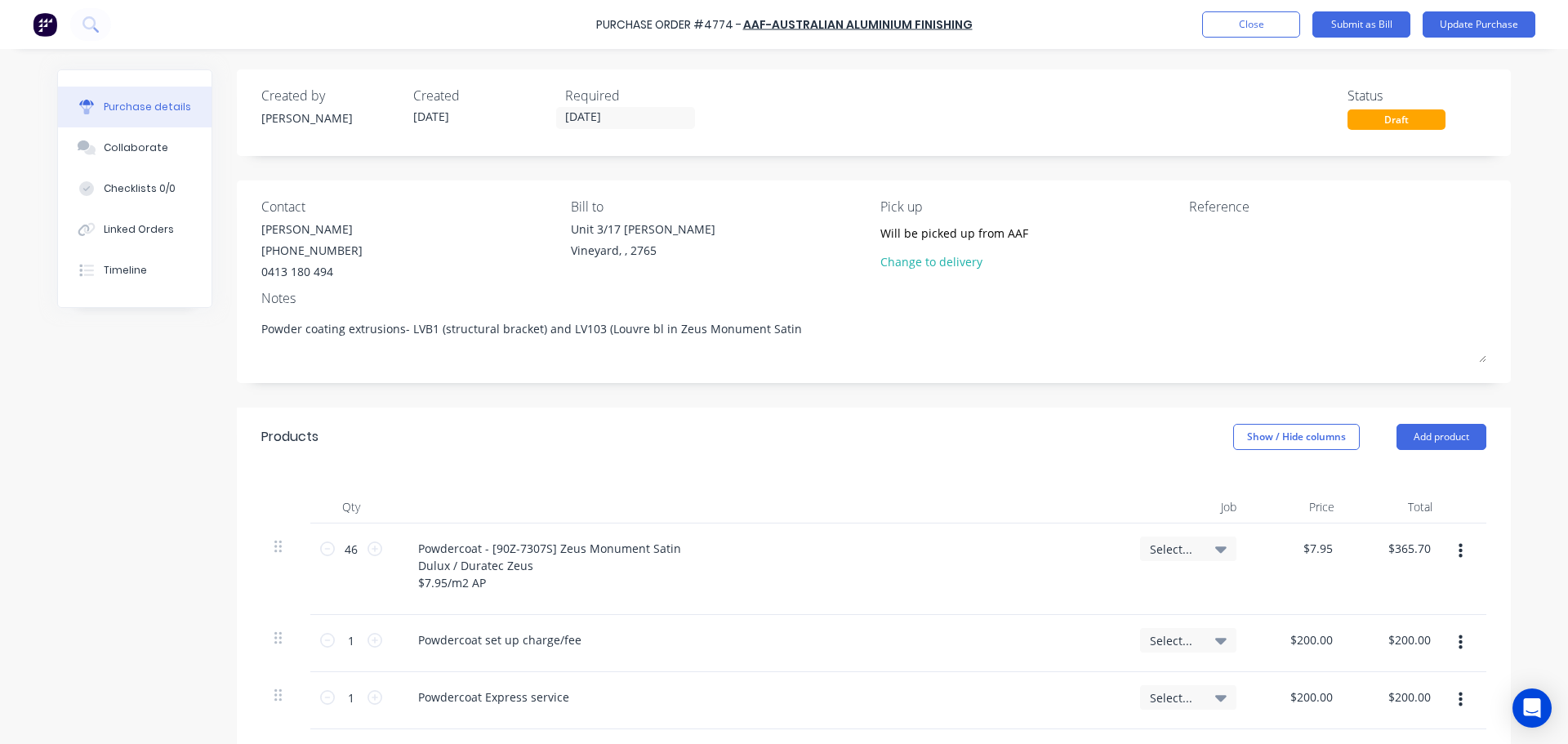
type textarea "x"
type textarea "Powder coating extrusions- LVB1 (structural bracket) and LV103 (Louvre bla in Z…"
type textarea "x"
type textarea "Powder coating extrusions- LVB1 (structural bracket) and LV103 (Louvre blad in …"
type textarea "x"
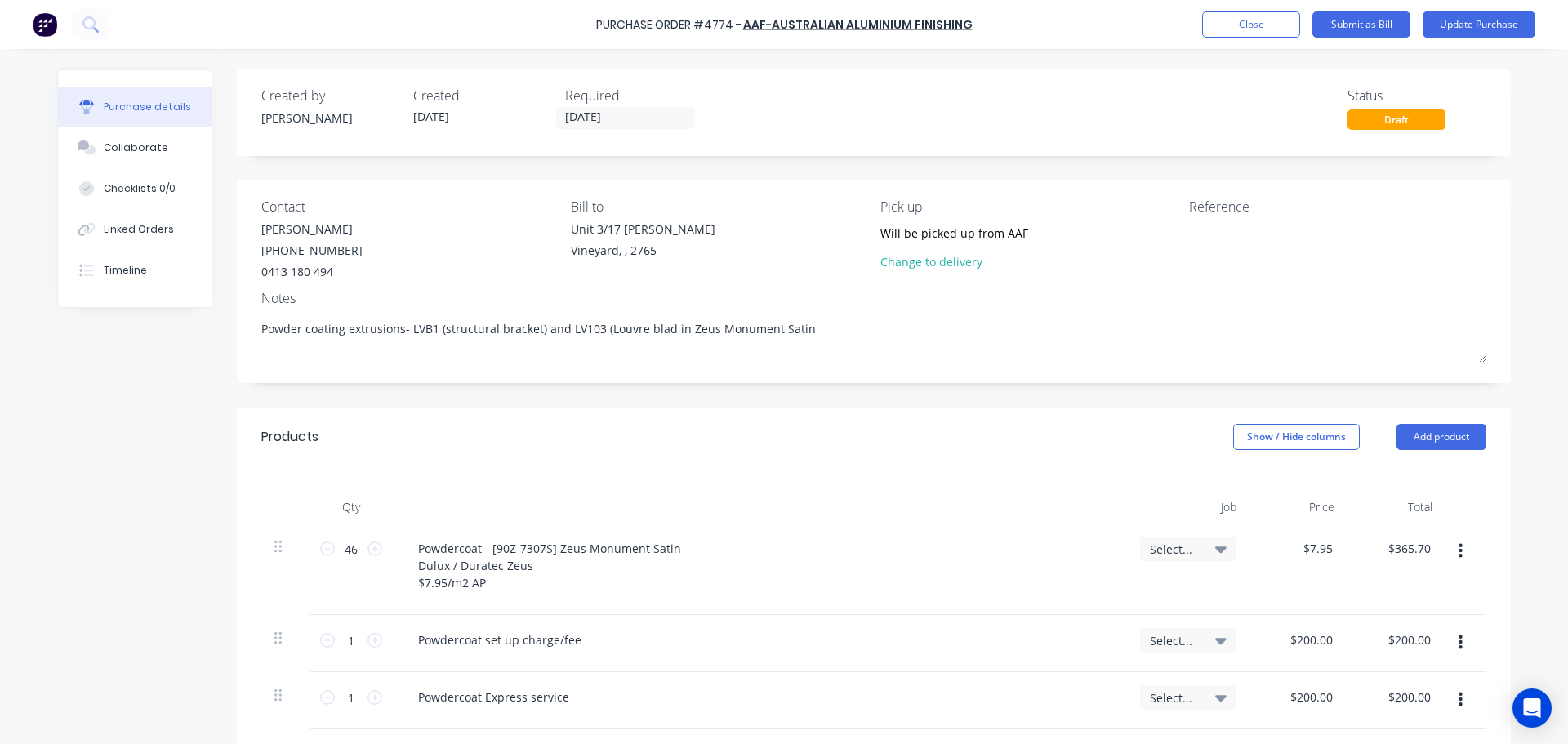
type textarea "Powder coating extrusions- LVB1 (structural bracket) and LV103 (Louvre blade in…"
type textarea "x"
type textarea "Powder coating extrusions- LVB1 (structural bracket) and LV103 (Louvre blade) i…"
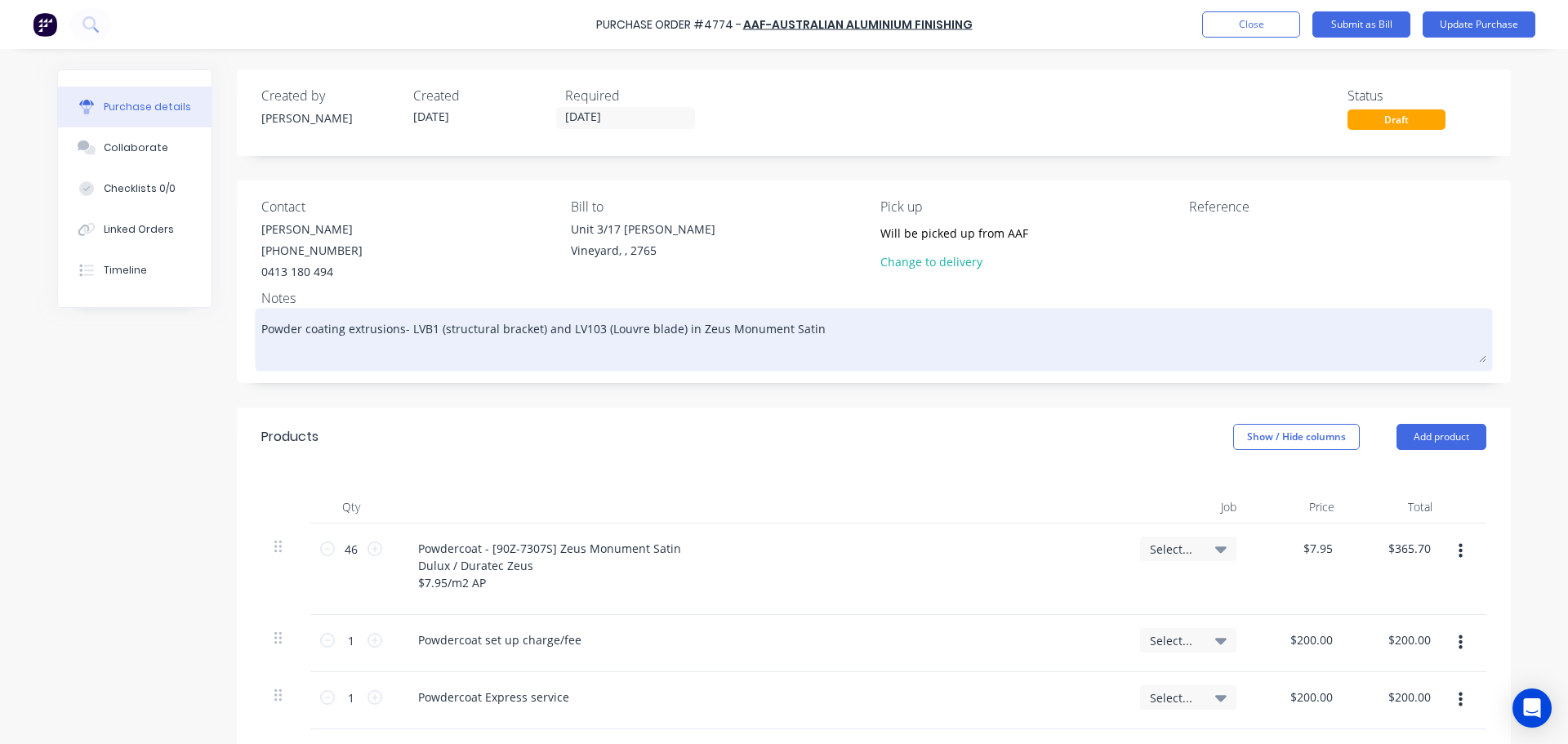
type textarea "x"
click at [404, 330] on textarea "Powder coating extrusions- LVB1 (structural bracket) and LV103 (Louvre blade) i…" at bounding box center [874, 337] width 1225 height 50
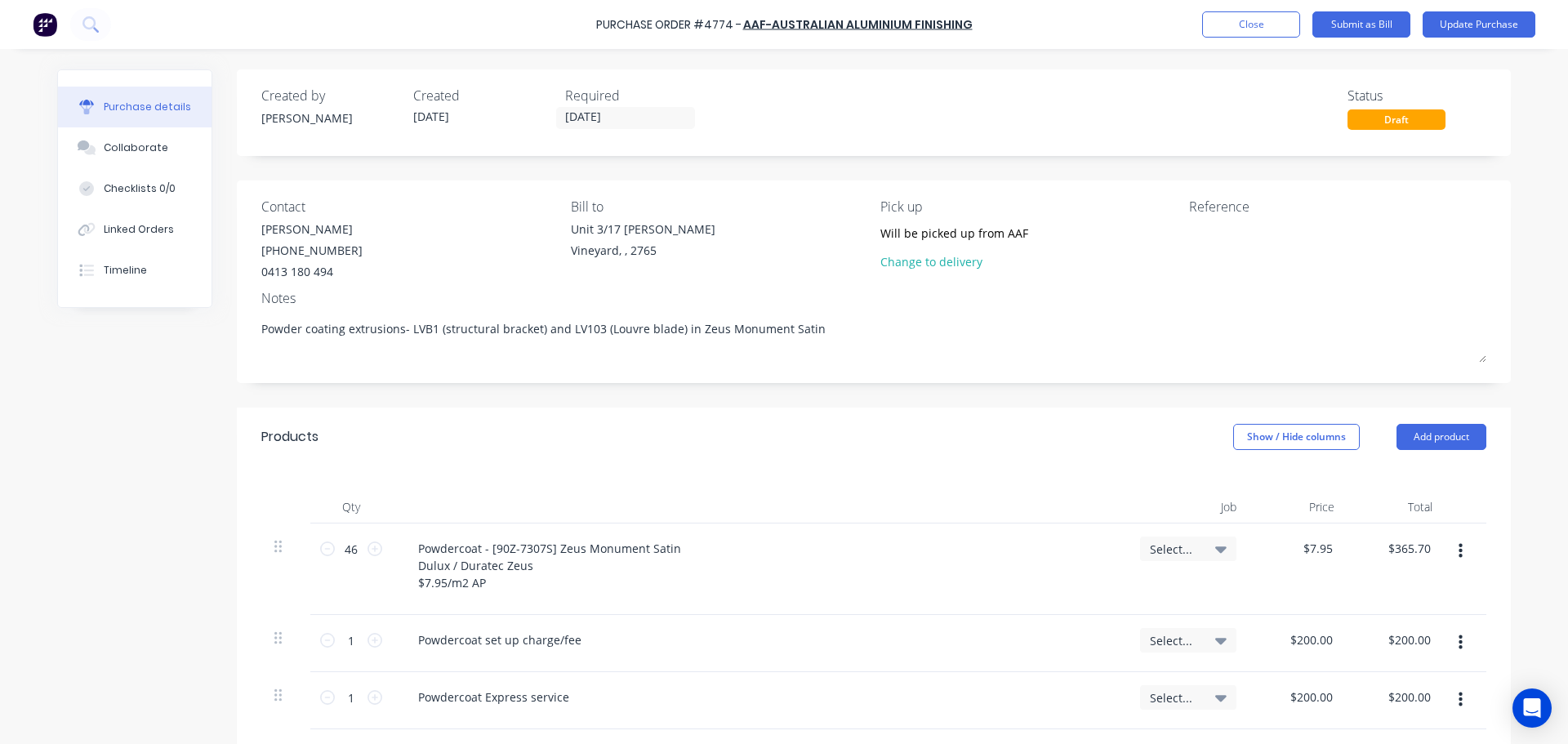
type textarea "Powder coating extrusions- LVB1 (structural bracket) and LV103 (Louvre blade) i…"
type textarea "x"
type textarea "Powder coating extrusions- LVB1 (structural bracket) and LV103 (Louvre blade) i…"
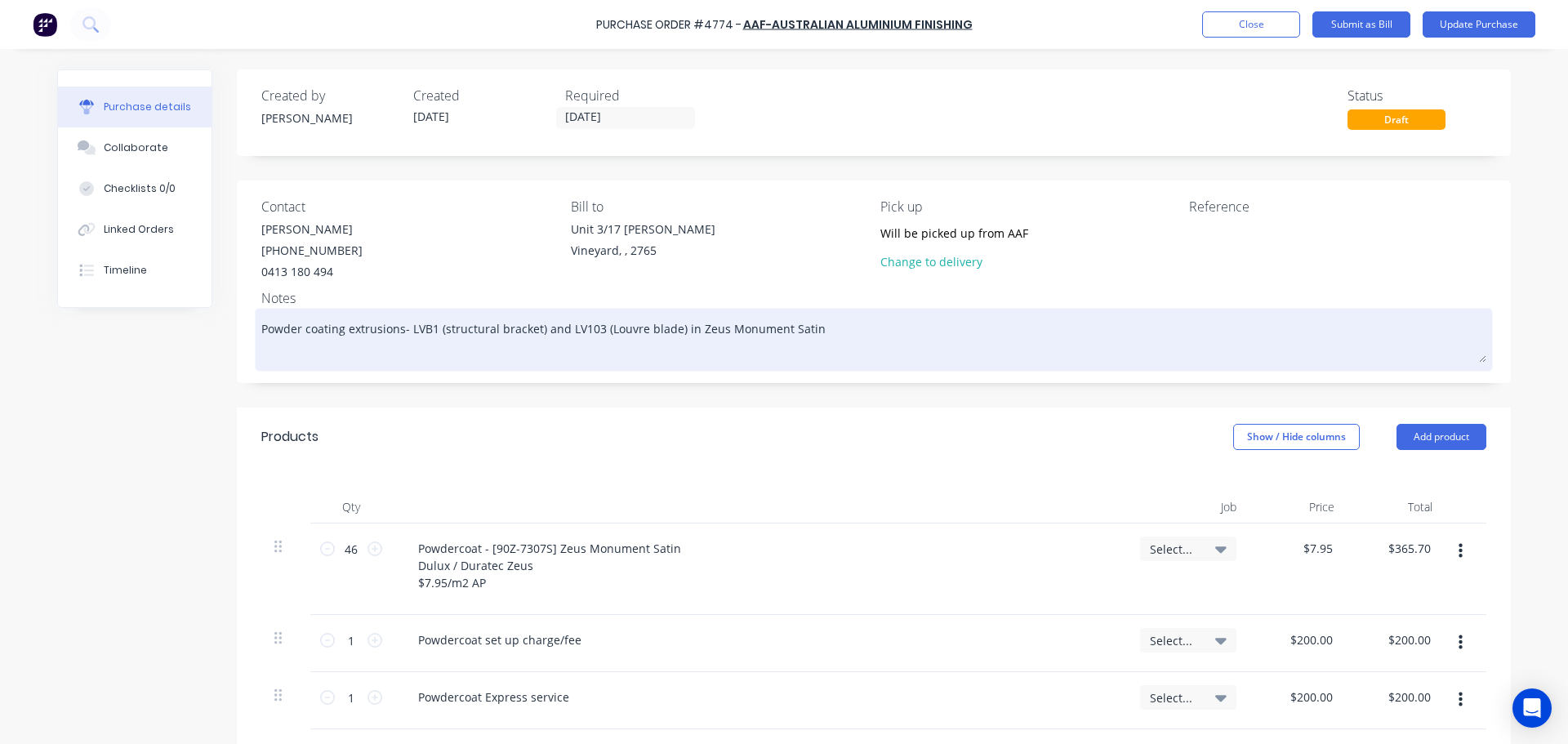
click at [560, 322] on textarea "Powder coating extrusions- LVB1 (structural bracket) and LV103 (Louvre blade) i…" at bounding box center [874, 337] width 1225 height 50
type textarea "x"
type textarea "Powder coating extrusions- LVB1 (structural bracket) and 6LV103 (Louvre blade) …"
type textarea "x"
type textarea "Powder coating extrusions- LVB1 (structural bracket) and 6xLV103 (Louvre blade)…"
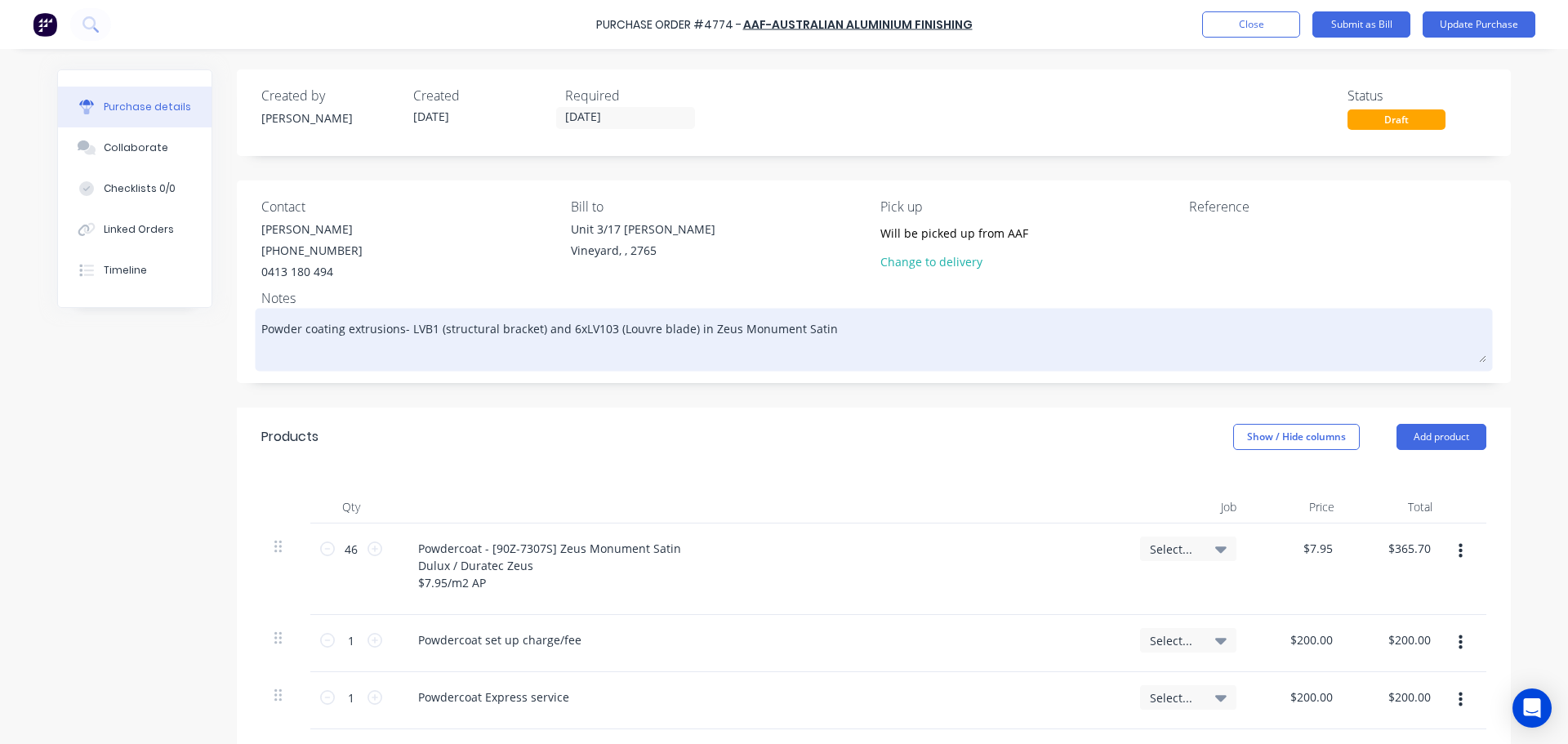
drag, startPoint x: 403, startPoint y: 326, endPoint x: 494, endPoint y: 327, distance: 91.0
click at [404, 326] on textarea "Powder coating extrusions- LVB1 (structural bracket) and 6xLV103 (Louvre blade)…" at bounding box center [874, 337] width 1225 height 50
type textarea "x"
type textarea "Powder coating extrusions- 8LVB1 (structural bracket) and 6xLV103 (Louvre blade…"
type textarea "x"
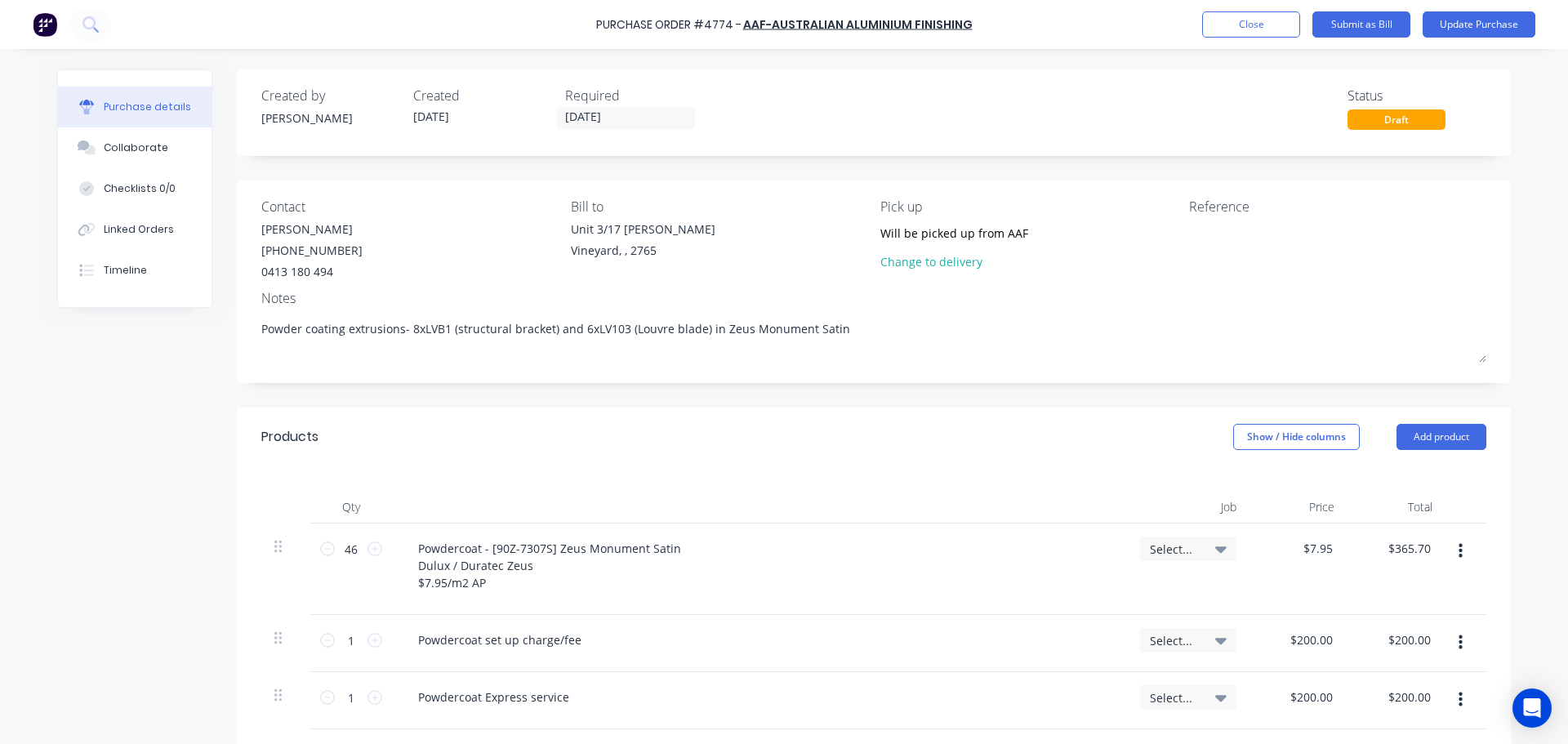
scroll to position [245, 0]
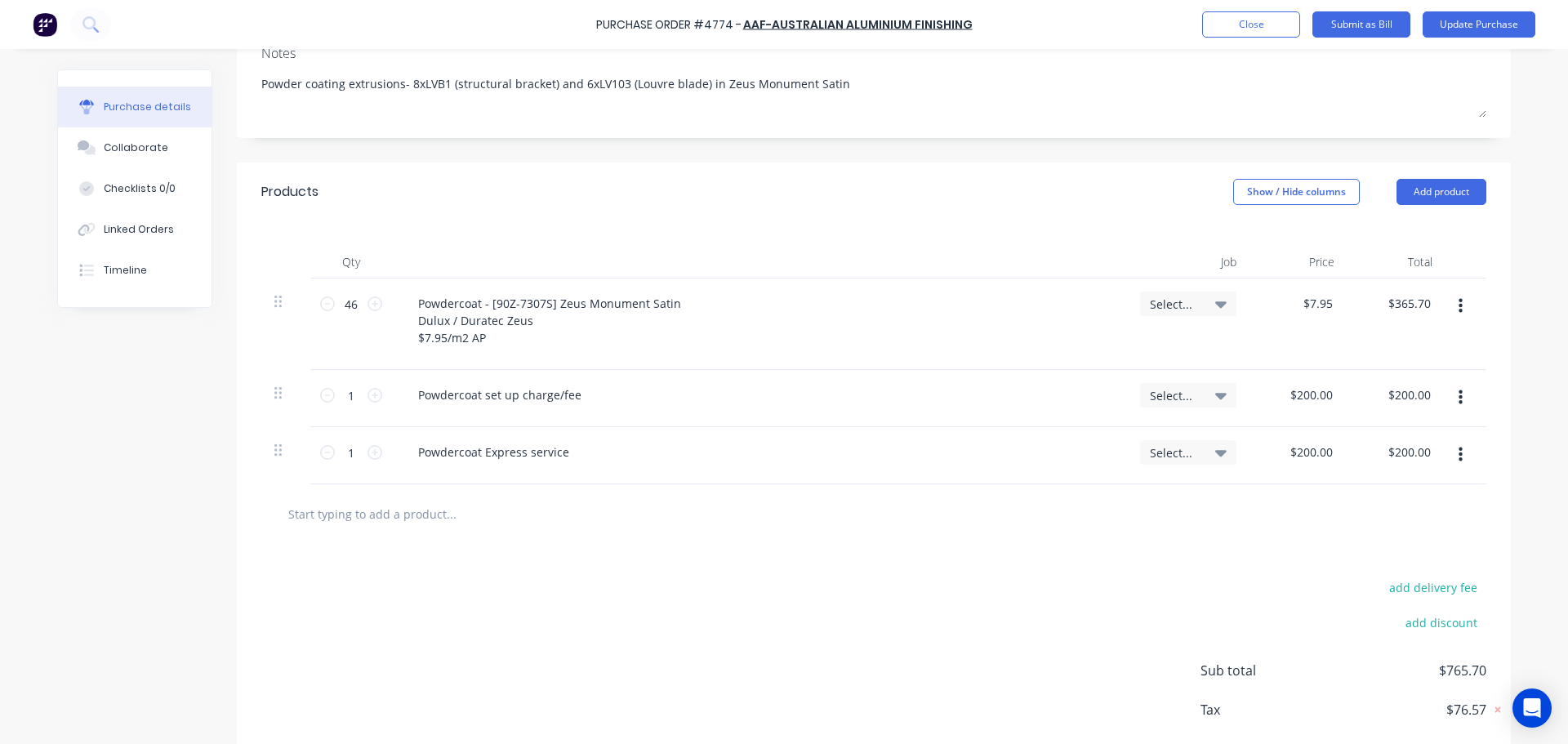
type textarea "Powder coating extrusions- 8xLVB1 (structural bracket) and 6xLV103 (Louvre blad…"
type textarea "x"
type textarea "Powder coating extrusions- 8xLVB1 (structural bracket) and 6xLV103 (Louvre blad…"
click at [1459, 452] on icon "button" at bounding box center [1460, 454] width 4 height 18
click at [1403, 587] on button "Delete" at bounding box center [1410, 596] width 139 height 33
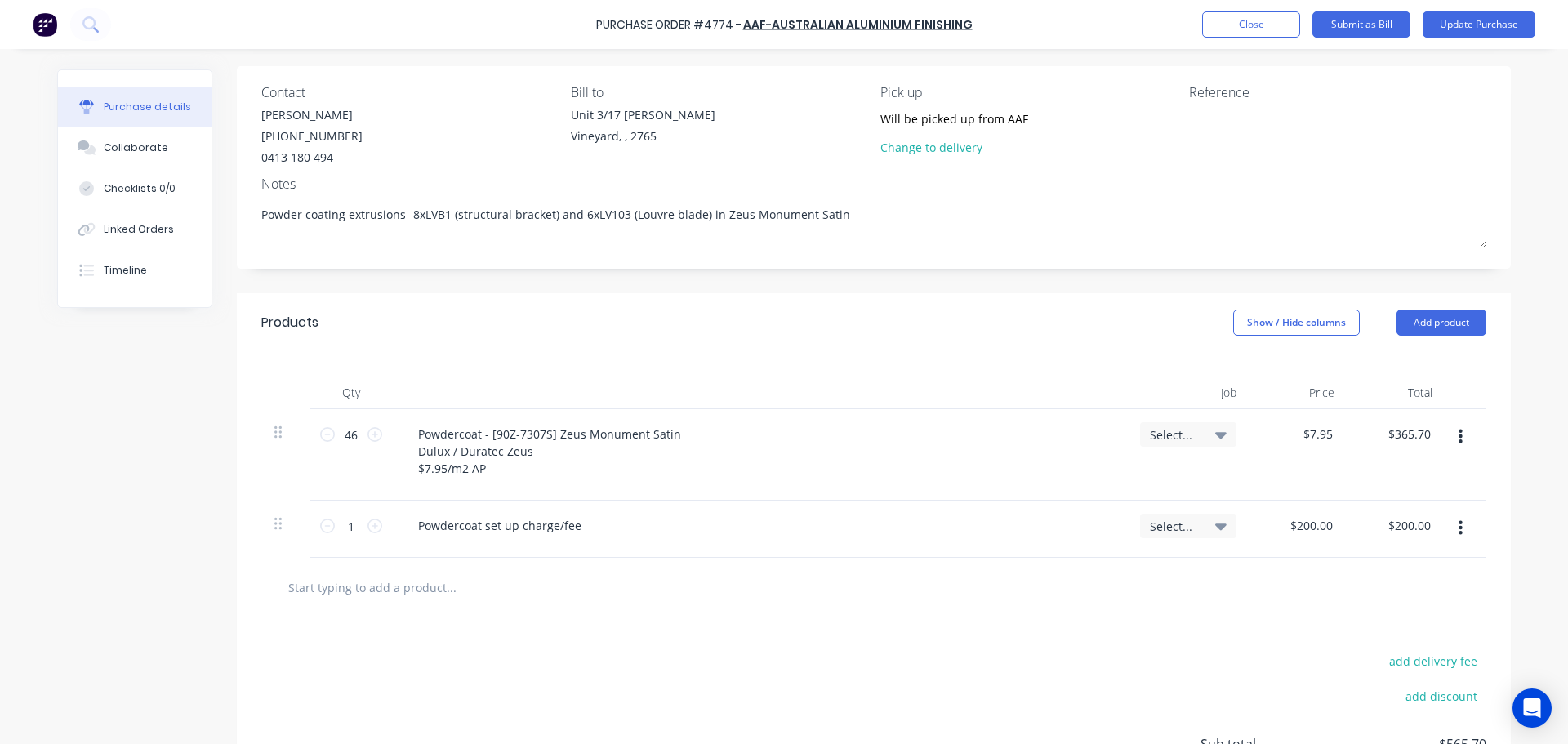
scroll to position [0, 0]
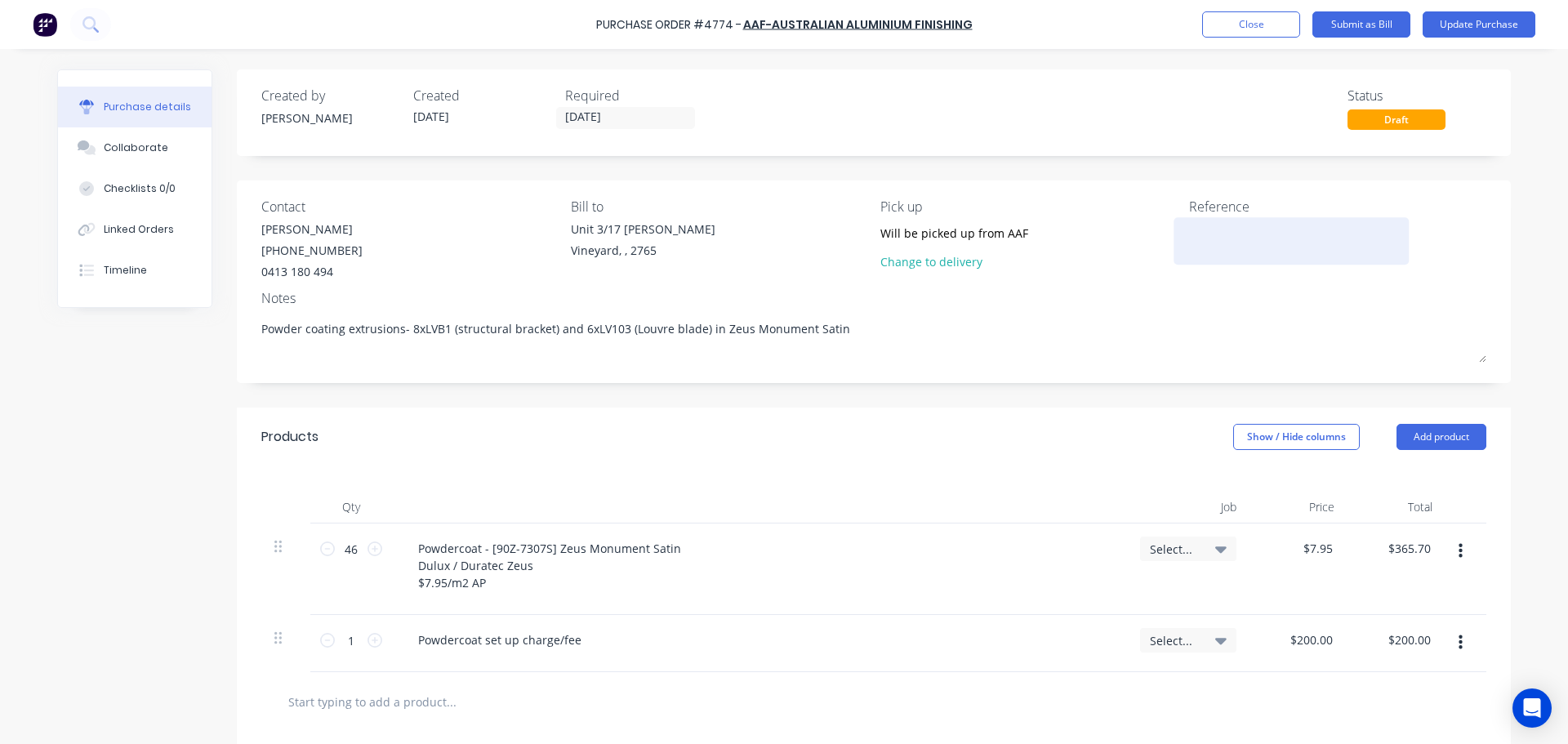
type textarea "x"
click at [1218, 258] on div at bounding box center [1291, 240] width 204 height 41
click at [1215, 239] on textarea at bounding box center [1291, 239] width 204 height 37
paste textarea "4769/9008/Monument/Door jambs Louvres/L1,GF External"
type textarea "4769/9008/Monument/Door jambs Louvres/L1,GF External"
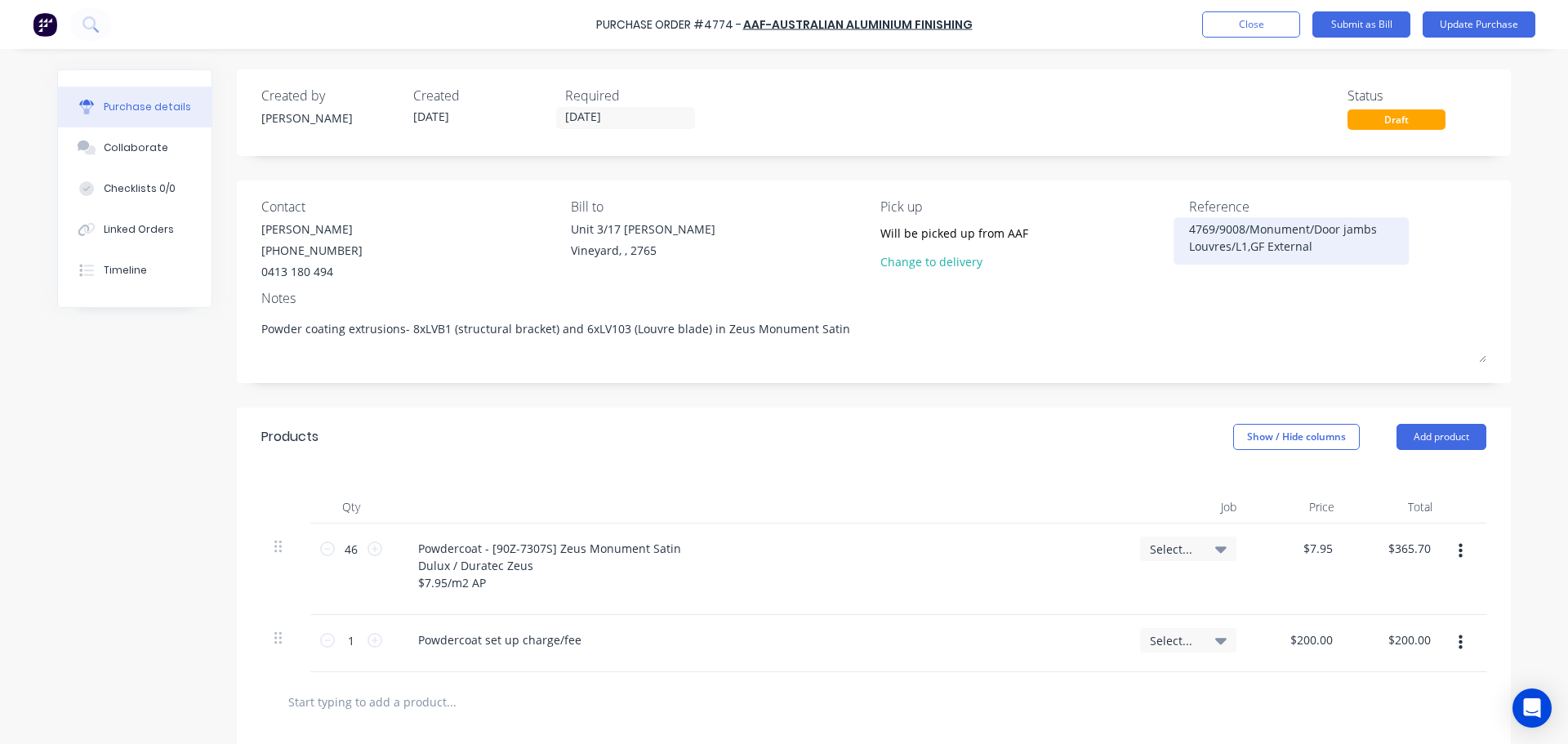
type textarea "x"
click at [1209, 224] on textarea "4769/9008/Monument/Door jambs Louvres/L1,GF External" at bounding box center [1291, 239] width 204 height 37
type textarea "4774/9008/Monument/Door jambs Louvres/L1,GF External"
type textarea "x"
drag, startPoint x: 1309, startPoint y: 224, endPoint x: 1333, endPoint y: 257, distance: 40.8
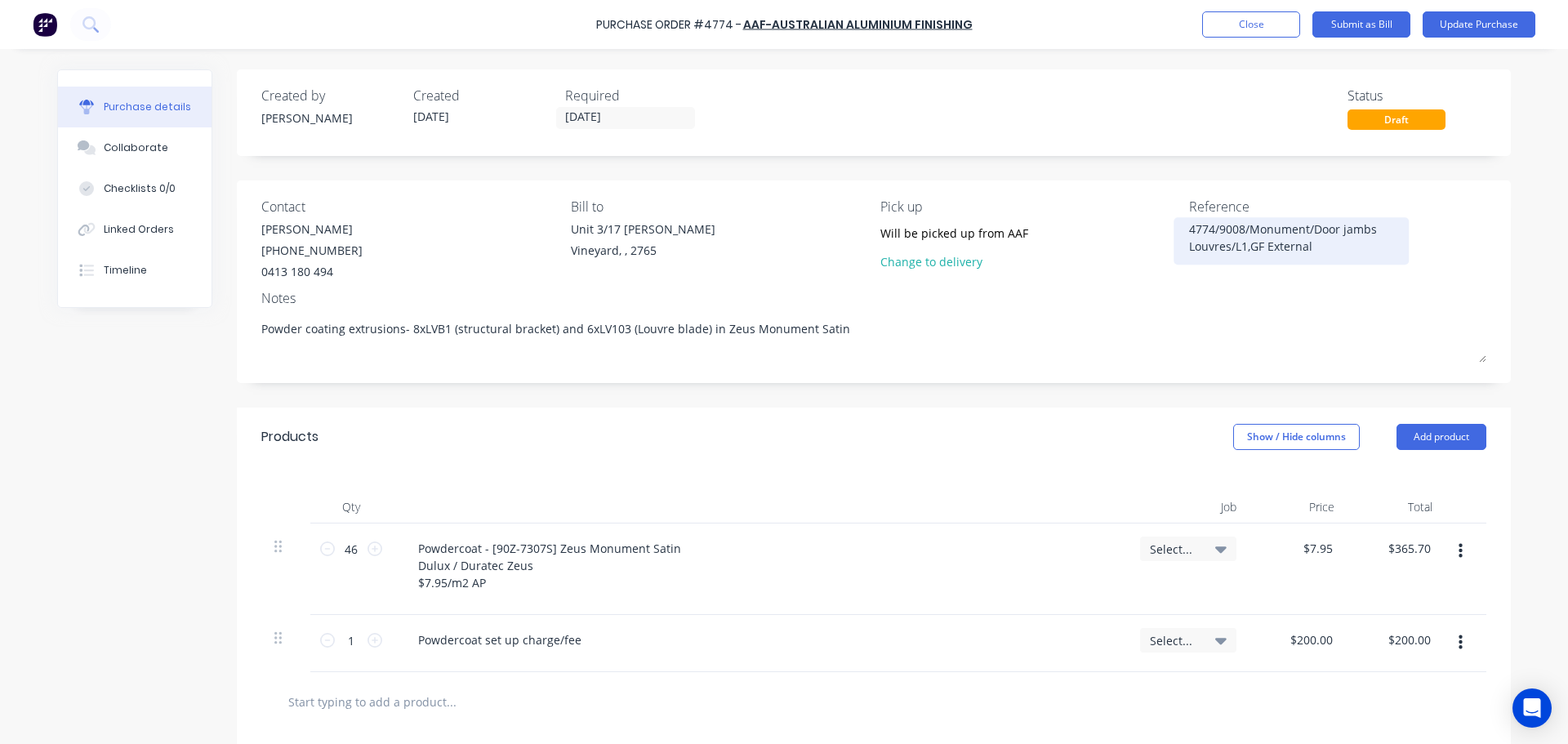
click at [1333, 257] on div "4774/9008/Monument/Door jambs Louvres/L1,GF External" at bounding box center [1291, 240] width 204 height 41
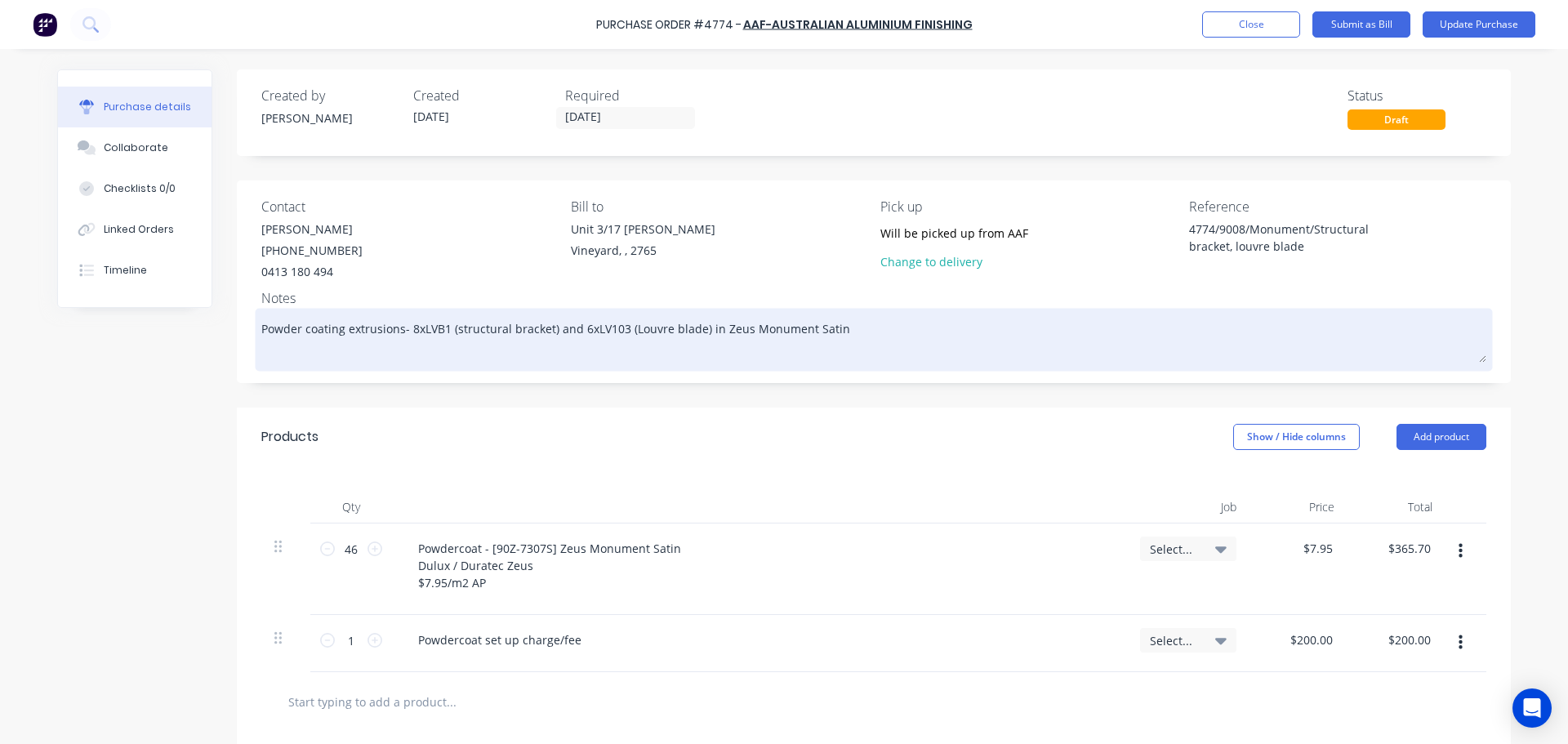
type textarea "4774/9008/Monument/Structural bracket, louvre blade"
type textarea "x"
type textarea "4774/9008/Monument/Structural bracket, louvre blade"
click at [1275, 318] on textarea "Powder coating extrusions- 8xLVB1 (structural bracket) and 6xLV103 (Louvre blad…" at bounding box center [874, 337] width 1225 height 50
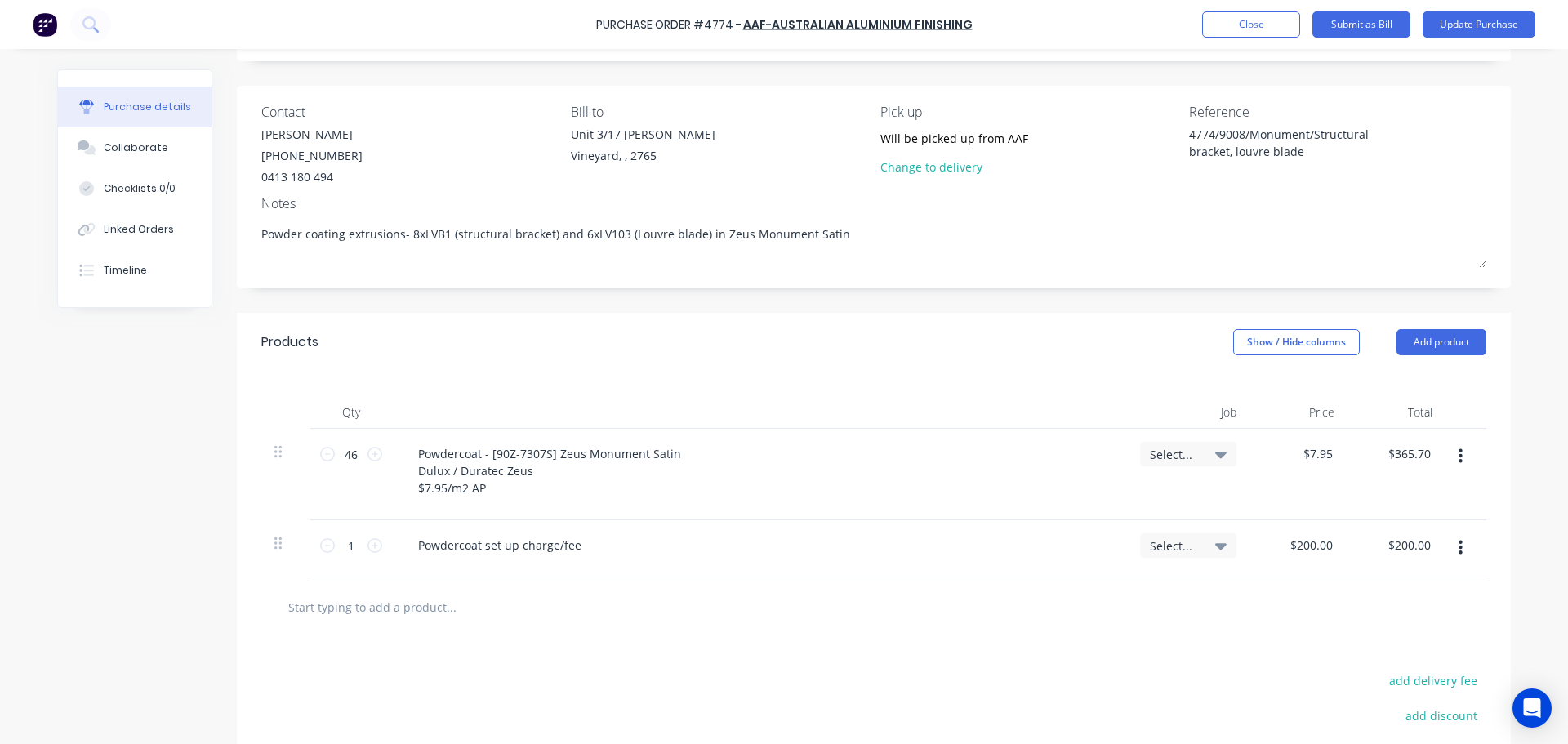
scroll to position [272, 0]
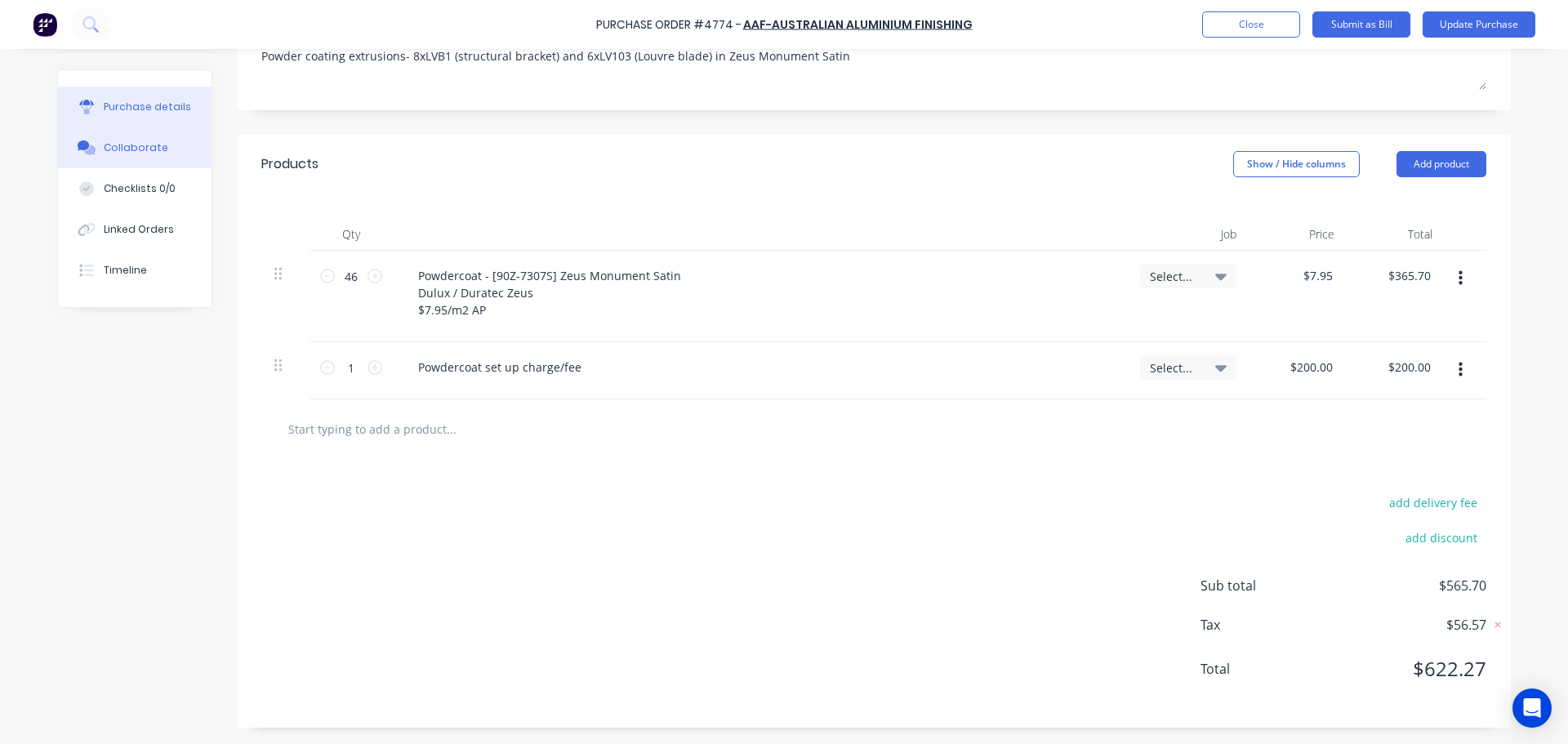
click at [103, 152] on div "Collaborate" at bounding box center [135, 147] width 65 height 14
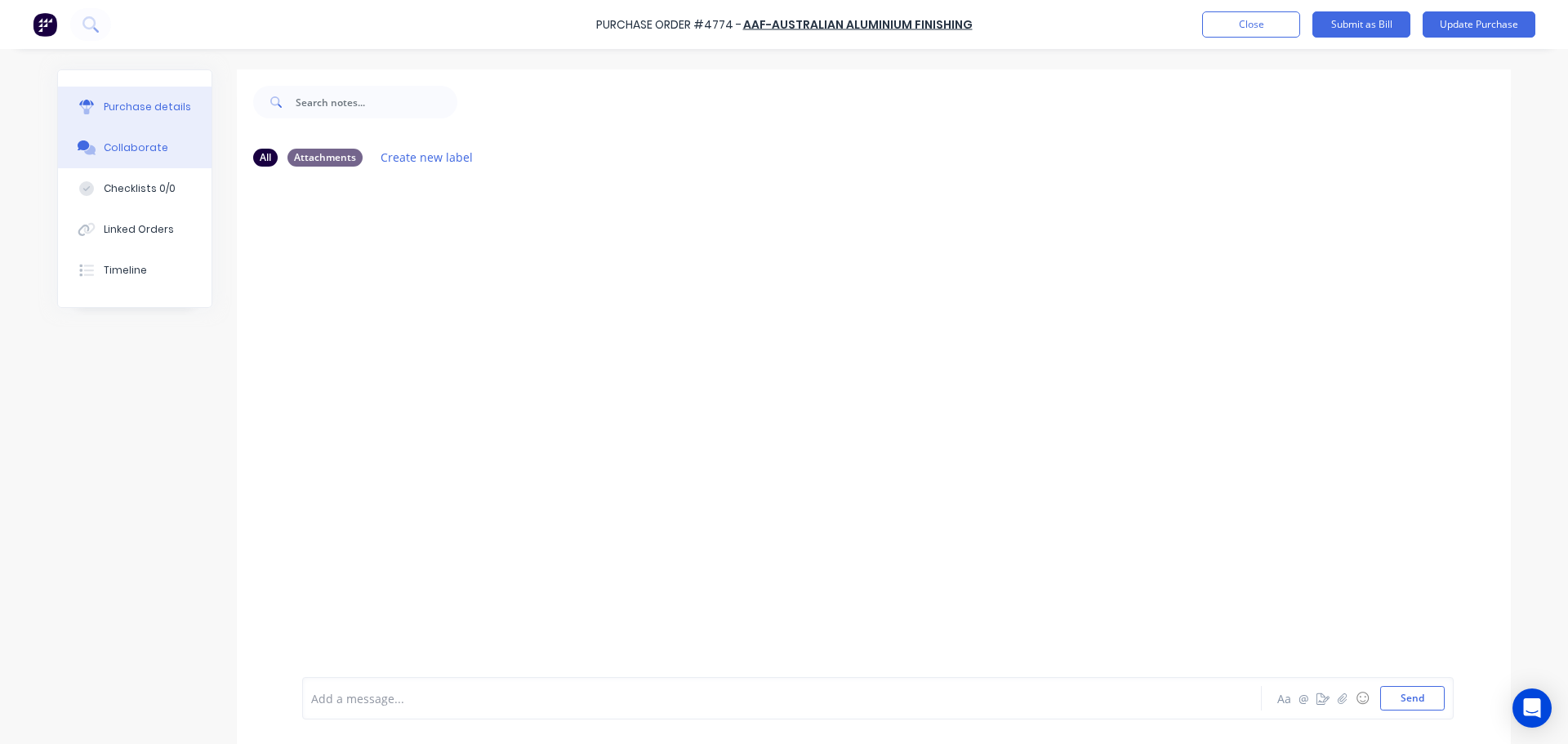
click at [143, 97] on button "Purchase details" at bounding box center [135, 107] width 154 height 41
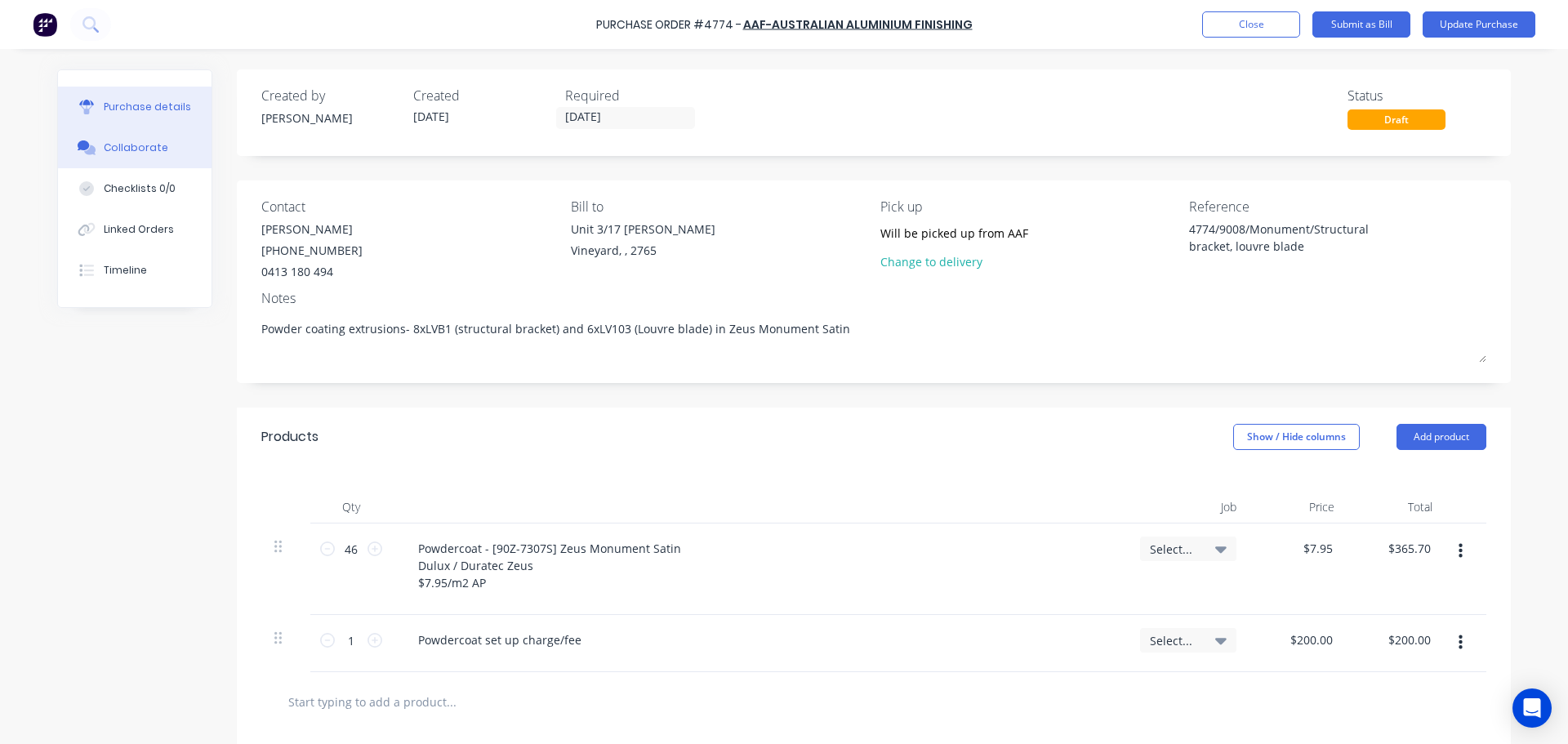
click at [142, 142] on div "Collaborate" at bounding box center [135, 147] width 65 height 14
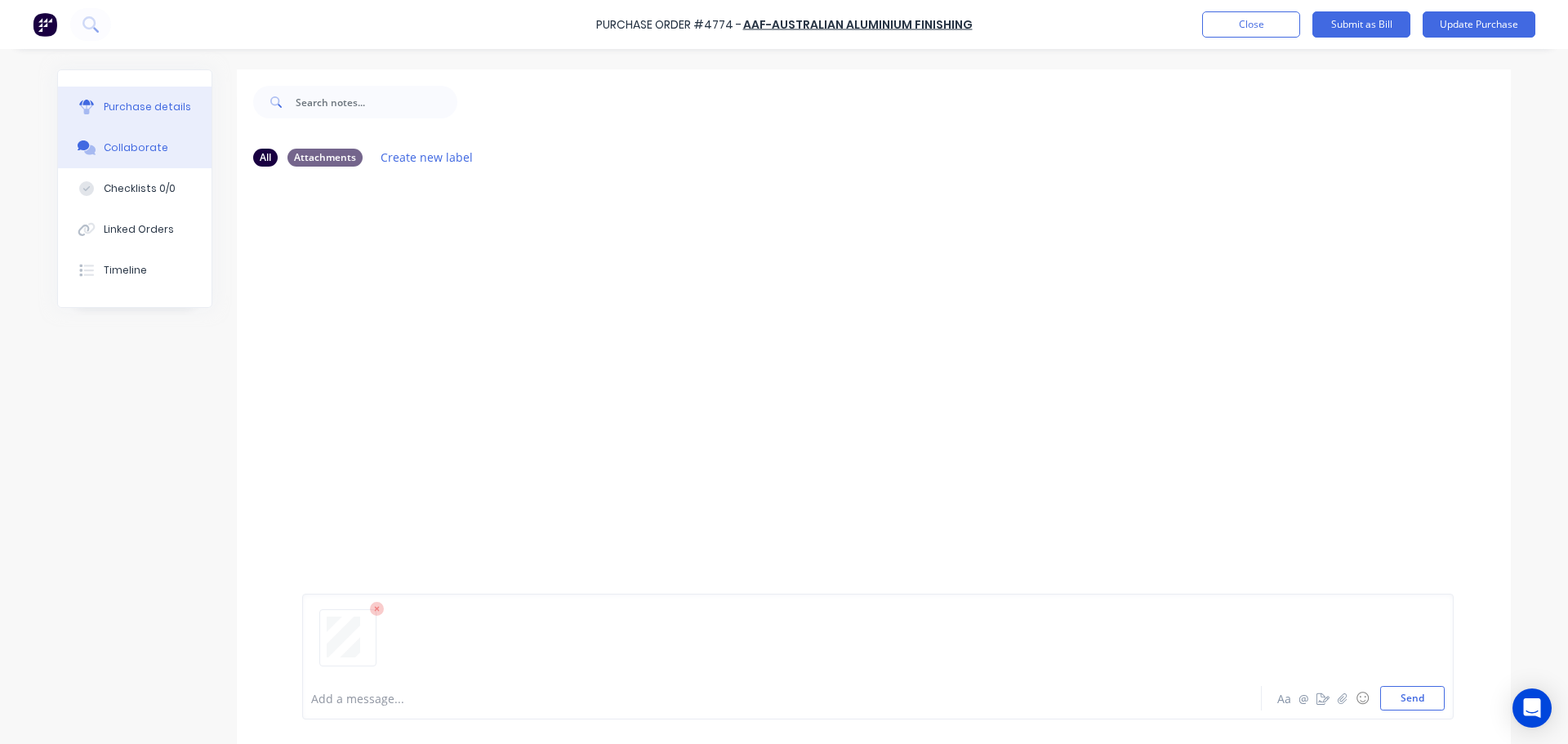
click at [135, 109] on div "Purchase details" at bounding box center [147, 107] width 87 height 14
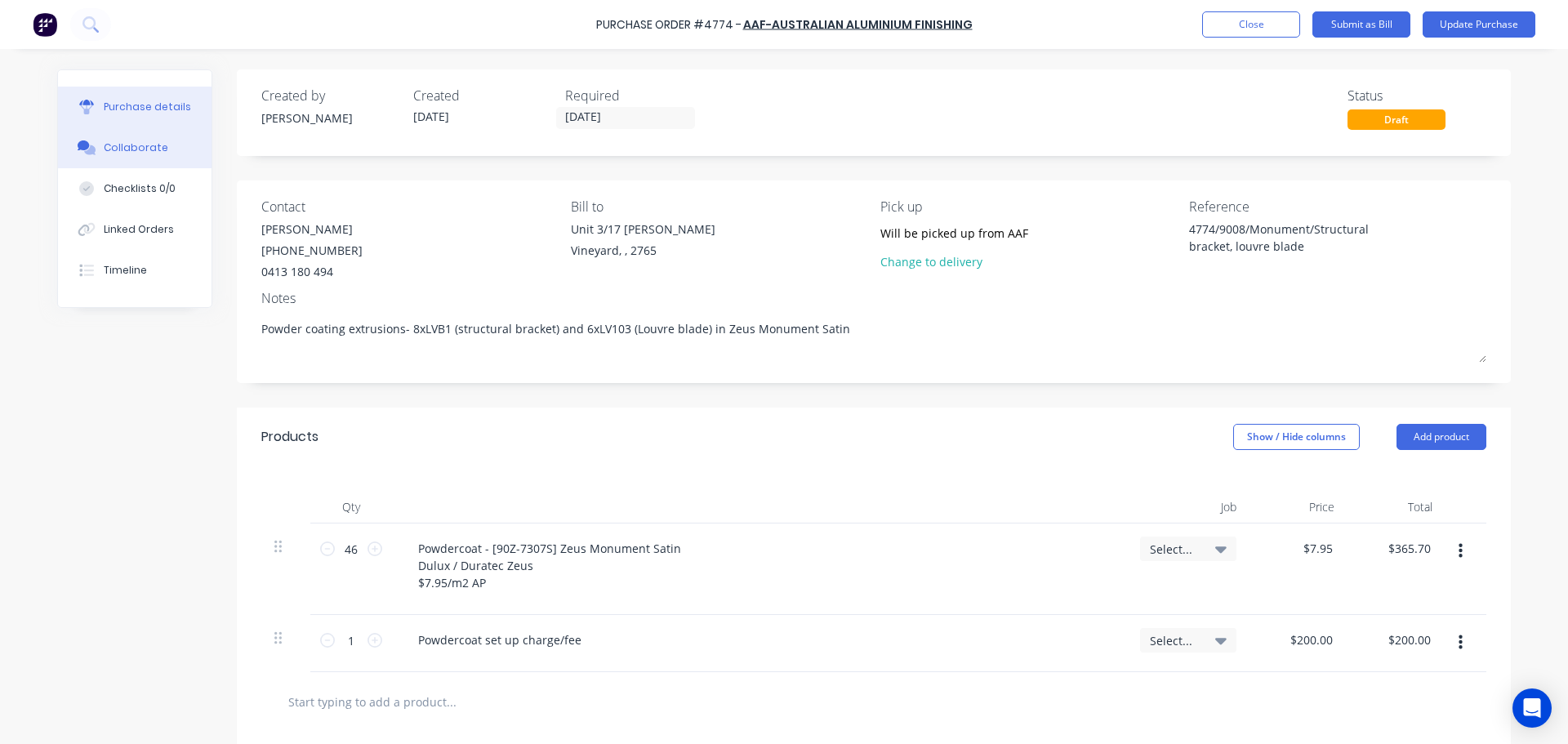
click at [107, 154] on div "Collaborate" at bounding box center [135, 147] width 65 height 14
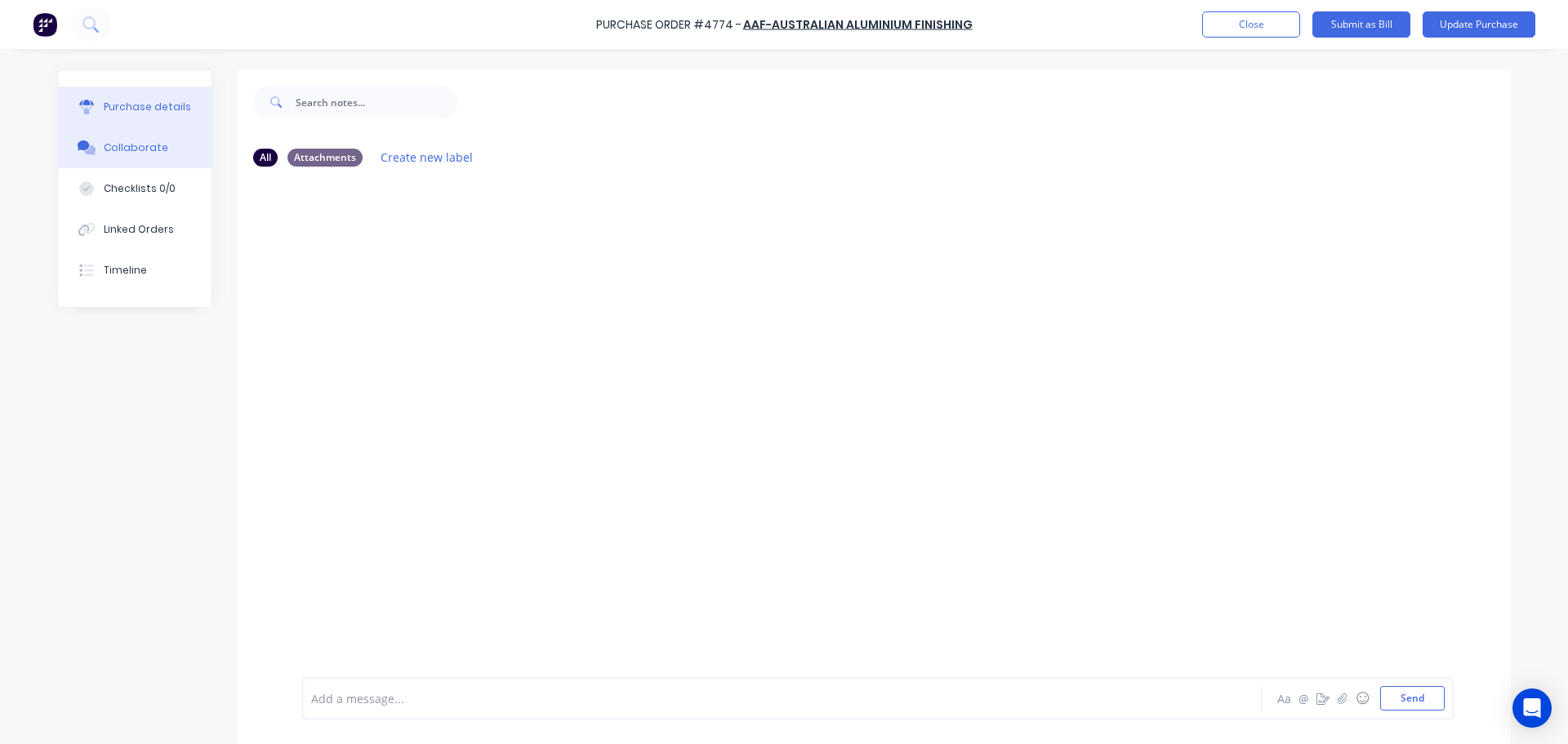
click at [145, 114] on button "Purchase details" at bounding box center [135, 107] width 154 height 41
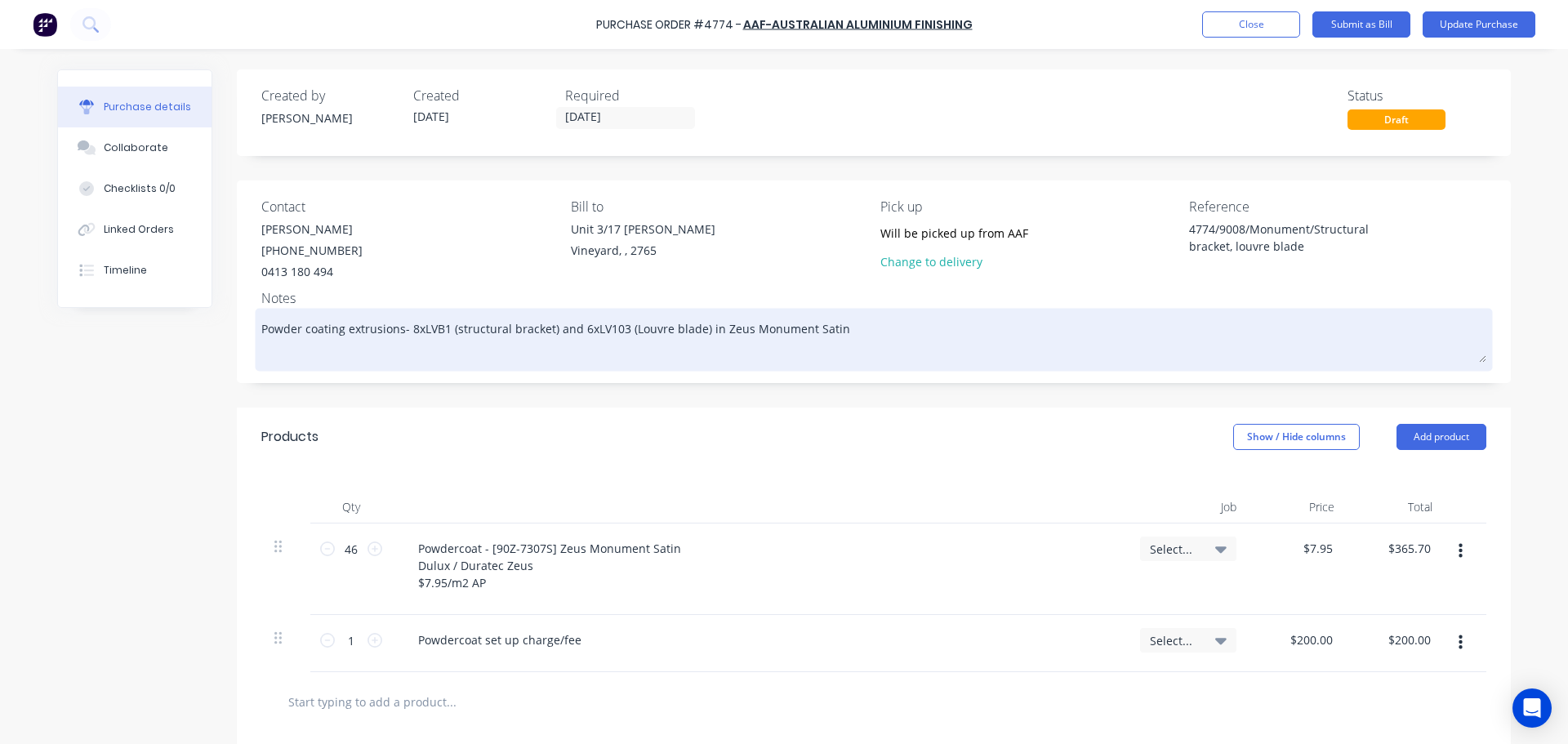
click at [851, 337] on textarea "Powder coating extrusions- 8xLVB1 (structural bracket) and 6xLV103 (Louvre blad…" at bounding box center [874, 337] width 1225 height 50
click at [847, 330] on textarea "Powder coating extrusions- 8xLVB1 (structural bracket) and 6xLV103 (Louvre blad…" at bounding box center [874, 337] width 1225 height 50
type textarea "x"
type textarea "Powder coating extrusions- 8xLVB1 (structural bracket) and 6xLV103 (Louvre blad…"
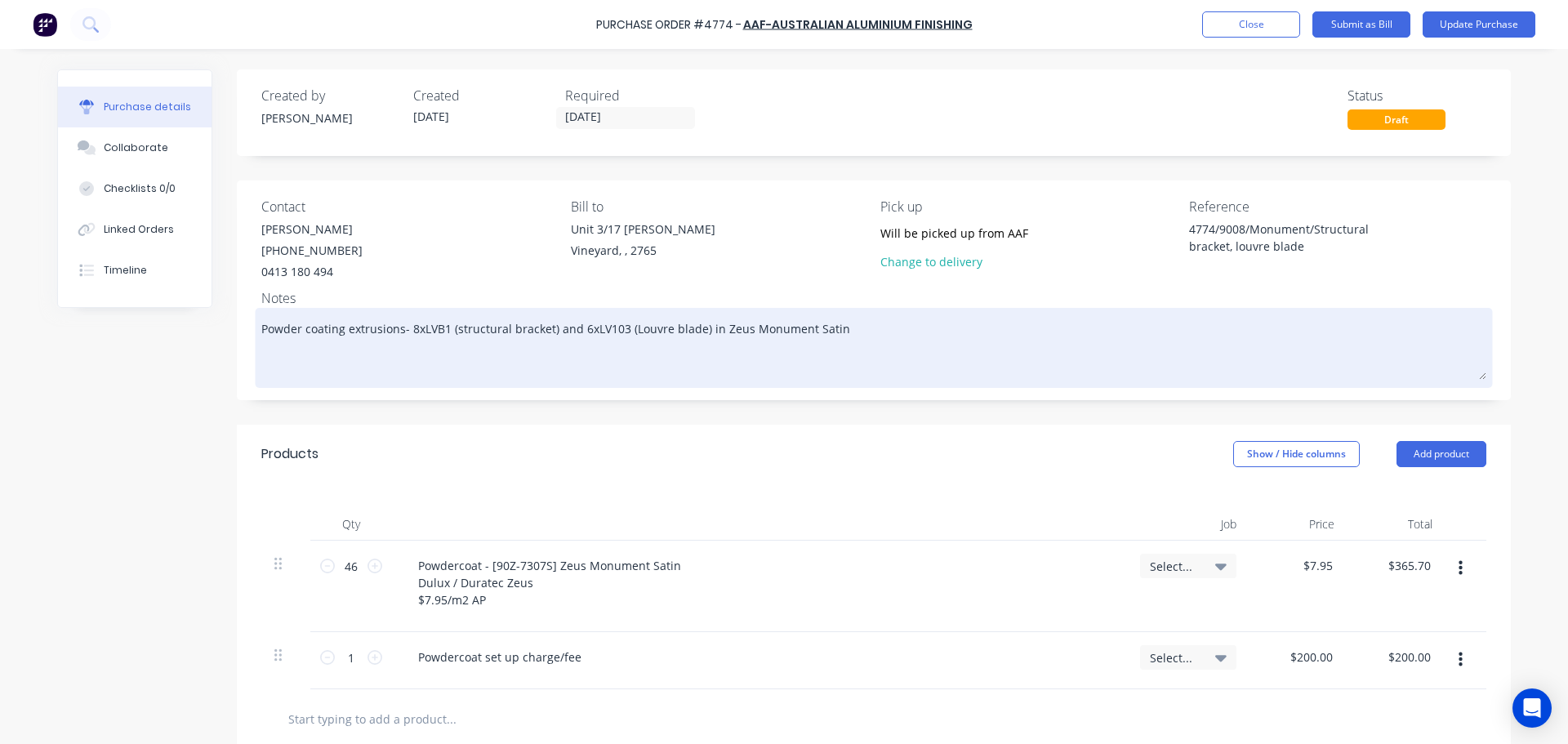
type textarea "x"
type textarea "Powder coating extrusions- 8xLVB1 (structural bracket) and 6xLV103 (Louvre blad…"
type textarea "x"
type textarea "Powder coating extrusions- 8xLVB1 (structural bracket) and 6xLV103 (Louvre blad…"
type textarea "x"
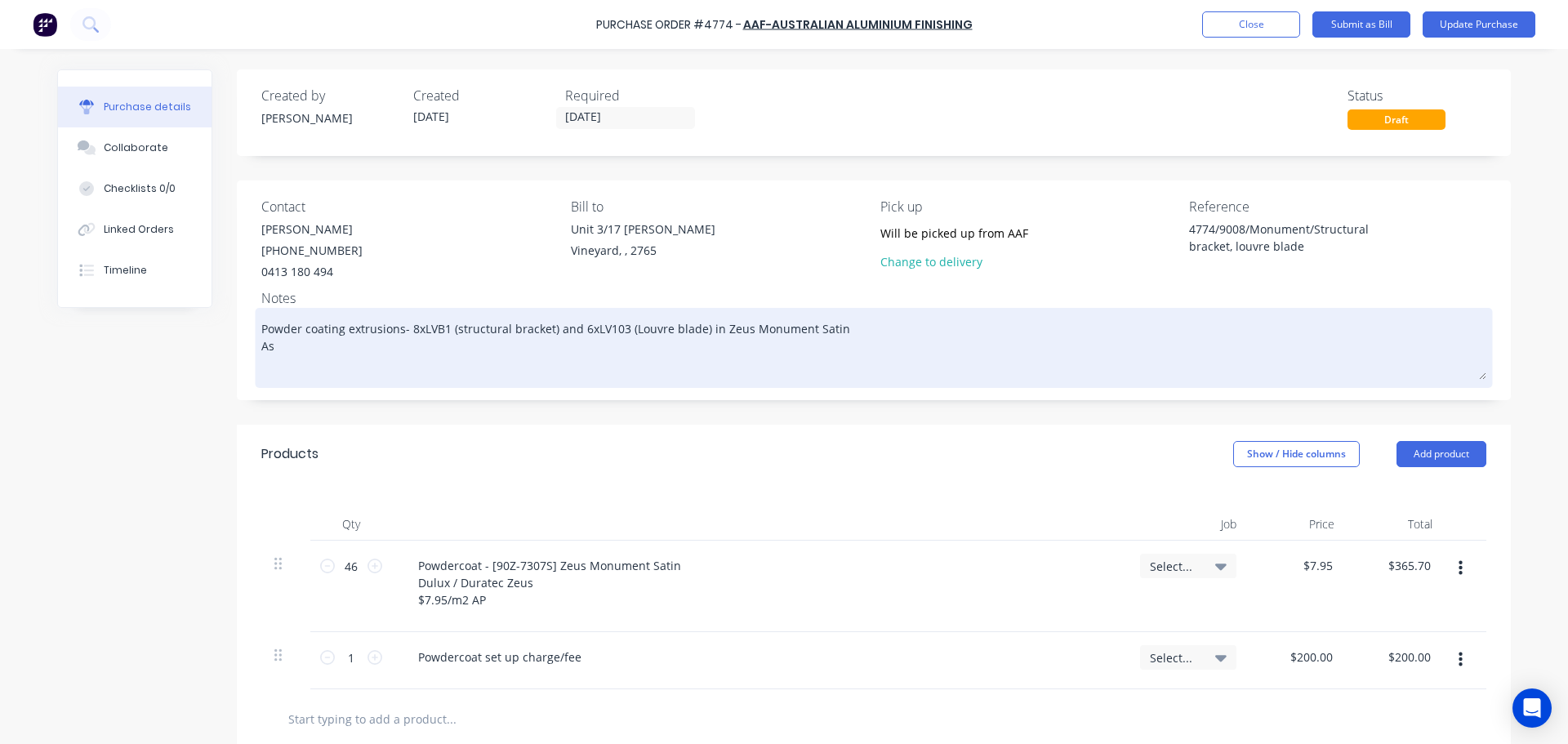
type textarea "Powder coating extrusions- 8xLVB1 (structural bracket) and 6xLV103 (Louvre blad…"
type textarea "x"
type textarea "Powder coating extrusions- 8xLVB1 (structural bracket) and 6xLV103 (Louvre blad…"
type textarea "x"
type textarea "Powder coating extrusions- 8xLVB1 (structural bracket) and 6xLV103 (Louvre blad…"
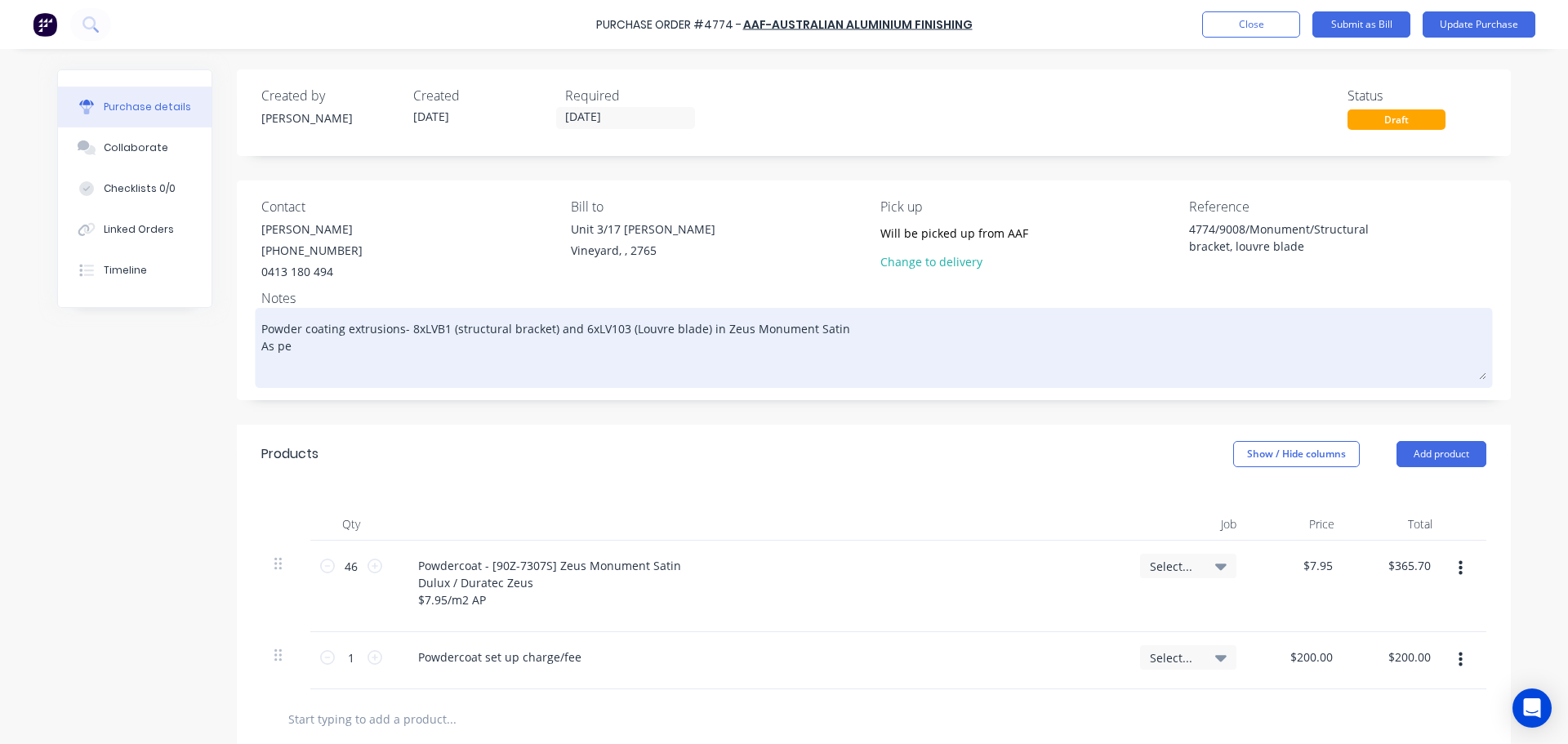
type textarea "x"
type textarea "Powder coating extrusions- 8xLVB1 (structural bracket) and 6xLV103 (Louvre blad…"
type textarea "x"
type textarea "Powder coating extrusions- 8xLVB1 (structural bracket) and 6xLV103 (Louvre blad…"
type textarea "x"
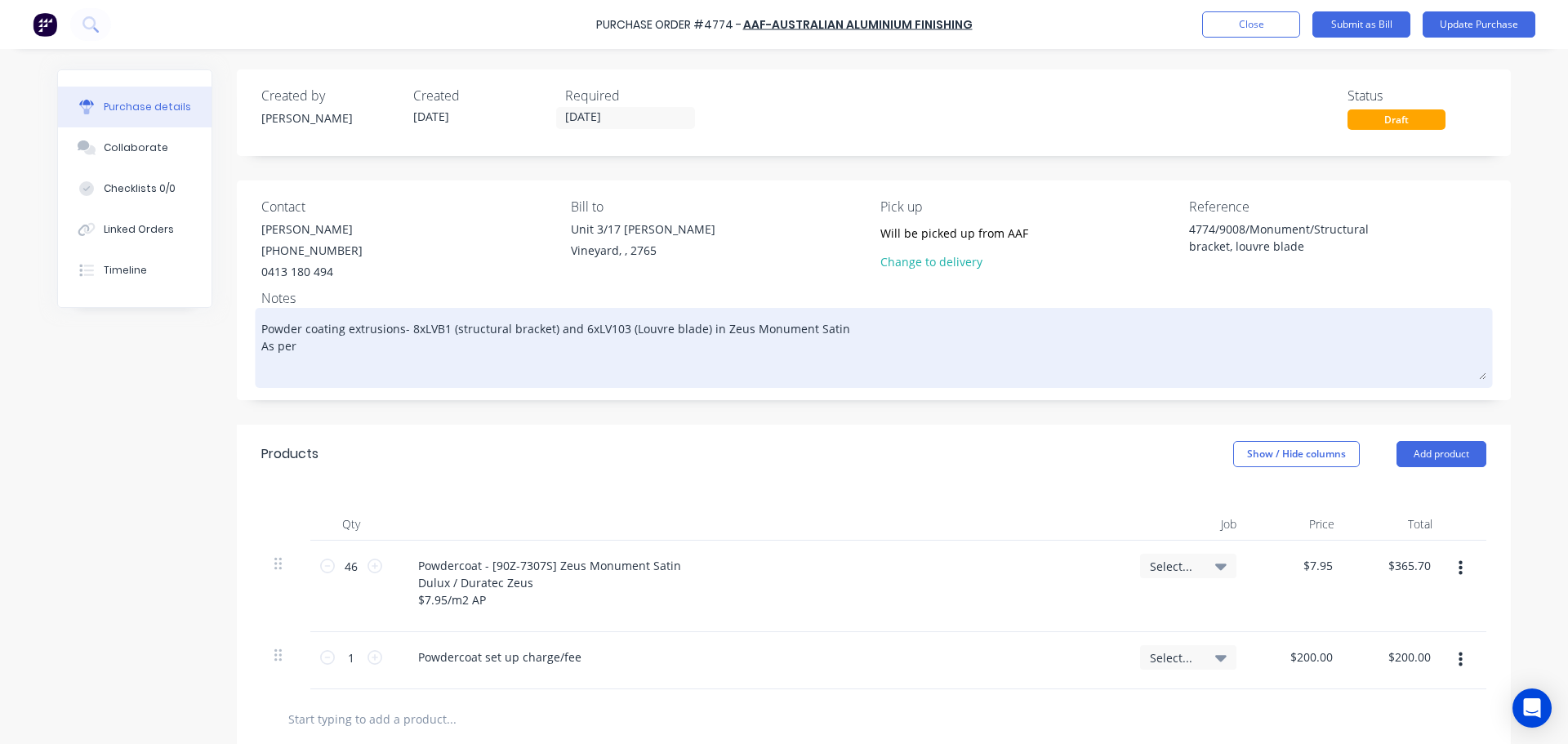
type textarea "Powder coating extrusions- 8xLVB1 (structural bracket) and 6xLV103 (Louvre blad…"
type textarea "x"
type textarea "Powder coating extrusions- 8xLVB1 (structural bracket) and 6xLV103 (Louvre blad…"
type textarea "x"
type textarea "Powder coating extrusions- 8xLVB1 (structural bracket) and 6xLV103 (Louvre blad…"
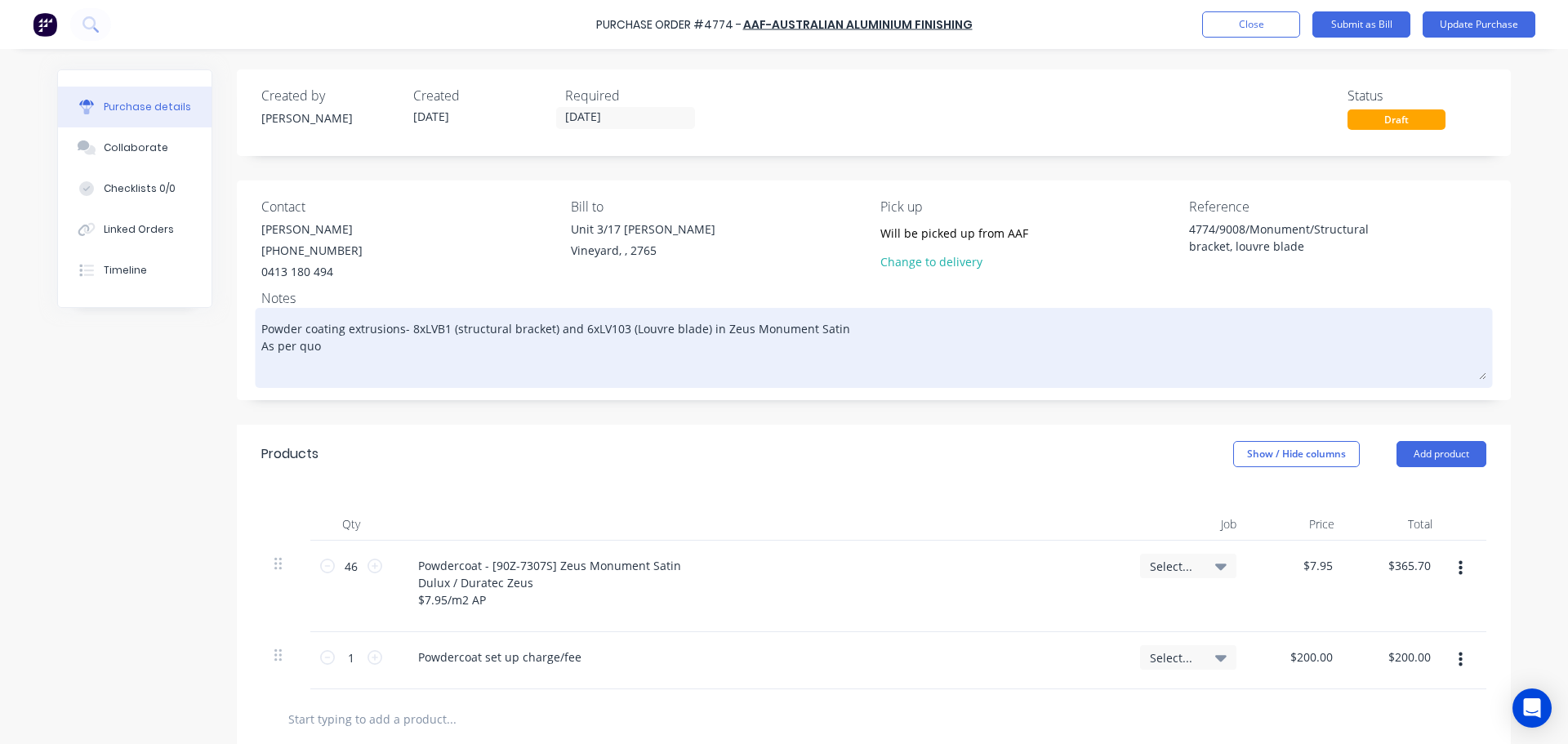
type textarea "x"
type textarea "Powder coating extrusions- 8xLVB1 (structural bracket) and 6xLV103 (Louvre blad…"
type textarea "x"
type textarea "Powder coating extrusions- 8xLVB1 (structural bracket) and 6xLV103 (Louvre blad…"
type textarea "x"
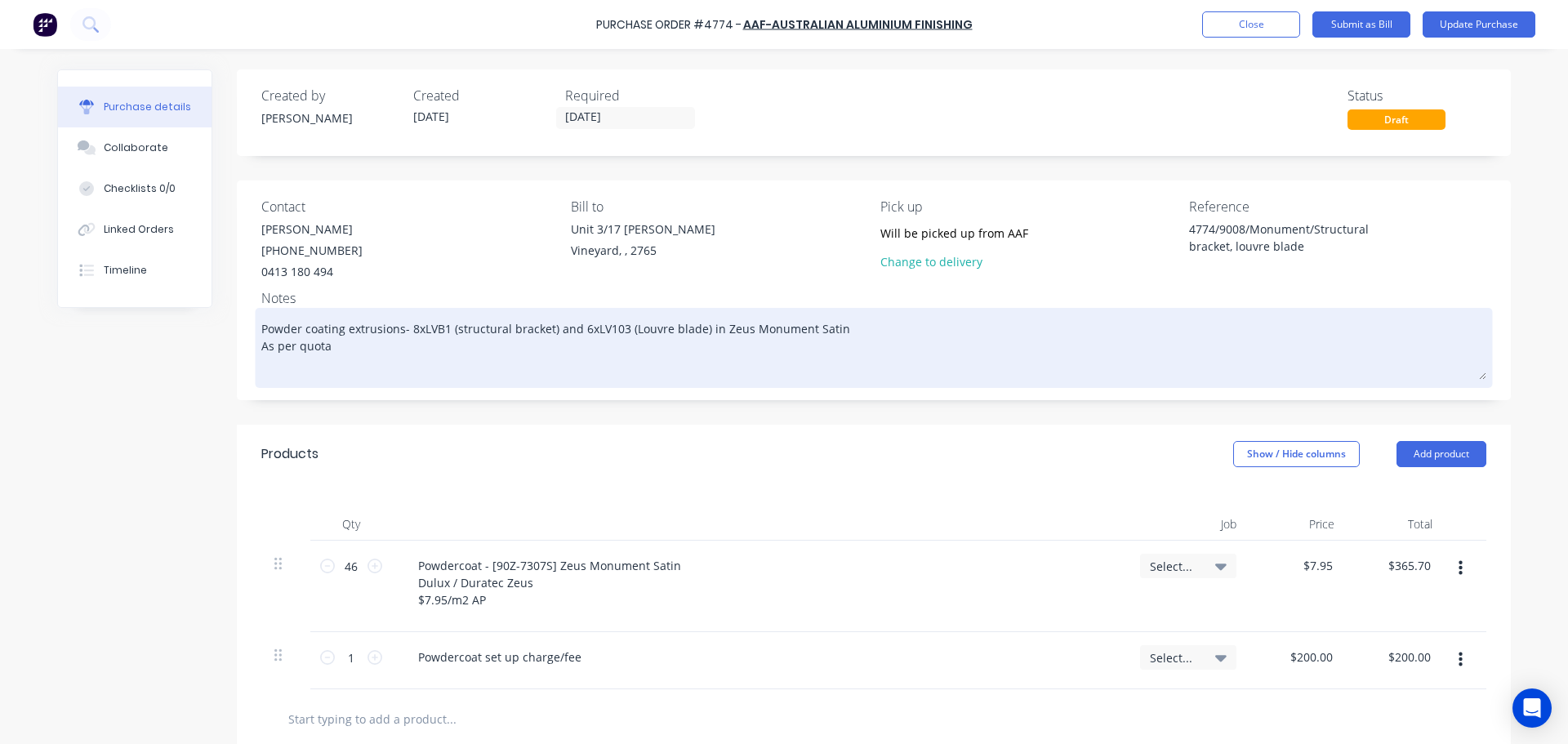
type textarea "Powder coating extrusions- 8xLVB1 (structural bracket) and 6xLV103 (Louvre blad…"
type textarea "x"
type textarea "Powder coating extrusions- 8xLVB1 (structural bracket) and 6xLV103 (Louvre blad…"
type textarea "x"
type textarea "Powder coating extrusions- 8xLVB1 (structural bracket) and 6xLV103 (Louvre blad…"
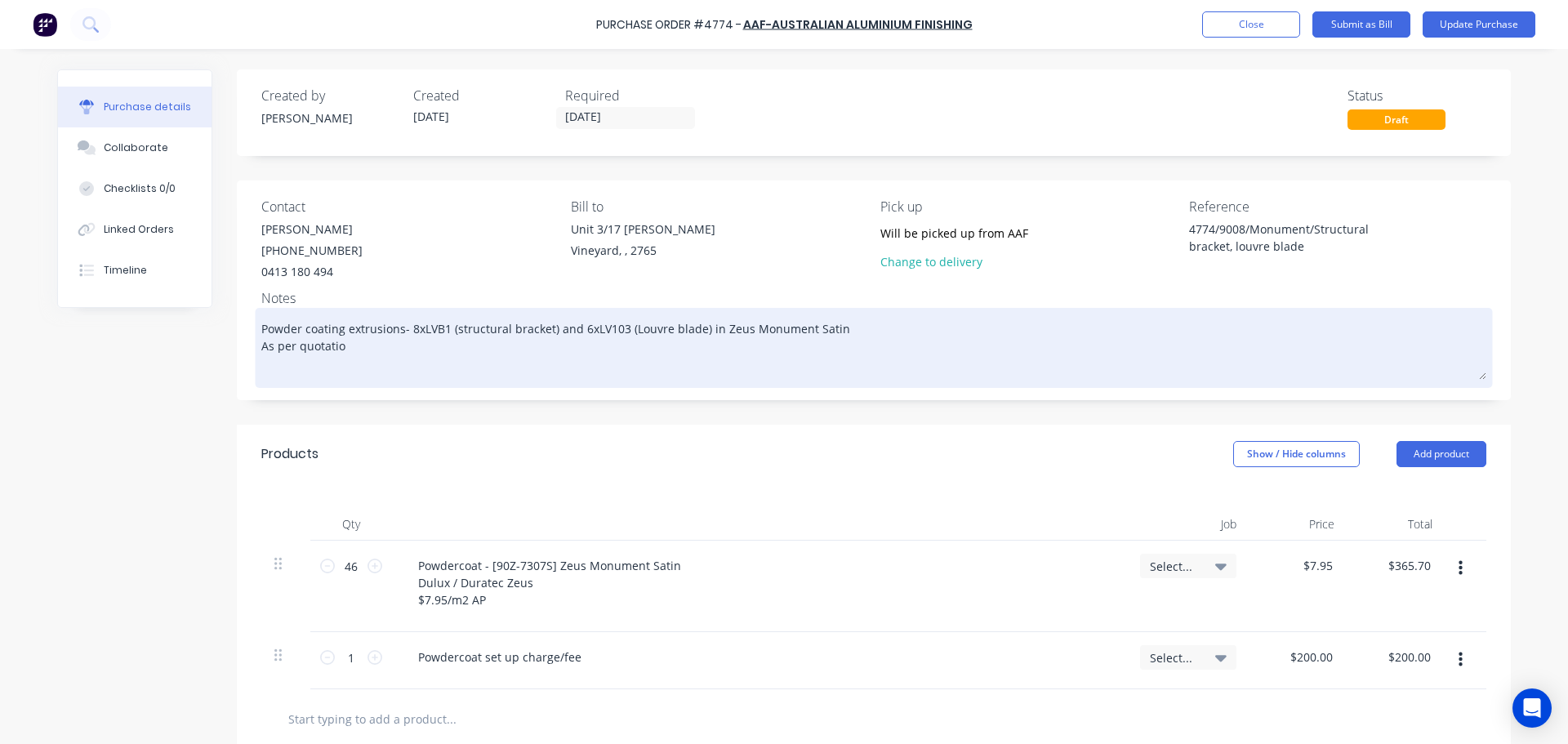
type textarea "x"
type textarea "Powder coating extrusions- 8xLVB1 (structural bracket) and 6xLV103 (Louvre blad…"
type textarea "x"
type textarea "Powder coating extrusions- 8xLVB1 (structural bracket) and 6xLV103 (Louvre blad…"
type textarea "x"
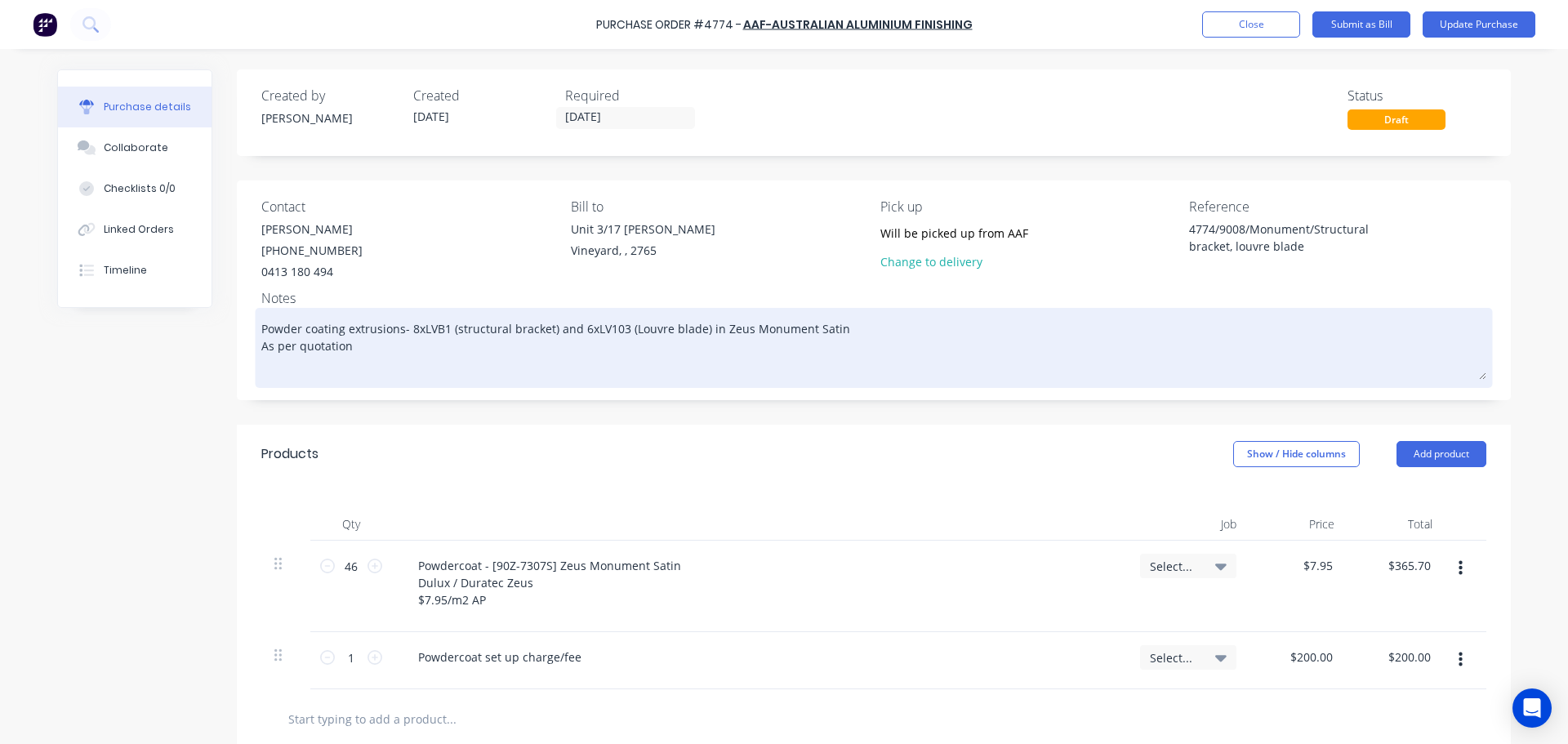
type textarea "Powder coating extrusions- 8xLVB1 (structural bracket) and 6xLV103 (Louvre blad…"
type textarea "x"
type textarea "Powder coating extrusions- 8xLVB1 (structural bracket) and 6xLV103 (Louvre blad…"
type textarea "x"
type textarea "Powder coating extrusions- 8xLVB1 (structural bracket) and 6xLV103 (Louvre blad…"
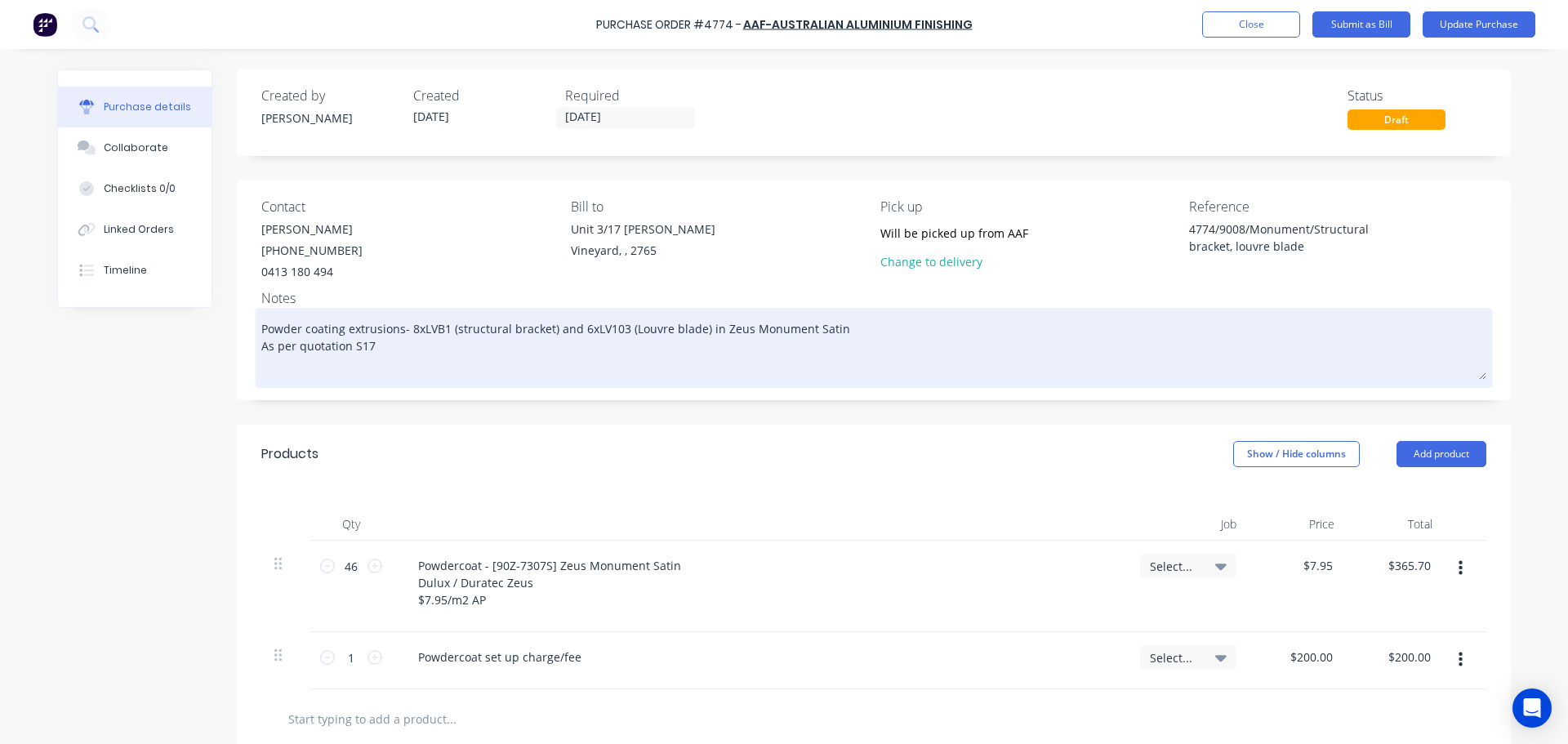
type textarea "x"
type textarea "Powder coating extrusions- 8xLVB1 (structural bracket) and 6xLV103 (Louvre blad…"
type textarea "x"
type textarea "Powder coating extrusions- 8xLVB1 (structural bracket) and 6xLV103 (Louvre blad…"
type textarea "x"
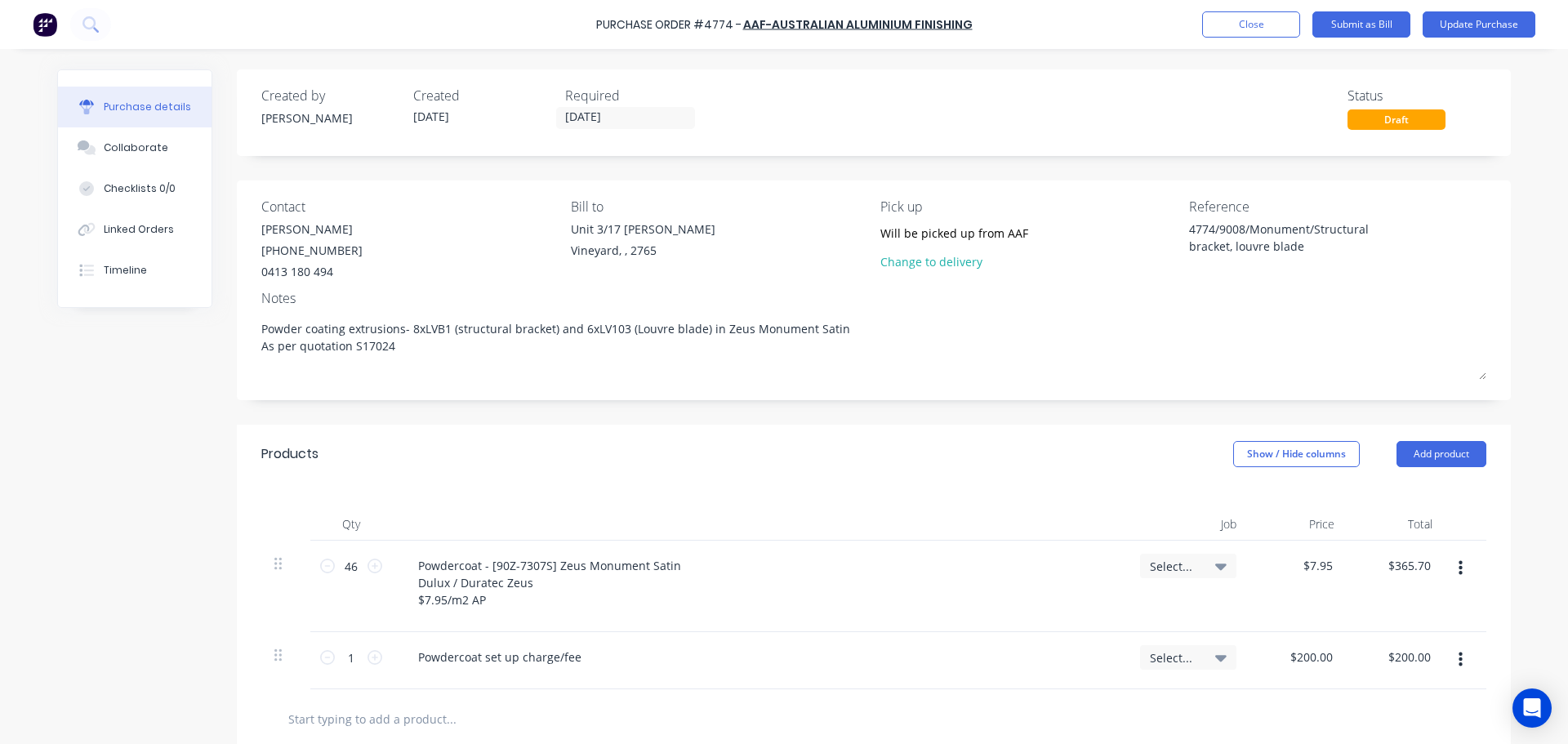
type textarea "Powder coating extrusions- 8xLVB1 (structural bracket) and 6xLV103 (Louvre blad…"
type textarea "x"
type textarea "Powder coating extrusions- 8xLVB1 (structural bracket) and 6xLV103 (Louvre blad…"
drag, startPoint x: 395, startPoint y: 349, endPoint x: 235, endPoint y: 345, distance: 160.0
click at [237, 345] on div "Contact Richard (02) 8787 3953 0413 180 494 Bill to Unit 3/17 Rob Pl Vineyard, …" at bounding box center [874, 290] width 1274 height 219
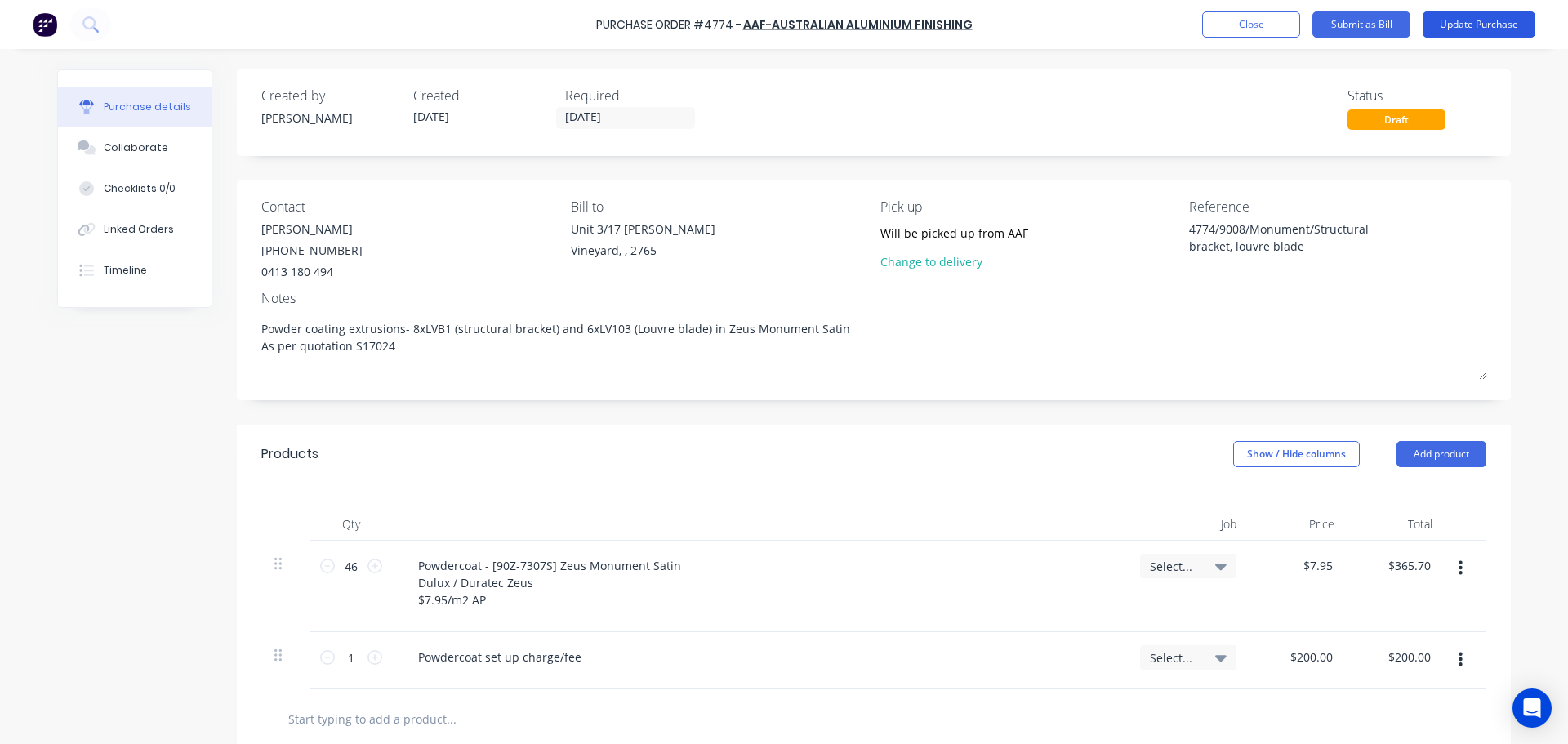
click at [1449, 19] on button "Update Purchase" at bounding box center [1479, 24] width 113 height 26
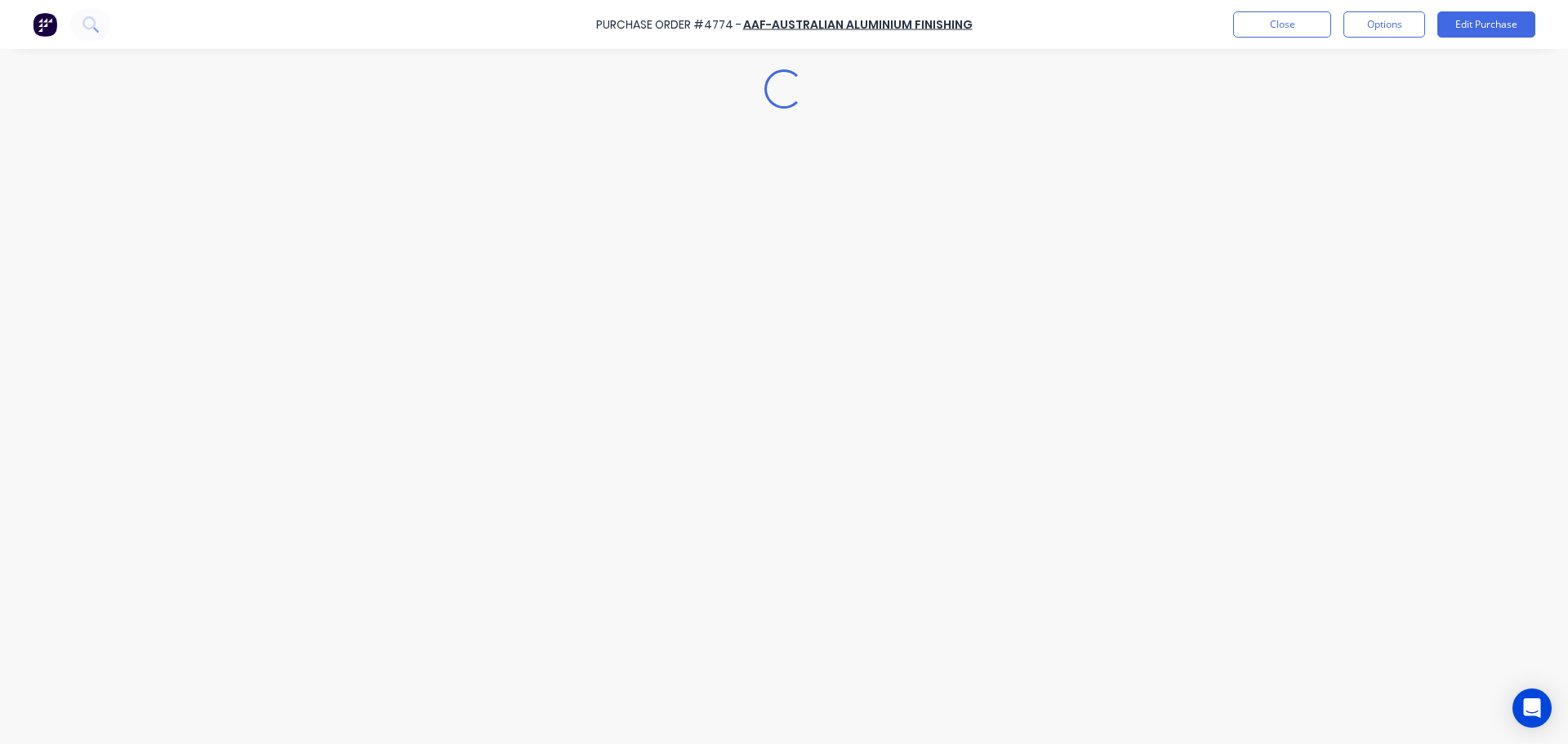
type textarea "x"
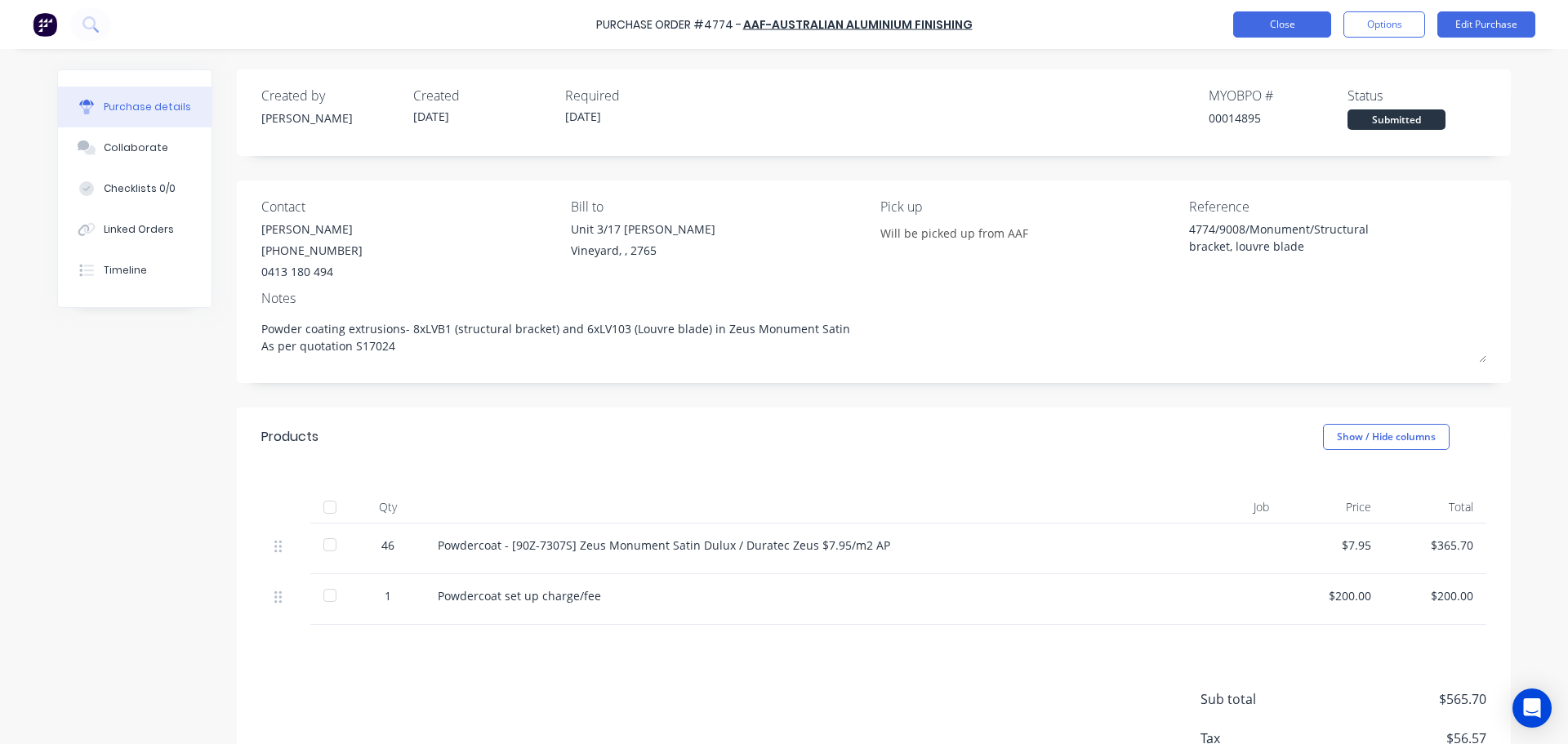
click at [1268, 23] on button "Close" at bounding box center [1282, 24] width 98 height 26
